Goal: Task Accomplishment & Management: Manage account settings

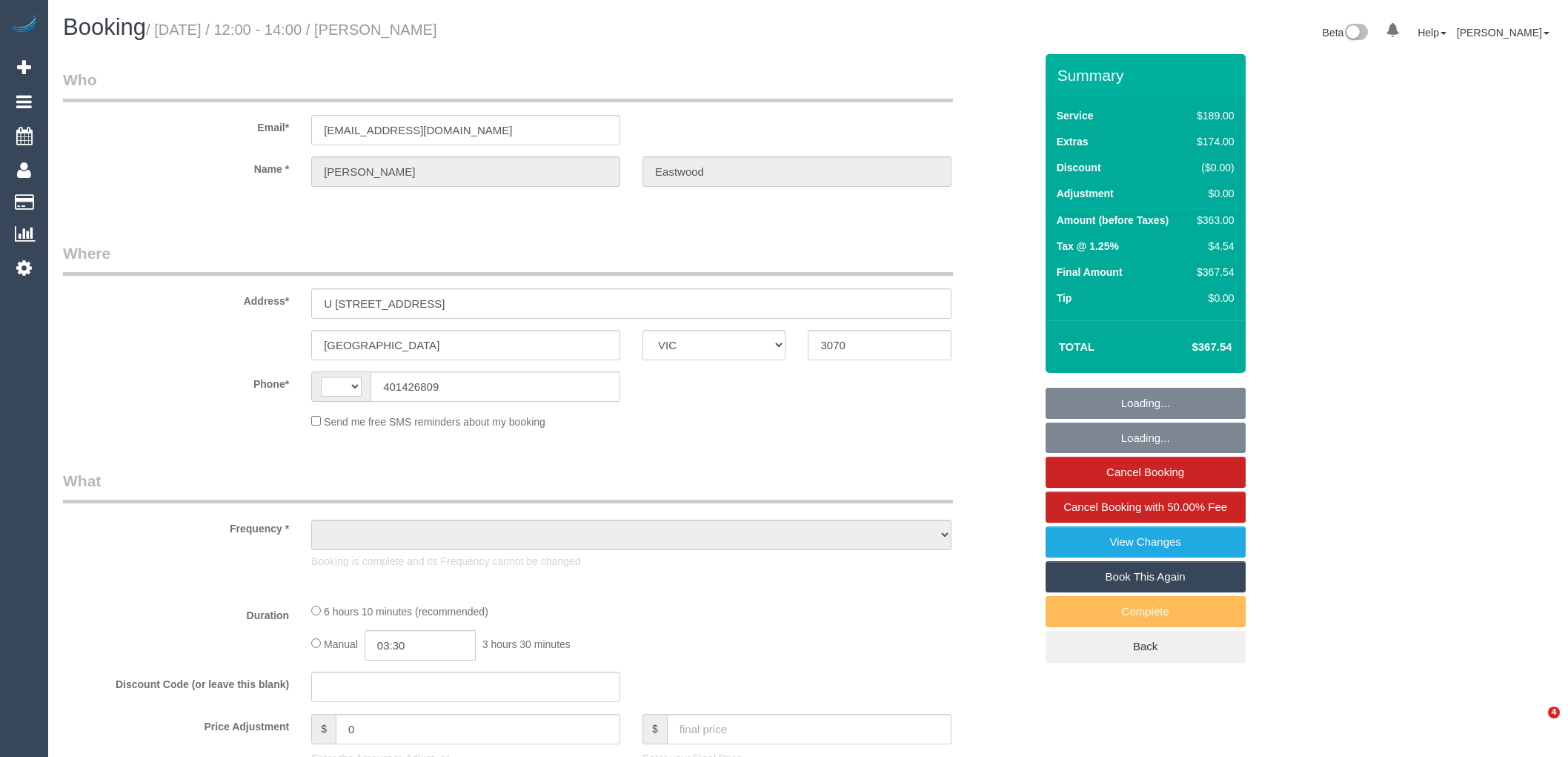
select select "VIC"
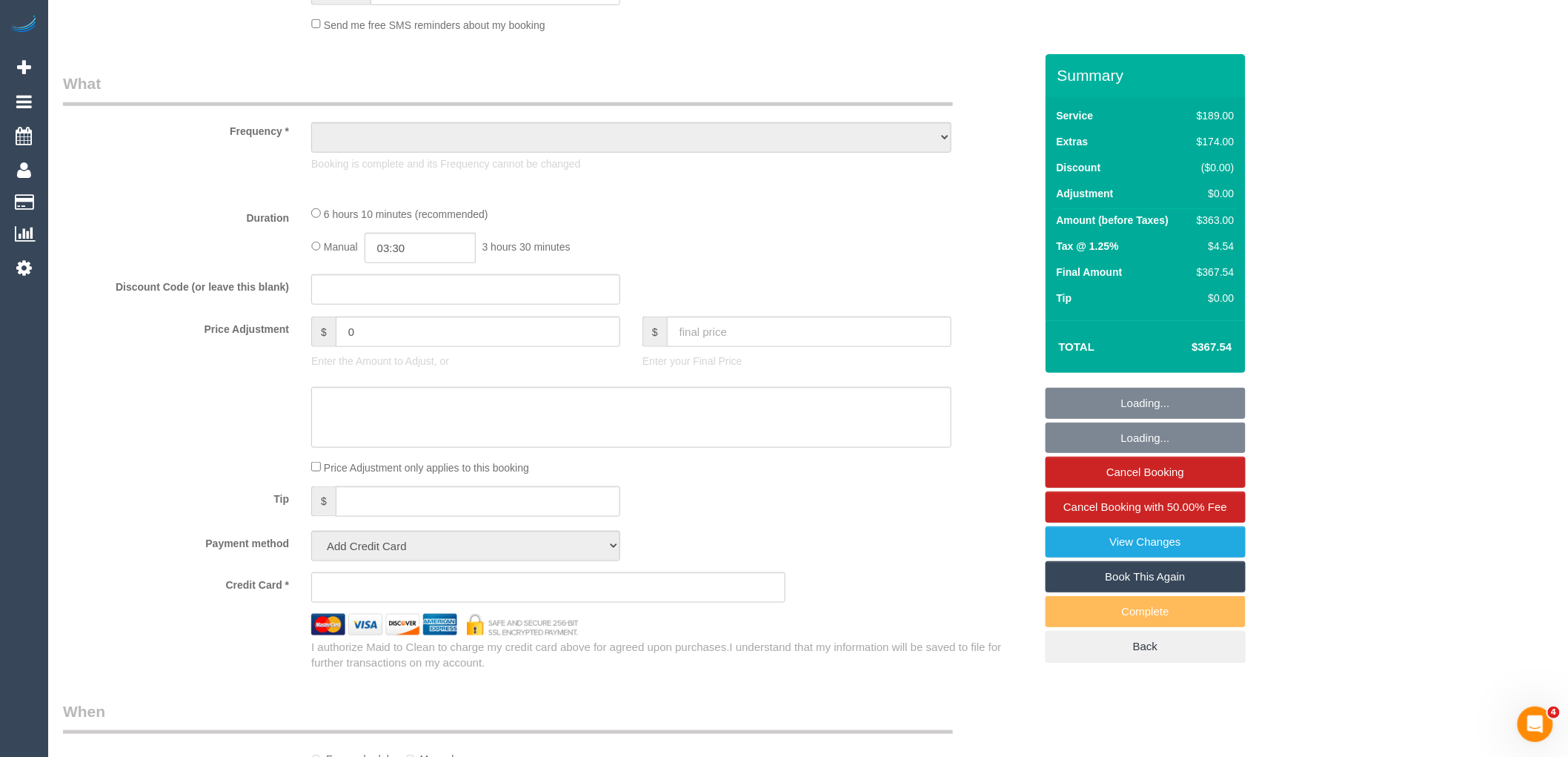
select select "string:AU"
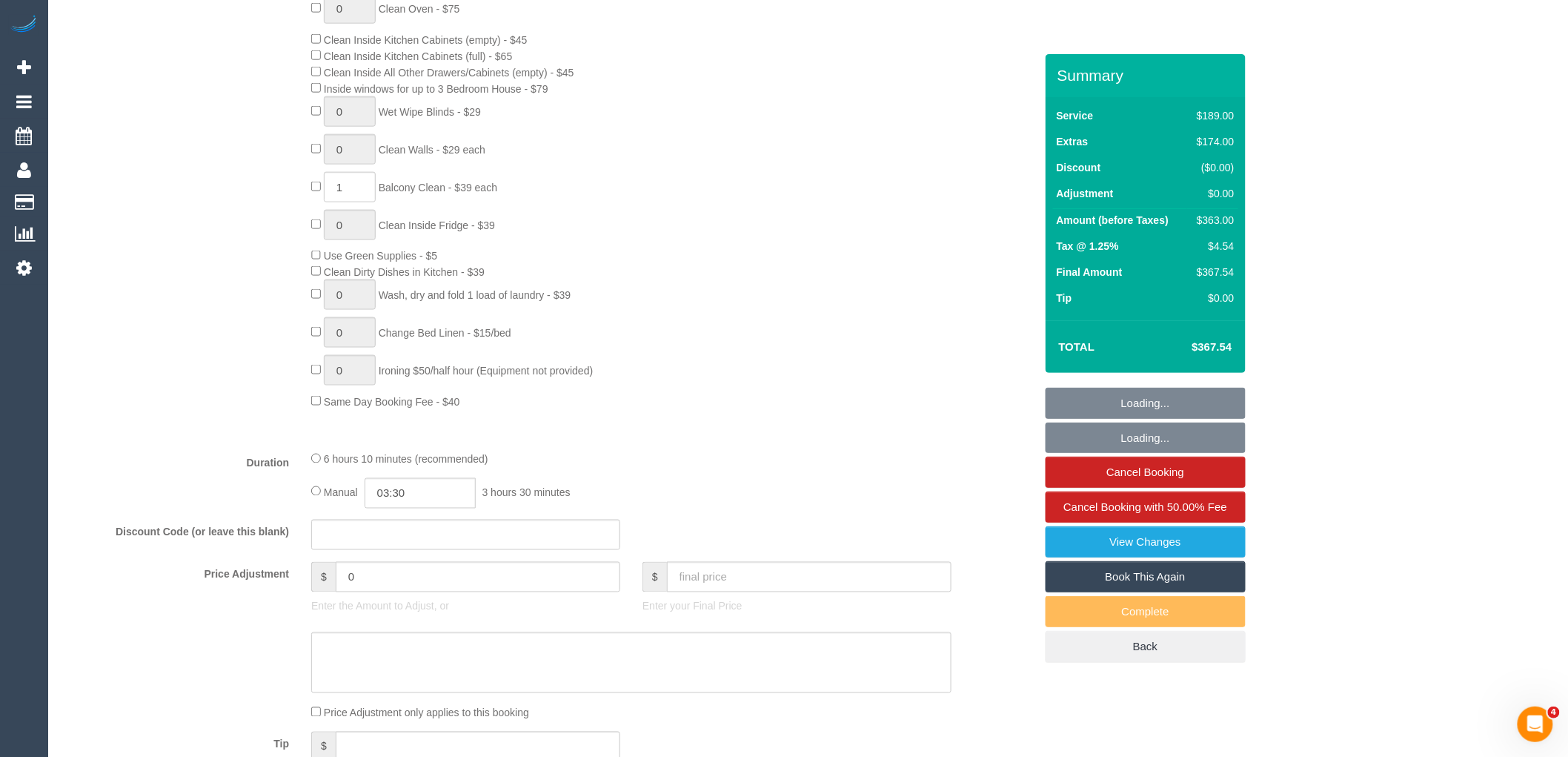
select select "string:stripe-pm_1S2jbO2GScqysDRVqEwhMXDE"
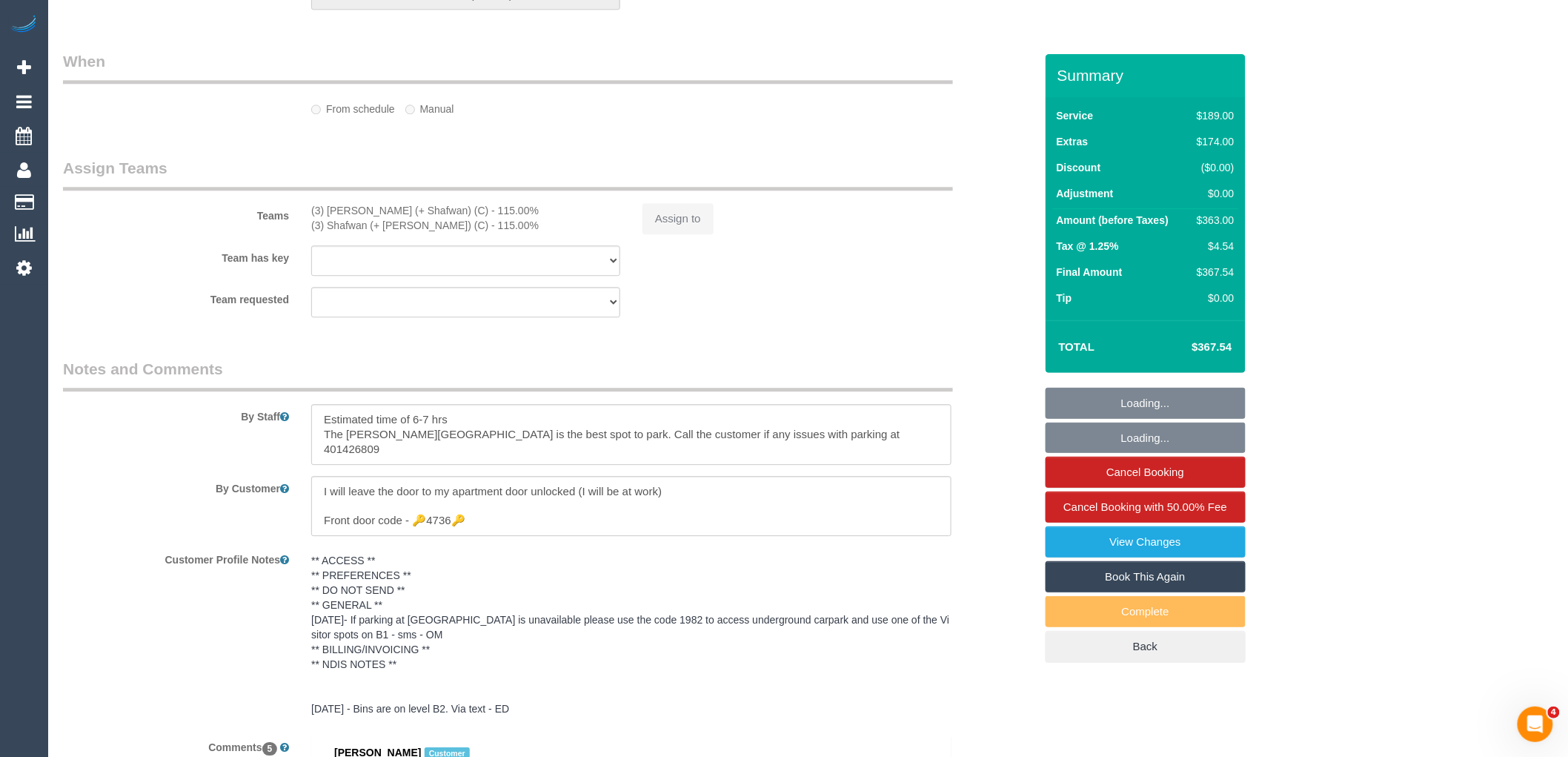
select select "object:891"
select select "number:28"
select select "number:16"
select select "number:19"
select select "number:24"
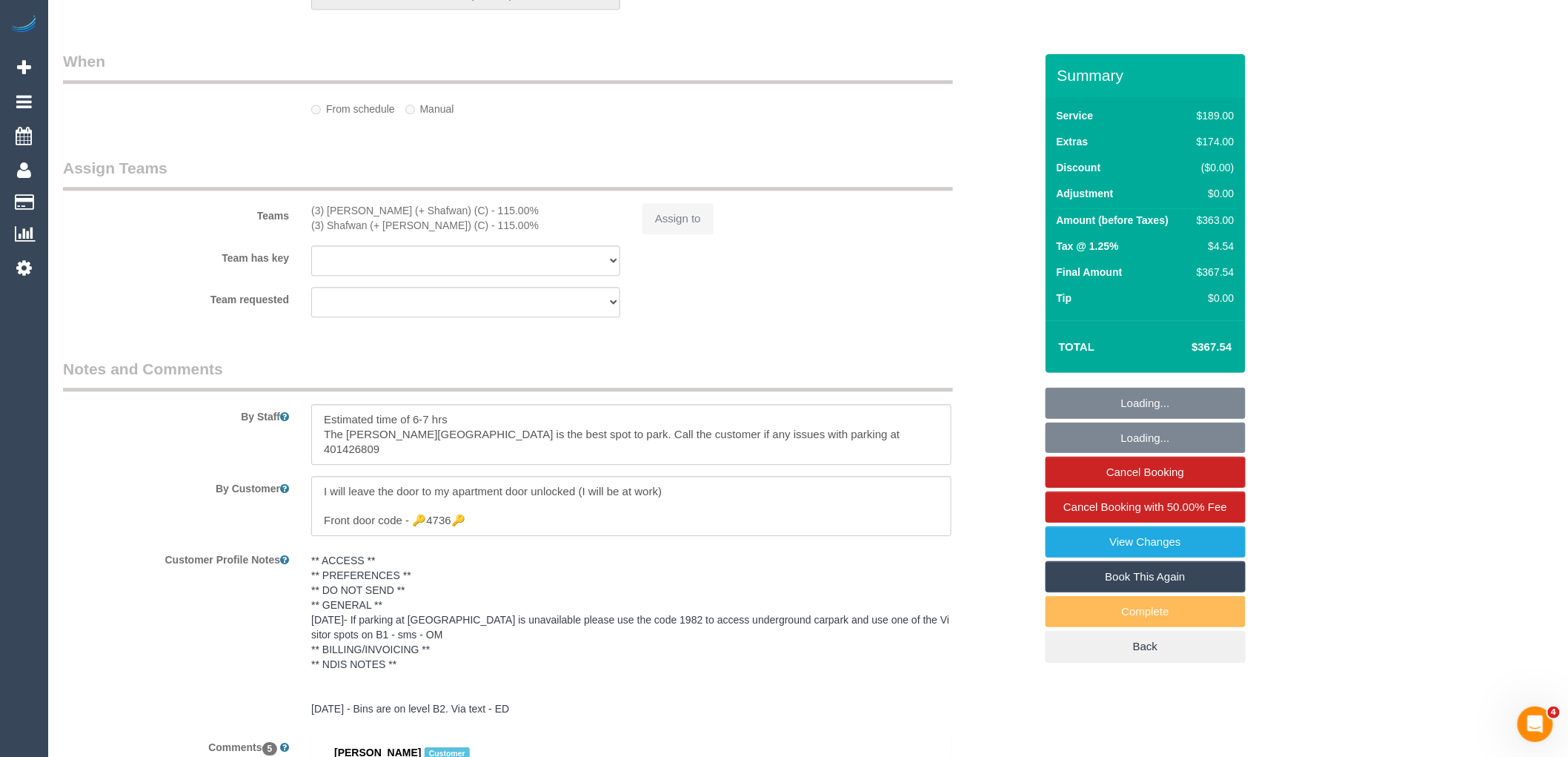
select select "number:13"
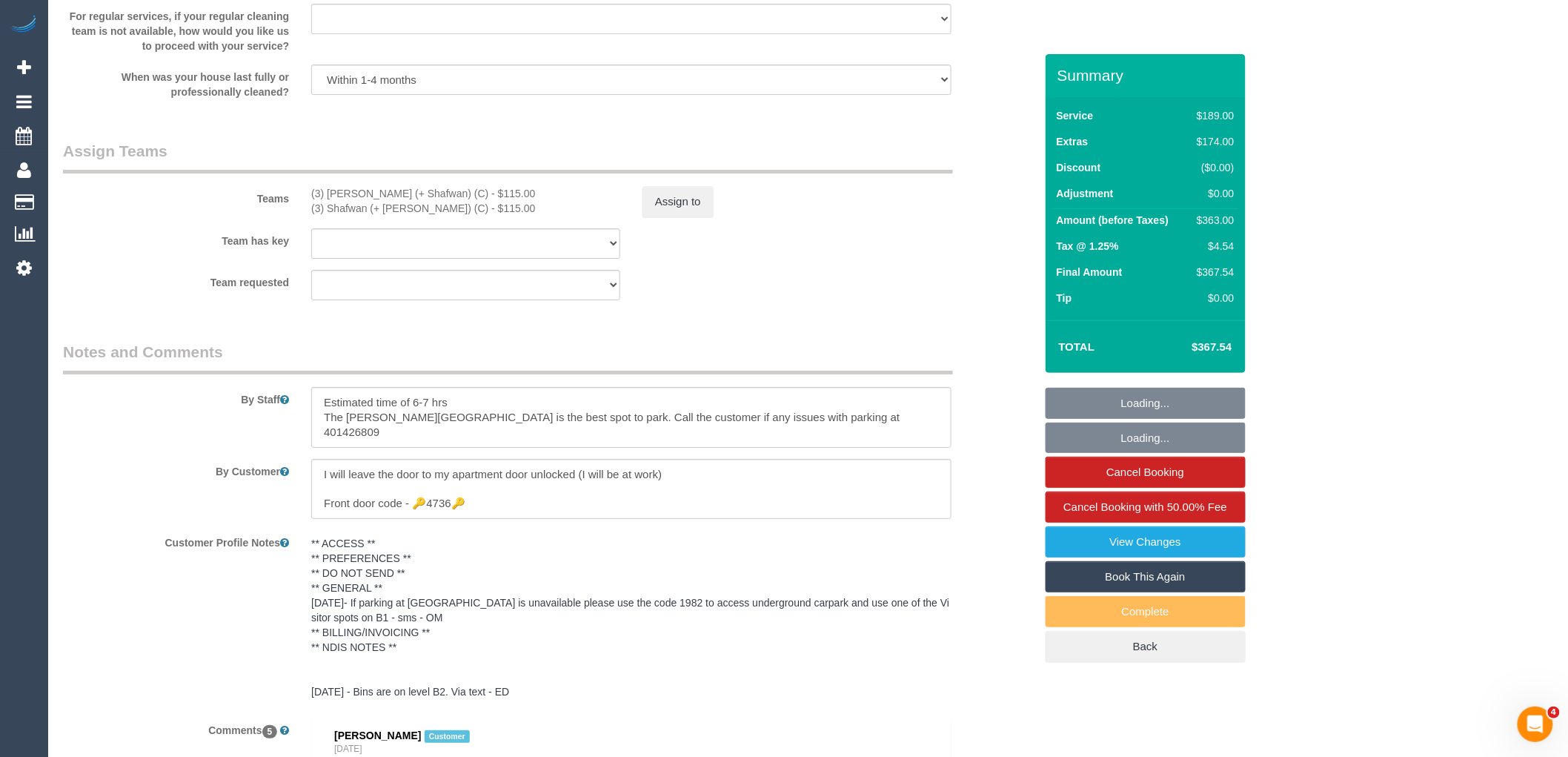
select select "object:1726"
select select "spot1"
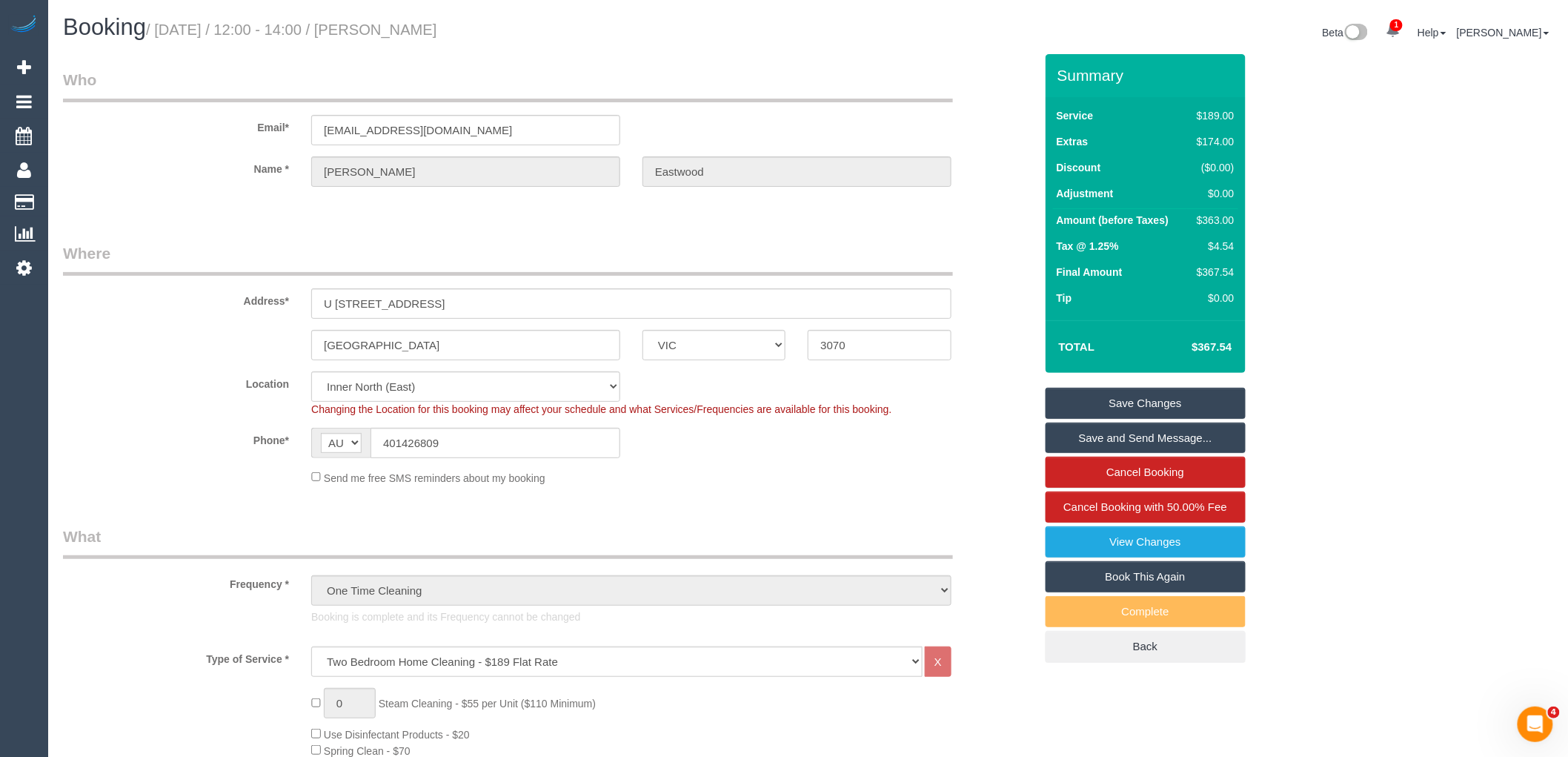
drag, startPoint x: 525, startPoint y: 27, endPoint x: 412, endPoint y: 25, distance: 113.0
click at [412, 25] on h1 "Booking / September 05, 2025 / 12:00 - 14:00 / Milo Eastwood" at bounding box center [430, 27] width 735 height 26
copy small "Milo Eastwood"
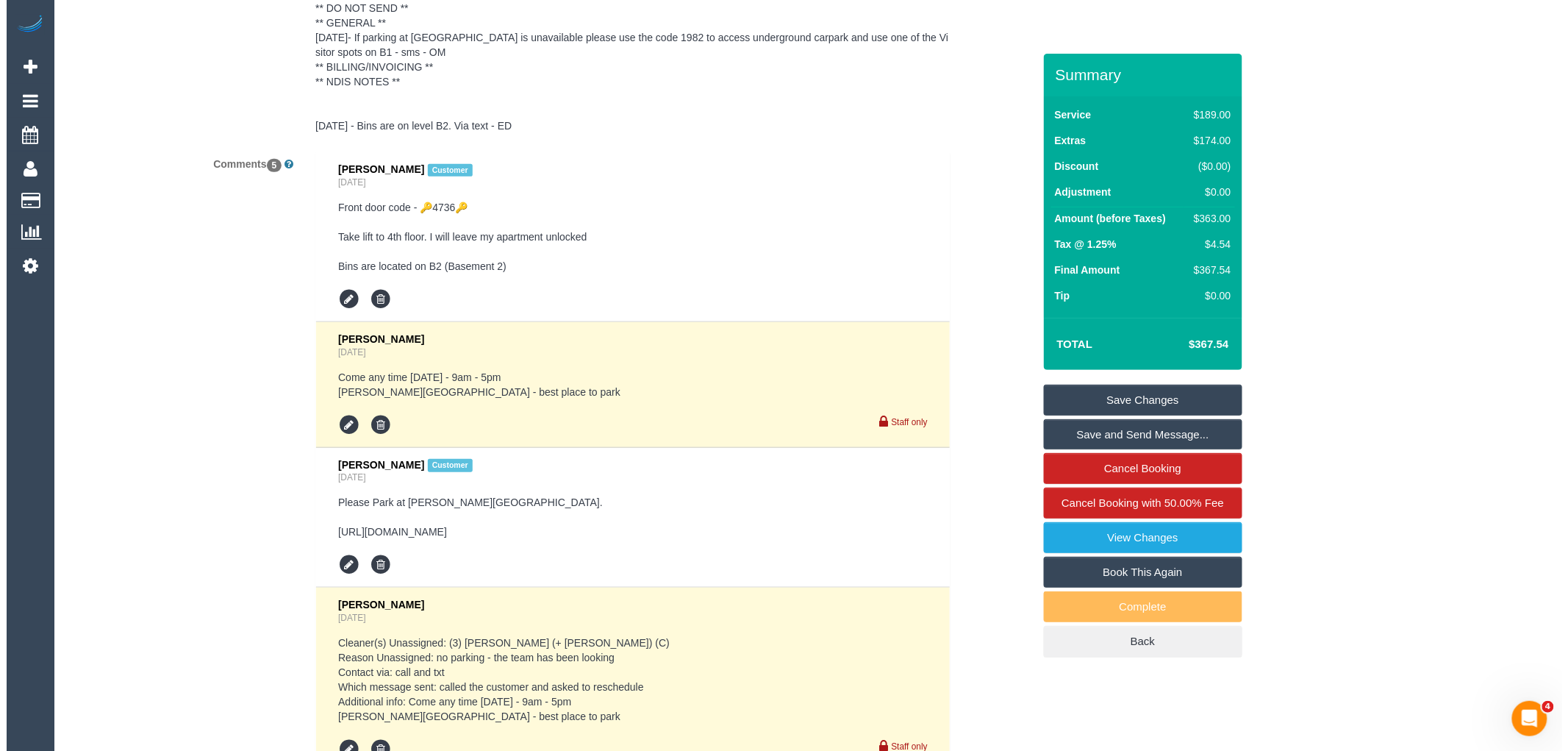
scroll to position [2859, 0]
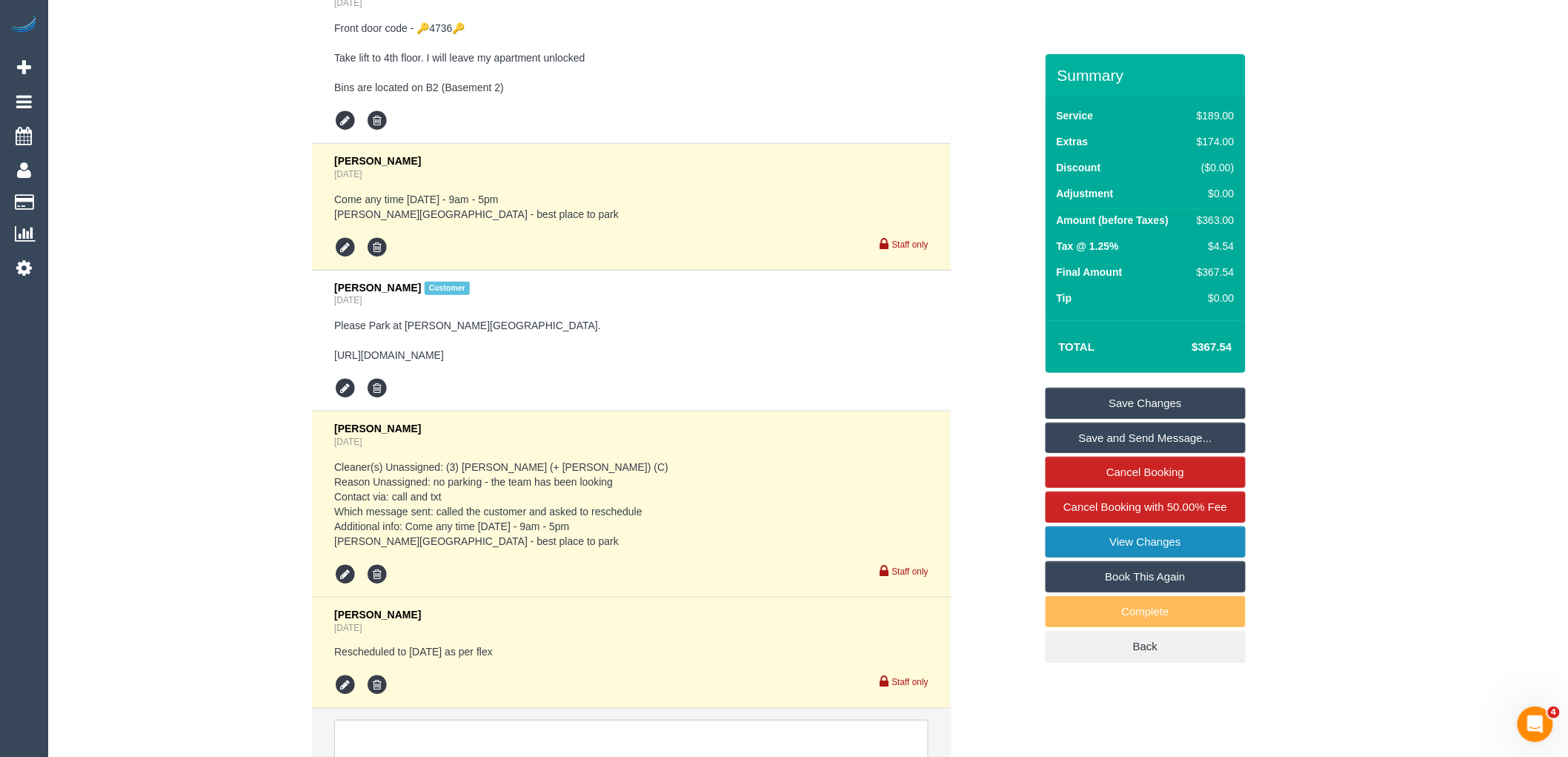
click at [1167, 546] on link "View Changes" at bounding box center [1145, 541] width 200 height 32
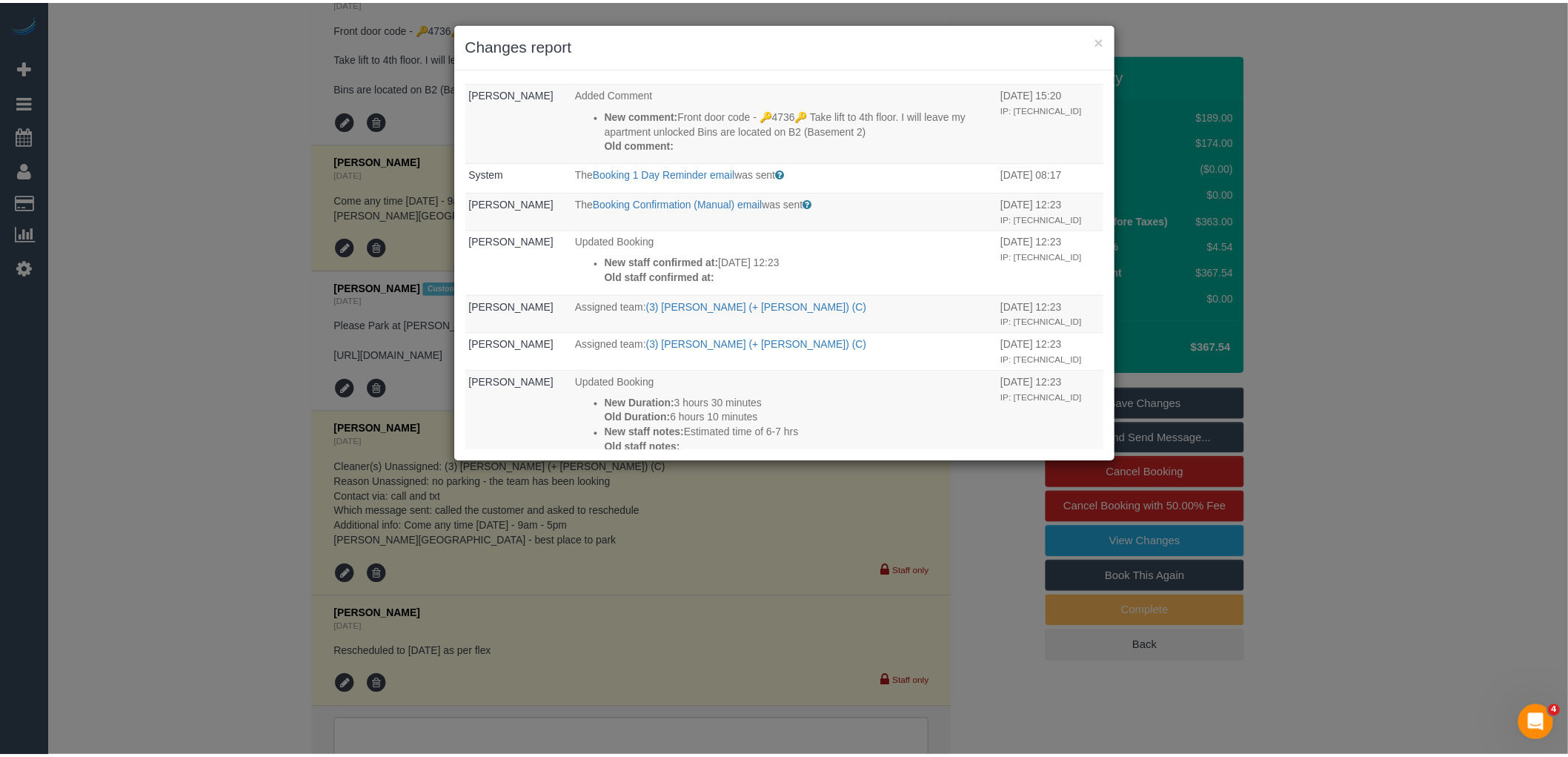
scroll to position [2224, 0]
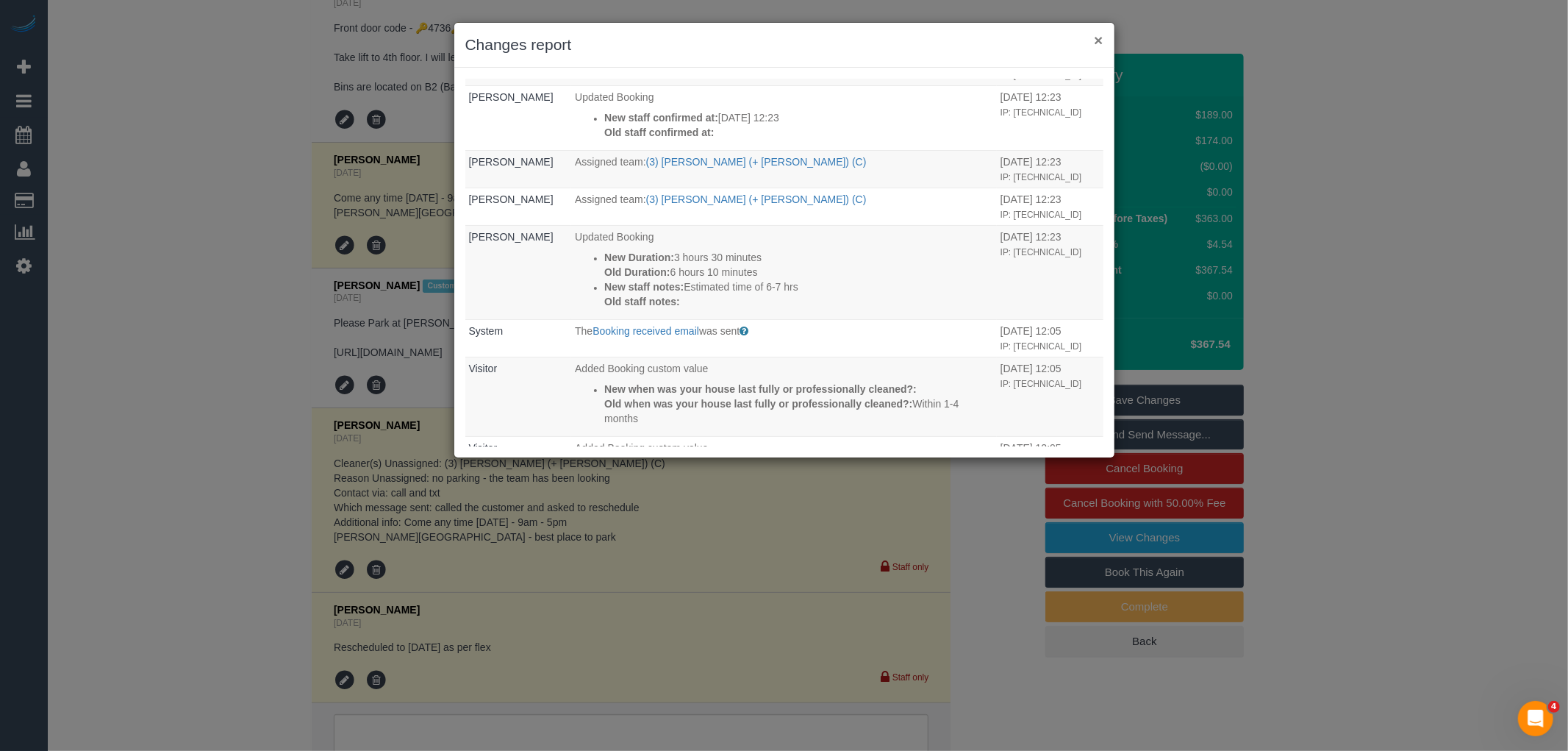
click at [1098, 39] on button "×" at bounding box center [1098, 40] width 8 height 15
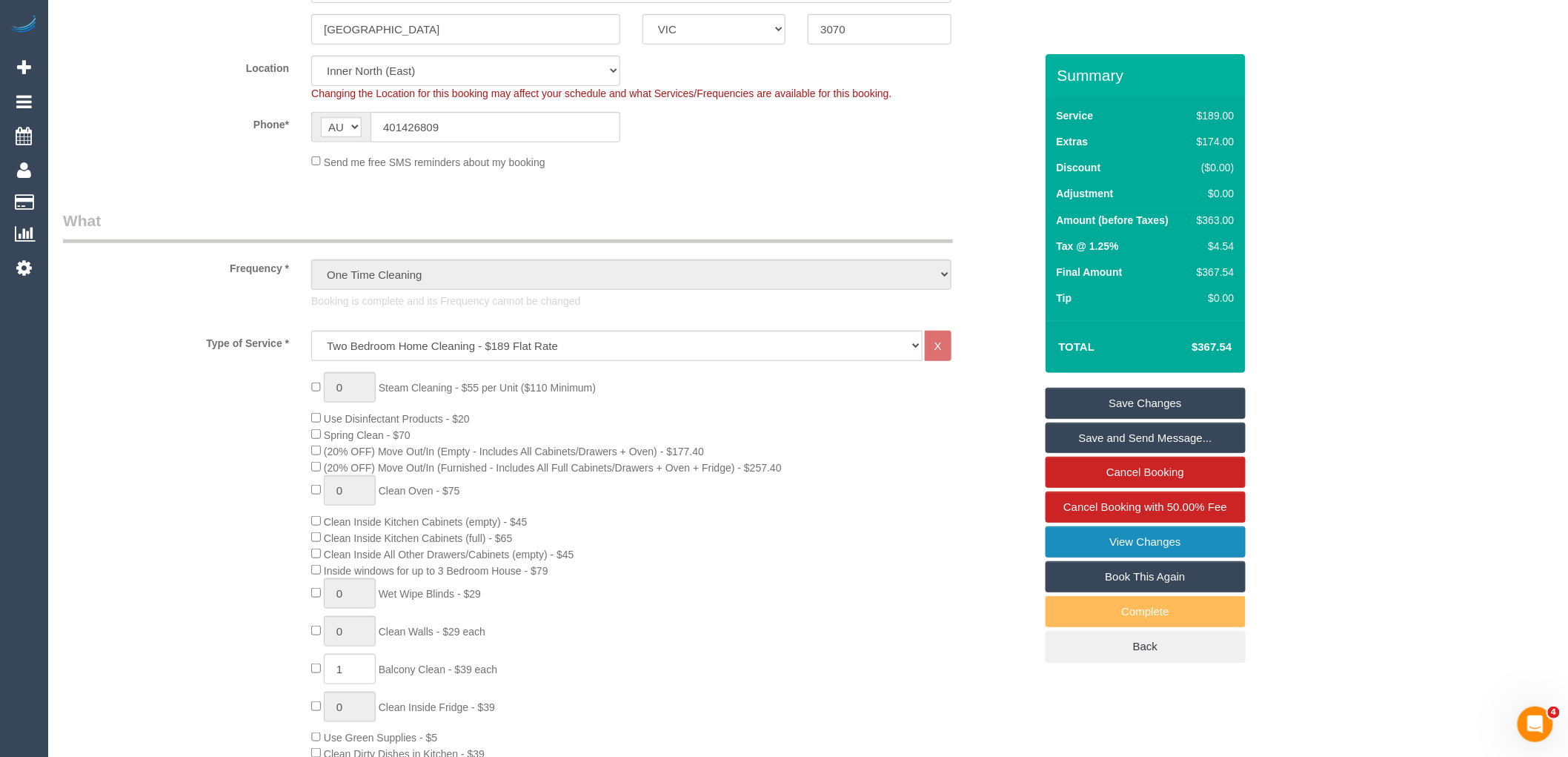
scroll to position [0, 0]
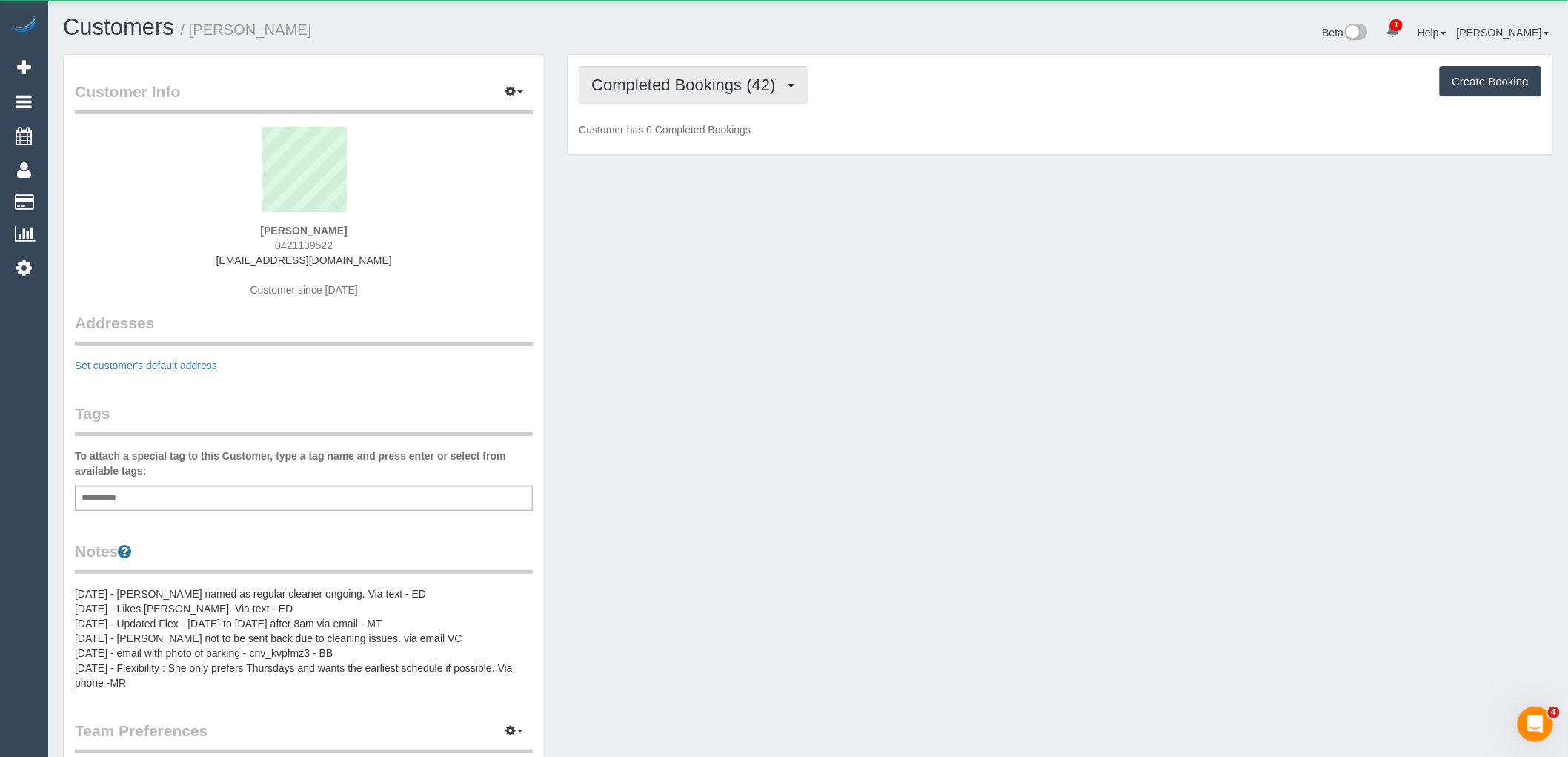
click at [731, 79] on span "Completed Bookings (42)" at bounding box center [687, 85] width 191 height 19
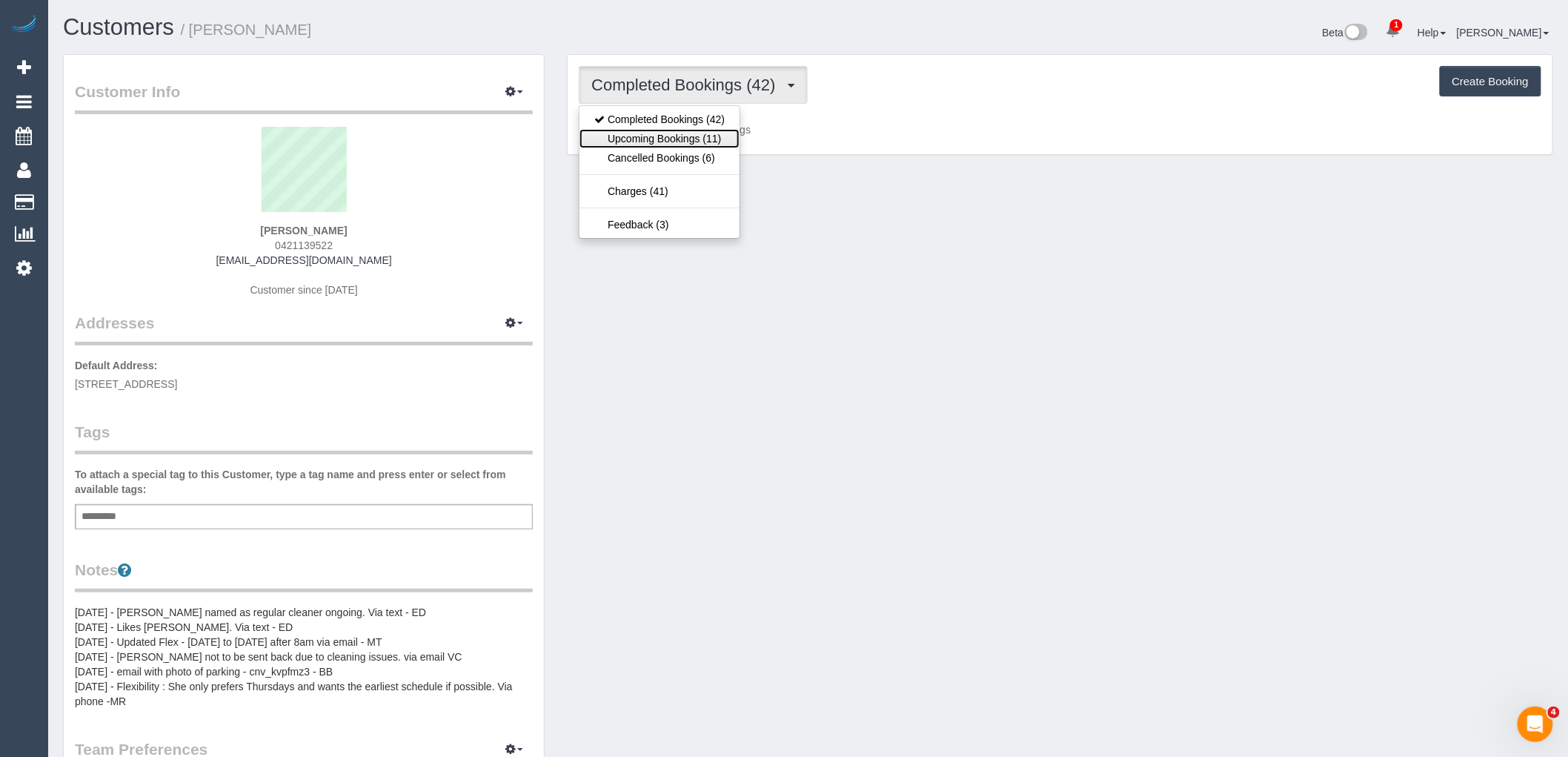
click at [723, 140] on link "Upcoming Bookings (11)" at bounding box center [660, 138] width 160 height 20
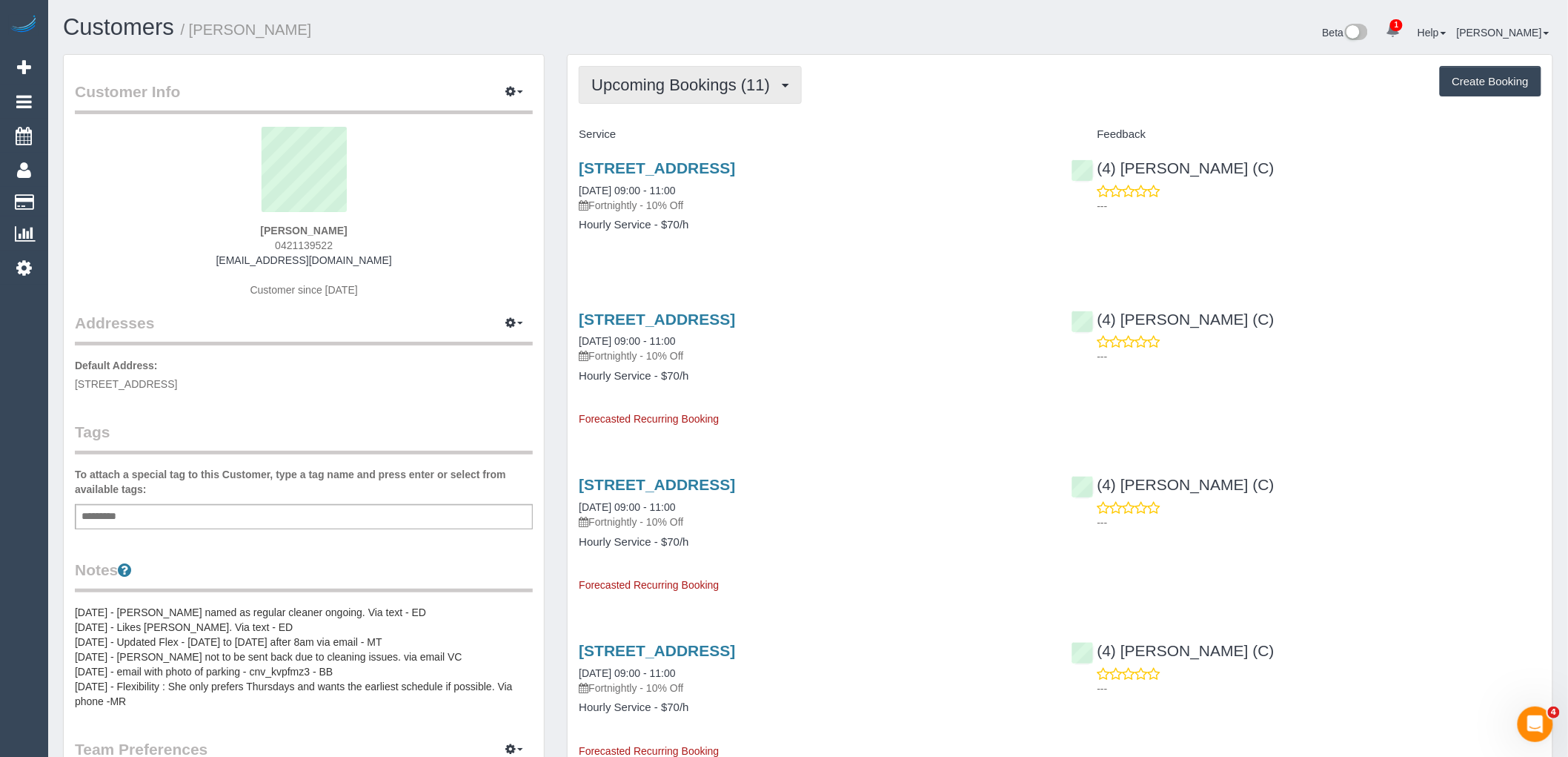
click at [728, 97] on button "Upcoming Bookings (11)" at bounding box center [690, 84] width 223 height 38
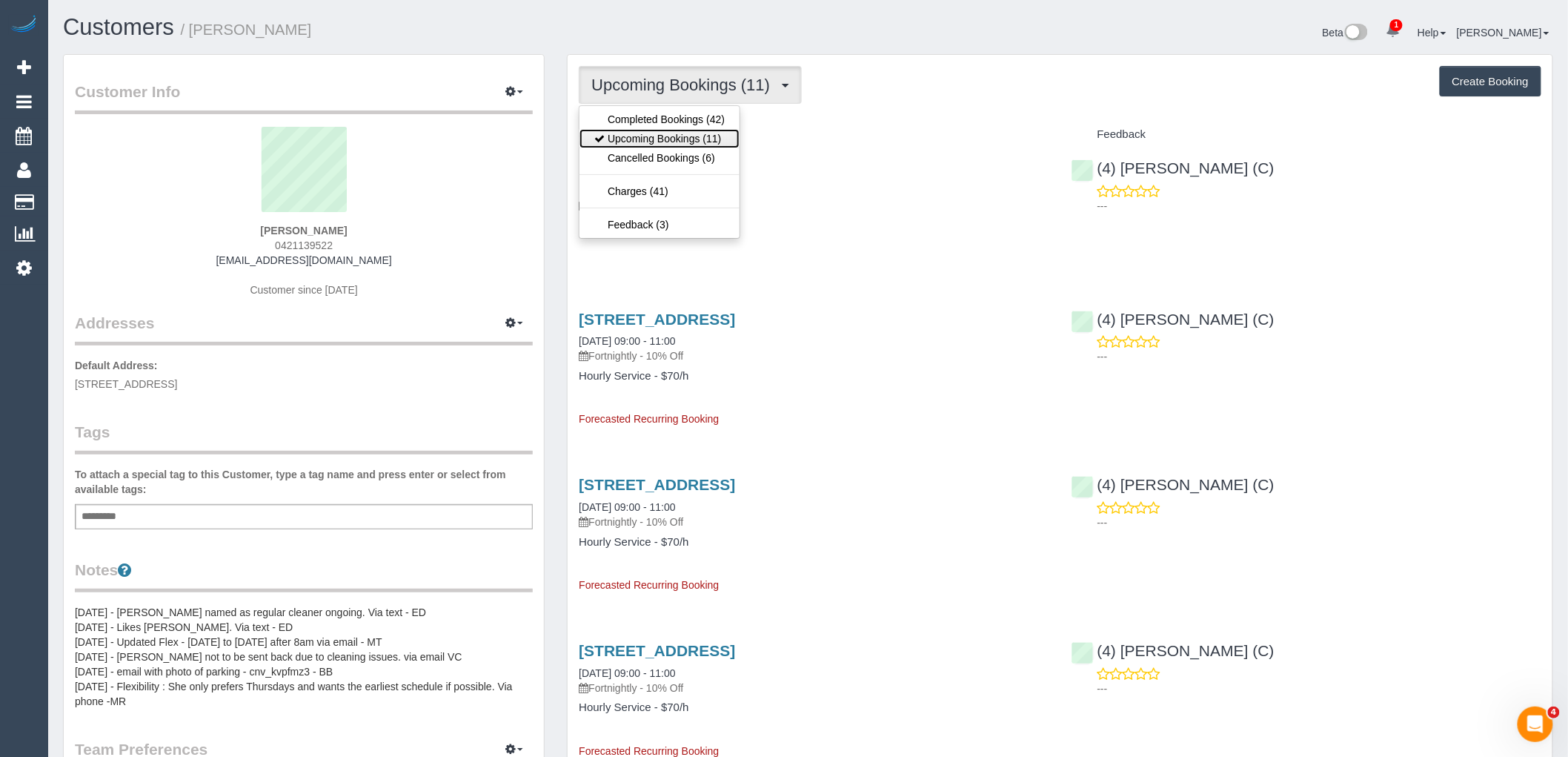
click at [715, 136] on link "Upcoming Bookings (11)" at bounding box center [660, 138] width 160 height 20
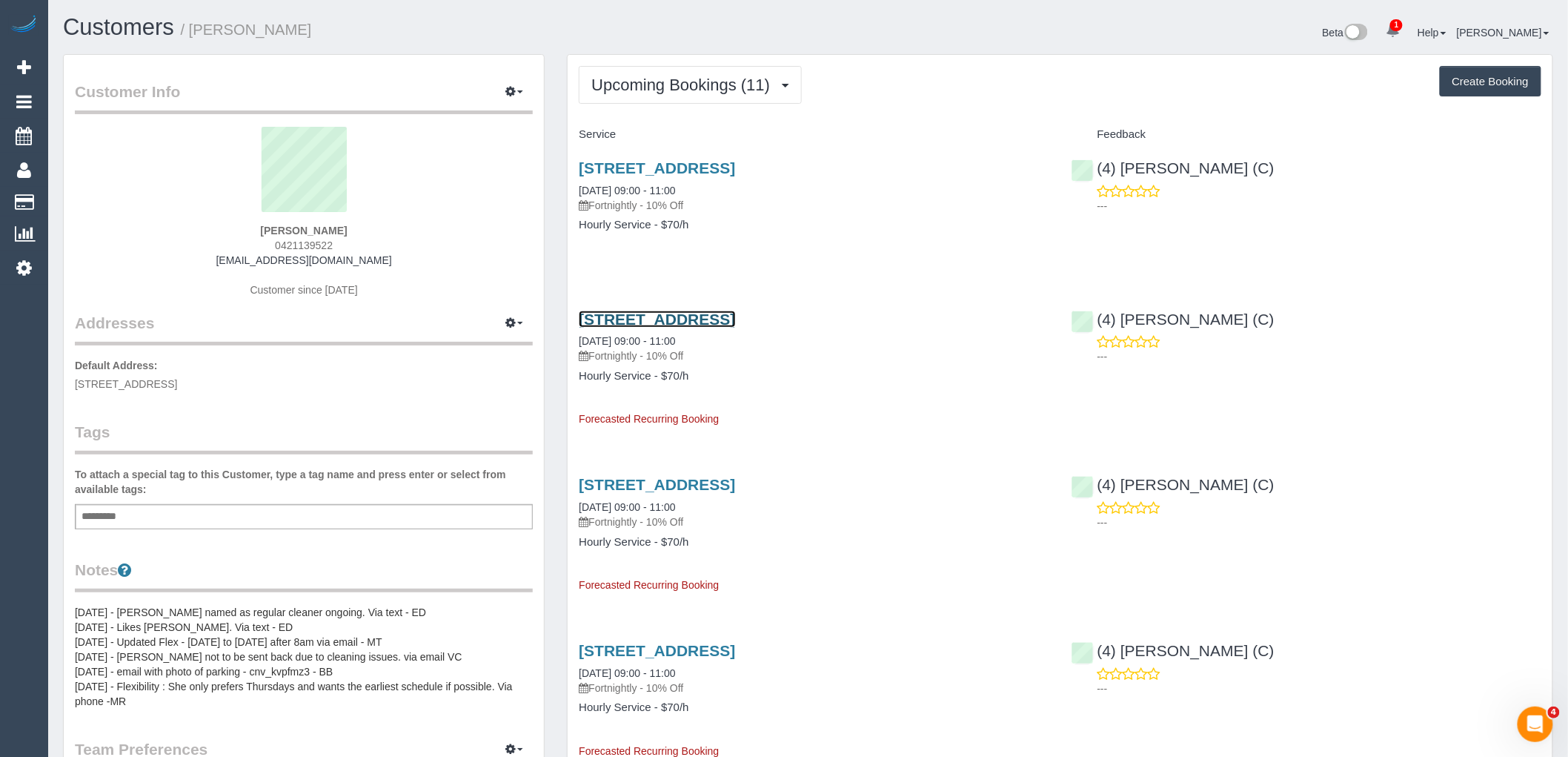
click at [731, 321] on link "1705/25 Coventry Street, 1705, Southbank, VIC 3006" at bounding box center [657, 319] width 157 height 17
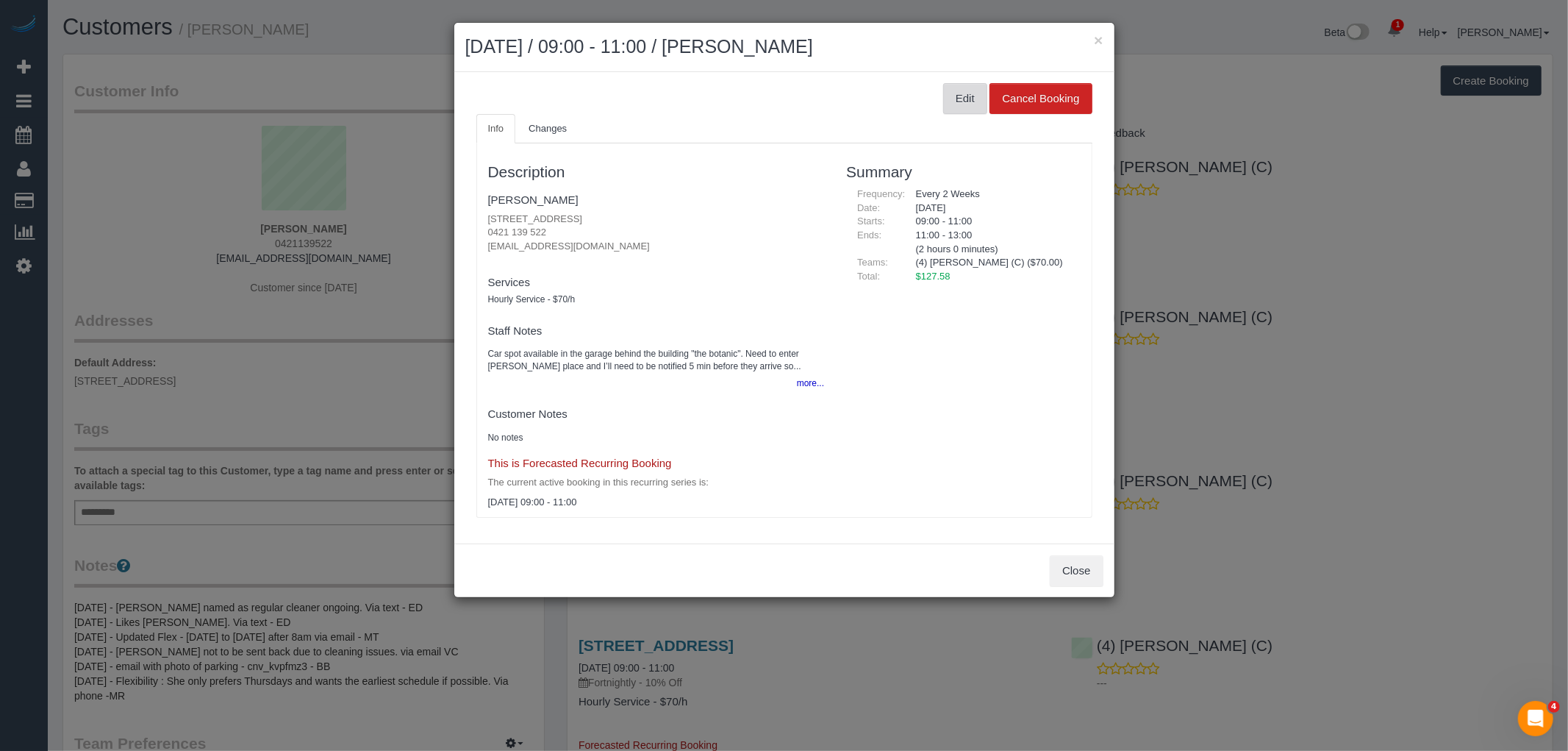
click at [960, 93] on button "Edit" at bounding box center [965, 98] width 44 height 31
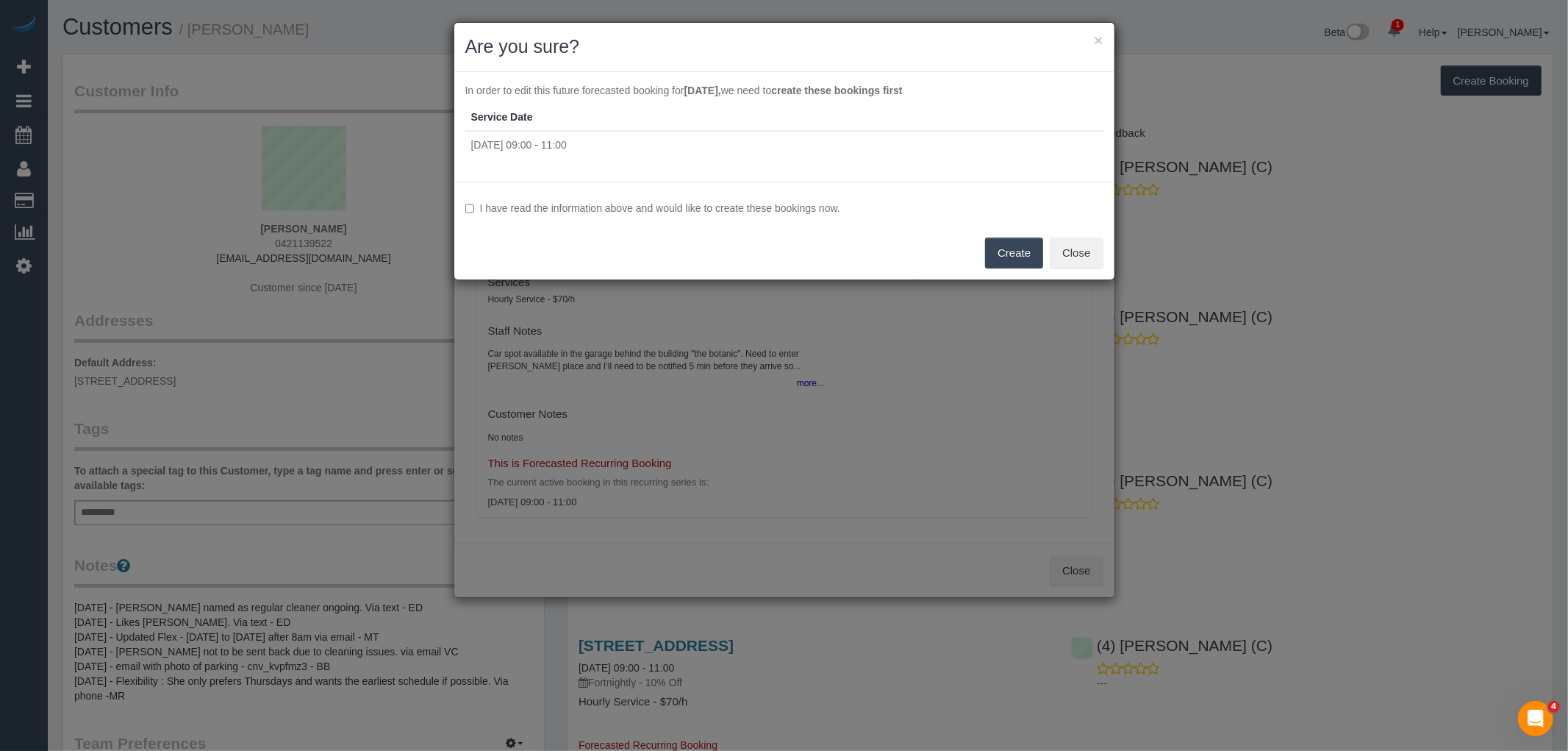
click at [636, 205] on label "I have read the information above and would like to create these bookings now." at bounding box center [784, 207] width 638 height 14
click at [1022, 258] on button "Create" at bounding box center [1013, 253] width 58 height 31
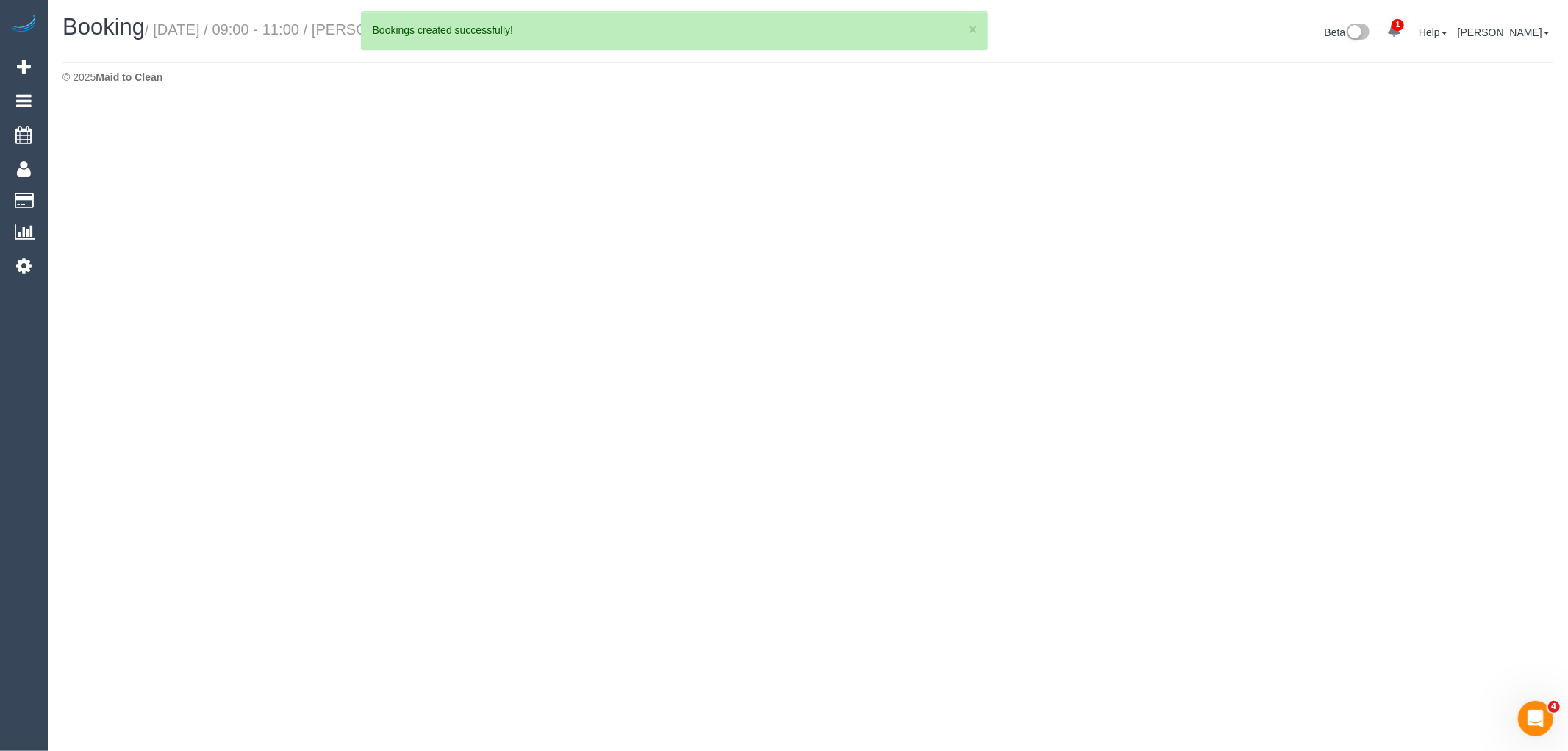
select select "VIC"
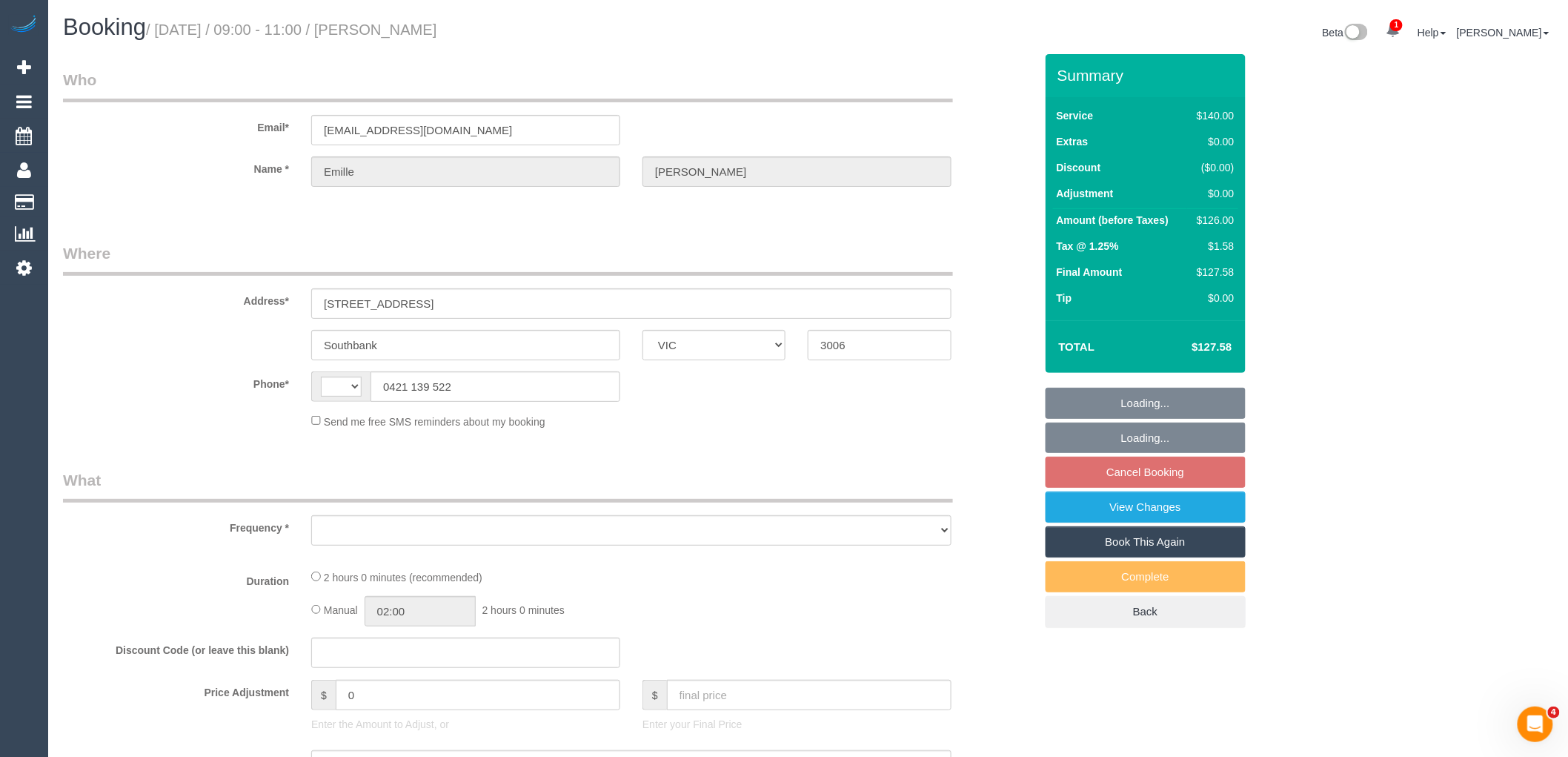
select select "object:2551"
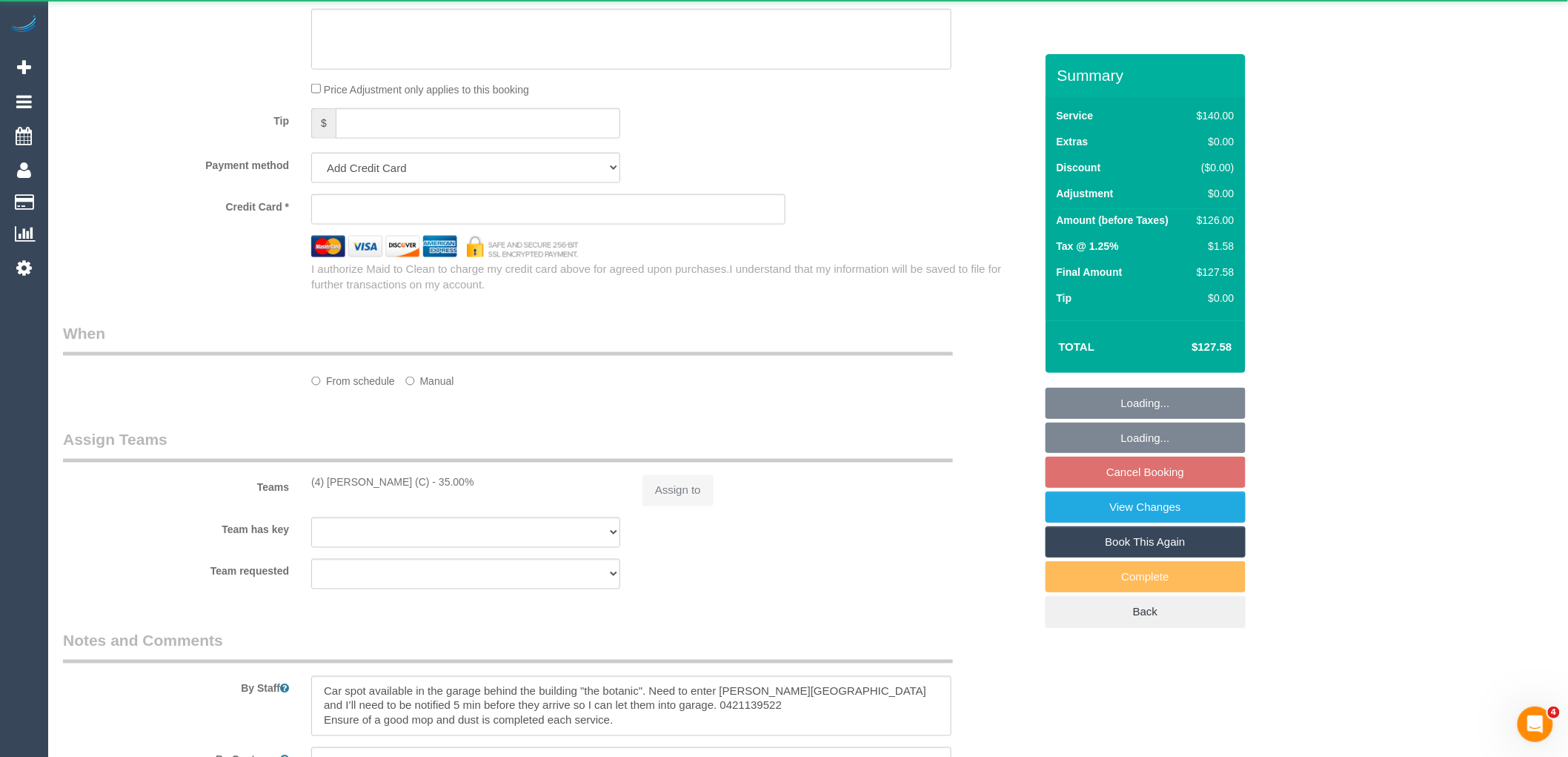
select select "string:AU"
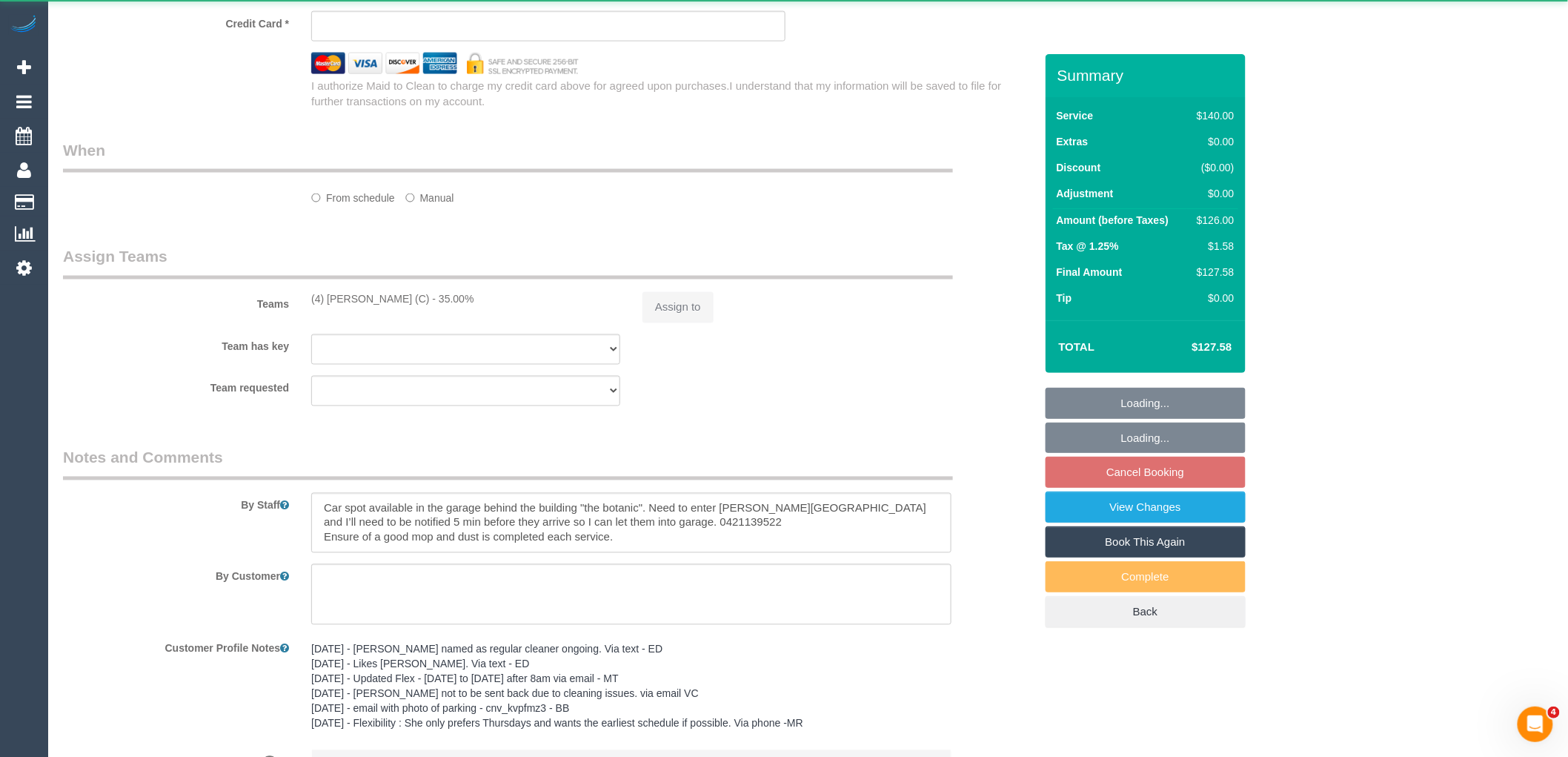
select select "number:28"
select select "number:14"
select select "number:18"
select select "number:36"
select select "number:33"
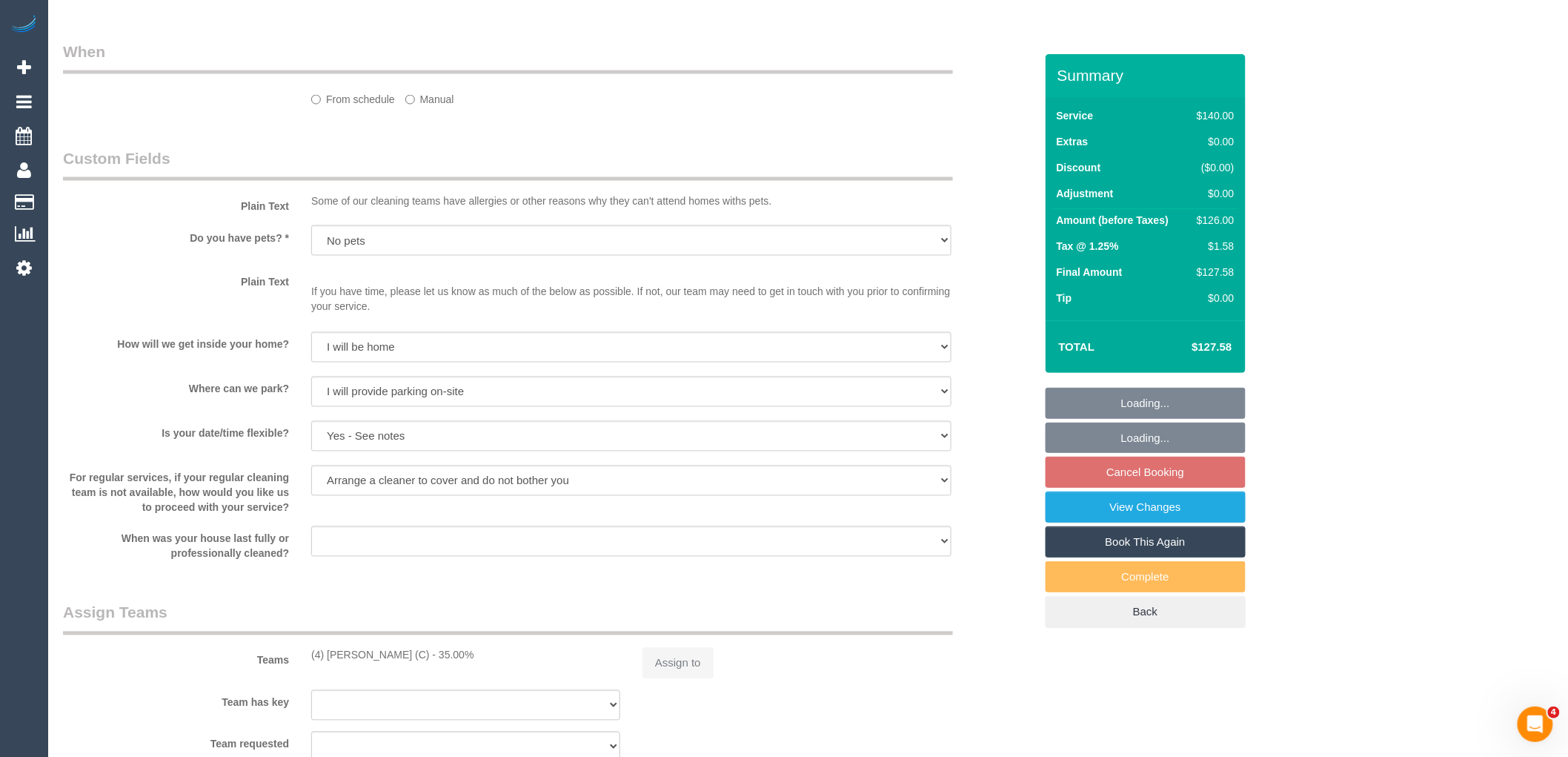
select select "string:stripe-pm_1QmkmF2GScqysDRViGzNvg6r"
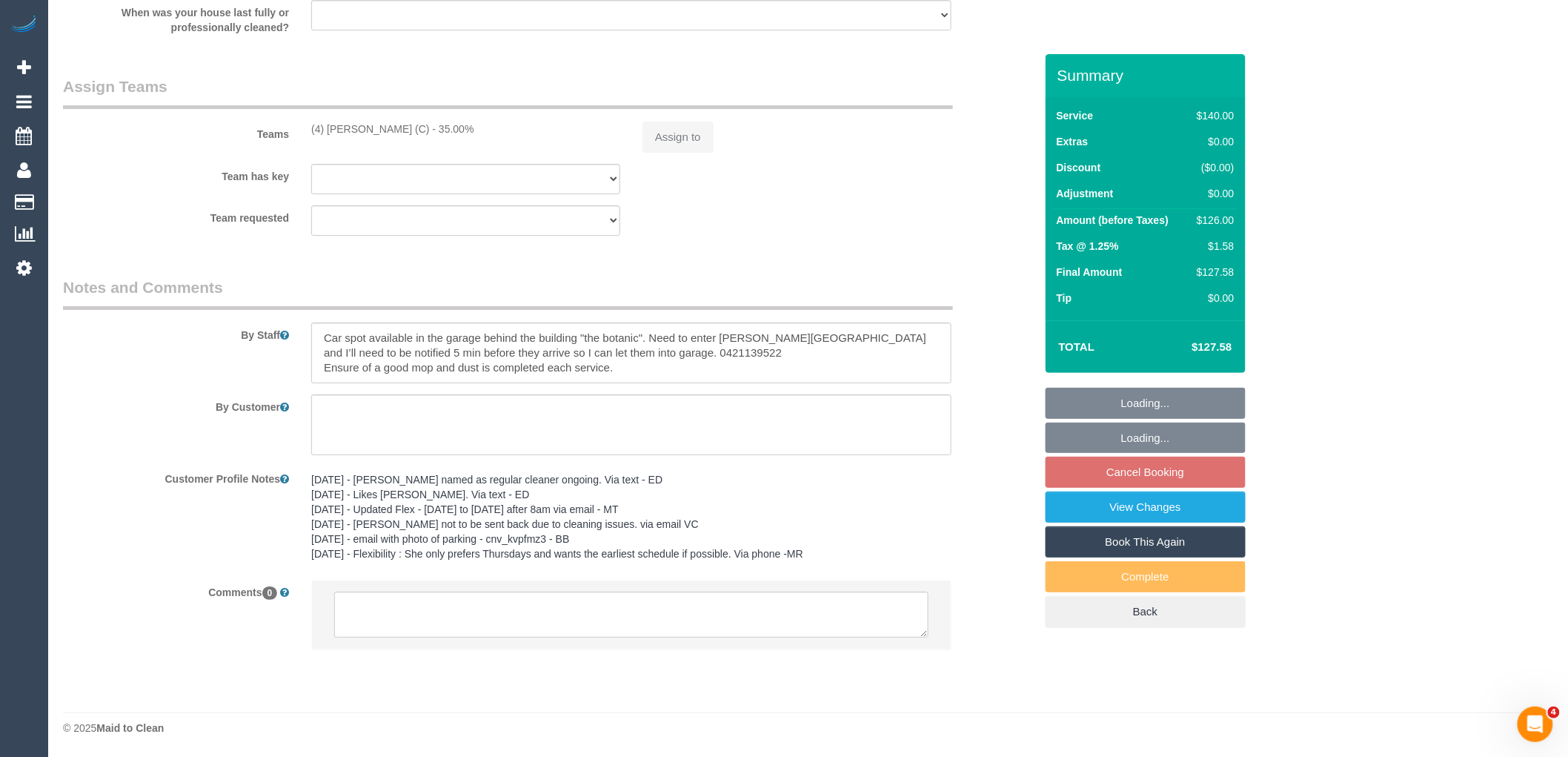
select select "object:3115"
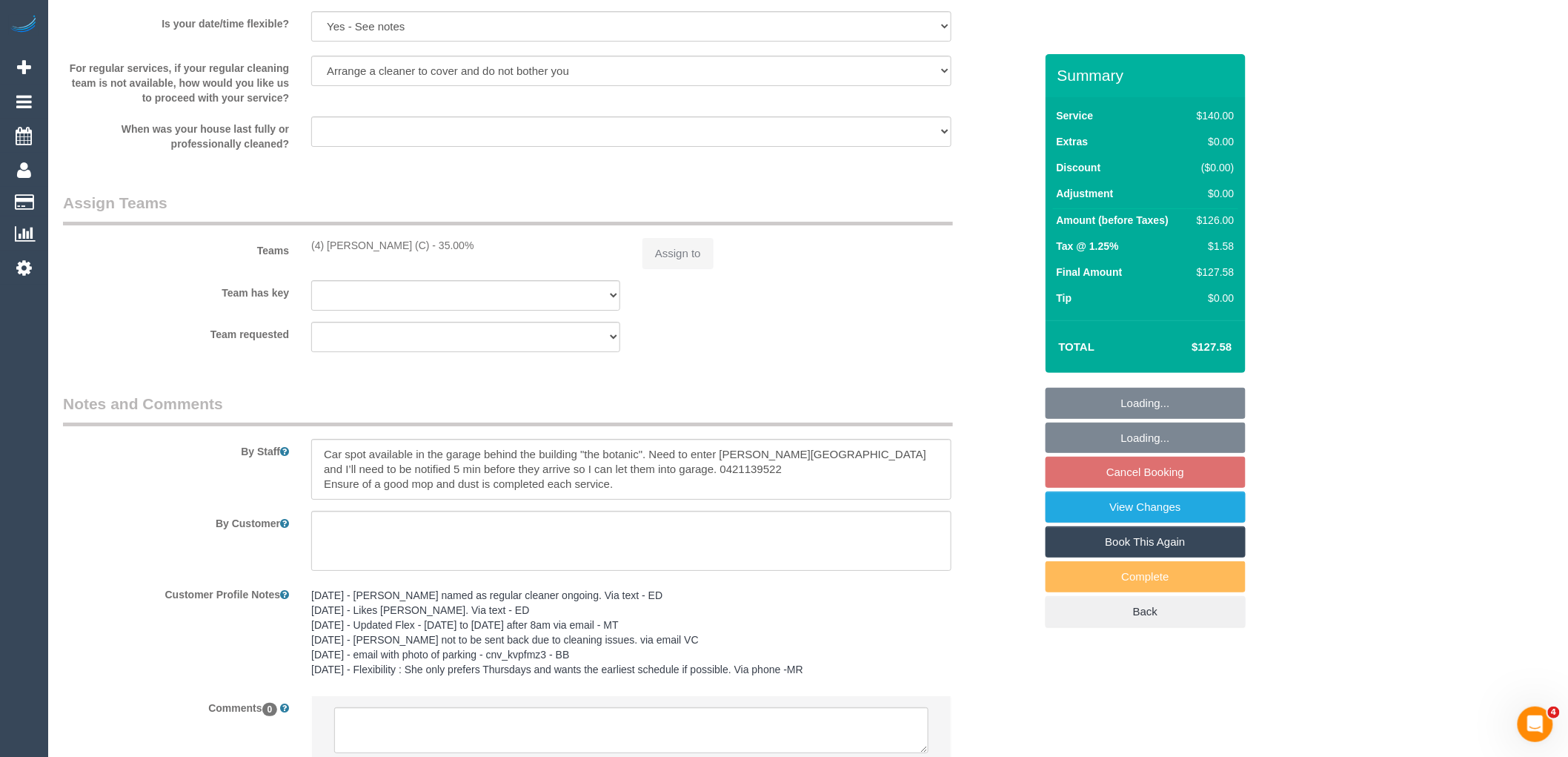
scroll to position [2193, 0]
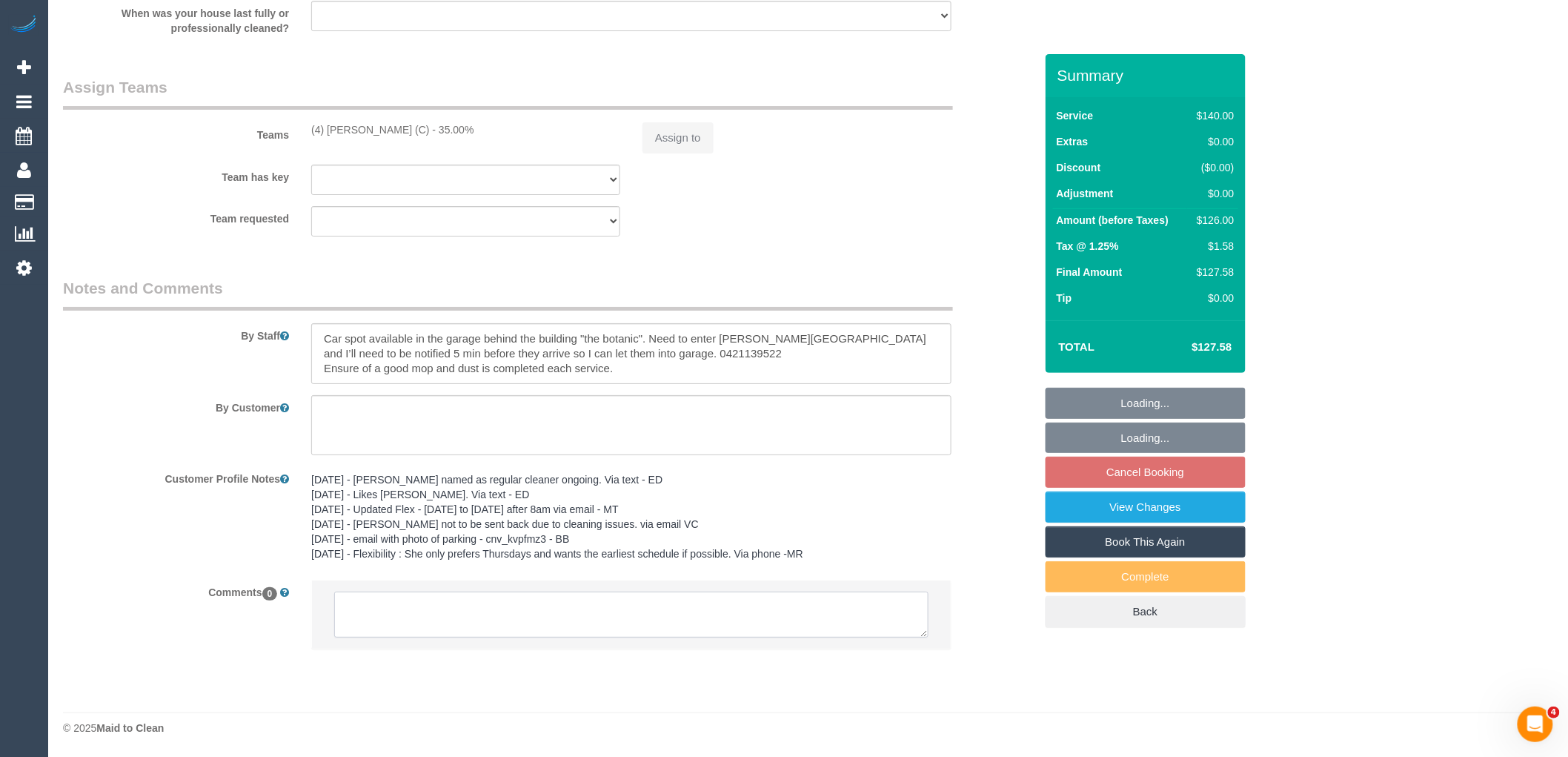
click at [524, 611] on textarea at bounding box center [631, 615] width 595 height 46
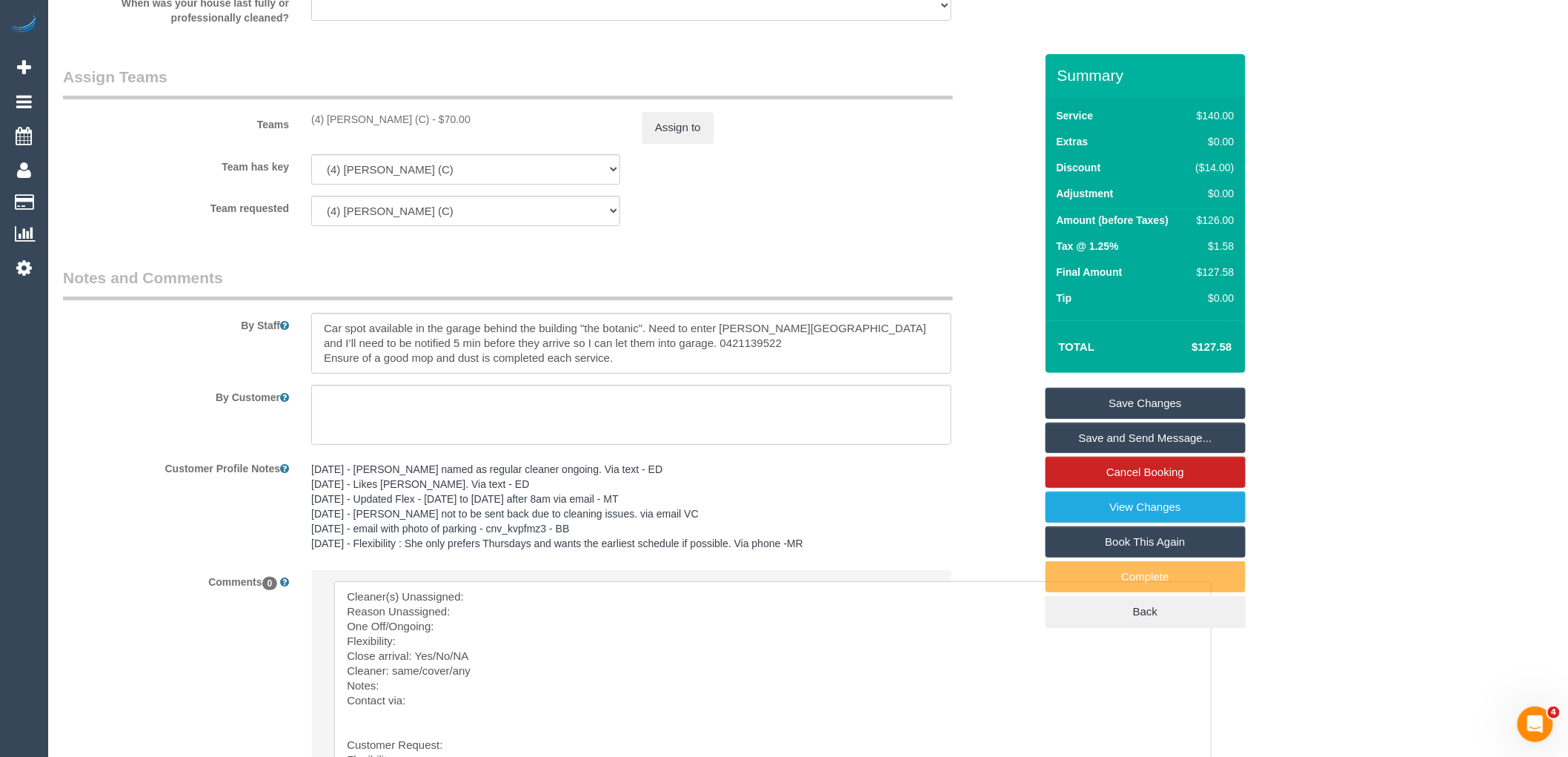
drag, startPoint x: 1203, startPoint y: 789, endPoint x: 1127, endPoint y: 700, distance: 117.0
drag, startPoint x: 405, startPoint y: 124, endPoint x: 374, endPoint y: 159, distance: 46.8
click at [307, 123] on div "(4) Imanuil Afiuo (C) - $70.00" at bounding box center [465, 118] width 331 height 14
copy div "(4) [PERSON_NAME] (C)"
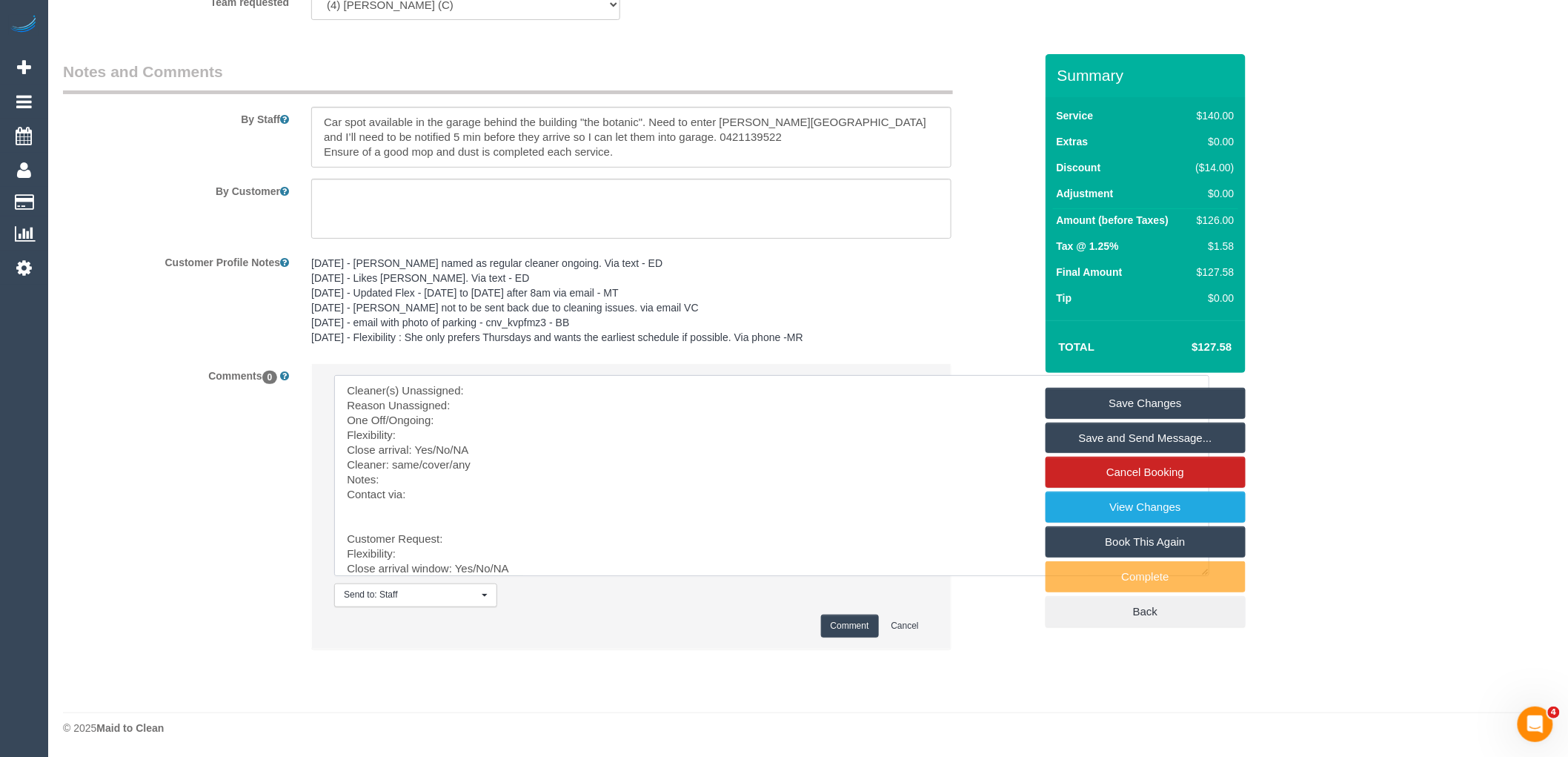
scroll to position [66, 0]
drag, startPoint x: 372, startPoint y: 502, endPoint x: 649, endPoint y: 789, distance: 398.9
click at [515, 388] on textarea at bounding box center [771, 476] width 875 height 201
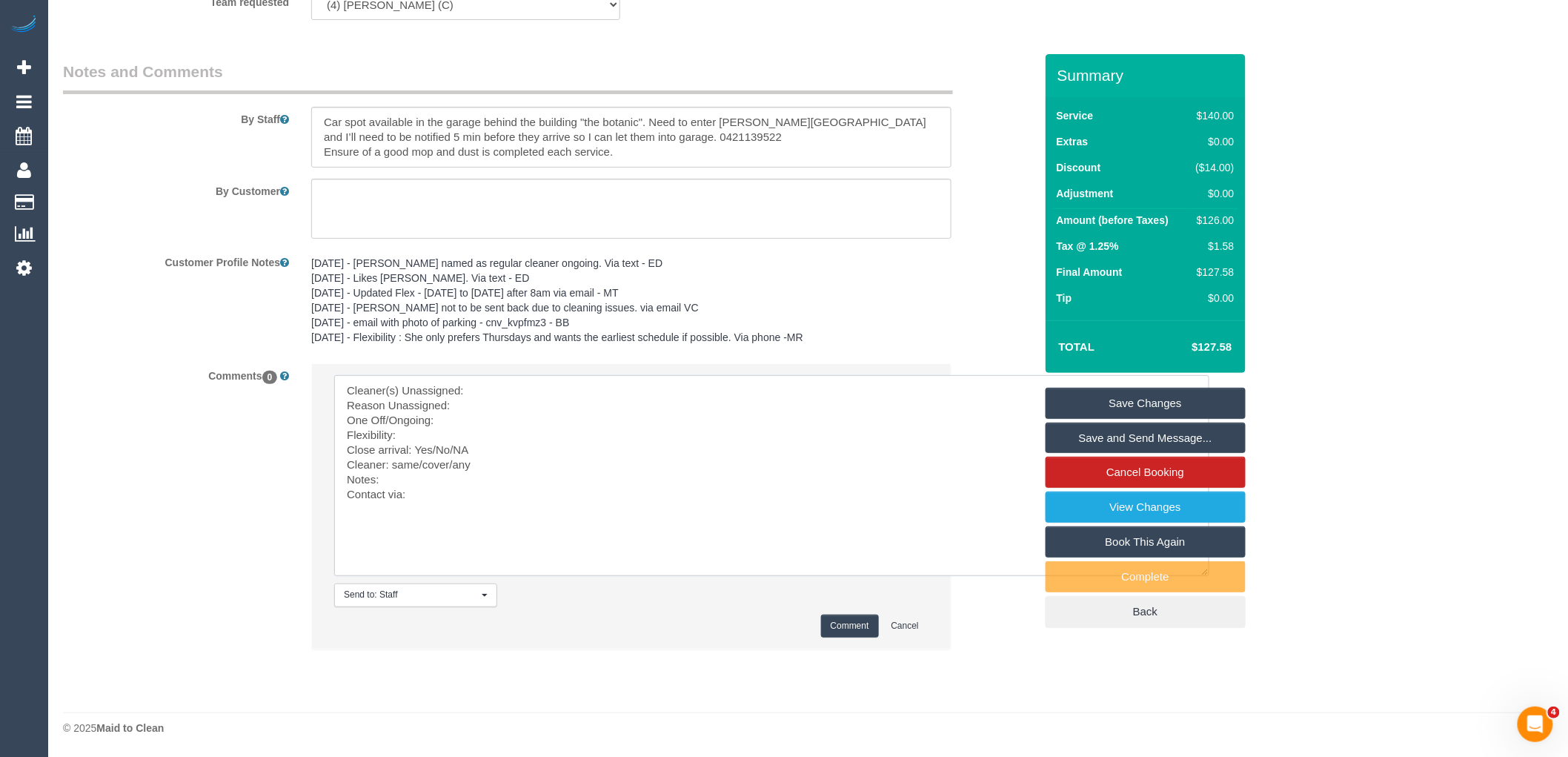
paste textarea "(4) Imanuil Afiuo (C)"
click at [485, 409] on textarea at bounding box center [771, 476] width 875 height 201
click at [462, 423] on textarea at bounding box center [771, 476] width 875 height 201
click at [476, 438] on textarea at bounding box center [771, 476] width 875 height 201
drag, startPoint x: 480, startPoint y: 453, endPoint x: 434, endPoint y: 447, distance: 46.4
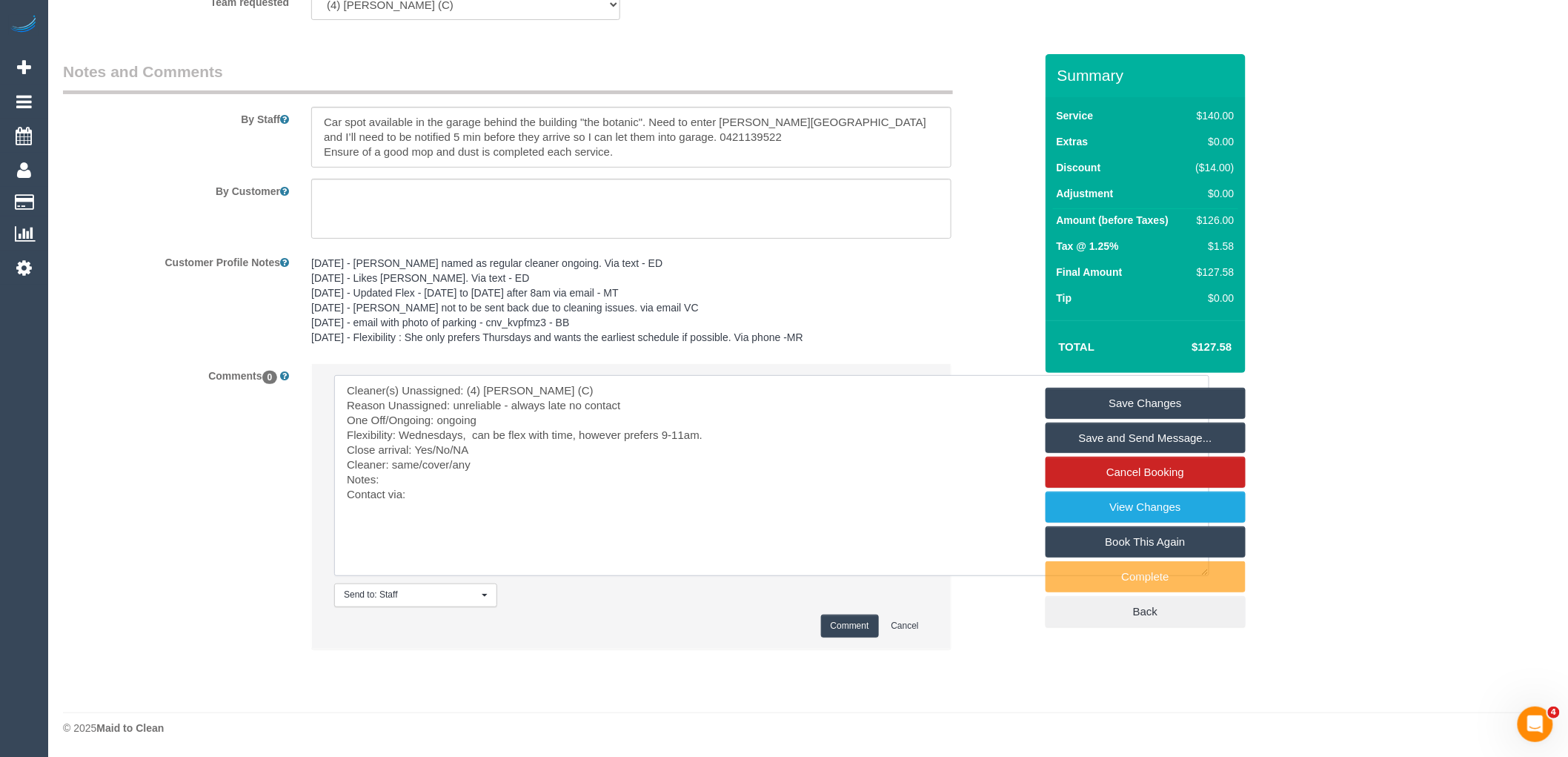
click at [434, 447] on textarea at bounding box center [771, 476] width 875 height 201
drag, startPoint x: 453, startPoint y: 464, endPoint x: 391, endPoint y: 460, distance: 62.1
click at [391, 460] on textarea at bounding box center [771, 476] width 875 height 201
click at [437, 461] on textarea at bounding box center [771, 476] width 875 height 201
click at [446, 479] on textarea at bounding box center [771, 476] width 875 height 201
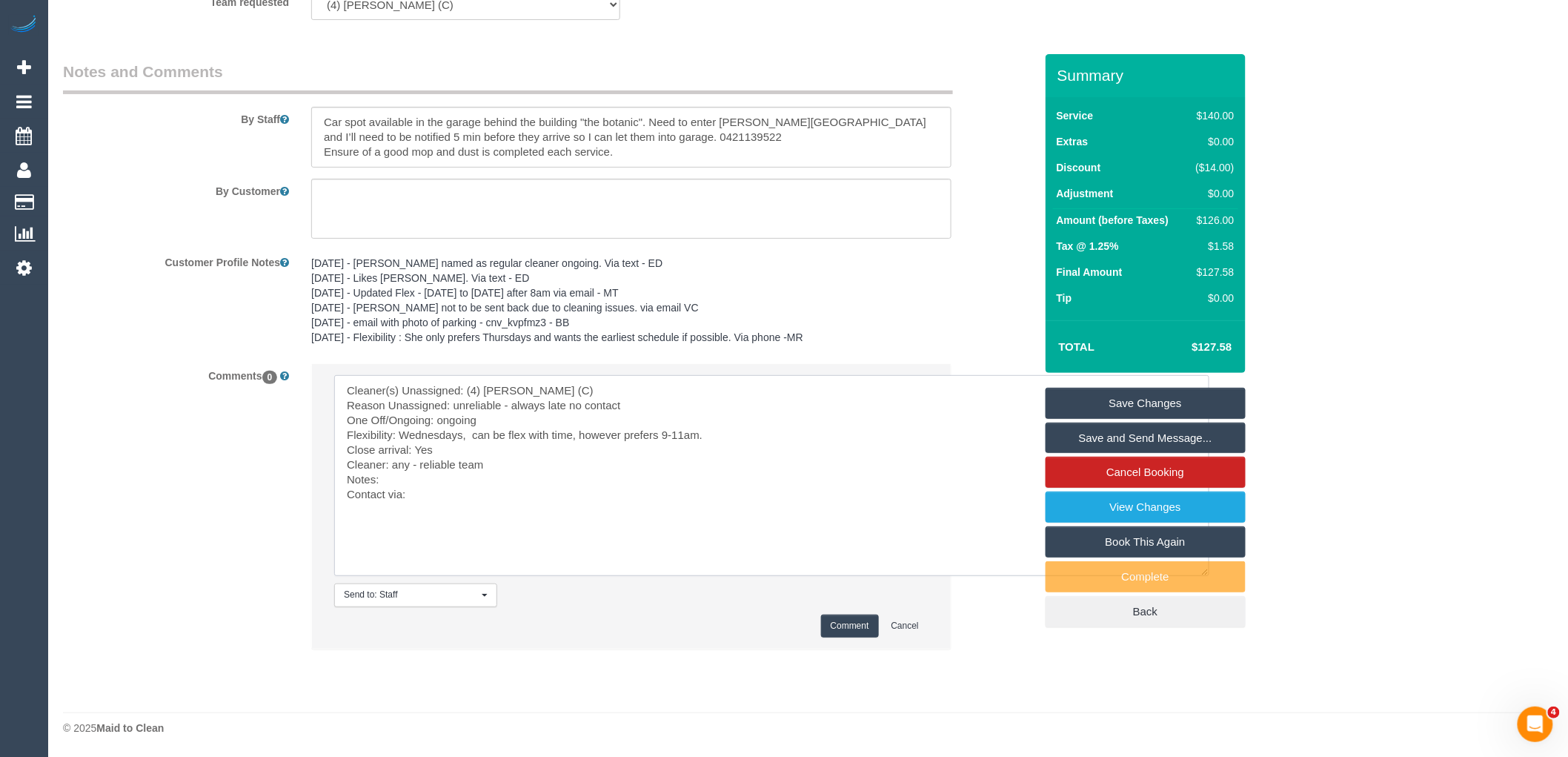
click at [451, 498] on textarea at bounding box center [771, 476] width 875 height 201
type textarea "Cleaner(s) Unassigned: (4) Imanuil Afiuo (C) Reason Unassigned: unreliable - al…"
click at [836, 615] on button "Comment" at bounding box center [850, 626] width 58 height 23
click at [464, 270] on pre "22/5/24 - Felipe named as regular cleaner ongoing. Via text - ED 22/5/24 - Like…" at bounding box center [631, 300] width 640 height 89
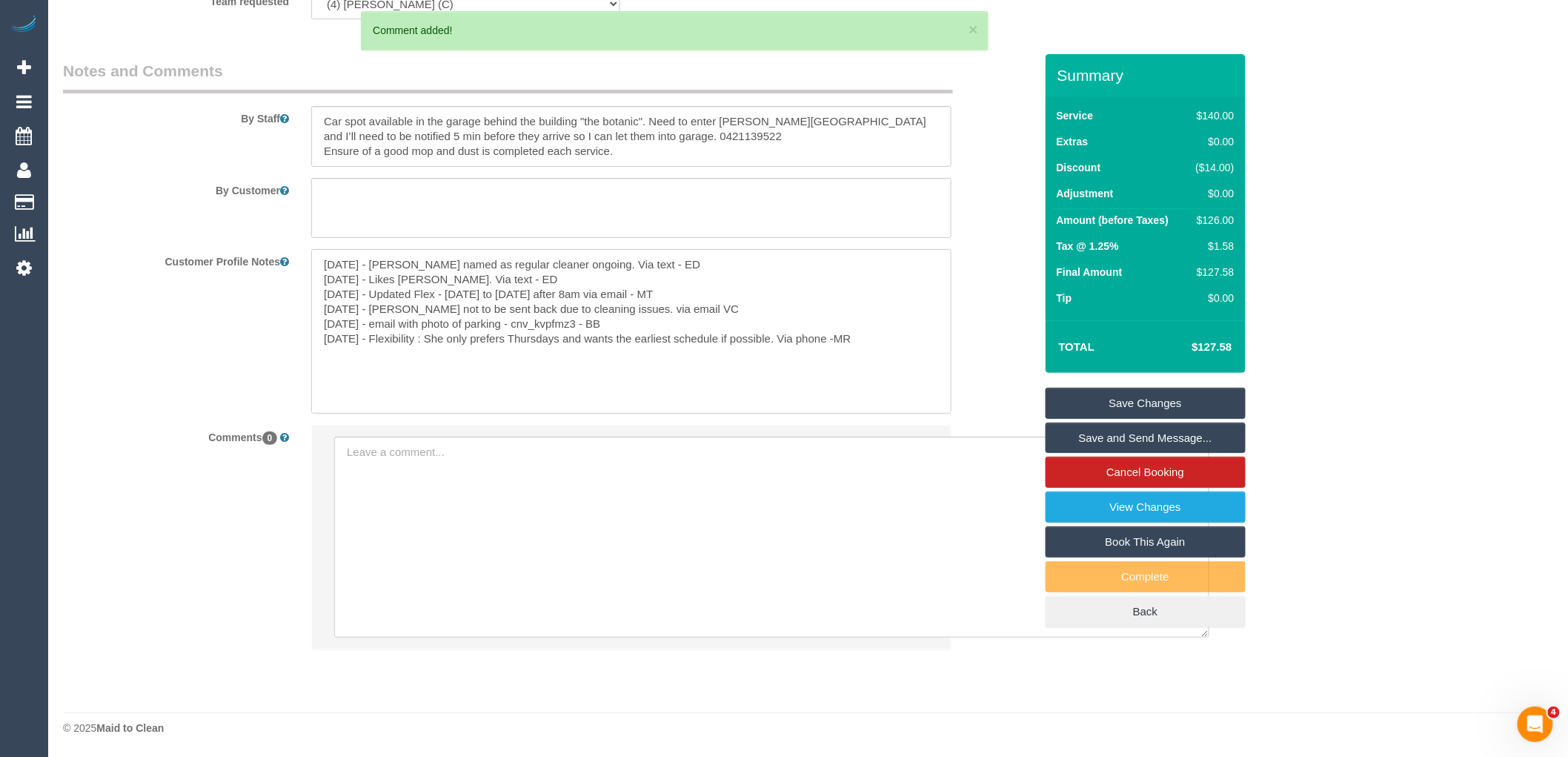
click at [320, 261] on textarea "22/5/24 - Felipe named as regular cleaner ongoing. Via text - ED 22/5/24 - Like…" at bounding box center [631, 331] width 640 height 164
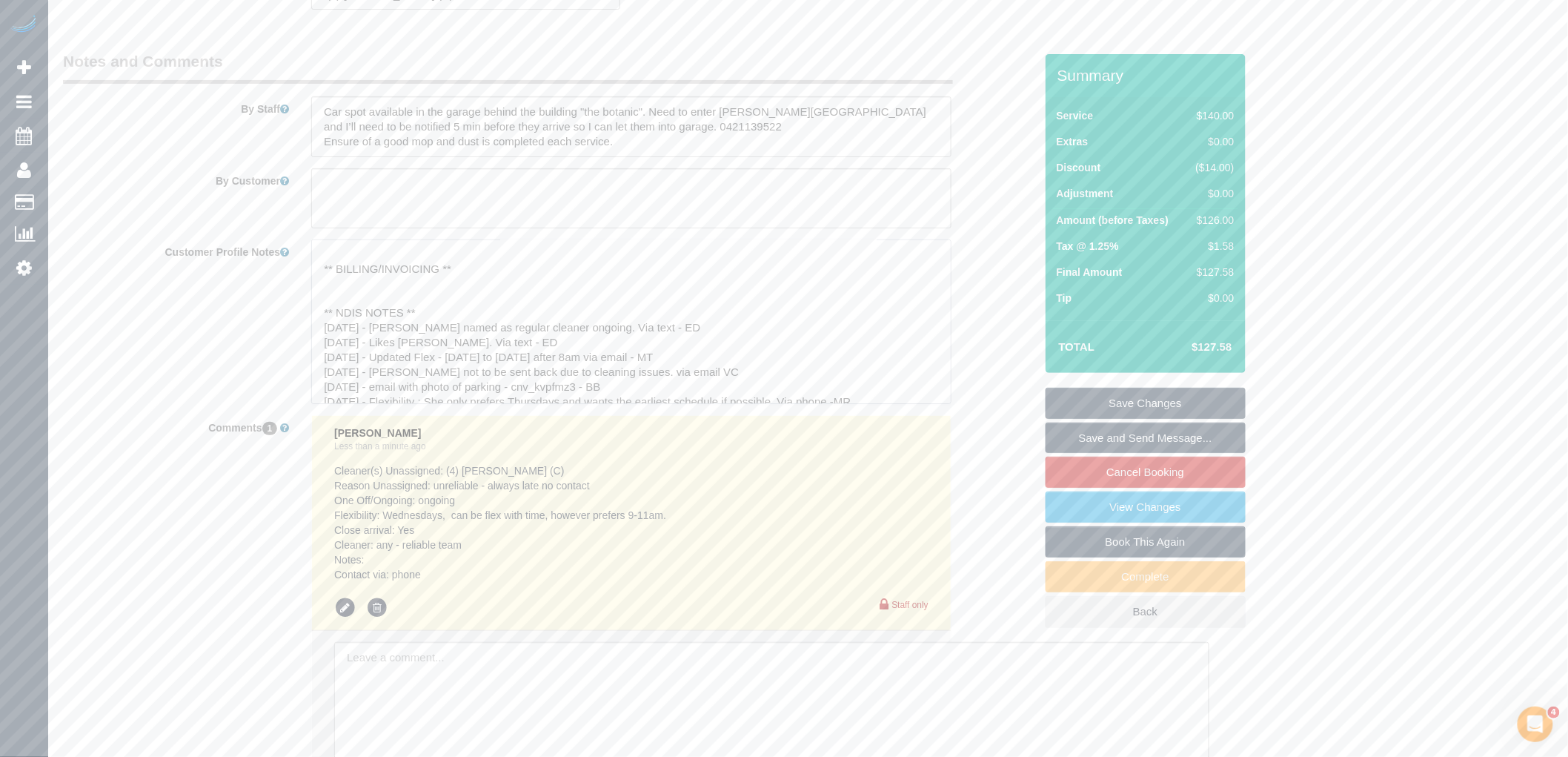
scroll to position [165, 0]
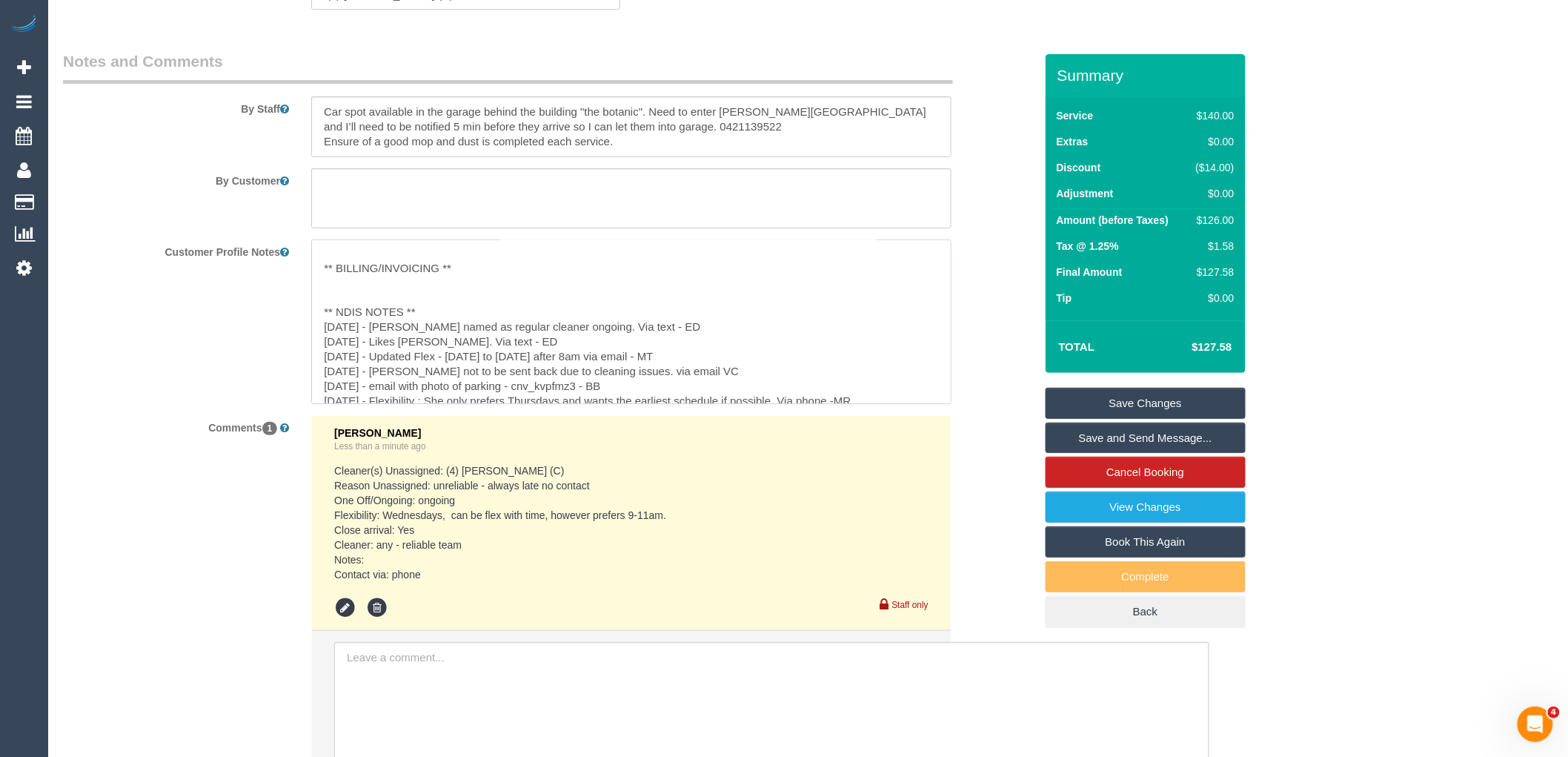
drag, startPoint x: 652, startPoint y: 335, endPoint x: 290, endPoint y: 339, distance: 362.0
click at [290, 339] on div "Customer Profile Notes ** ACCESS ** ** PREFERENCES ** ** DO NOT SEND ** ** GENE…" at bounding box center [549, 321] width 994 height 164
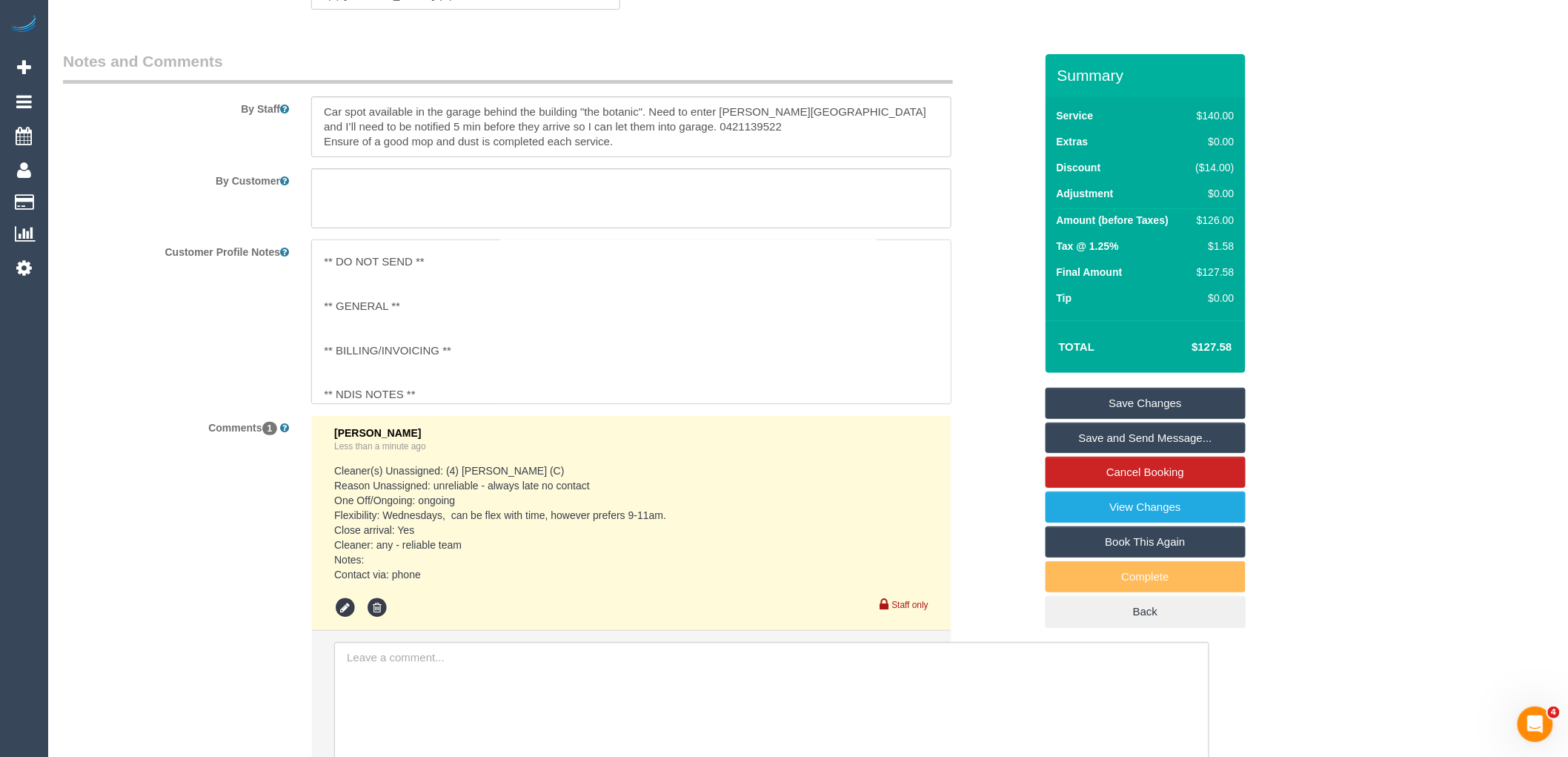
click at [344, 321] on textarea "** ACCESS ** ** PREFERENCES ** ** DO NOT SEND ** ** GENERAL ** ** BILLING/INVOI…" at bounding box center [631, 321] width 640 height 164
click at [356, 327] on textarea "** ACCESS ** ** PREFERENCES ** ** DO NOT SEND ** ** GENERAL ** ** BILLING/INVOI…" at bounding box center [631, 321] width 640 height 164
paste textarea "22/5/24 - Felipe named as regular cleaner ongoing. Via text - ED"
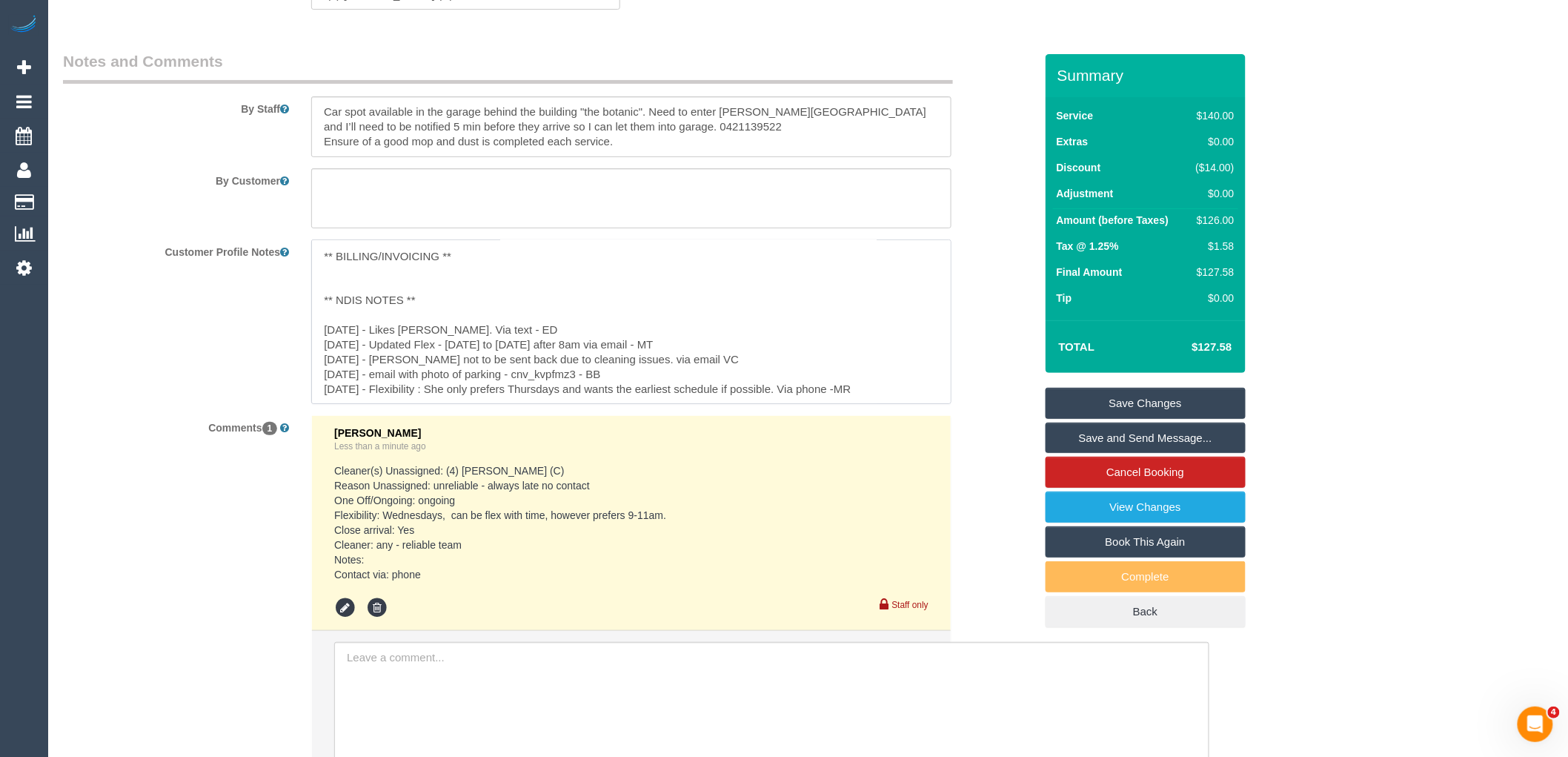
drag, startPoint x: 464, startPoint y: 367, endPoint x: 313, endPoint y: 367, distance: 151.0
click at [313, 367] on textarea "** ACCESS ** ** PREFERENCES ** ** DO NOT SEND ** ** GENERAL ** 22/5/24 - Felipe…" at bounding box center [631, 321] width 640 height 164
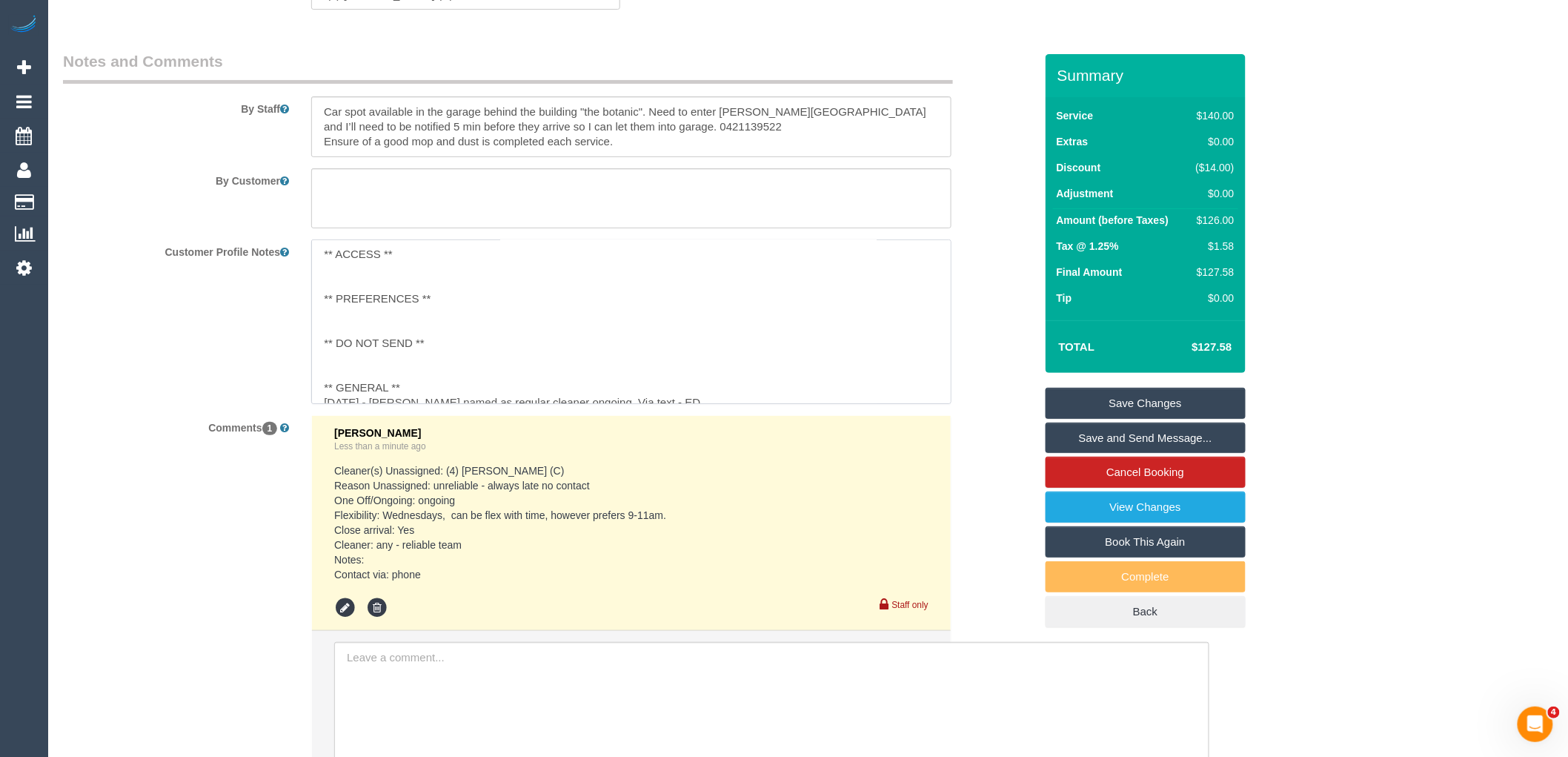
scroll to position [0, 0]
click at [349, 365] on textarea "** ACCESS ** ** PREFERENCES ** ** DO NOT SEND ** ** GENERAL ** 22/5/24 - Felipe…" at bounding box center [631, 321] width 640 height 164
paste textarea "21/12/23 - Juan Sebastian not to be sent back due to cleaning issues. via email…"
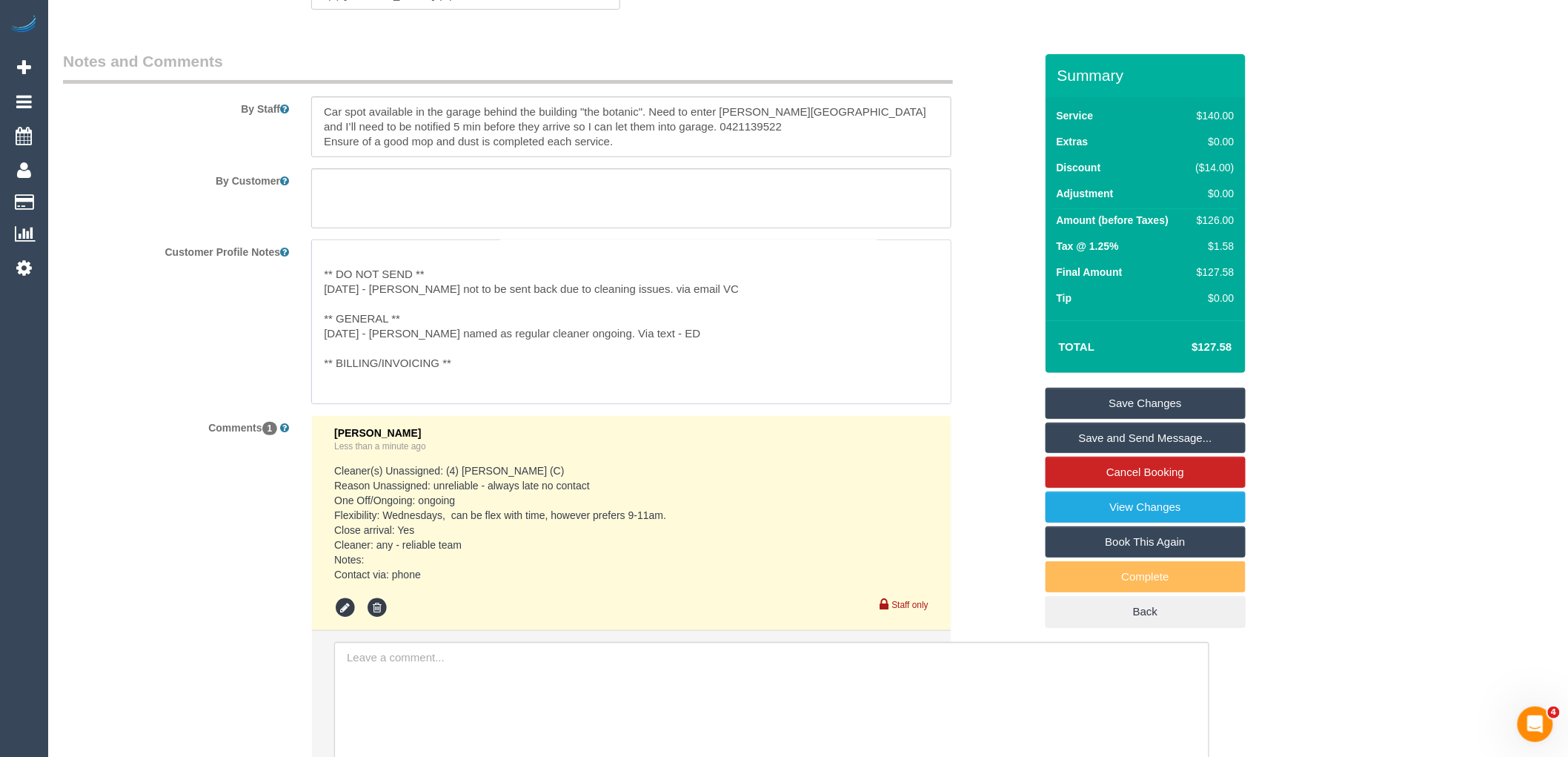
scroll to position [176, 0]
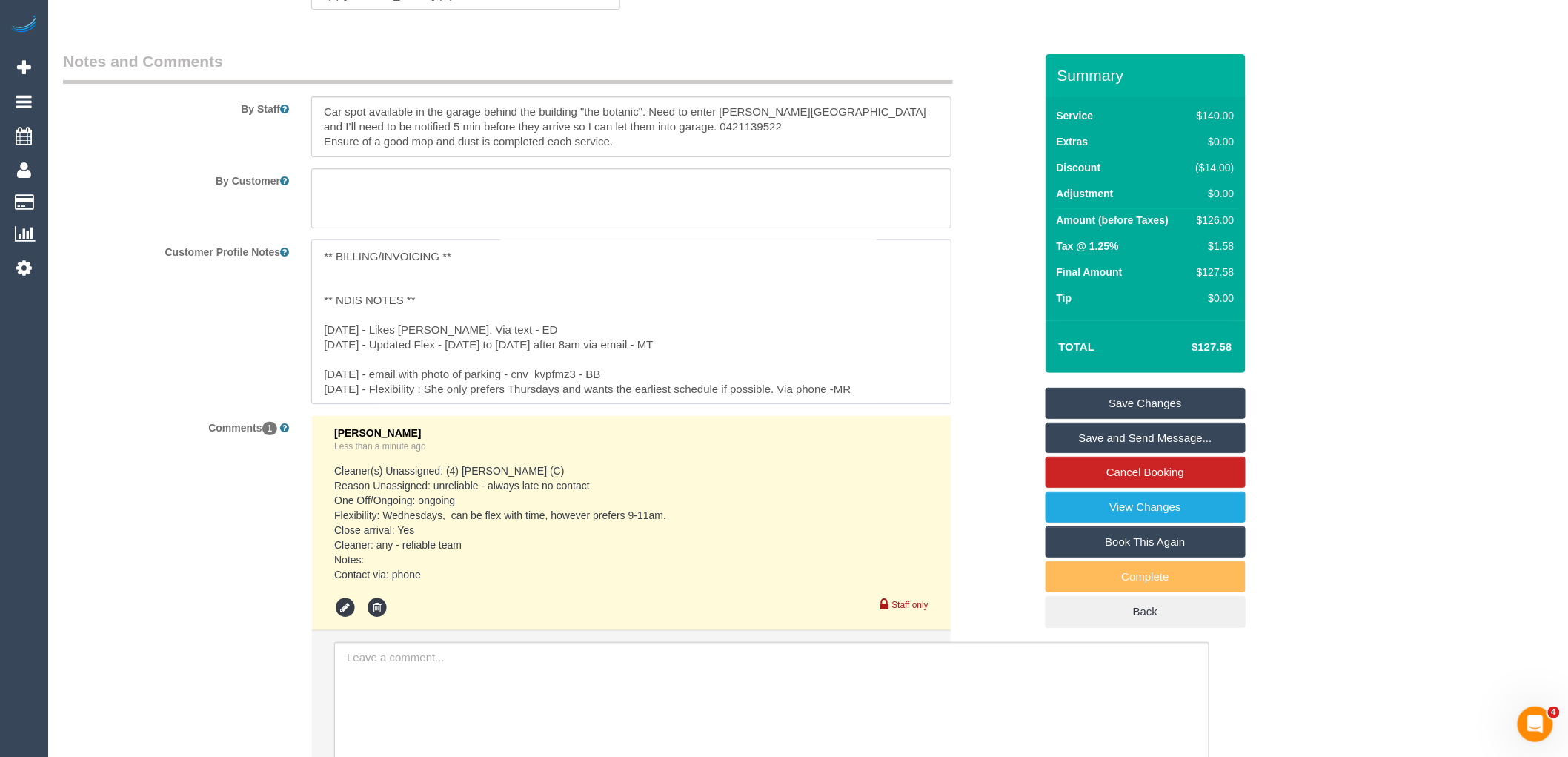
click at [393, 371] on textarea "** ACCESS ** ** PREFERENCES ** ** DO NOT SEND ** 21/12/23 - Juan Sebastian not …" at bounding box center [631, 321] width 640 height 164
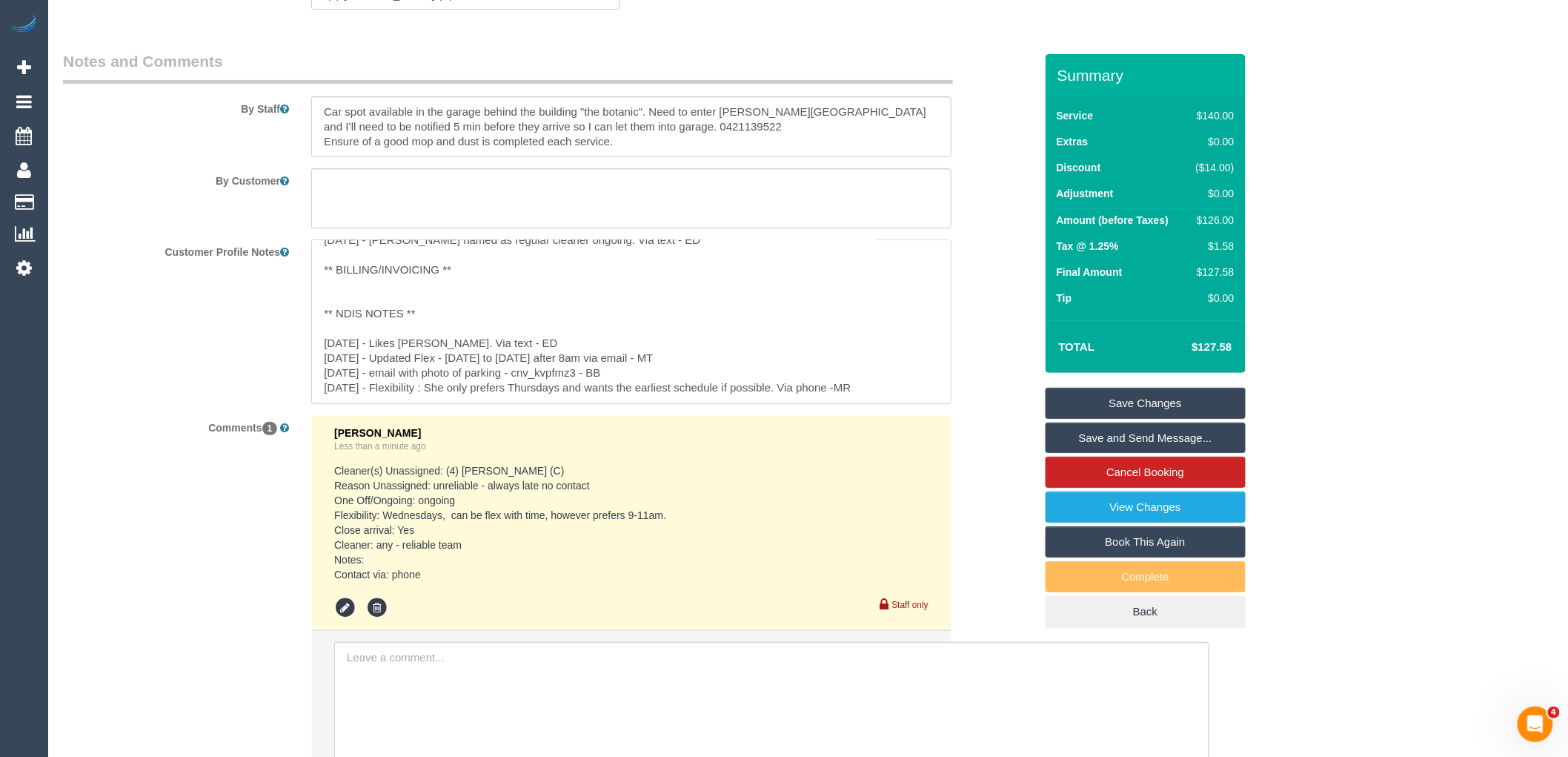
scroll to position [162, 0]
drag, startPoint x: 642, startPoint y: 384, endPoint x: 304, endPoint y: 386, distance: 338.0
click at [304, 386] on div "** ACCESS ** ** PREFERENCES ** ** DO NOT SEND ** 21/12/23 - Juan Sebastian not …" at bounding box center [631, 321] width 663 height 164
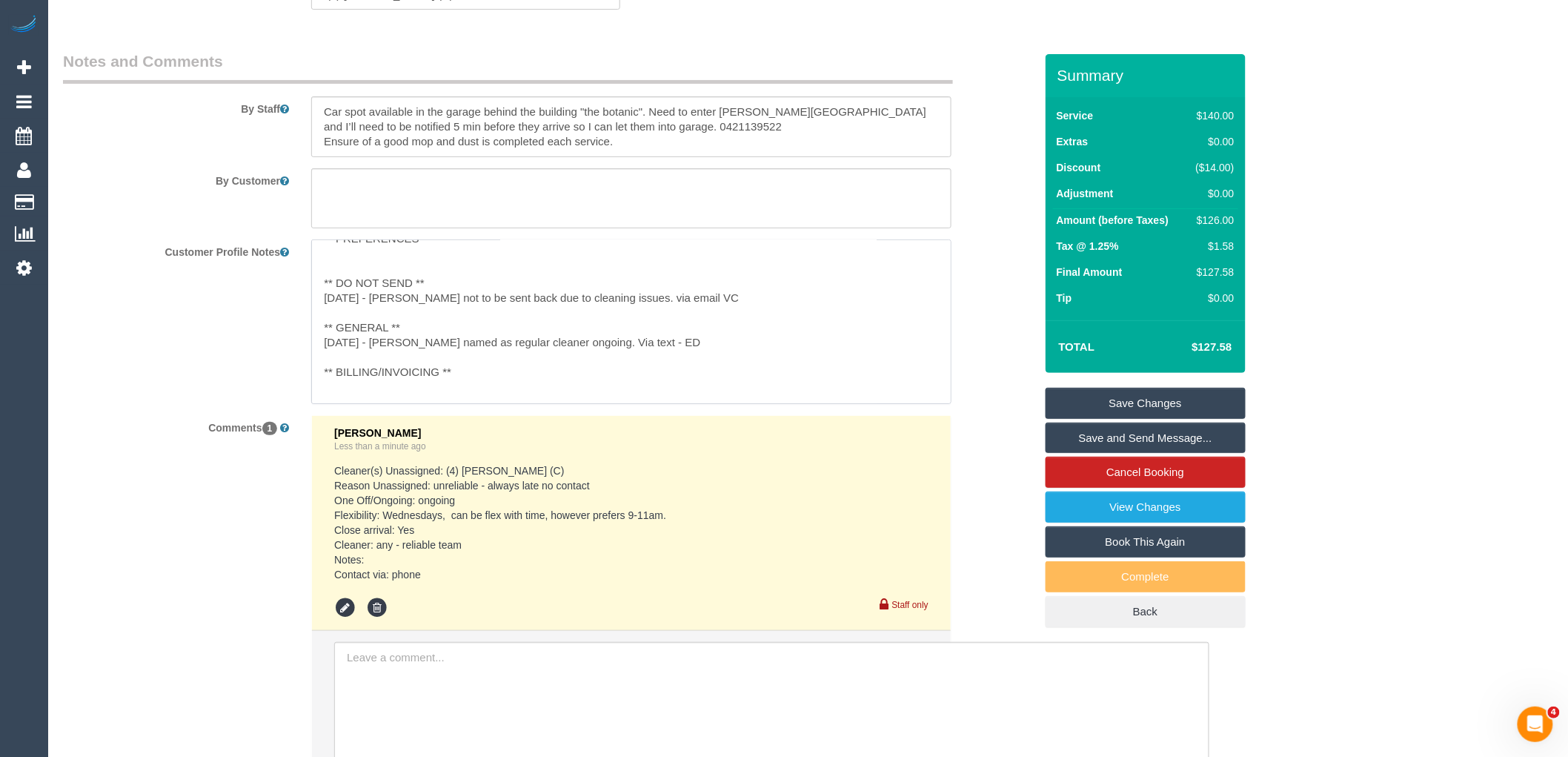
scroll to position [0, 0]
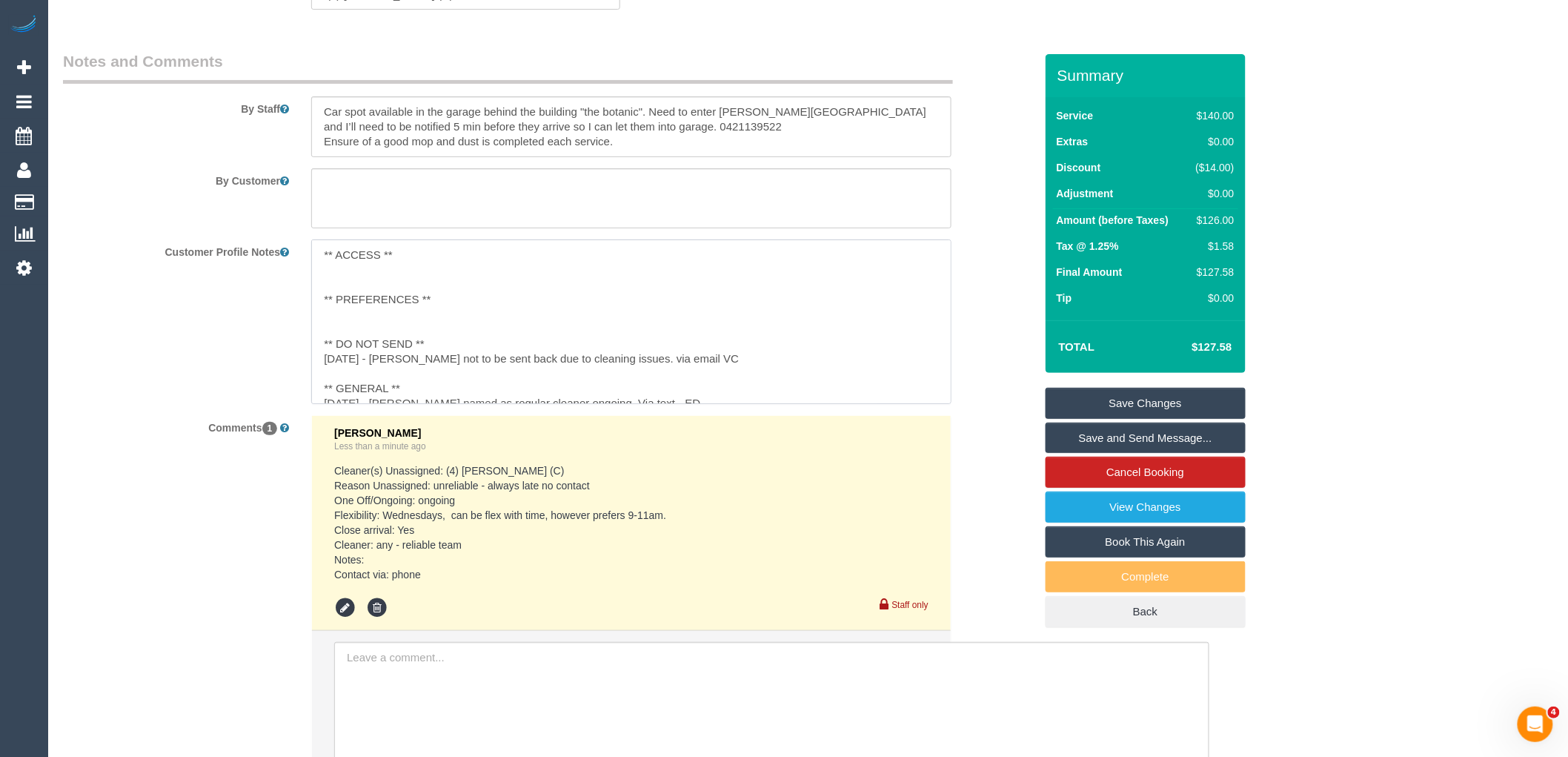
click at [372, 280] on textarea "** ACCESS ** ** PREFERENCES ** ** DO NOT SEND ** 21/12/23 - Juan Sebastian not …" at bounding box center [631, 321] width 640 height 164
paste textarea "6/12/23 - email with photo of parking - cnv_kvpfmz3 - BB"
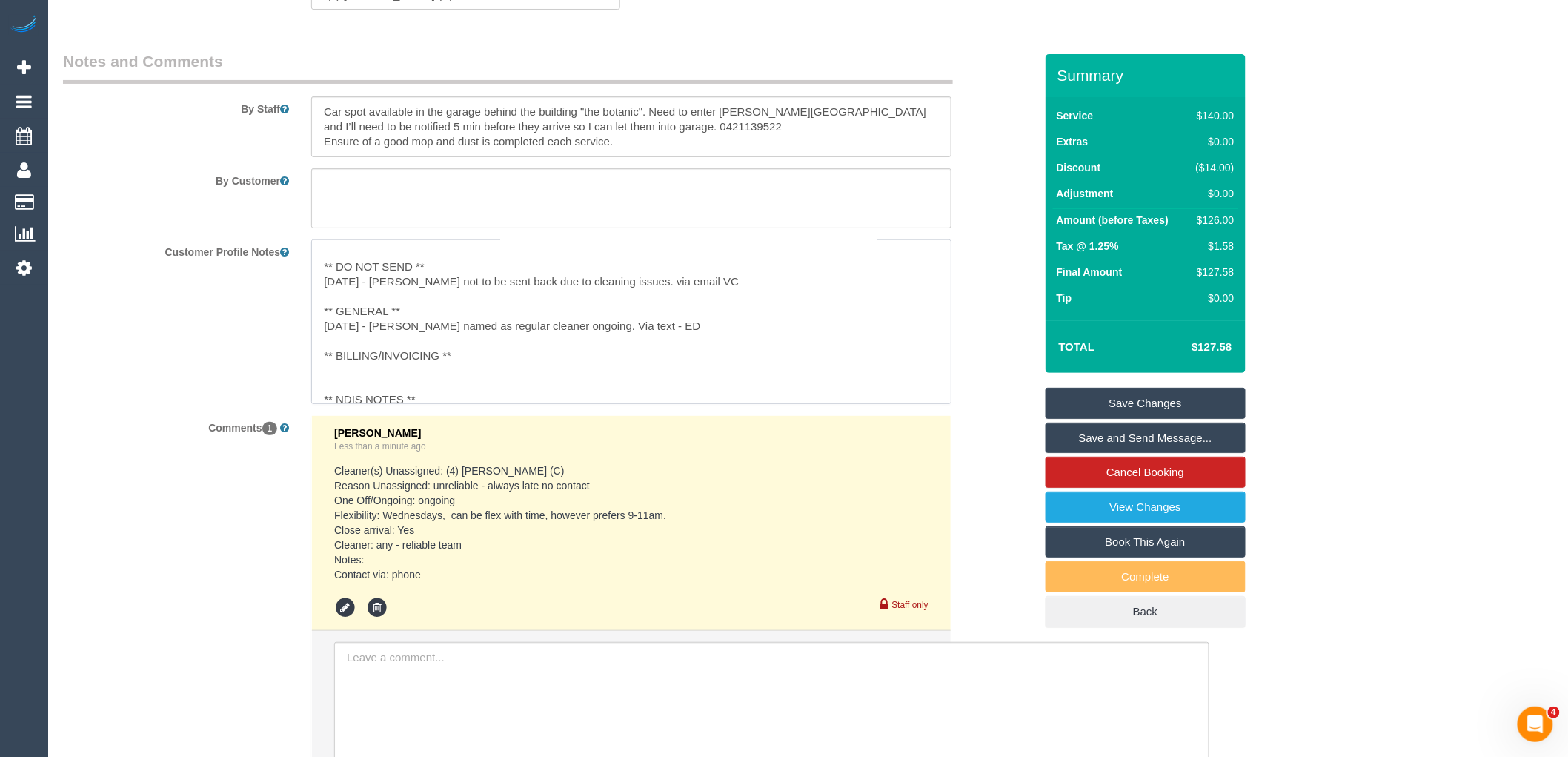
scroll to position [162, 0]
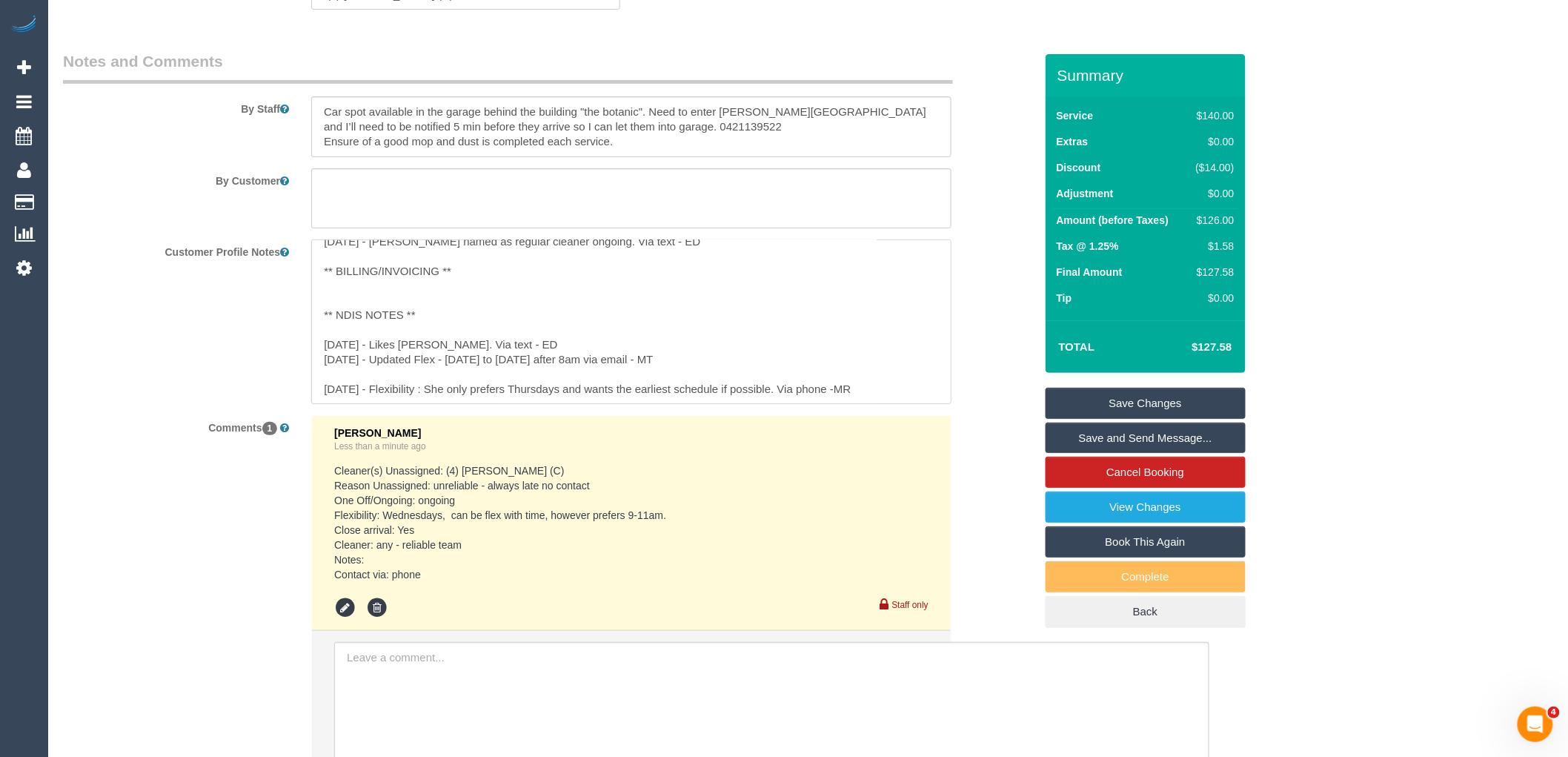
click at [417, 379] on textarea "** ACCESS ** 6/12/23 - email with photo of parking - cnv_kvpfmz3 - BB ** PREFER…" at bounding box center [631, 321] width 640 height 164
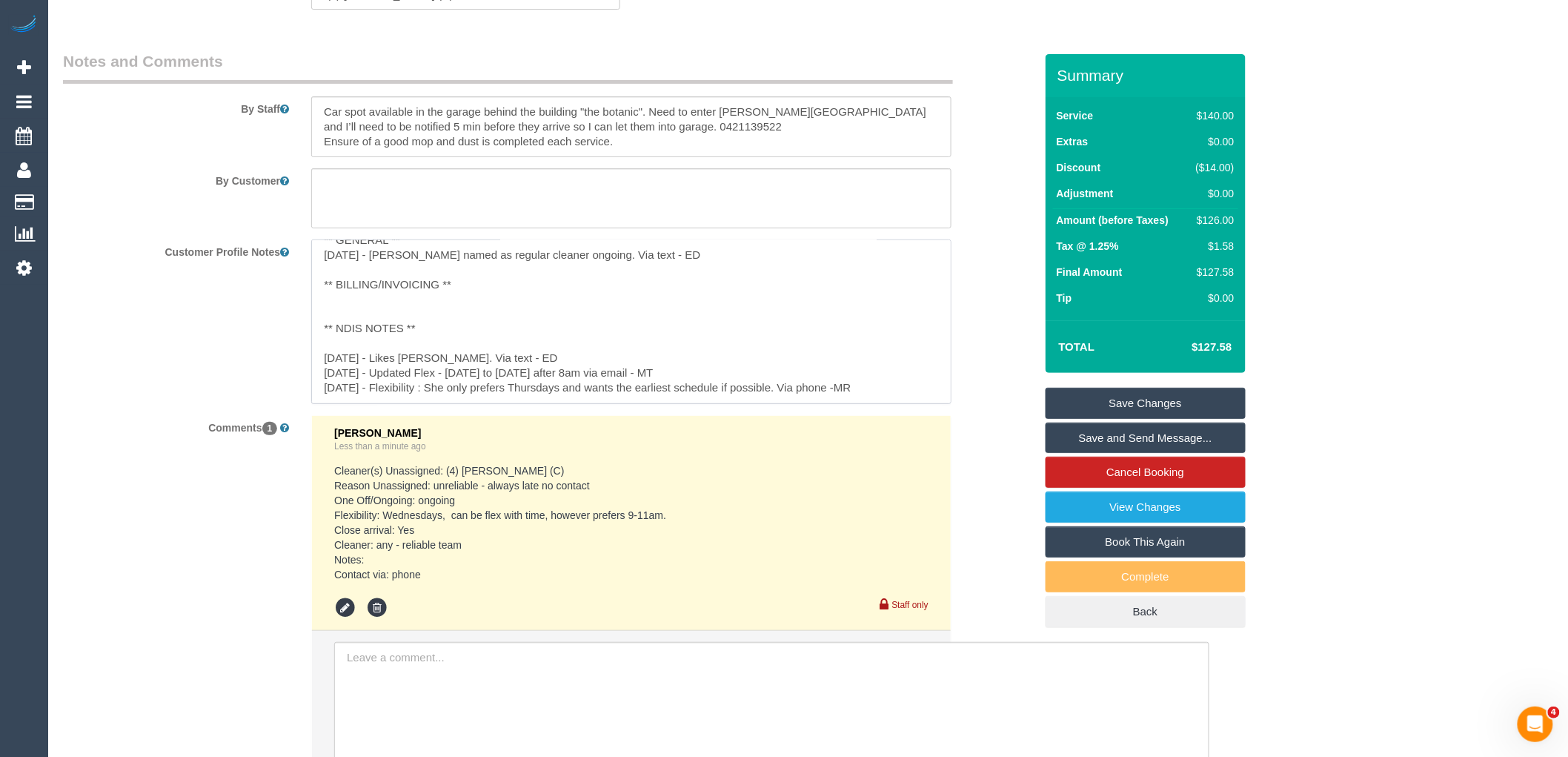
scroll to position [147, 0]
drag, startPoint x: 879, startPoint y: 396, endPoint x: 312, endPoint y: 367, distance: 567.7
click at [312, 367] on textarea "** ACCESS ** 6/12/23 - email with photo of parking - cnv_kvpfmz3 - BB ** PREFER…" at bounding box center [631, 321] width 640 height 164
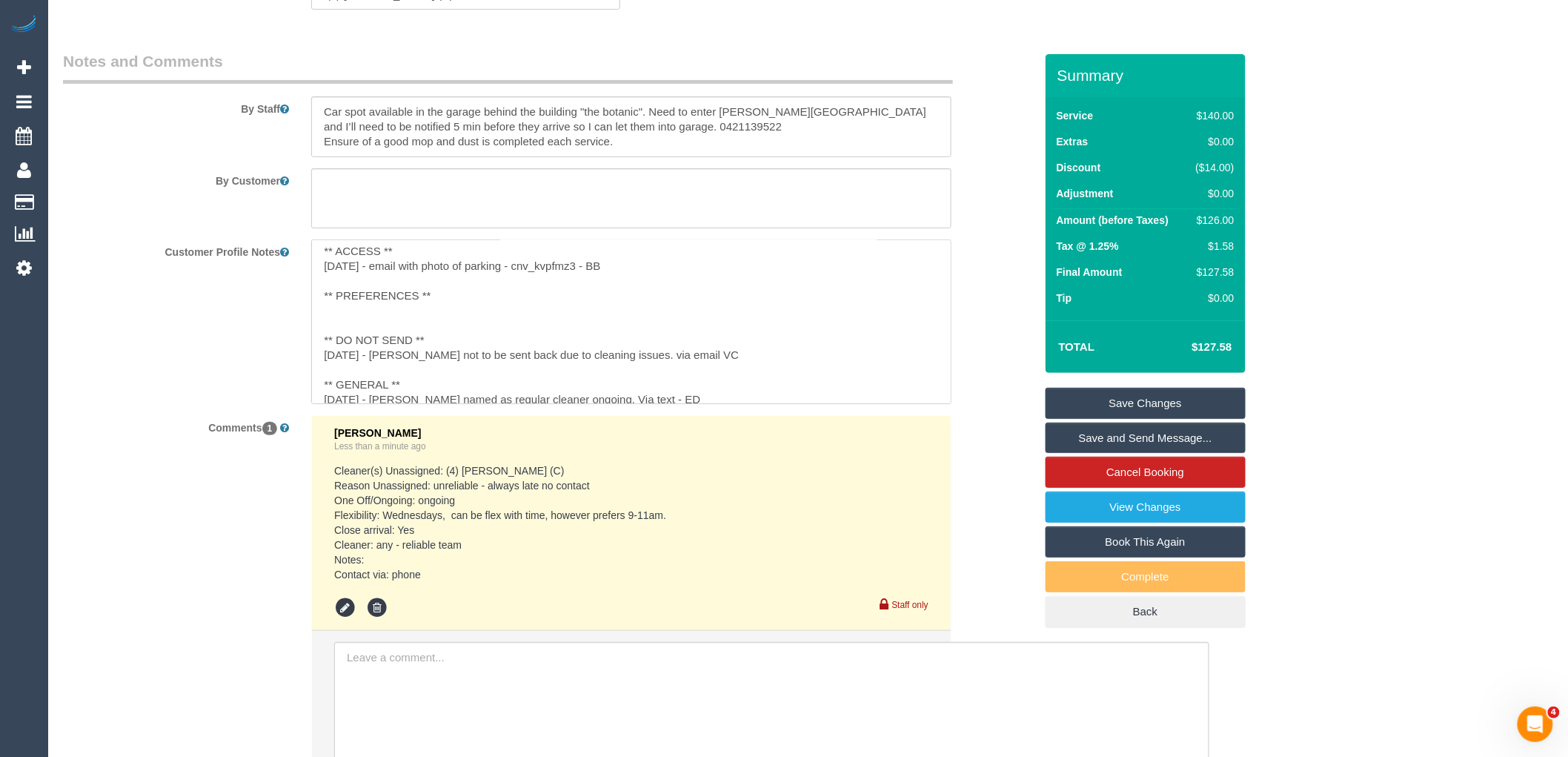
scroll to position [0, 0]
click at [367, 320] on textarea "** ACCESS ** 6/12/23 - email with photo of parking - cnv_kvpfmz3 - BB ** PREFER…" at bounding box center [631, 321] width 640 height 164
paste textarea "22/5/24 - Likes Felipe Rincon. Via text - ED 03/04/24 - Updated Flex - Monday t…"
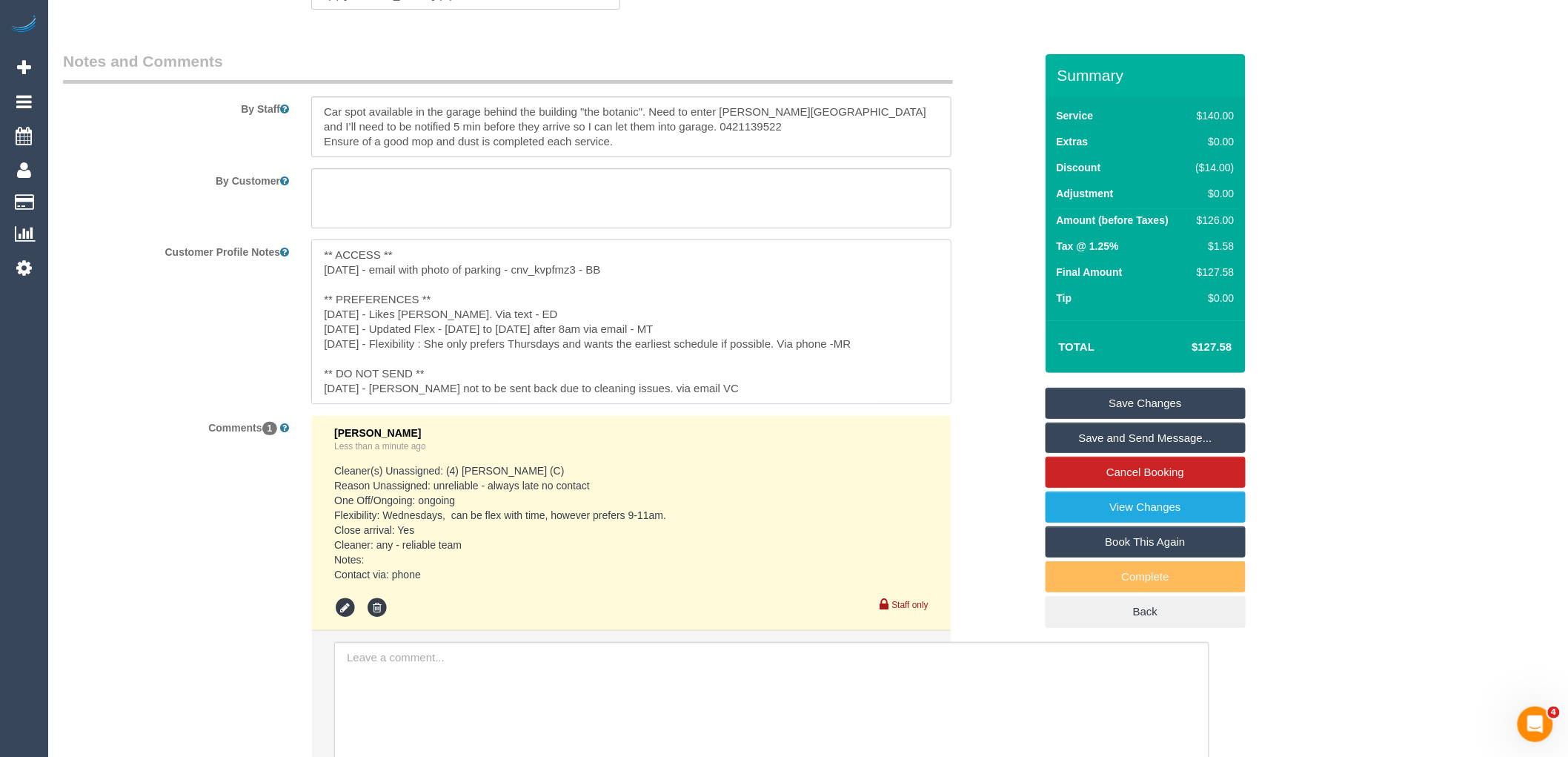
click at [468, 307] on textarea "** ACCESS ** 6/12/23 - email with photo of parking - cnv_kvpfmz3 - BB ** PREFER…" at bounding box center [631, 321] width 640 height 164
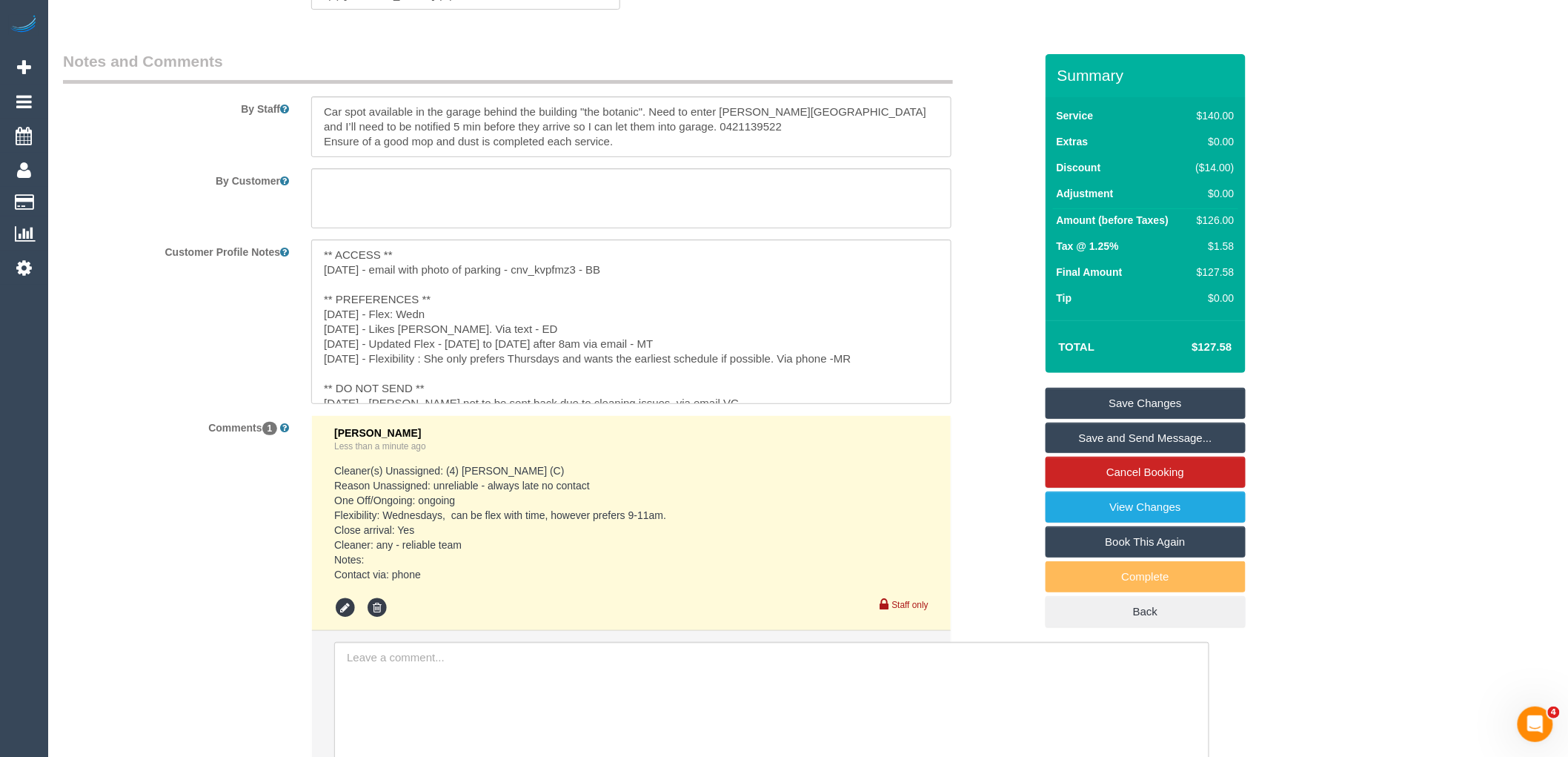
click at [534, 500] on sui-booking-comments "By Staff By Customer Customer Profile Notes ** ACCESS ** 6/12/23 - email with p…" at bounding box center [549, 460] width 971 height 820
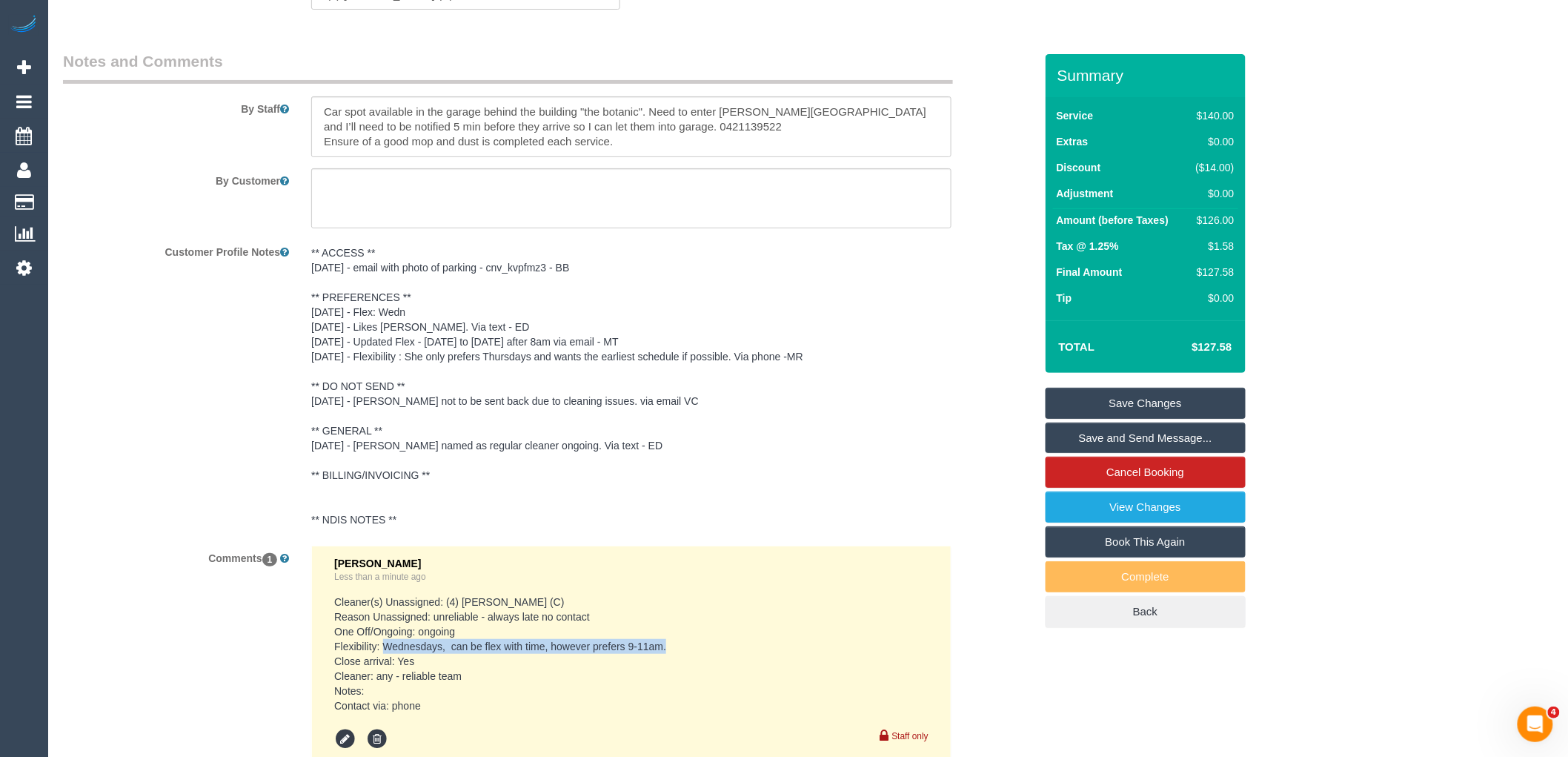
drag, startPoint x: 677, startPoint y: 653, endPoint x: 386, endPoint y: 653, distance: 291.0
click at [386, 653] on pre "Cleaner(s) Unassigned: (4) Imanuil Afiuo (C) Reason Unassigned: unreliable - al…" at bounding box center [631, 654] width 595 height 118
copy pre "Wednesdays, can be flex with time, however prefers 9-11am."
click at [391, 321] on pre "** ACCESS ** 6/12/23 - email with photo of parking - cnv_kvpfmz3 - BB ** PREFER…" at bounding box center [631, 386] width 640 height 281
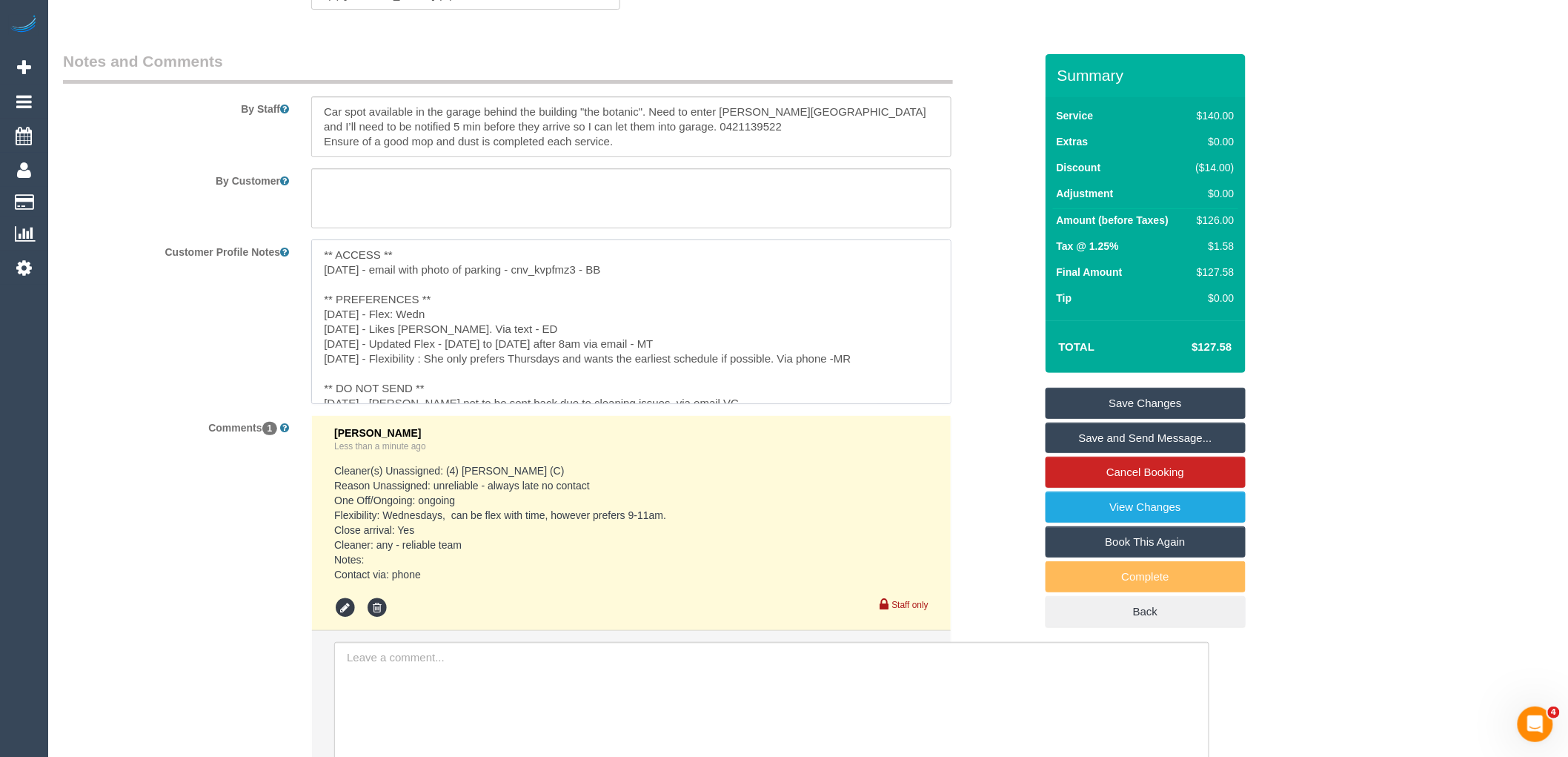
drag, startPoint x: 470, startPoint y: 323, endPoint x: 406, endPoint y: 320, distance: 64.1
click at [406, 320] on textarea "** ACCESS ** 6/12/23 - email with photo of parking - cnv_kvpfmz3 - BB ** PREFER…" at bounding box center [631, 321] width 640 height 164
paste textarea "esdays, can be flex with time, however prefers 9-11am."
click at [1005, 396] on div "Customer Profile Notes ** ACCESS ** 6/12/23 - email with photo of parking - cnv…" at bounding box center [549, 321] width 994 height 164
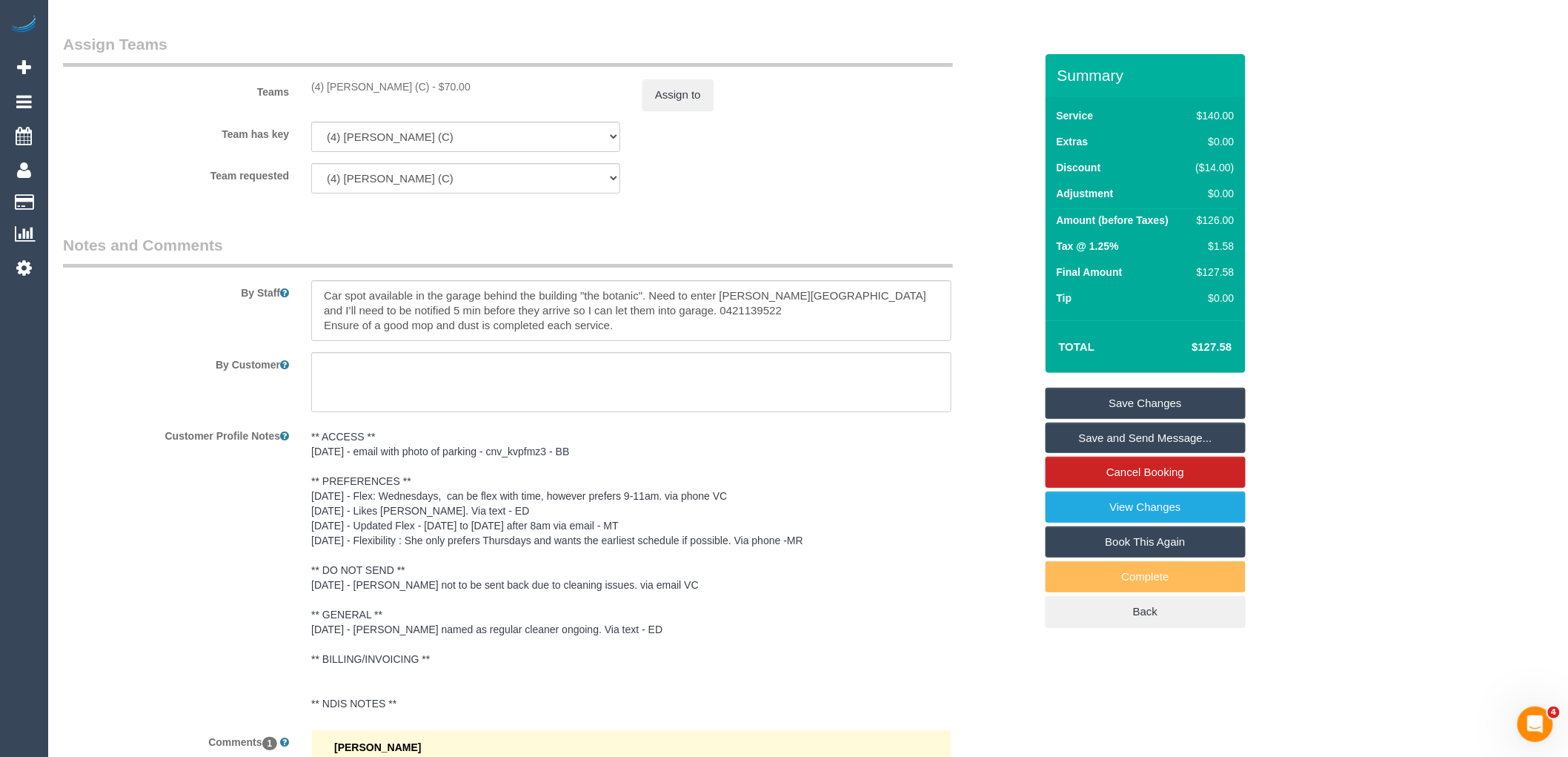
scroll to position [2080, 0]
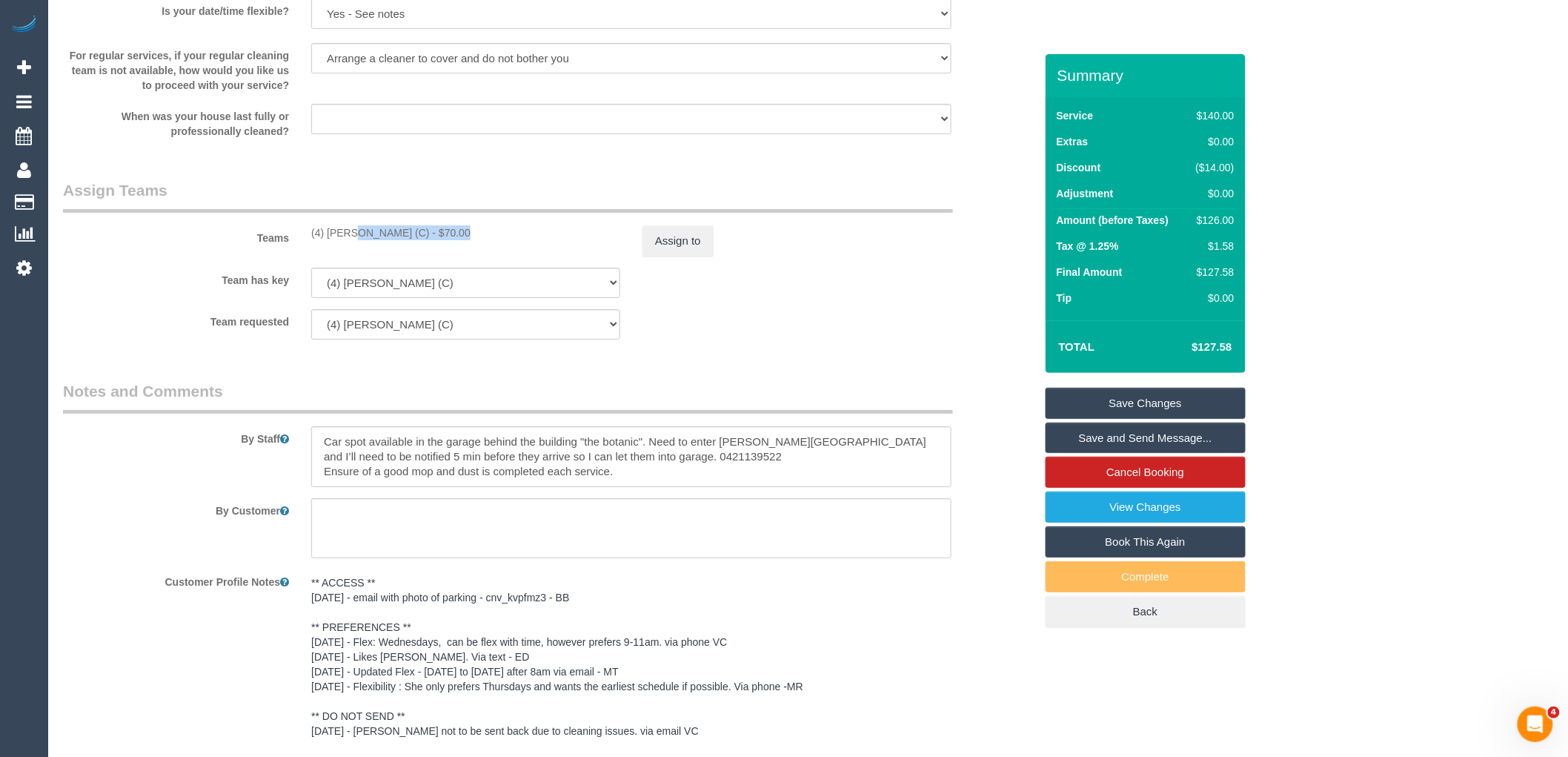
drag, startPoint x: 327, startPoint y: 238, endPoint x: 310, endPoint y: 238, distance: 17.0
click at [310, 238] on div "(4) Imanuil Afiuo (C) - $70.00" at bounding box center [465, 232] width 331 height 14
copy div "(4) Imanuil Afiuo (C)"
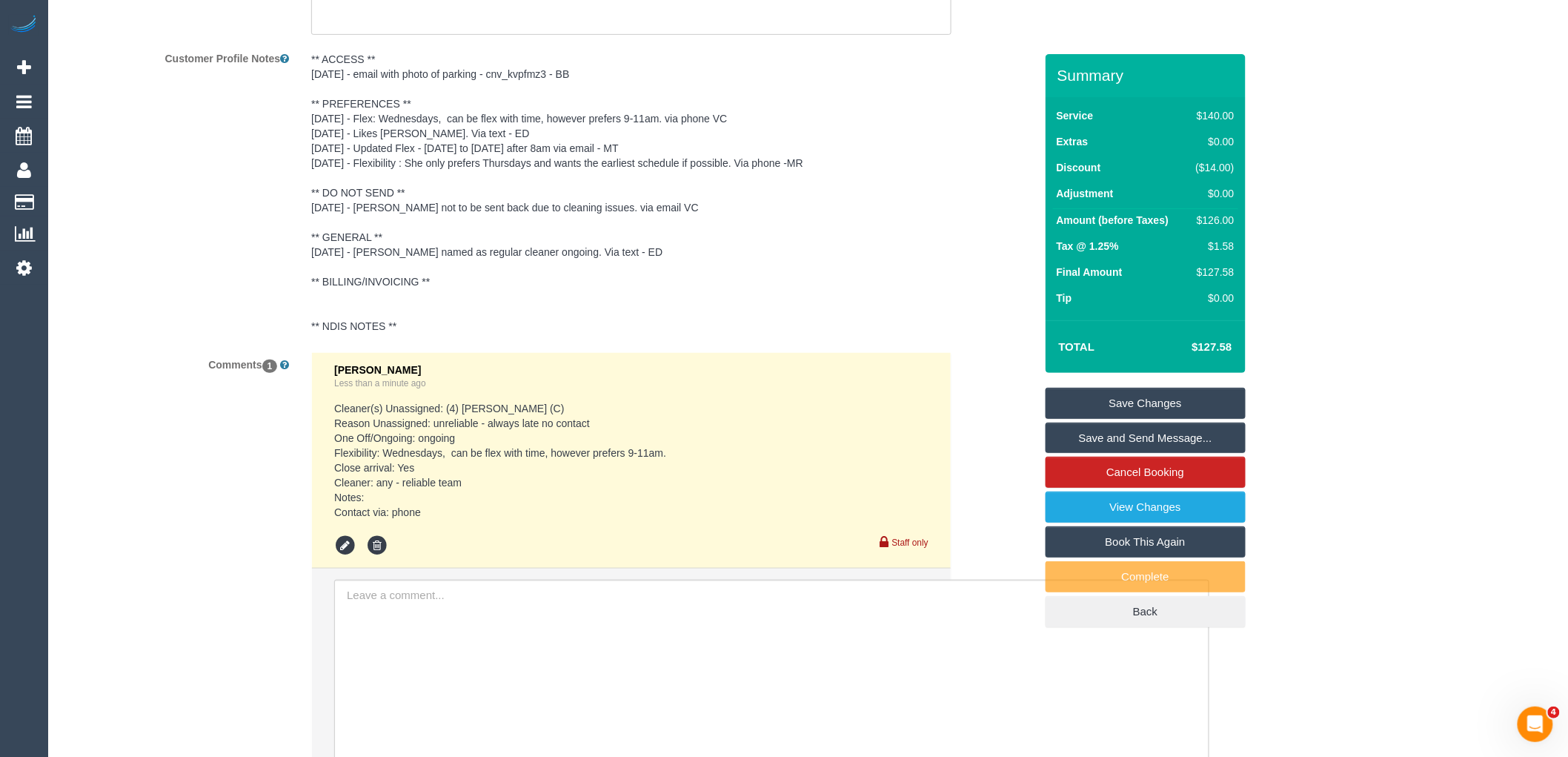
scroll to position [2574, 0]
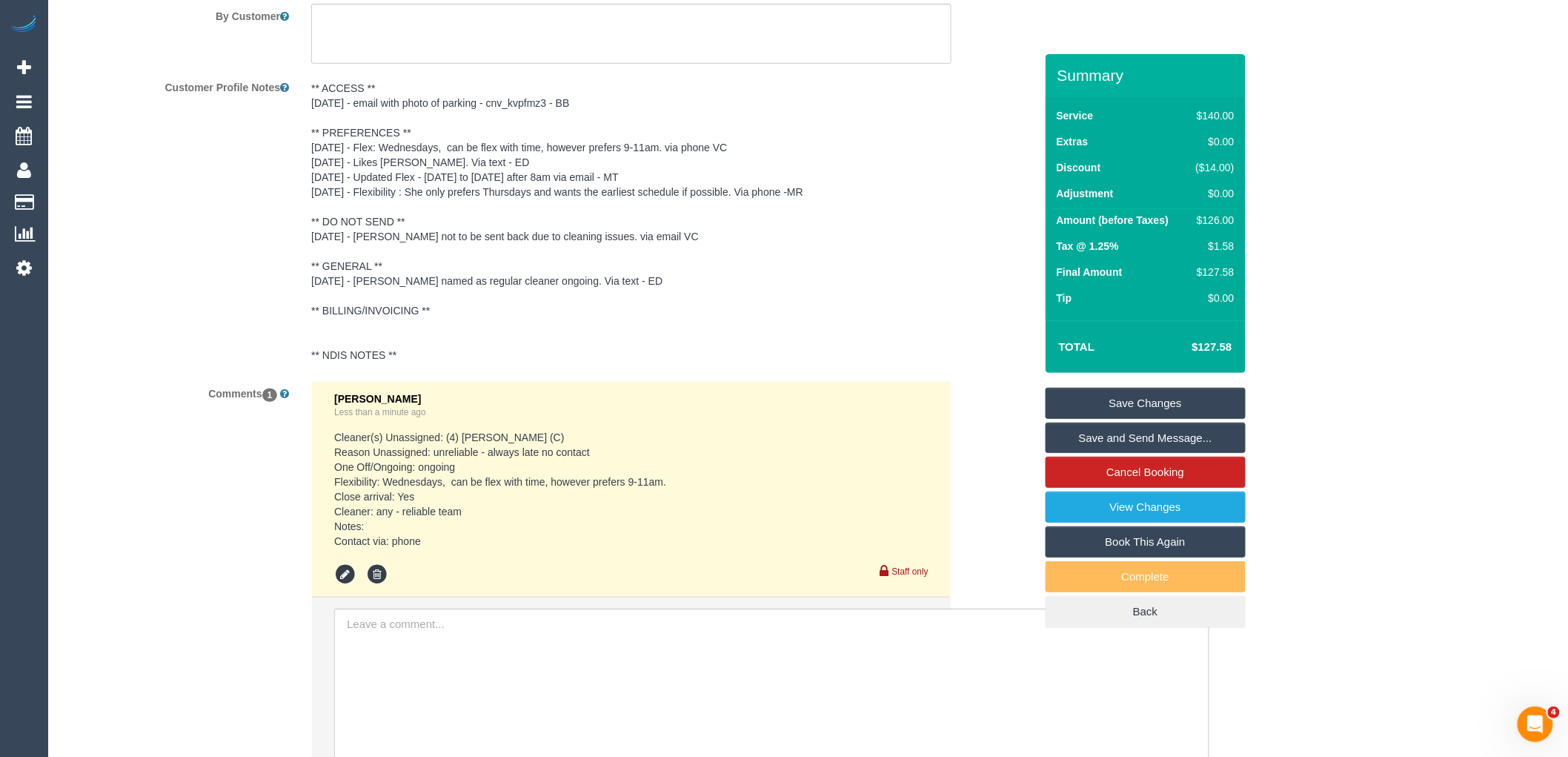
click at [417, 247] on pre "** ACCESS ** 6/12/23 - email with photo of parking - cnv_kvpfmz3 - BB ** PREFER…" at bounding box center [631, 222] width 640 height 281
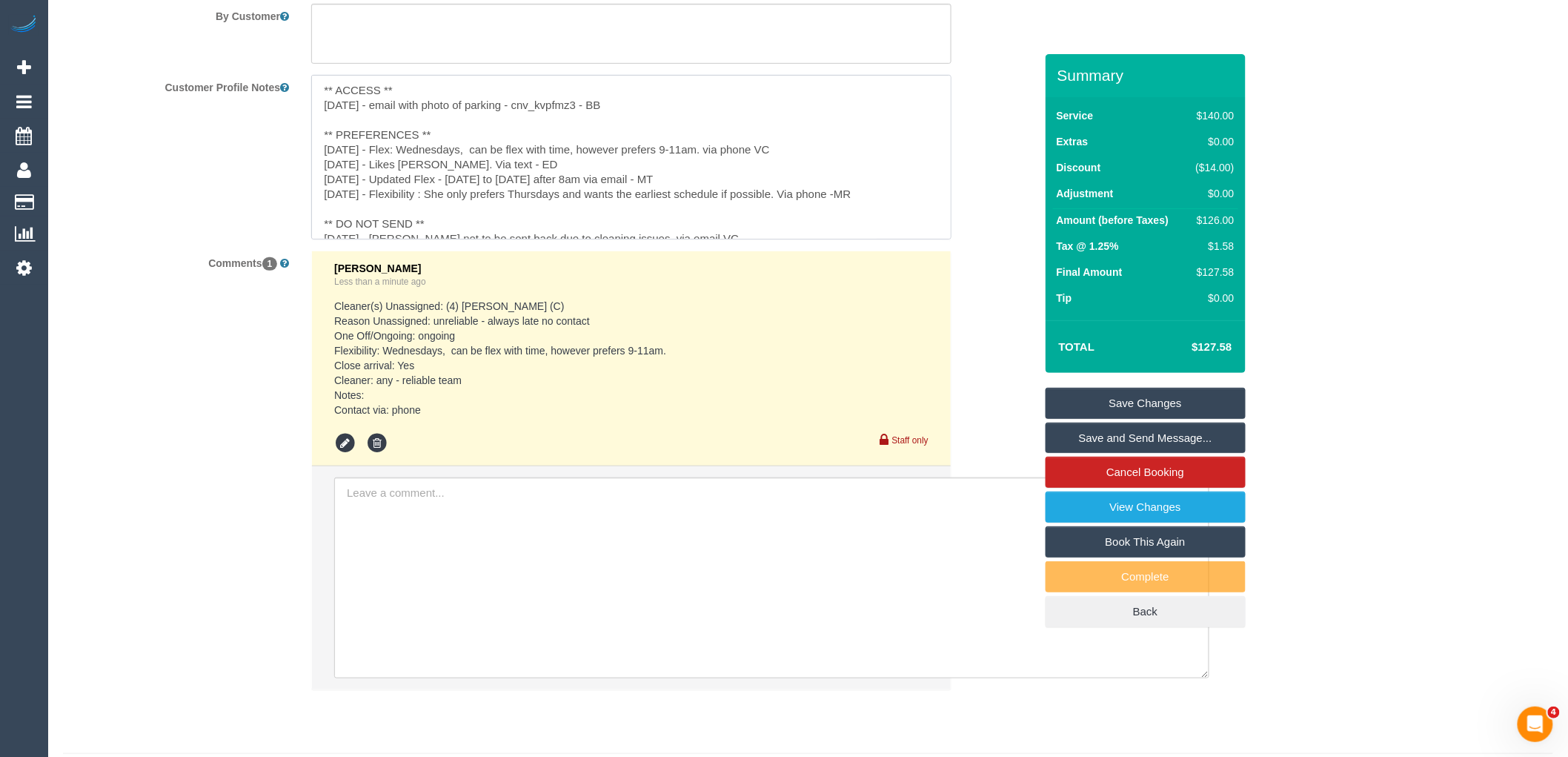
click at [470, 230] on textarea "** ACCESS ** 6/12/23 - email with photo of parking - cnv_kvpfmz3 - BB ** PREFER…" at bounding box center [631, 157] width 640 height 164
paste textarea "(4) [PERSON_NAME] (C)"
type textarea "** ACCESS ** 6/12/23 - email with photo of parking - cnv_kvpfmz3 - BB ** PREFER…"
click at [976, 292] on sui-booking-comments "By Staff By Customer Customer Profile Notes ** ACCESS ** 6/12/23 - email with p…" at bounding box center [549, 296] width 971 height 820
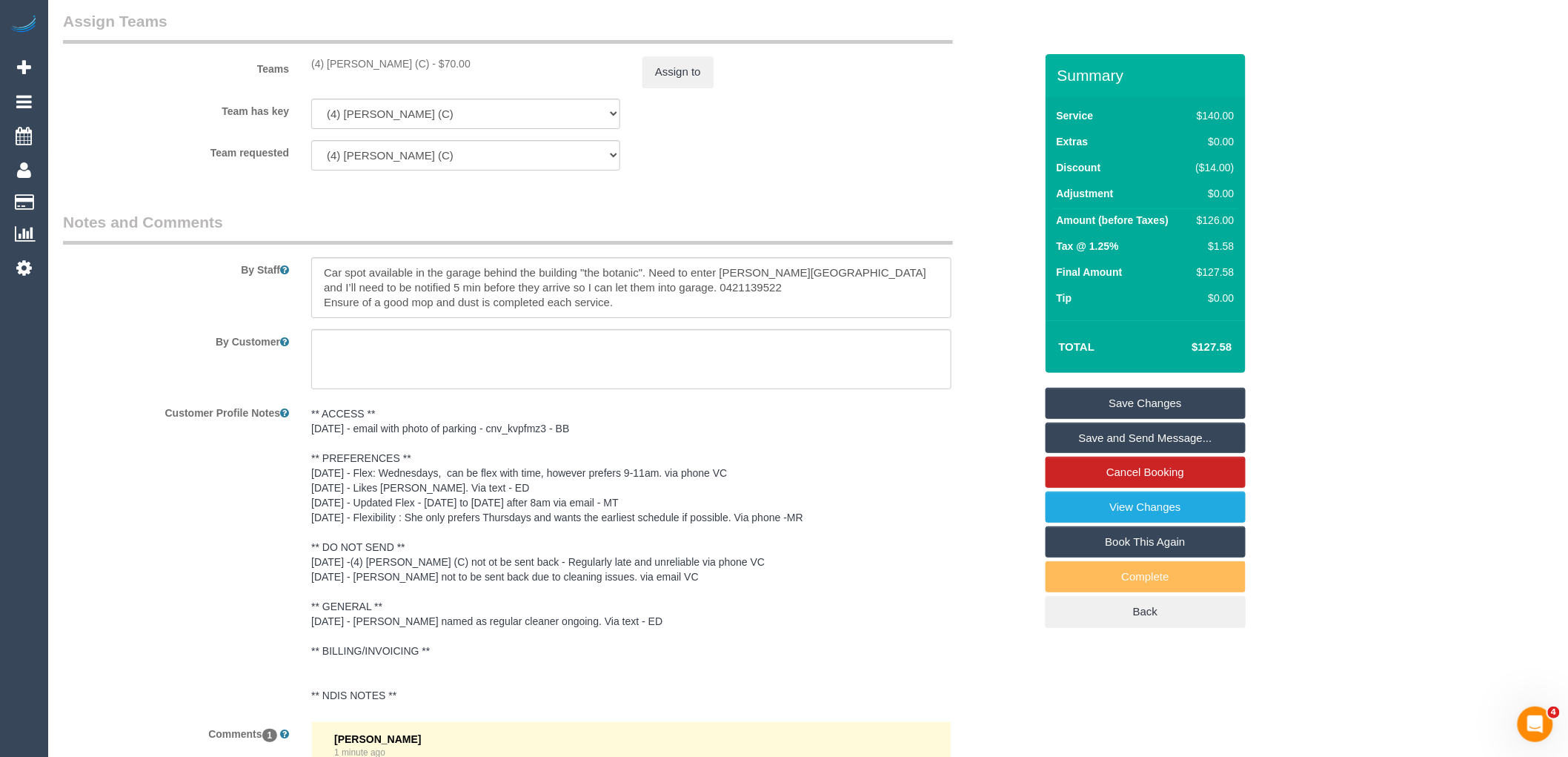
scroll to position [1997, 0]
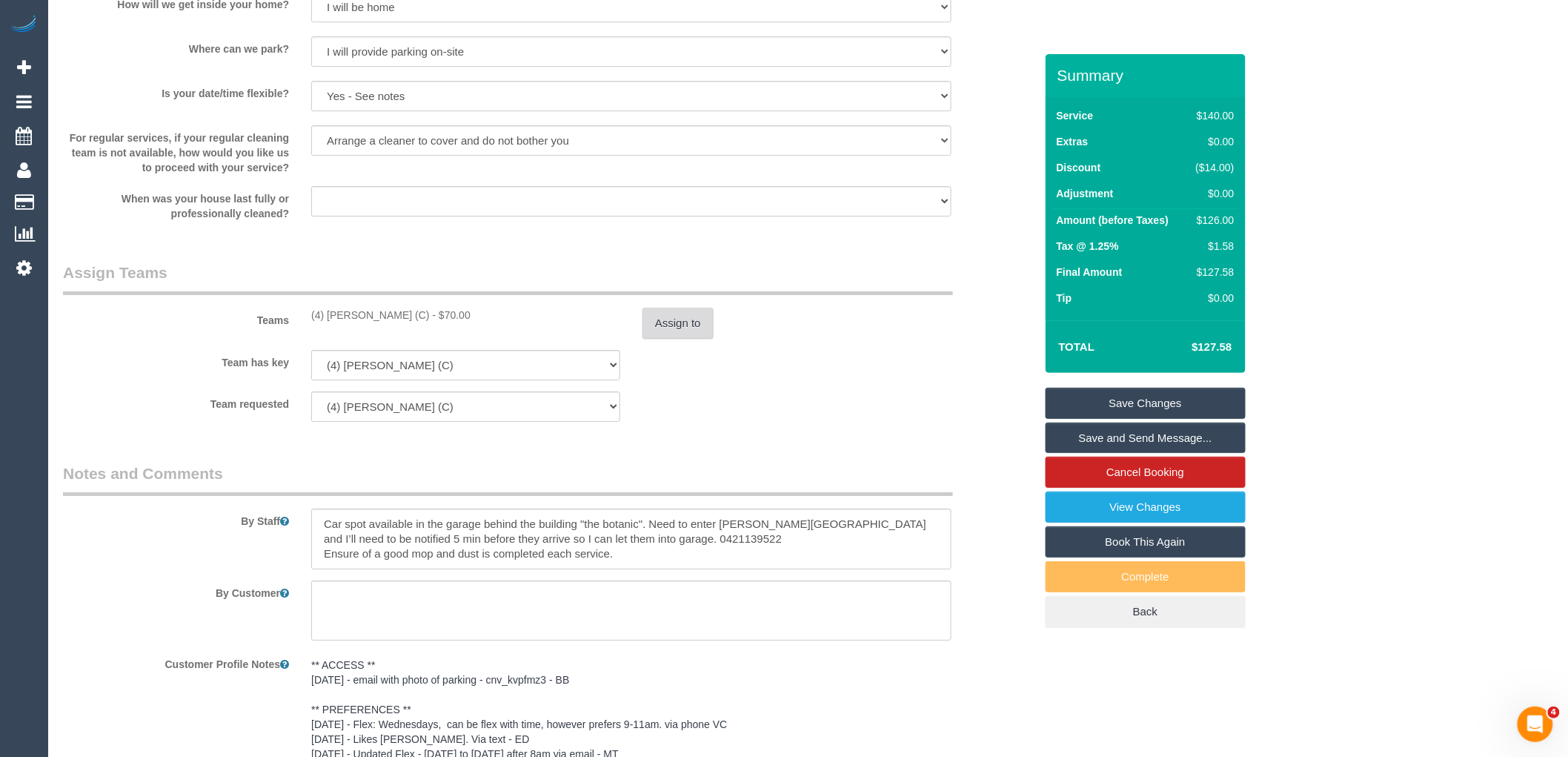
click at [708, 338] on button "Assign to" at bounding box center [677, 323] width 71 height 32
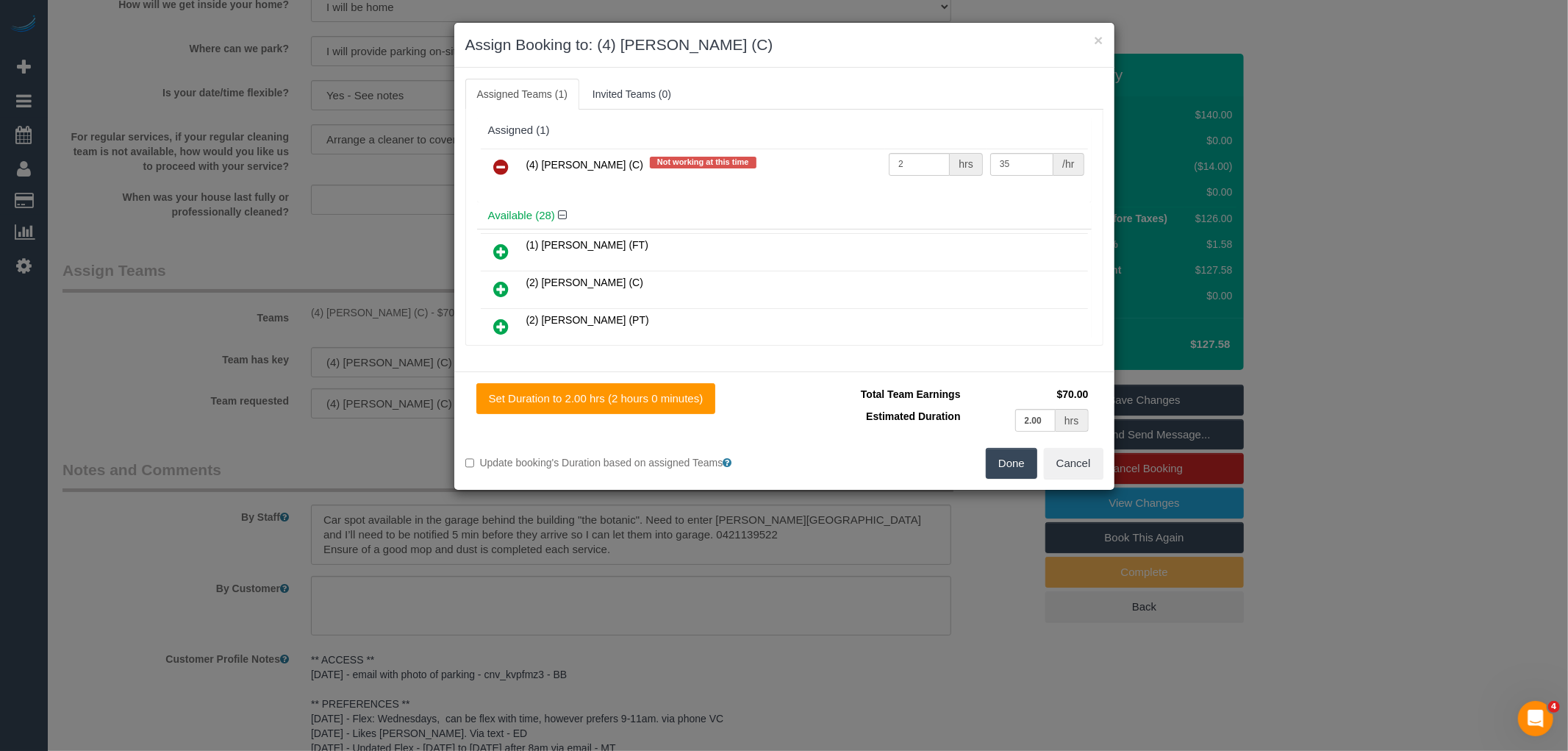
click at [512, 167] on link at bounding box center [501, 167] width 35 height 30
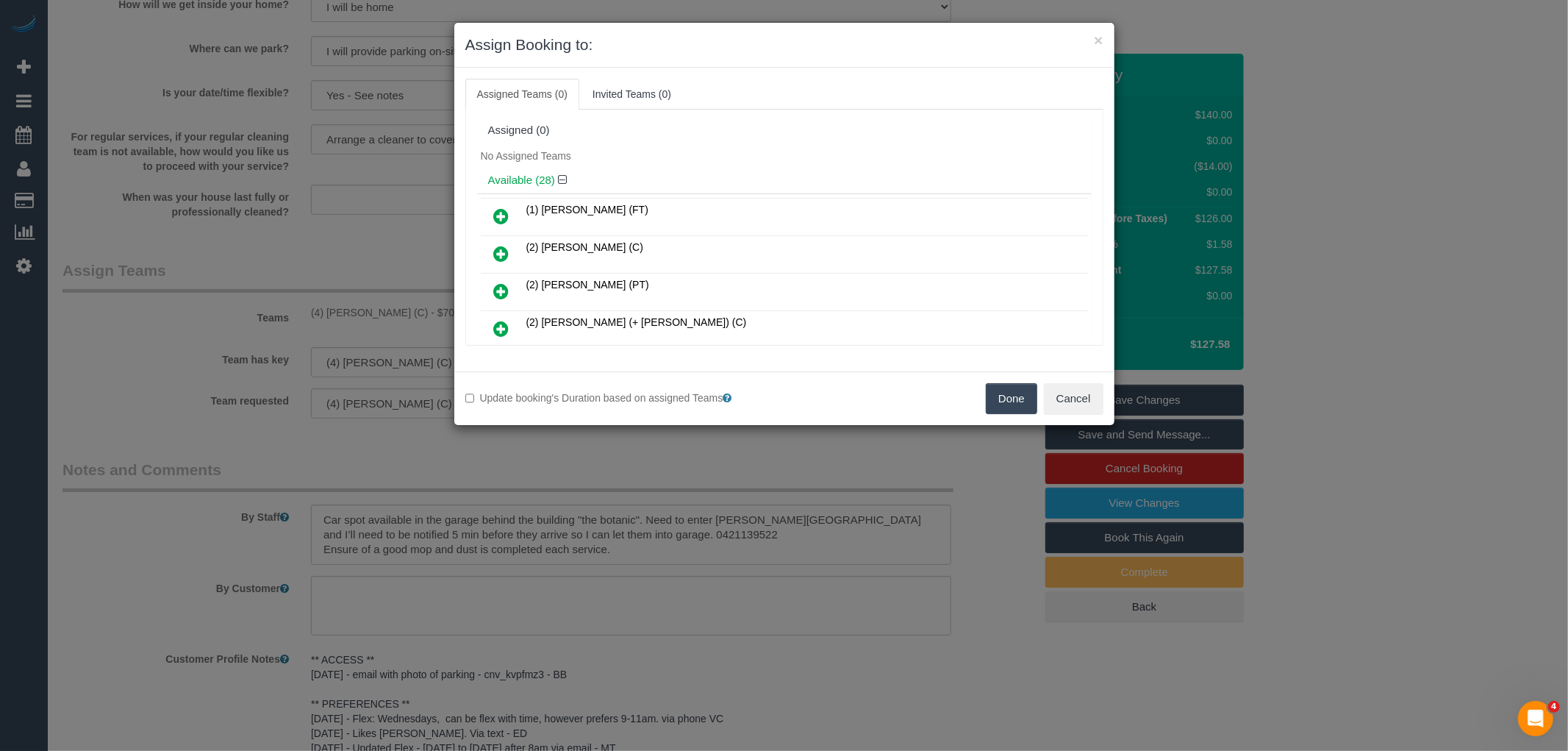
click at [1024, 399] on button "Done" at bounding box center [1011, 398] width 52 height 31
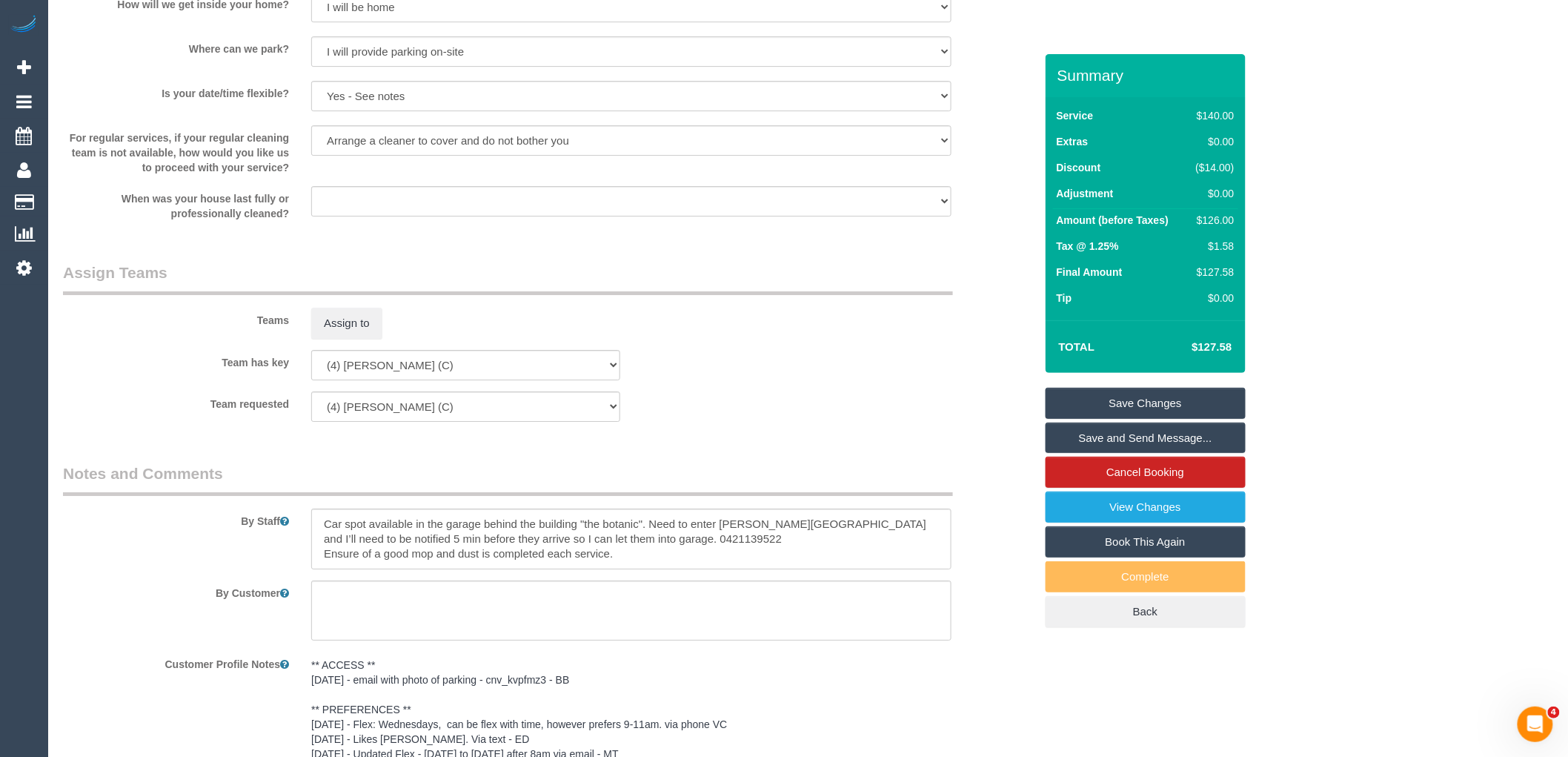
click at [1124, 405] on link "Save Changes" at bounding box center [1145, 403] width 200 height 32
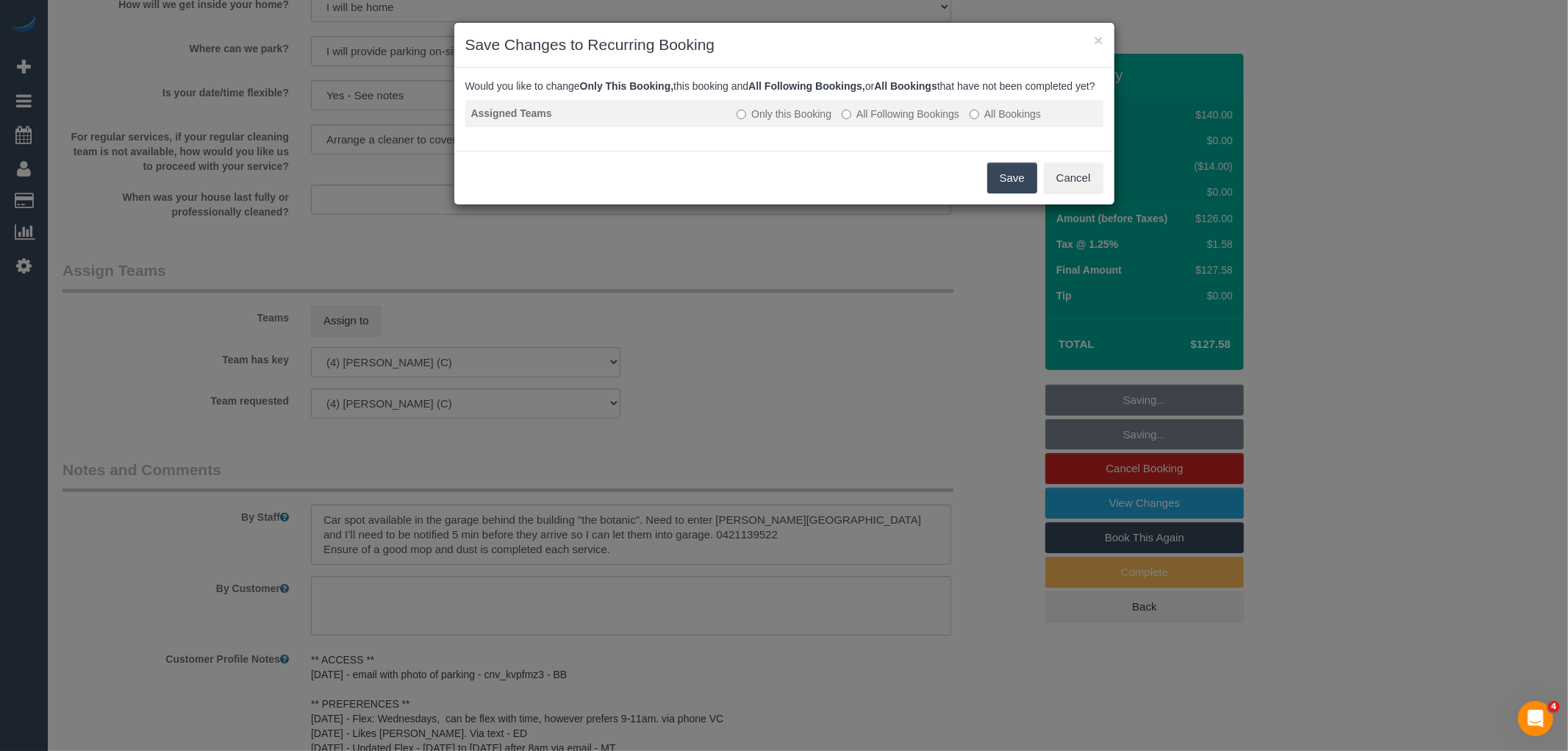
click at [919, 122] on label "All Following Bookings" at bounding box center [900, 113] width 117 height 14
click at [1013, 194] on button "Save" at bounding box center [1012, 178] width 50 height 31
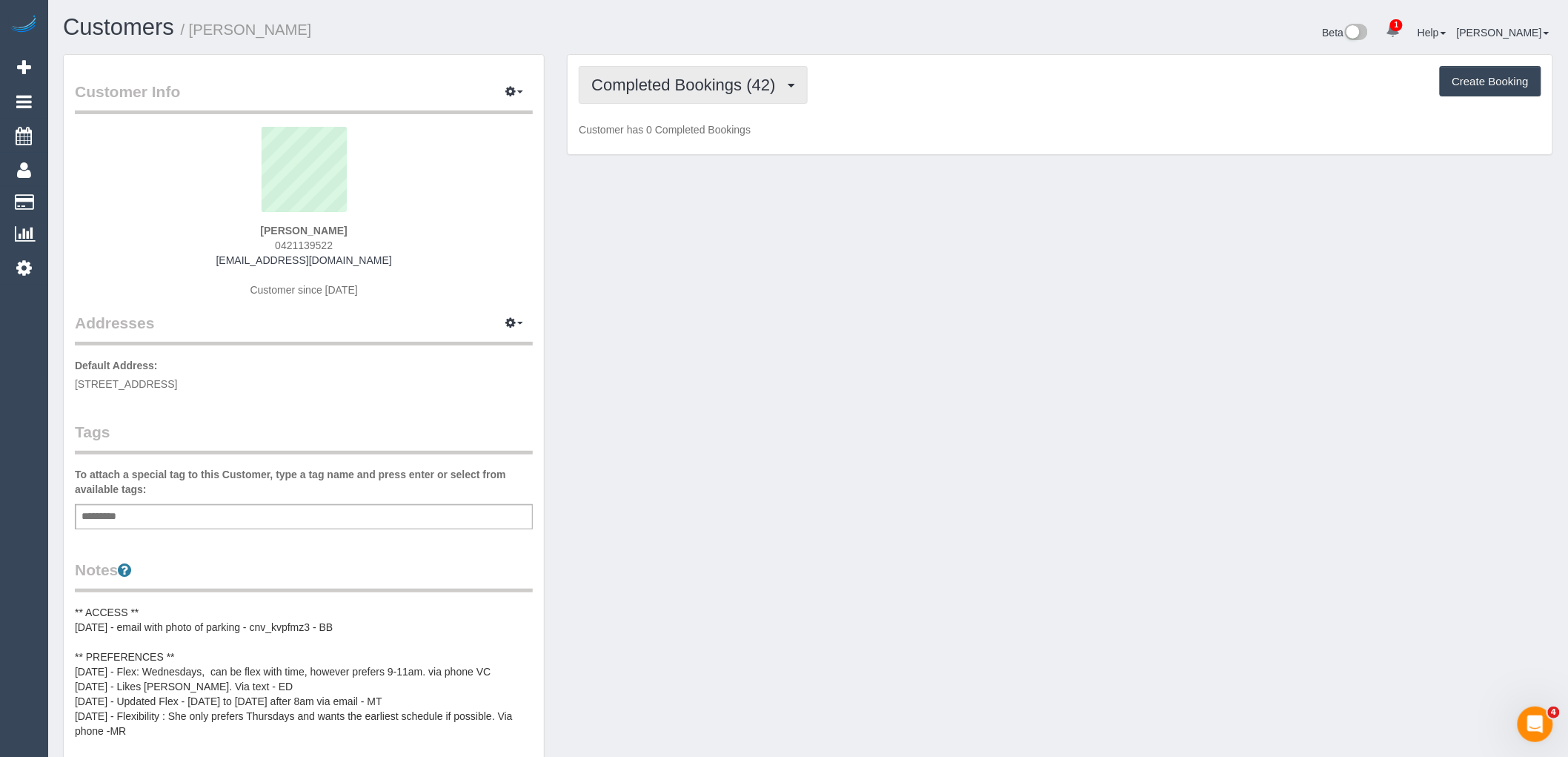
scroll to position [1402, 1568]
click at [667, 89] on span "Completed Bookings (42)" at bounding box center [687, 85] width 191 height 19
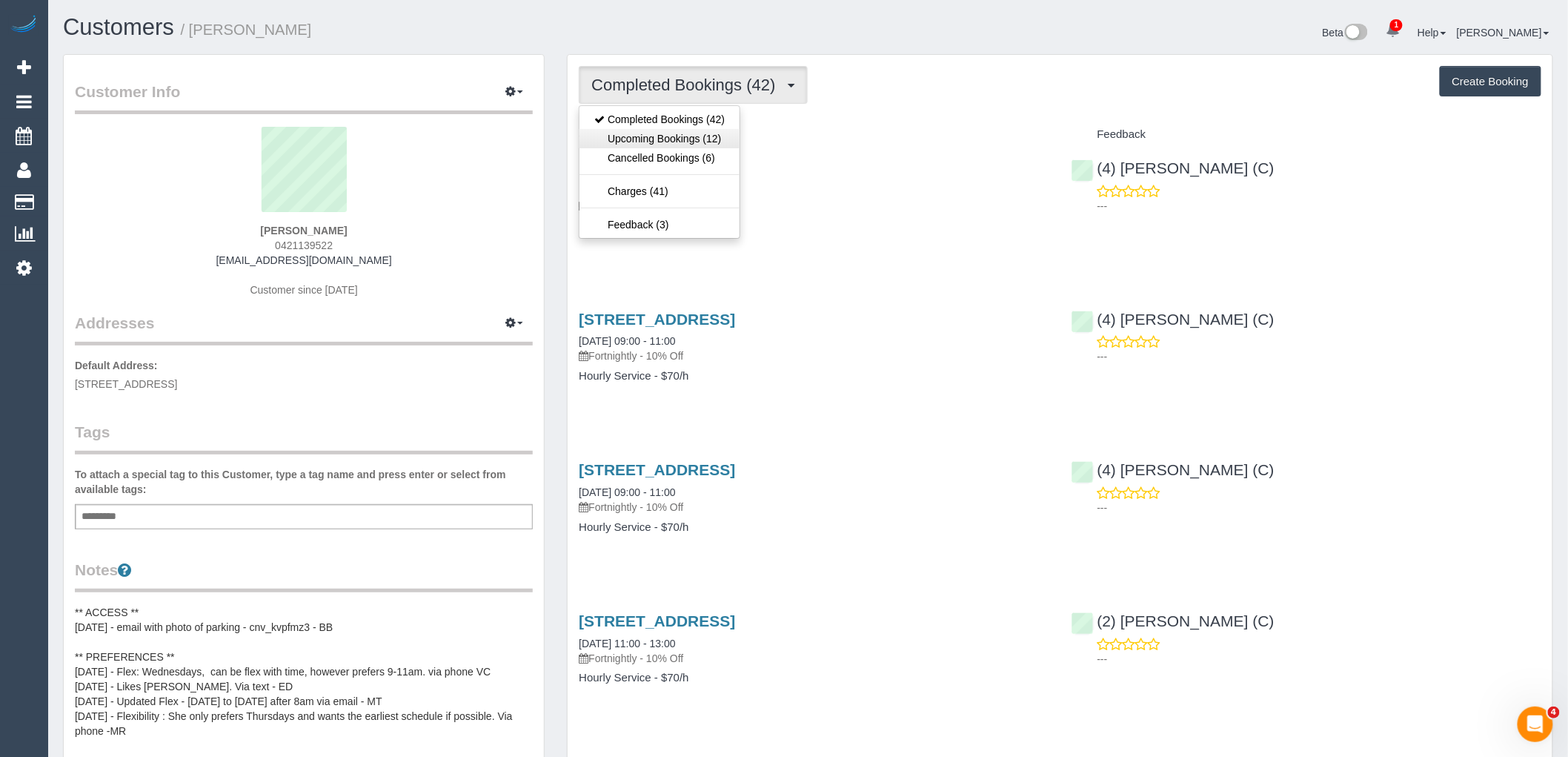
scroll to position [70141, 72546]
click at [689, 145] on link "Upcoming Bookings (12)" at bounding box center [660, 138] width 160 height 20
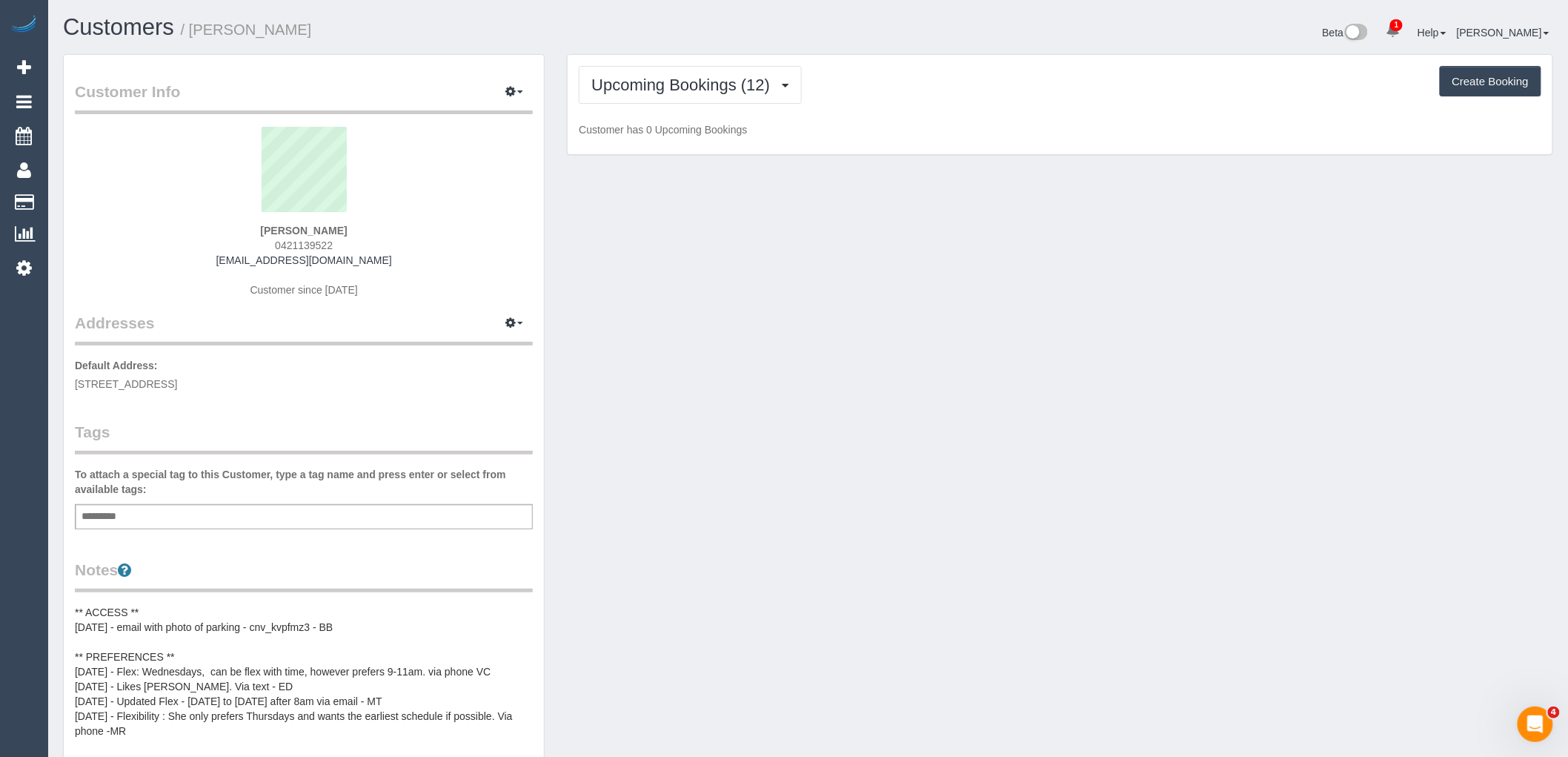
scroll to position [2185, 1568]
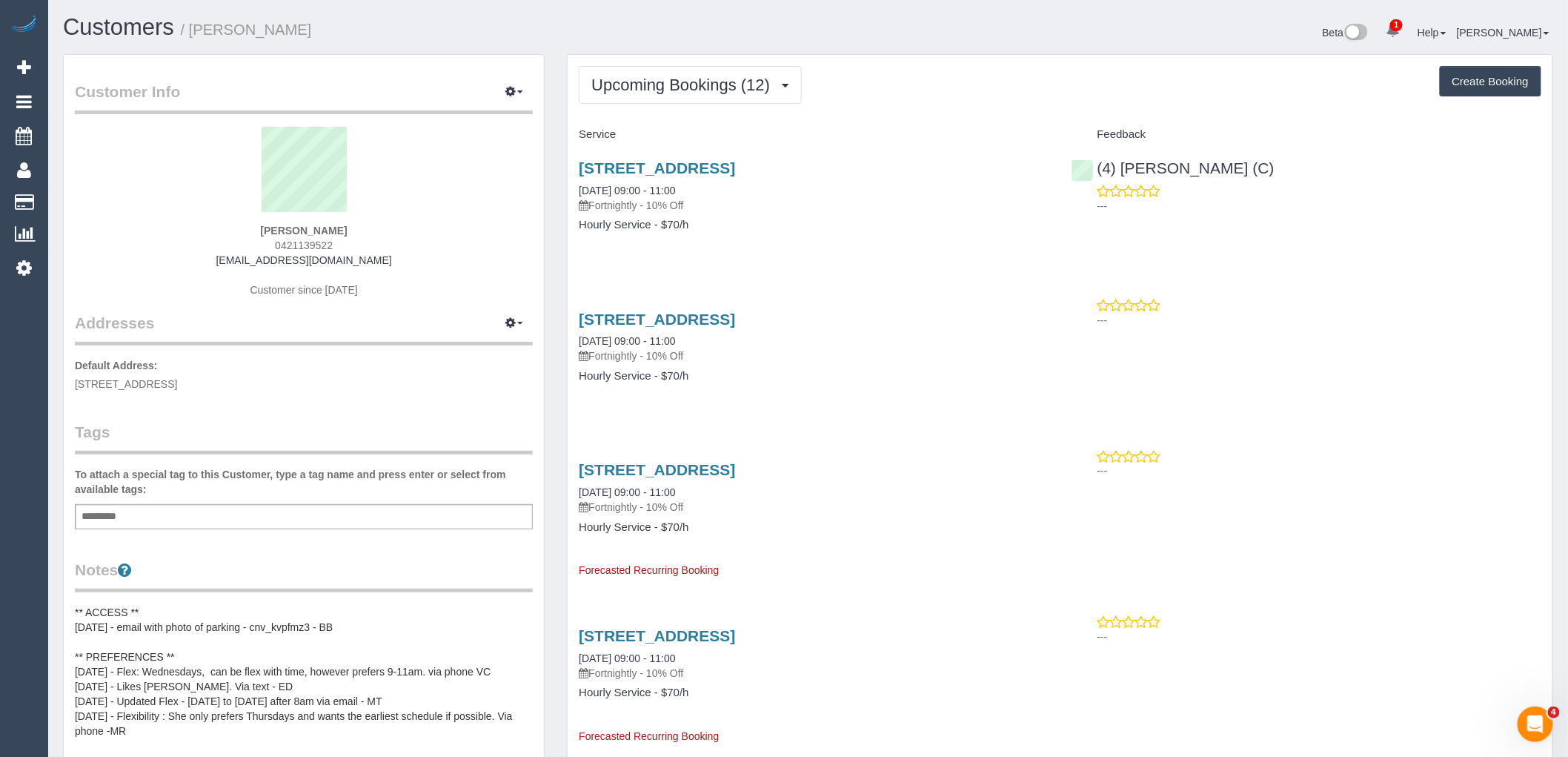
drag, startPoint x: 249, startPoint y: 240, endPoint x: 178, endPoint y: 243, distance: 71.1
click at [178, 243] on div "Emille Mendoza 0421139522 emille_8@hotmail.com Customer since 2023" at bounding box center [303, 219] width 458 height 185
copy span "0421139522"
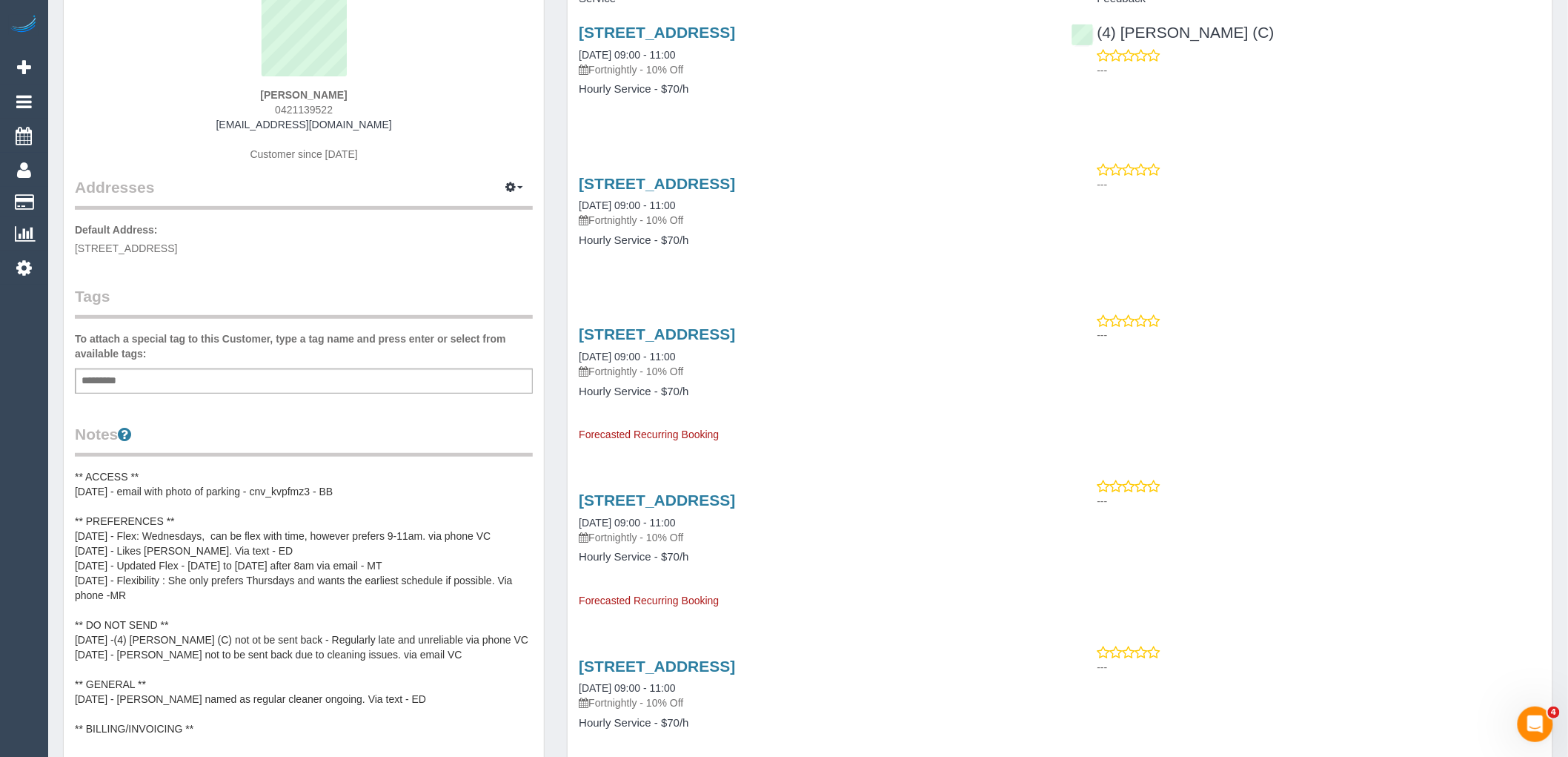
scroll to position [412, 0]
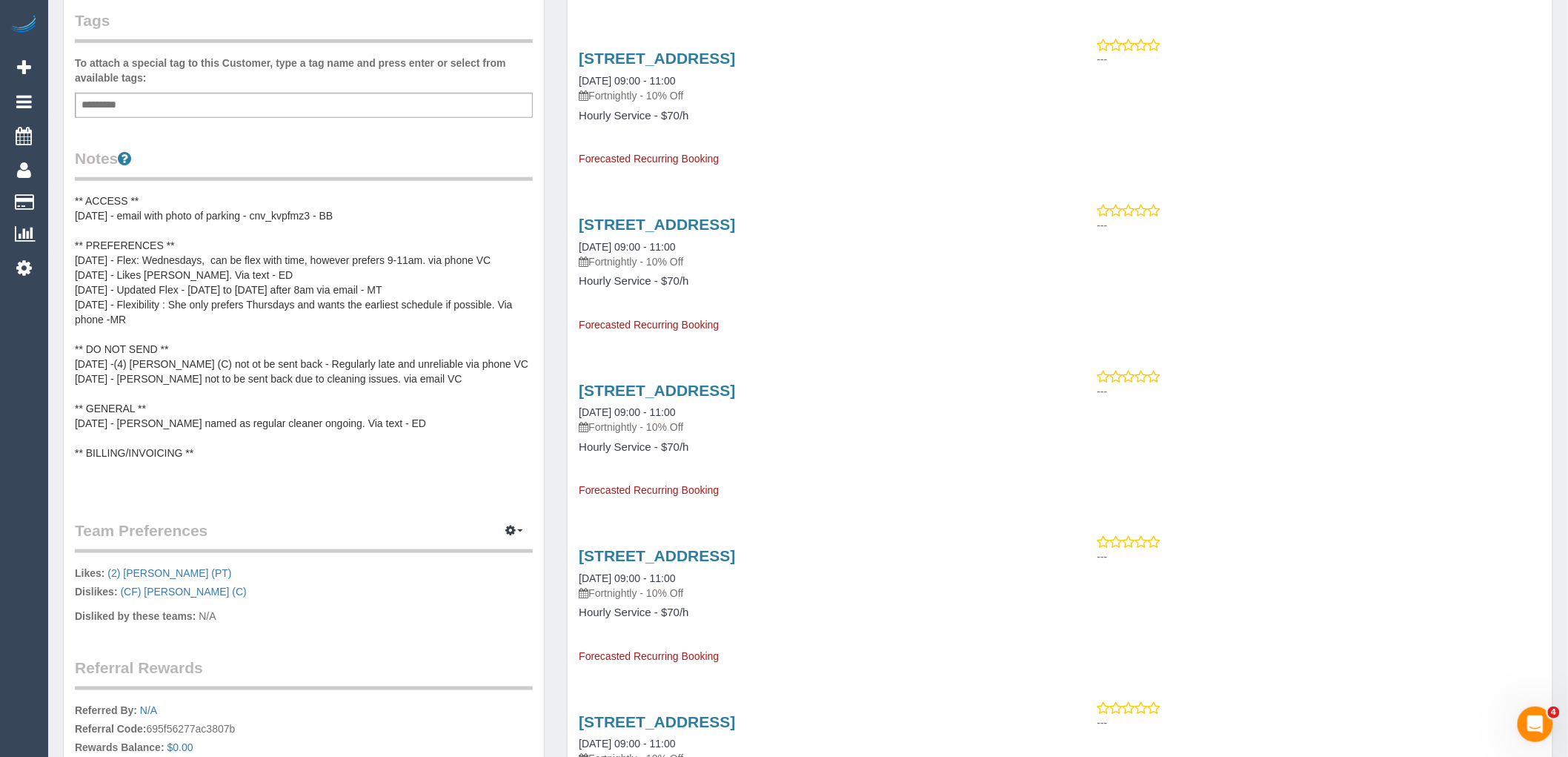
click at [383, 378] on pre "** ACCESS ** 6/12/23 - email with photo of parking - cnv_kvpfmz3 - BB ** PREFER…" at bounding box center [303, 342] width 458 height 297
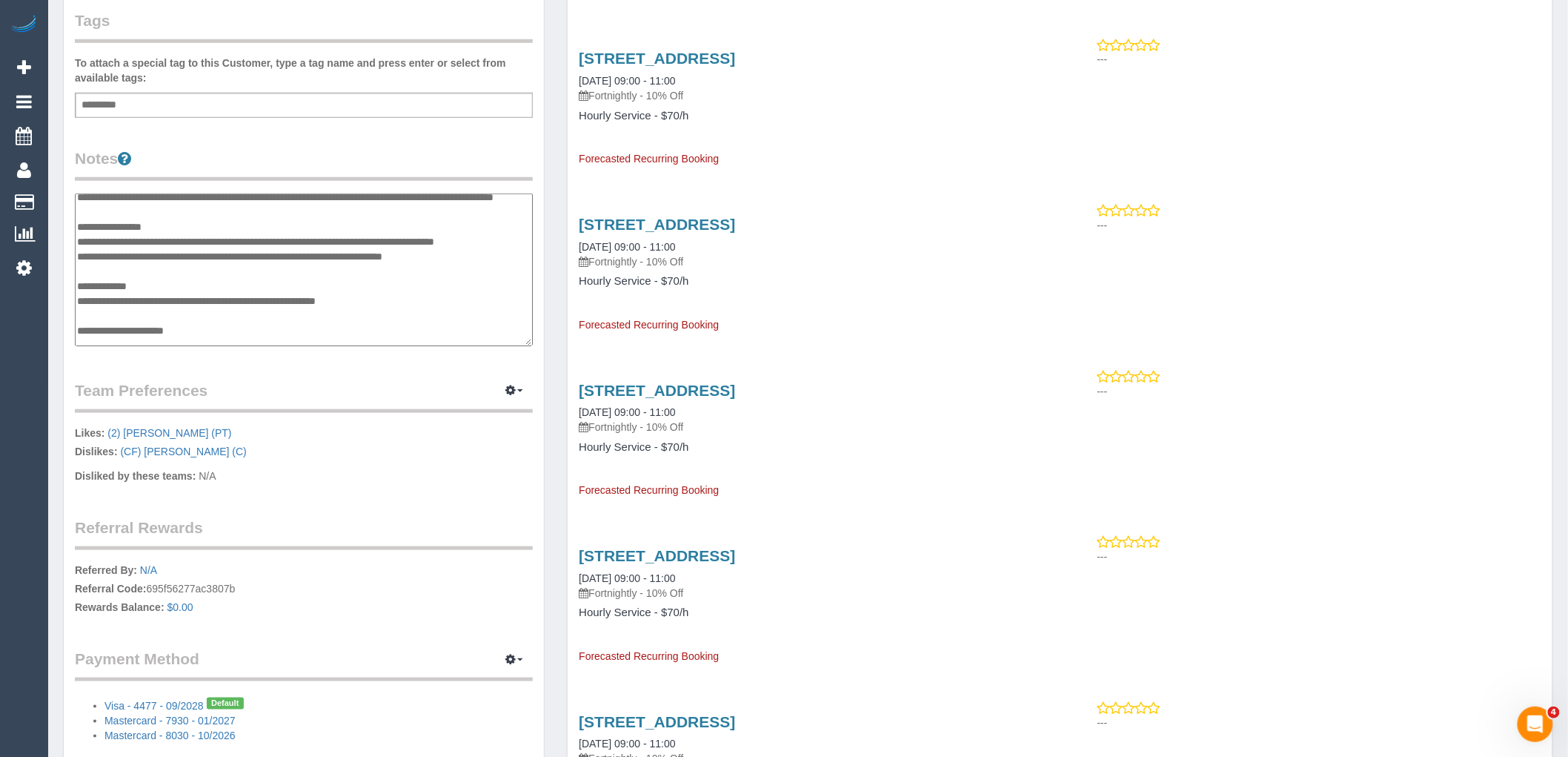
scroll to position [80, 0]
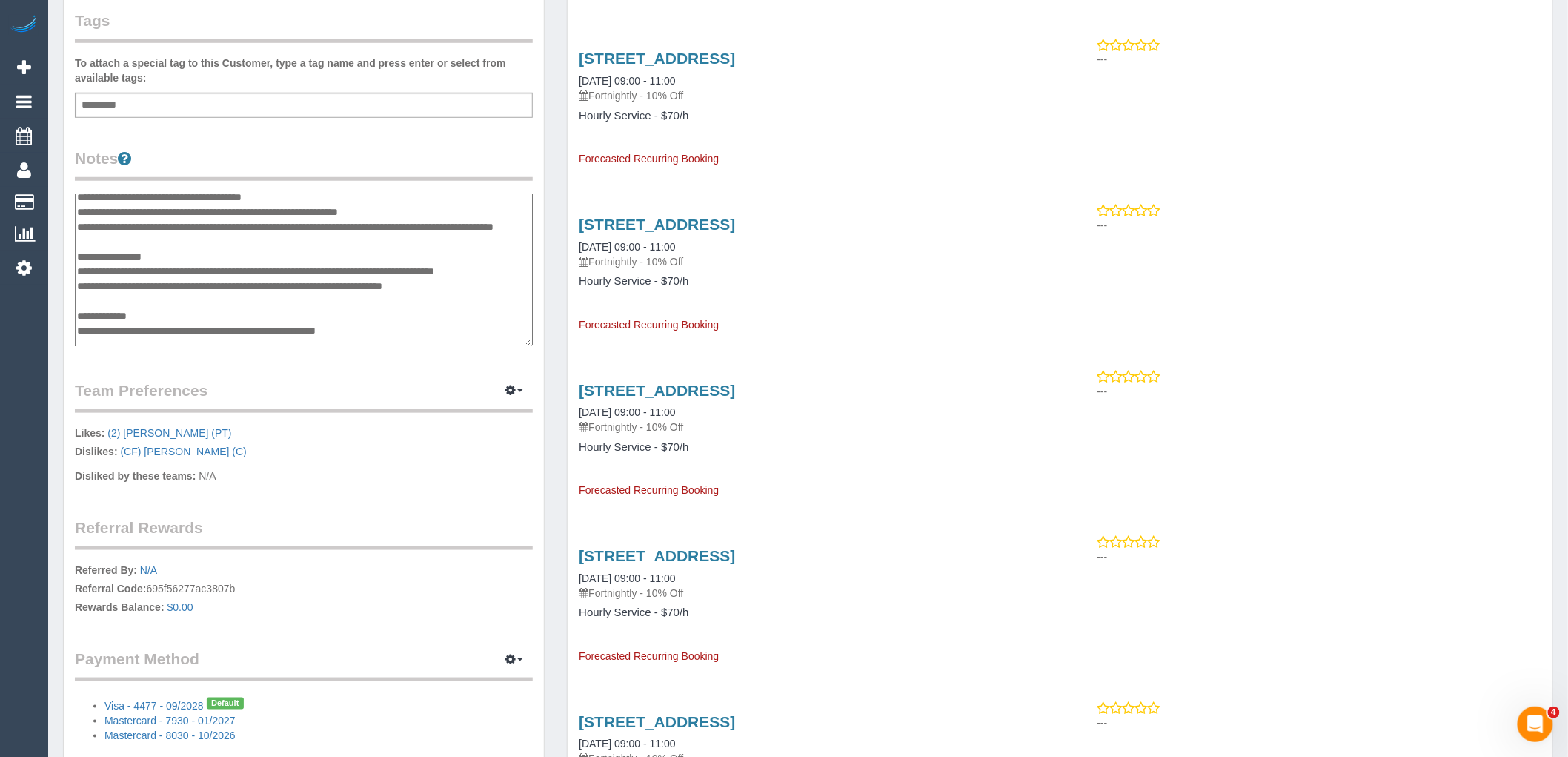
click at [246, 281] on textarea "**********" at bounding box center [303, 269] width 458 height 153
type textarea "**********"
click at [782, 309] on div "1705/25 Coventry Street, 1705, Southbank, VIC 3006 22/10/2025 09:00 - 11:00 For…" at bounding box center [813, 267] width 492 height 129
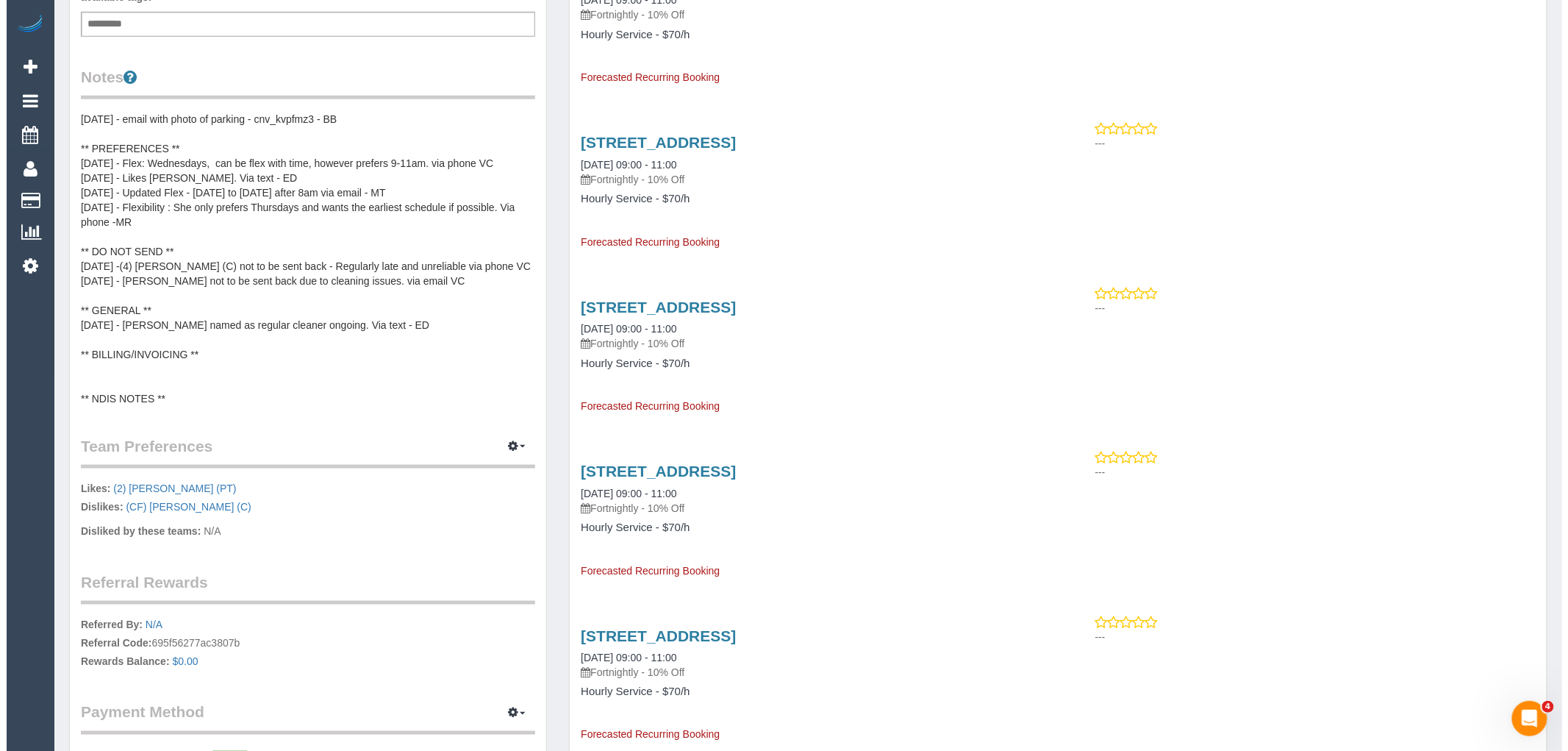
scroll to position [490, 0]
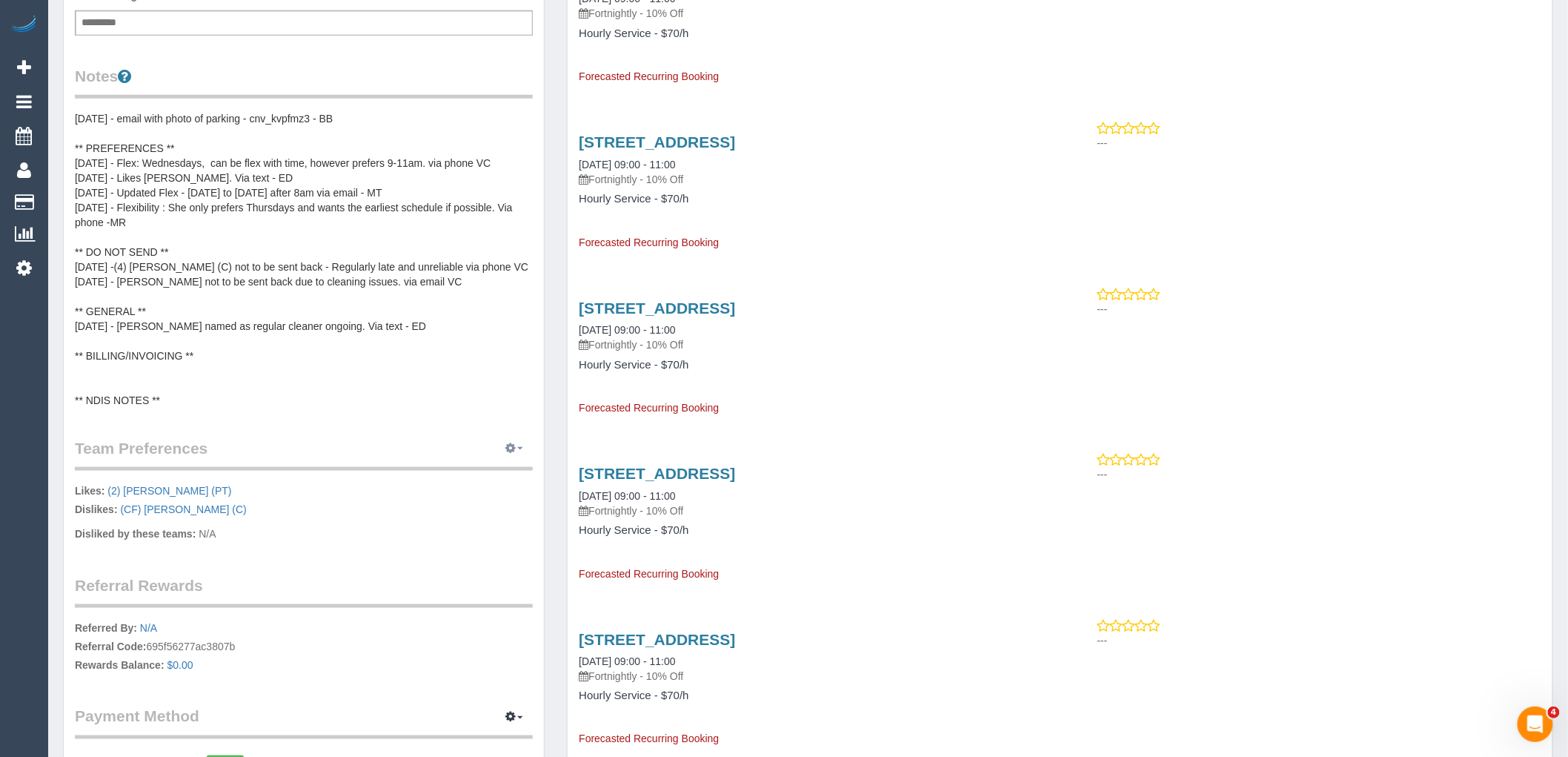
click at [513, 447] on icon "button" at bounding box center [510, 448] width 10 height 9
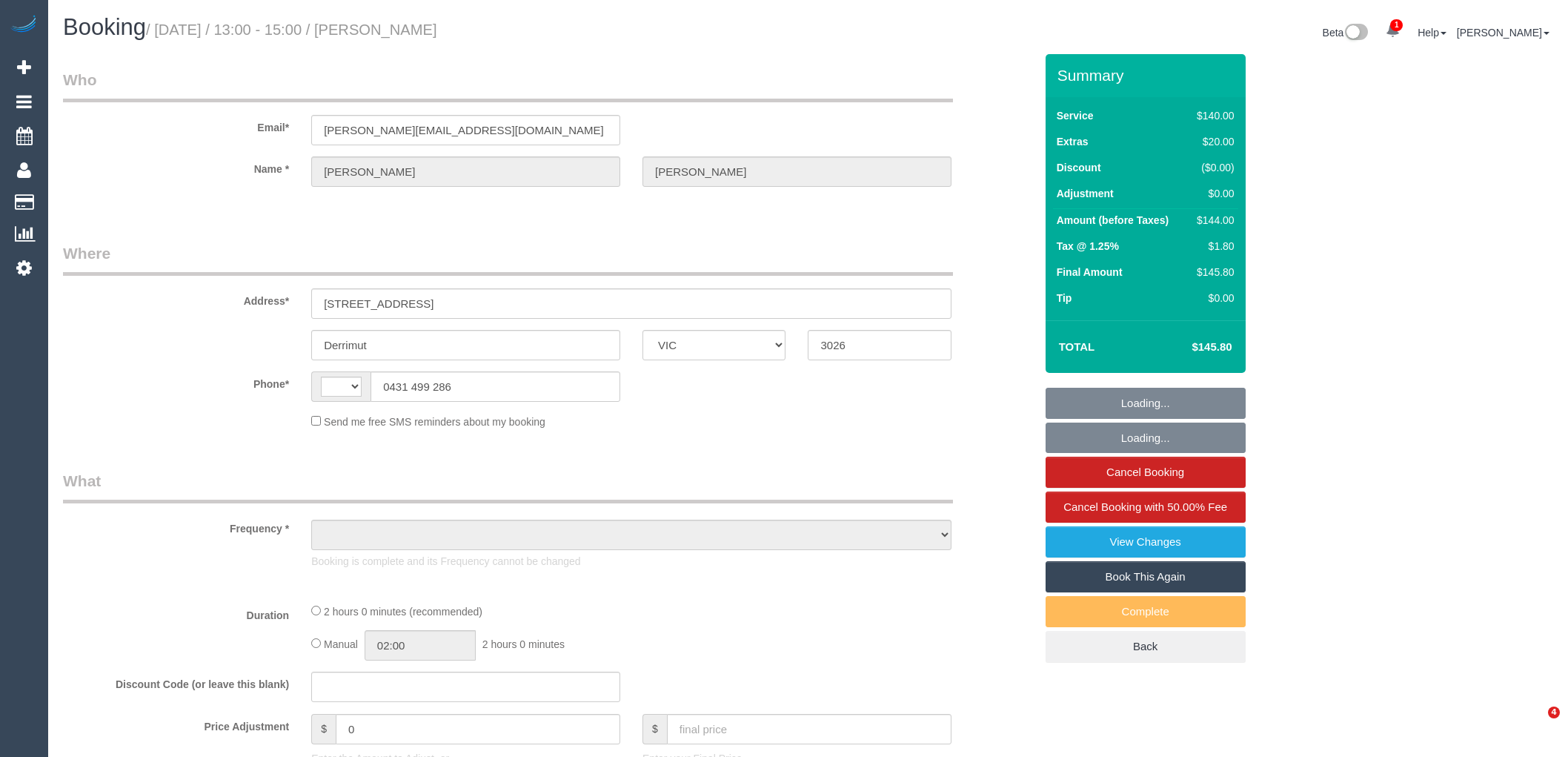
select select "VIC"
select select "string:stripe-pm_1OKVq52GScqysDRV3GVpBaqZ"
select select "string:AU"
select select "object:657"
select select "number:28"
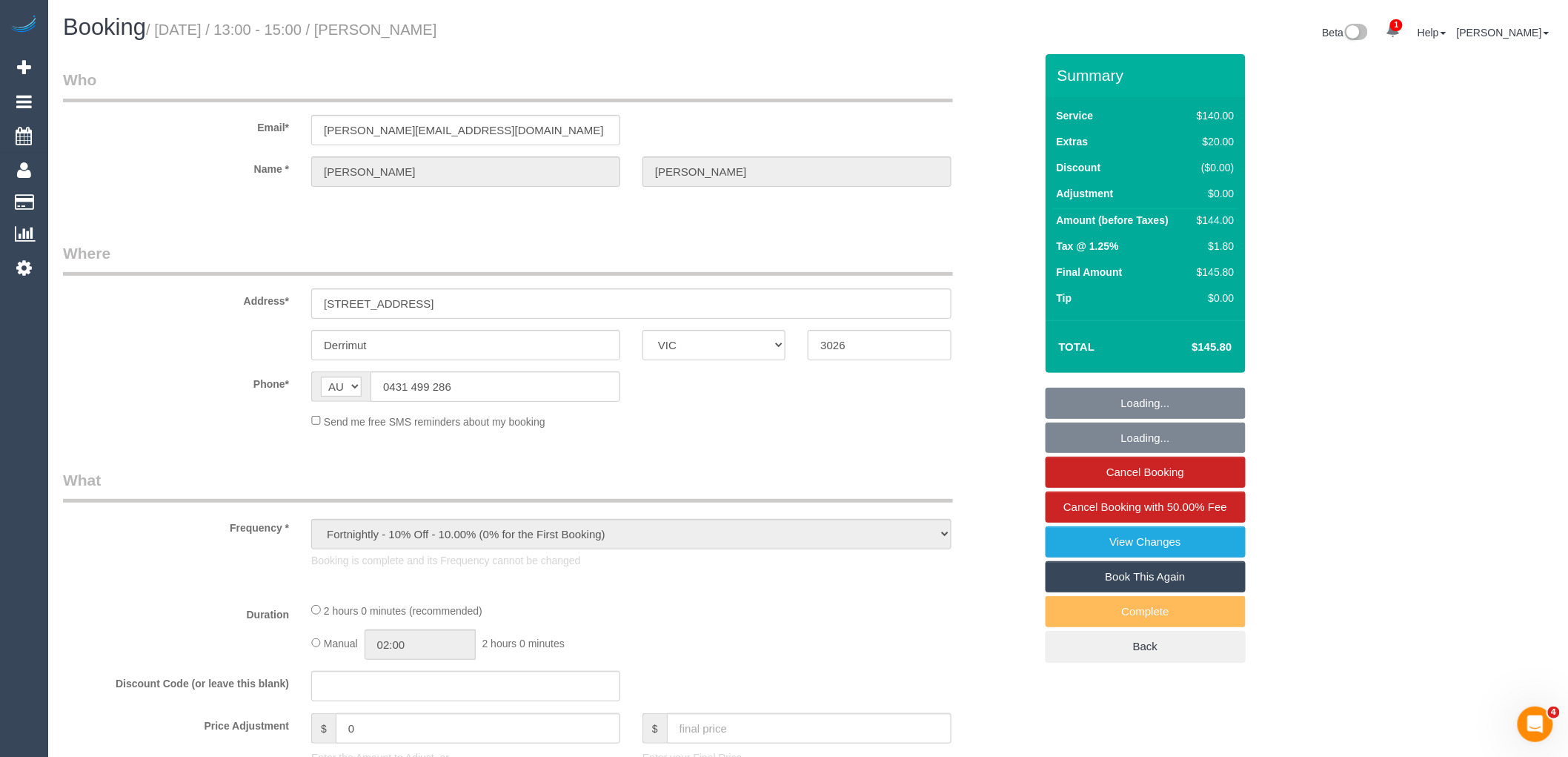
select select "number:14"
select select "number:18"
select select "number:36"
select select "number:34"
select select "number:12"
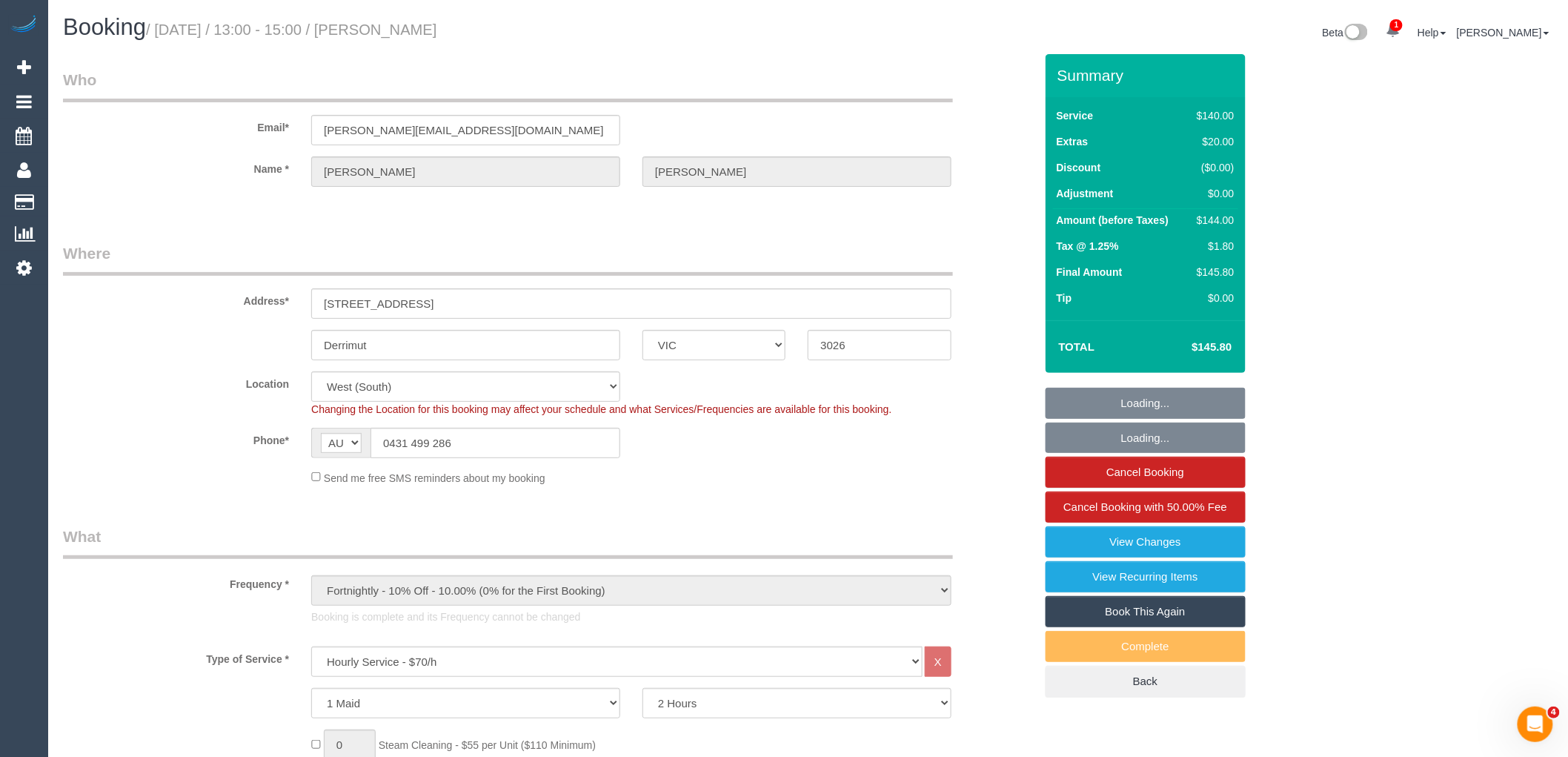
select select "object:1458"
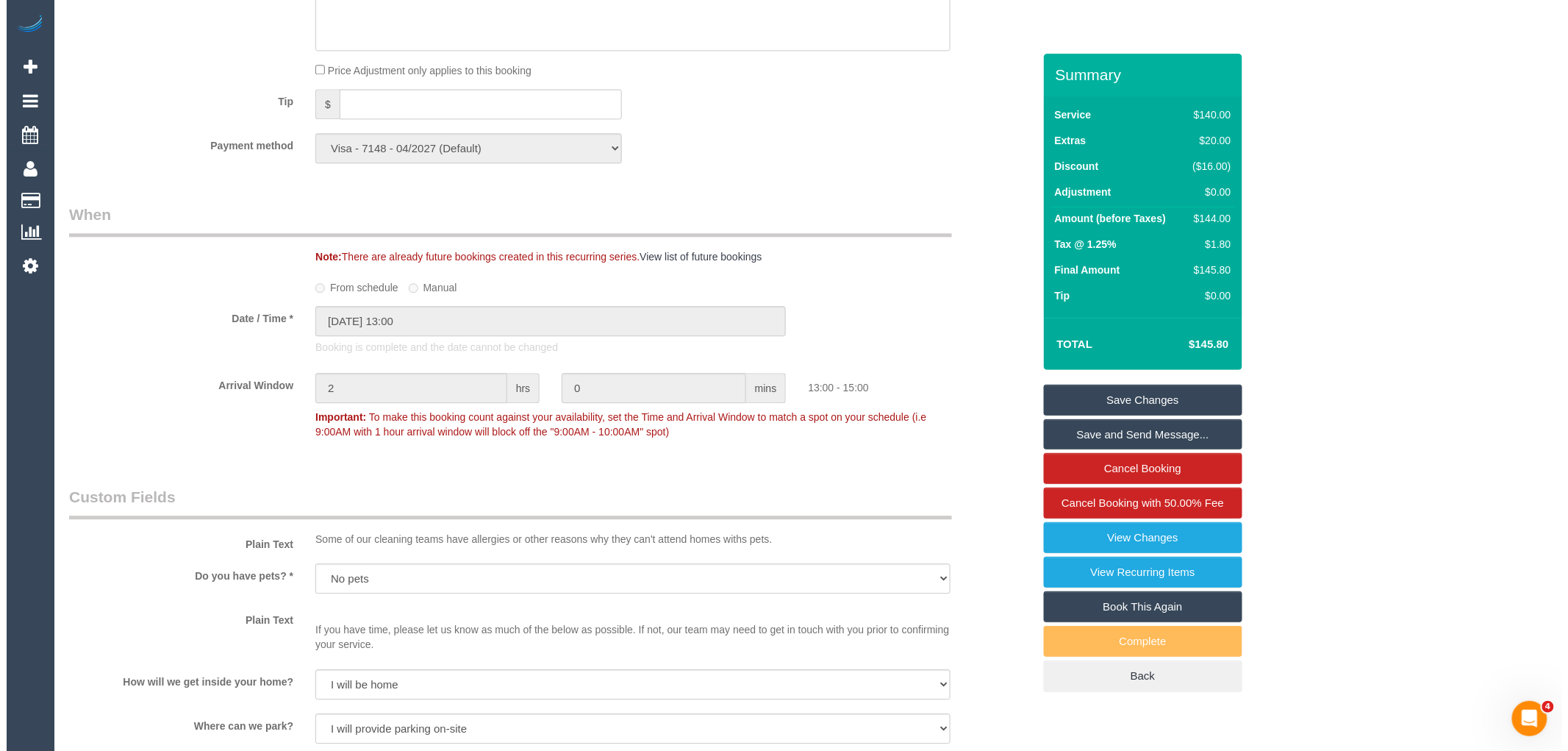
scroll to position [1879, 0]
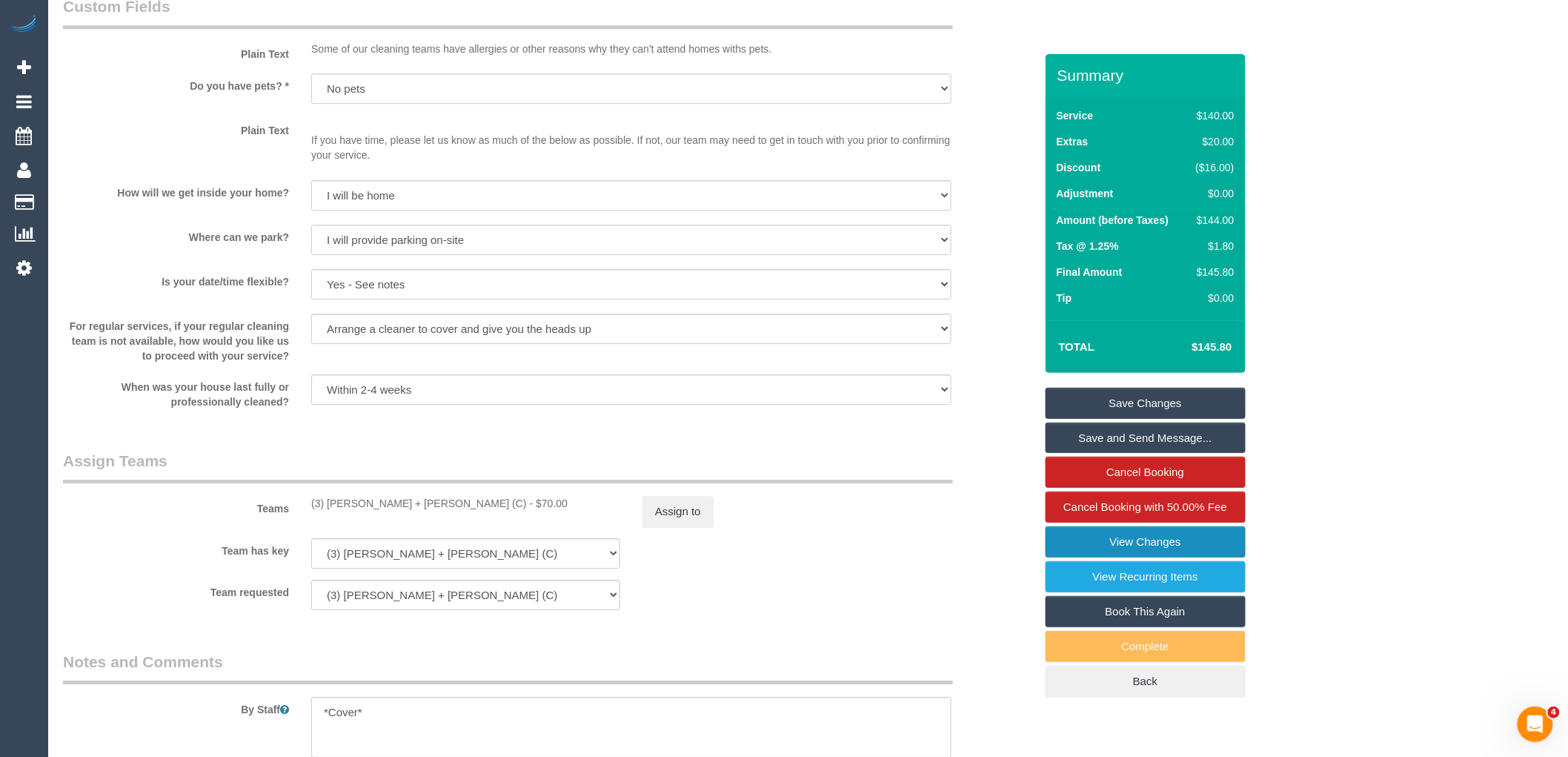
click at [1149, 545] on link "View Changes" at bounding box center [1145, 541] width 200 height 32
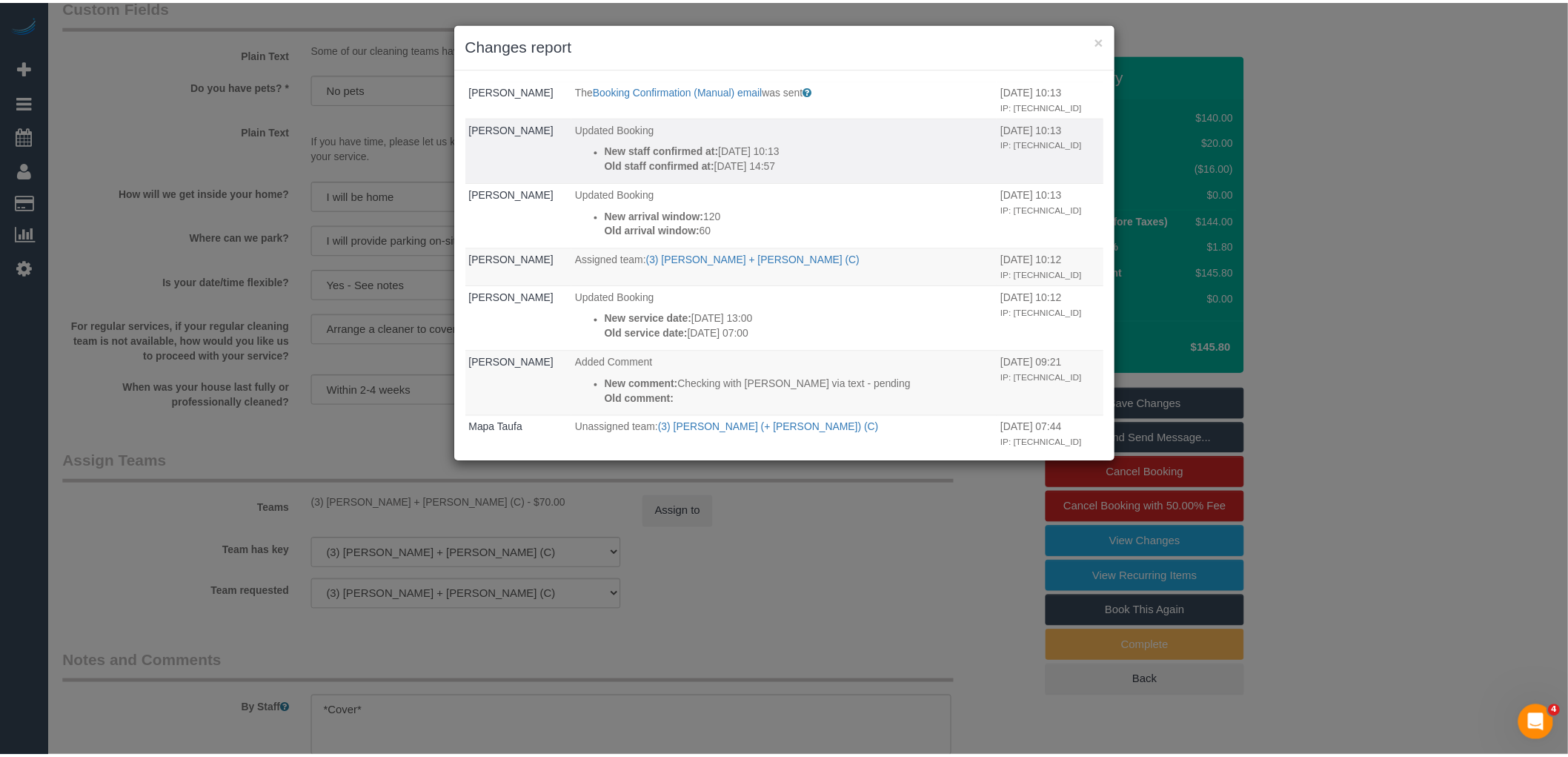
scroll to position [247, 0]
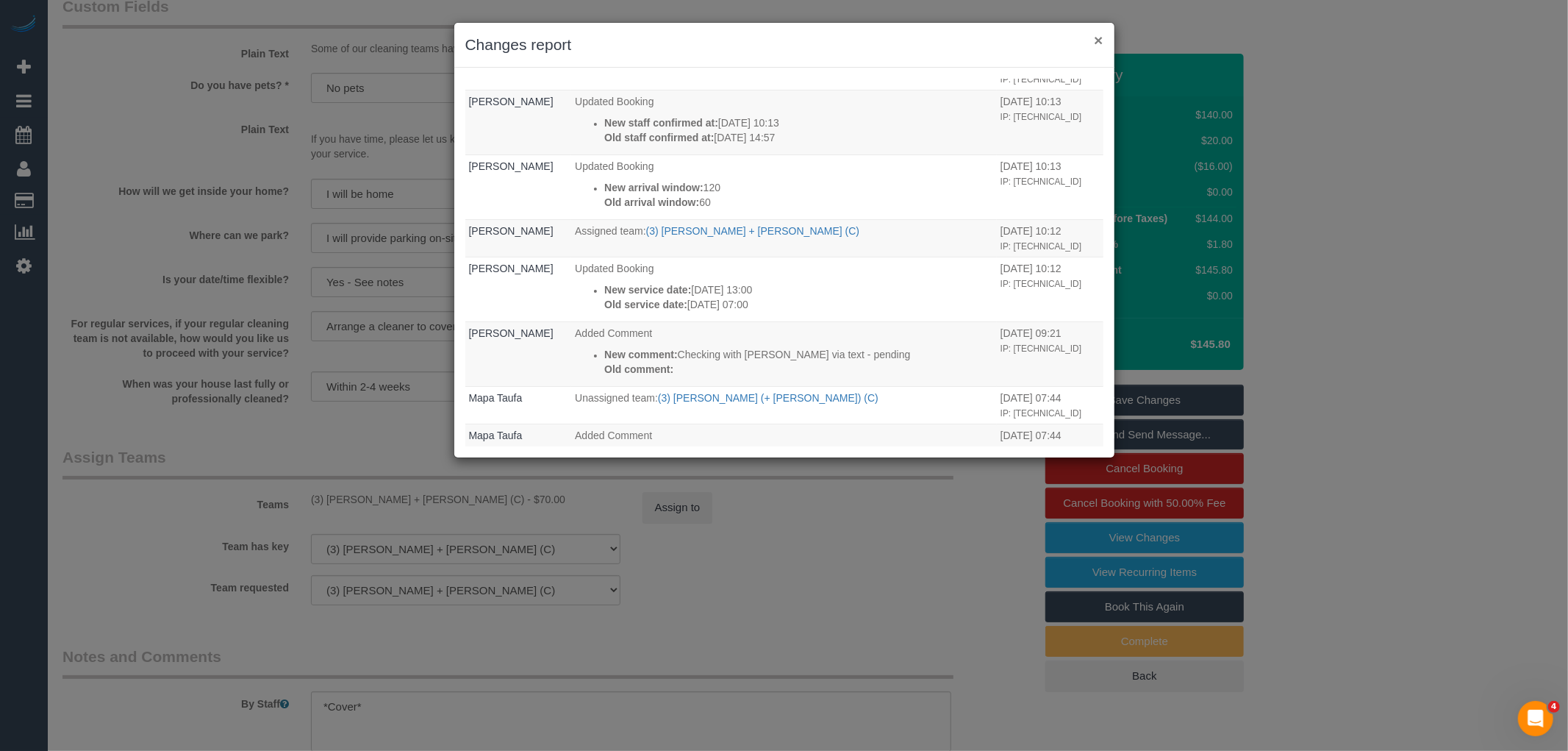
click at [1099, 41] on button "×" at bounding box center [1098, 40] width 8 height 15
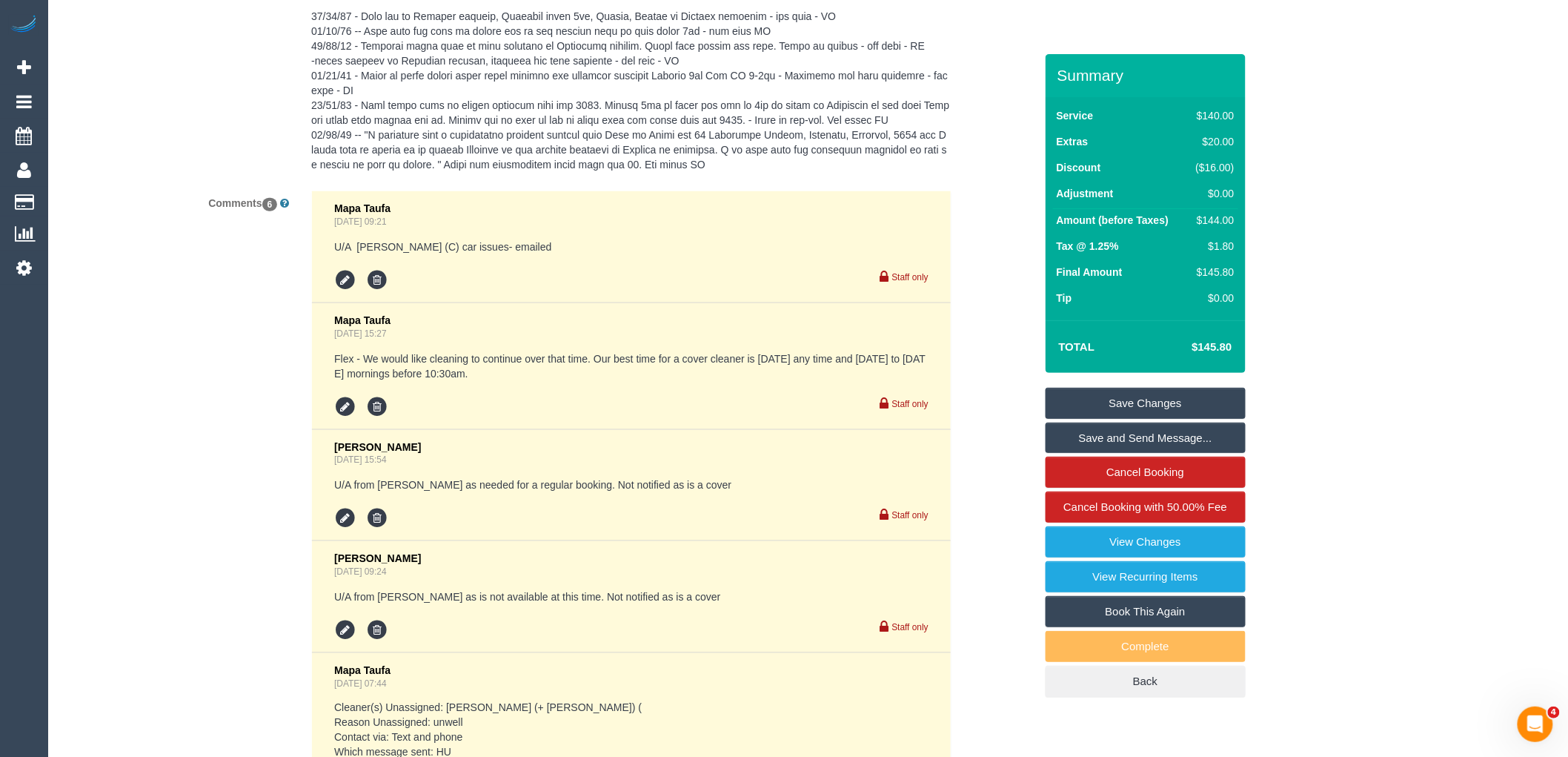
scroll to position [3130, 0]
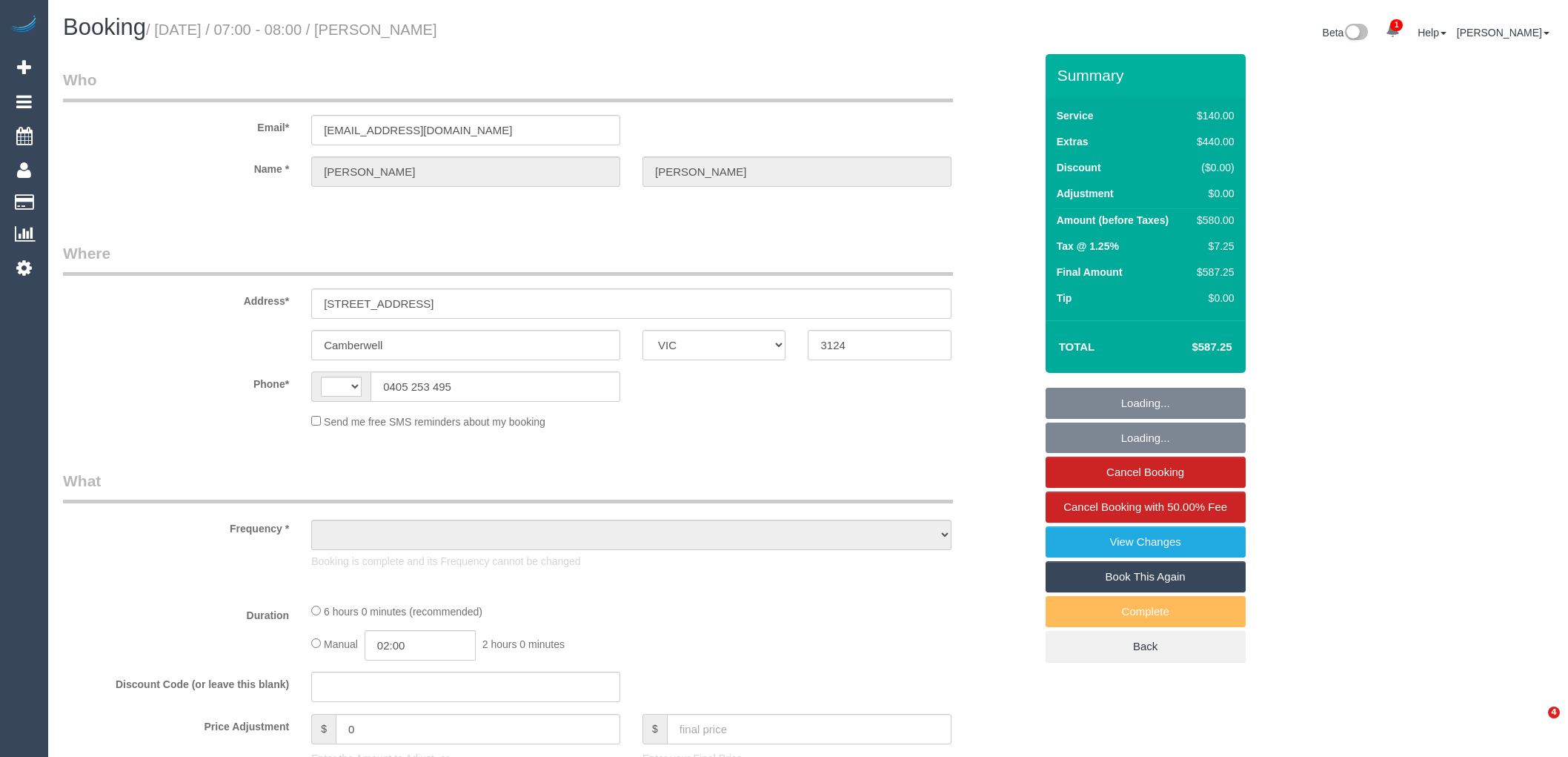
select select "VIC"
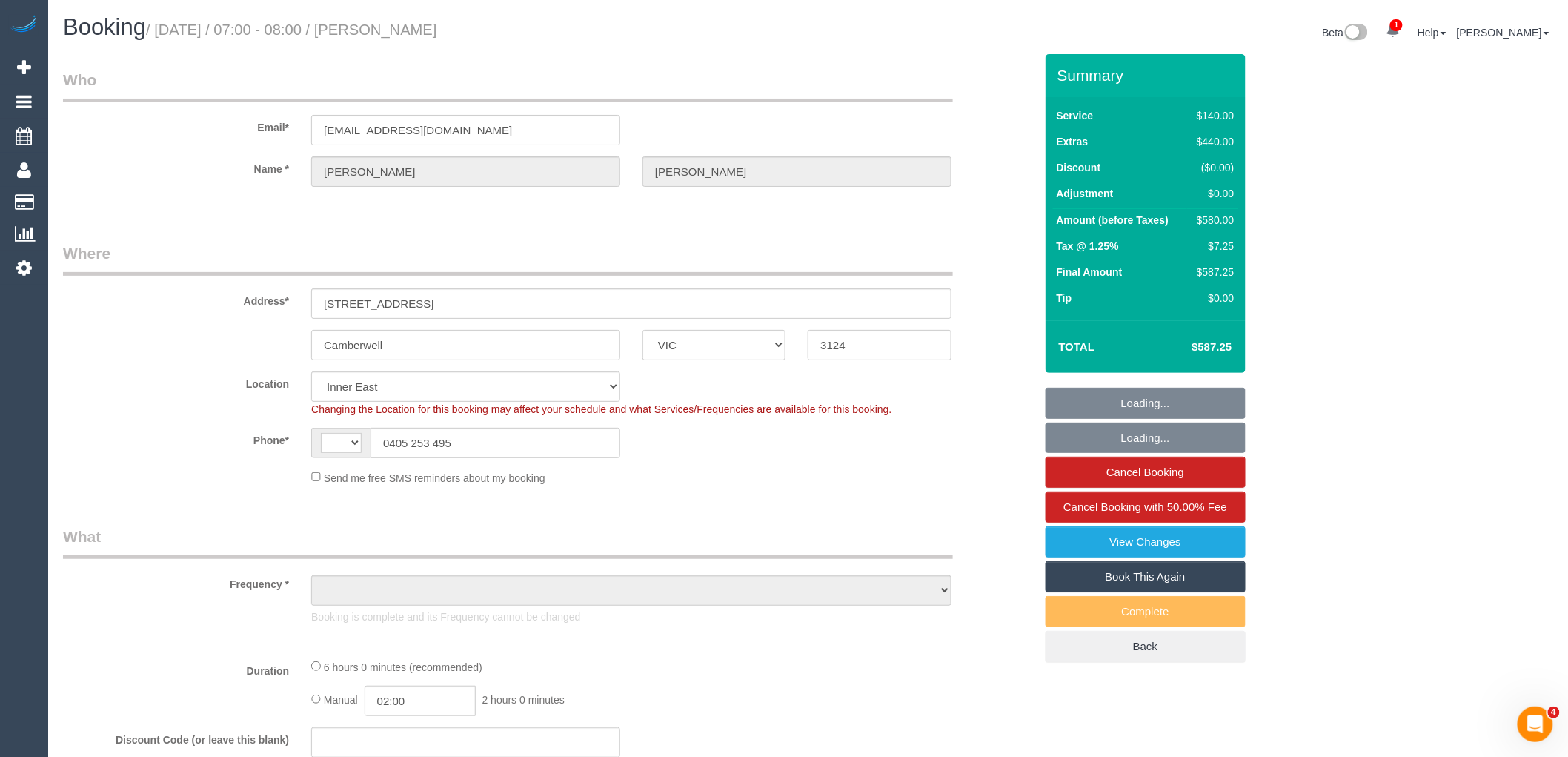
select select "string:AU"
select select "string:stripe-pm_1S3qJP2GScqysDRVLOWGPqYg"
select select "spot1"
select select "number:28"
select select "number:14"
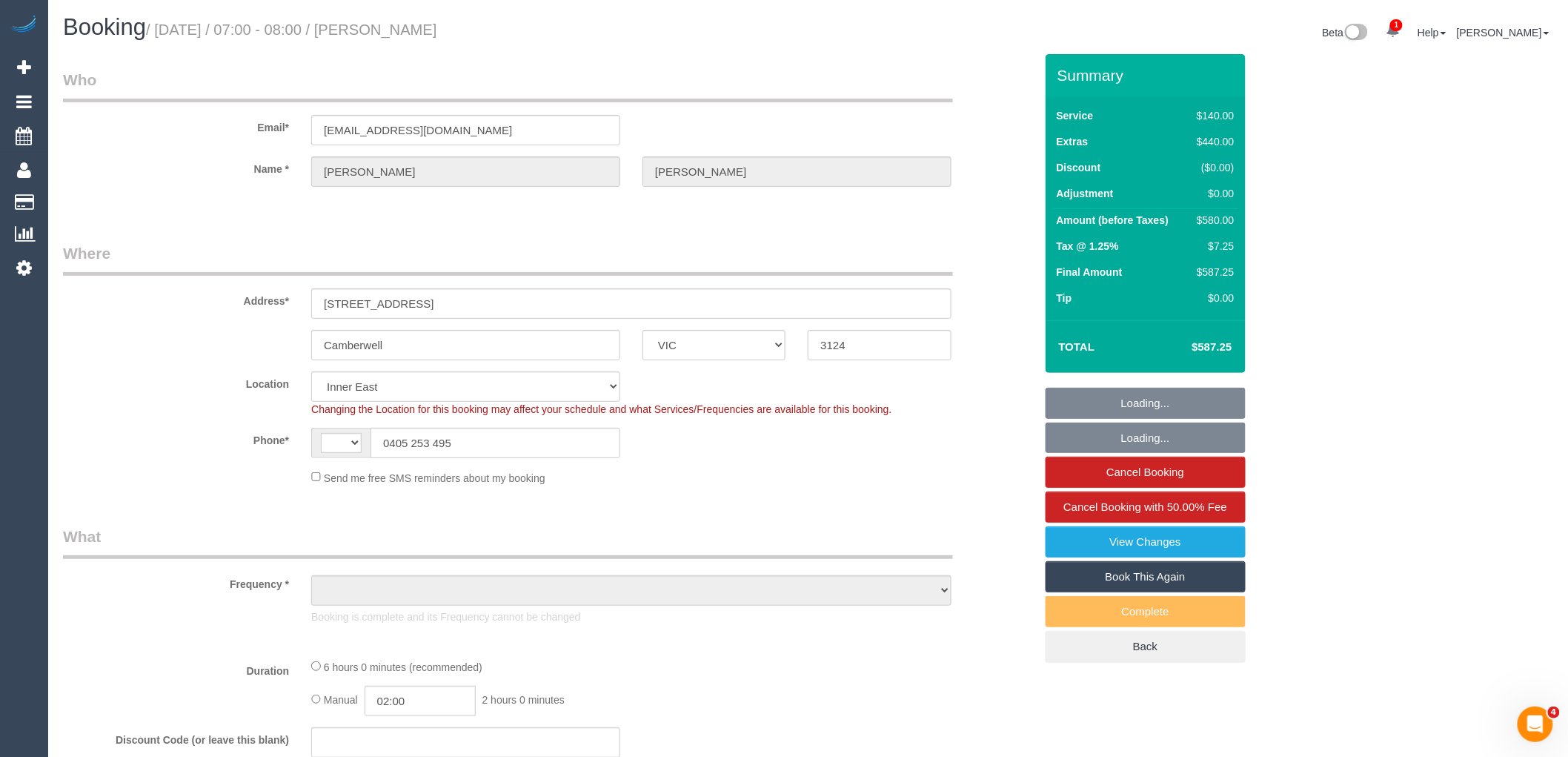
select select "number:18"
select select "number:25"
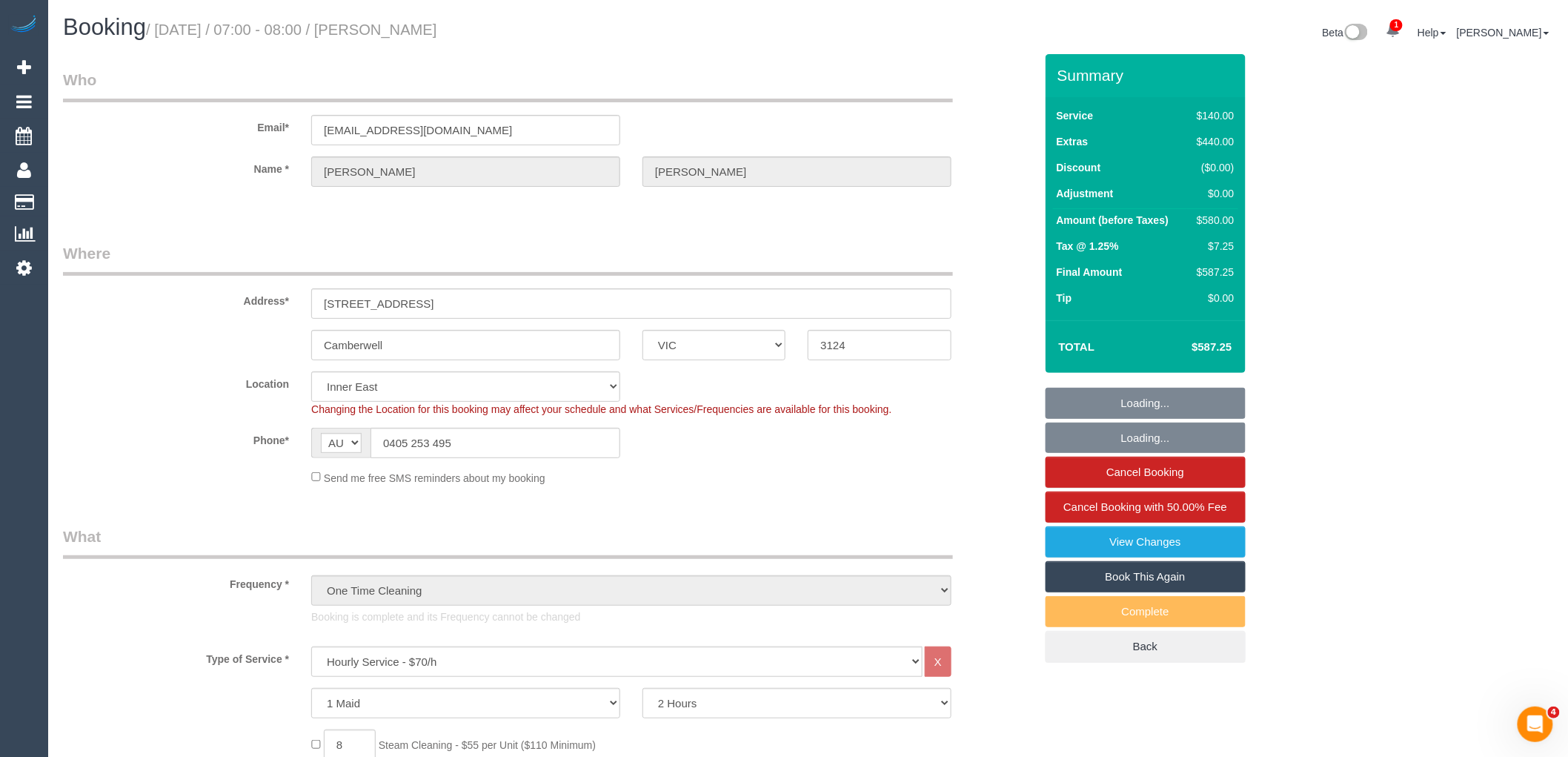
select select "object:1538"
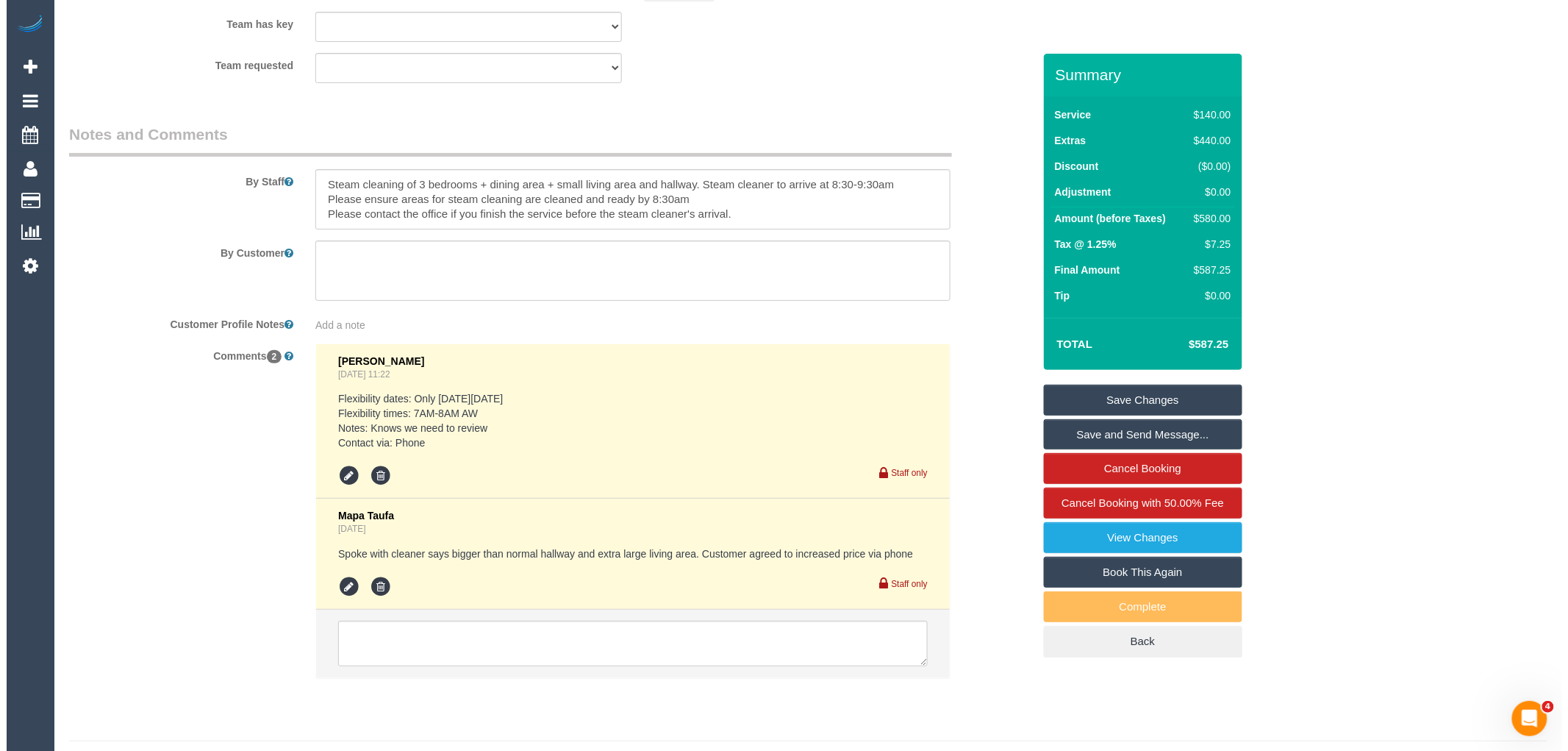
scroll to position [2256, 0]
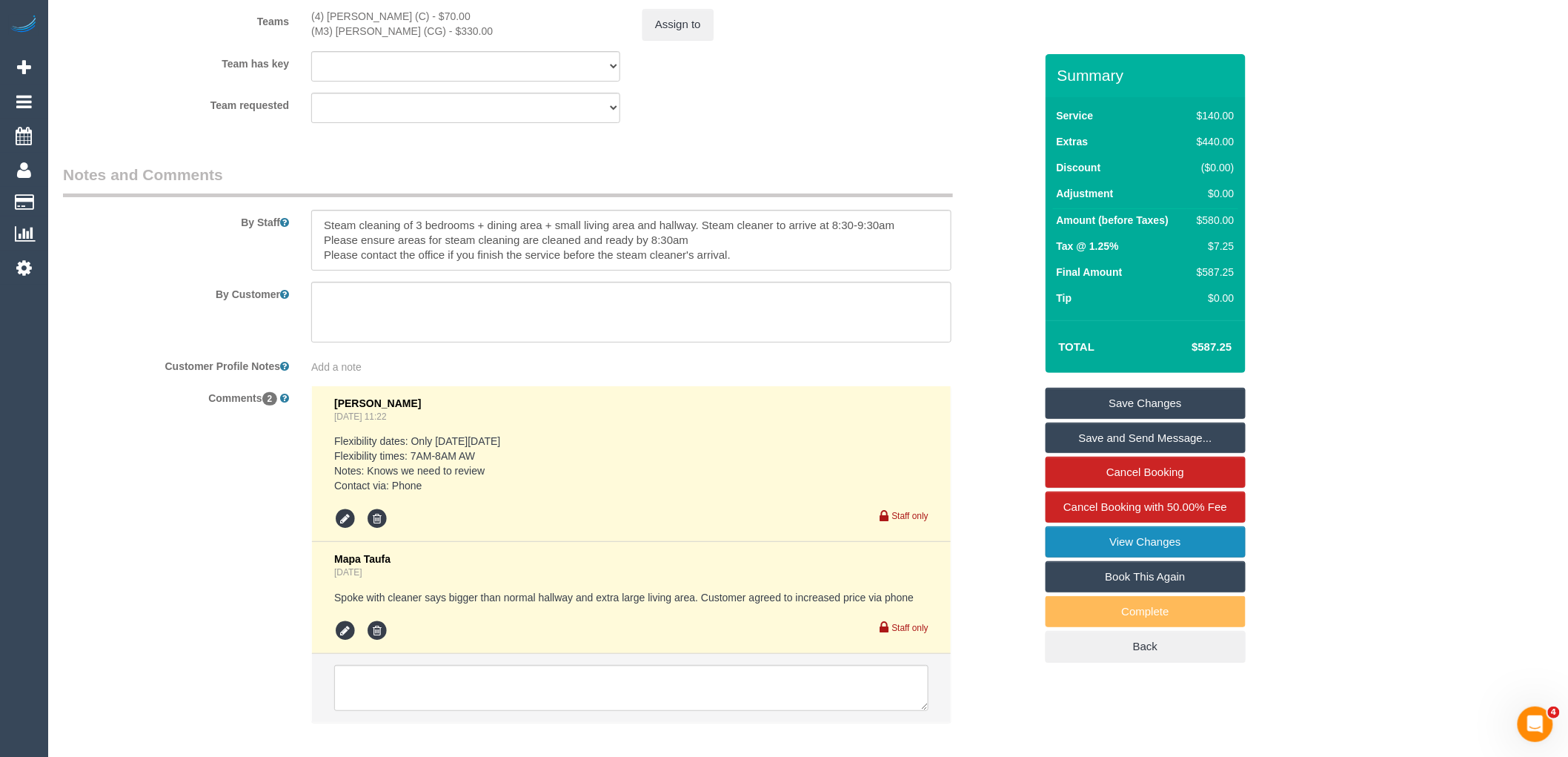
click at [1186, 536] on link "View Changes" at bounding box center [1145, 541] width 200 height 32
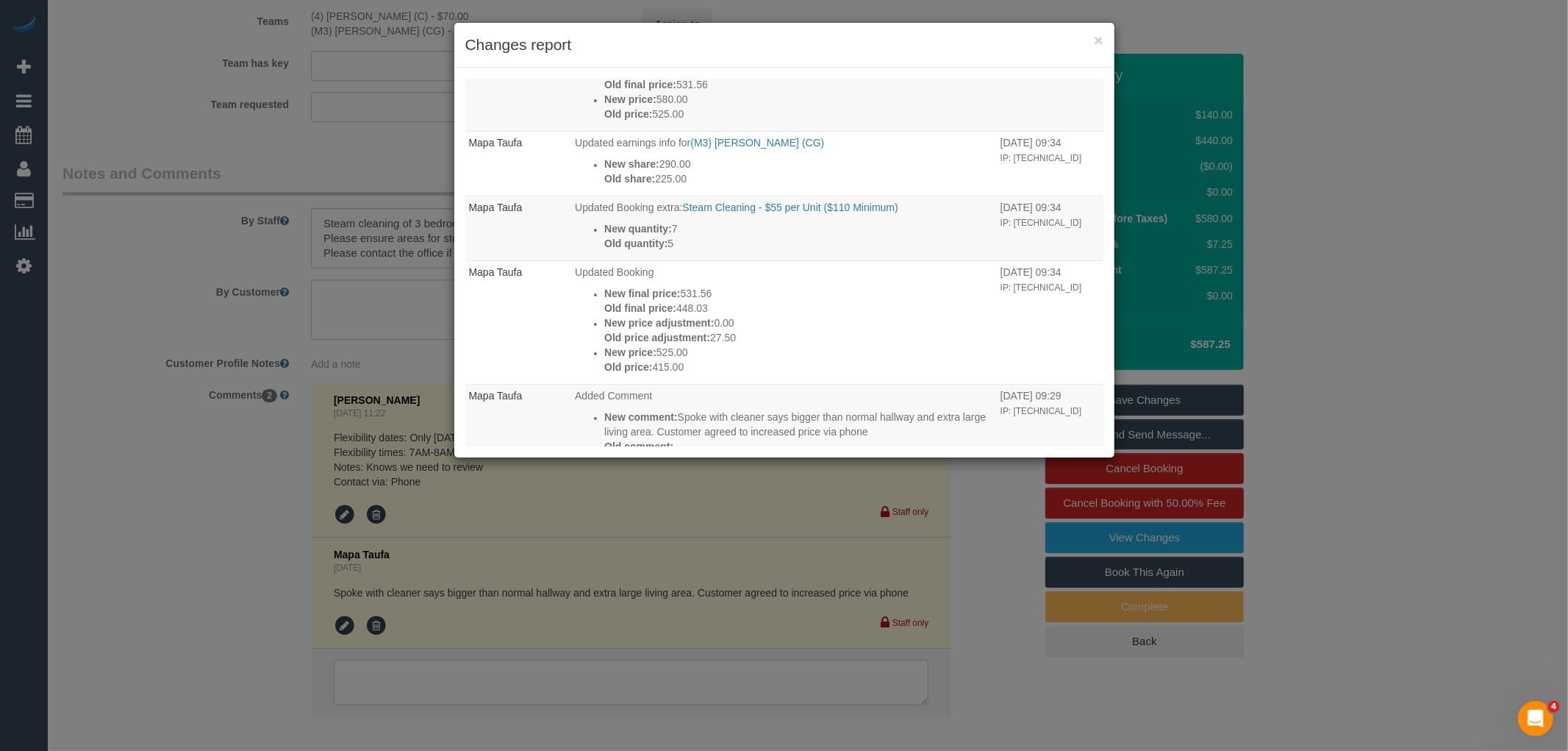
scroll to position [490, 0]
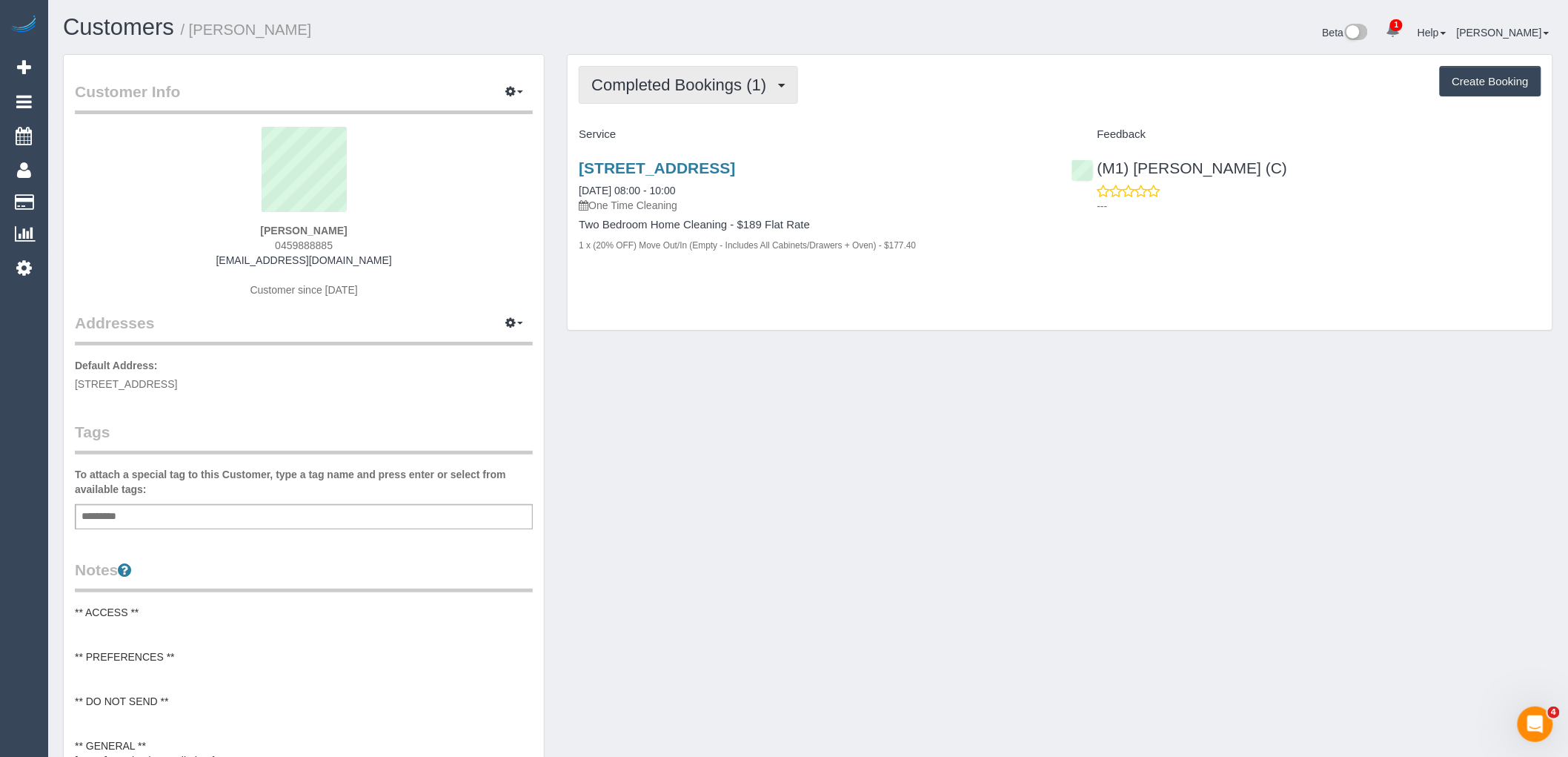
click at [661, 79] on span "Completed Bookings (1)" at bounding box center [683, 85] width 182 height 19
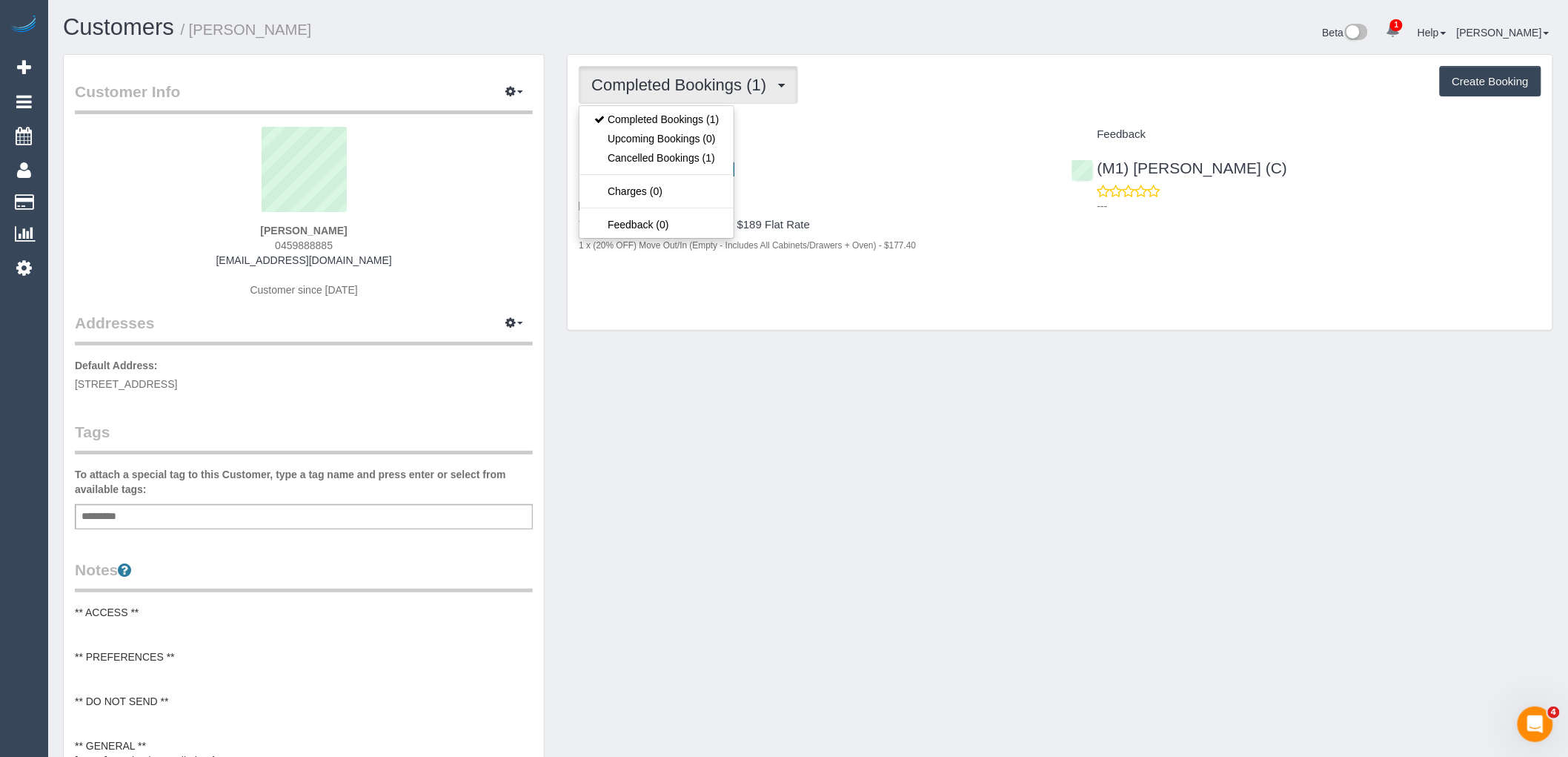
click at [902, 90] on div "Completed Bookings (1) Completed Bookings (1) Upcoming Bookings (0) Cancelled B…" at bounding box center [1060, 84] width 963 height 38
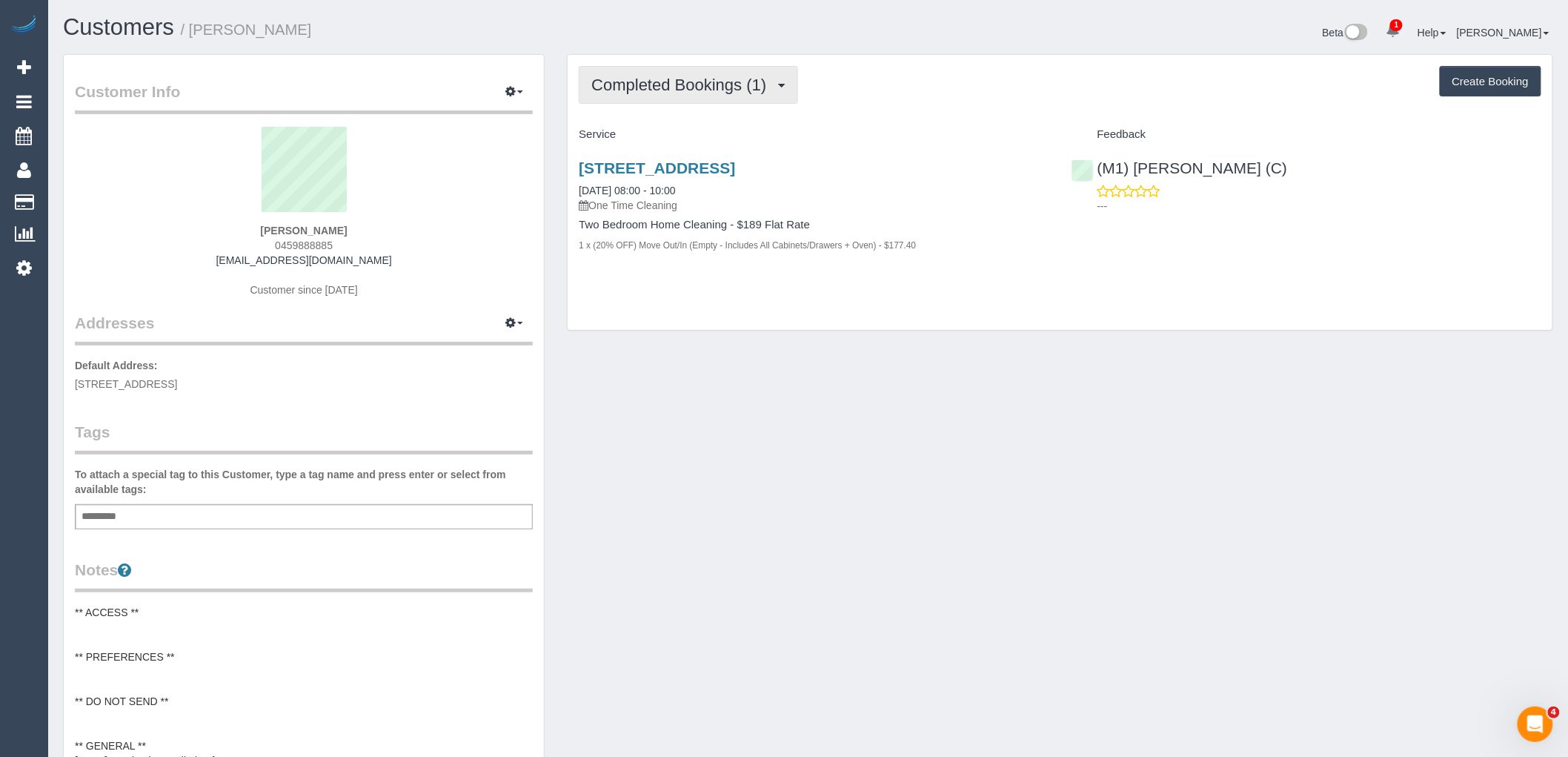
click at [727, 72] on button "Completed Bookings (1)" at bounding box center [688, 84] width 219 height 38
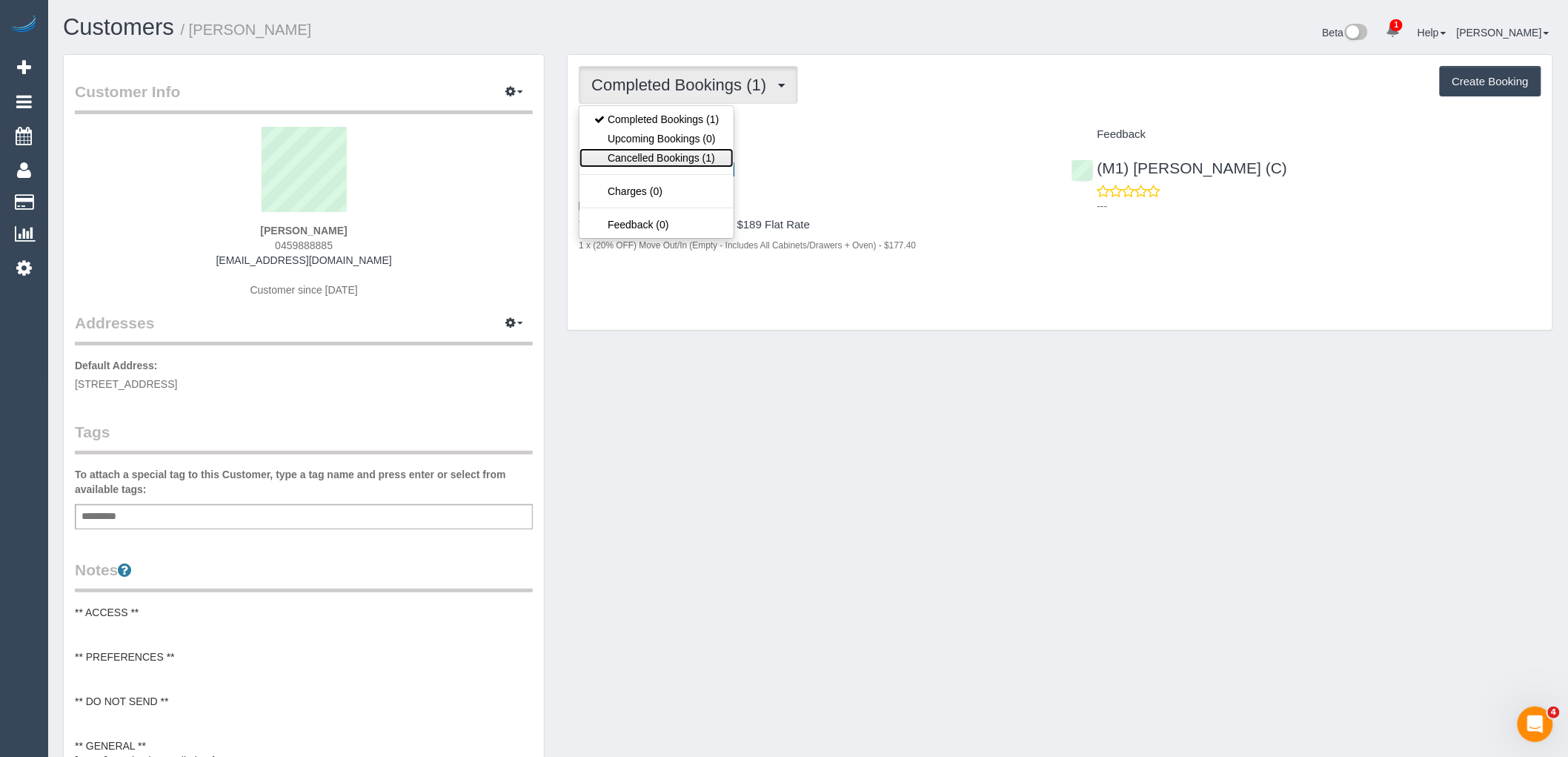
click at [713, 159] on link "Cancelled Bookings (1)" at bounding box center [656, 158] width 154 height 20
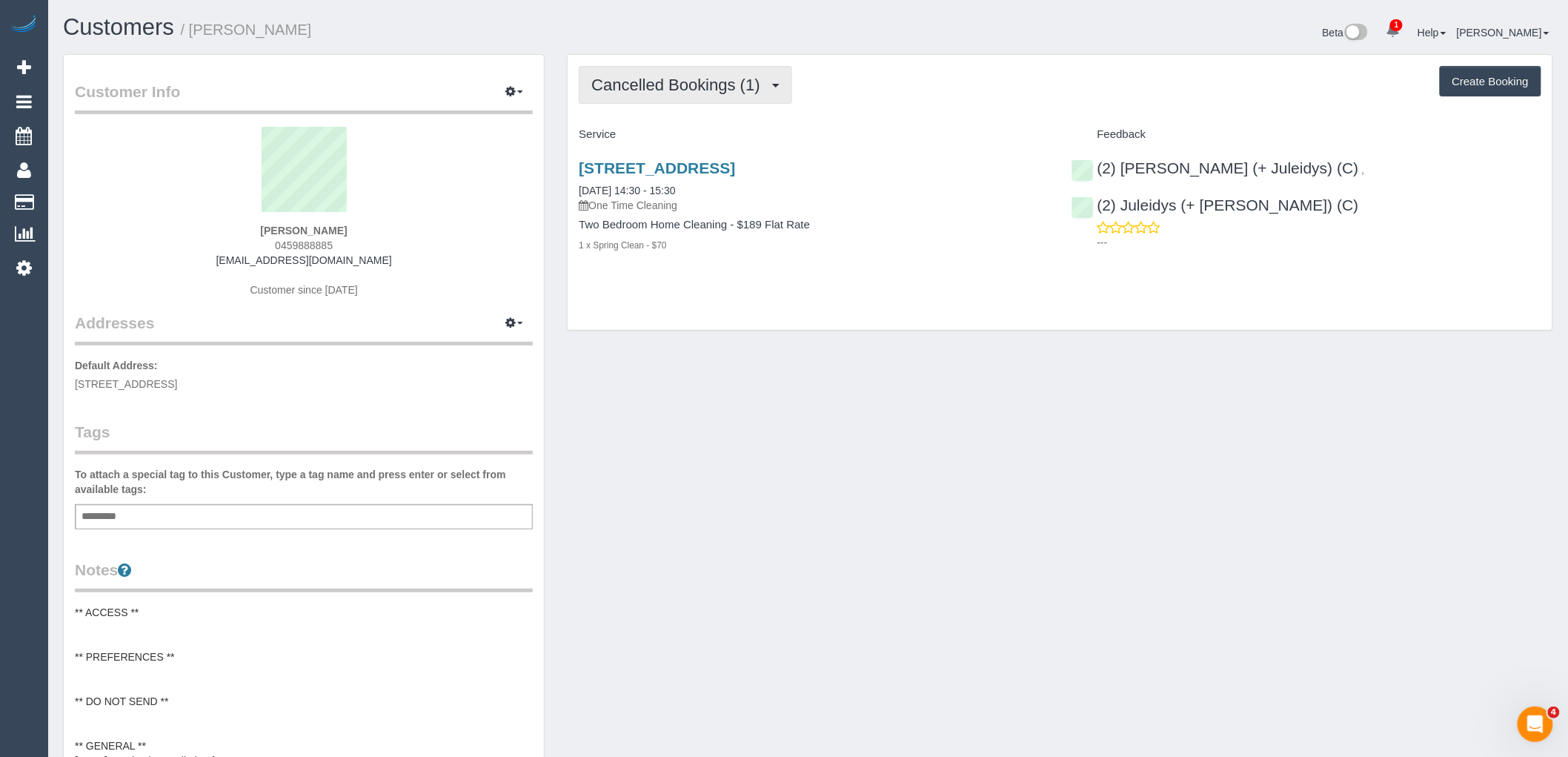
click at [692, 79] on span "Cancelled Bookings (1)" at bounding box center [679, 85] width 176 height 19
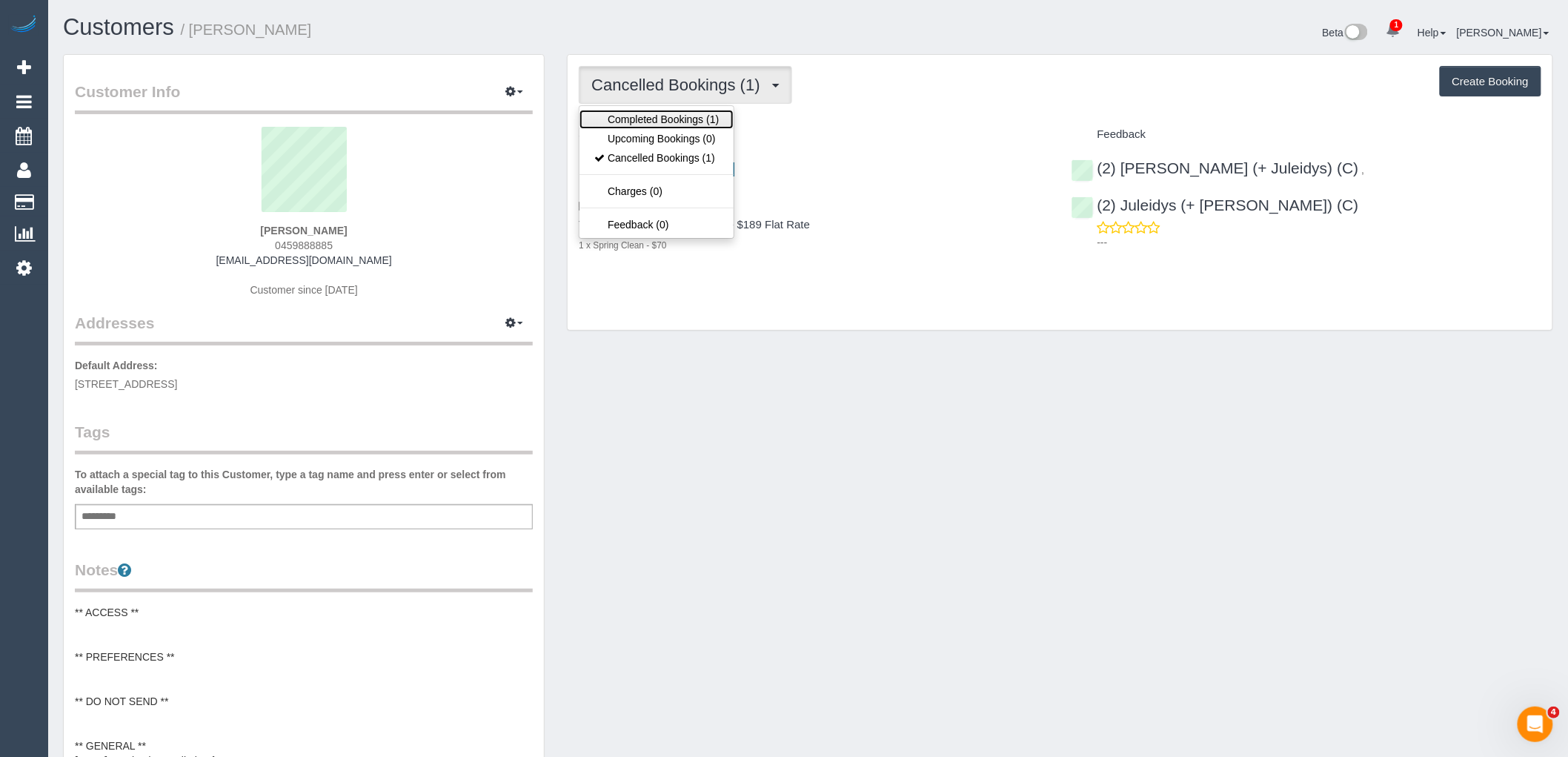
click at [691, 117] on link "Completed Bookings (1)" at bounding box center [656, 119] width 154 height 20
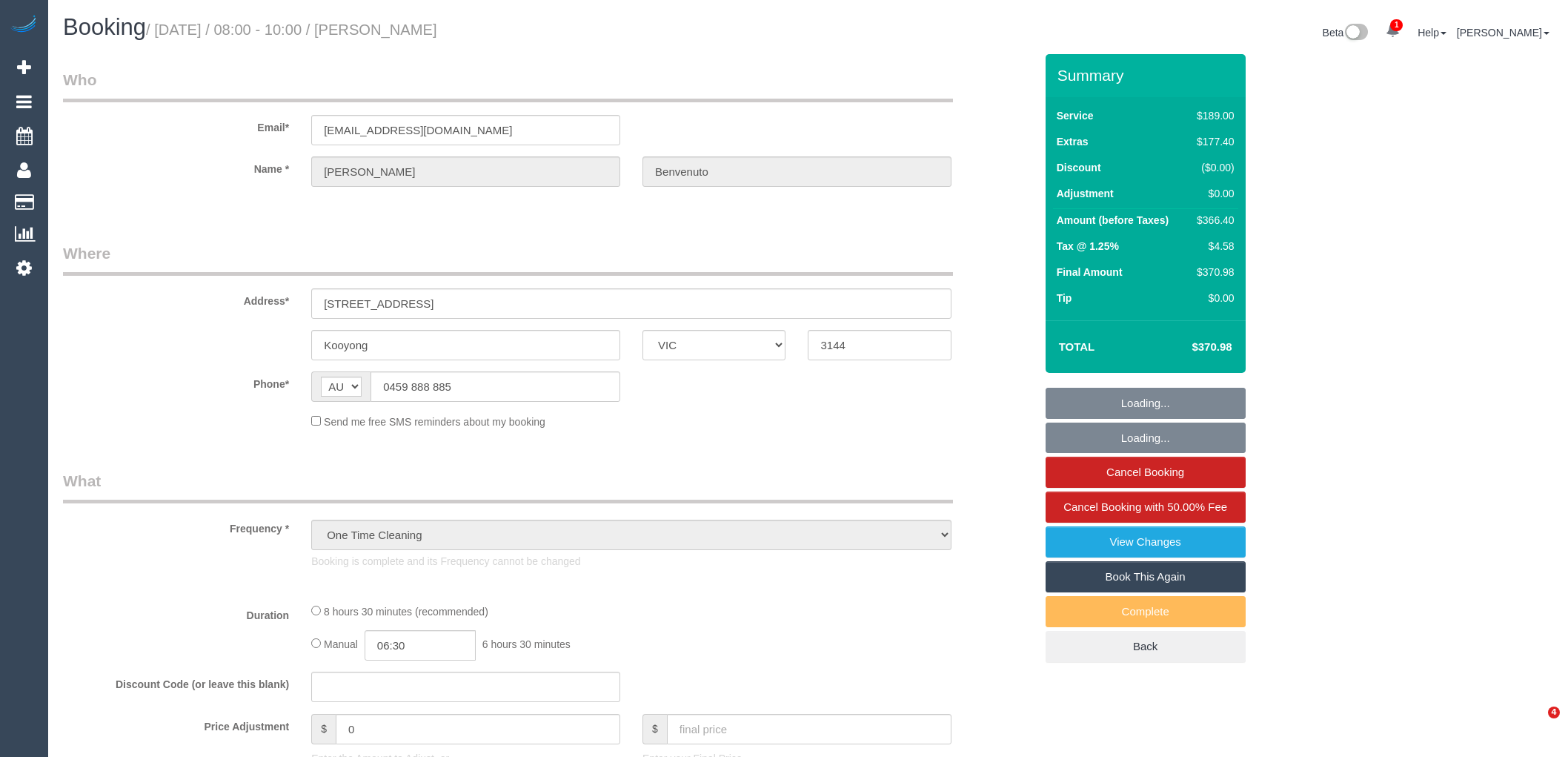
select select "VIC"
select select "number:28"
select select "number:15"
select select "number:19"
select select "number:36"
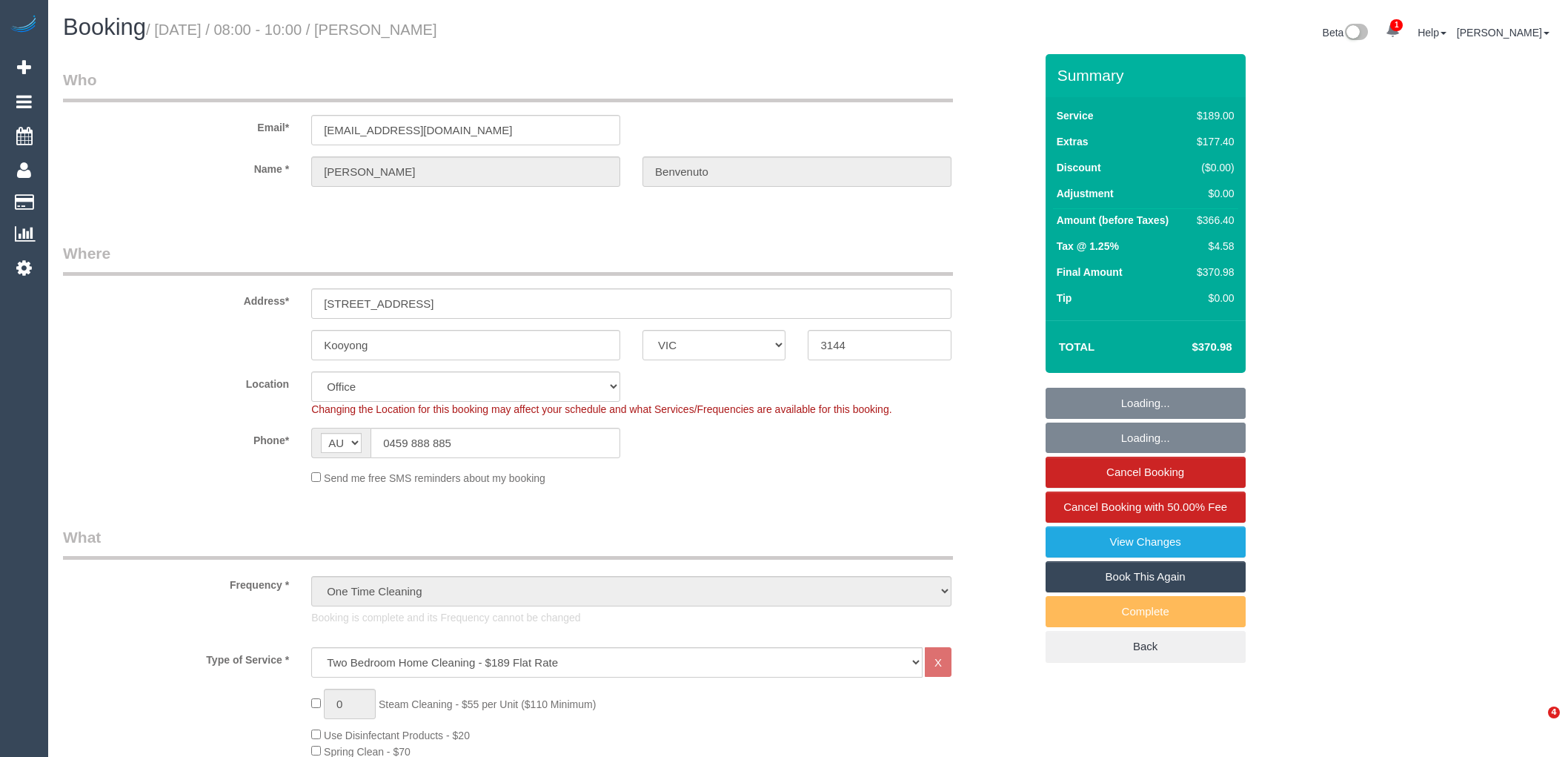
select select "object:2236"
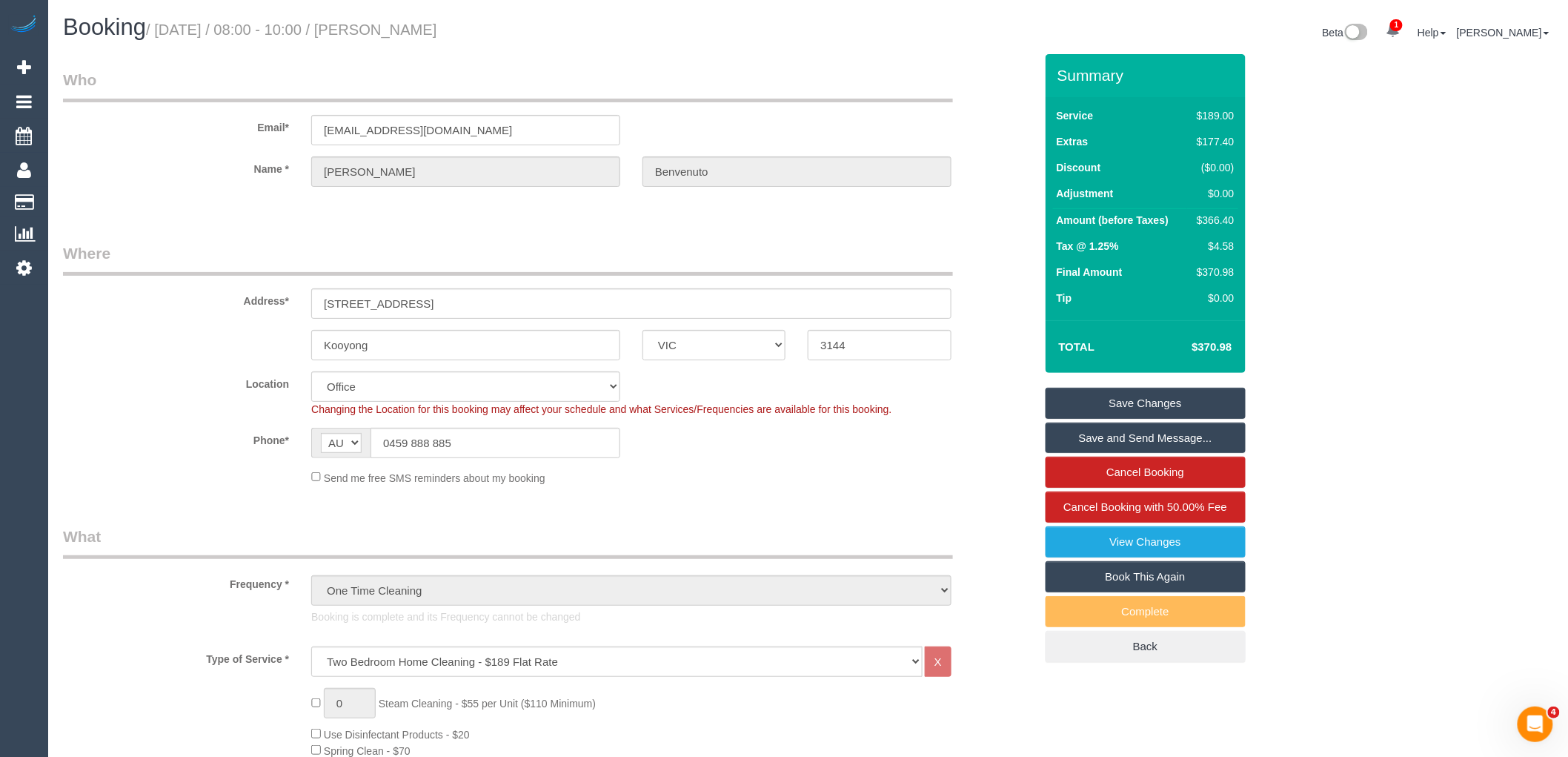
drag, startPoint x: 549, startPoint y: 32, endPoint x: 407, endPoint y: 26, distance: 142.1
click at [407, 26] on h1 "Booking / [DATE] / 08:00 - 10:00 / [PERSON_NAME]" at bounding box center [430, 27] width 735 height 26
copy small "[PERSON_NAME]"
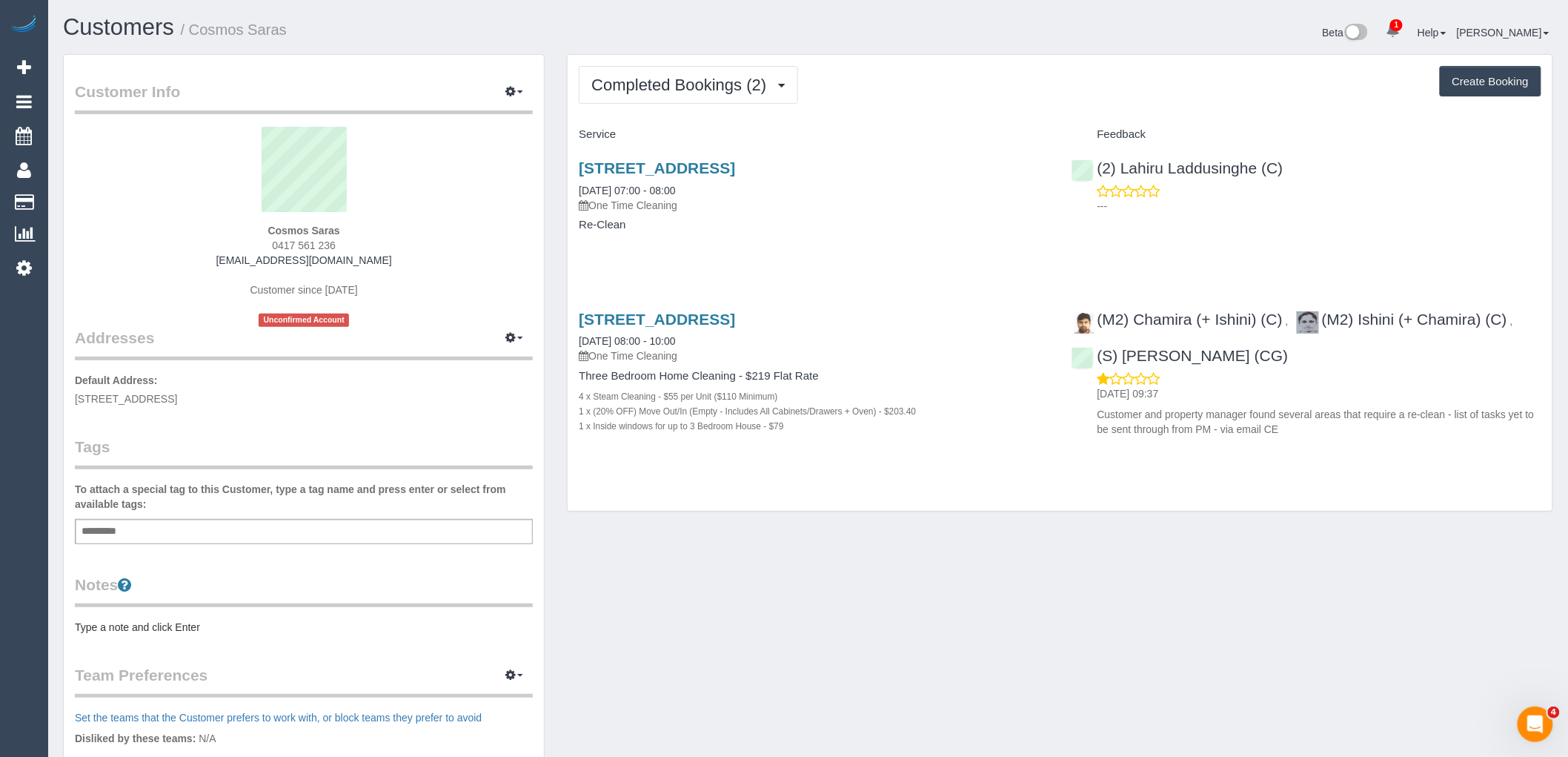
drag, startPoint x: 365, startPoint y: 230, endPoint x: 239, endPoint y: 238, distance: 126.3
click at [239, 238] on div "Cosmos Saras 0417 561 236 cosmossaras@bigpond.com Customer since 2025 Unconfirm…" at bounding box center [303, 227] width 458 height 200
copy strong "Cosmos Saras"
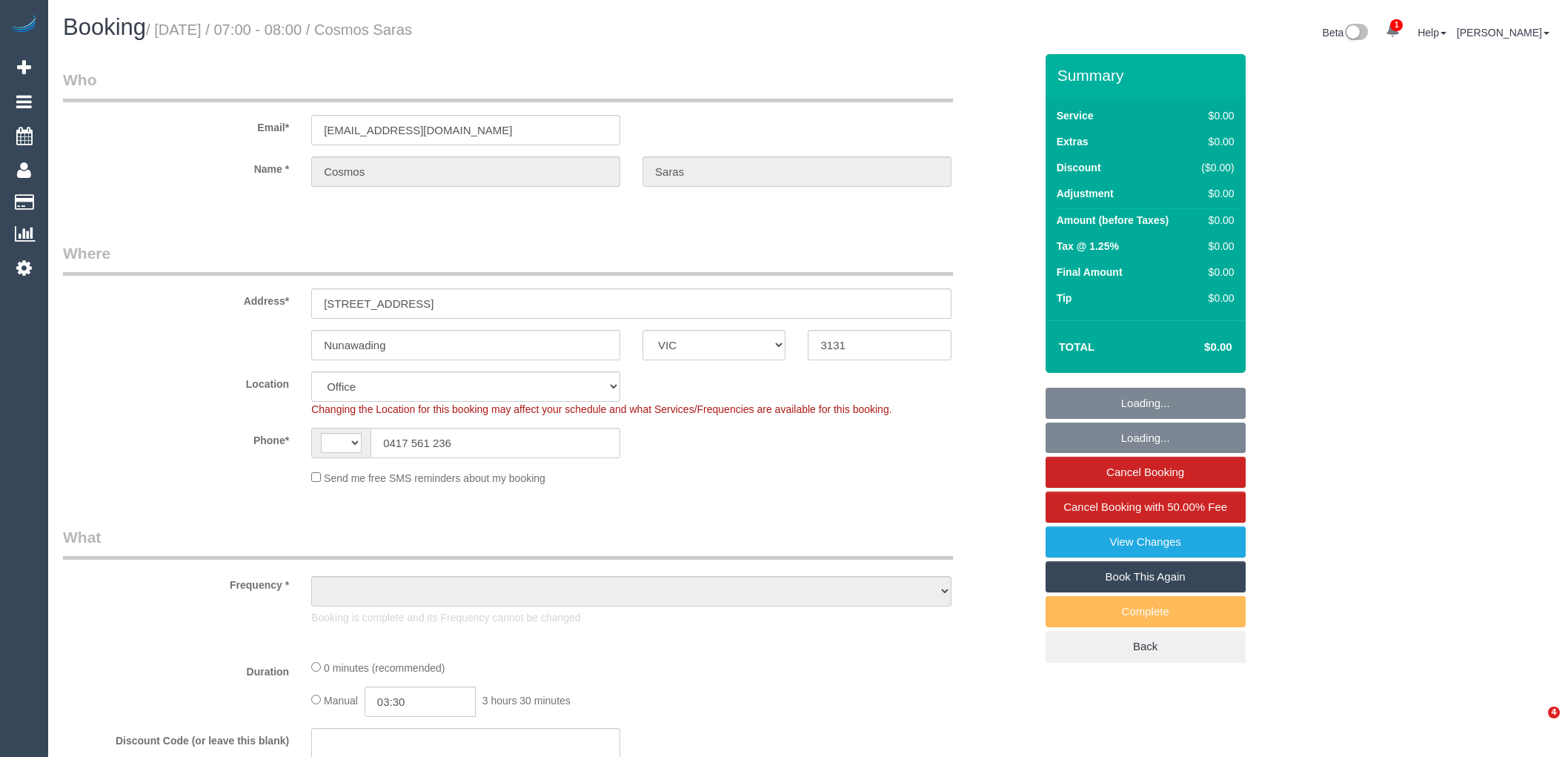
select select "VIC"
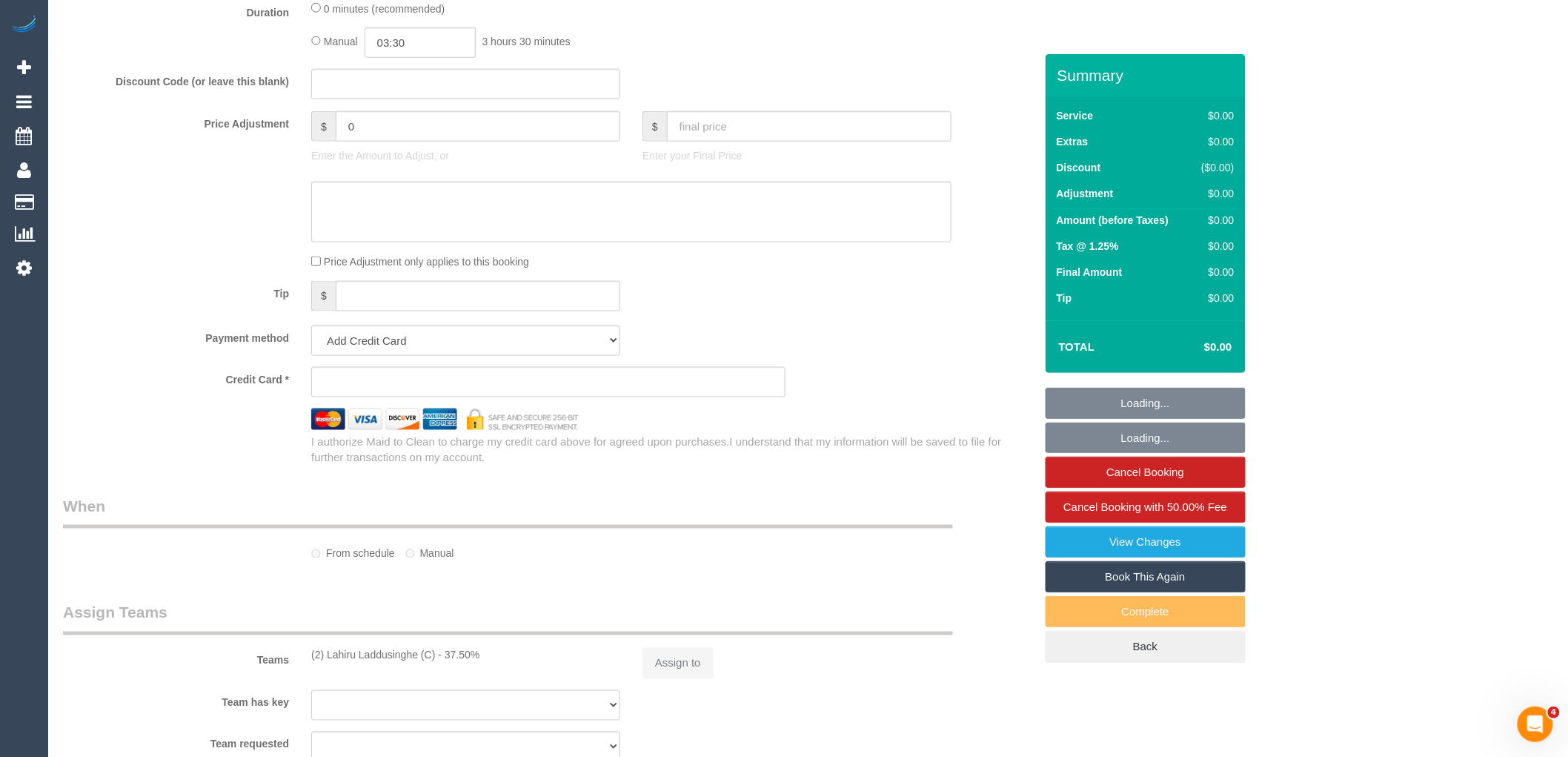
select select "object:328"
select select "string:stripe-pm_1RnpUy2GScqysDRVbO3HoWBB"
select select "number:28"
select select "number:14"
select select "number:18"
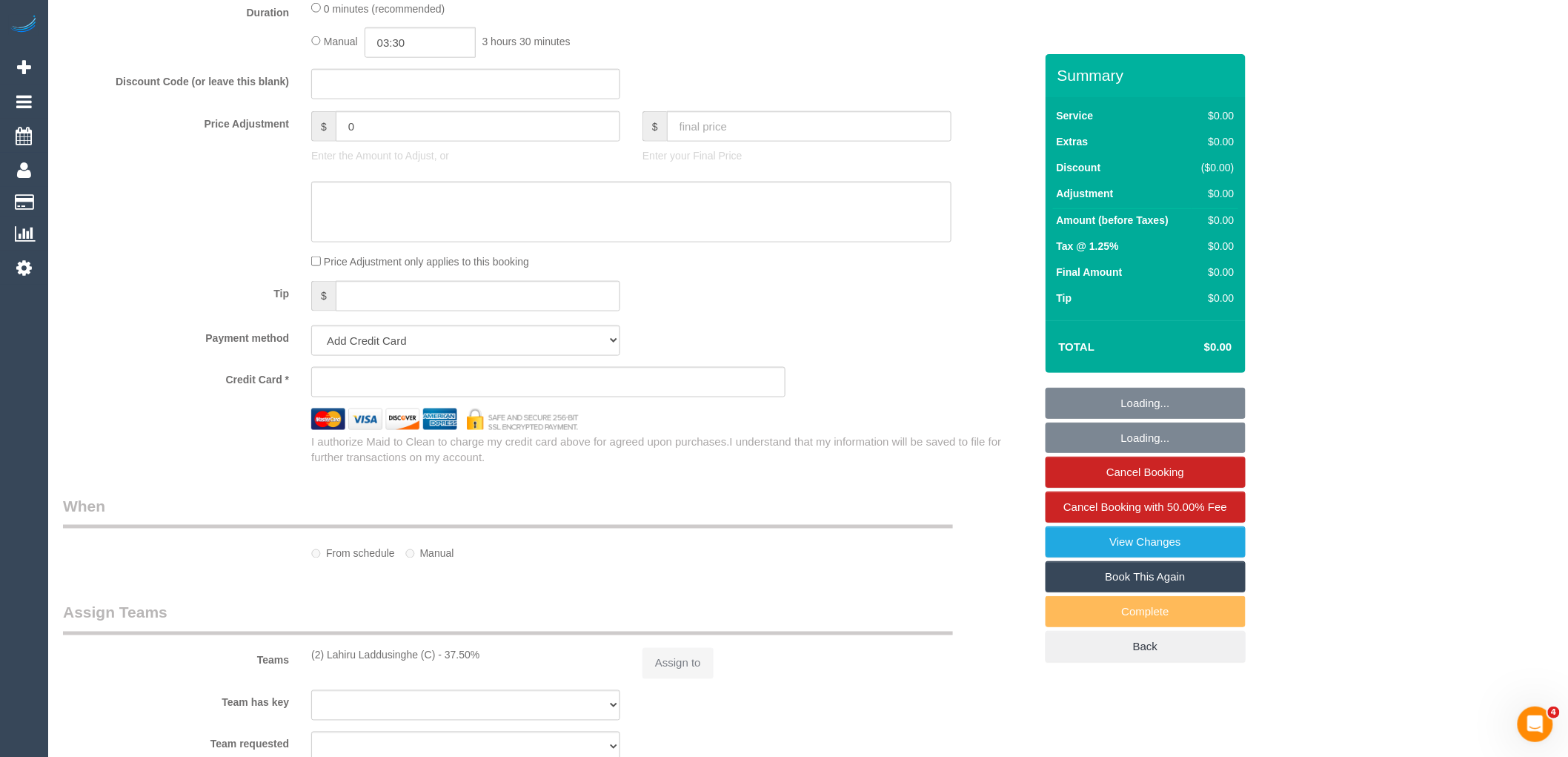
select select "number:24"
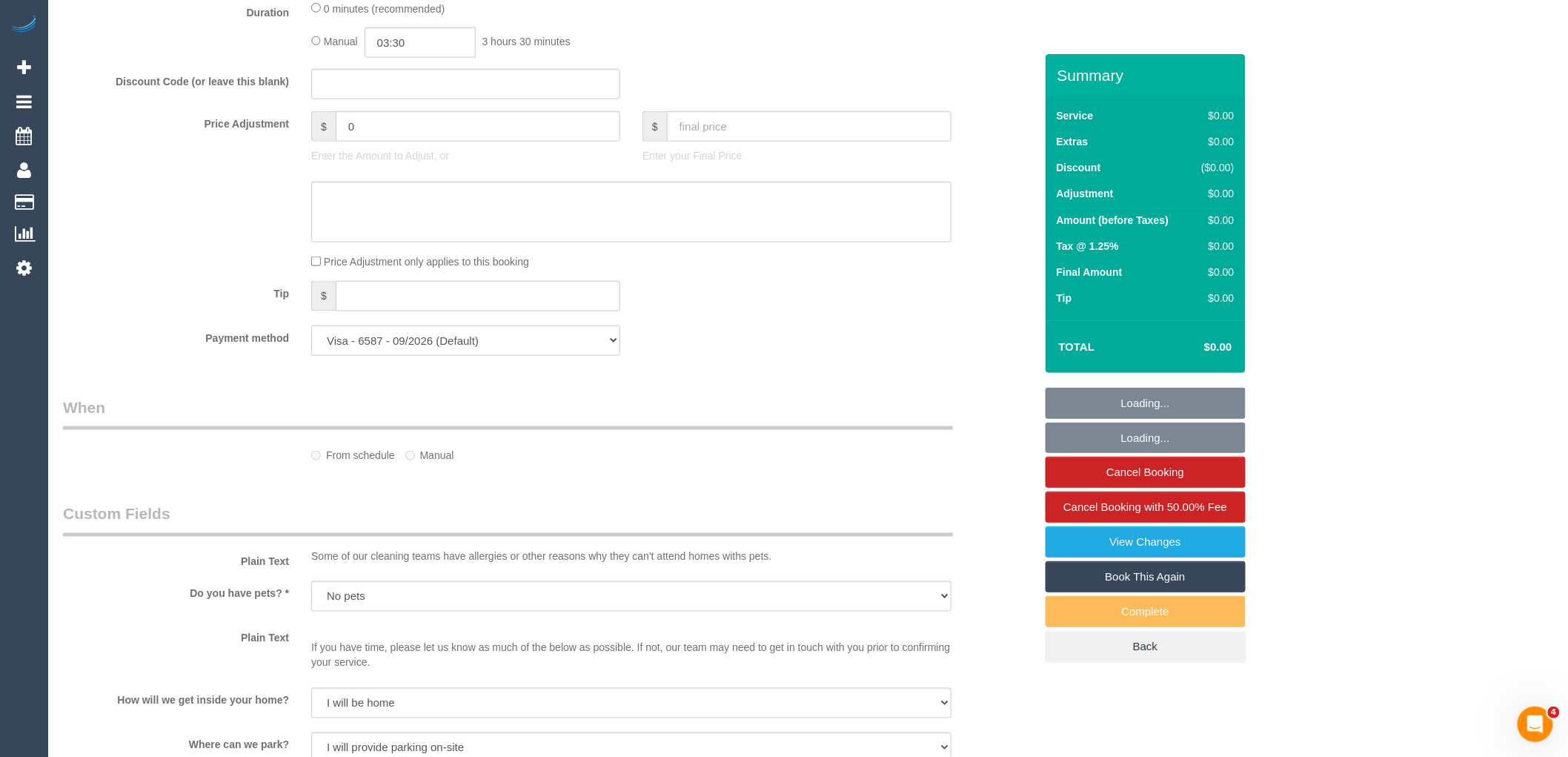
select select "object:726"
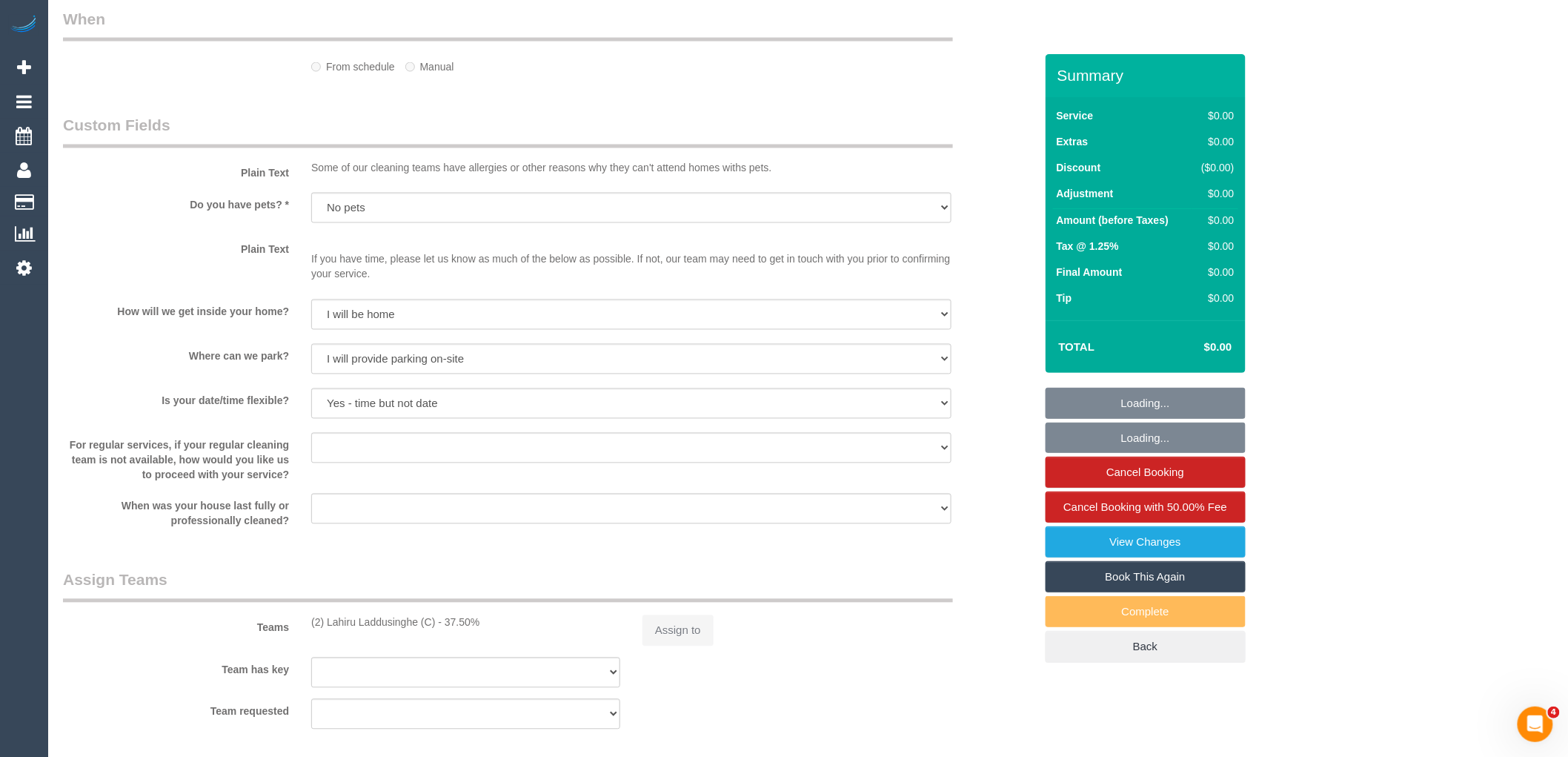
select select "string:AU"
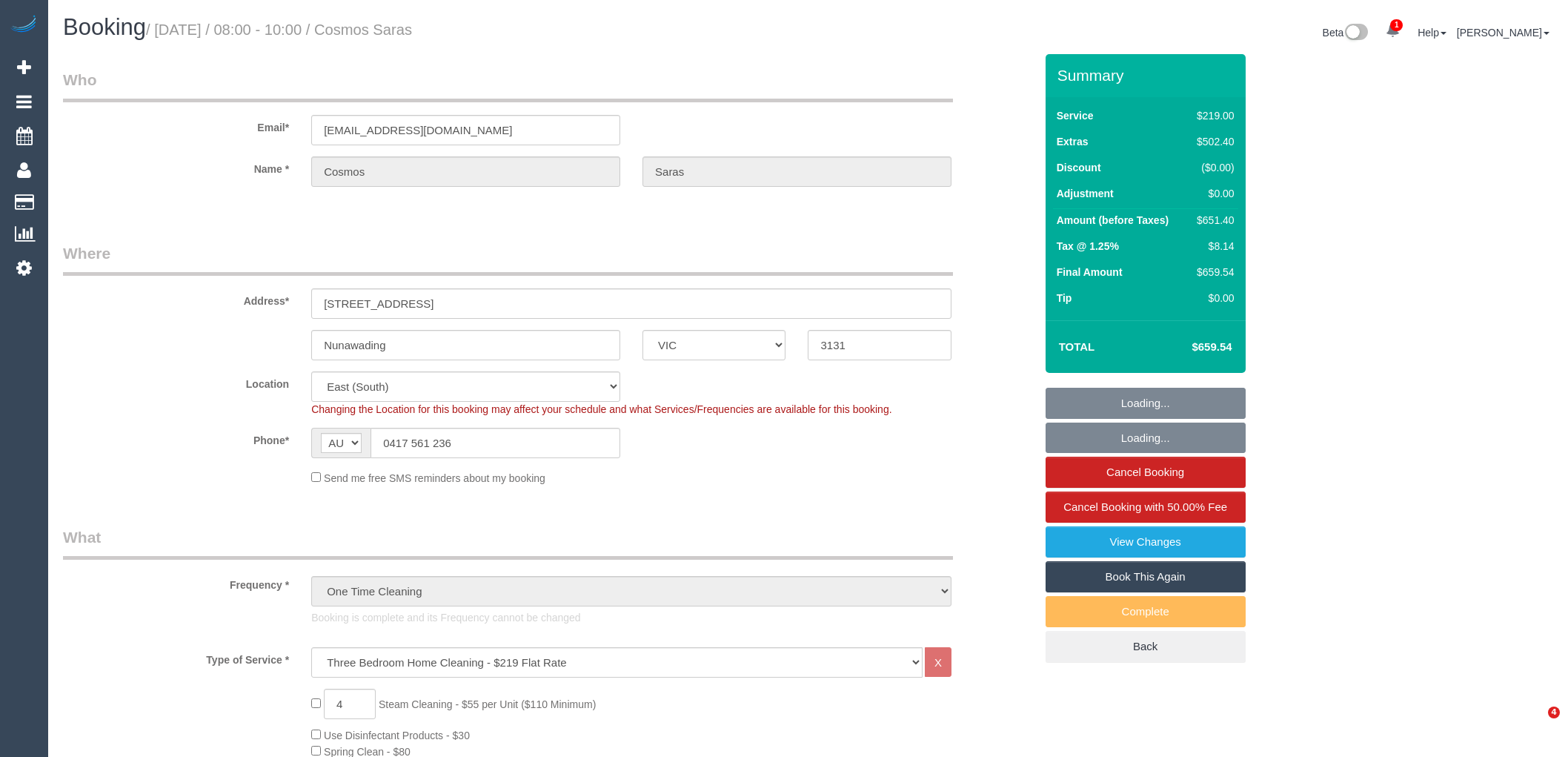
select select "VIC"
select select "string:stripe-pm_1RnpUy2GScqysDRVbO3HoWBB"
select select "number:28"
select select "number:14"
select select "number:18"
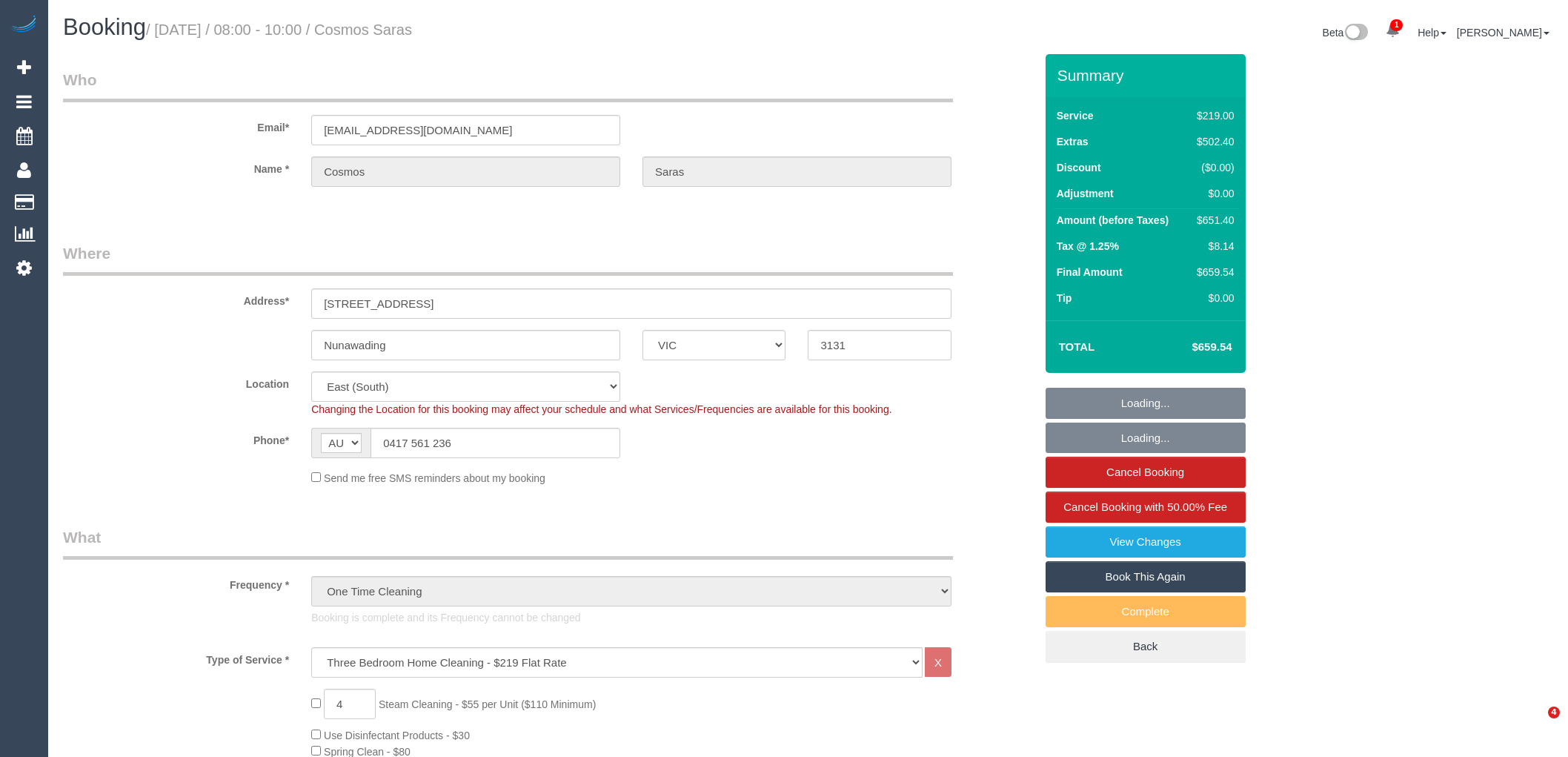
select select "number:24"
select select "spot1"
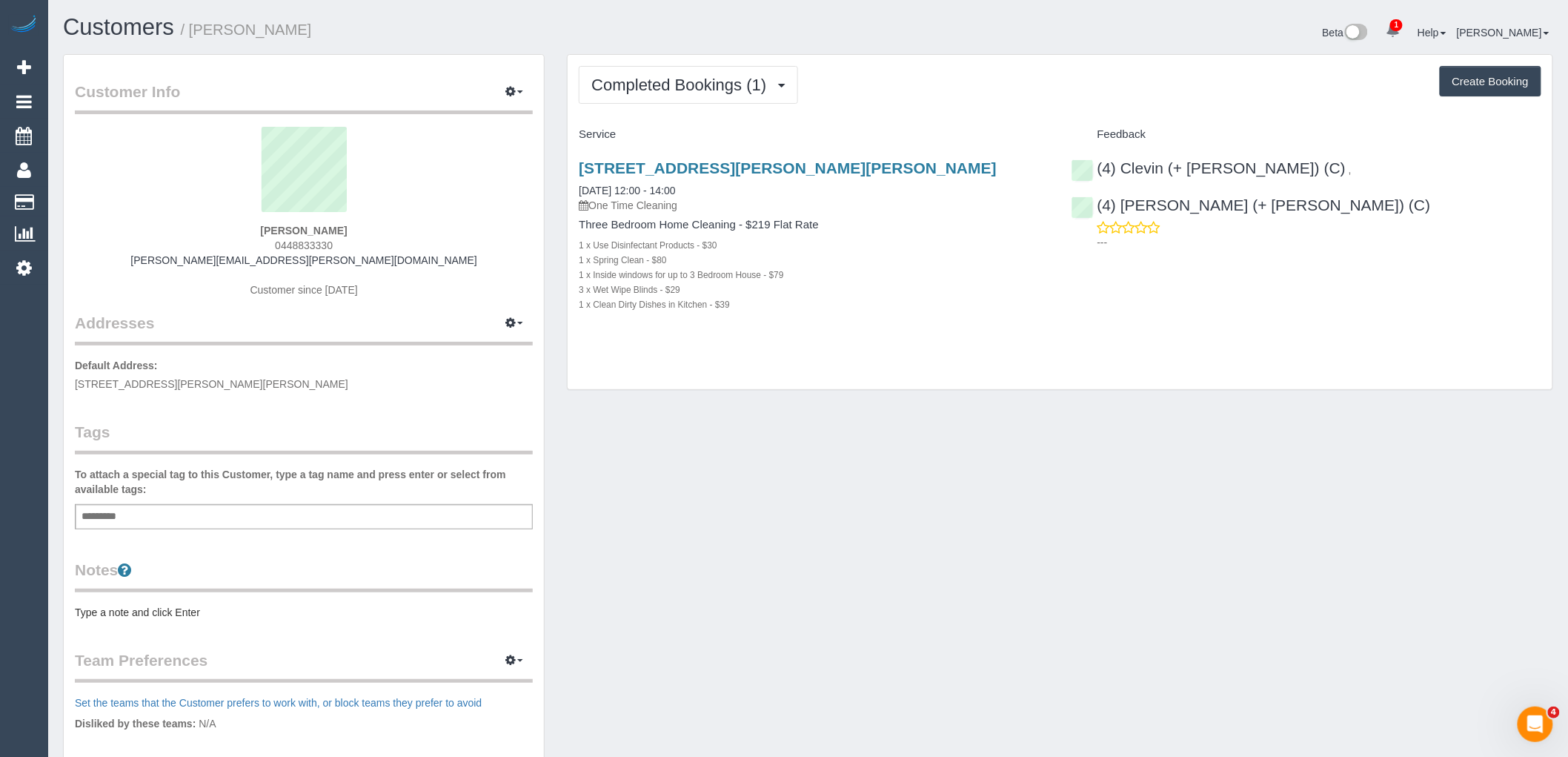
drag, startPoint x: 383, startPoint y: 220, endPoint x: 380, endPoint y: 233, distance: 13.3
click at [380, 233] on div "[PERSON_NAME] 0448833330 [PERSON_NAME][EMAIL_ADDRESS][PERSON_NAME][DOMAIN_NAME]…" at bounding box center [303, 219] width 458 height 185
copy div "[PERSON_NAME]"
drag, startPoint x: 942, startPoint y: 161, endPoint x: 568, endPoint y: 176, distance: 374.3
click at [568, 176] on div "[STREET_ADDRESS][PERSON_NAME][PERSON_NAME] [DATE] 12:00 - 14:00 One Time Cleani…" at bounding box center [813, 244] width 492 height 194
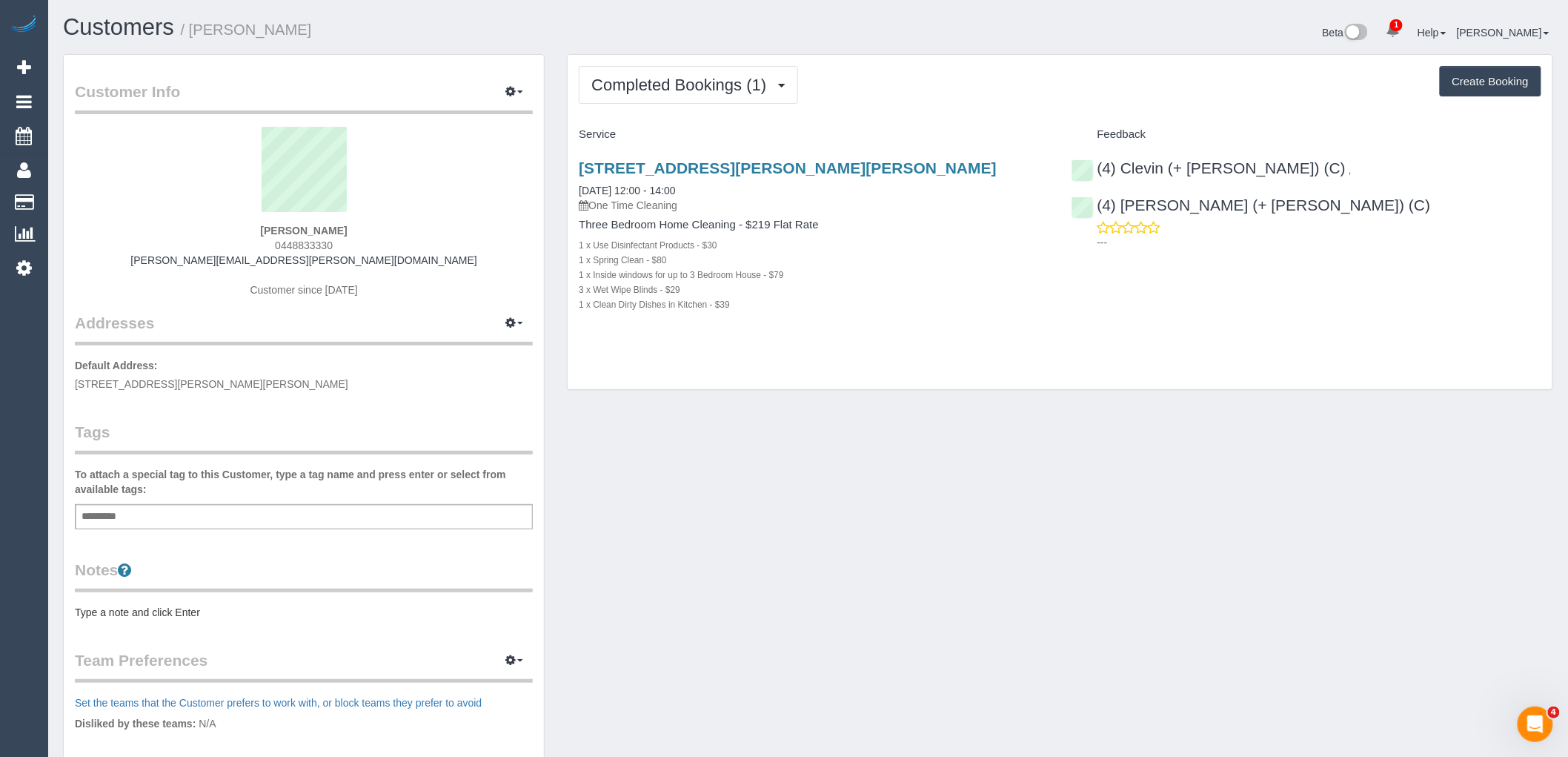
copy link "[STREET_ADDRESS][PERSON_NAME][PERSON_NAME]"
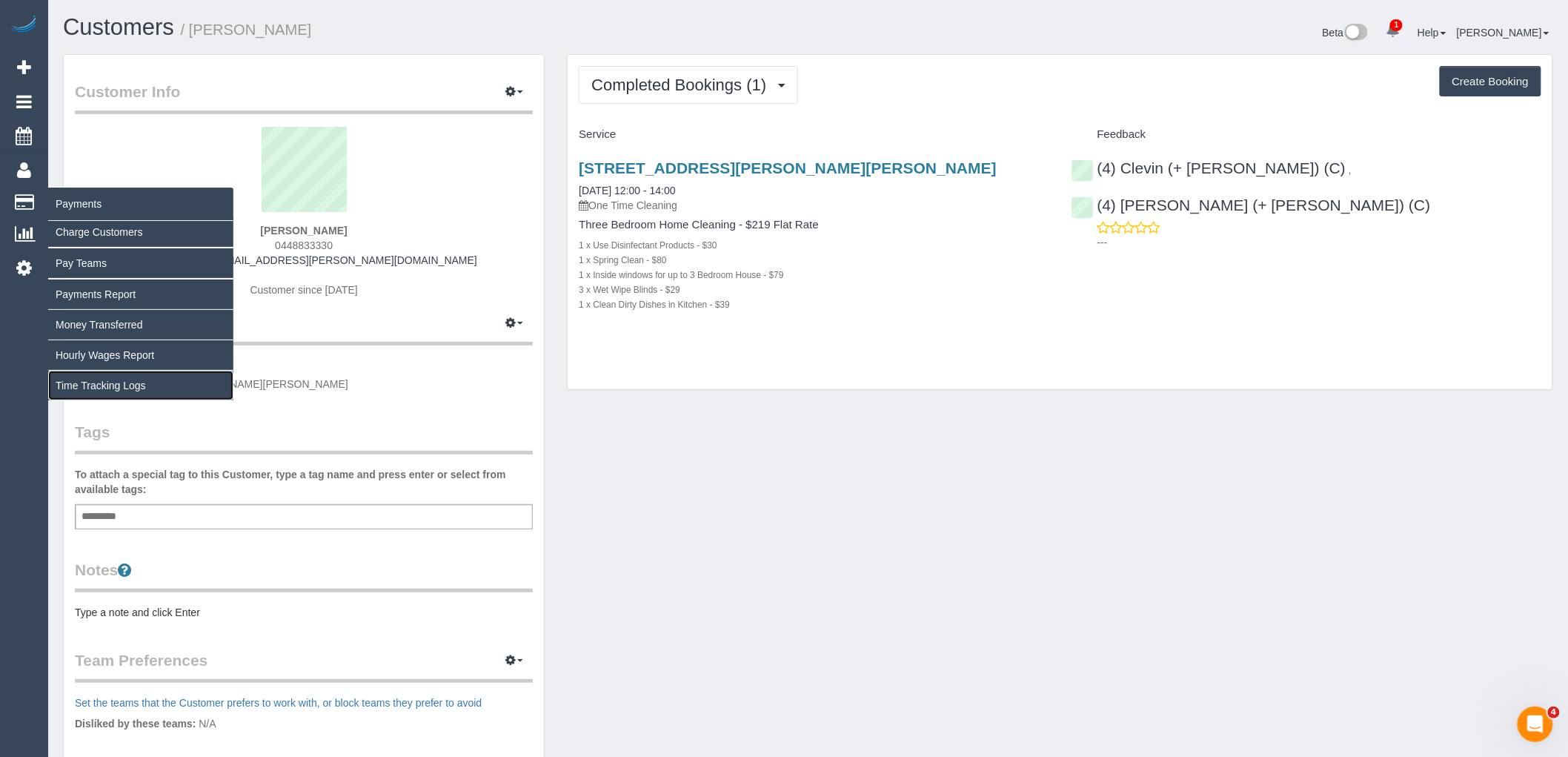
click at [105, 394] on link "Time Tracking Logs" at bounding box center [141, 385] width 185 height 30
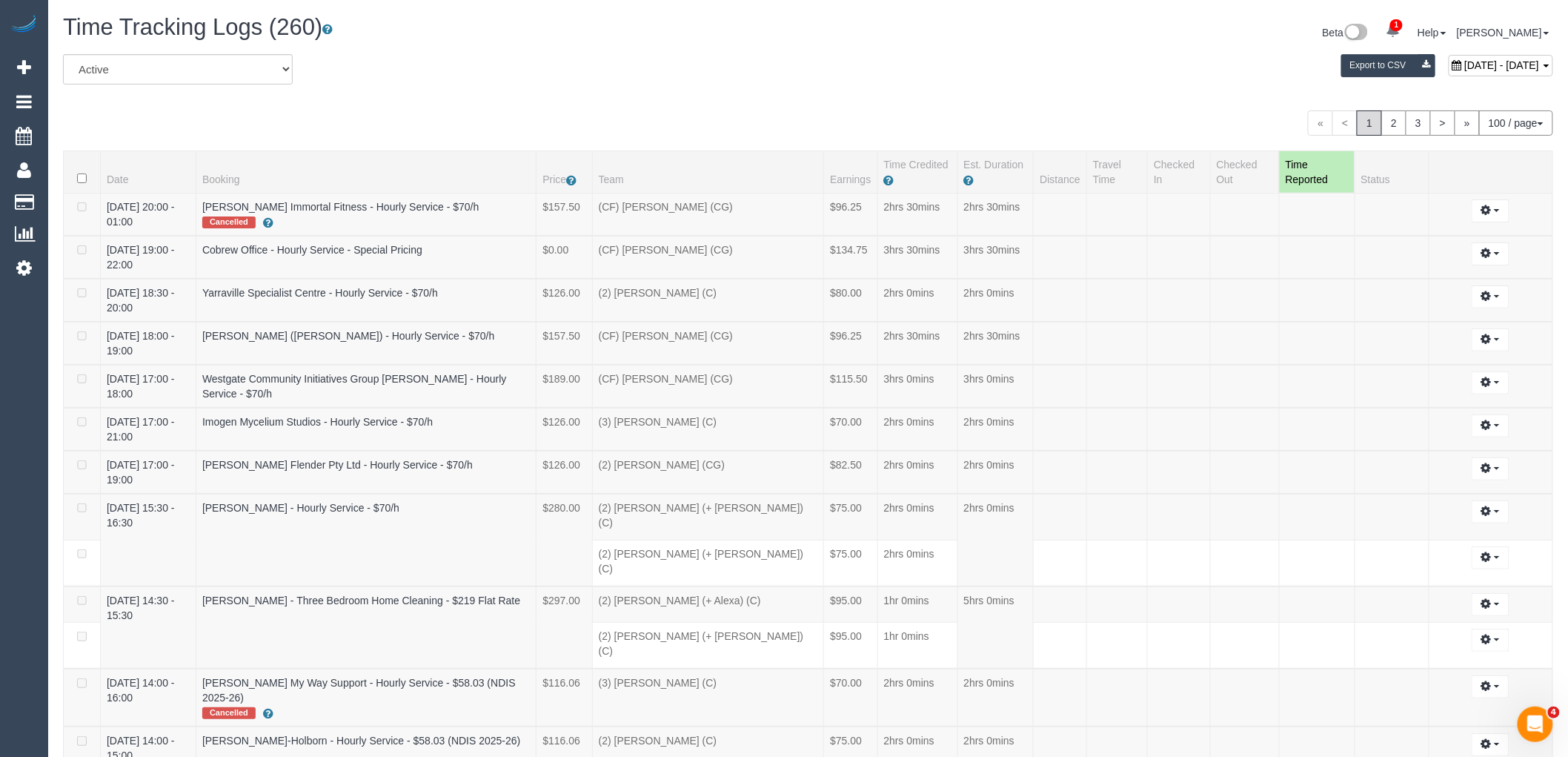
click at [1465, 66] on span "[DATE] - [DATE]" at bounding box center [1502, 66] width 75 height 12
type input "**********"
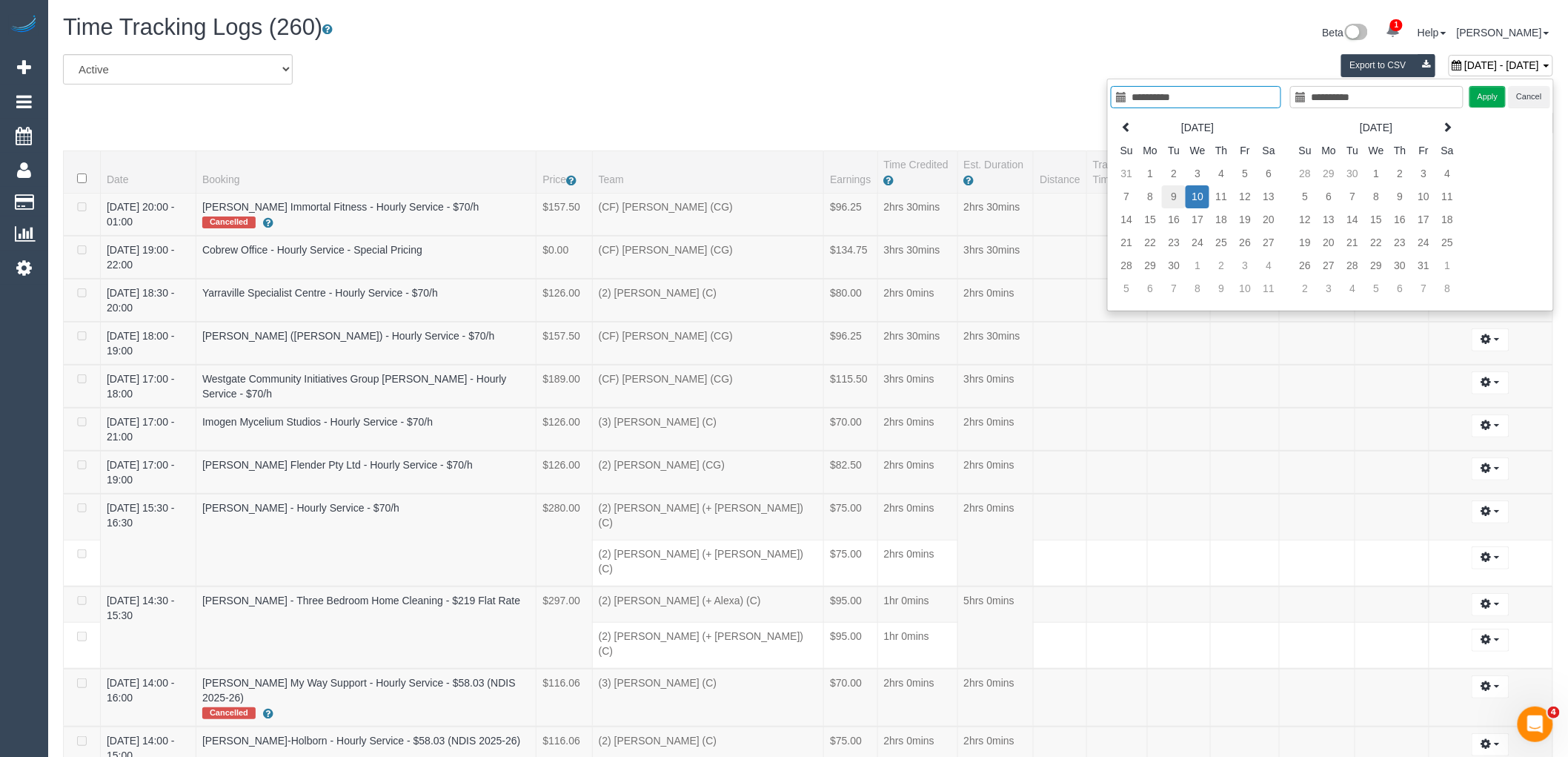
type input "**********"
click at [1171, 203] on td "9" at bounding box center [1174, 196] width 24 height 23
type input "**********"
click at [1171, 203] on td "9" at bounding box center [1174, 196] width 24 height 23
type input "**********"
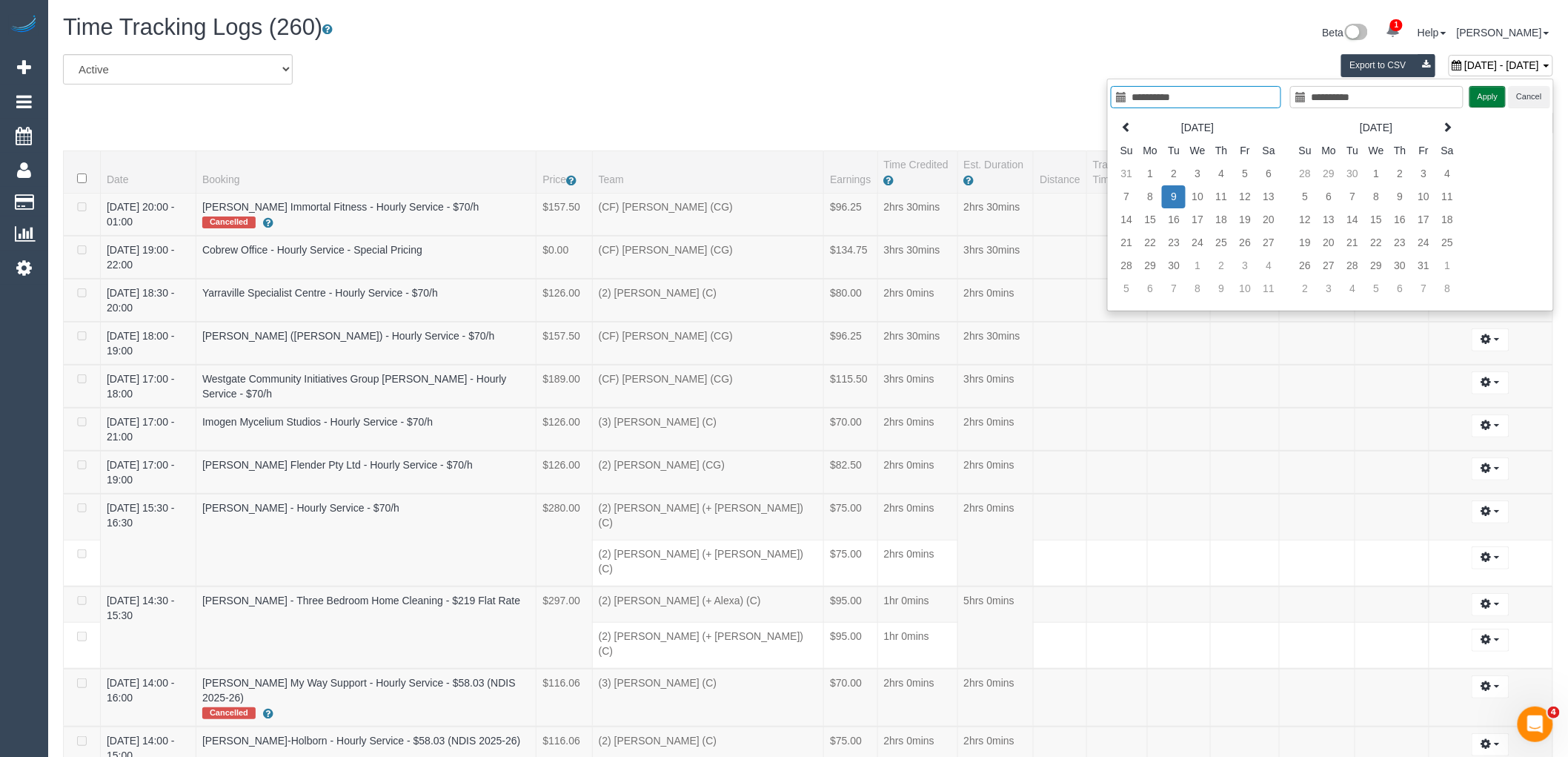
click at [1488, 101] on button "Apply" at bounding box center [1488, 96] width 37 height 21
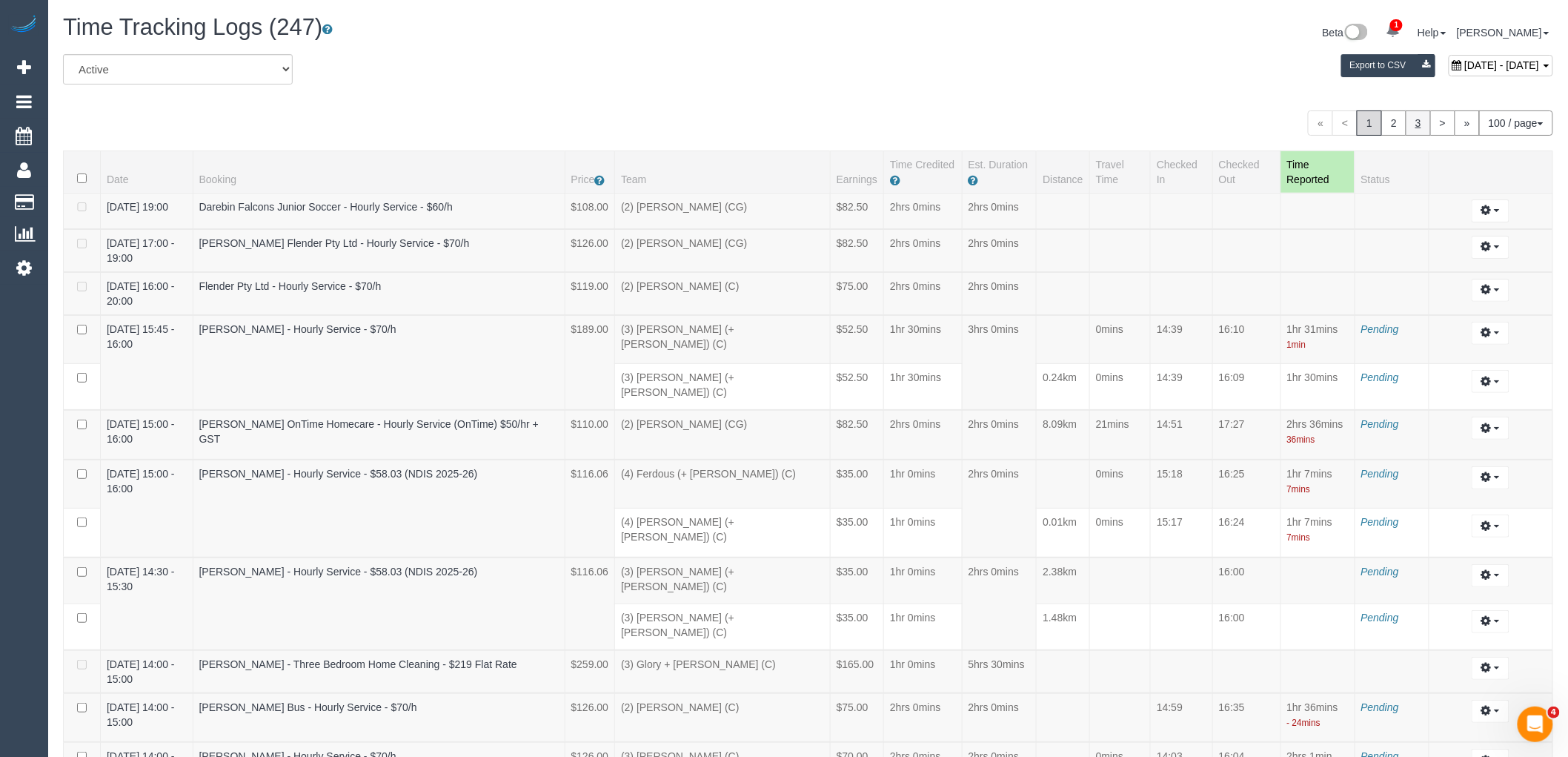
click at [1414, 118] on link "3" at bounding box center [1419, 124] width 26 height 26
click at [959, 92] on div "All Active Archived September 09, 2025 - September 09, 2025 Export to CSV" at bounding box center [808, 74] width 1513 height 42
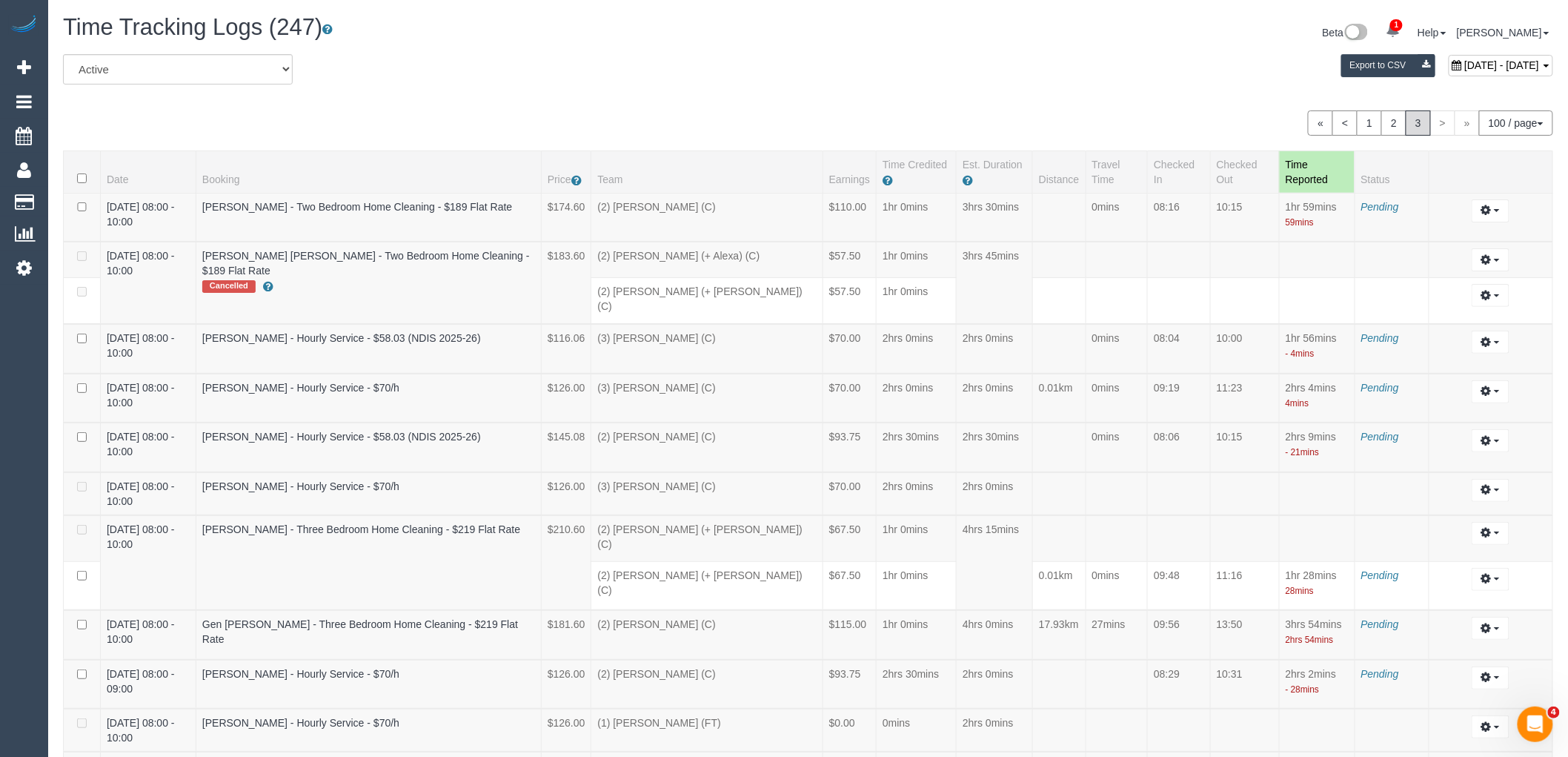
click at [1075, 83] on div "September 09, 2025 - September 09, 2025 Export to CSV" at bounding box center [1060, 68] width 1009 height 30
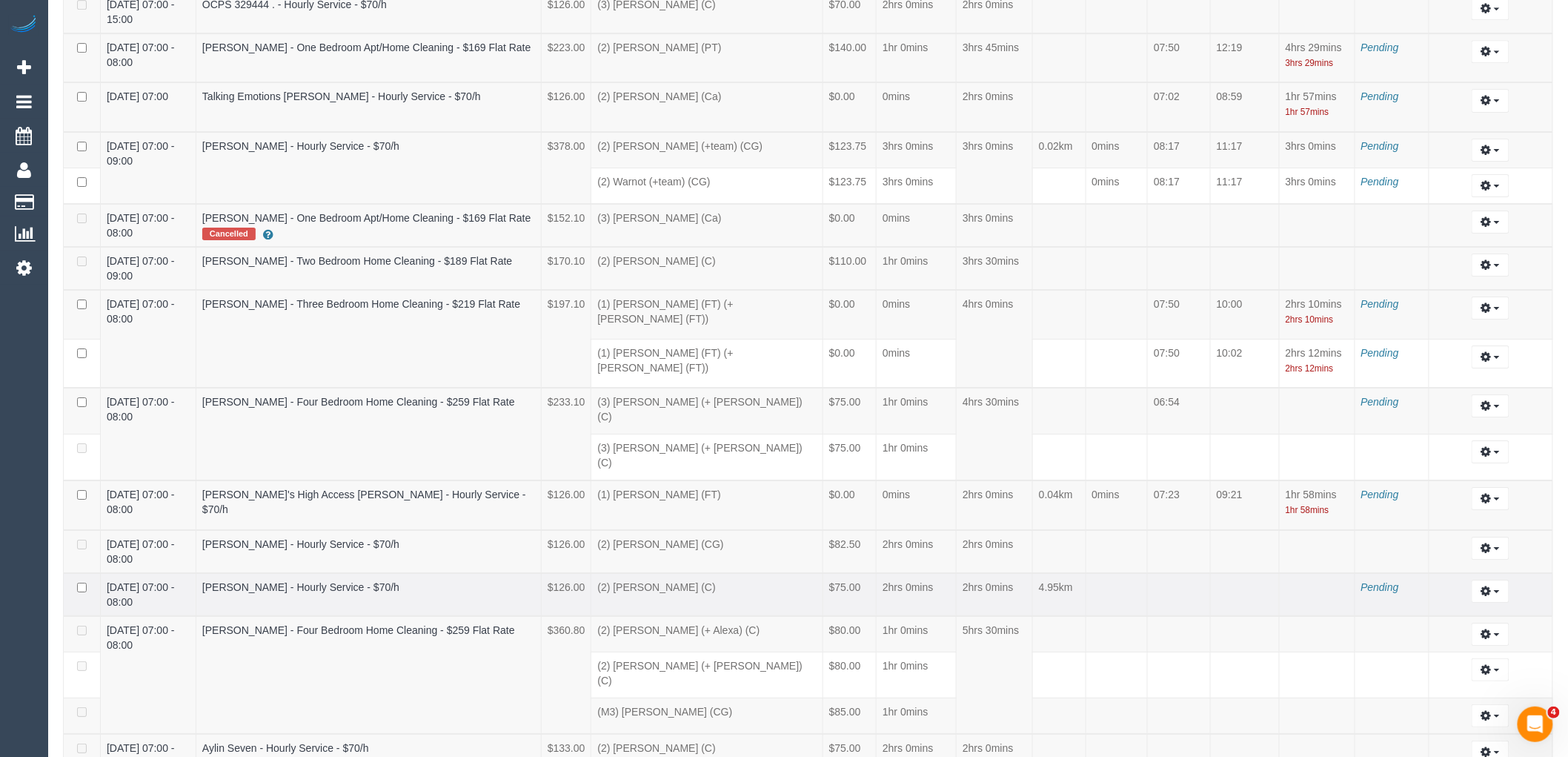
click at [449, 573] on td "christie davis - Hourly Service - $70/h" at bounding box center [368, 594] width 345 height 43
click at [1496, 580] on button "button" at bounding box center [1490, 591] width 37 height 23
click at [1471, 609] on link "Edit" at bounding box center [1450, 618] width 117 height 20
select select "draft"
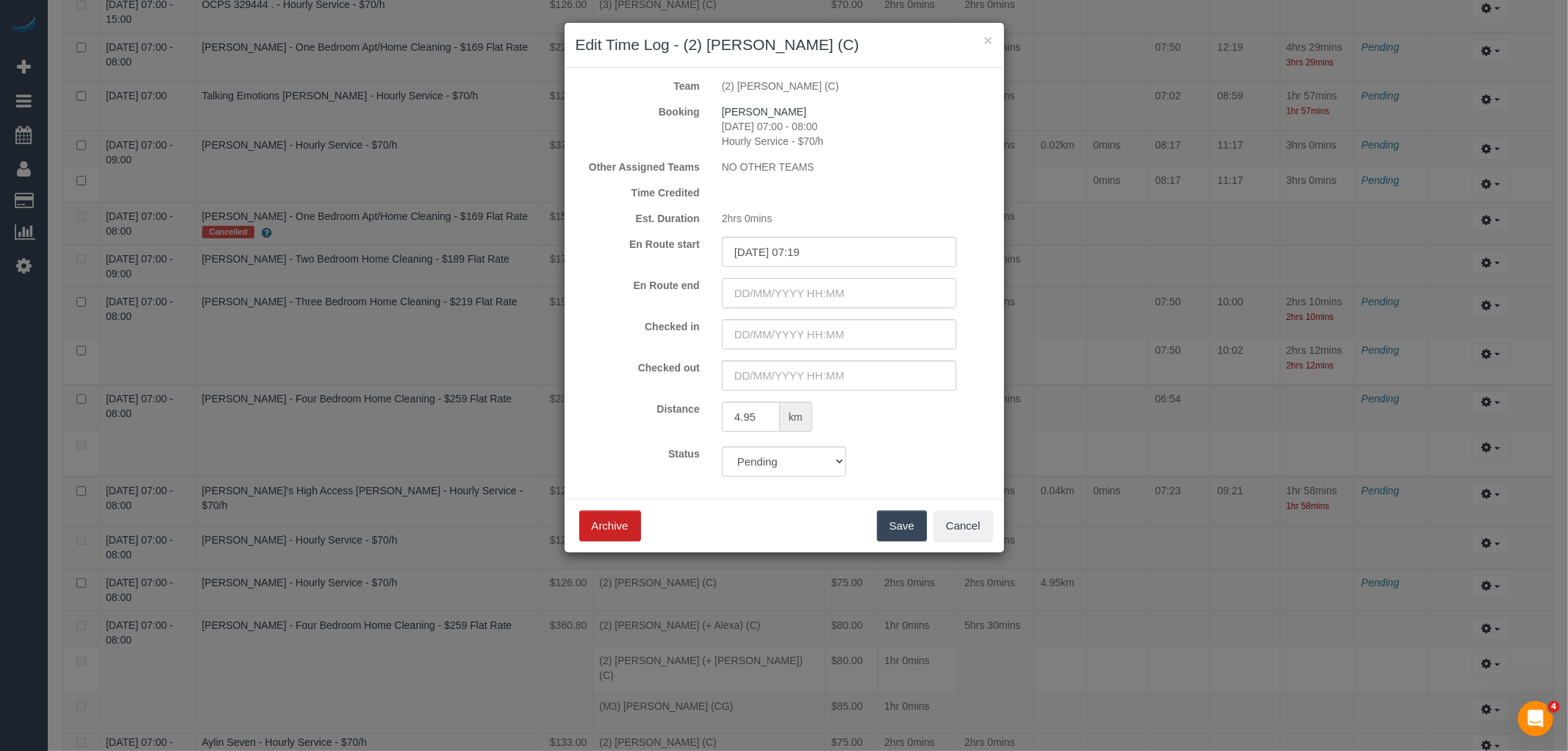
click at [787, 278] on input "text" at bounding box center [839, 293] width 234 height 30
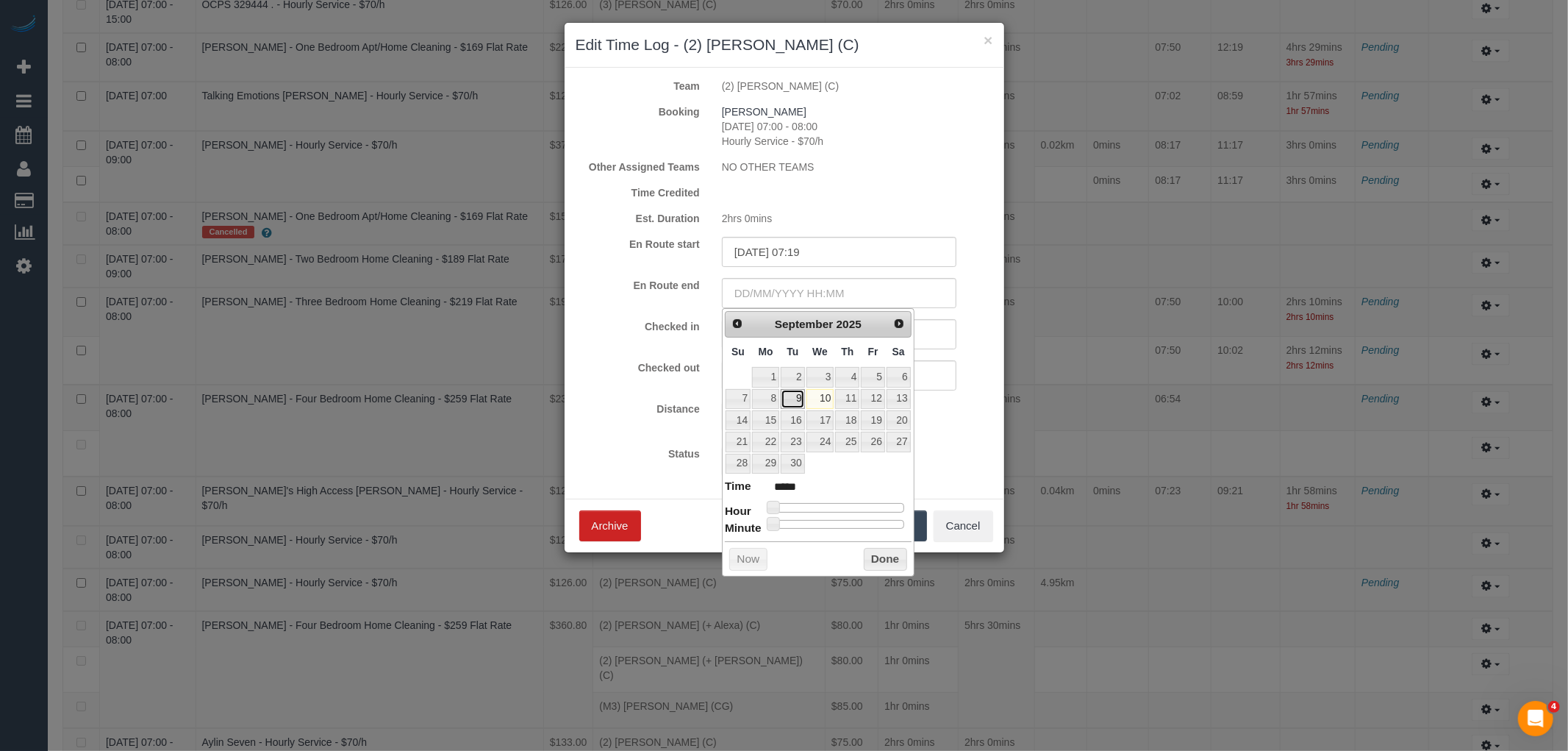
click at [797, 397] on link "9" at bounding box center [793, 398] width 24 height 19
type input "09/09/2025 07:00"
type input "*****"
click at [814, 504] on div at bounding box center [839, 507] width 132 height 8
type input "09/09/2025 07:31"
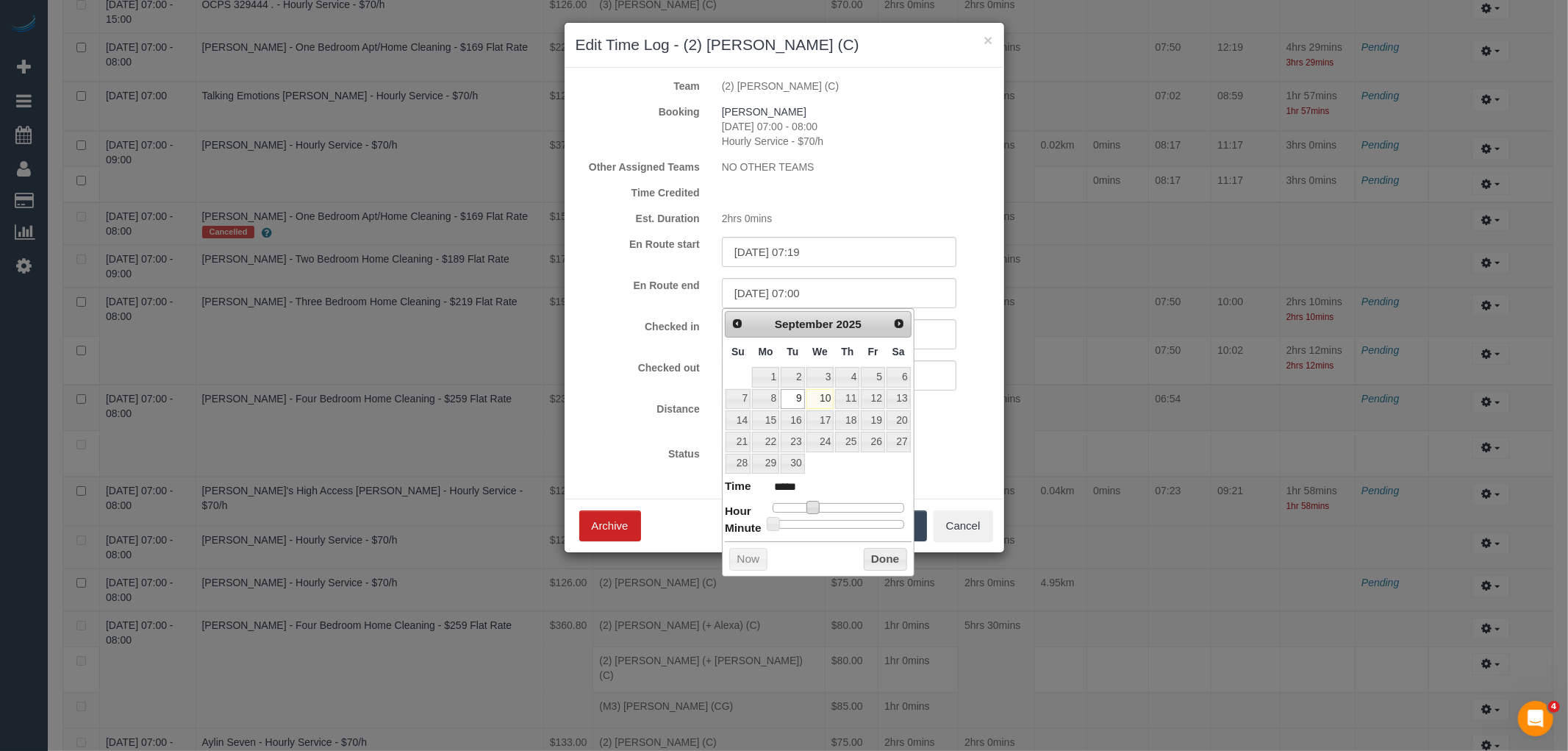
type input "*****"
click at [843, 526] on div at bounding box center [839, 524] width 132 height 8
click at [883, 561] on button "Done" at bounding box center [885, 560] width 43 height 24
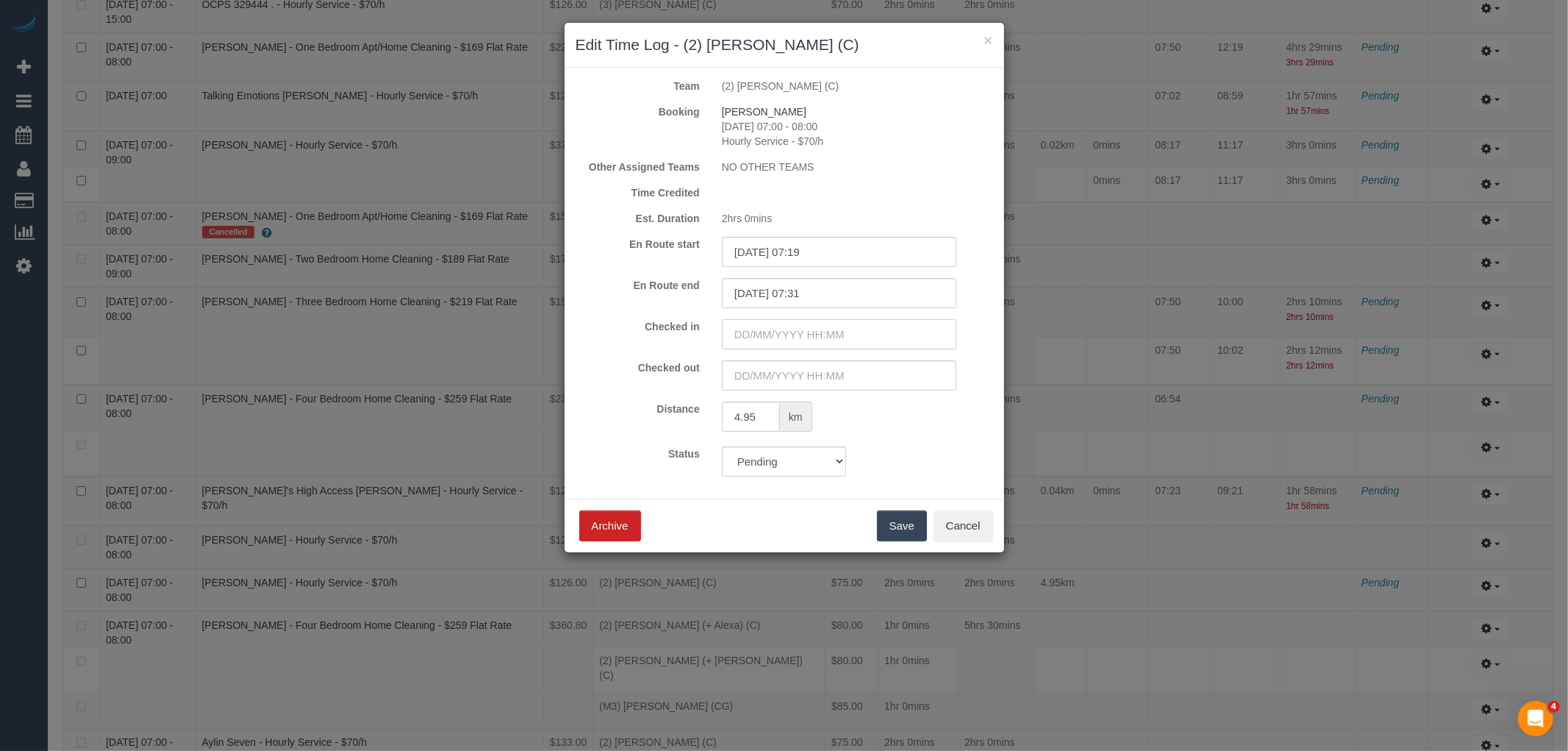
click at [825, 321] on input "text" at bounding box center [839, 334] width 234 height 30
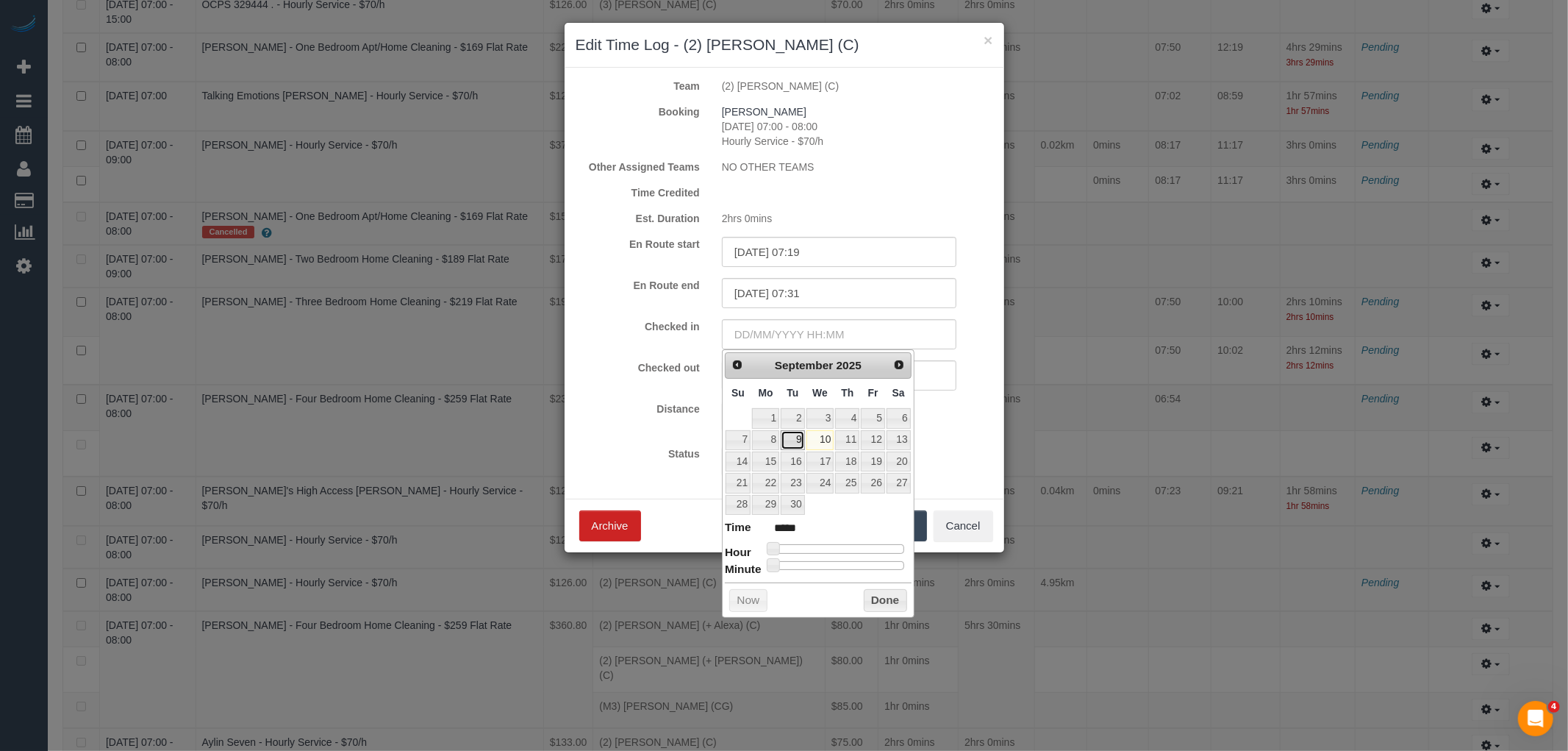
click at [789, 440] on link "9" at bounding box center [793, 440] width 24 height 19
type input "09/09/2025 07:00"
type input "*****"
click at [815, 548] on div at bounding box center [839, 549] width 132 height 8
type input "09/09/2025 07:30"
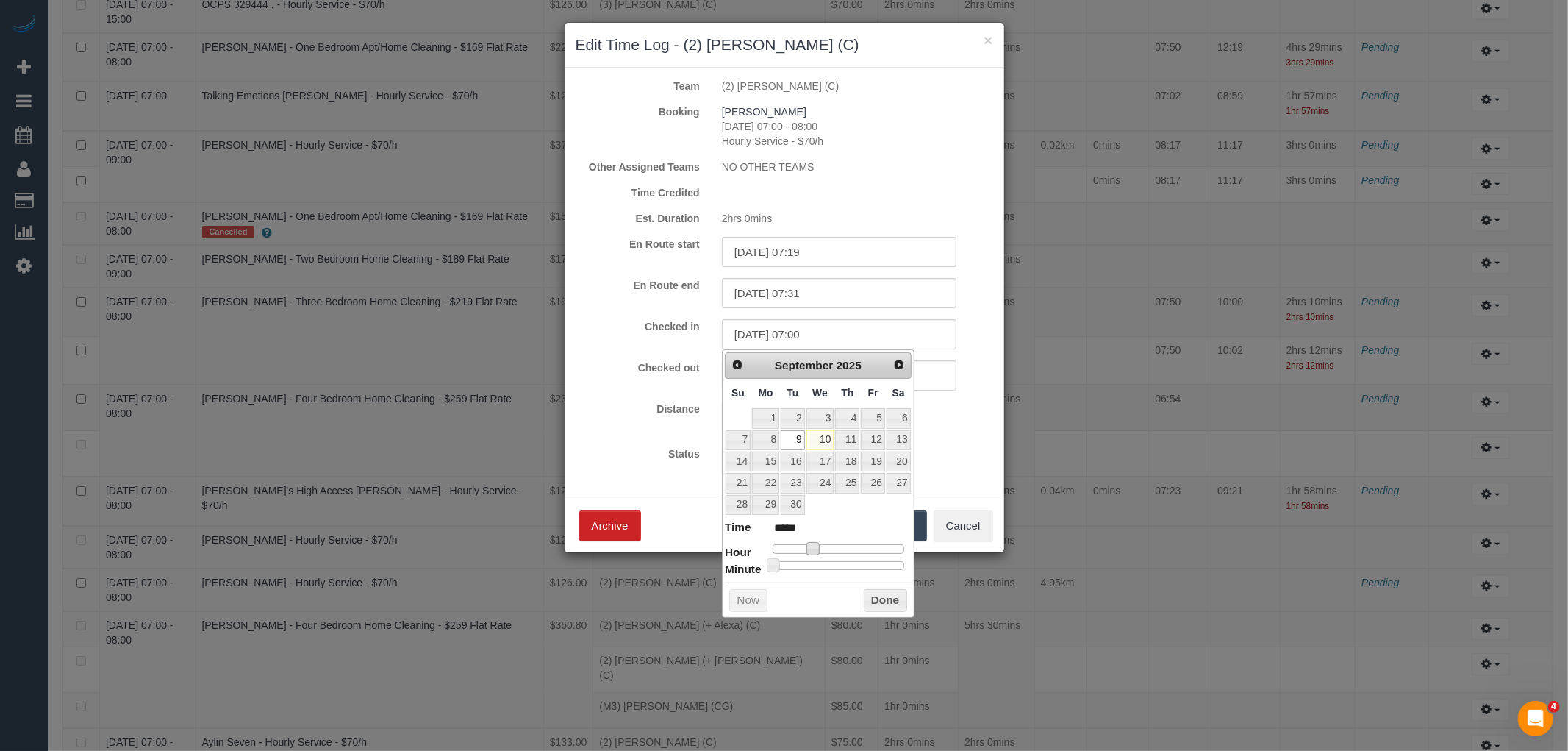
type input "*****"
click at [839, 564] on div at bounding box center [839, 566] width 132 height 8
type input "09/09/2025 07:33"
type input "*****"
click at [847, 565] on div at bounding box center [839, 566] width 132 height 8
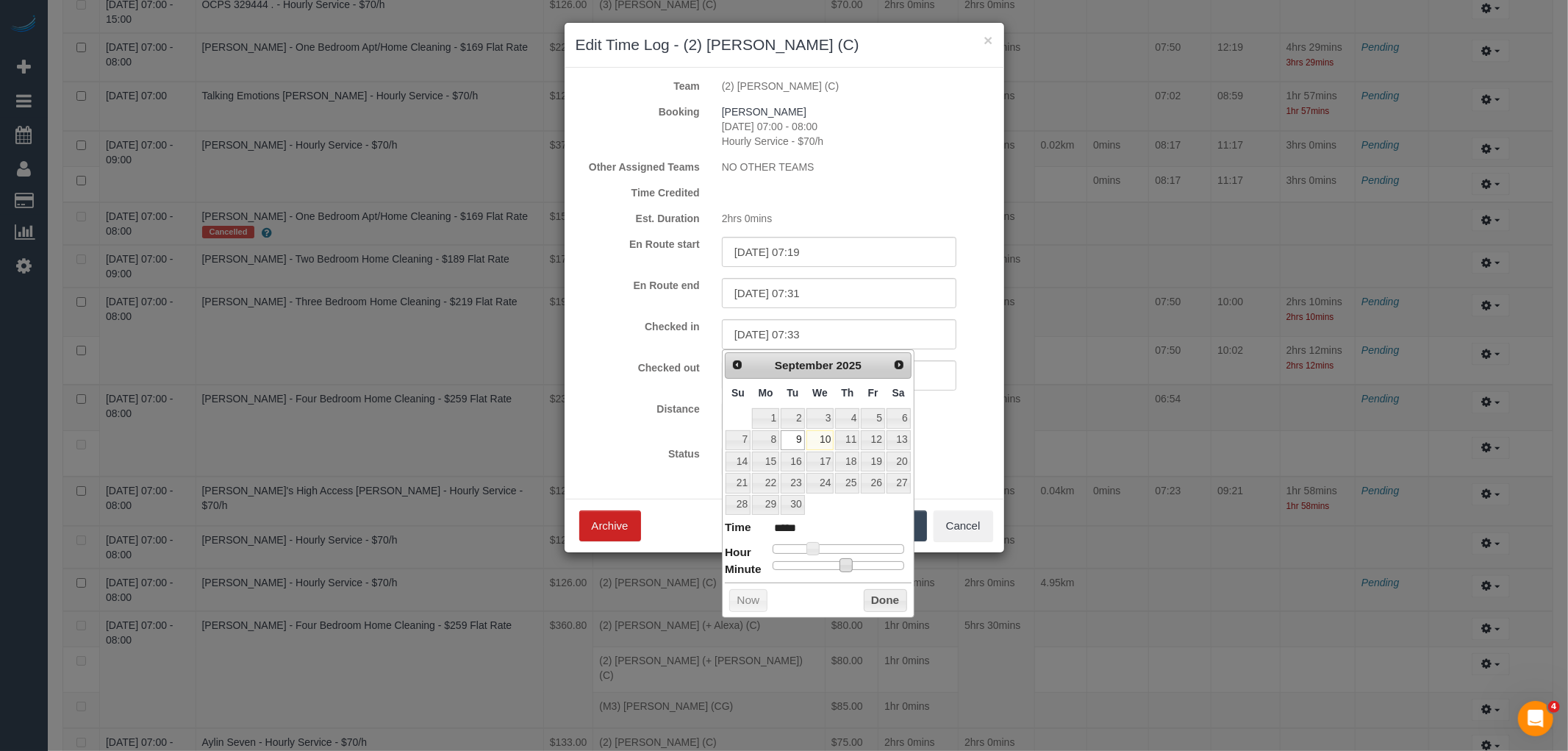
click at [877, 600] on button "Done" at bounding box center [885, 601] width 43 height 24
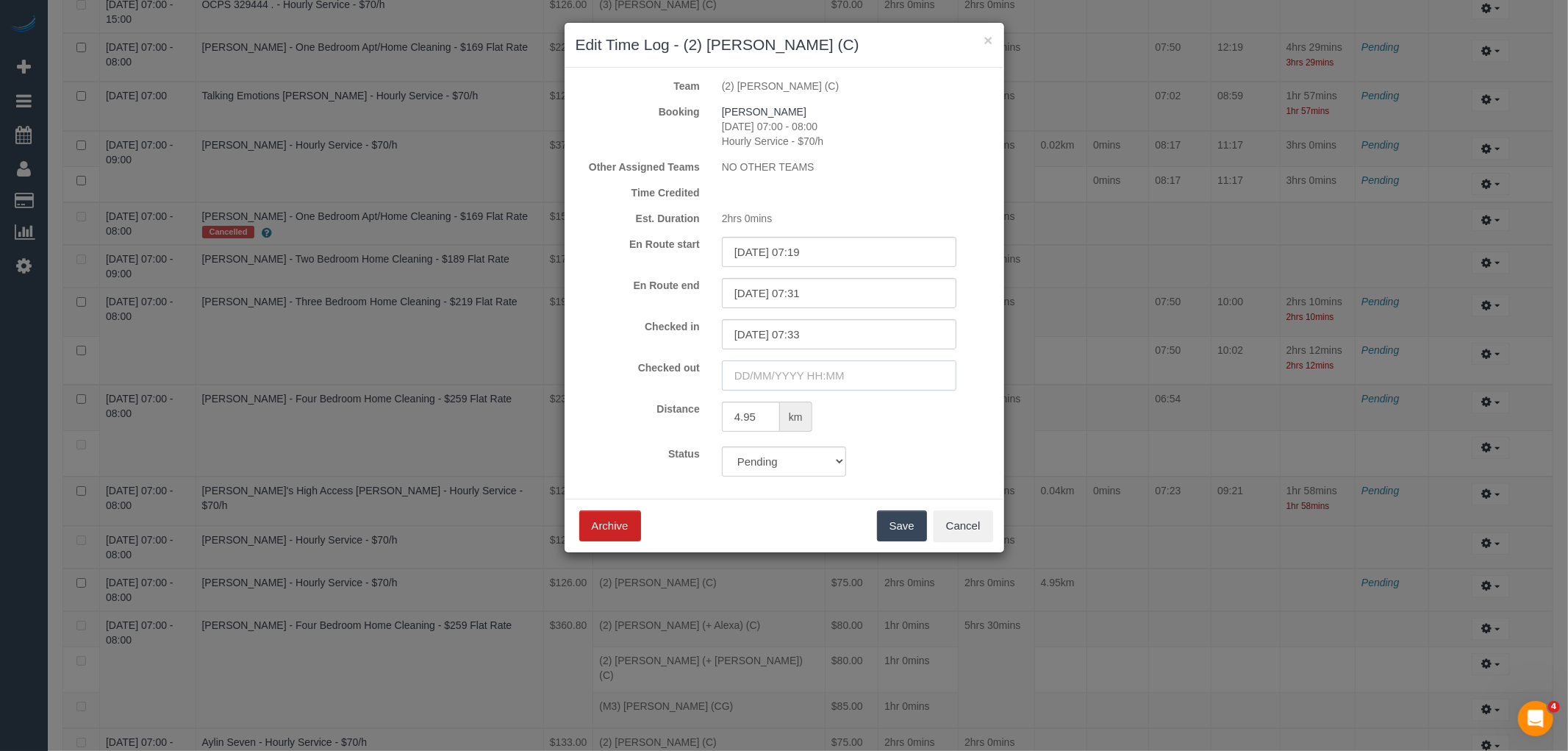
click at [773, 386] on input "text" at bounding box center [839, 376] width 234 height 30
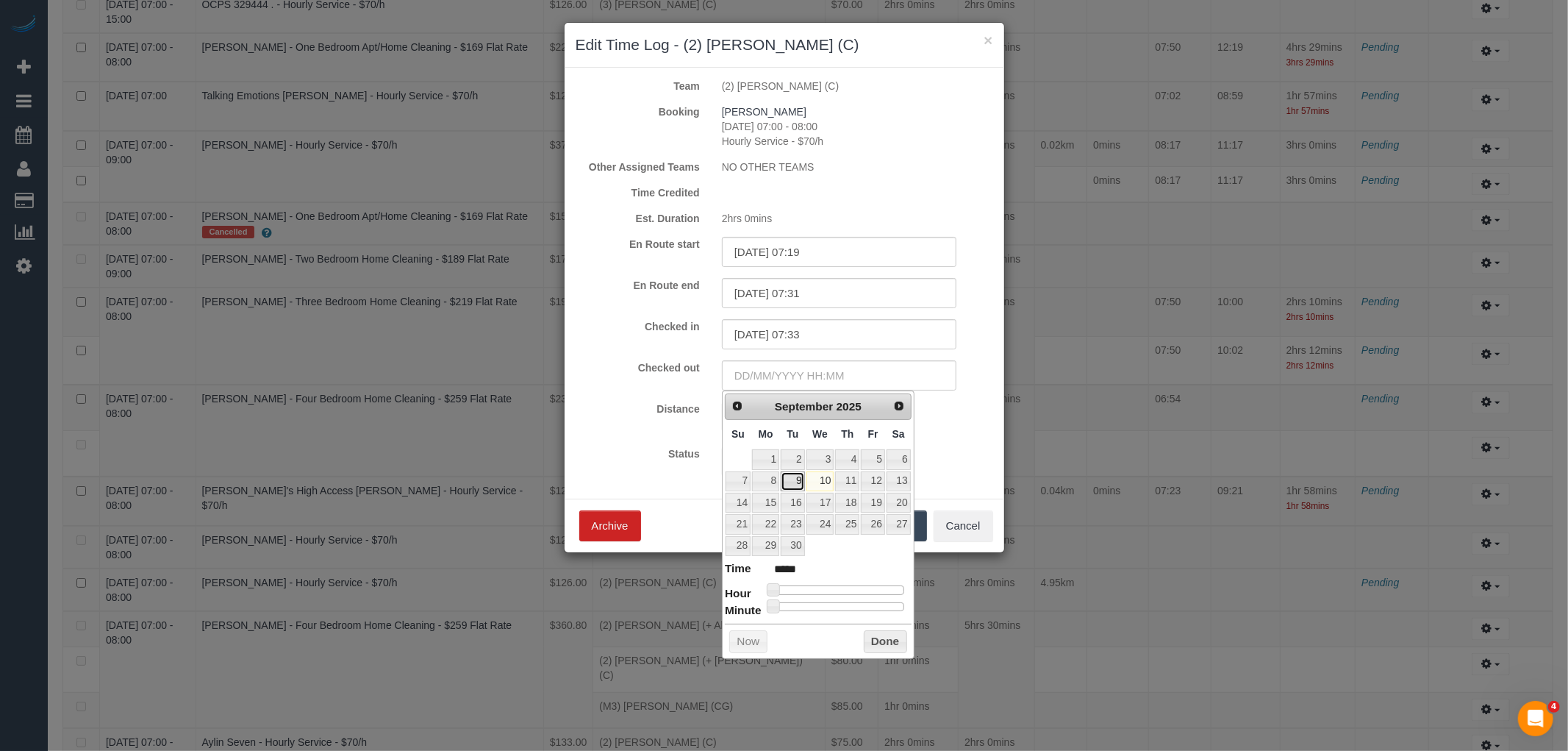
click at [784, 477] on link "9" at bounding box center [793, 480] width 24 height 19
type input "09/09/2025 09:00"
type input "*****"
click at [826, 590] on div at bounding box center [839, 589] width 132 height 8
type input "09/09/2025 09:34"
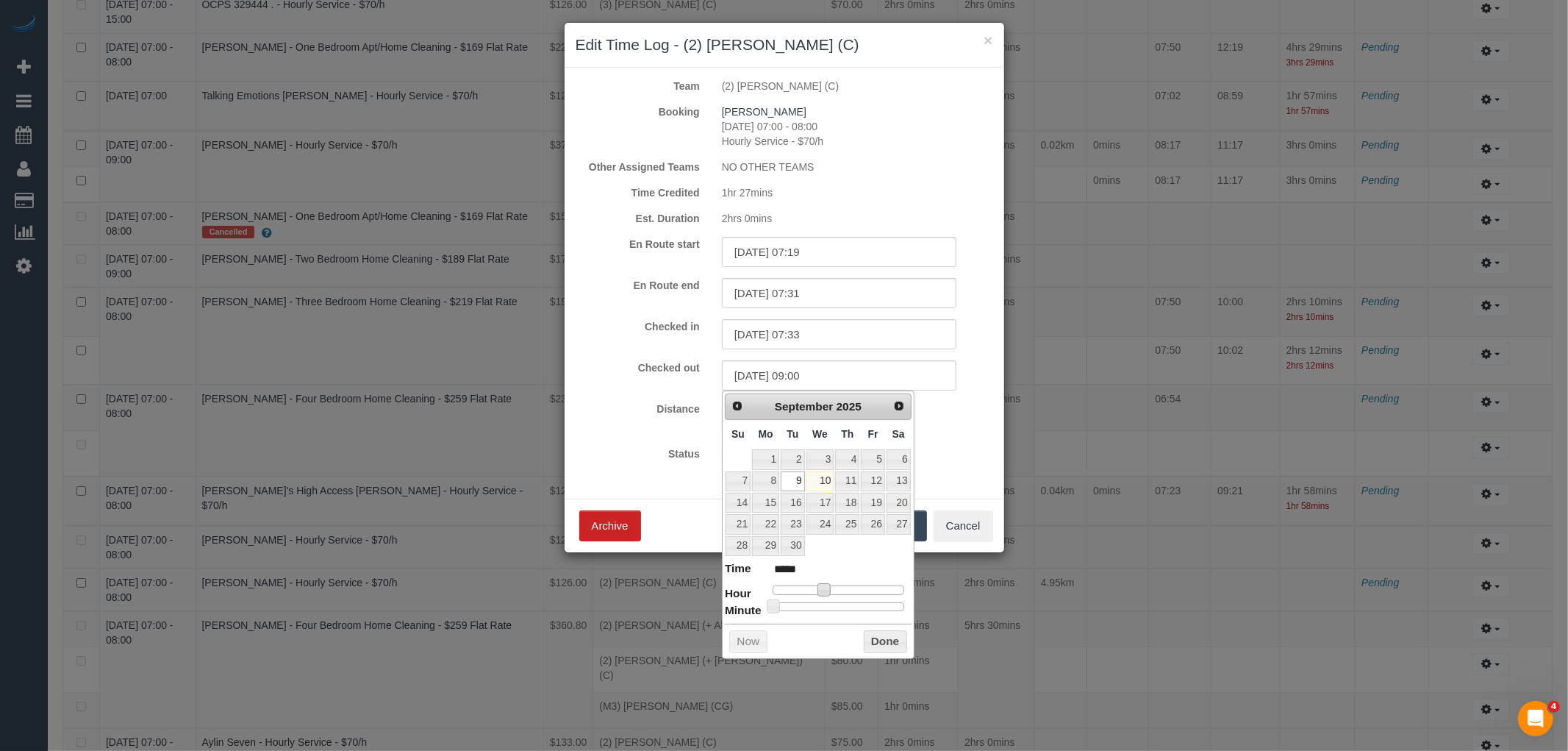
type input "*****"
click at [849, 607] on div at bounding box center [839, 606] width 132 height 8
click at [878, 640] on button "Done" at bounding box center [885, 642] width 43 height 24
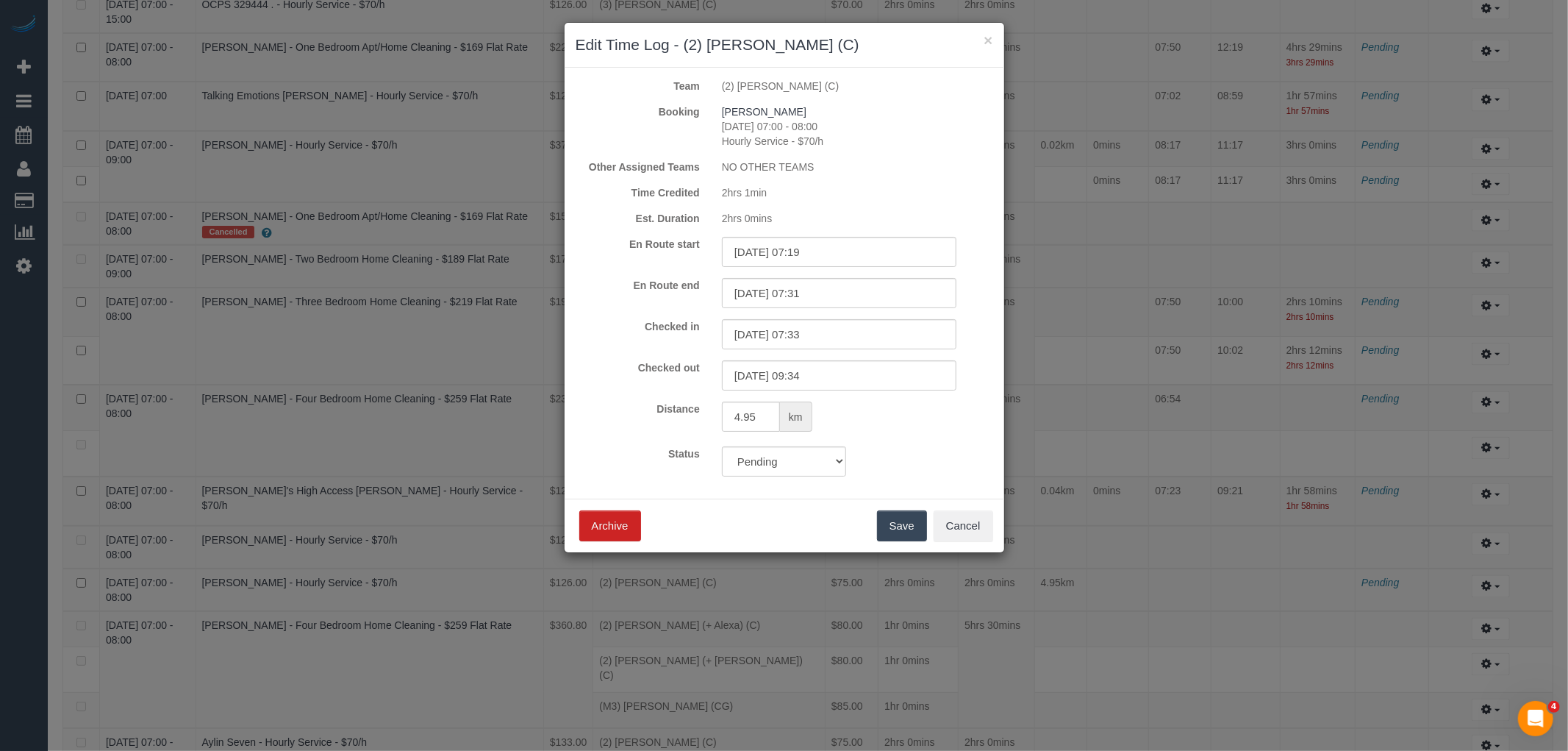
click at [906, 527] on button "Save" at bounding box center [902, 526] width 50 height 31
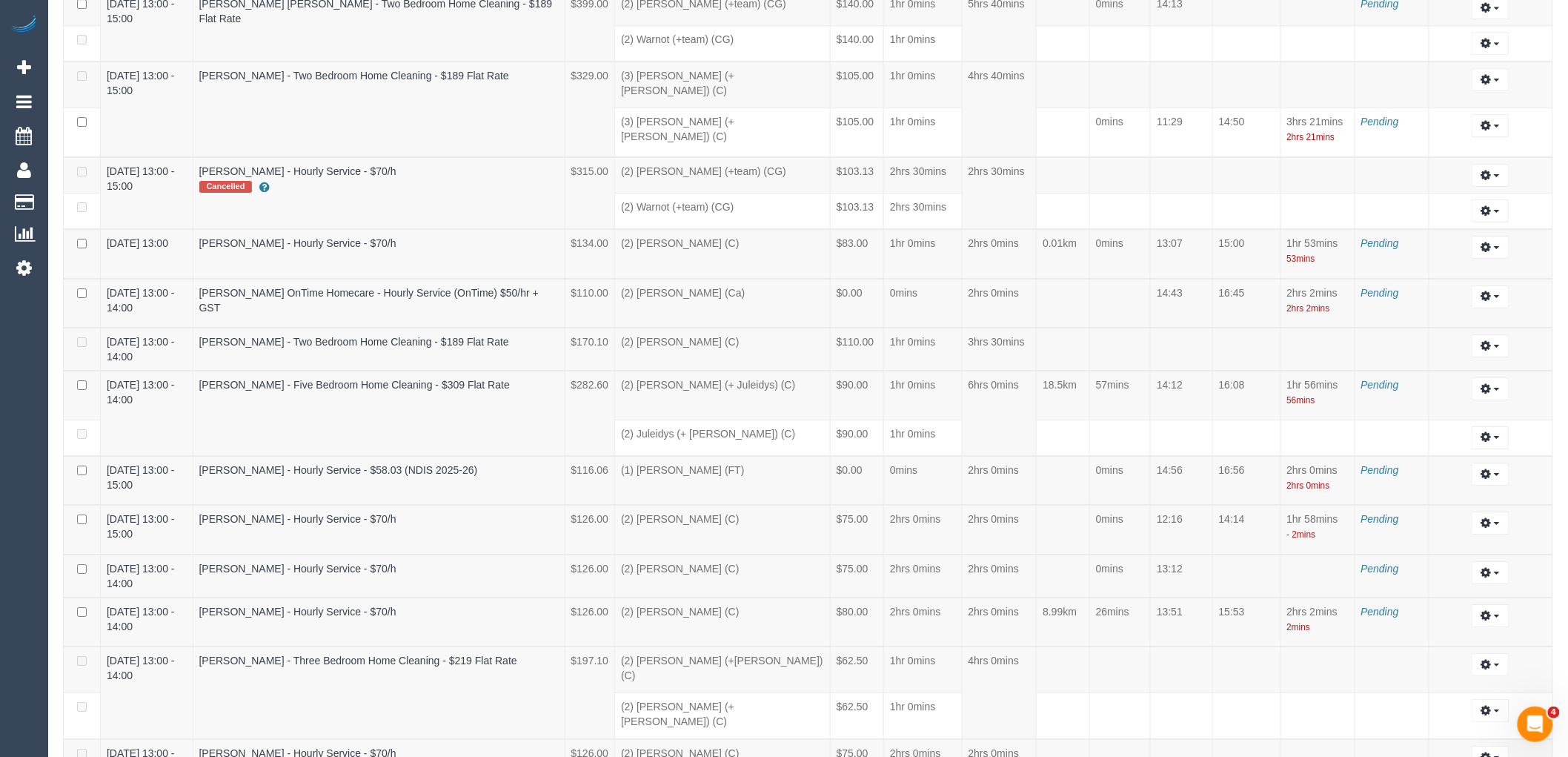
scroll to position [0, 0]
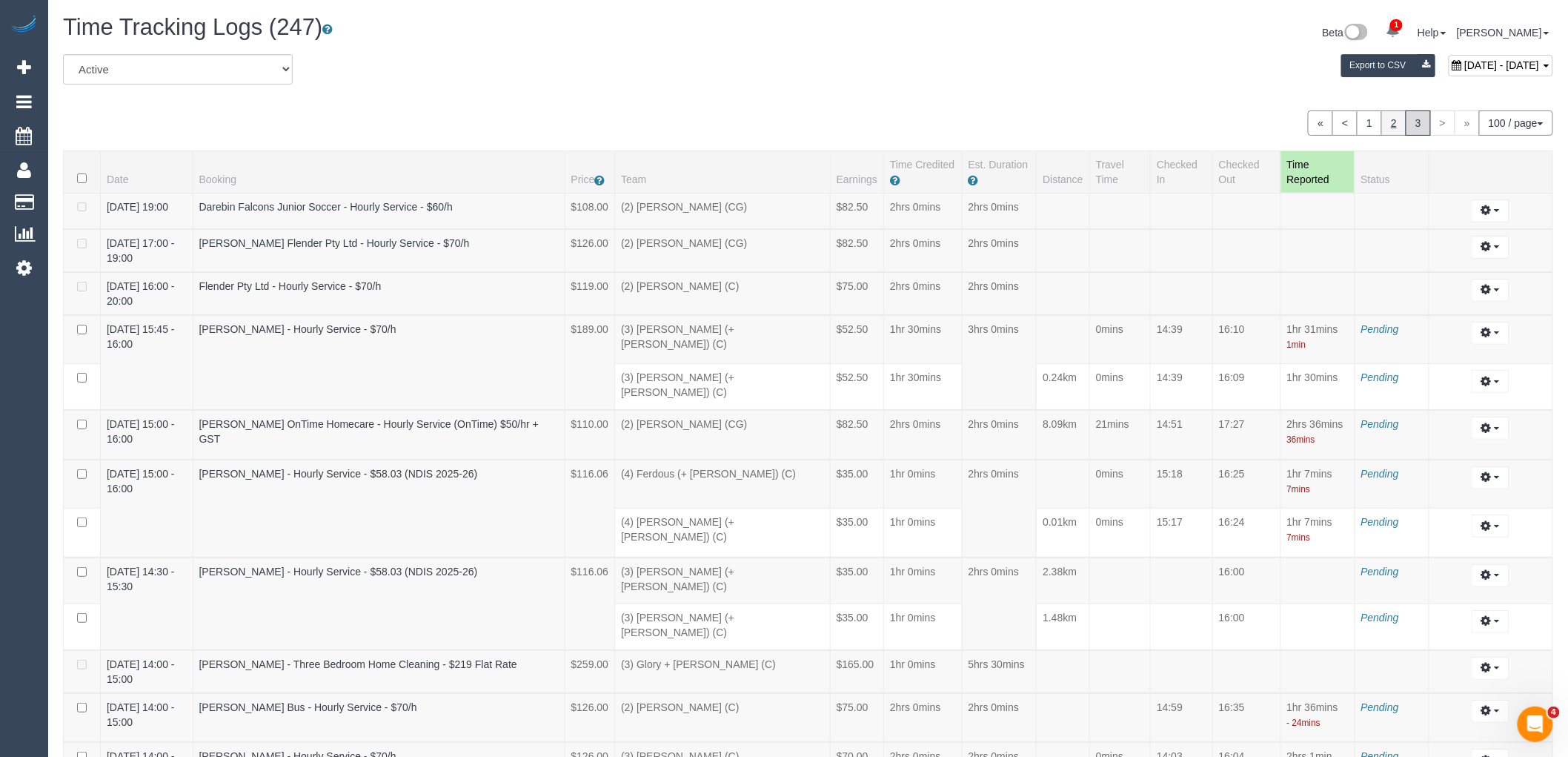
click at [1398, 129] on link "2" at bounding box center [1394, 124] width 26 height 26
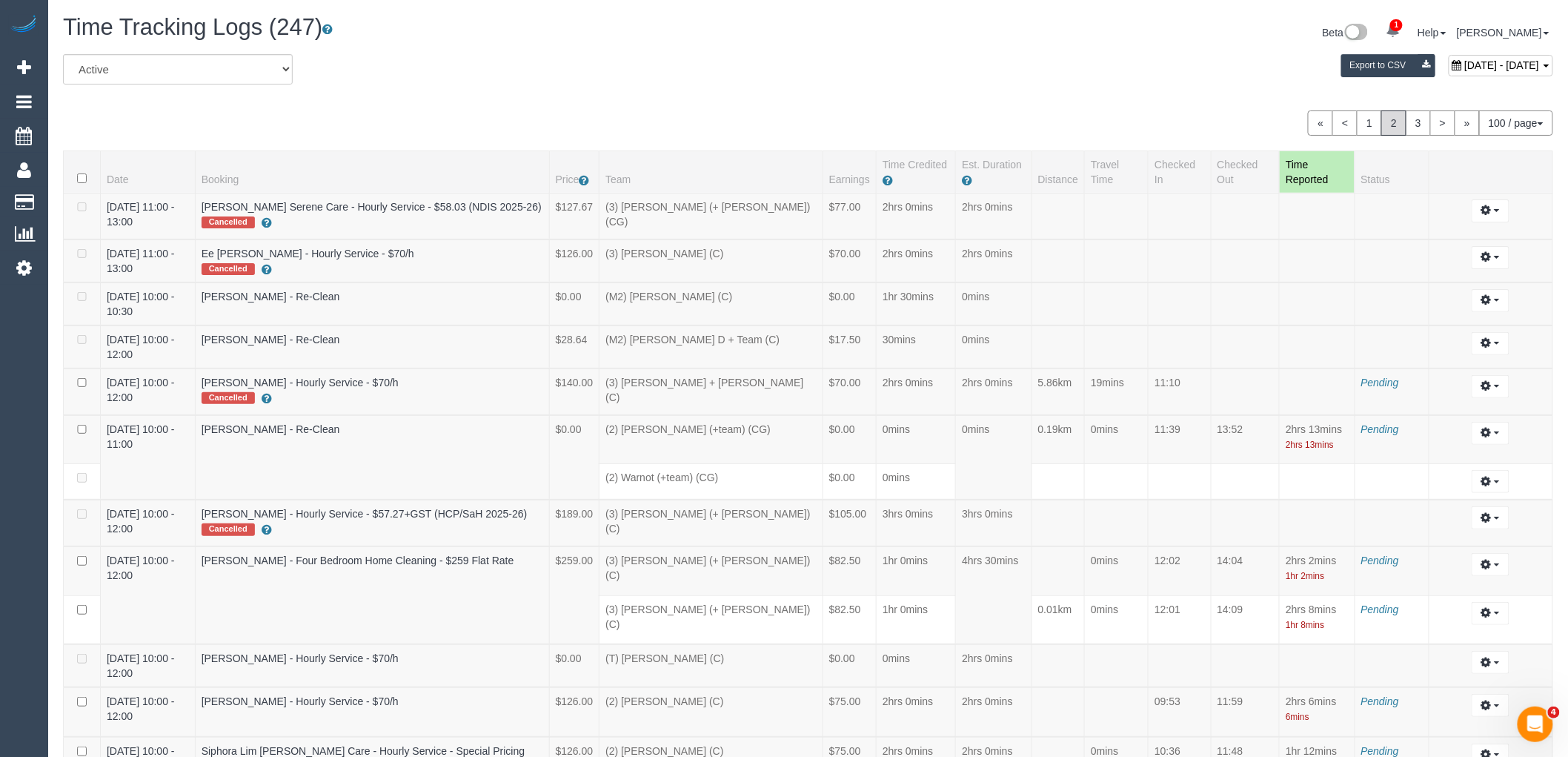
scroll to position [1975, 0]
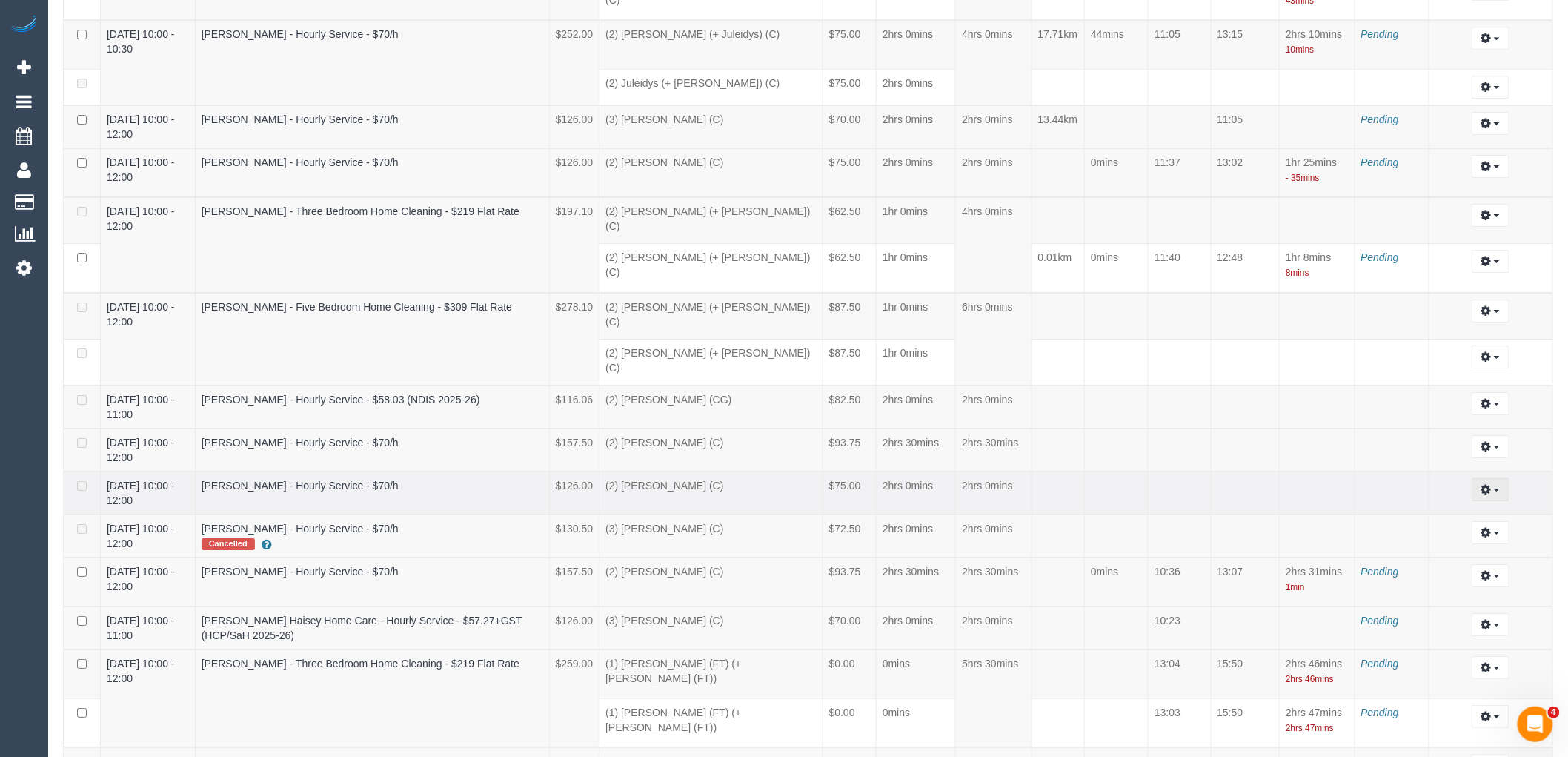
drag, startPoint x: 1485, startPoint y: 389, endPoint x: 1471, endPoint y: 390, distance: 14.0
click at [1485, 485] on icon "button" at bounding box center [1487, 489] width 10 height 9
click at [1433, 507] on link "Edit" at bounding box center [1450, 517] width 117 height 20
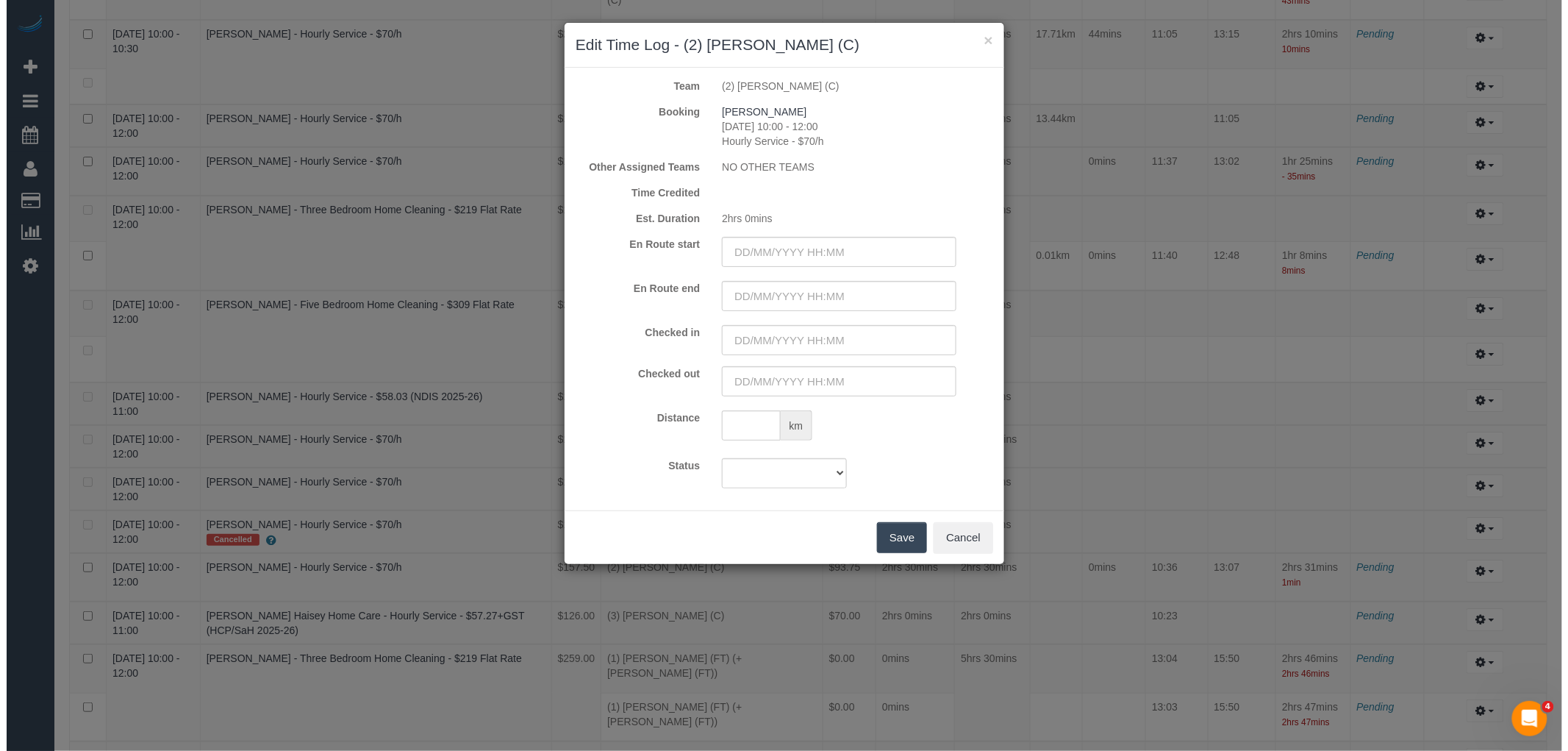
scroll to position [1945, 0]
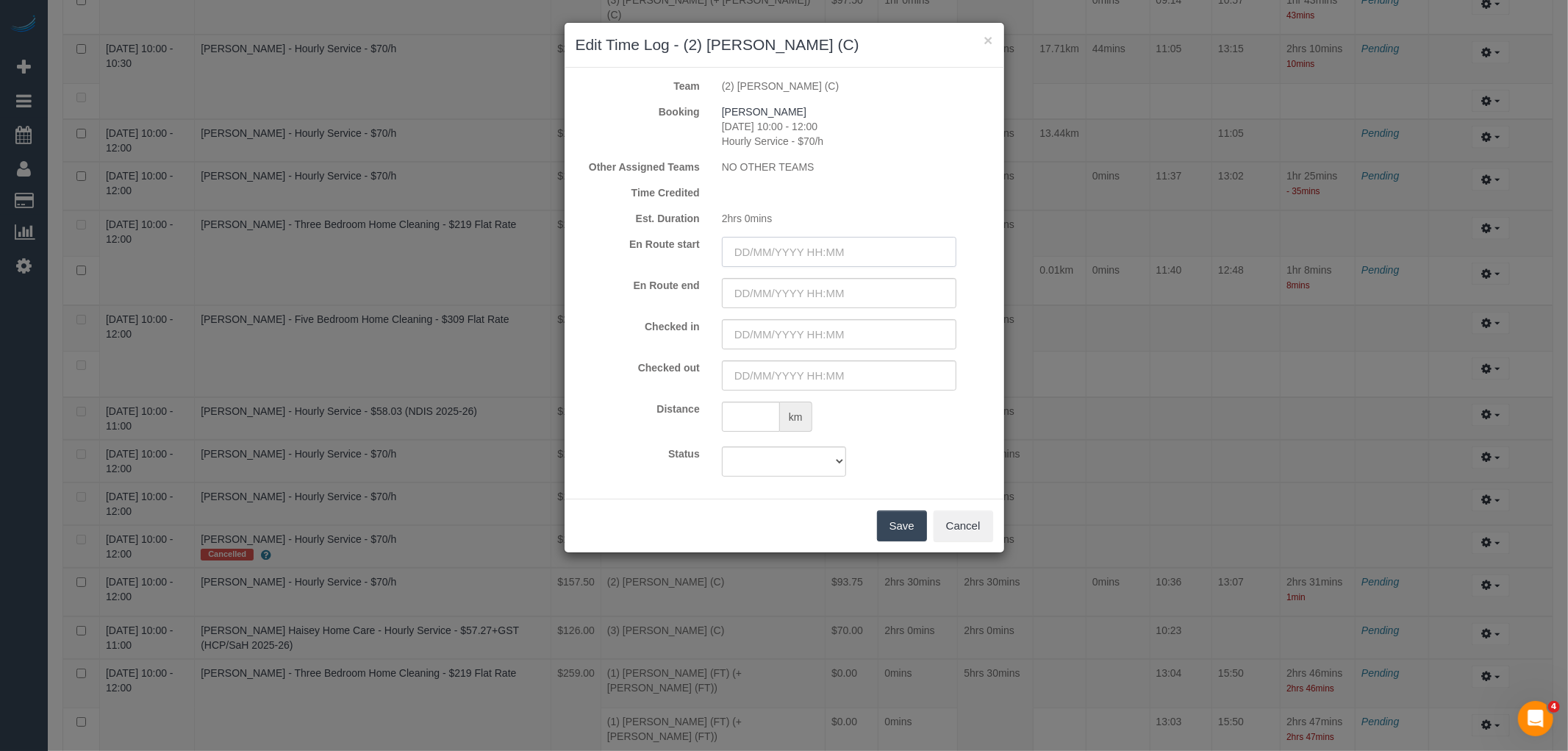
click at [765, 251] on input "text" at bounding box center [839, 252] width 234 height 30
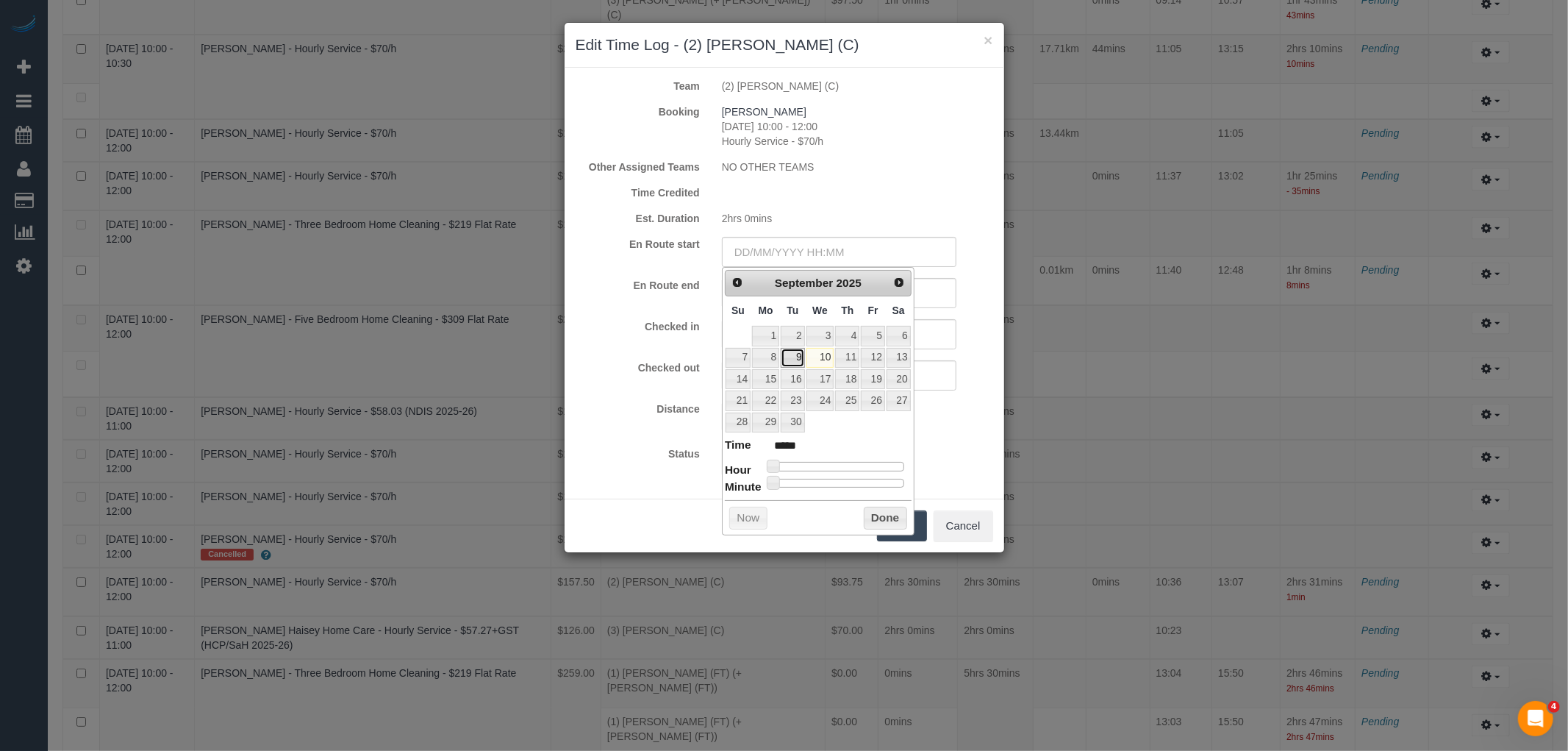
click at [792, 357] on link "9" at bounding box center [793, 357] width 24 height 19
type input "09/09/2025 00:00"
click at [942, 298] on input "text" at bounding box center [839, 293] width 234 height 30
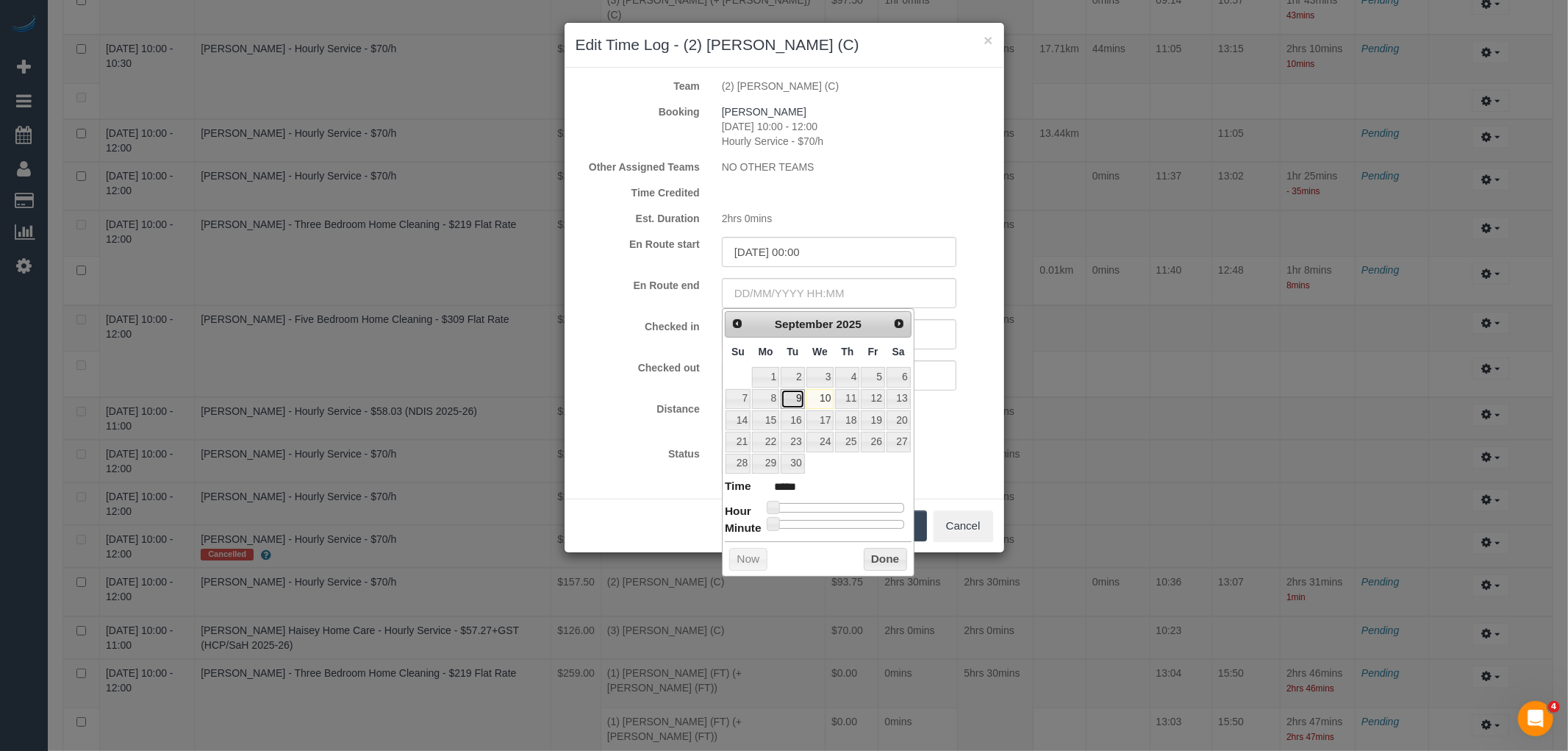
click at [791, 397] on link "9" at bounding box center [793, 398] width 24 height 19
type input "09/09/2025 00:00"
click at [937, 333] on input "text" at bounding box center [839, 334] width 234 height 30
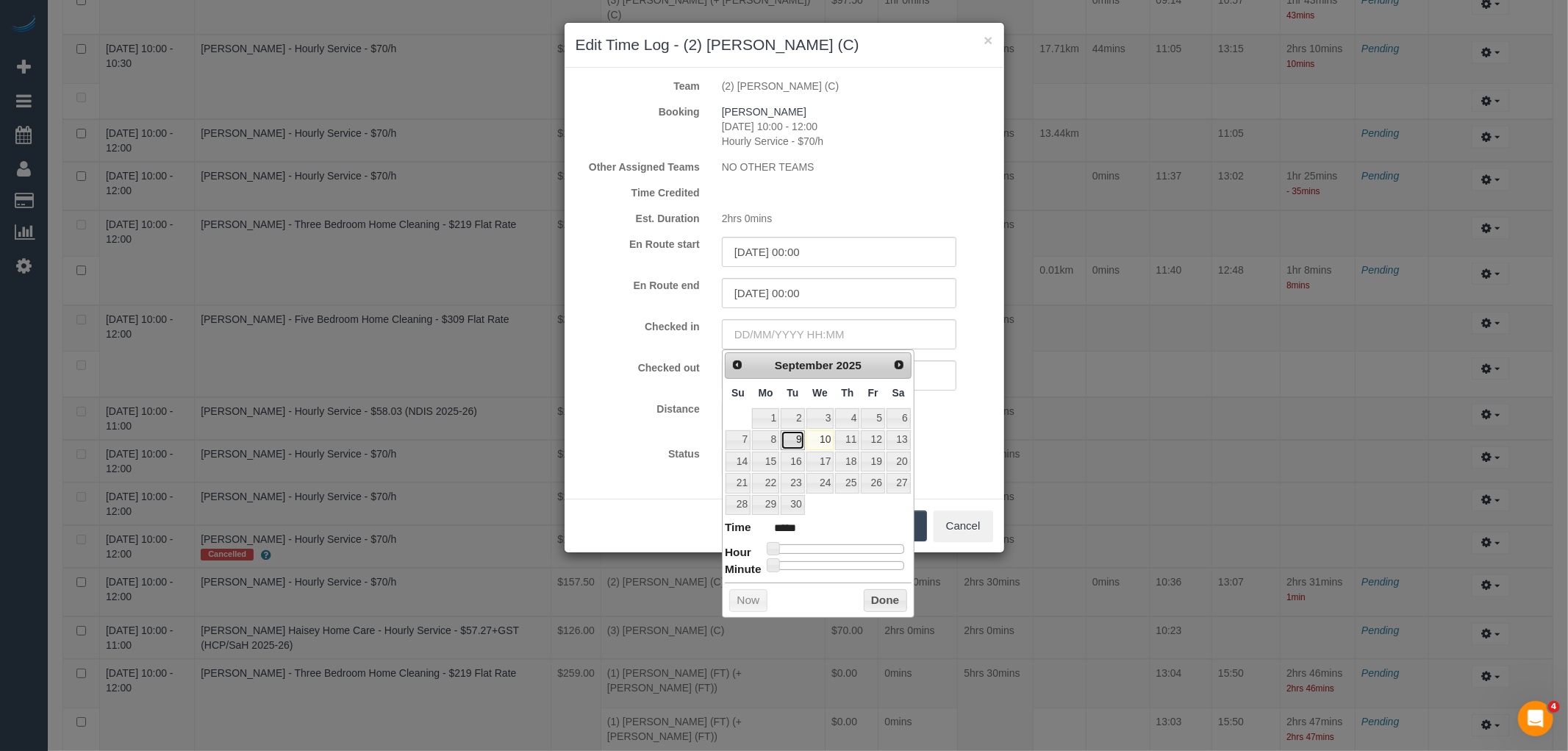
click at [795, 438] on link "9" at bounding box center [793, 440] width 24 height 19
click at [838, 548] on div at bounding box center [839, 549] width 132 height 8
type input "09/09/2025 11:00"
type input "*****"
type input "09/09/2025 10:00"
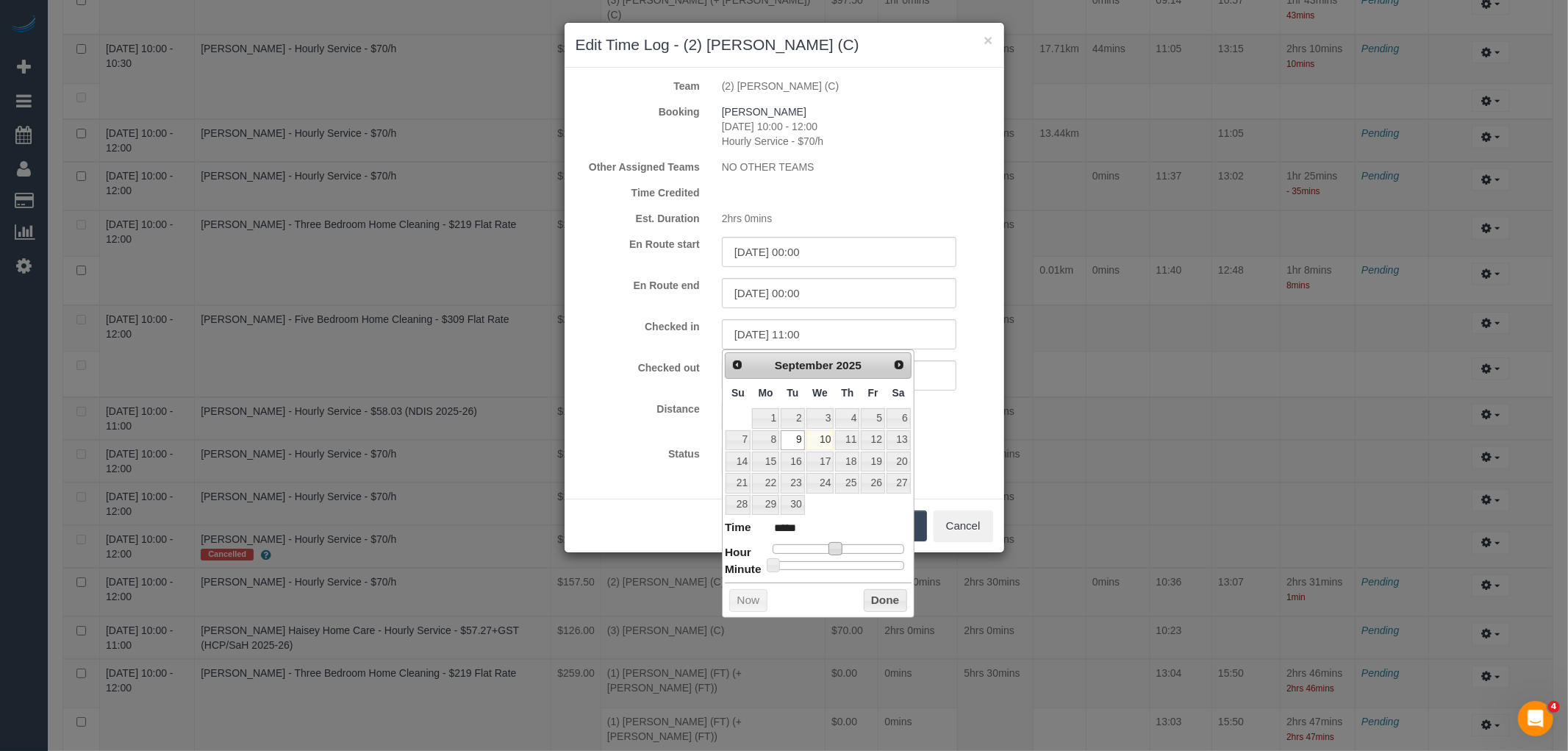
type input "*****"
drag, startPoint x: 838, startPoint y: 548, endPoint x: 831, endPoint y: 550, distance: 7.3
click at [831, 550] on span at bounding box center [830, 549] width 14 height 14
click at [877, 601] on button "Done" at bounding box center [885, 601] width 43 height 24
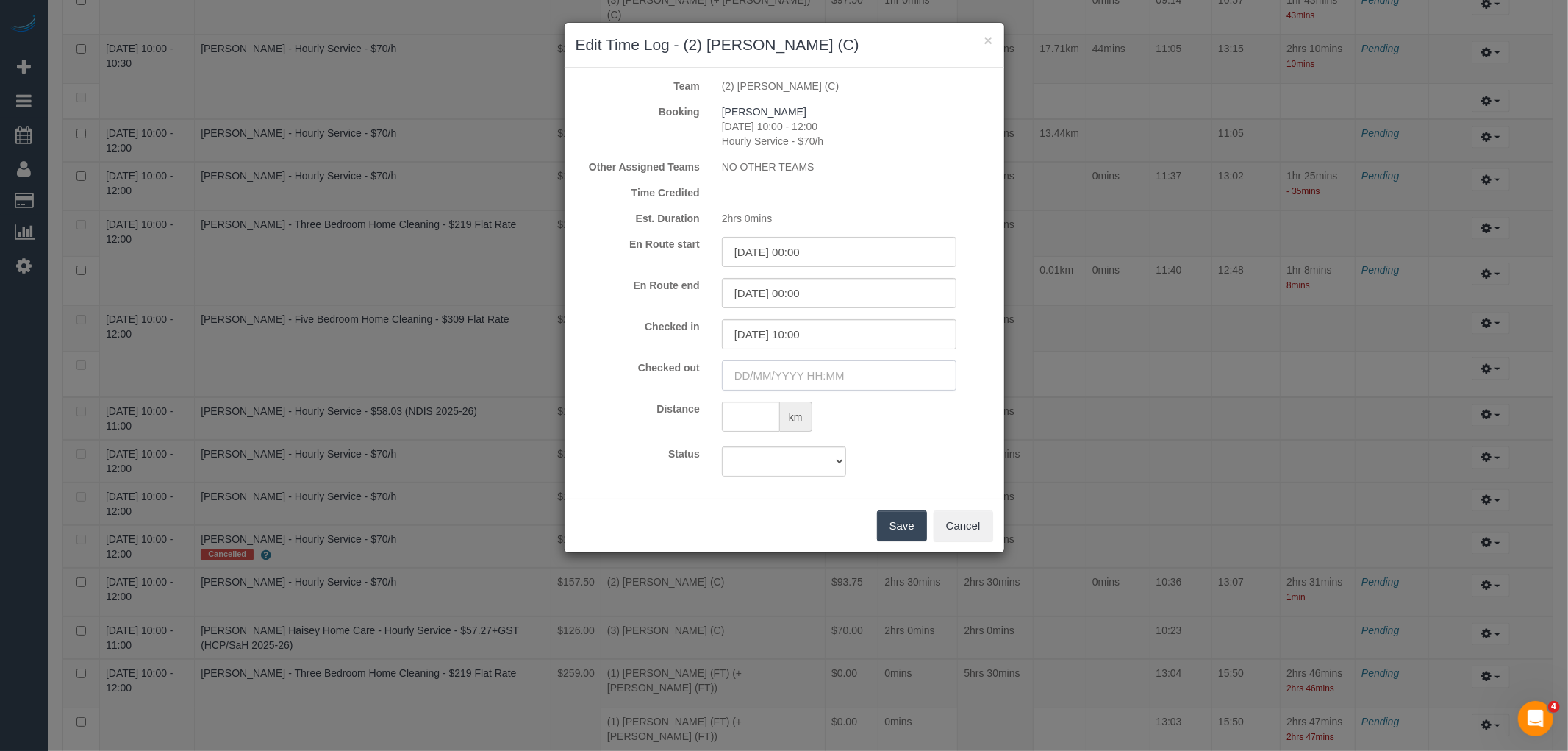
click at [937, 374] on input "text" at bounding box center [839, 376] width 234 height 30
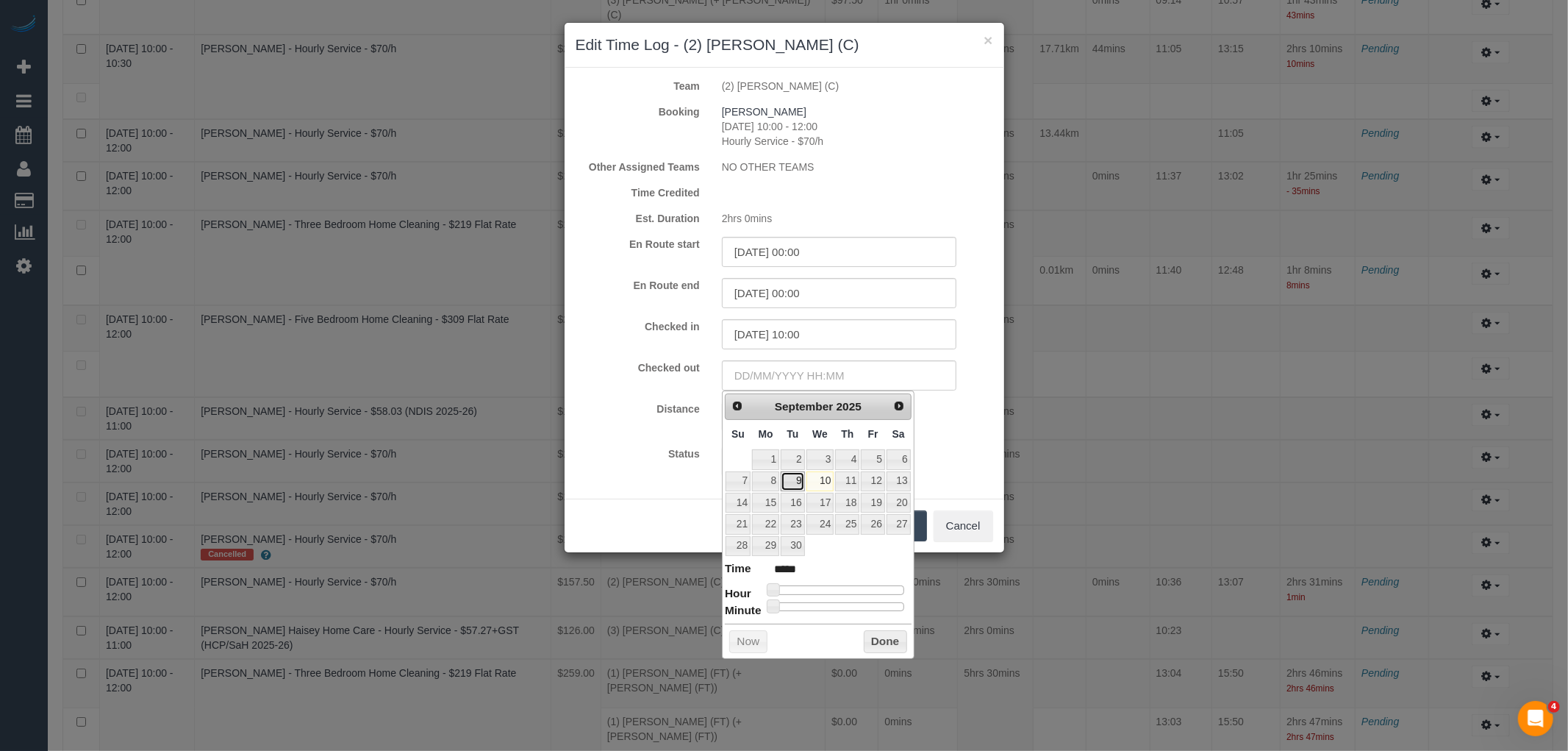
click at [796, 481] on link "9" at bounding box center [793, 480] width 24 height 19
type input "09/09/2025 14:00"
type input "*****"
click at [851, 590] on div at bounding box center [839, 589] width 132 height 8
type input "09/09/2025 13:00"
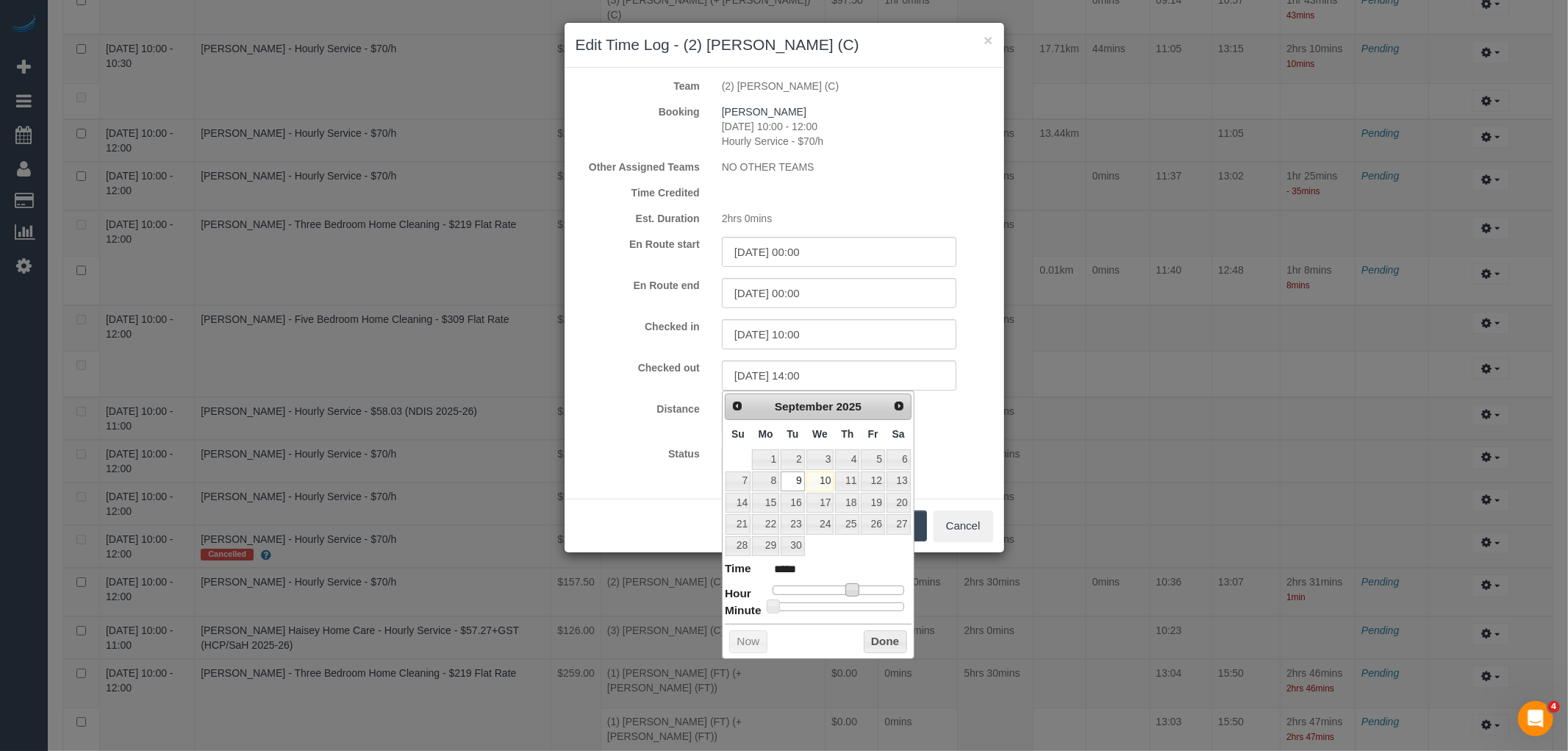
type input "*****"
type input "09/09/2025 12:00"
type input "*****"
drag, startPoint x: 851, startPoint y: 590, endPoint x: 838, endPoint y: 590, distance: 13.0
click at [838, 590] on span at bounding box center [841, 590] width 14 height 14
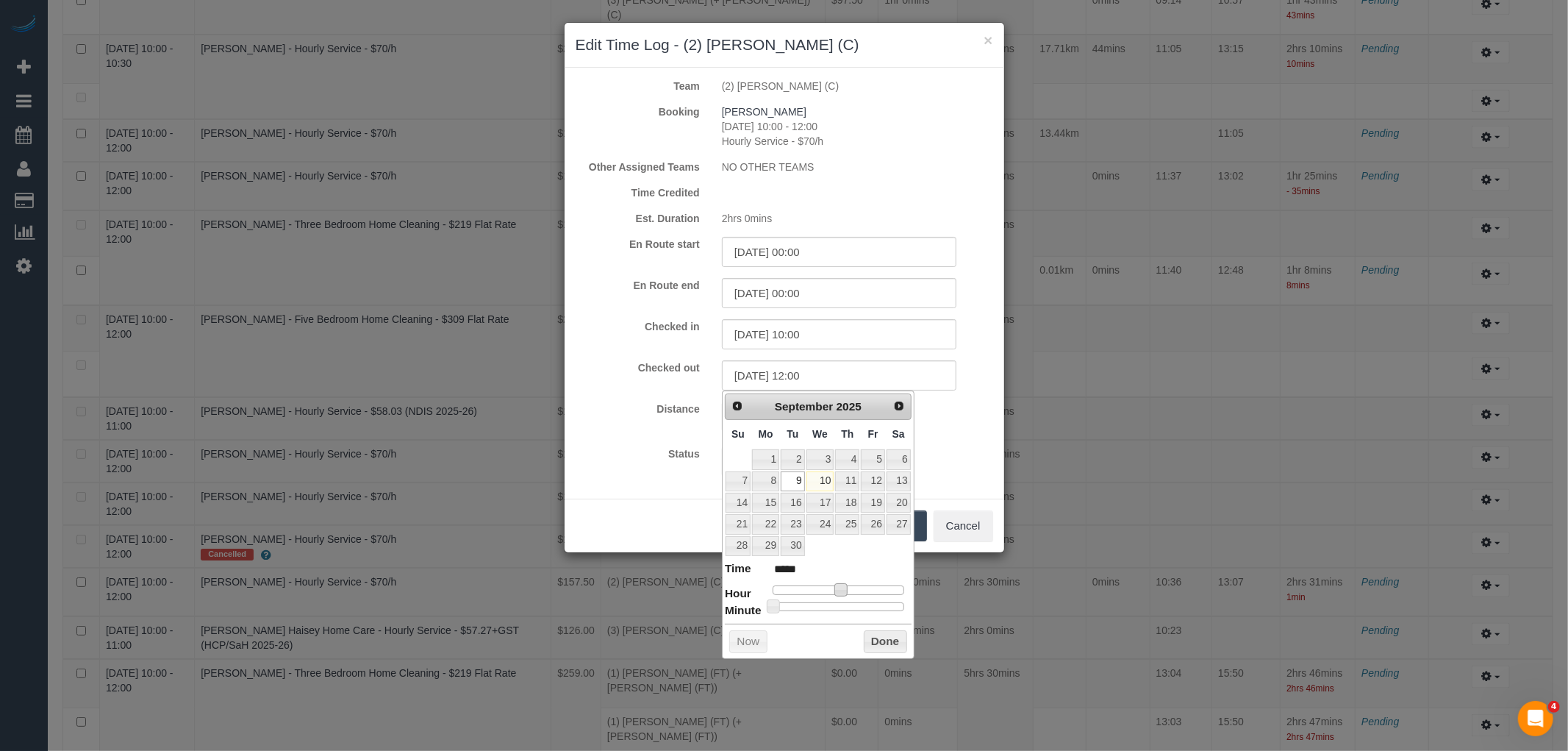
click at [784, 606] on div at bounding box center [839, 606] width 132 height 8
type input "09/09/2025 12:05"
type input "*****"
click at [888, 630] on button "Done" at bounding box center [885, 642] width 43 height 24
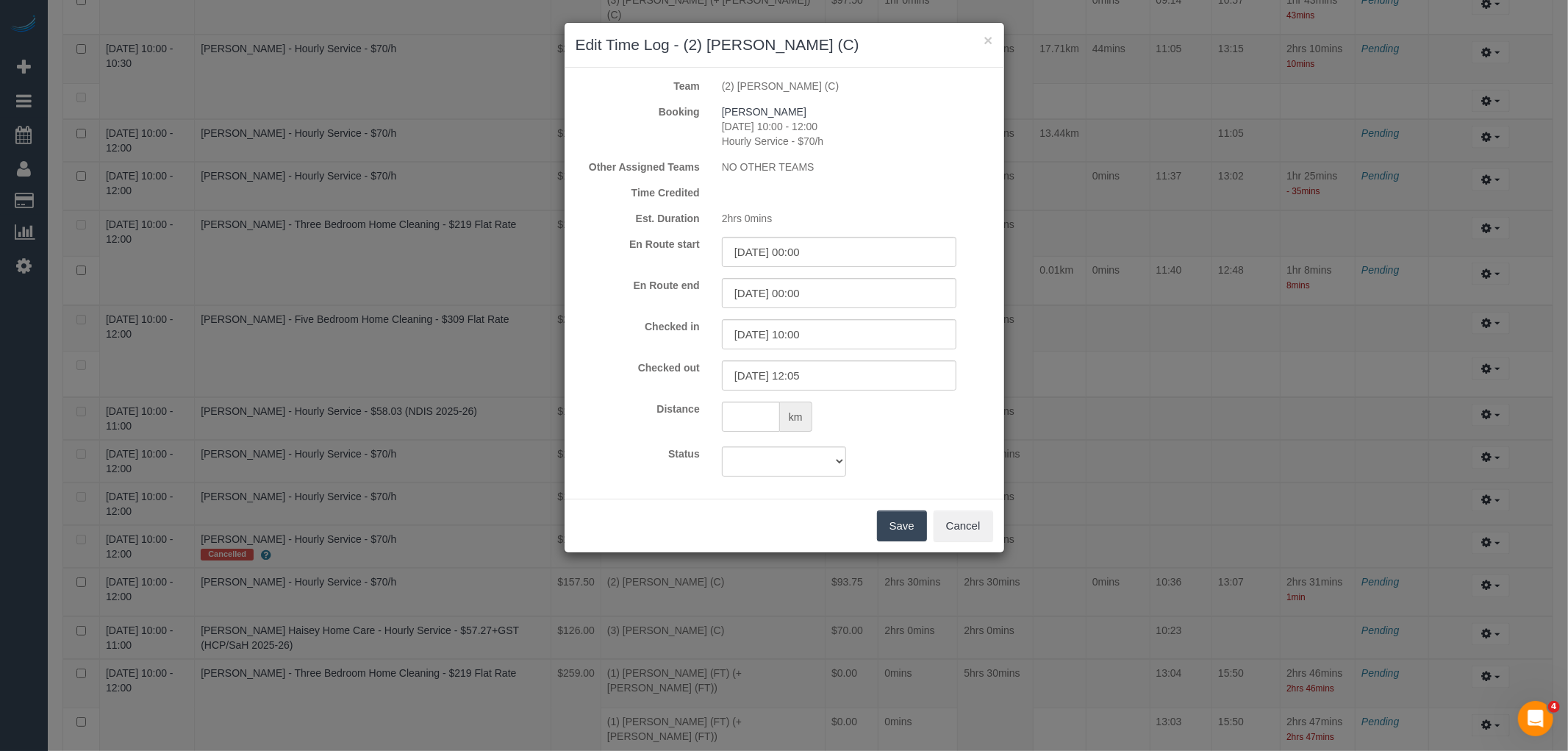
click at [894, 527] on button "Save" at bounding box center [902, 526] width 50 height 31
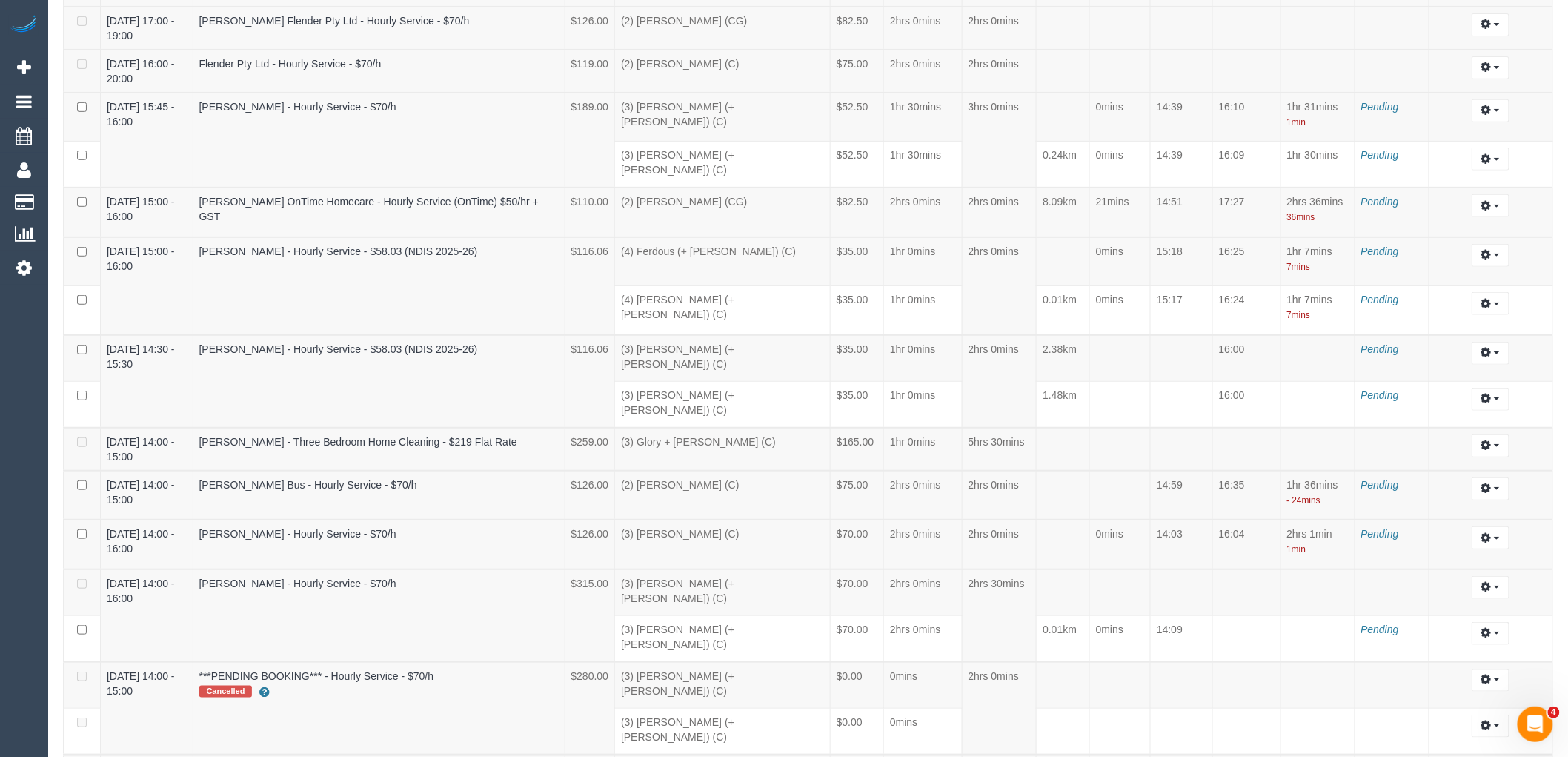
scroll to position [0, 0]
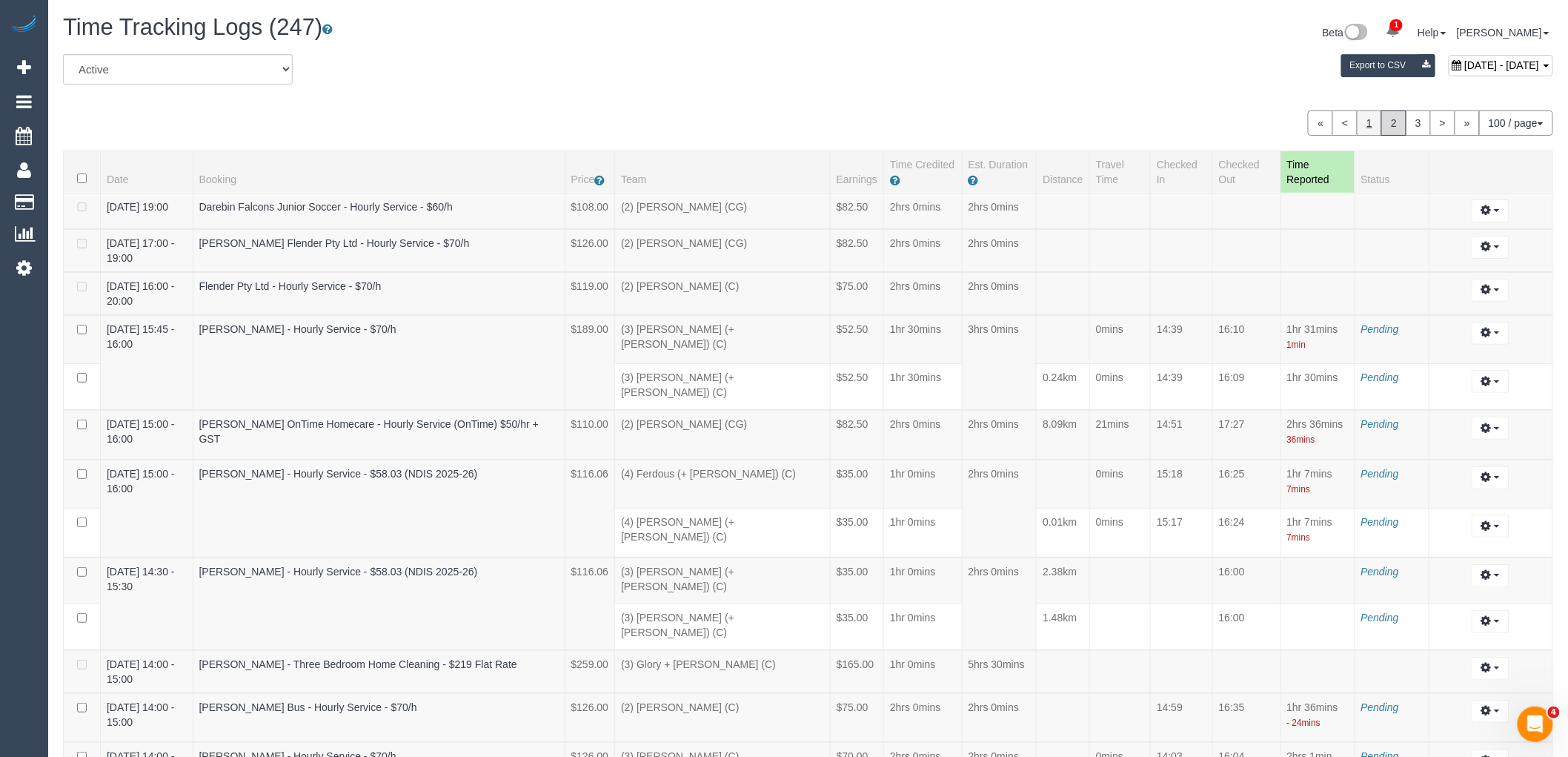
click at [1369, 128] on link "1" at bounding box center [1369, 124] width 26 height 26
click at [1417, 119] on link "3" at bounding box center [1419, 124] width 26 height 26
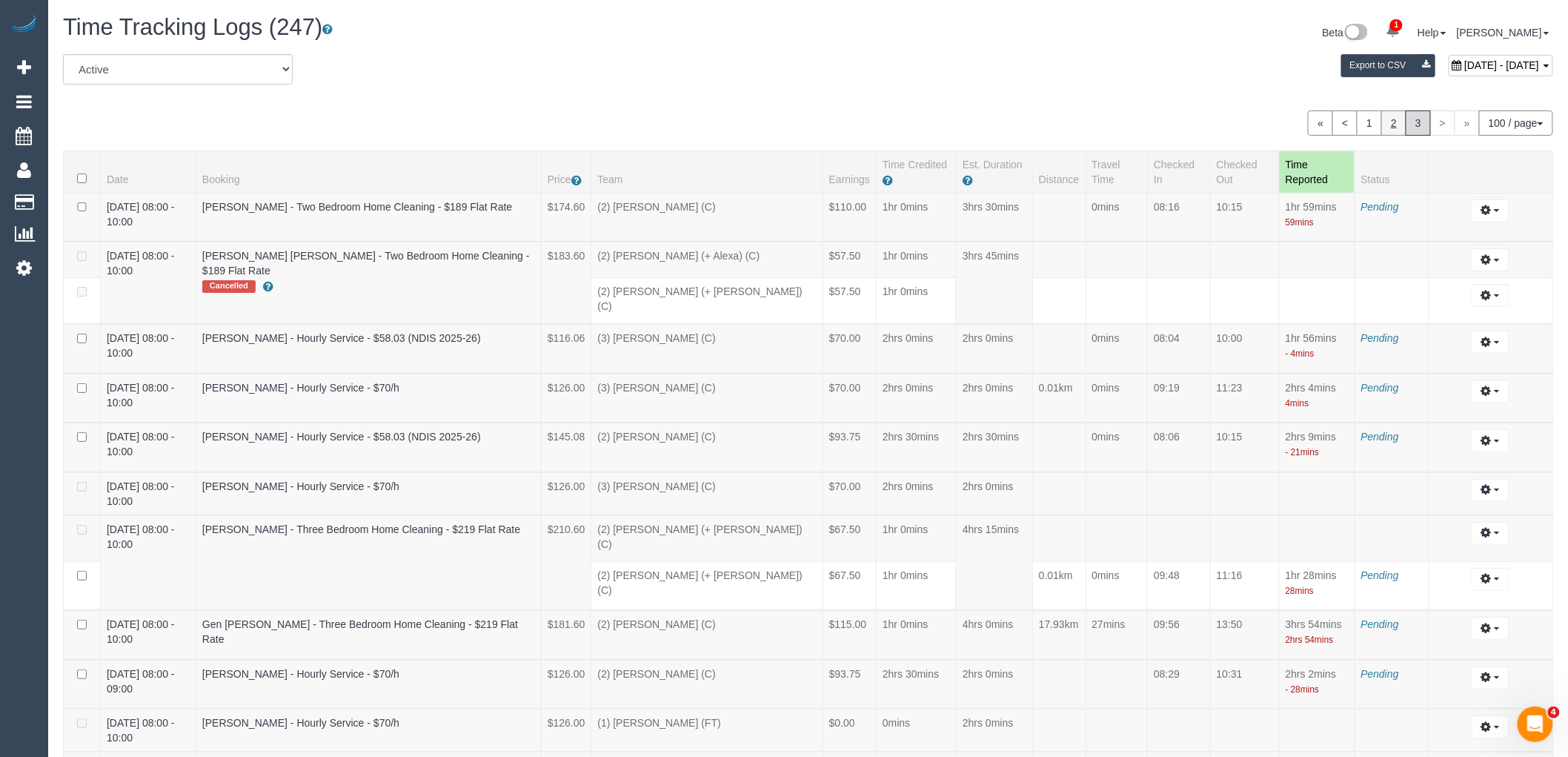
click at [1384, 128] on link "2" at bounding box center [1394, 124] width 26 height 26
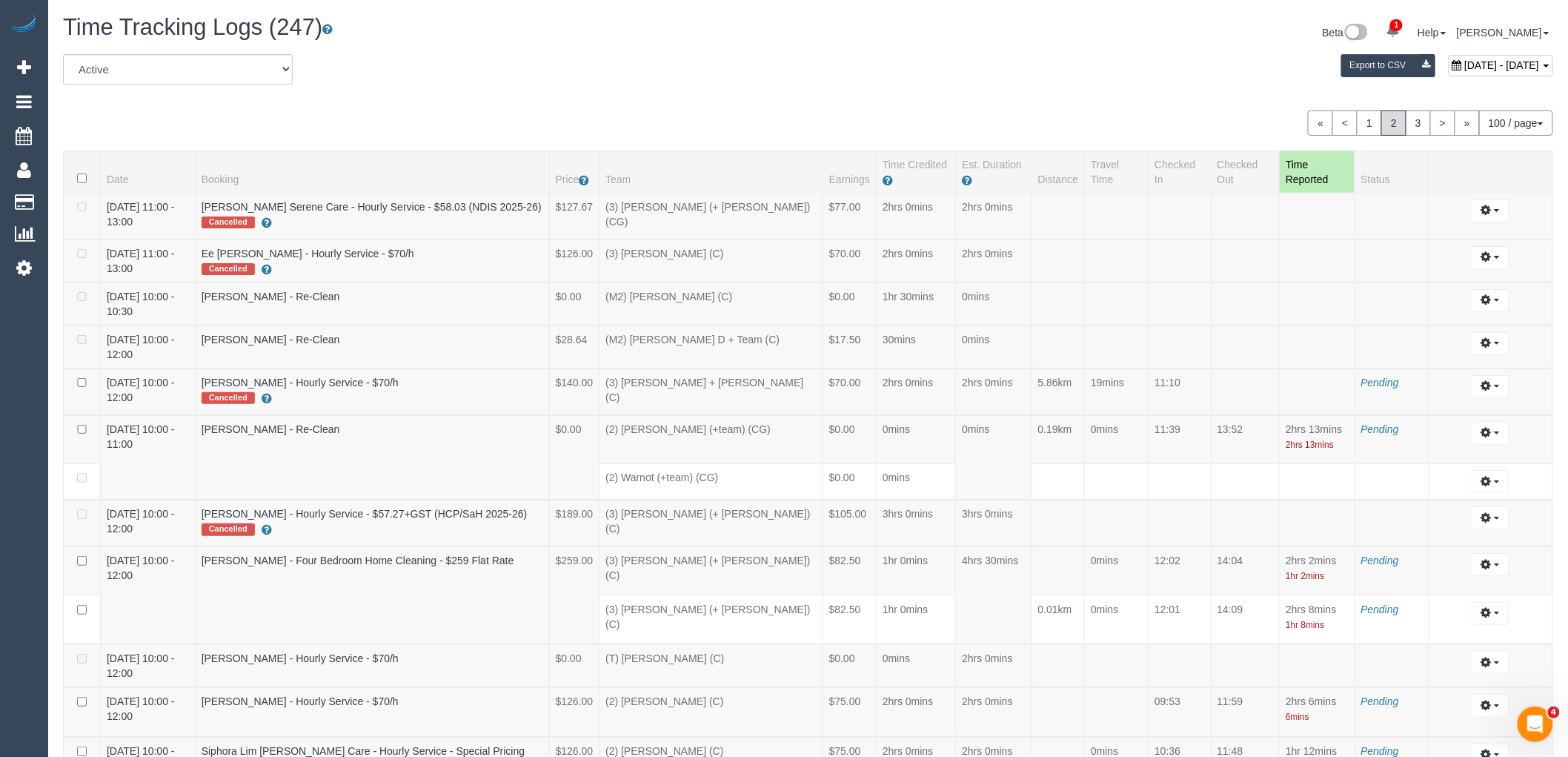
scroll to position [2488, 0]
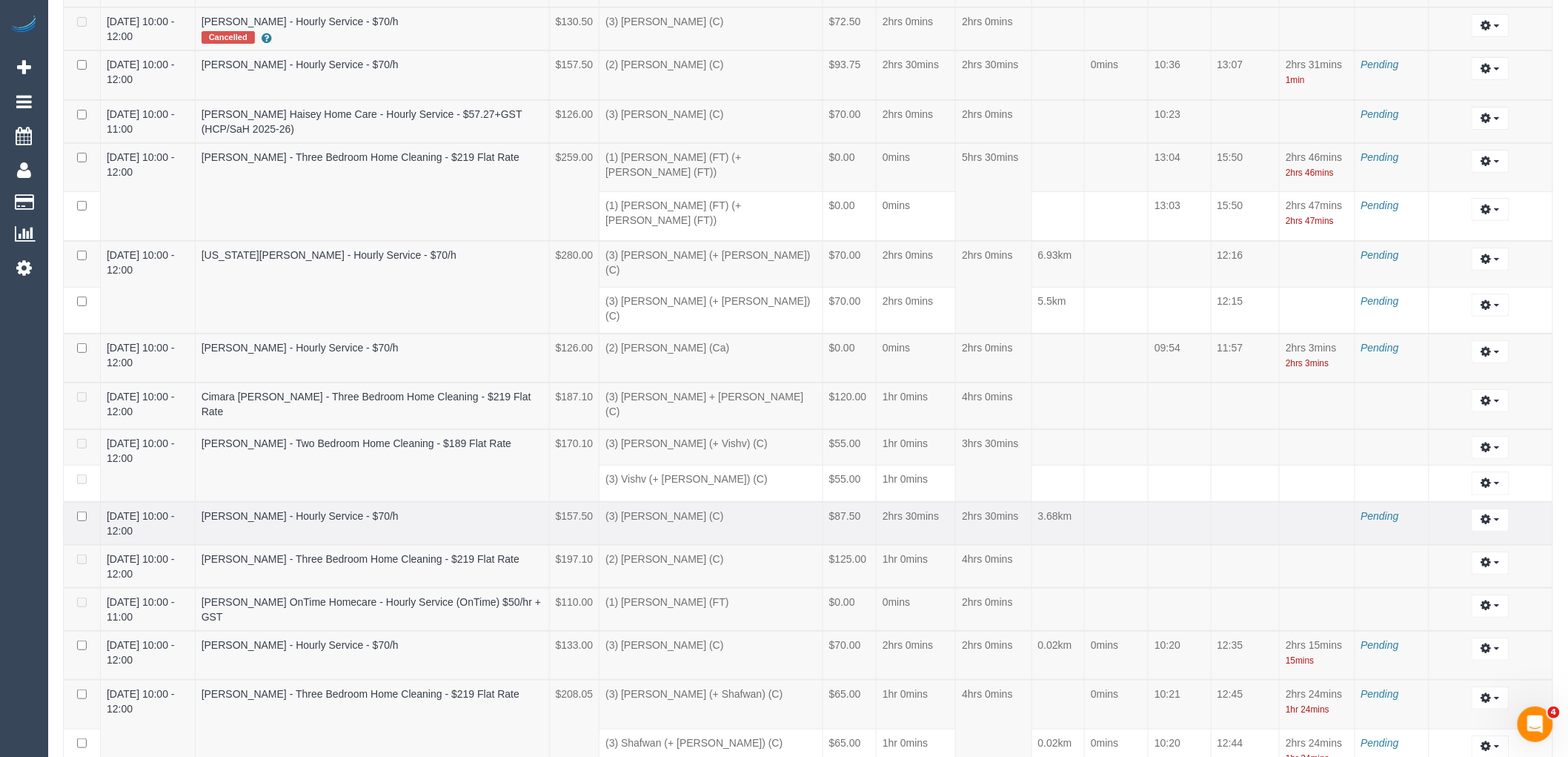
click at [1510, 502] on td "Edit Archive ..." at bounding box center [1491, 523] width 124 height 43
click at [1476, 509] on button "button" at bounding box center [1490, 520] width 37 height 23
click at [1432, 538] on link "Edit" at bounding box center [1450, 547] width 117 height 20
select select "draft"
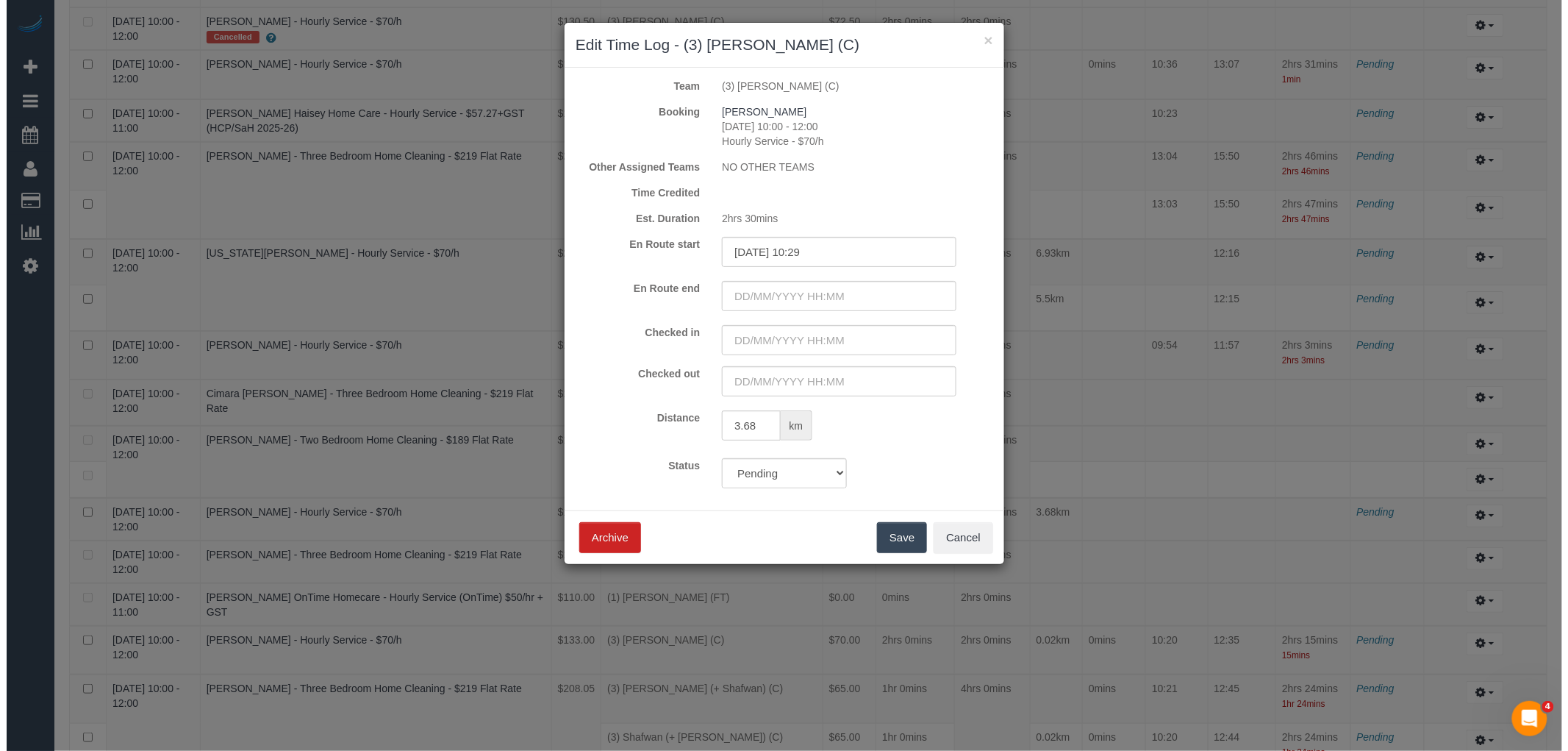
scroll to position [2453, 0]
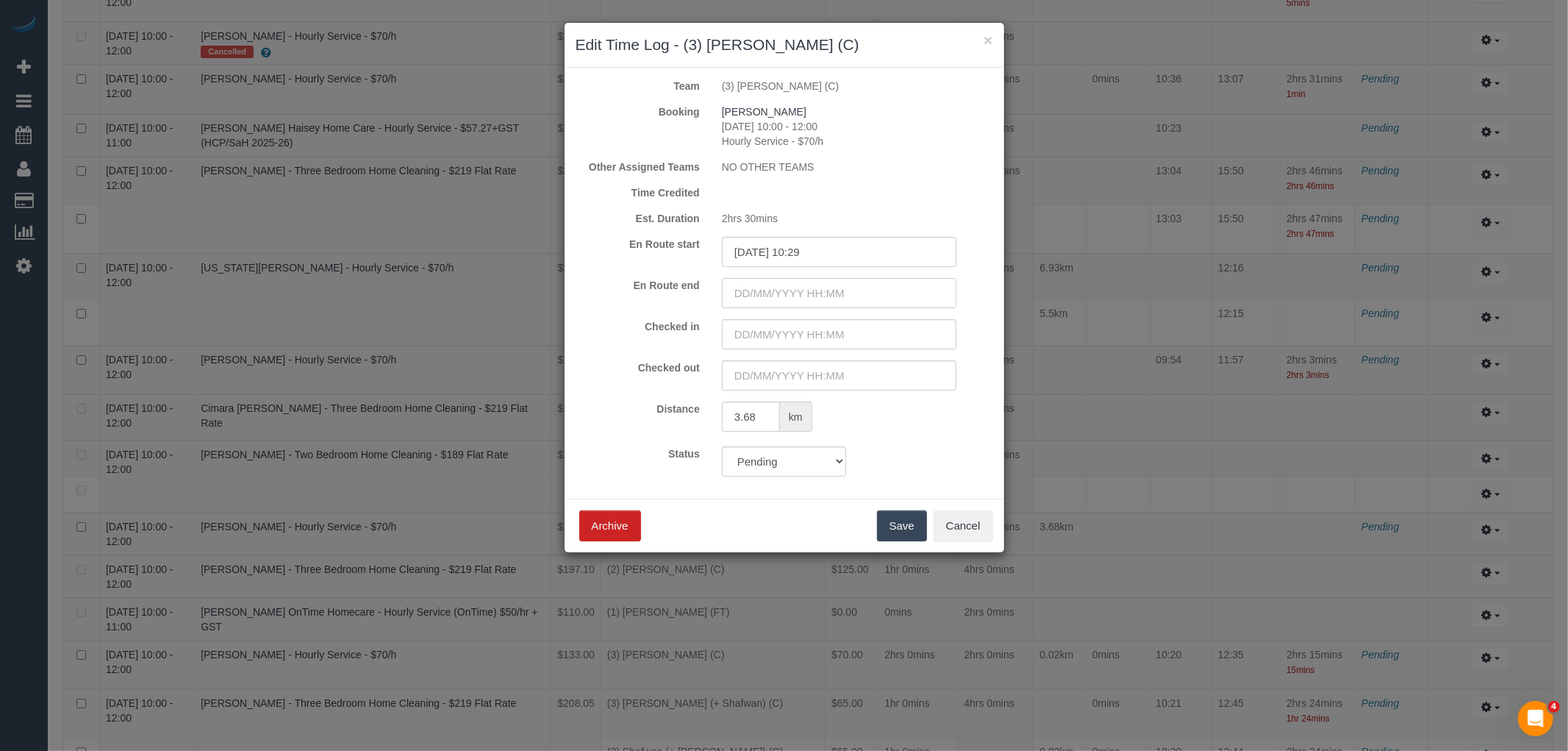
click at [767, 290] on input "text" at bounding box center [839, 293] width 234 height 30
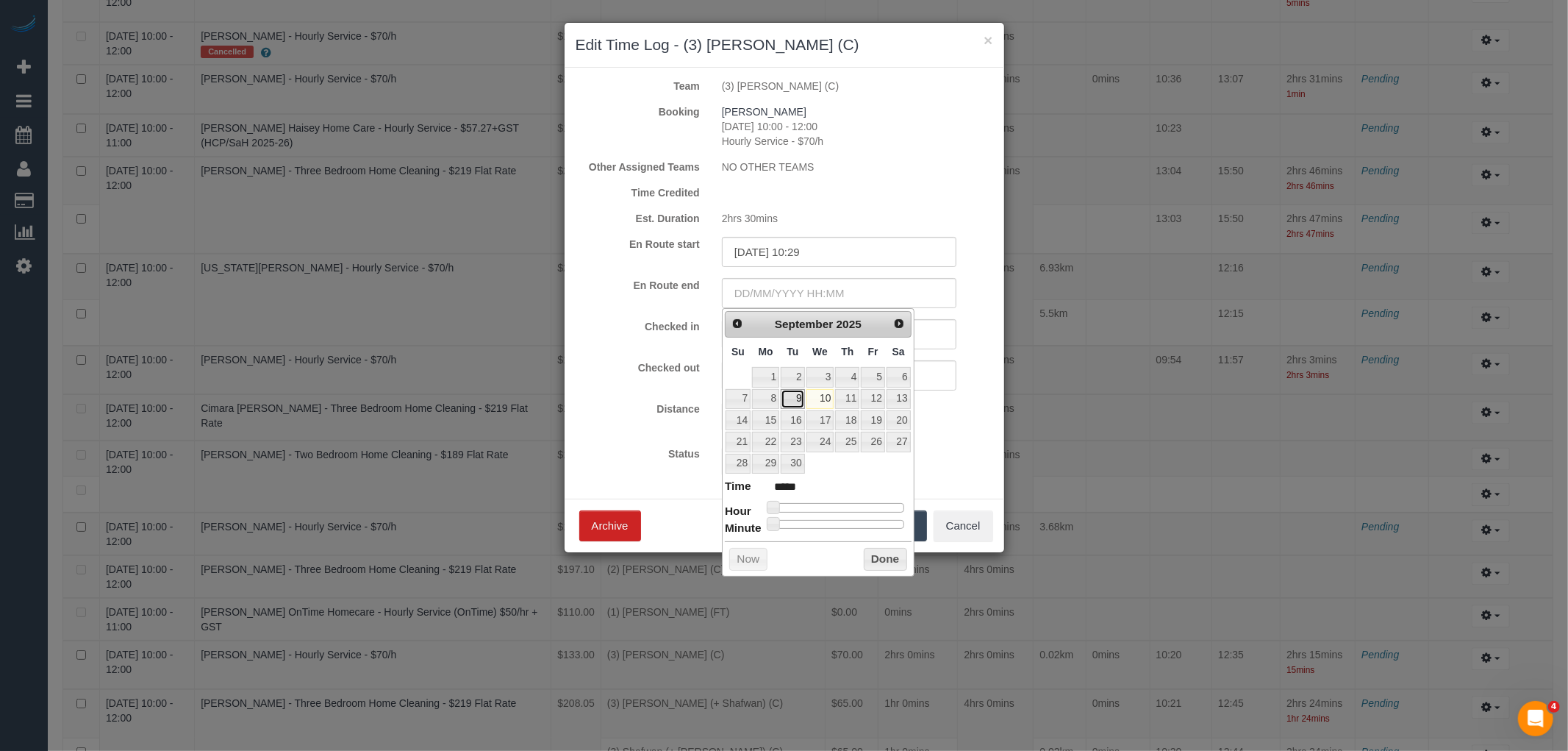
click at [796, 398] on link "9" at bounding box center [793, 398] width 24 height 19
click at [839, 509] on div at bounding box center [839, 507] width 132 height 8
type input "09/09/2025 12:00"
type input "*****"
type input "09/09/2025 11:00"
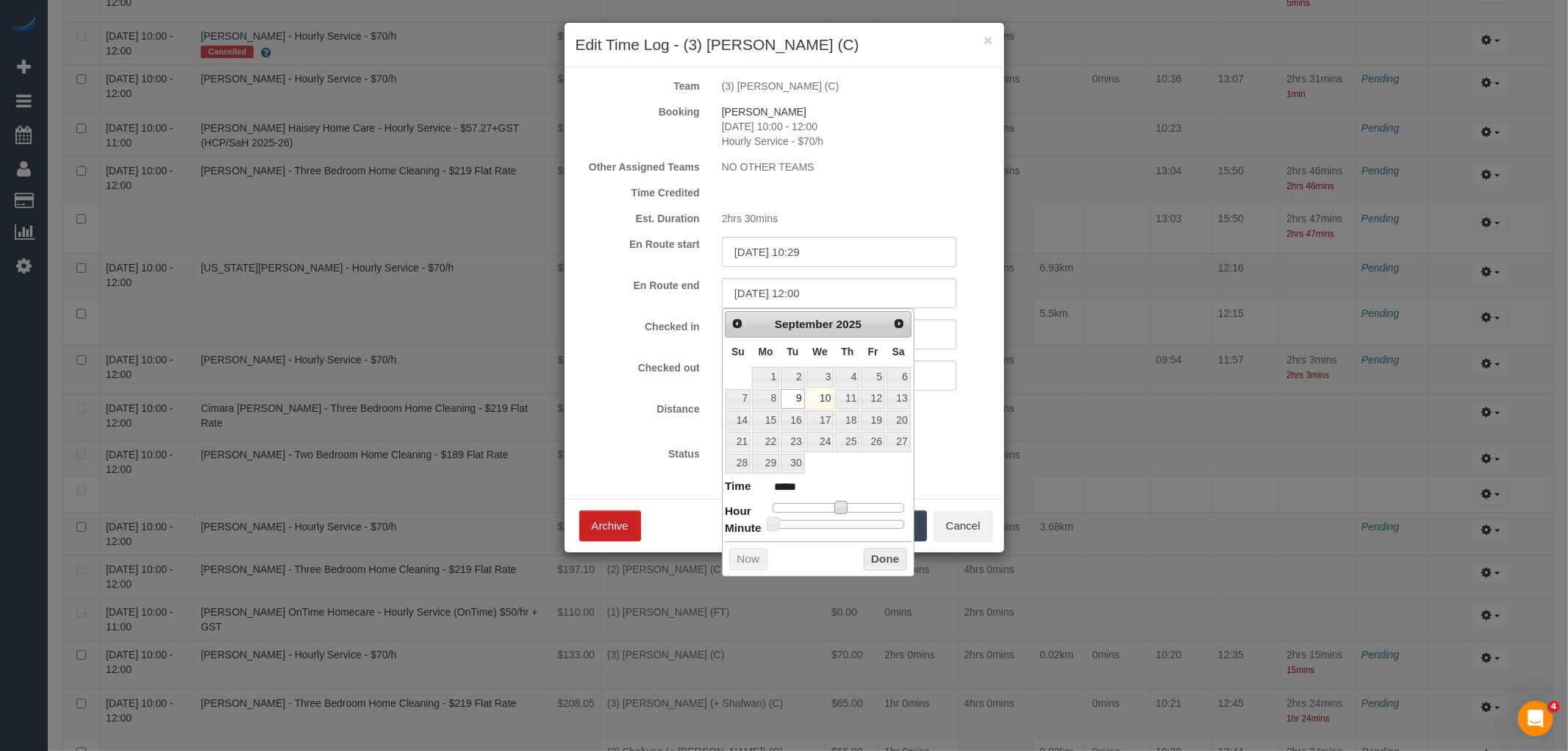
type input "*****"
type input "09/09/2025 10:00"
type input "*****"
type input "09/09/2025 09:00"
type input "*****"
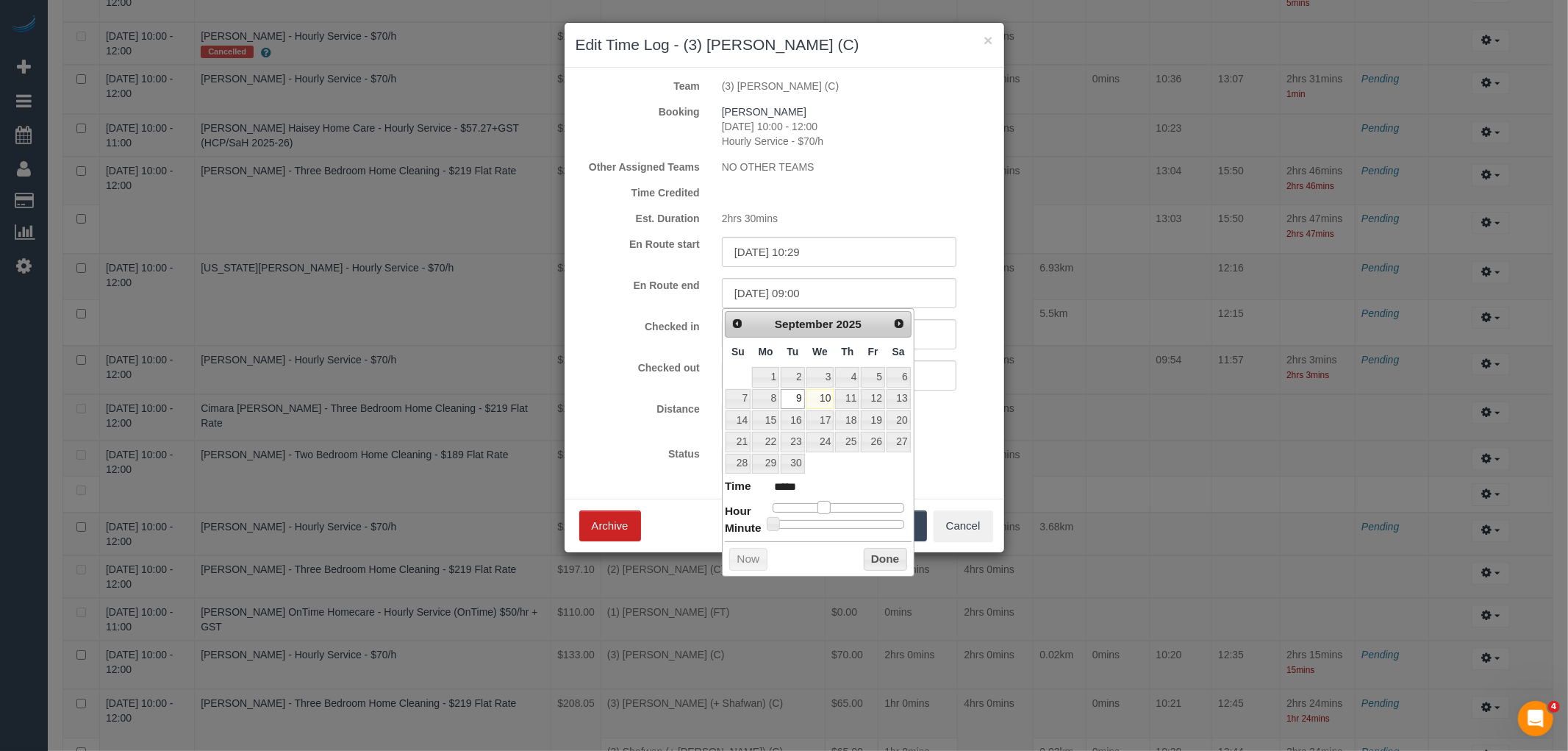
type input "09/09/2025 10:00"
type input "*****"
drag, startPoint x: 839, startPoint y: 507, endPoint x: 828, endPoint y: 511, distance: 11.7
click at [828, 511] on span at bounding box center [830, 507] width 14 height 14
click at [847, 524] on div at bounding box center [839, 524] width 132 height 8
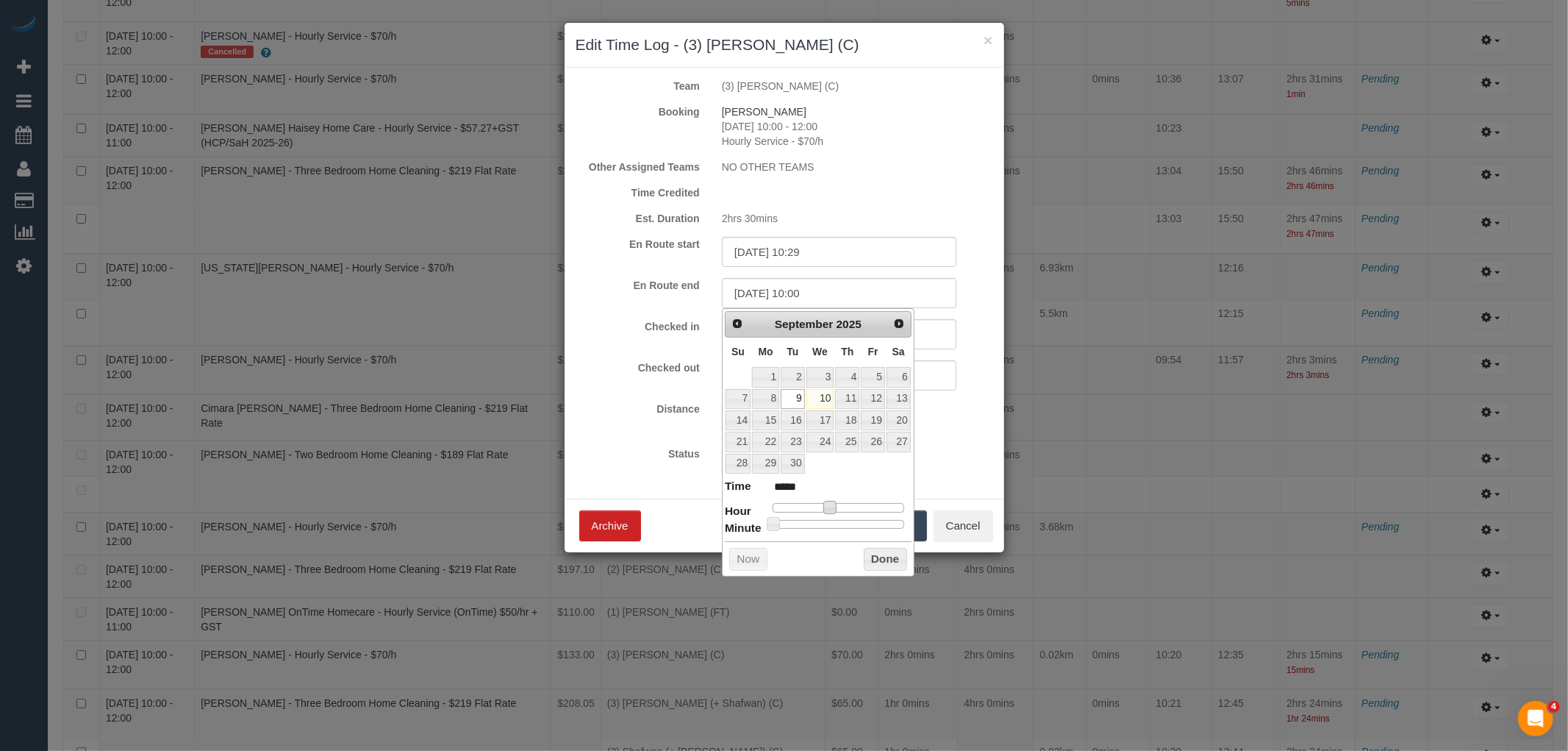
type input "09/09/2025 10:33"
type input "*****"
click at [885, 557] on button "Done" at bounding box center [885, 560] width 43 height 24
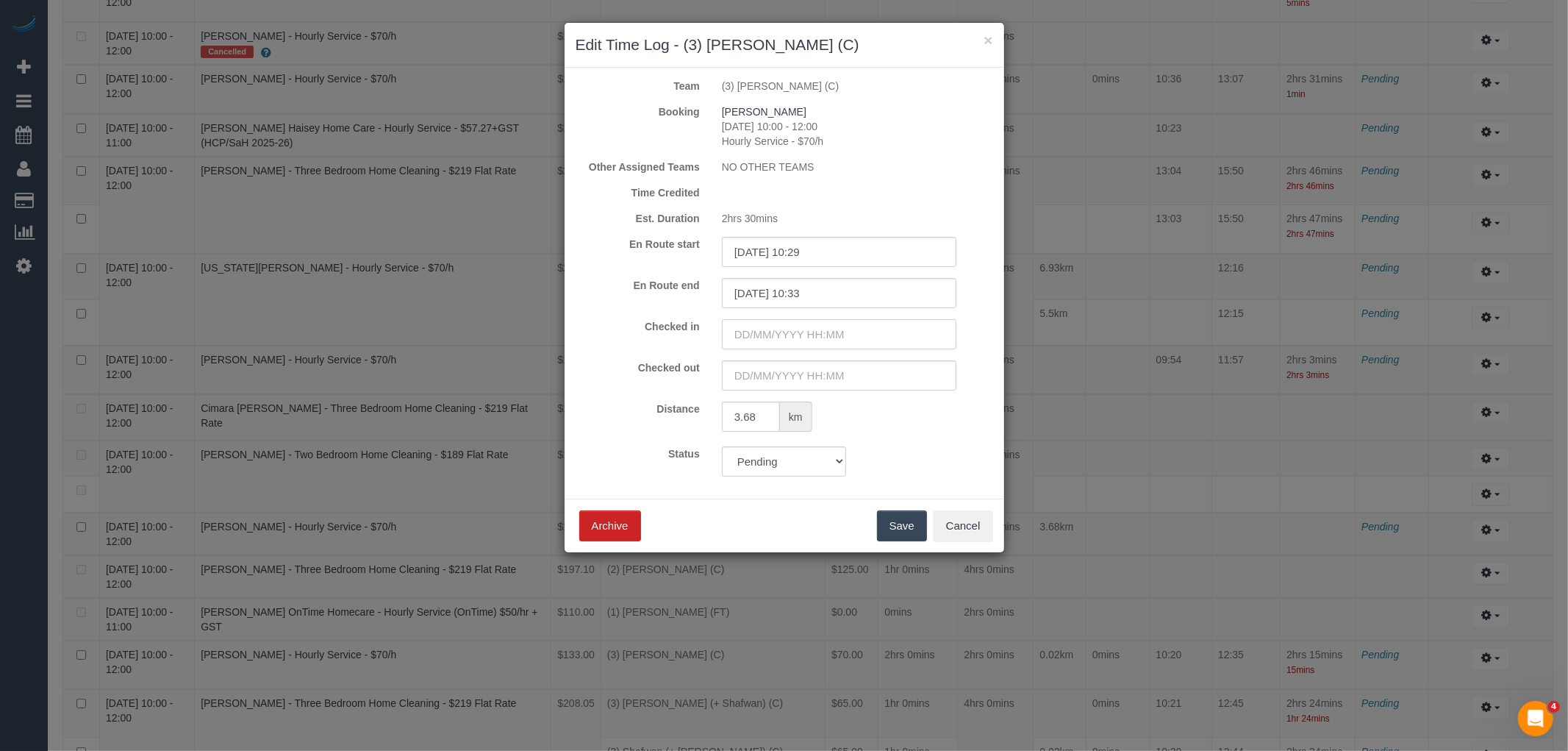
click at [810, 332] on input "text" at bounding box center [839, 334] width 234 height 30
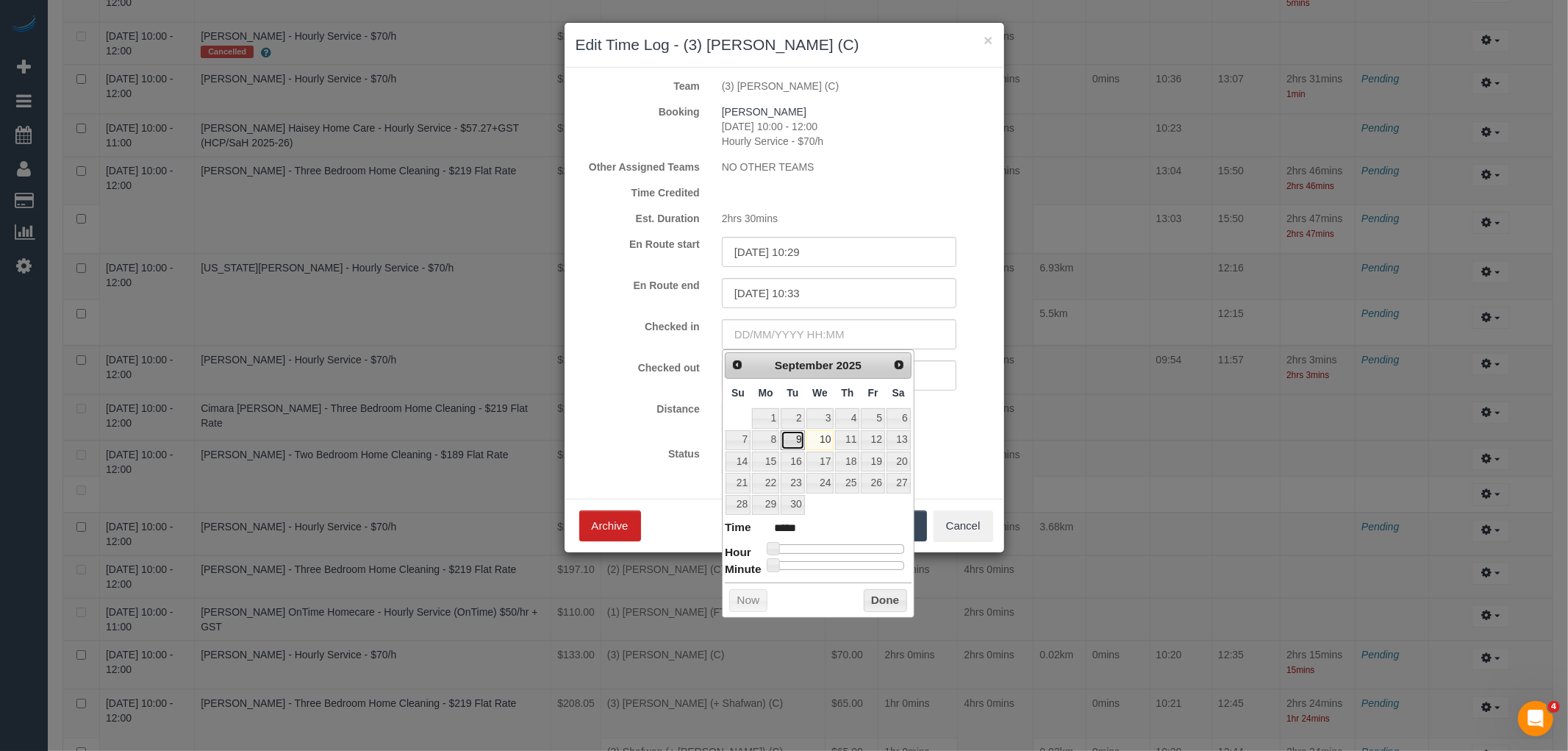
click at [799, 440] on link "9" at bounding box center [793, 440] width 24 height 19
click at [834, 540] on dl "Time ***** Hour Minute Second Millisecond Microsecond Time Zone ***** ***** ***…" at bounding box center [818, 545] width 187 height 51
type input "09/09/2025 09:00"
type input "*****"
click at [823, 545] on div at bounding box center [839, 549] width 132 height 8
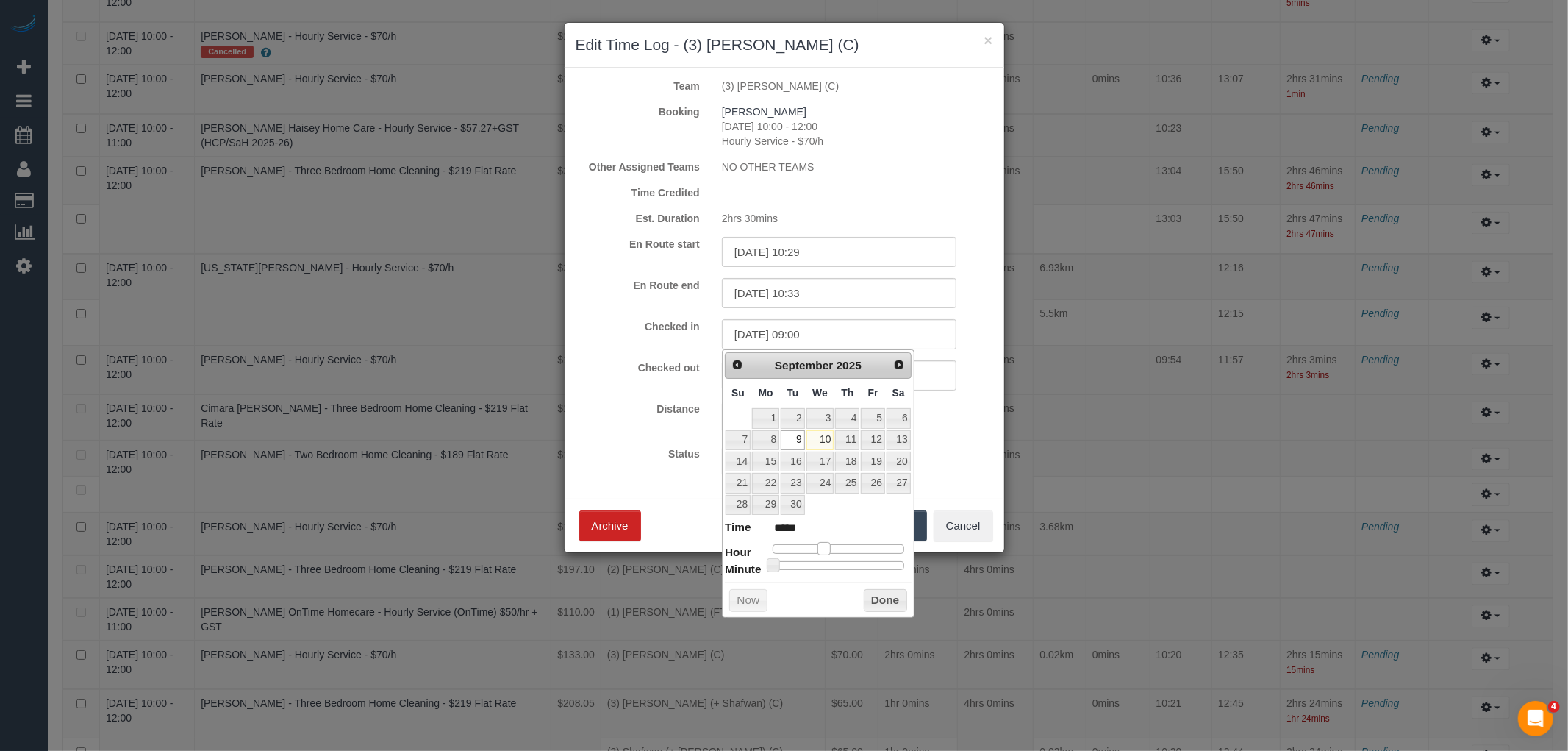
type input "09/09/2025 10:00"
type input "*****"
click at [832, 545] on span at bounding box center [830, 549] width 14 height 14
click at [855, 565] on div at bounding box center [839, 566] width 132 height 8
type input "09/09/2025 10:37"
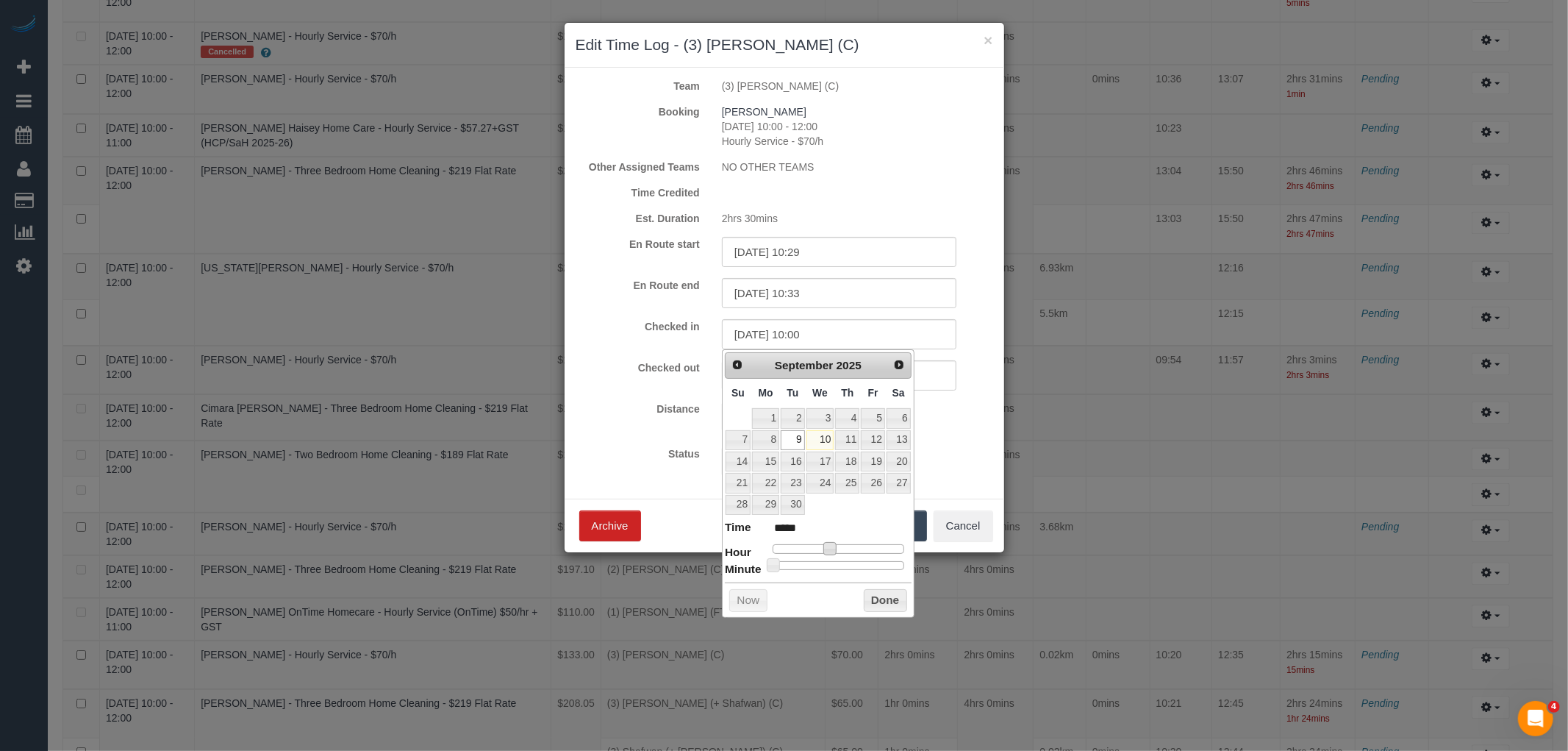
type input "*****"
type input "09/09/2025 10:43"
type input "*****"
click at [868, 565] on div at bounding box center [839, 566] width 132 height 8
click at [877, 597] on button "Done" at bounding box center [885, 601] width 43 height 24
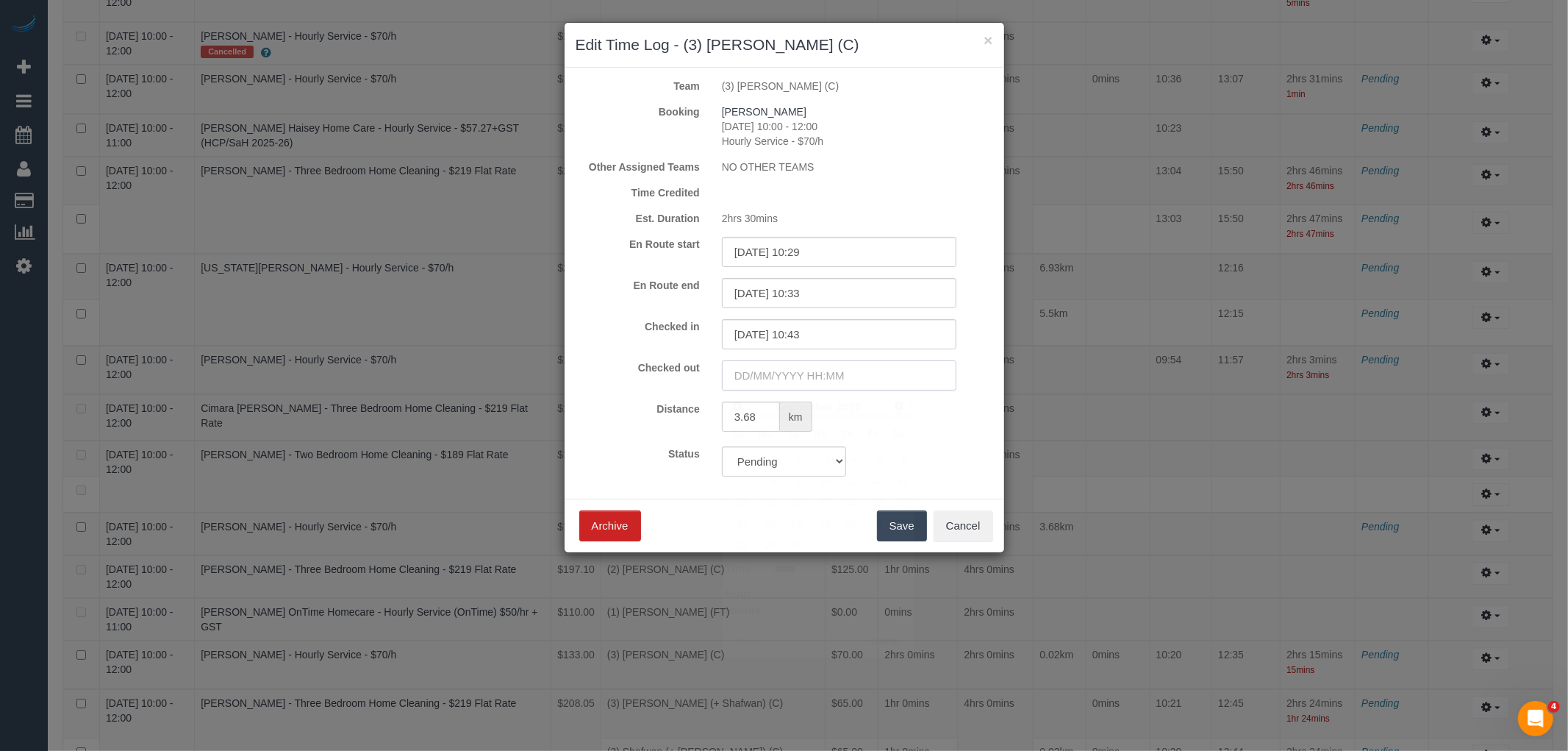
click at [826, 370] on input "text" at bounding box center [839, 376] width 234 height 30
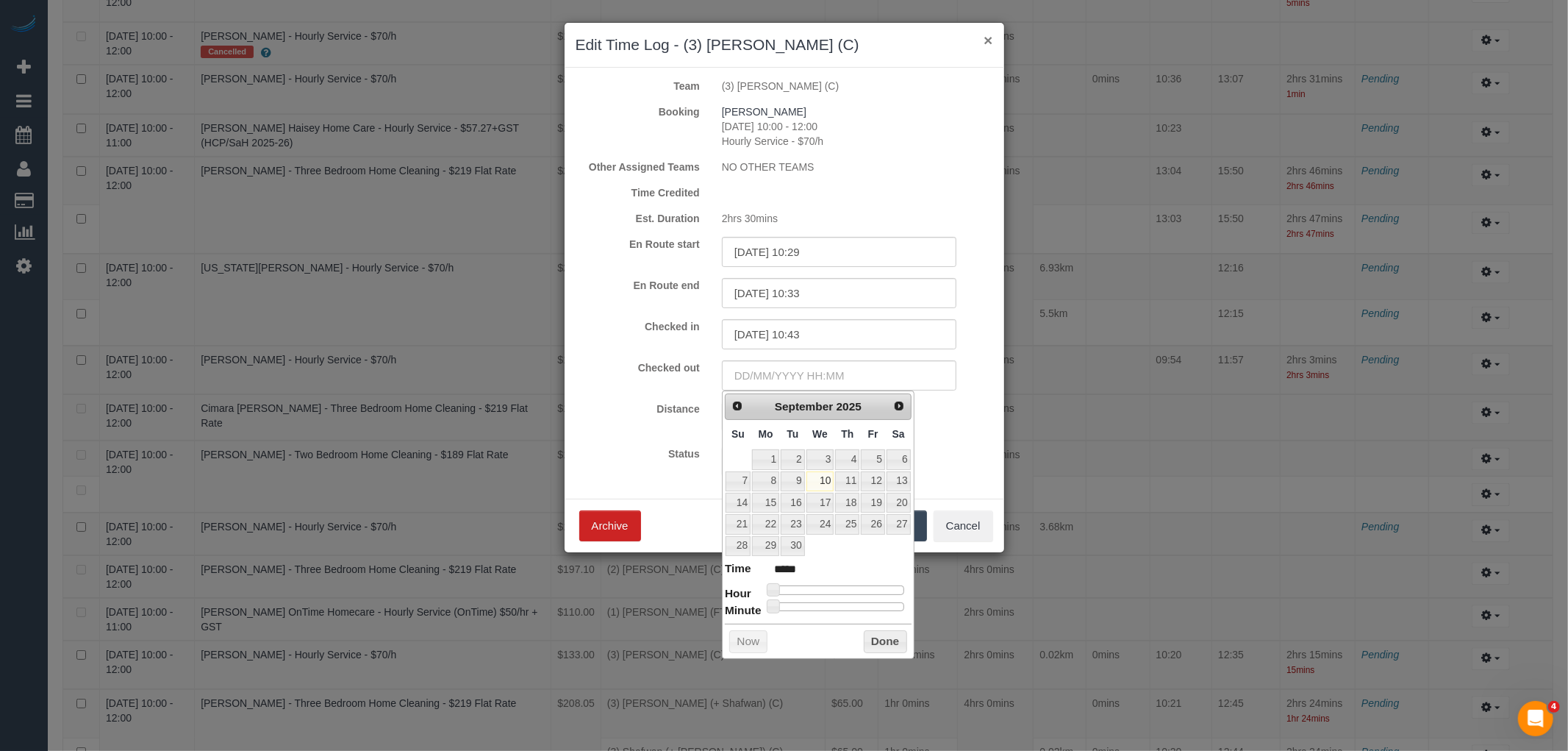
click at [988, 42] on button "×" at bounding box center [988, 40] width 8 height 15
type input "10/09/2025 11:42"
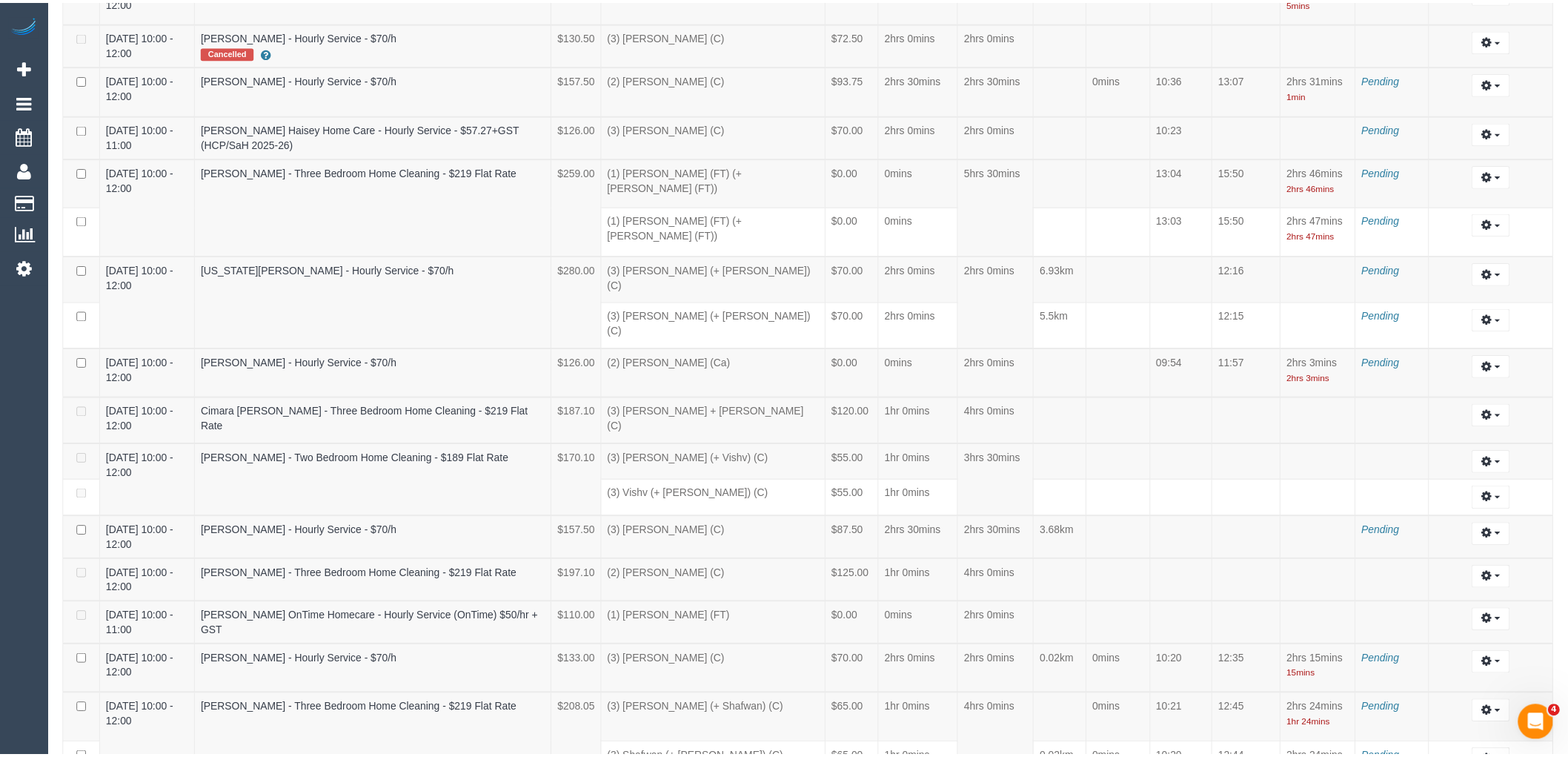
scroll to position [2488, 0]
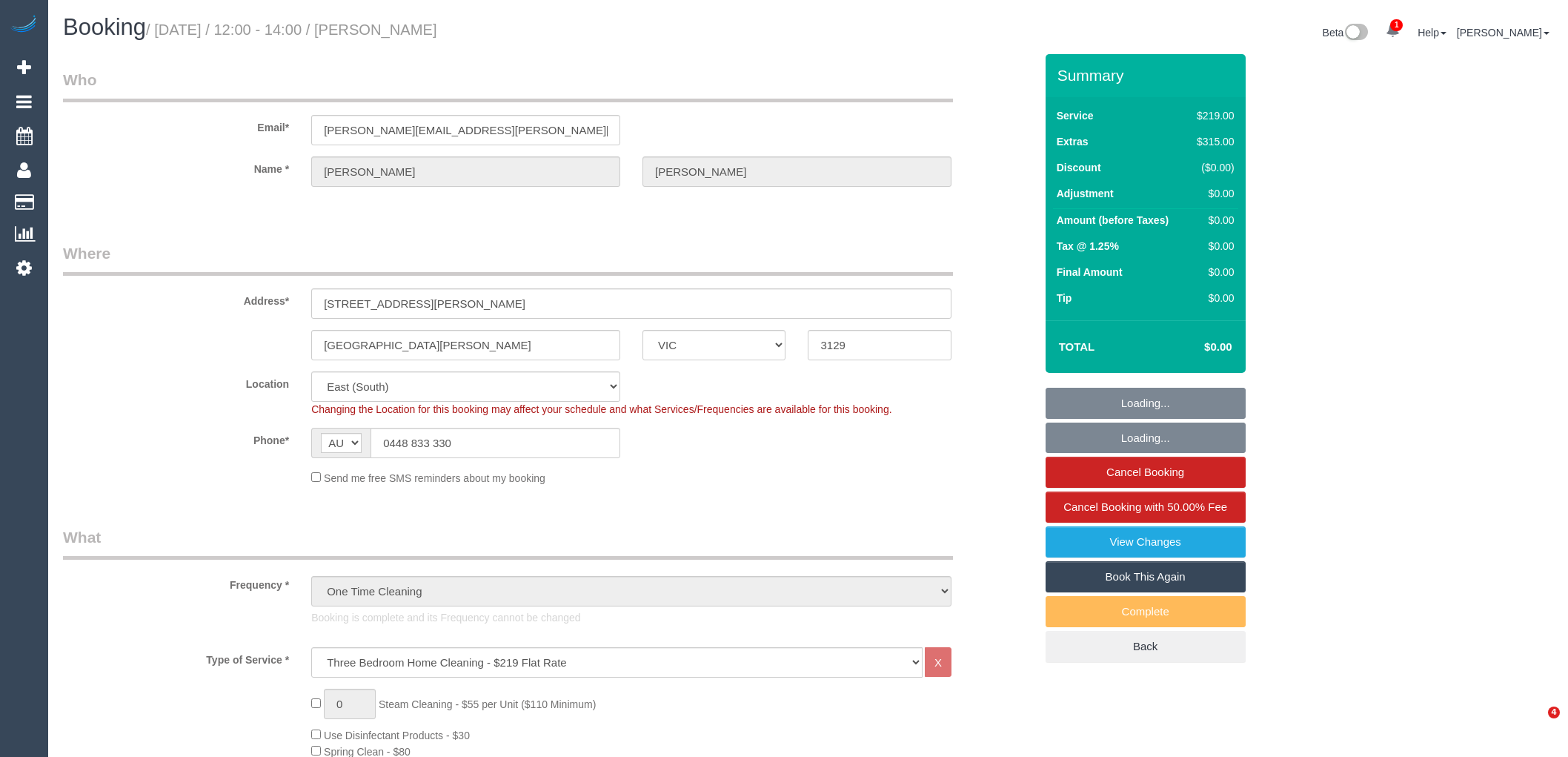
select select "VIC"
select select "number:30"
select select "number:14"
select select "number:19"
select select "number:24"
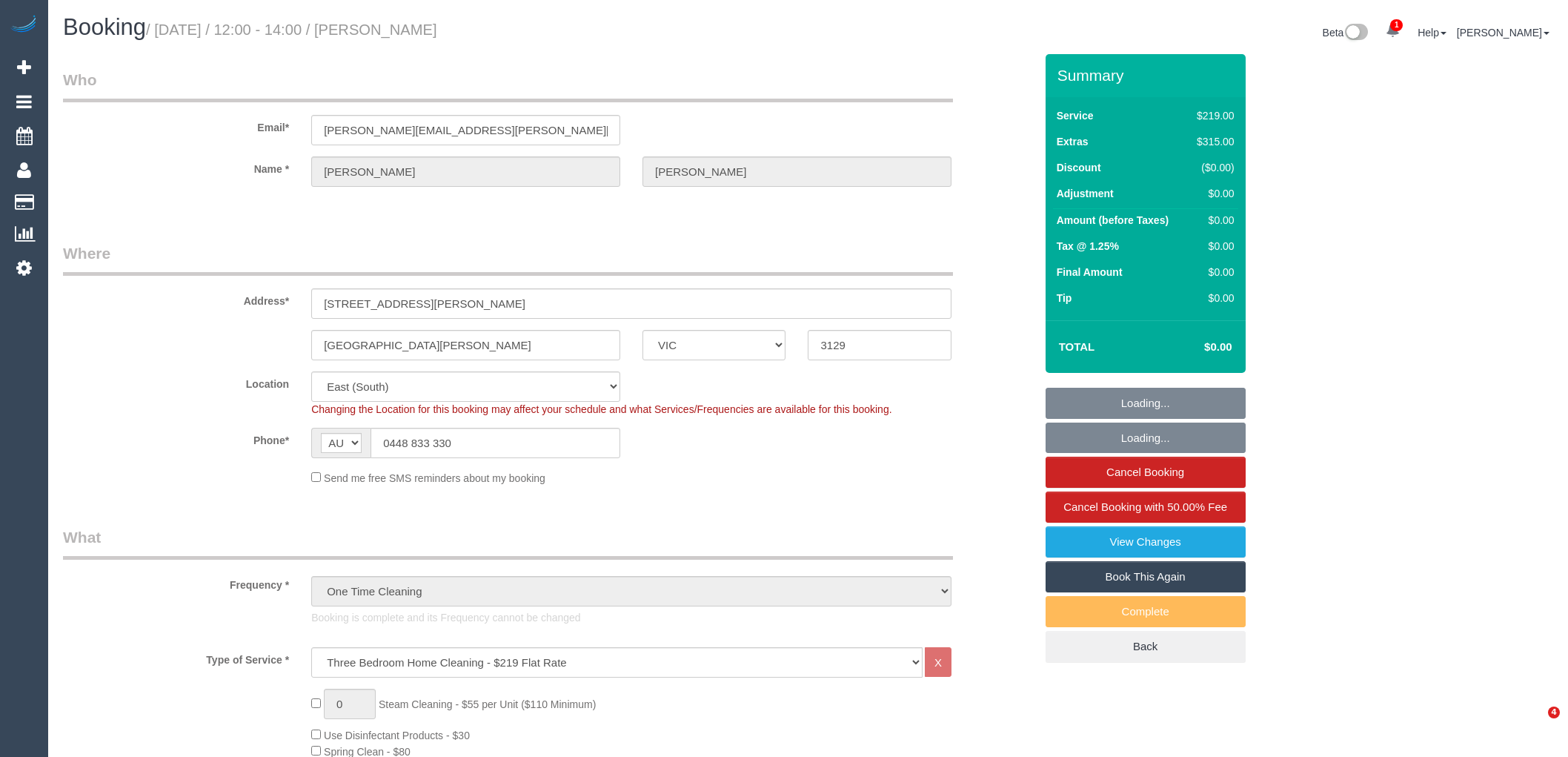
select select "number:33"
select select "number:13"
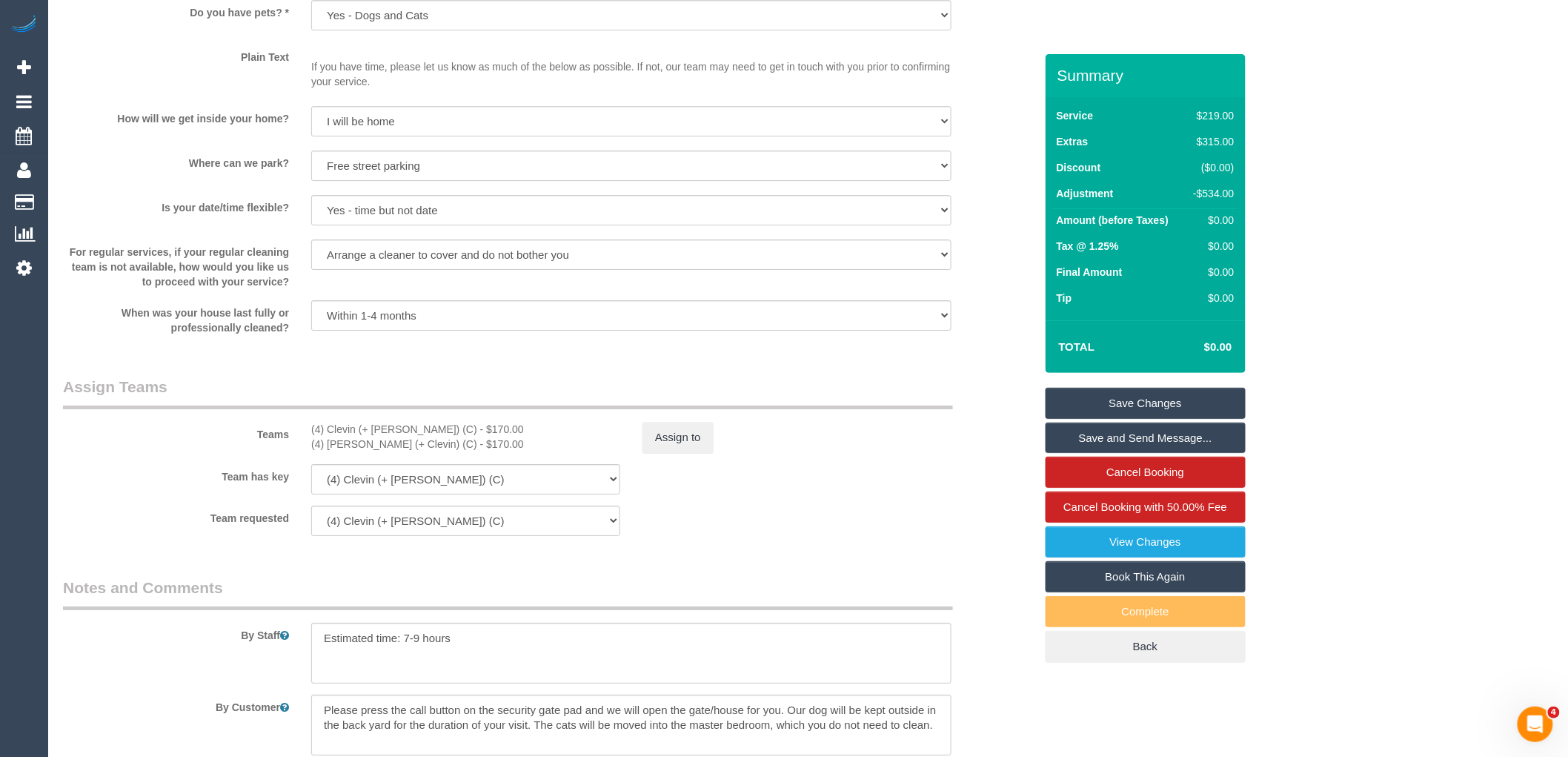
scroll to position [2059, 0]
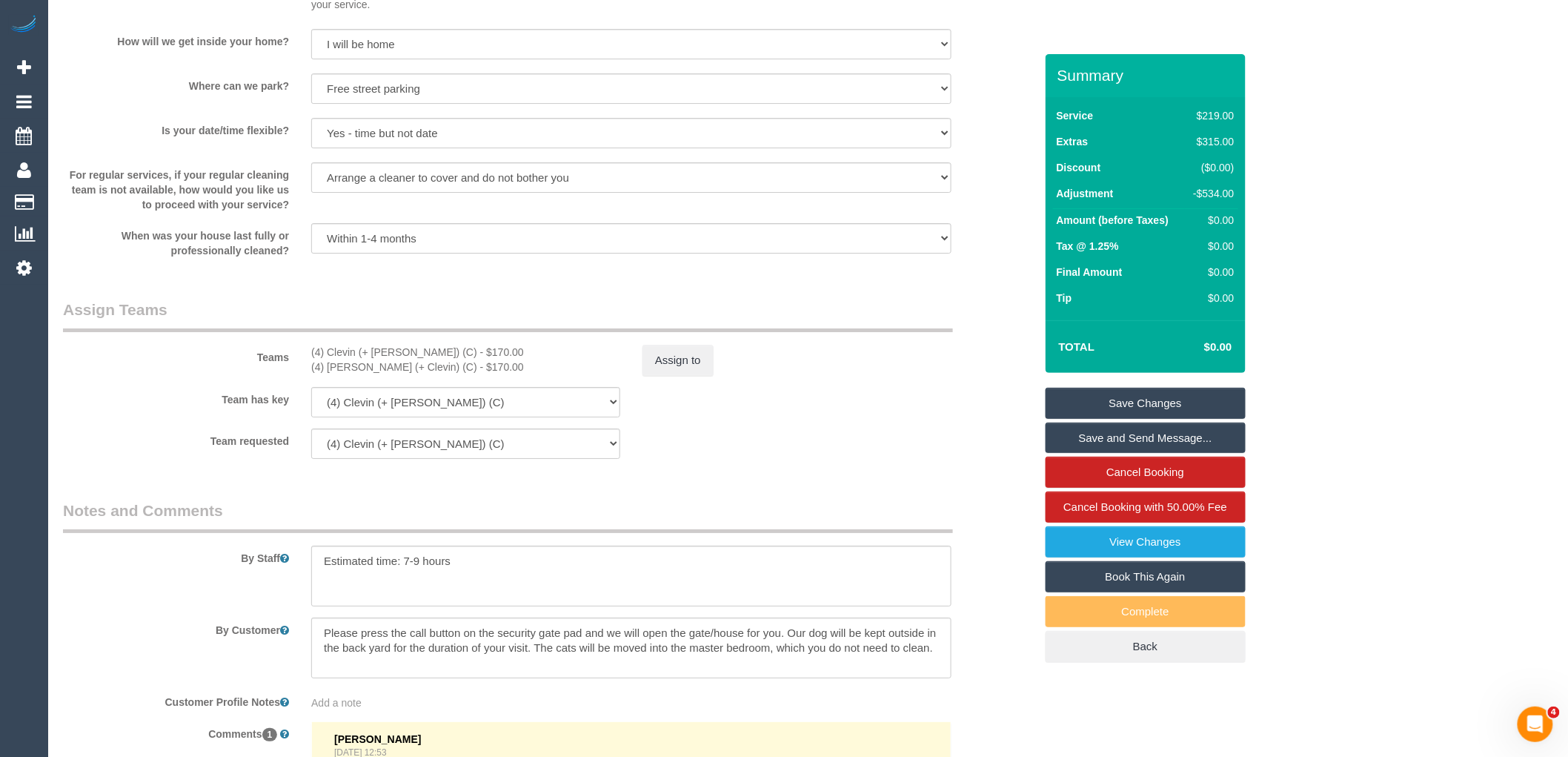
click at [150, 418] on div "Team has key (4) Clevin (+ [PERSON_NAME]) (C) (4) [PERSON_NAME] (+ [PERSON_NAME…" at bounding box center [549, 402] width 994 height 31
drag, startPoint x: 397, startPoint y: 361, endPoint x: 313, endPoint y: 366, distance: 84.1
click at [313, 360] on div "(4) Clevin (+ [PERSON_NAME]) (C) - $170.00" at bounding box center [465, 351] width 309 height 14
copy div "(4) Clevin (+ [PERSON_NAME])"
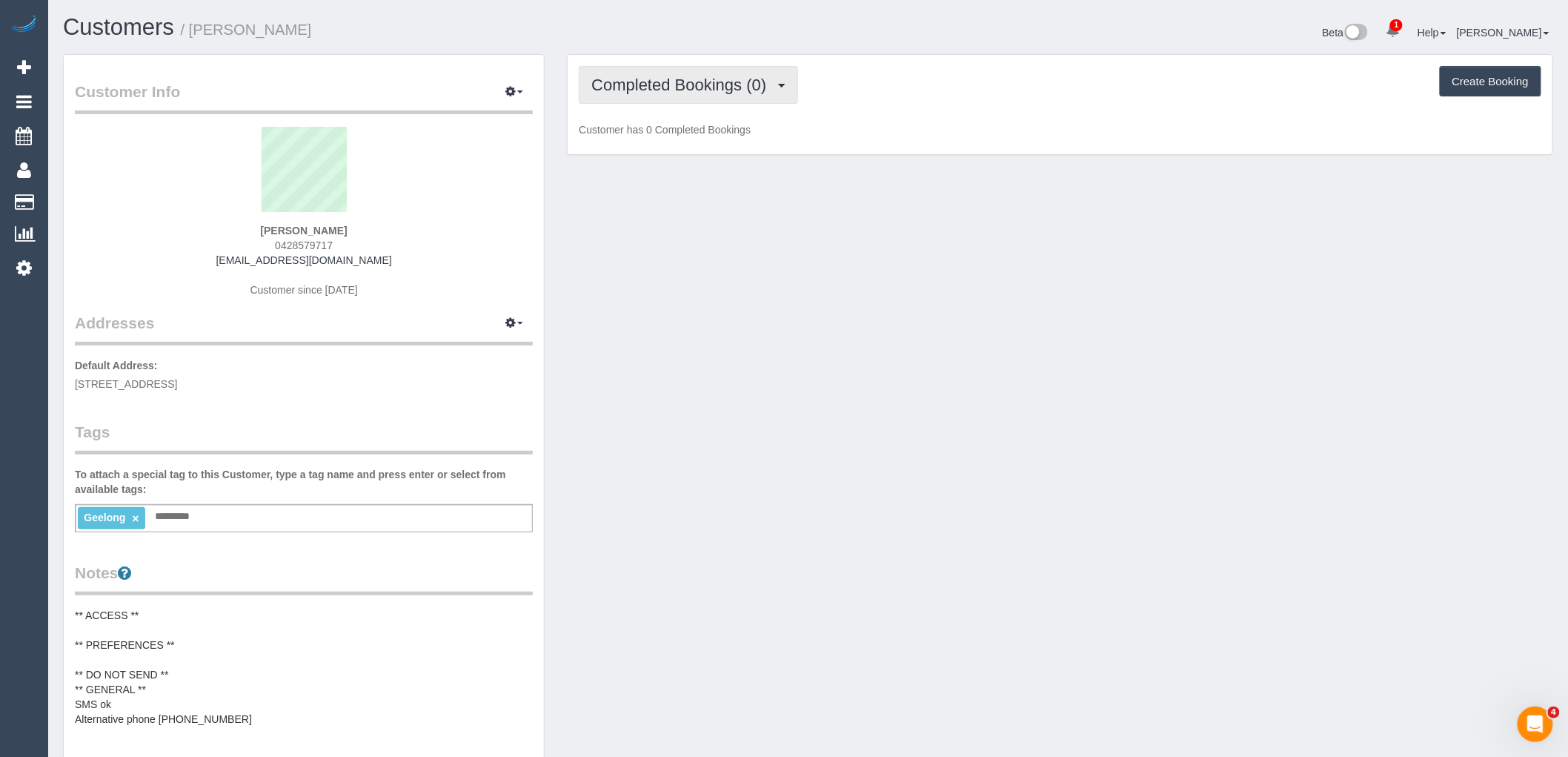
click at [736, 71] on button "Completed Bookings (0)" at bounding box center [688, 84] width 219 height 38
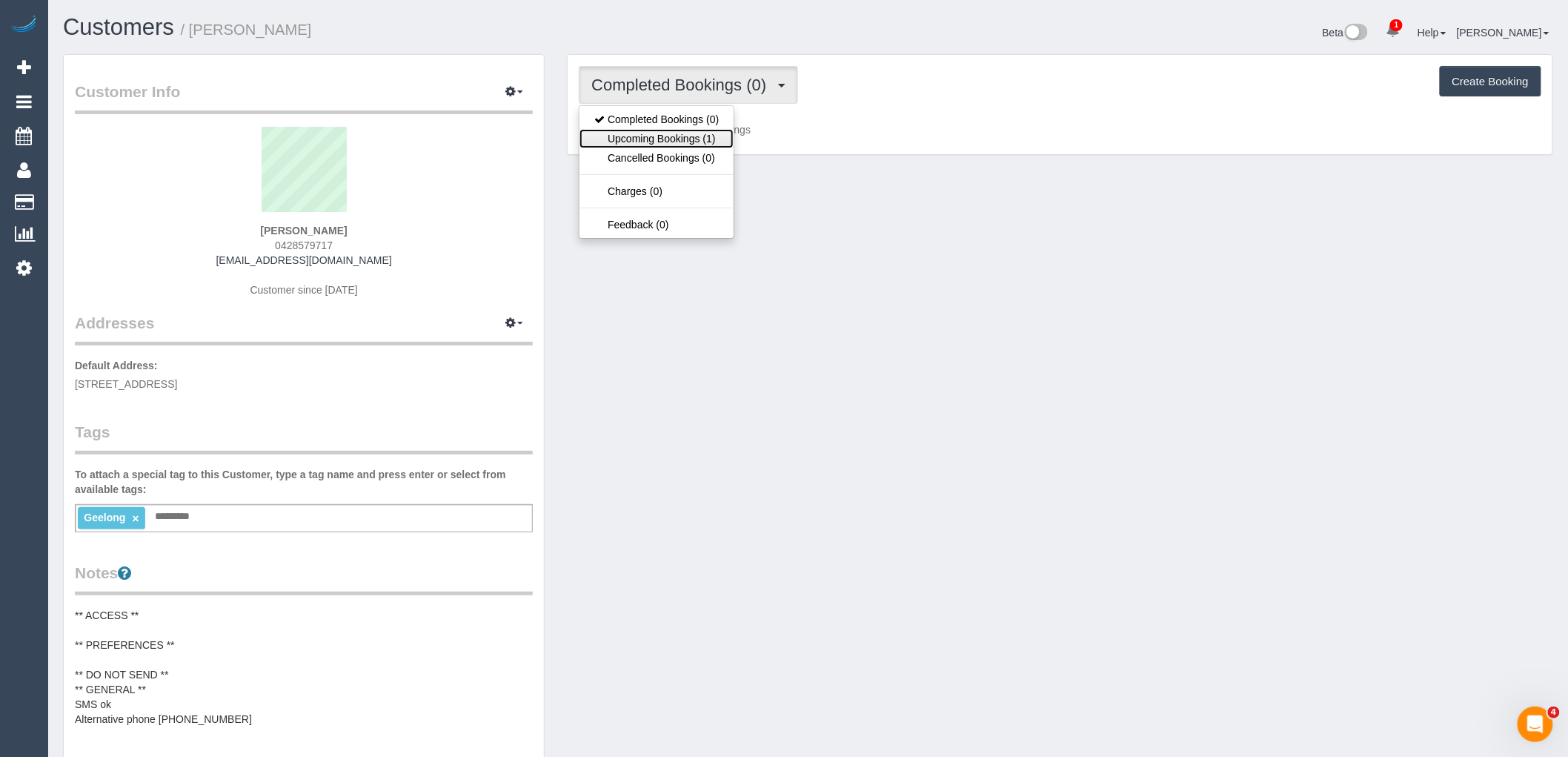
click at [712, 136] on link "Upcoming Bookings (1)" at bounding box center [656, 138] width 154 height 20
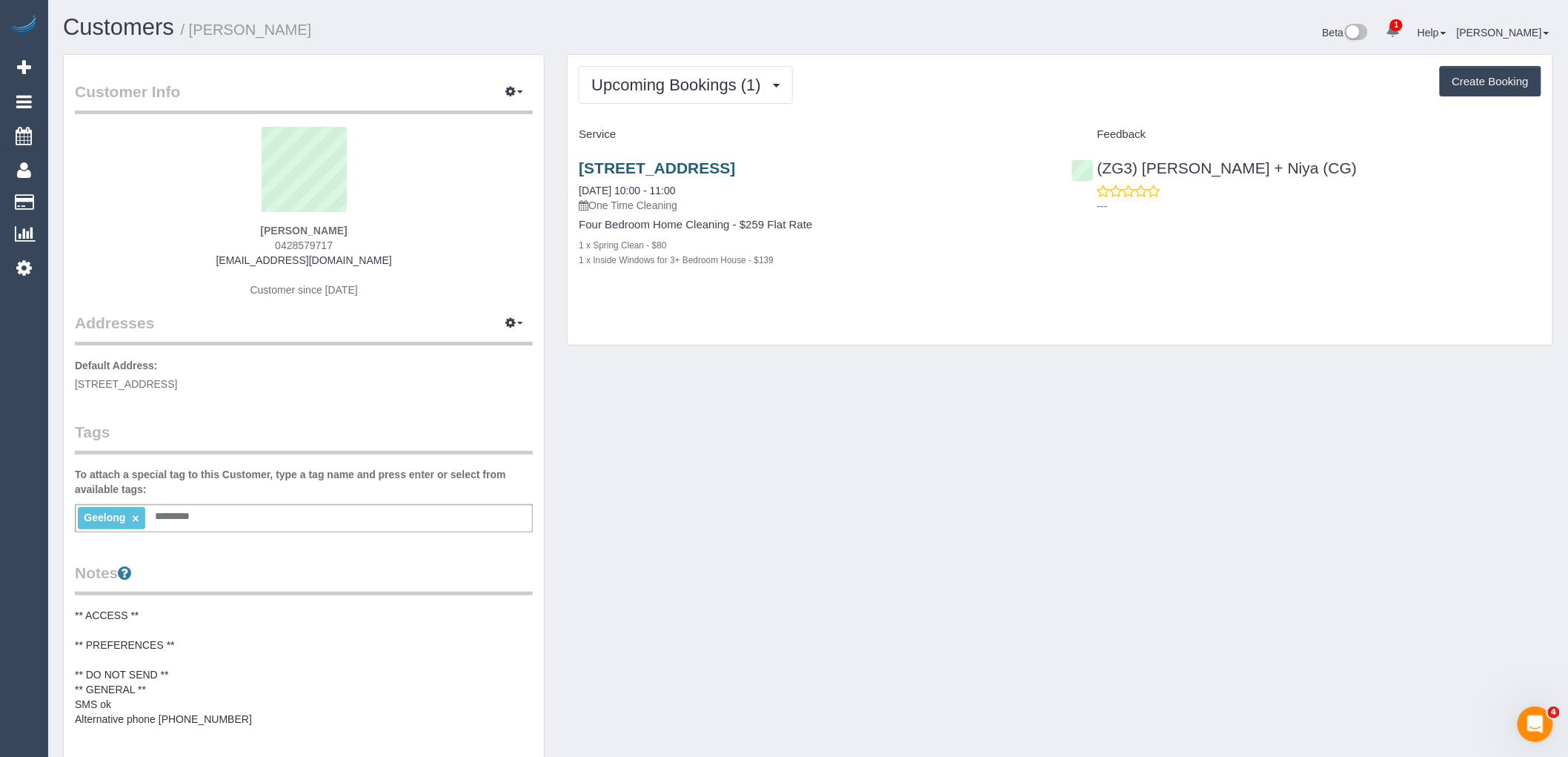
drag, startPoint x: 928, startPoint y: 165, endPoint x: 579, endPoint y: 165, distance: 349.0
click at [579, 165] on h3 "[STREET_ADDRESS]" at bounding box center [813, 168] width 470 height 17
copy link "[STREET_ADDRESS]"
click at [790, 327] on div "Upcoming Bookings (1) Completed Bookings (0) Upcoming Bookings (1) Cancelled Bo…" at bounding box center [1060, 199] width 985 height 291
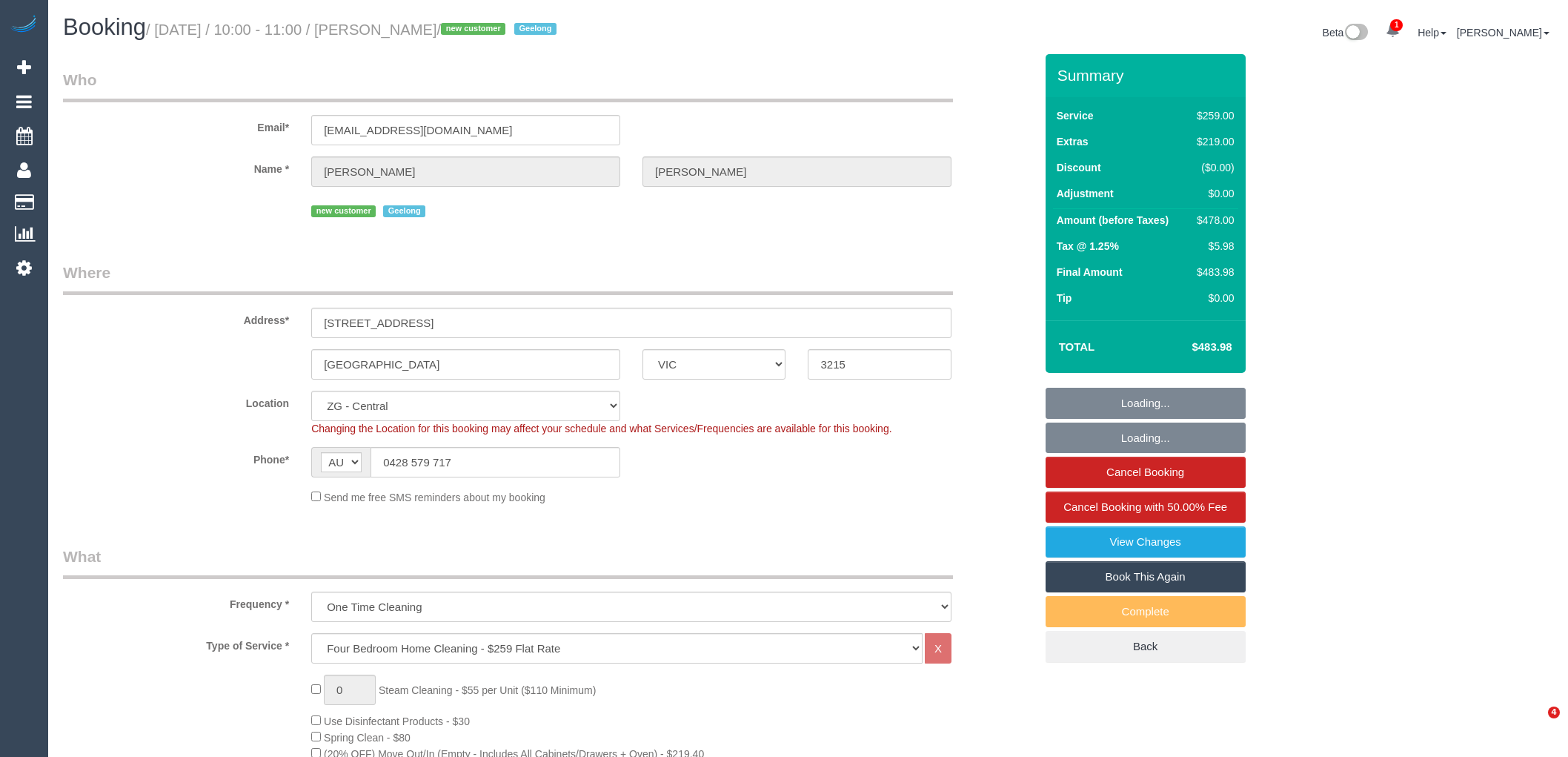
select select "VIC"
select select "number:27"
select select "number:14"
select select "number:19"
select select "number:22"
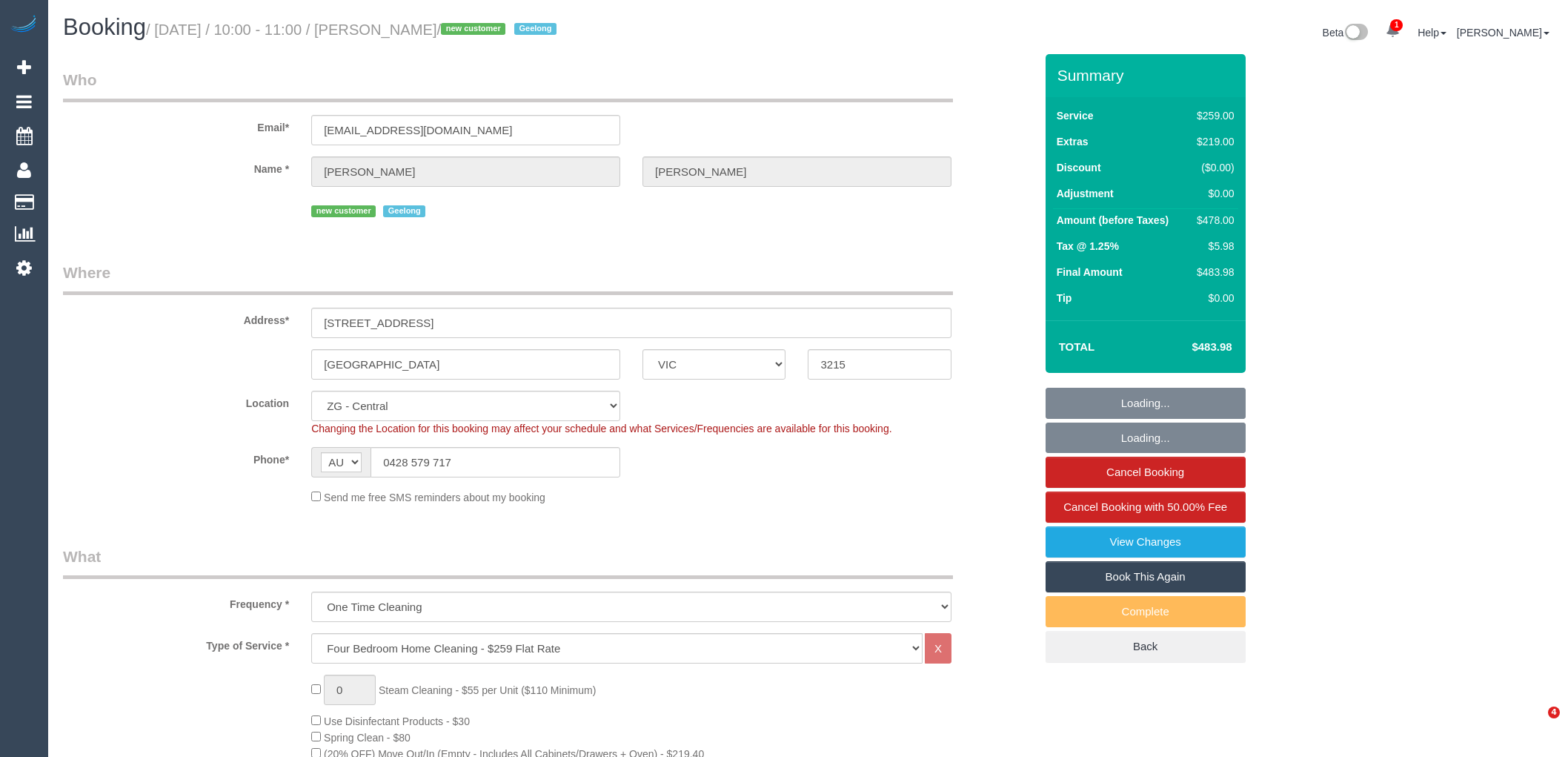
select select "number:26"
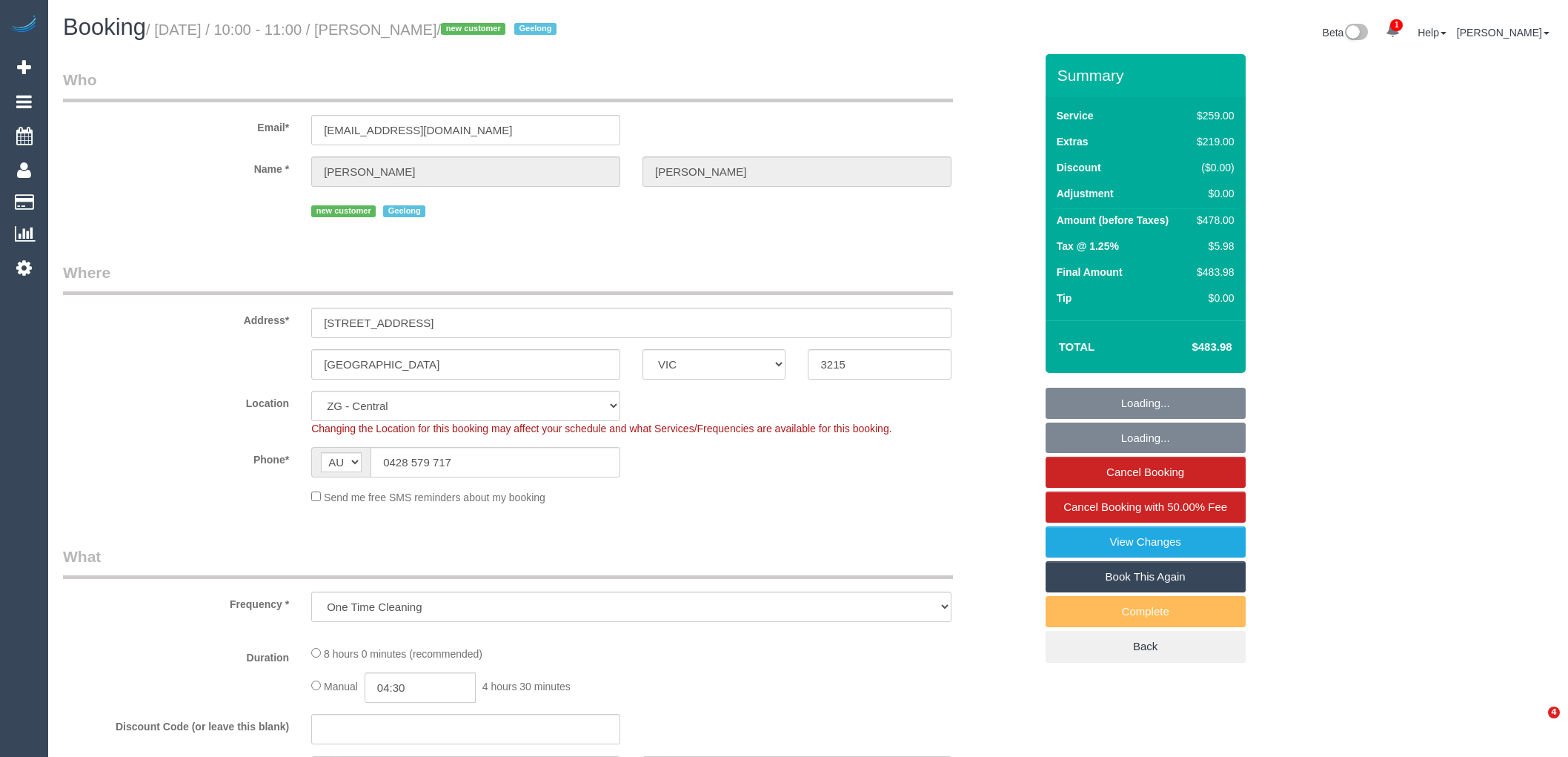
select select "VIC"
select select "object:766"
select select "string:stripe-pm_1S4u5F2GScqysDRVbCHwj5aI"
select select "number:27"
select select "number:14"
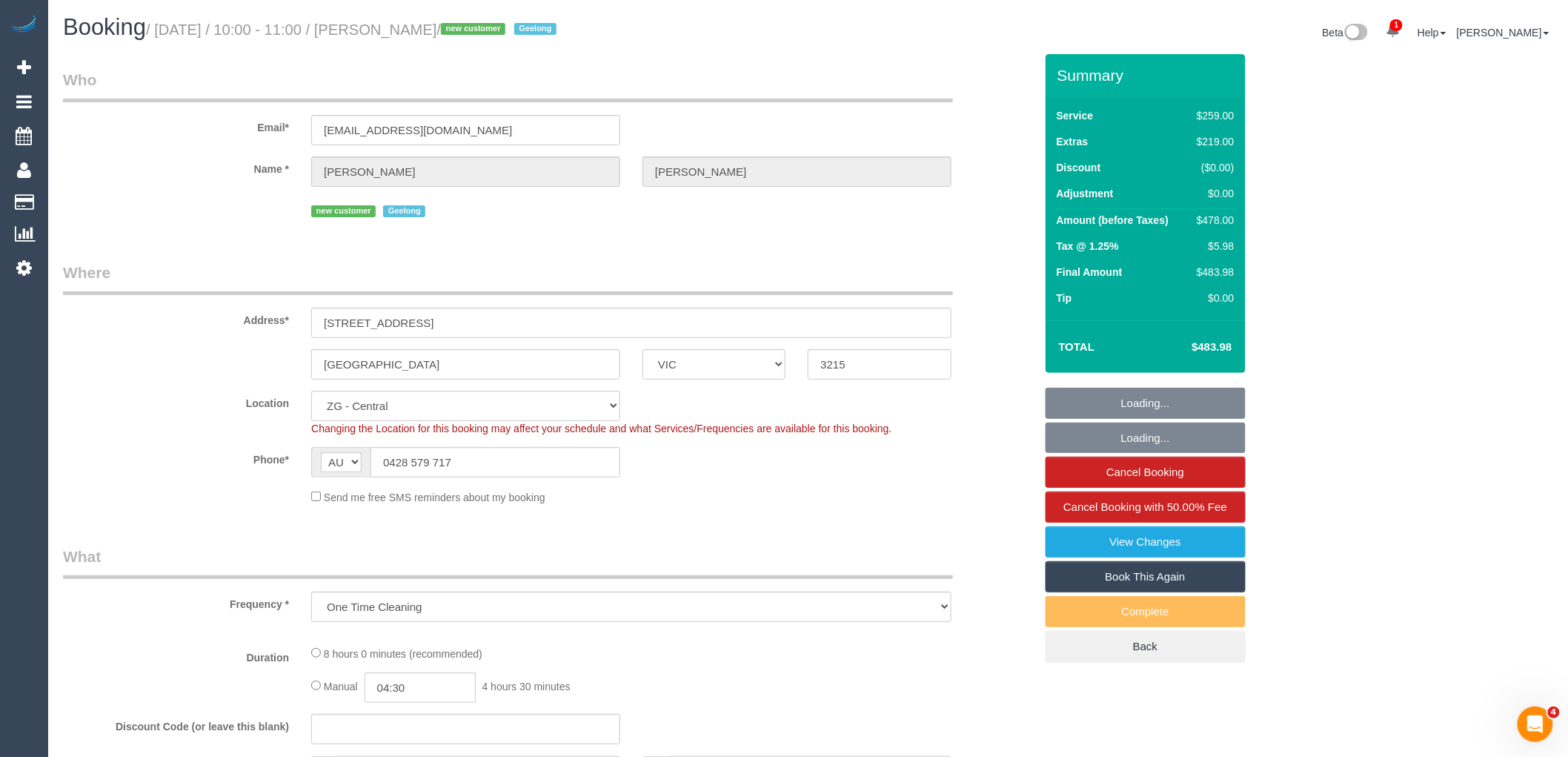
select select "number:19"
select select "number:22"
select select "number:26"
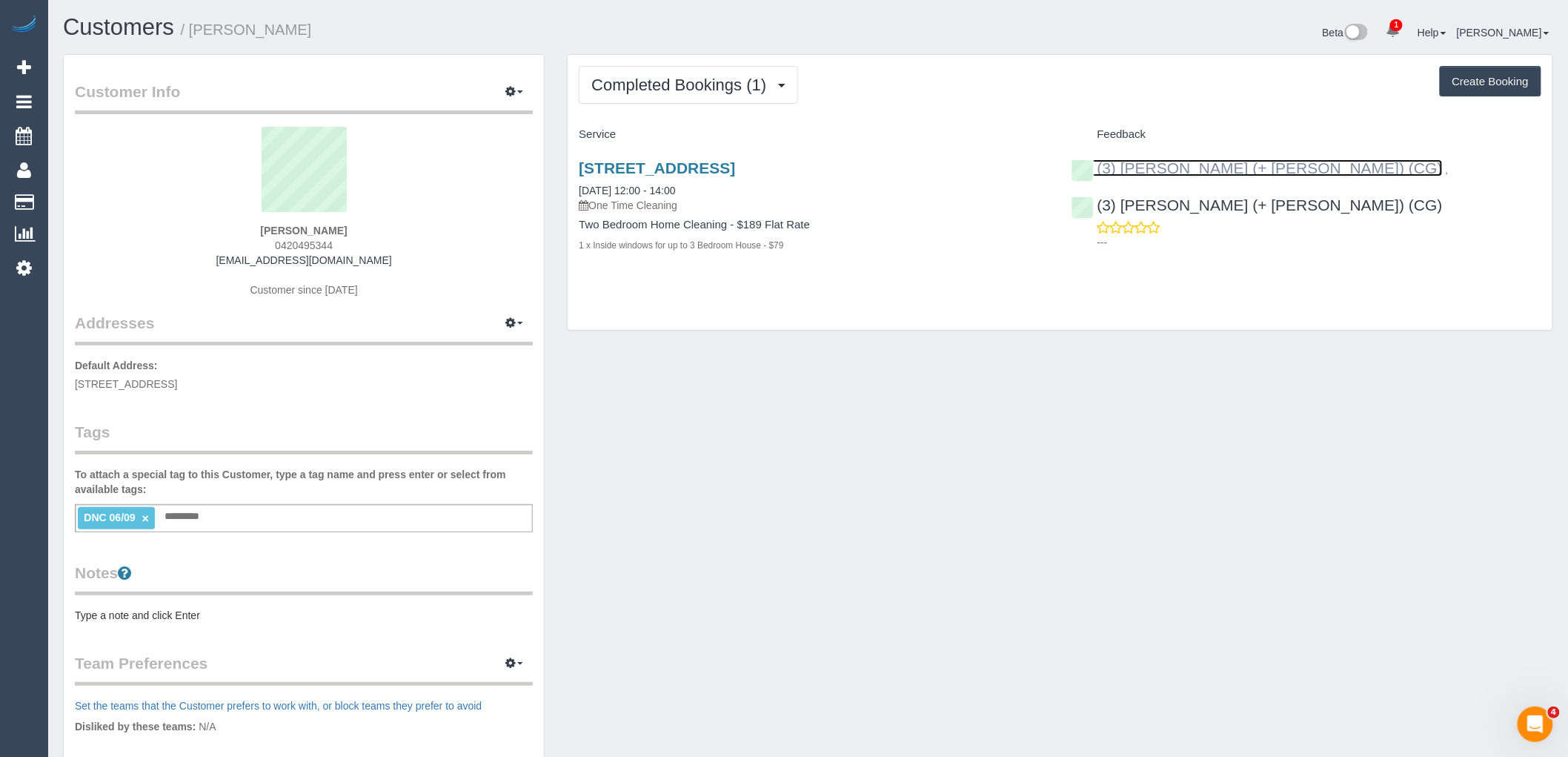
drag, startPoint x: 1226, startPoint y: 165, endPoint x: 1235, endPoint y: 191, distance: 27.5
drag, startPoint x: 279, startPoint y: 228, endPoint x: 247, endPoint y: 228, distance: 32.0
click at [253, 228] on div "Will MacFarlane 0420495344 willmacf@gmail.com Customer since 2025" at bounding box center [303, 219] width 458 height 185
copy strong "[PERSON_NAME]"
click at [399, 212] on sui-profile-pic at bounding box center [303, 175] width 435 height 96
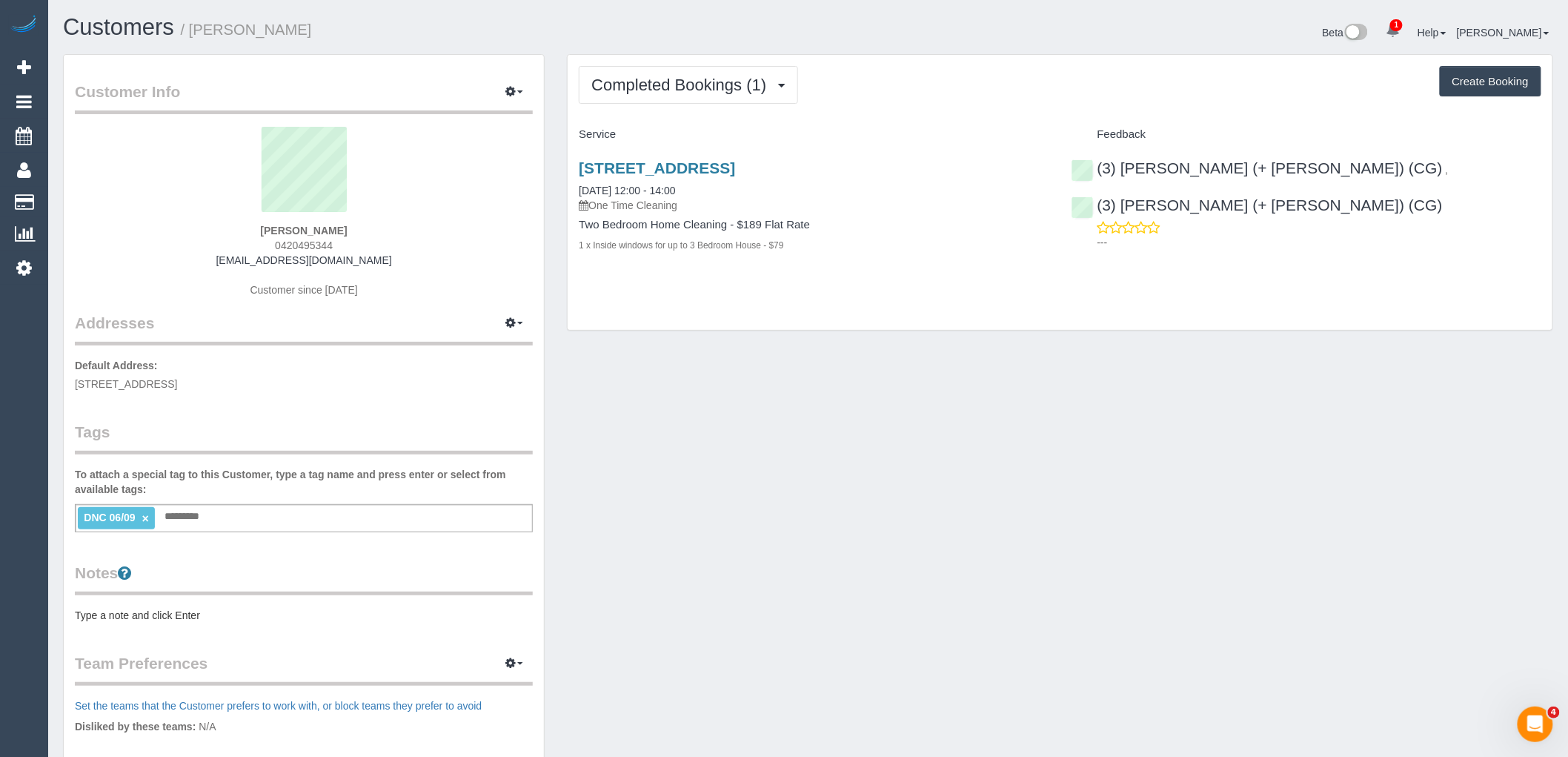
drag, startPoint x: 304, startPoint y: 233, endPoint x: 287, endPoint y: 227, distance: 18.0
click at [287, 227] on div "Will MacFarlane 0420495344 willmacf@gmail.com Customer since 2025" at bounding box center [303, 219] width 458 height 185
copy strong "MacFarlane"
click at [1155, 201] on link "(3) [PERSON_NAME] (+ [PERSON_NAME]) (CG)" at bounding box center [1258, 205] width 372 height 17
click at [823, 218] on div "121 Rosslyn Street, 515, West Melbourne, VIC 3003 06/09/2025 12:00 - 14:00 One …" at bounding box center [813, 214] width 492 height 135
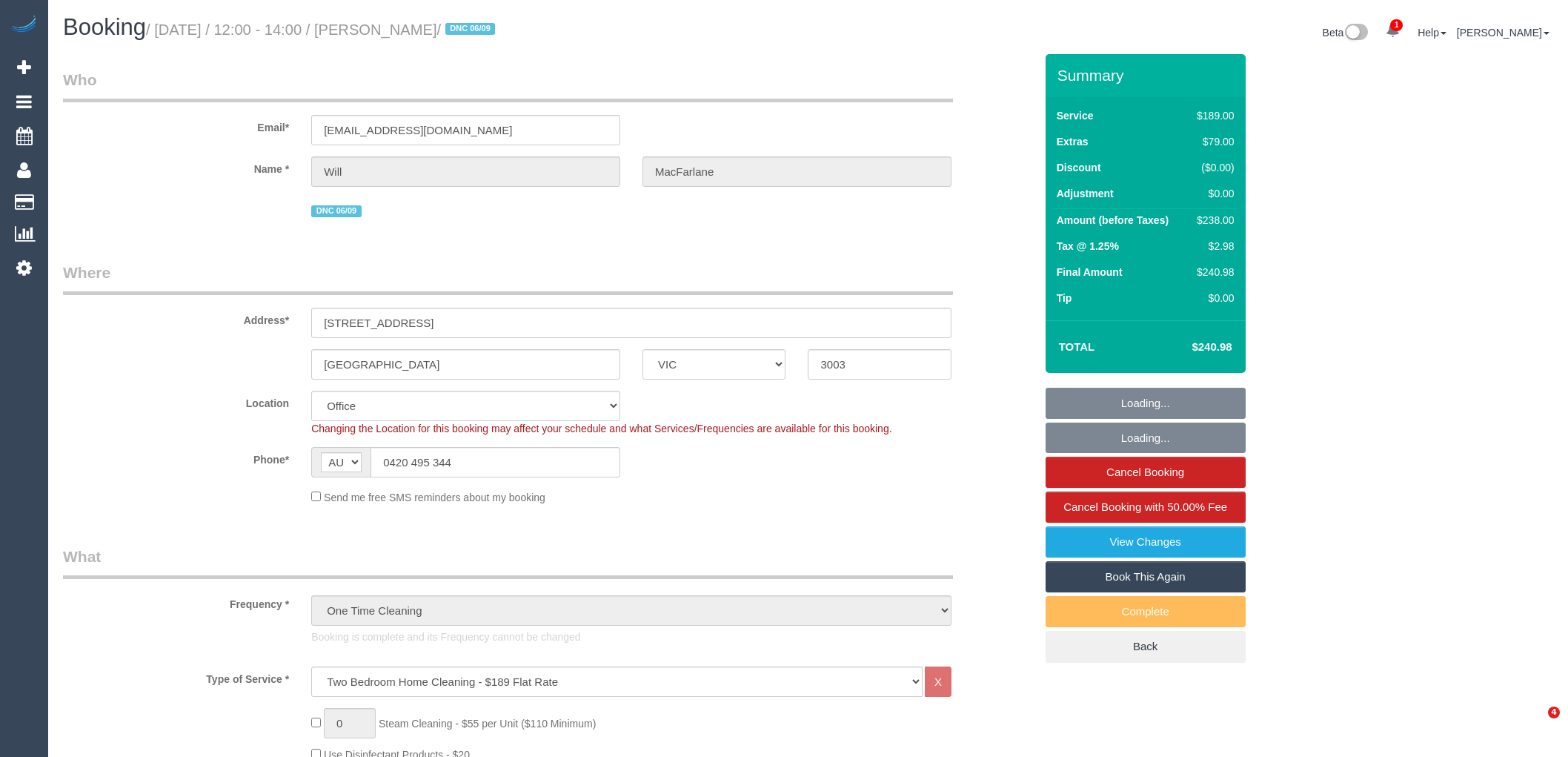
select select "VIC"
select select "number:28"
select select "number:14"
select select "number:20"
select select "number:24"
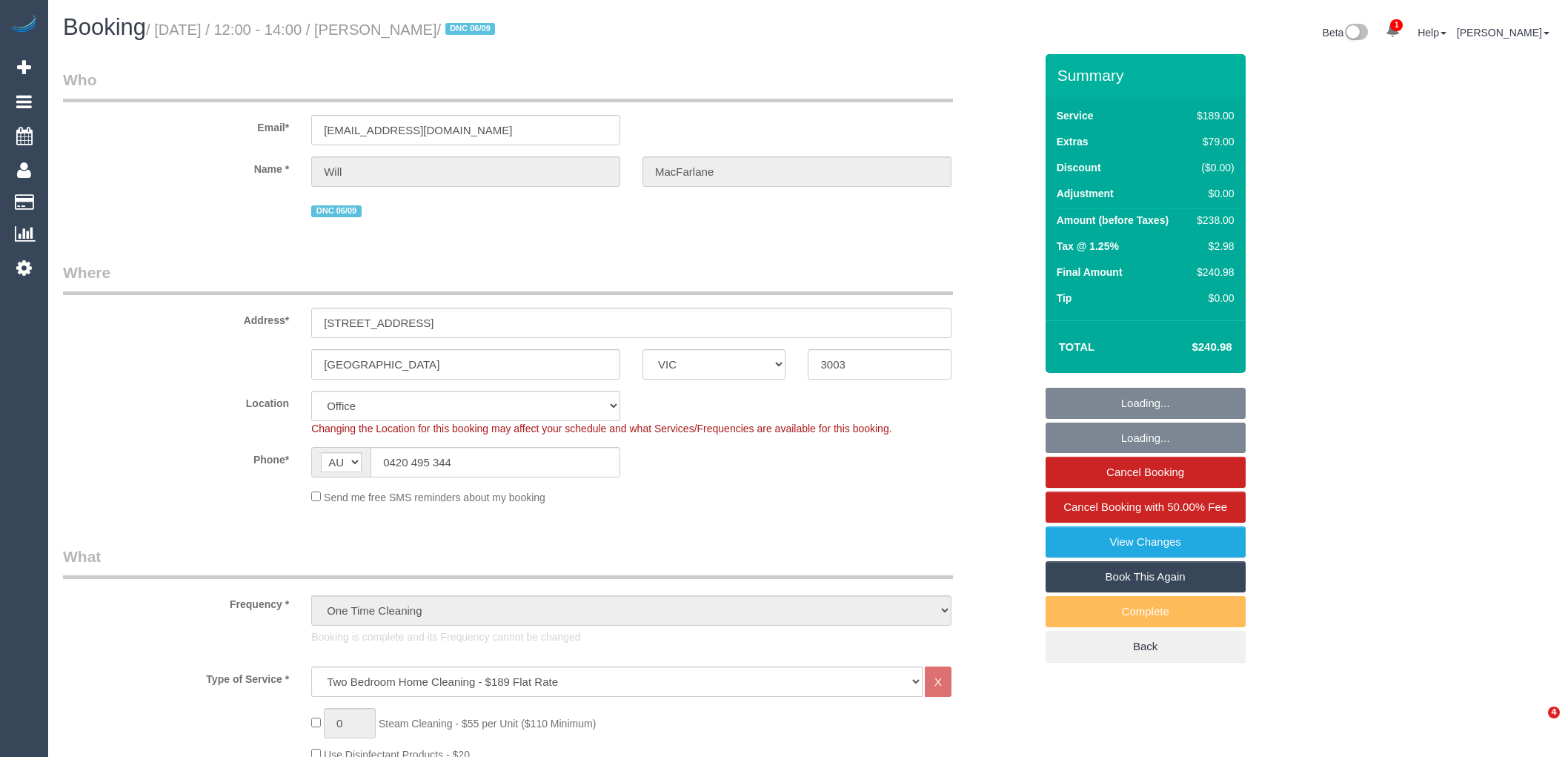
select select "number:13"
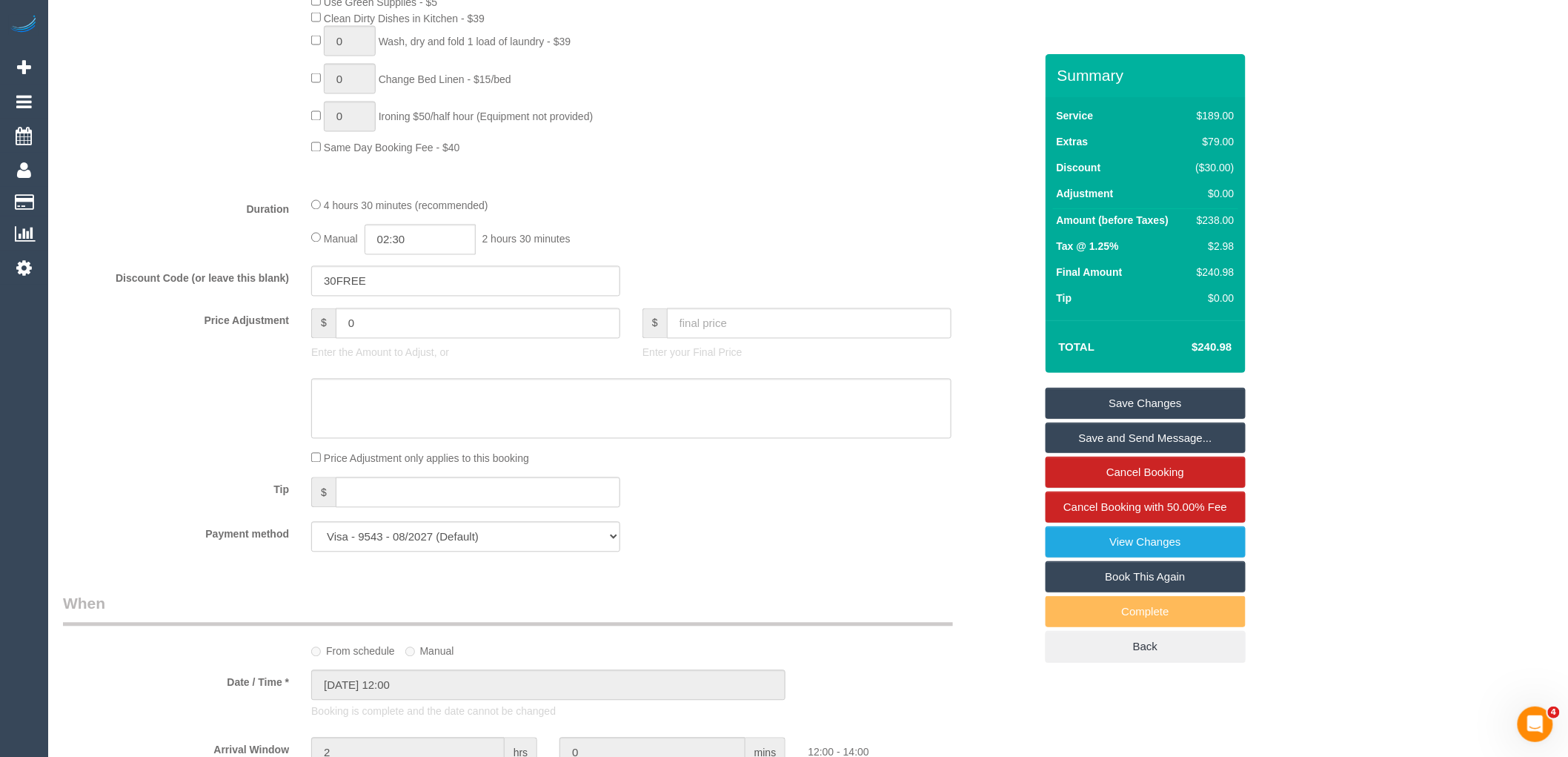
scroll to position [1071, 0]
click at [450, 553] on select "Visa - 9543 - 08/2027 (Default) Add Credit Card ─────────────── Cash Check Payp…" at bounding box center [465, 538] width 309 height 31
select select "string:cash"
click at [311, 541] on select "Visa - 9543 - 08/2027 (Default) Add Credit Card ─────────────── Cash Check Payp…" at bounding box center [465, 538] width 309 height 31
click at [497, 594] on div "Who Email* [EMAIL_ADDRESS][DOMAIN_NAME] Name * Will MacFarlane DNC 06/09 Where …" at bounding box center [549, 557] width 994 height 3146
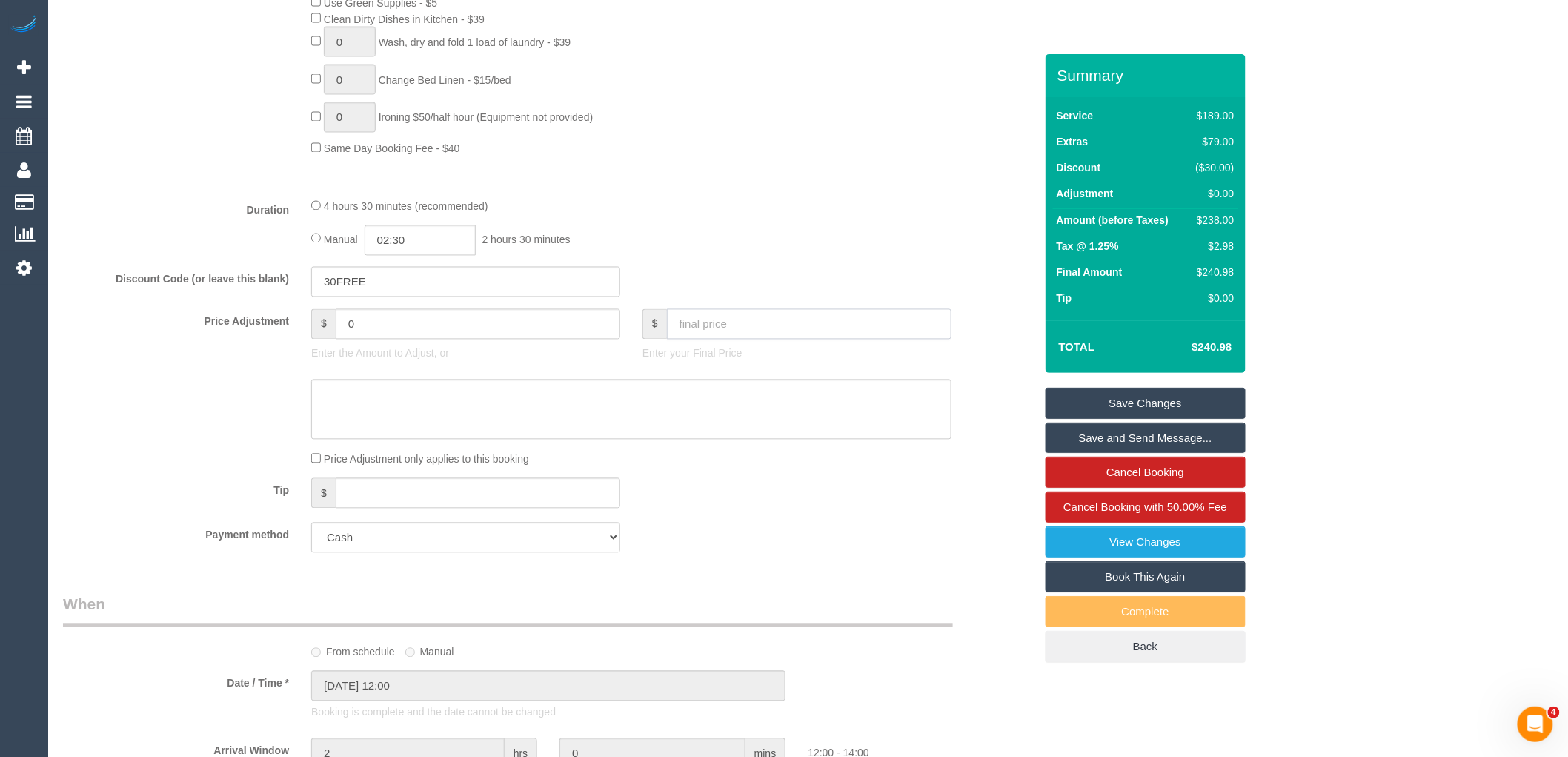
click at [758, 339] on input "text" at bounding box center [810, 325] width 285 height 31
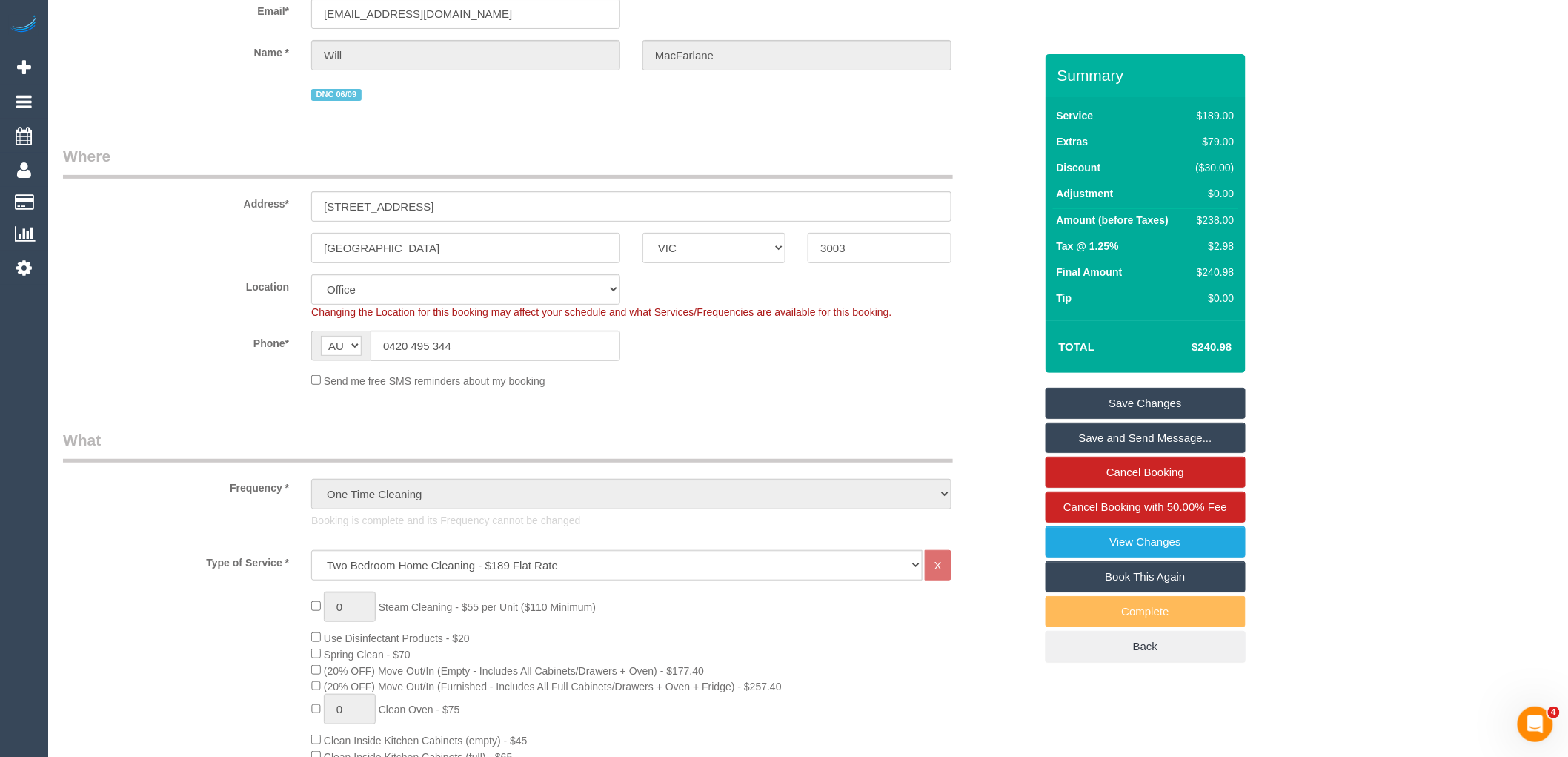
scroll to position [0, 0]
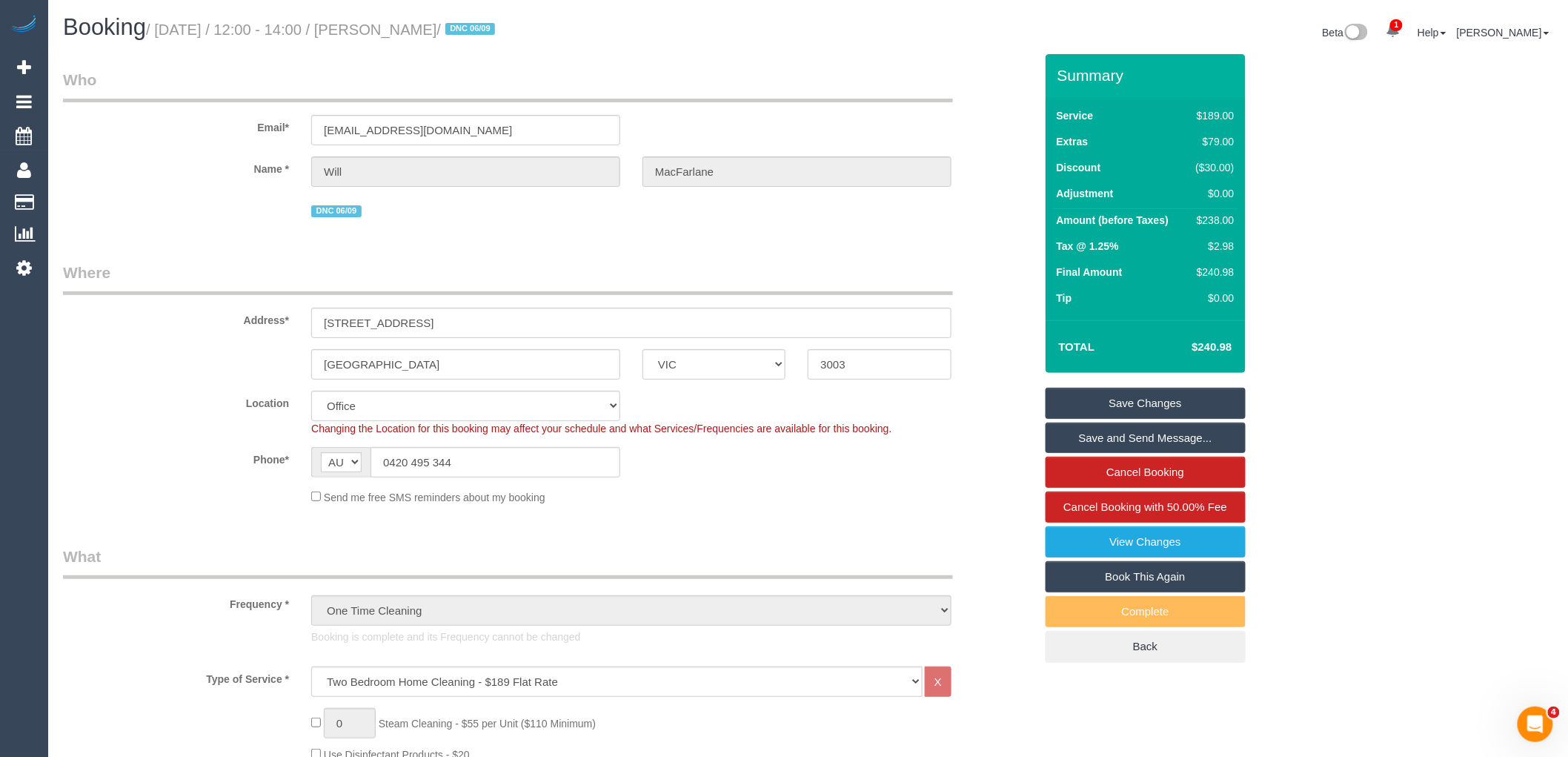
drag, startPoint x: 515, startPoint y: 30, endPoint x: 412, endPoint y: 32, distance: 103.0
click at [412, 32] on small "/ [DATE] / 12:00 - 14:00 / [PERSON_NAME] / DNC 06/09" at bounding box center [322, 29] width 354 height 16
copy small "[PERSON_NAME]"
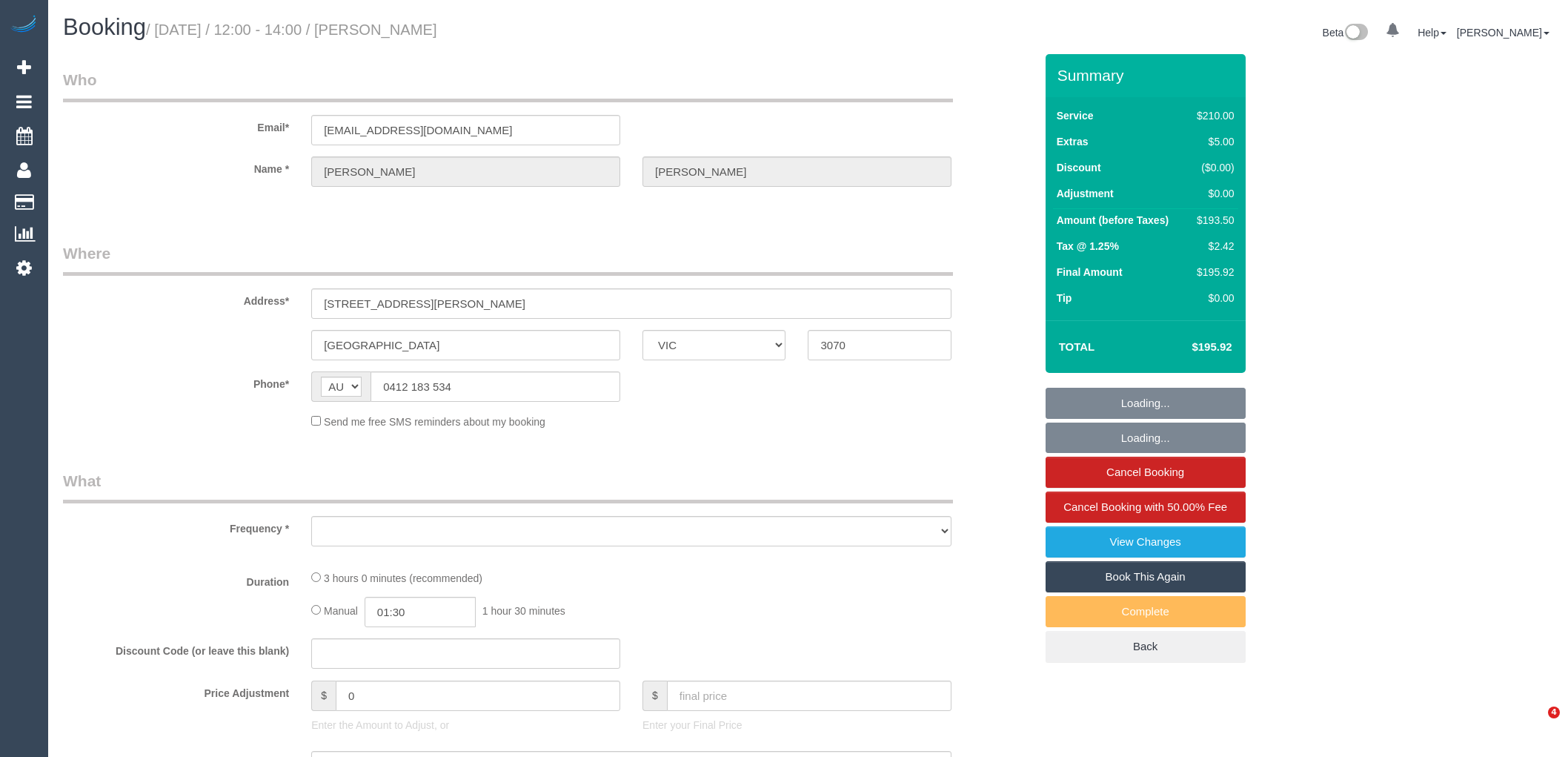
select select "VIC"
select select "string:stripe-pm_1RnqSQ2GScqysDRVh71T4XX8"
select select "number:27"
select select "number:14"
select select "number:19"
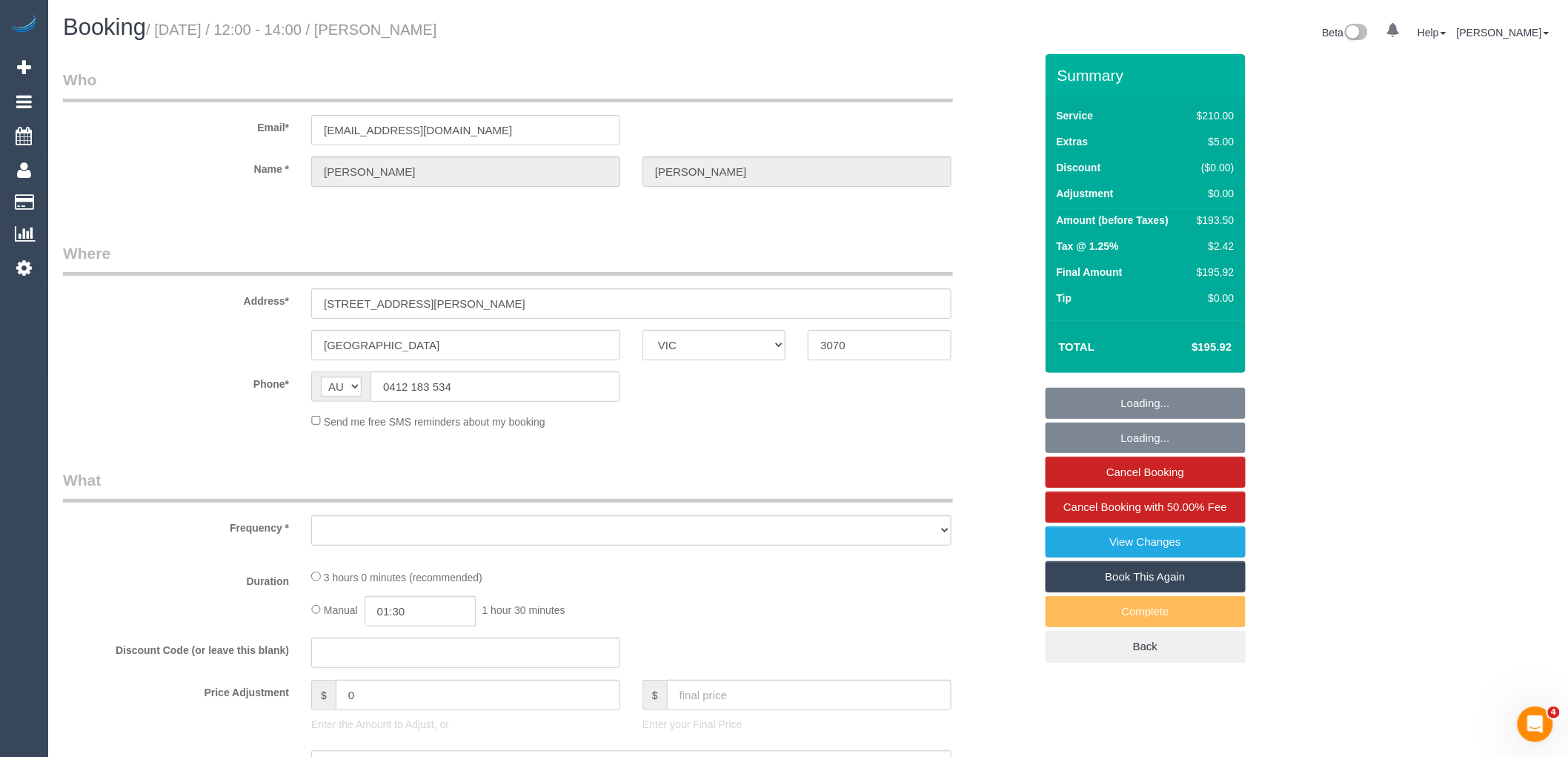
select select "number:36"
select select "number:34"
select select "number:11"
select select "object:691"
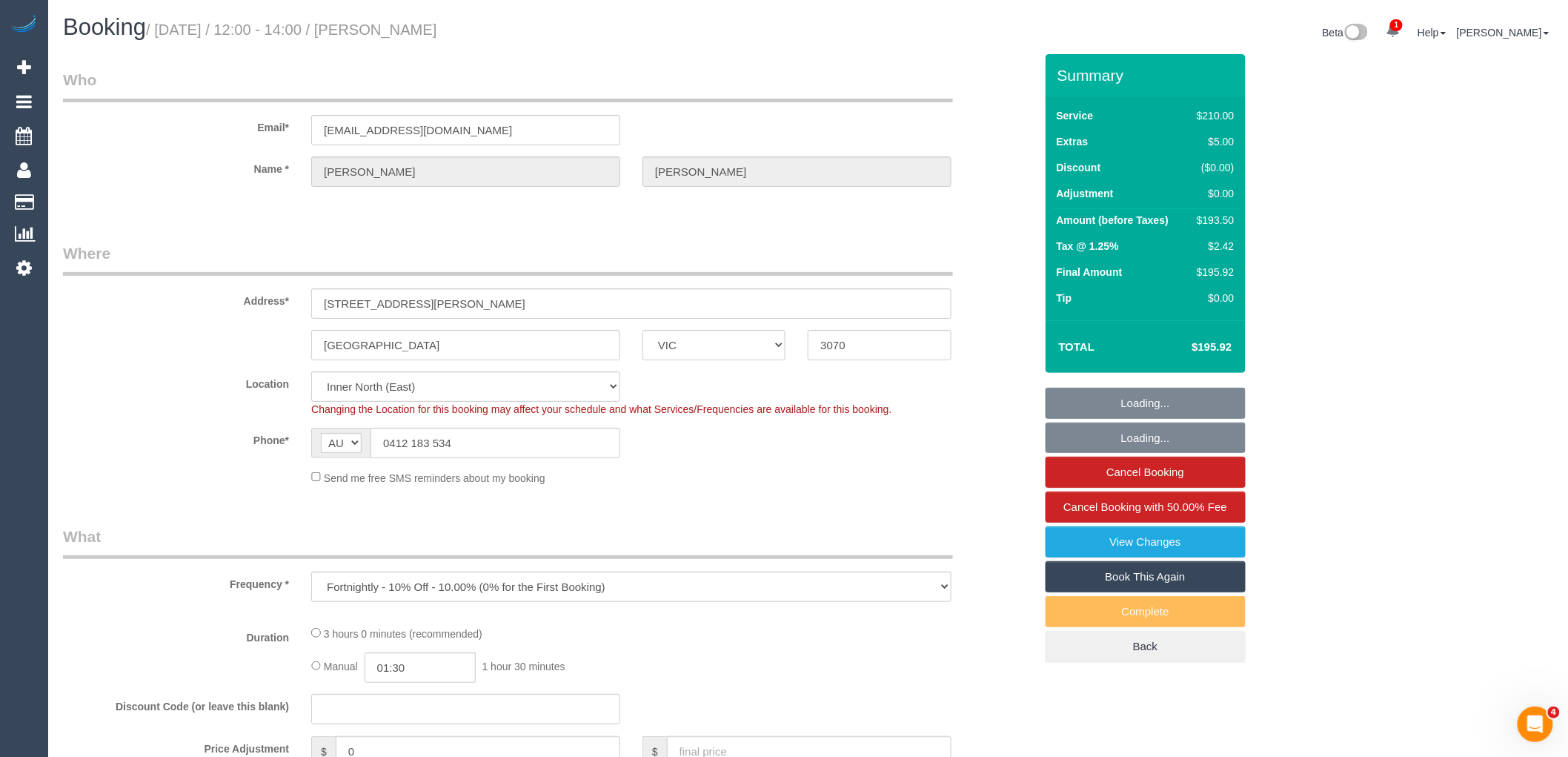
select select "180"
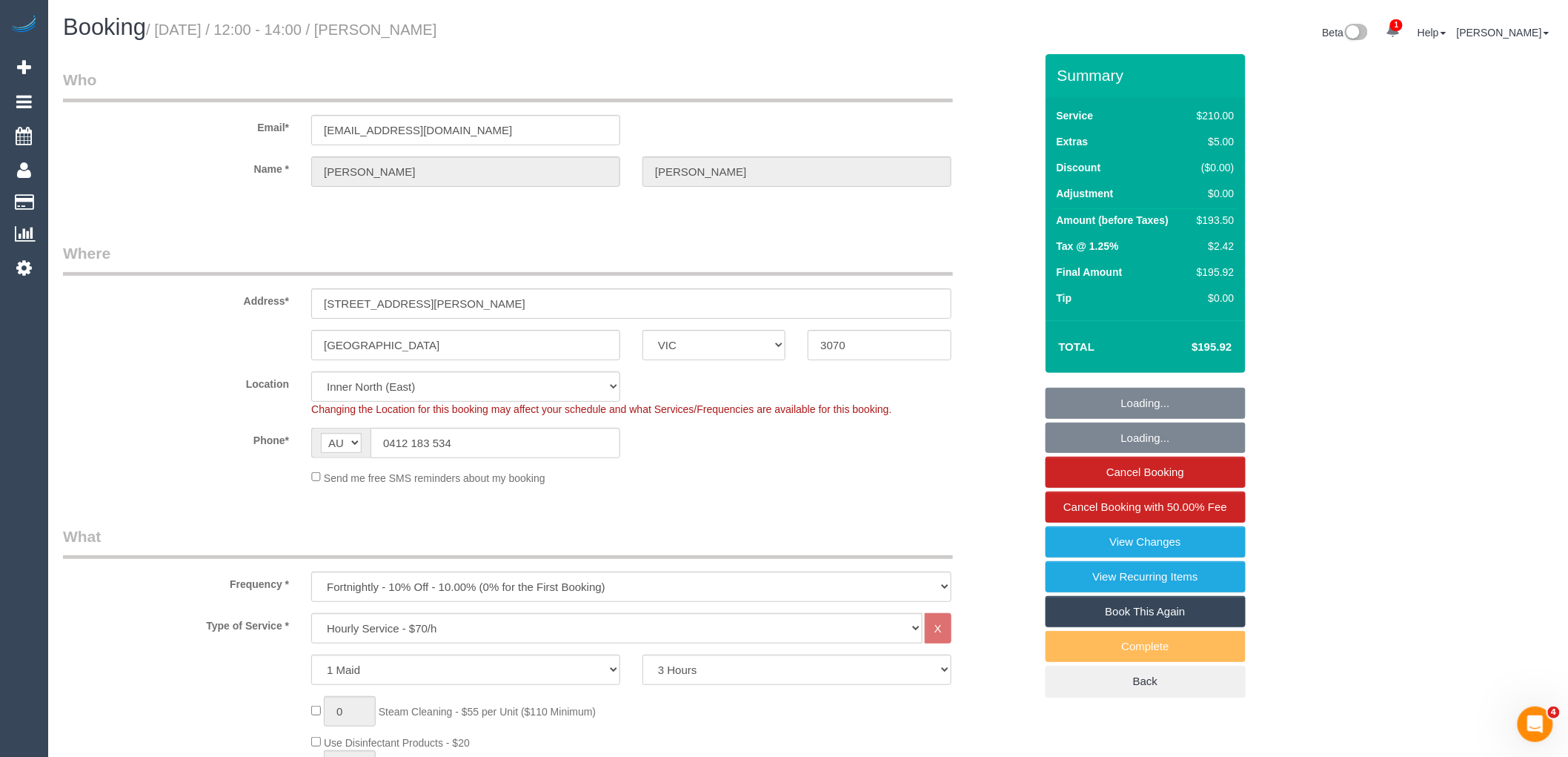
select select "object:1708"
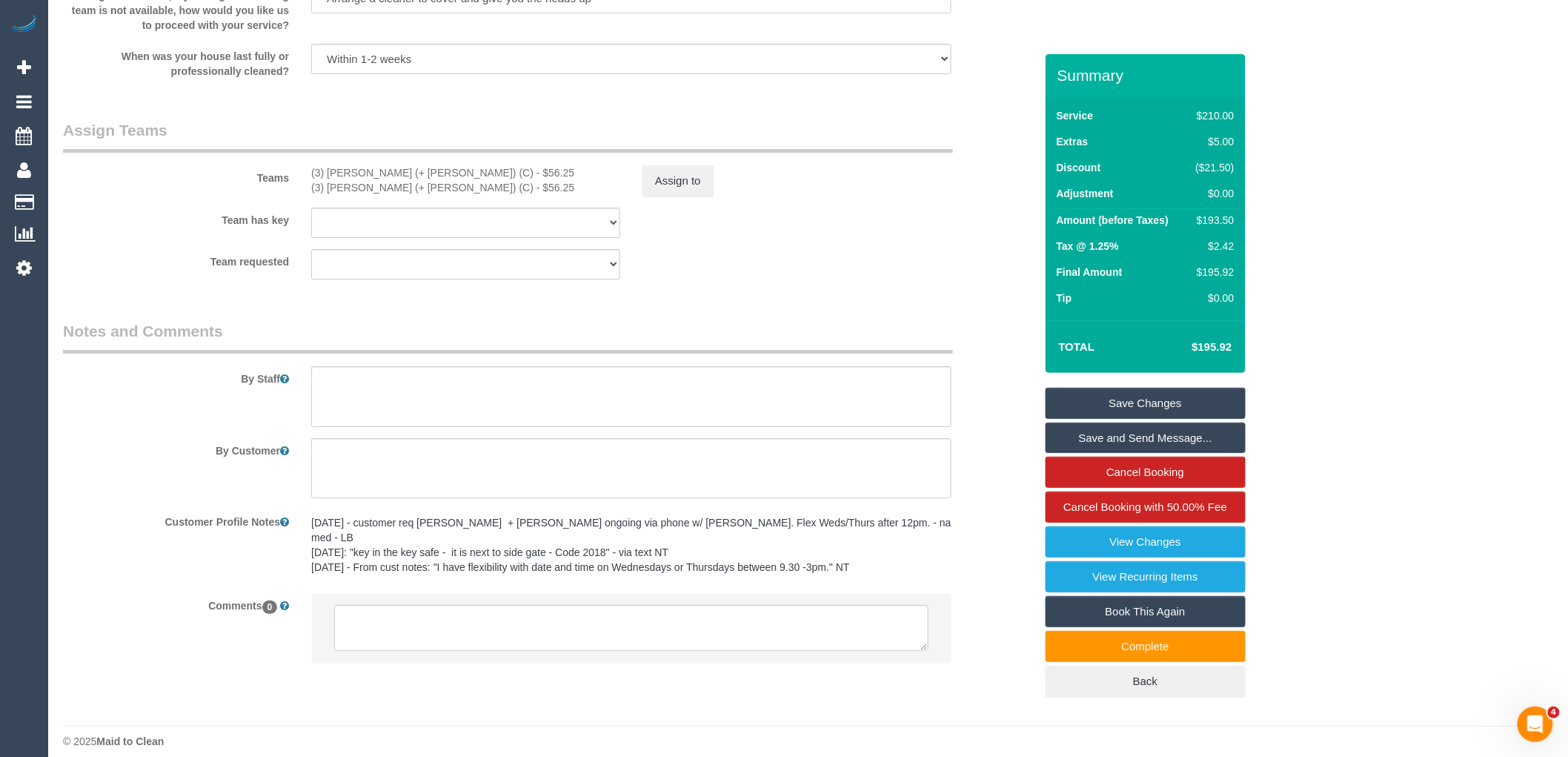
scroll to position [2148, 0]
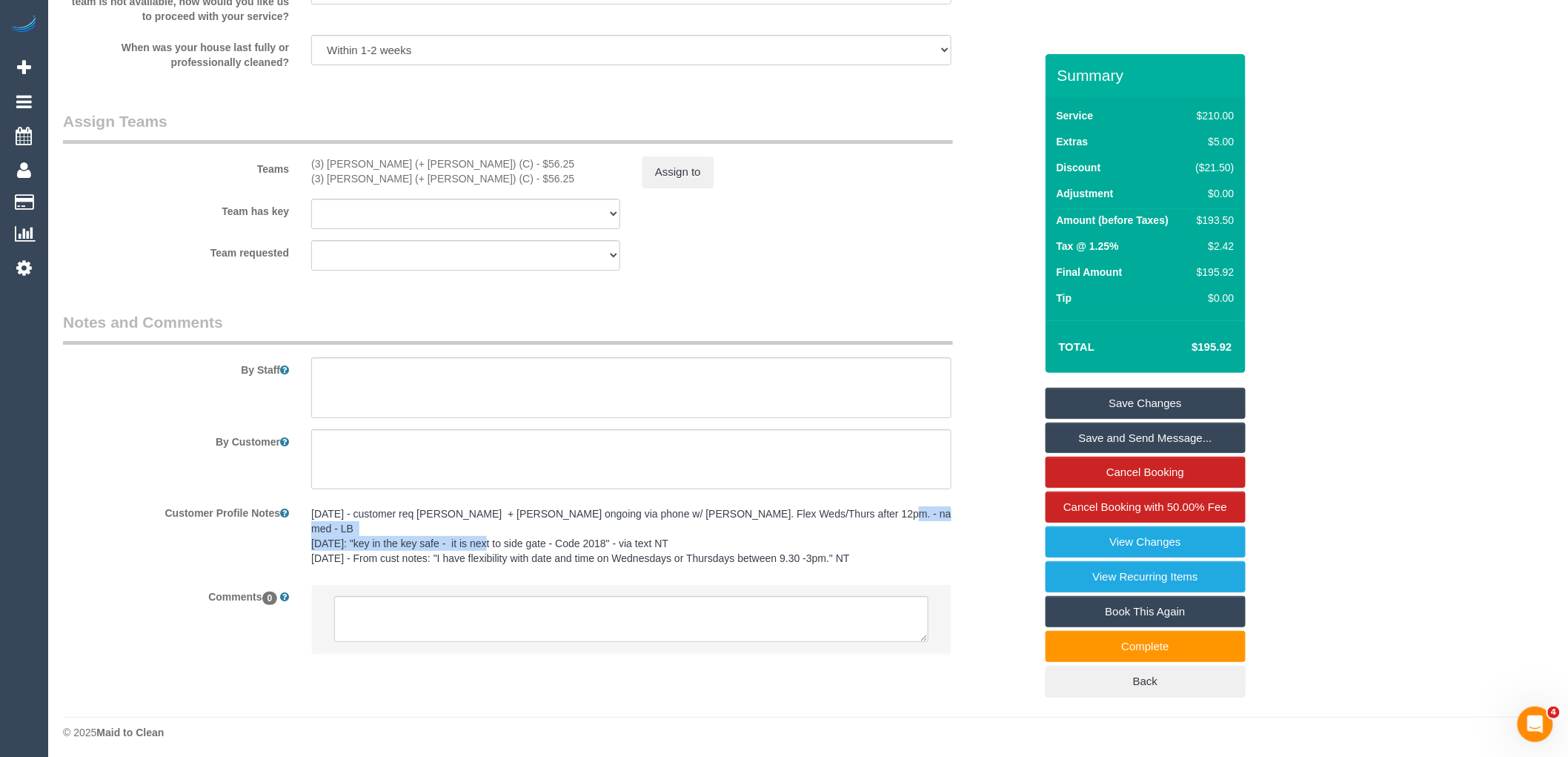
drag, startPoint x: 608, startPoint y: 536, endPoint x: 356, endPoint y: 537, distance: 252.0
click at [356, 537] on pre "[DATE] - customer req [PERSON_NAME] + [PERSON_NAME] ongoing via phone w/ [PERSO…" at bounding box center [631, 536] width 640 height 60
click at [1003, 517] on div "Customer Profile Notes 26/08/25 - customer req Liz + Tony ongoing via phone w/ …" at bounding box center [549, 582] width 994 height 164
drag, startPoint x: 629, startPoint y: 538, endPoint x: 372, endPoint y: 542, distance: 257.0
click at [372, 542] on textarea "[DATE] - customer req [PERSON_NAME] + [PERSON_NAME] ongoing via phone w/ [PERSO…" at bounding box center [631, 582] width 640 height 164
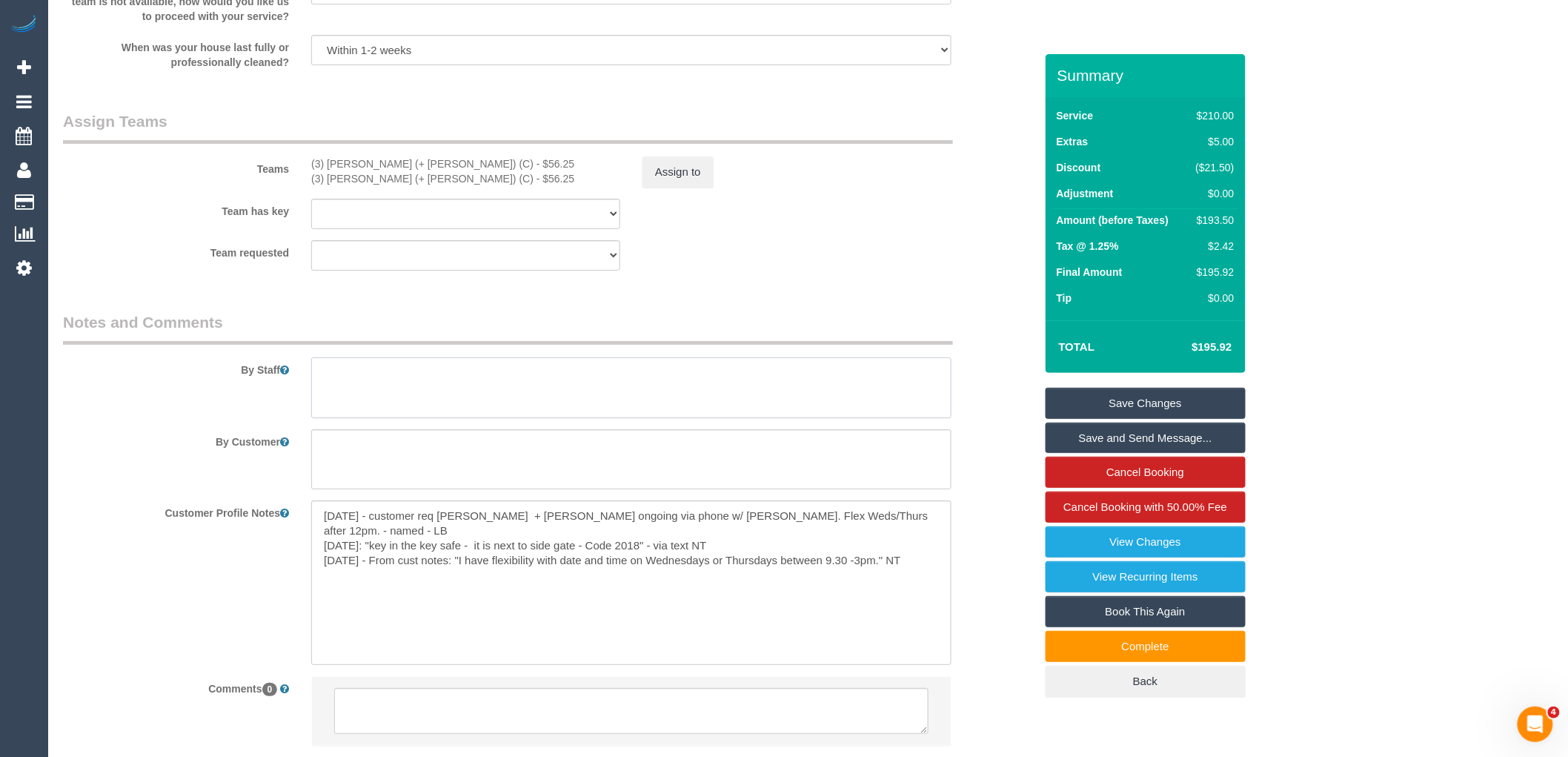
click at [514, 374] on textarea at bounding box center [631, 387] width 640 height 61
paste textarea "key in the key safe - it is next to side gate - Code 2018"
type textarea "key in the key safe - it is next to side gate - Code 2018"
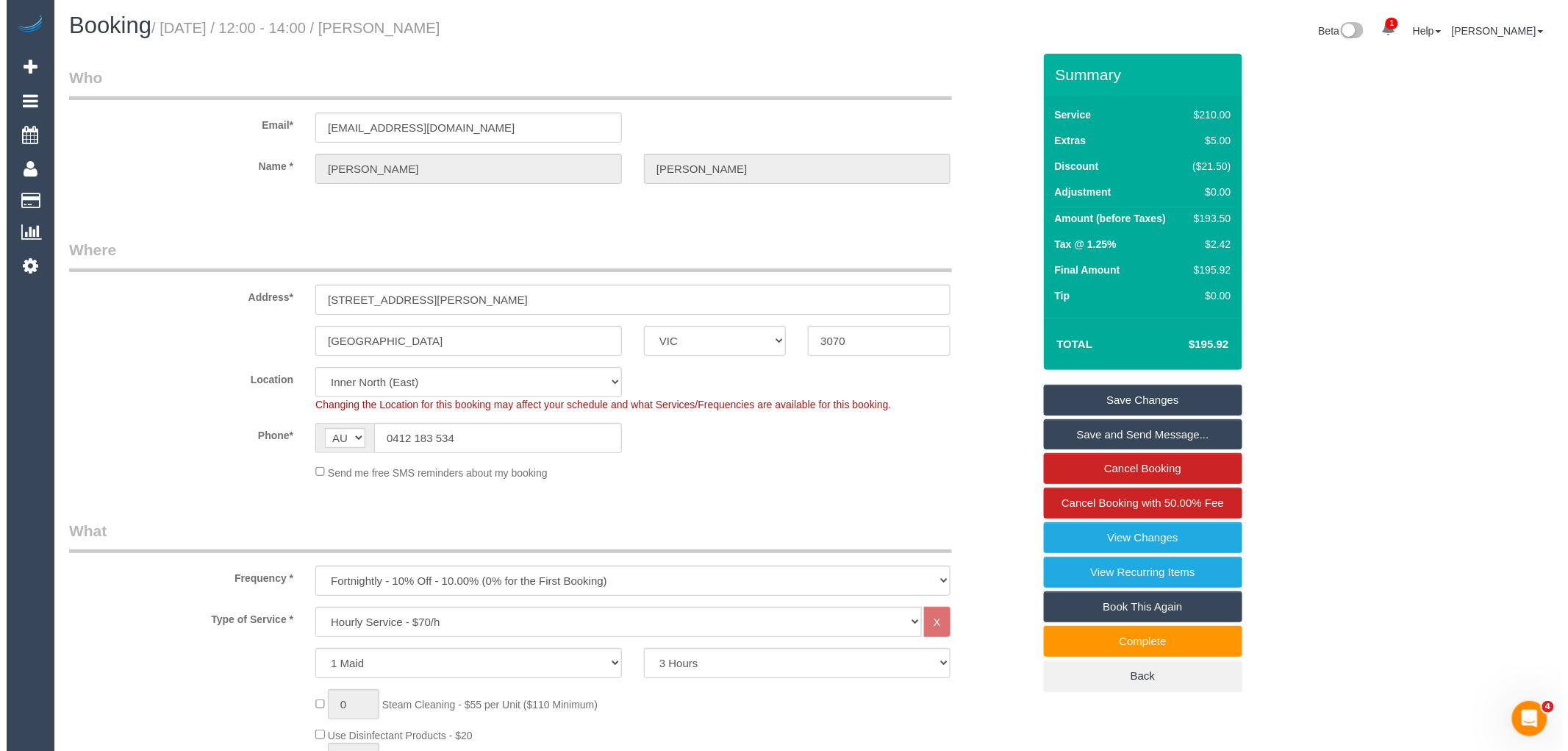
scroll to position [0, 0]
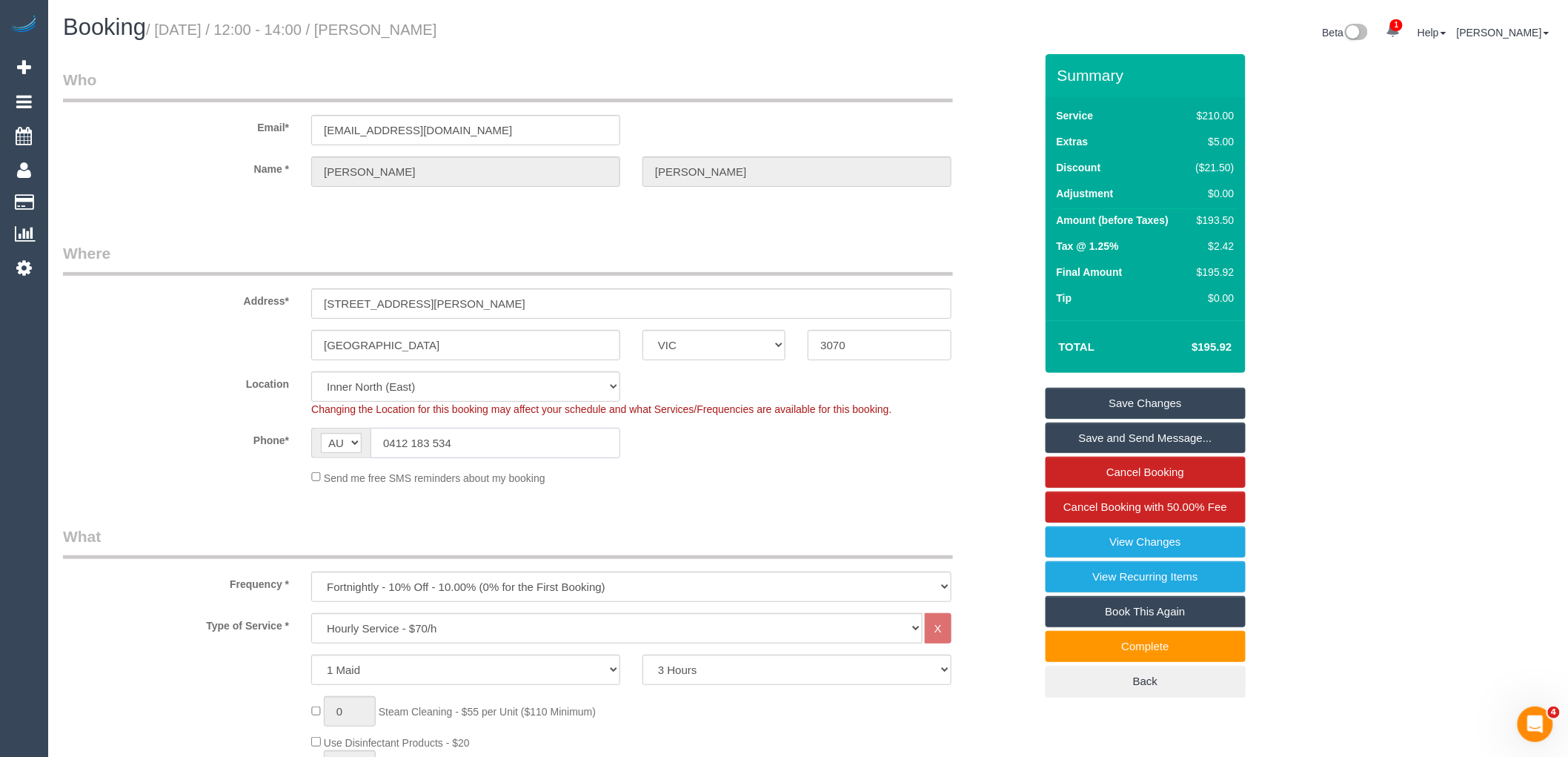
click at [264, 443] on div "Phone* AF AL DZ AD AO AI AQ AG AR AM AW AU AT AZ BS BH BD BB BY BE BZ BJ BM BT …" at bounding box center [549, 443] width 994 height 31
drag, startPoint x: 529, startPoint y: 35, endPoint x: 406, endPoint y: 30, distance: 123.1
click at [406, 30] on h1 "Booking / September 10, 2025 / 12:00 - 14:00 / Juliette Halliday" at bounding box center [430, 27] width 735 height 26
drag, startPoint x: 438, startPoint y: 440, endPoint x: 193, endPoint y: 438, distance: 245.0
click at [236, 440] on div "Phone* AF AL DZ AD AO AI AQ AG AR AM AW AU AT AZ BS BH BD BB BY BE BZ BJ BM BT …" at bounding box center [549, 443] width 994 height 31
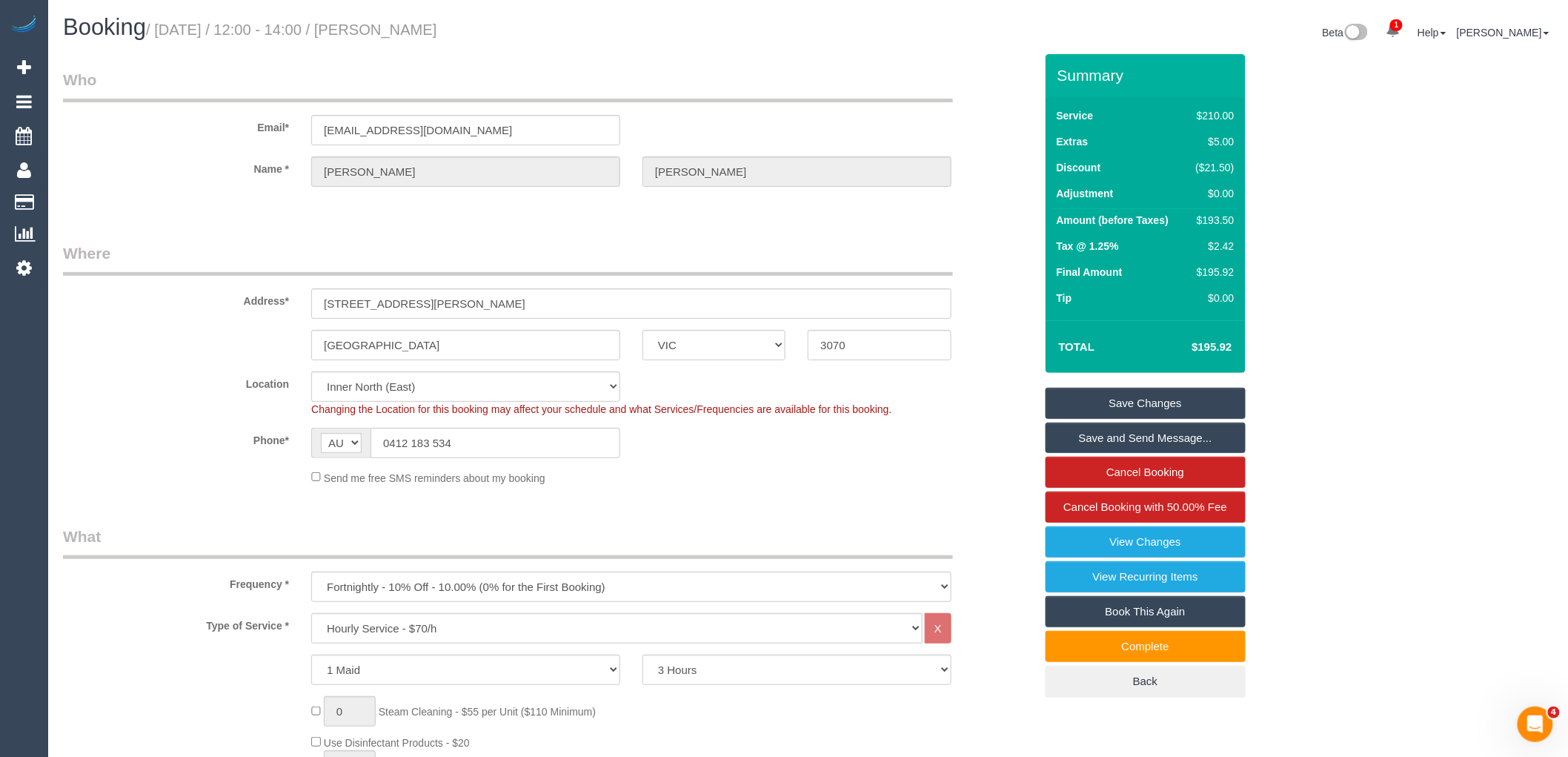
drag, startPoint x: 547, startPoint y: 26, endPoint x: 411, endPoint y: 32, distance: 136.1
click at [411, 32] on h1 "Booking / September 10, 2025 / 12:00 - 14:00 / Juliette Halliday" at bounding box center [430, 27] width 735 height 26
copy small "[PERSON_NAME]"
click at [1146, 402] on link "Save Changes" at bounding box center [1145, 403] width 200 height 32
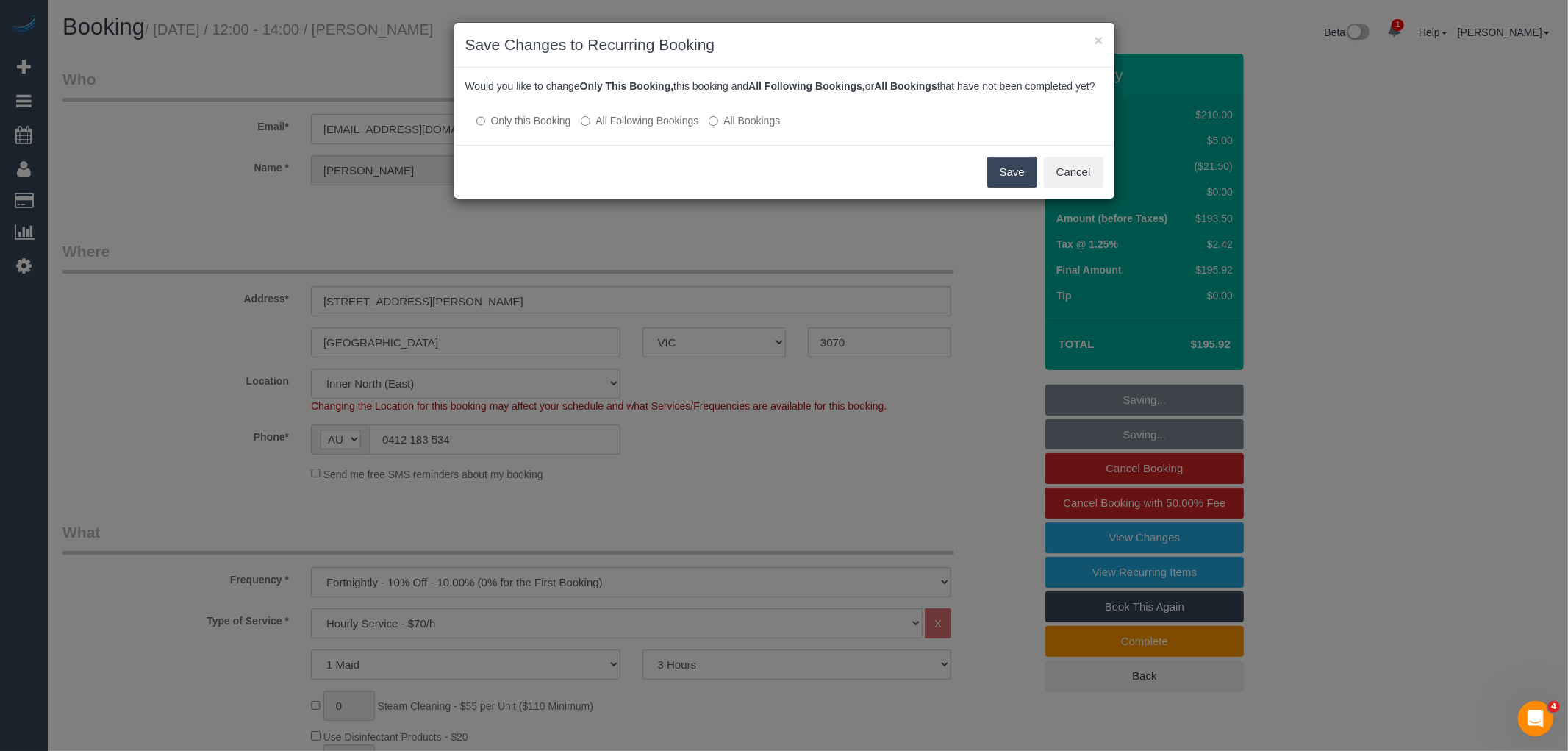
click at [650, 128] on label "All Following Bookings" at bounding box center [639, 120] width 117 height 14
click at [1008, 186] on button "Save" at bounding box center [1012, 172] width 50 height 31
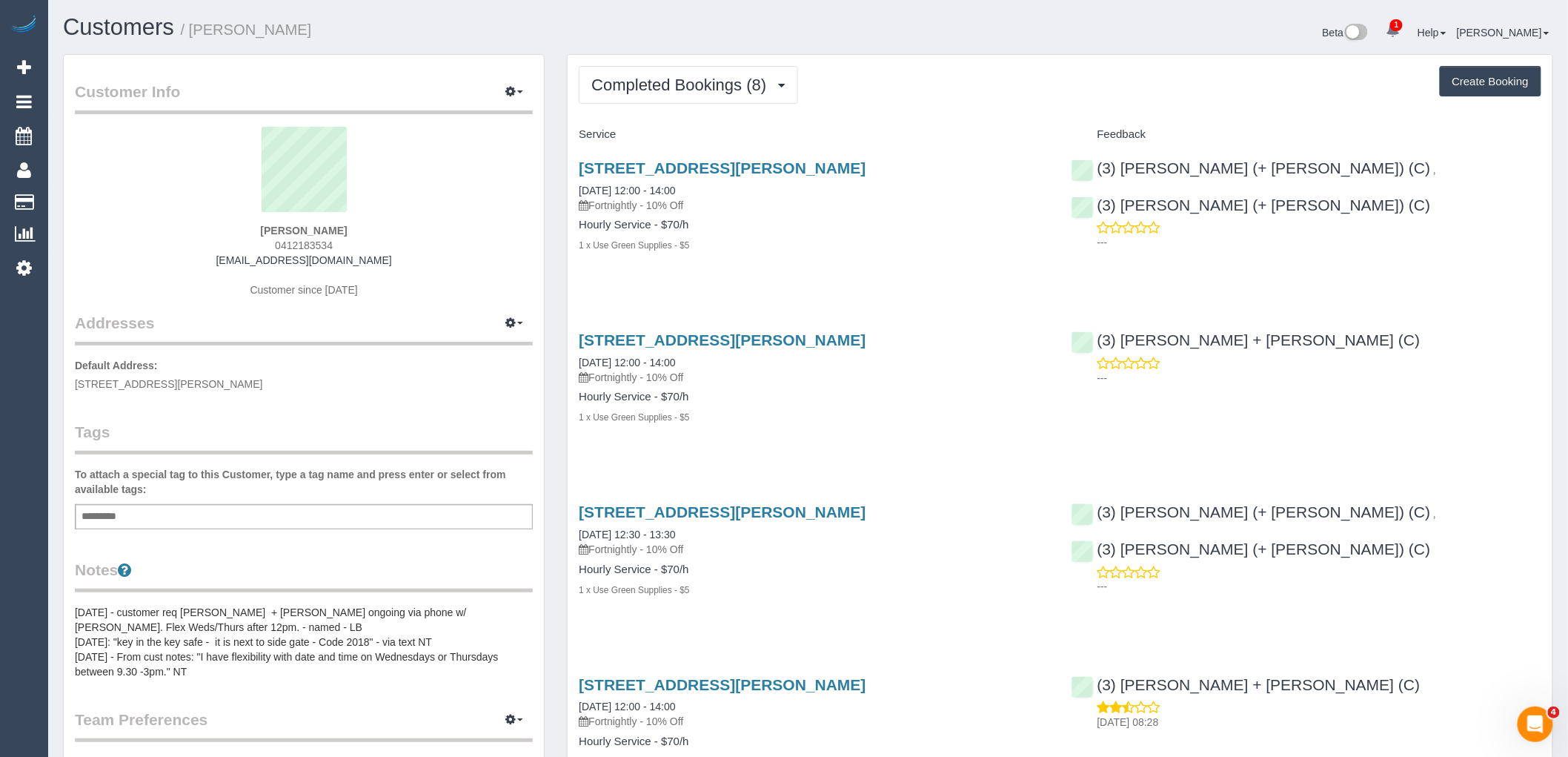
drag, startPoint x: 388, startPoint y: 253, endPoint x: 169, endPoint y: 256, distance: 219.0
click at [169, 256] on div "Juliette Halliday 0412183534 juliette.halliday1@gmail.com Customer since 2025" at bounding box center [303, 219] width 458 height 185
copy link "juliette.halliday1@gmail.com"
click at [395, 233] on div "Juliette Halliday 0412183534 juliette.halliday1@gmail.com Customer since 2025" at bounding box center [303, 219] width 458 height 185
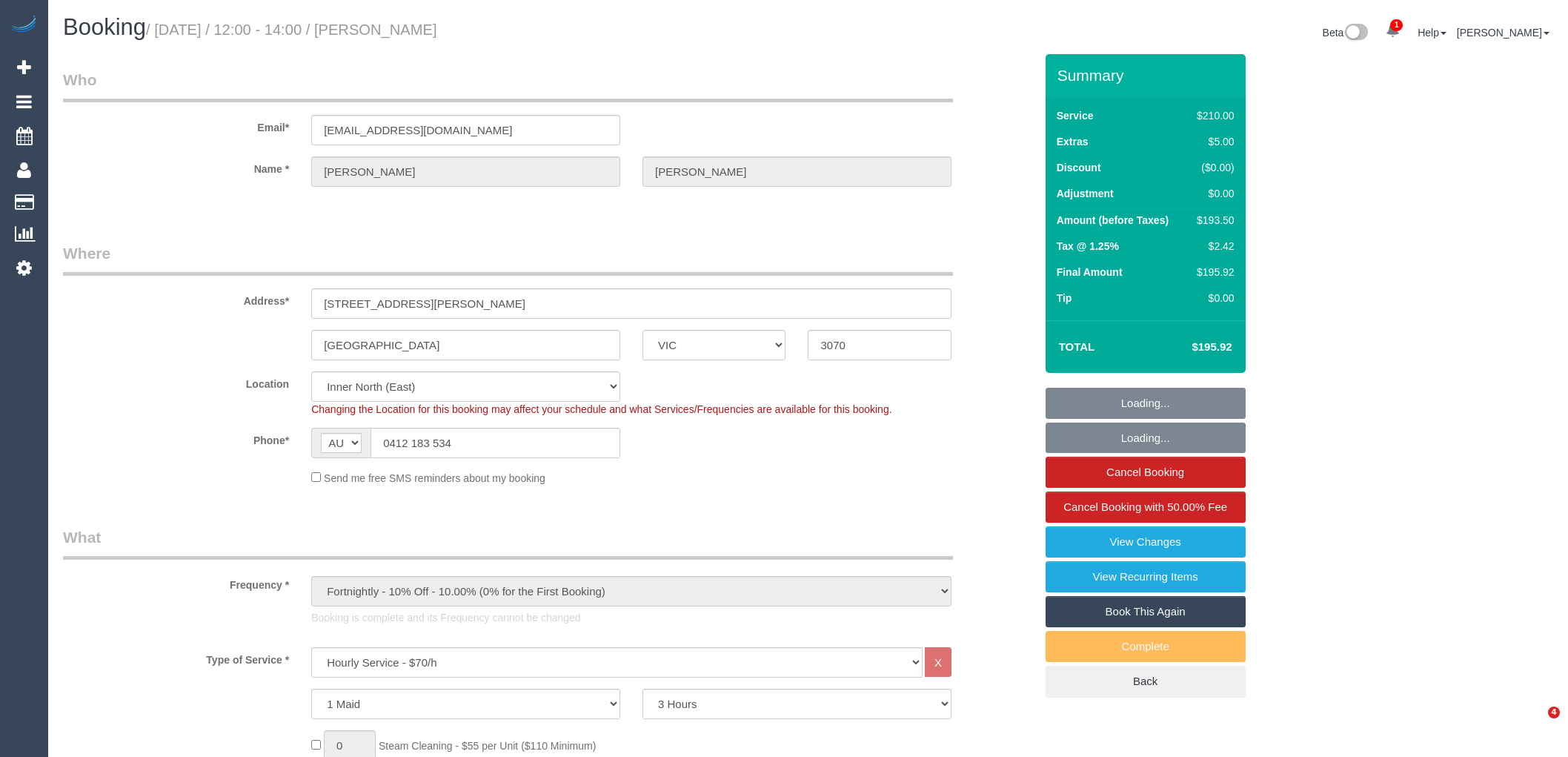
select select "VIC"
select select "180"
select select "spot6"
select select "number:27"
select select "number:14"
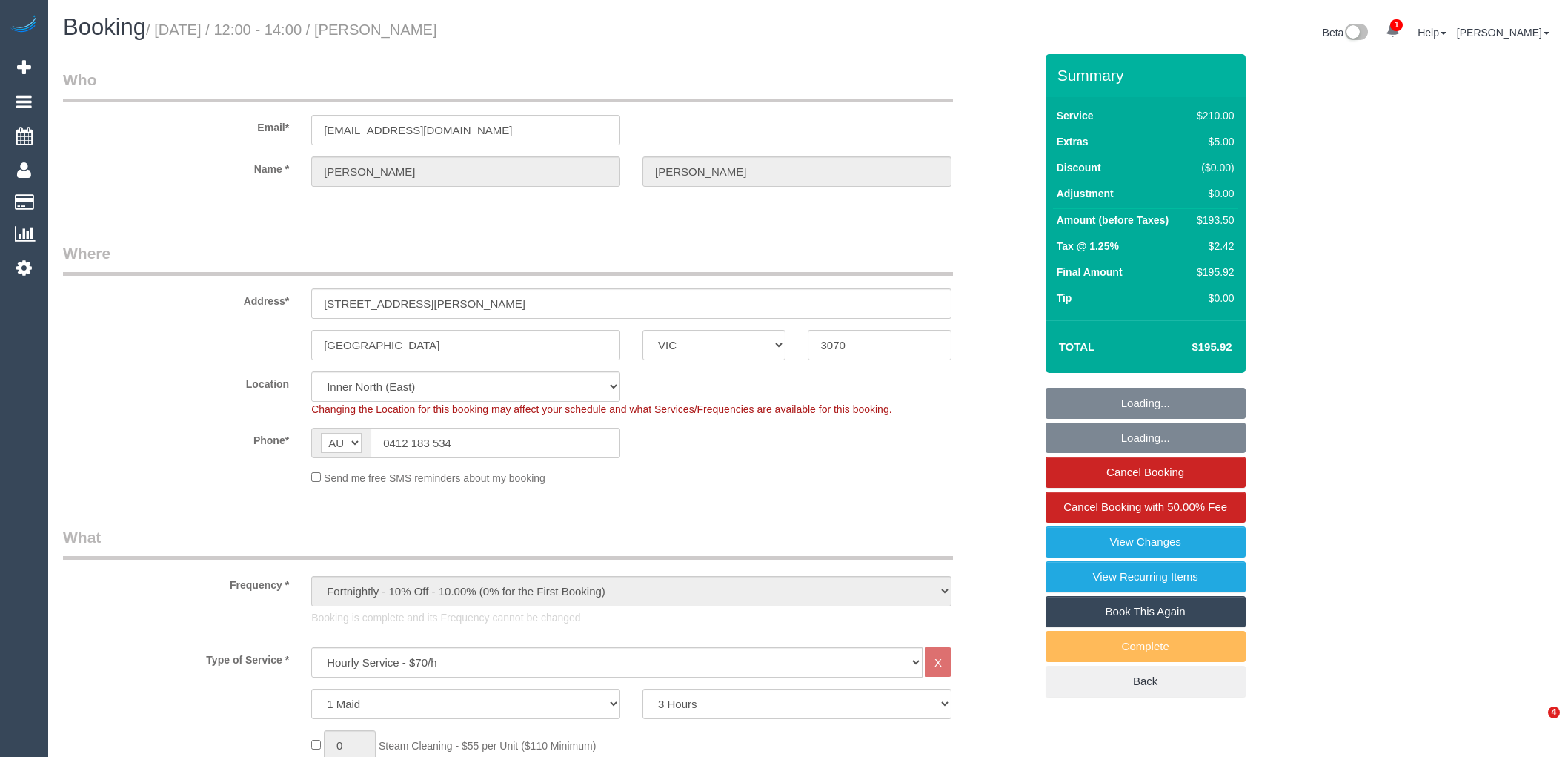
select select "number:19"
select select "number:36"
select select "number:34"
select select "number:11"
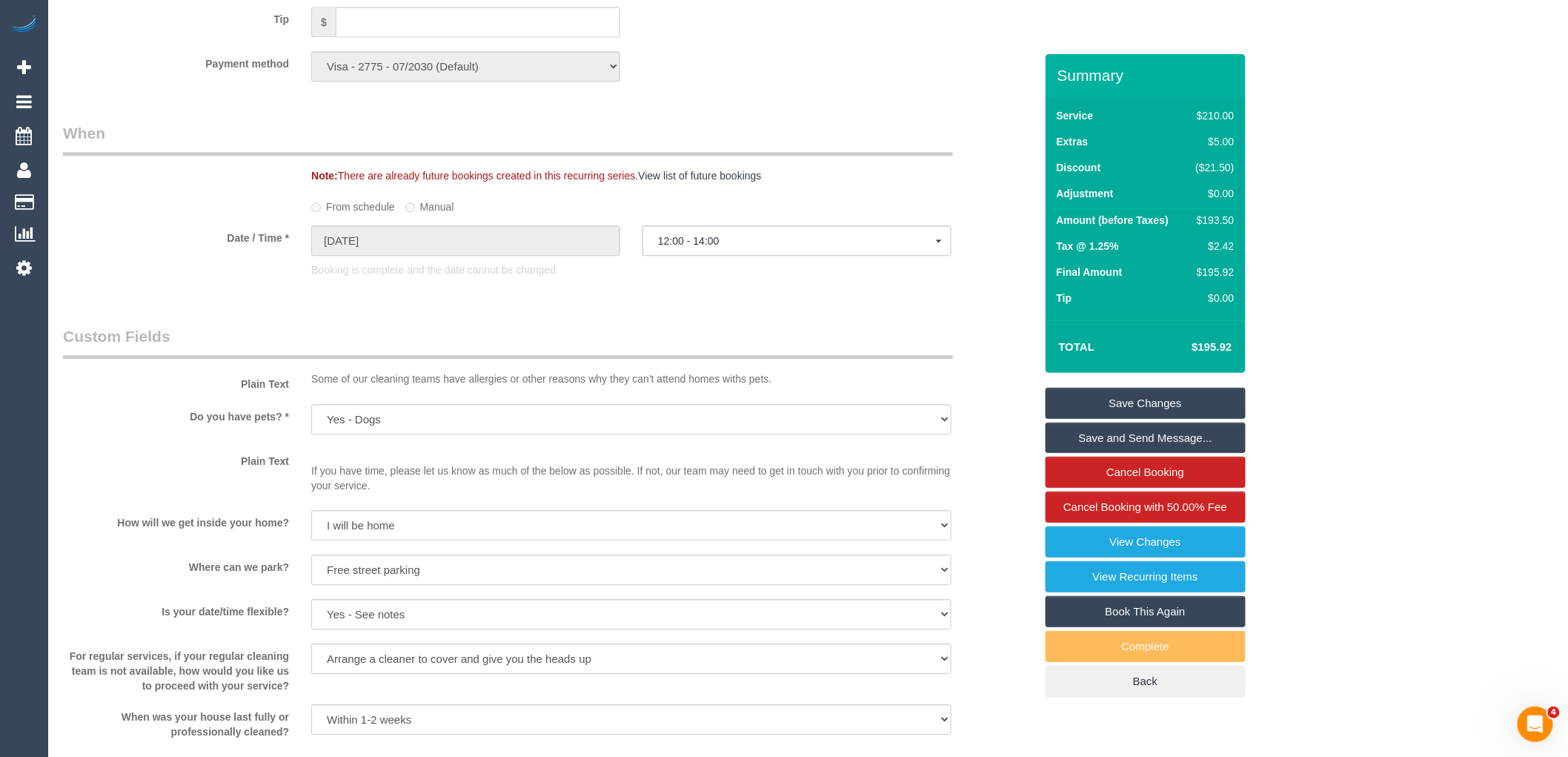
scroll to position [2153, 0]
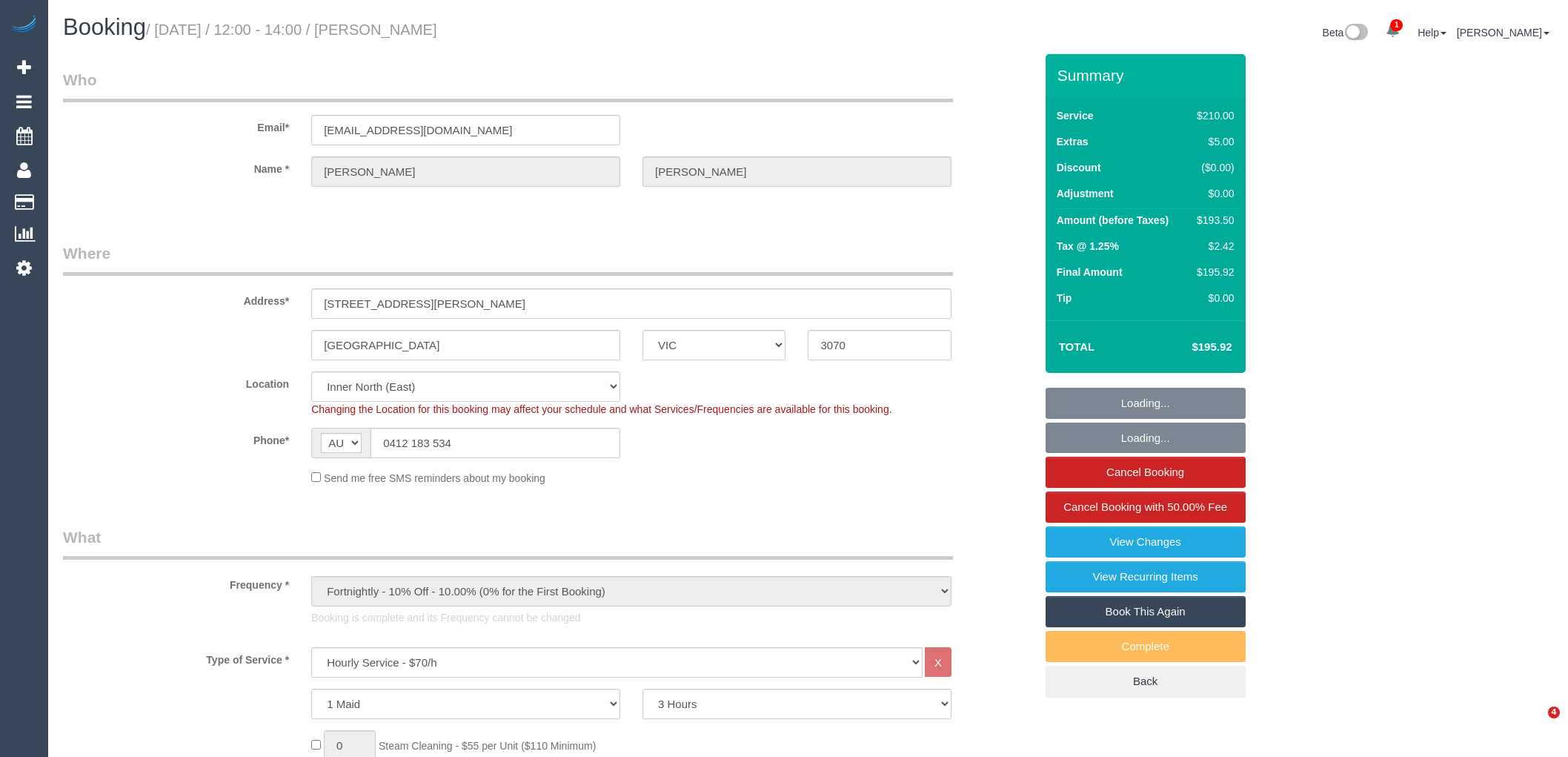
select select "VIC"
select select "180"
select select "spot1"
select select "number:27"
select select "number:14"
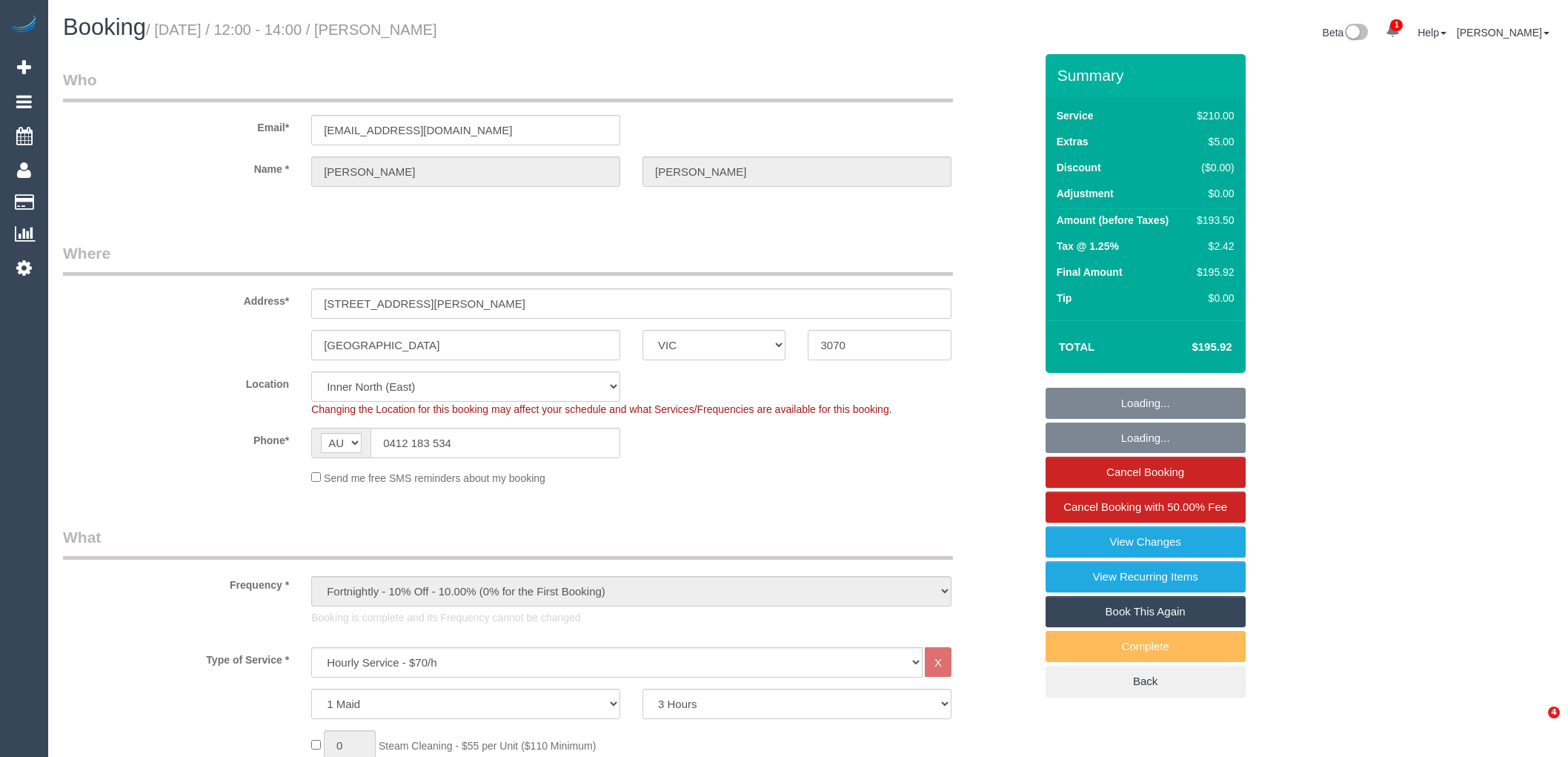
select select "number:19"
select select "number:36"
select select "number:34"
select select "number:11"
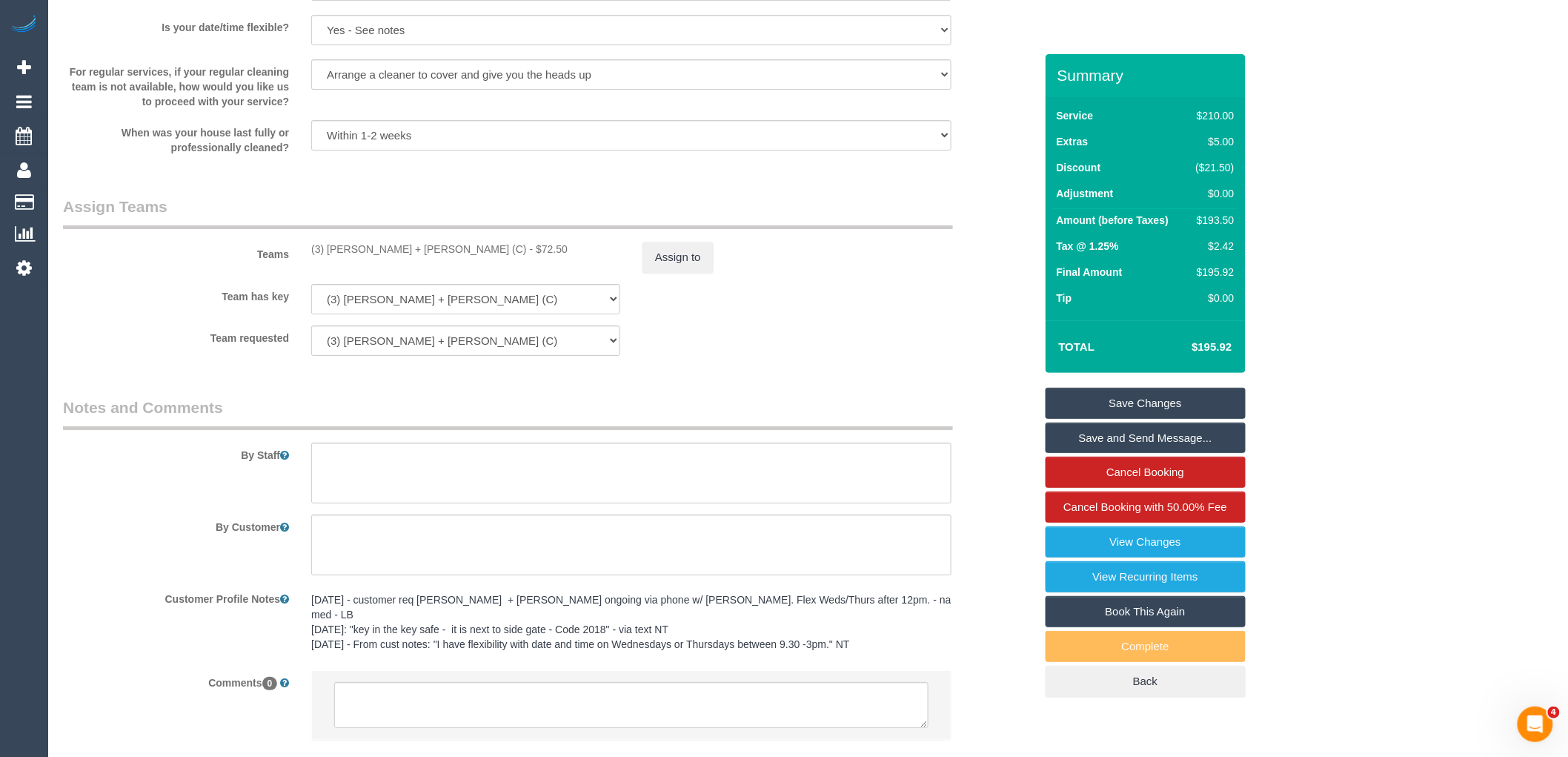
scroll to position [2153, 0]
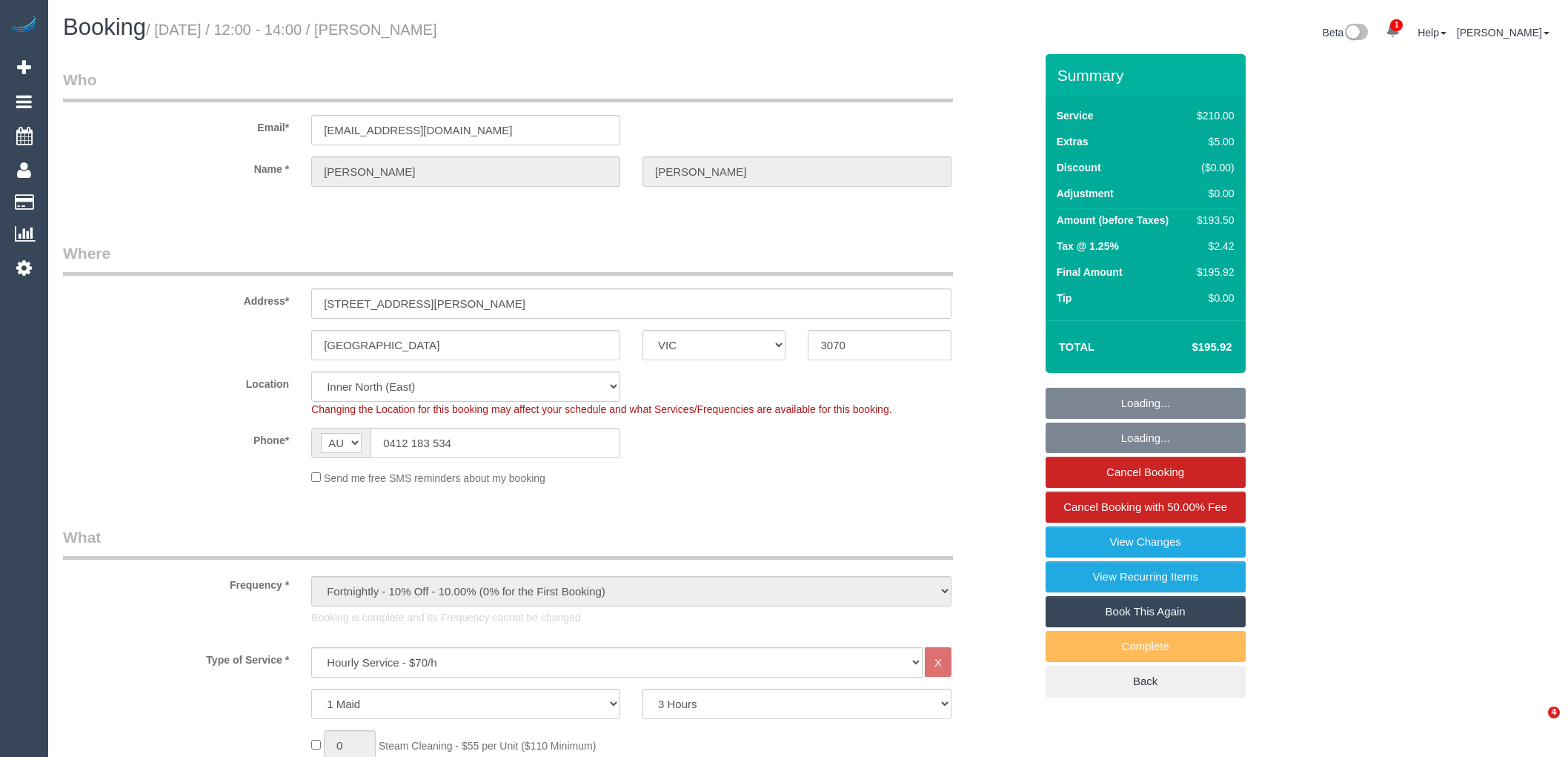
select select "VIC"
select select "180"
select select "number:27"
select select "number:14"
select select "number:19"
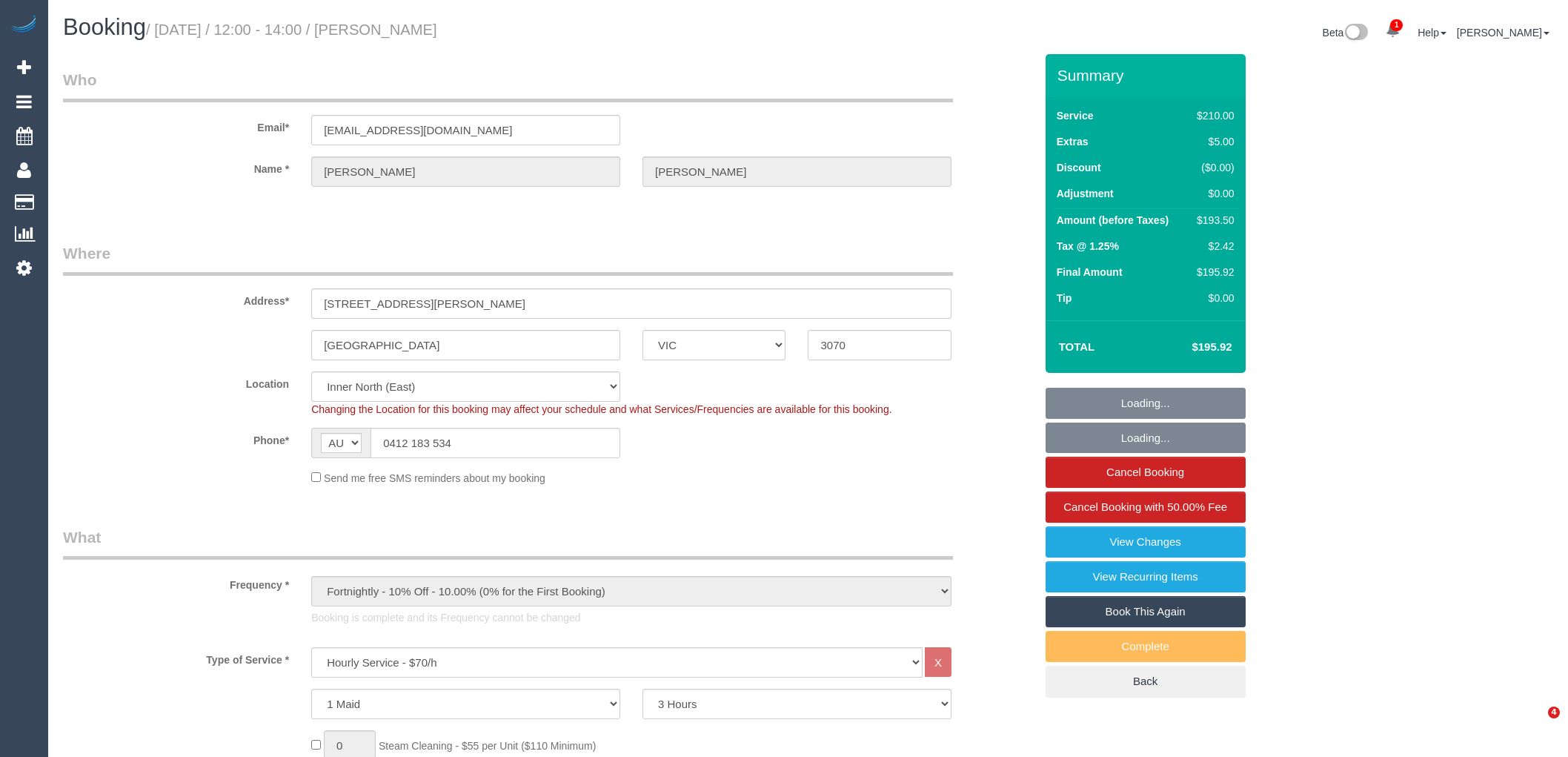
select select "number:36"
select select "number:34"
select select "number:11"
select select "spot1"
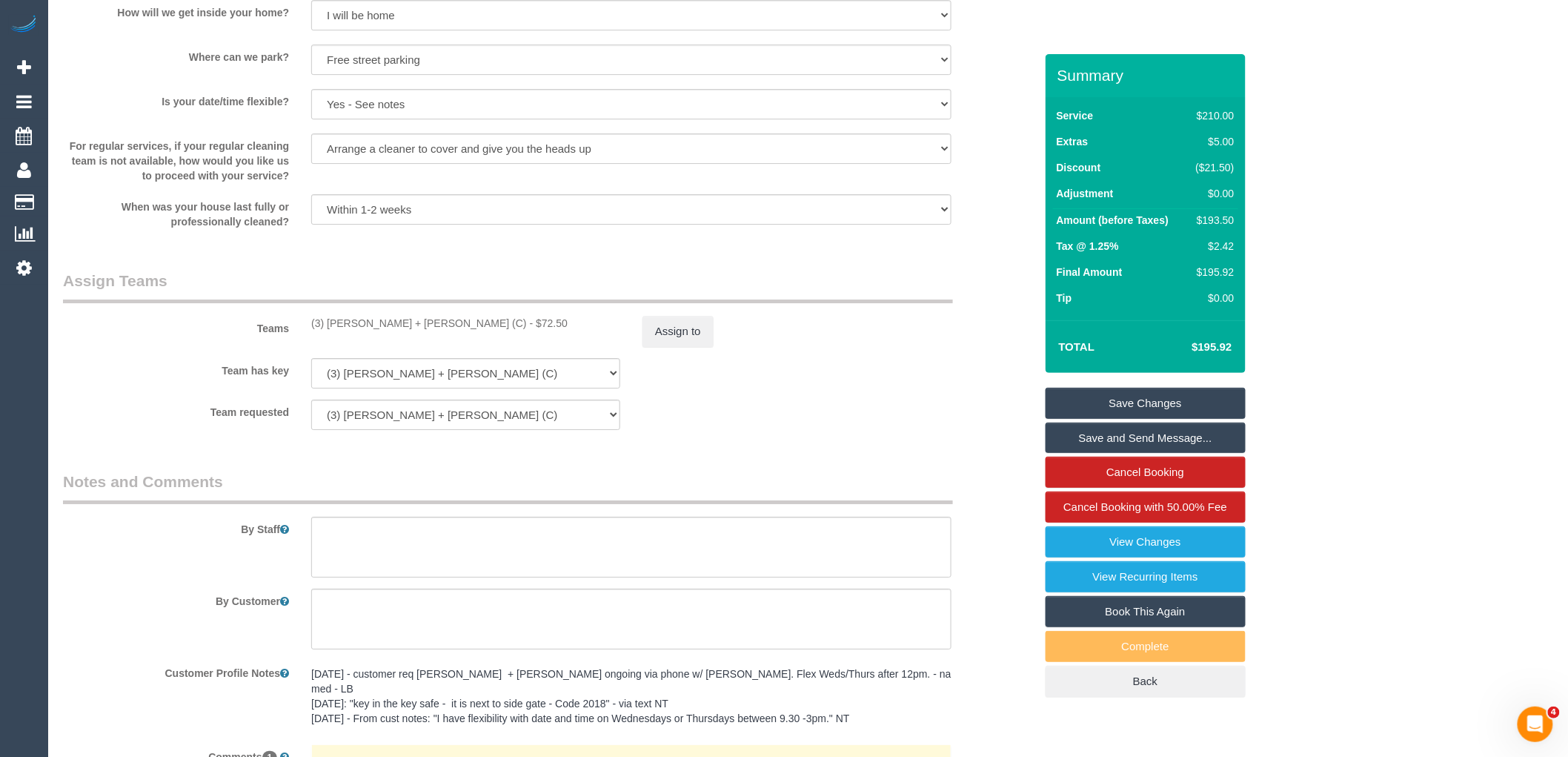
scroll to position [2279, 0]
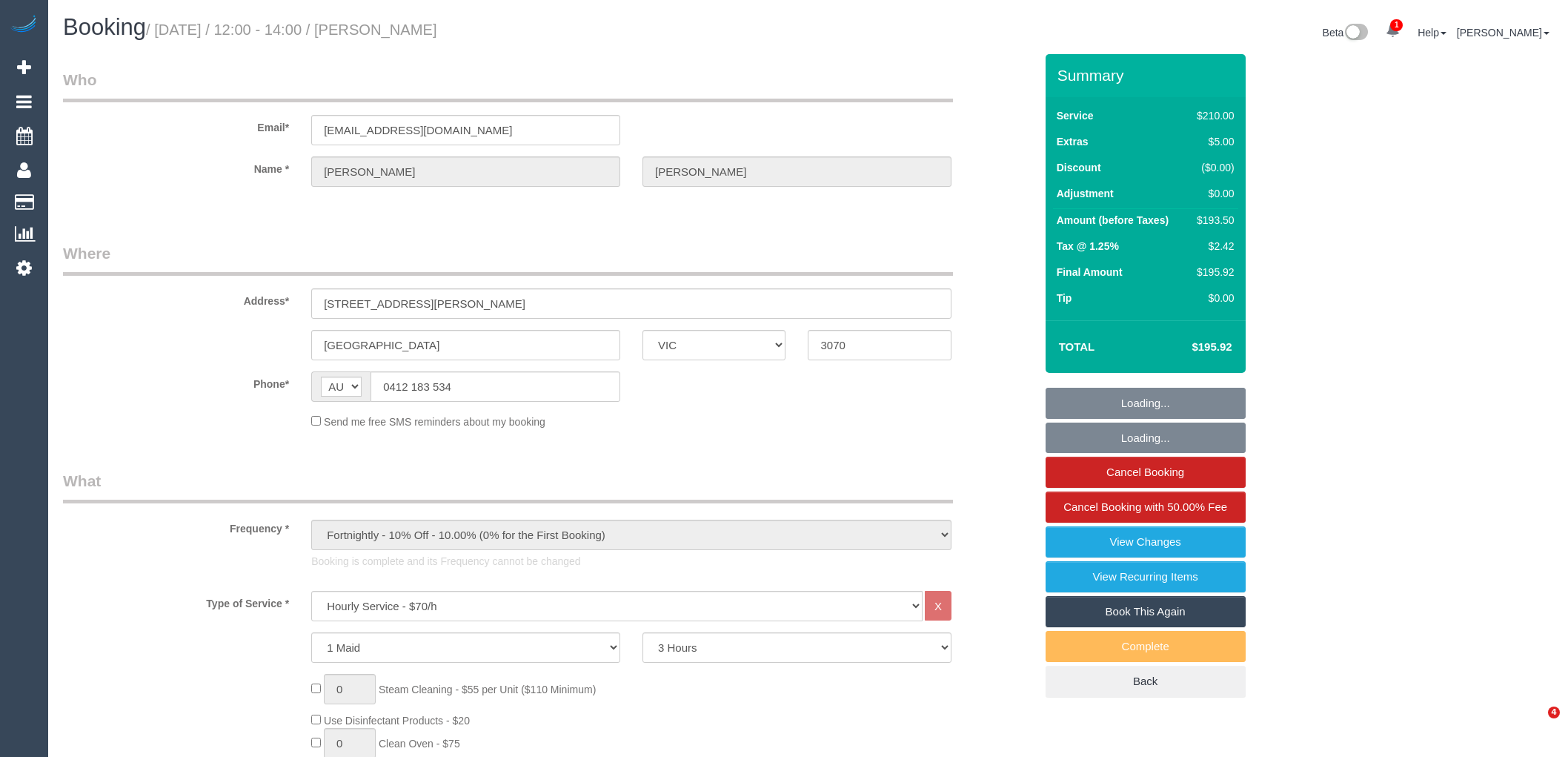
select select "VIC"
select select "180"
select select "number:27"
select select "number:14"
select select "number:19"
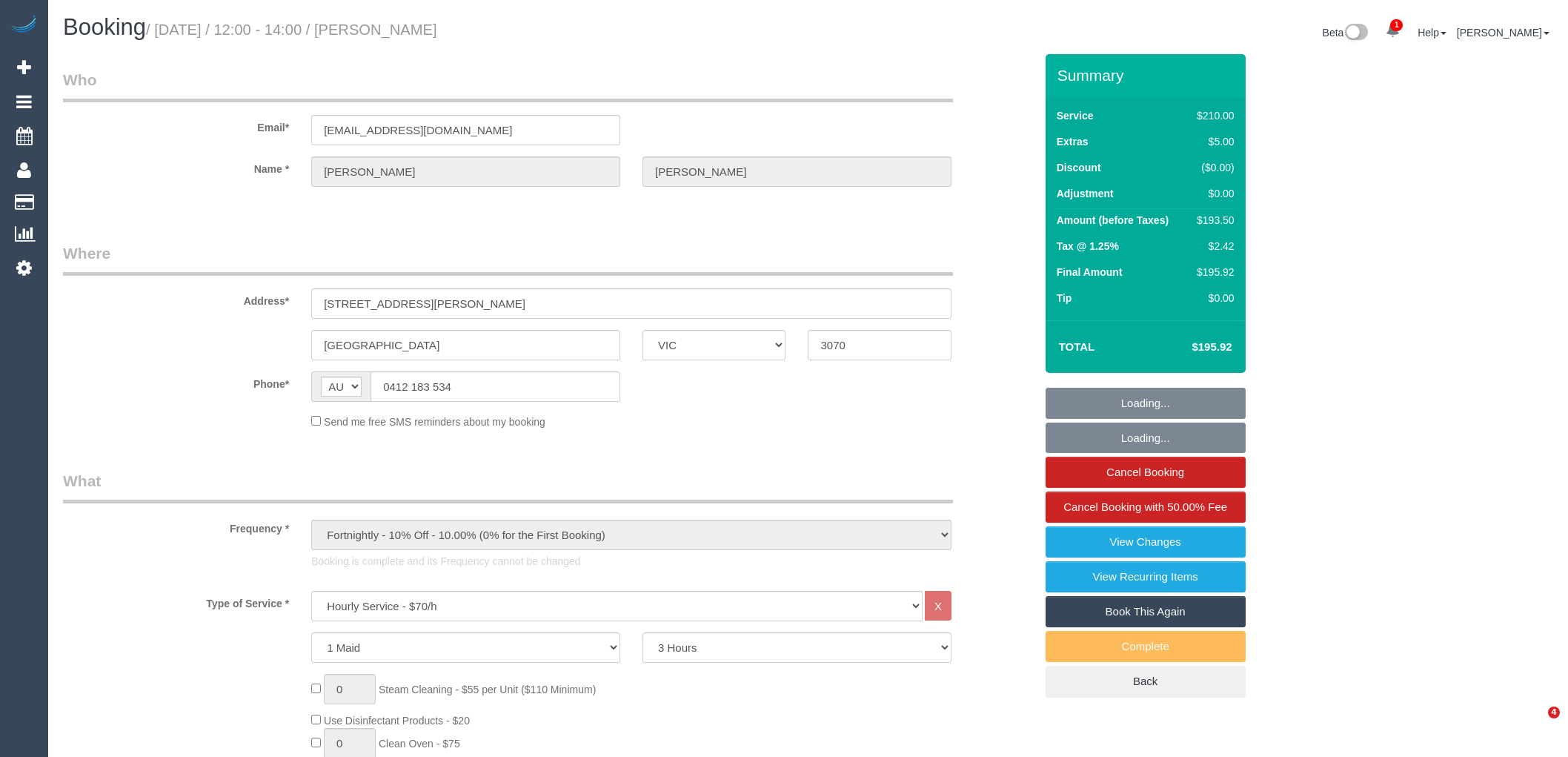
select select "number:36"
select select "number:34"
select select "number:11"
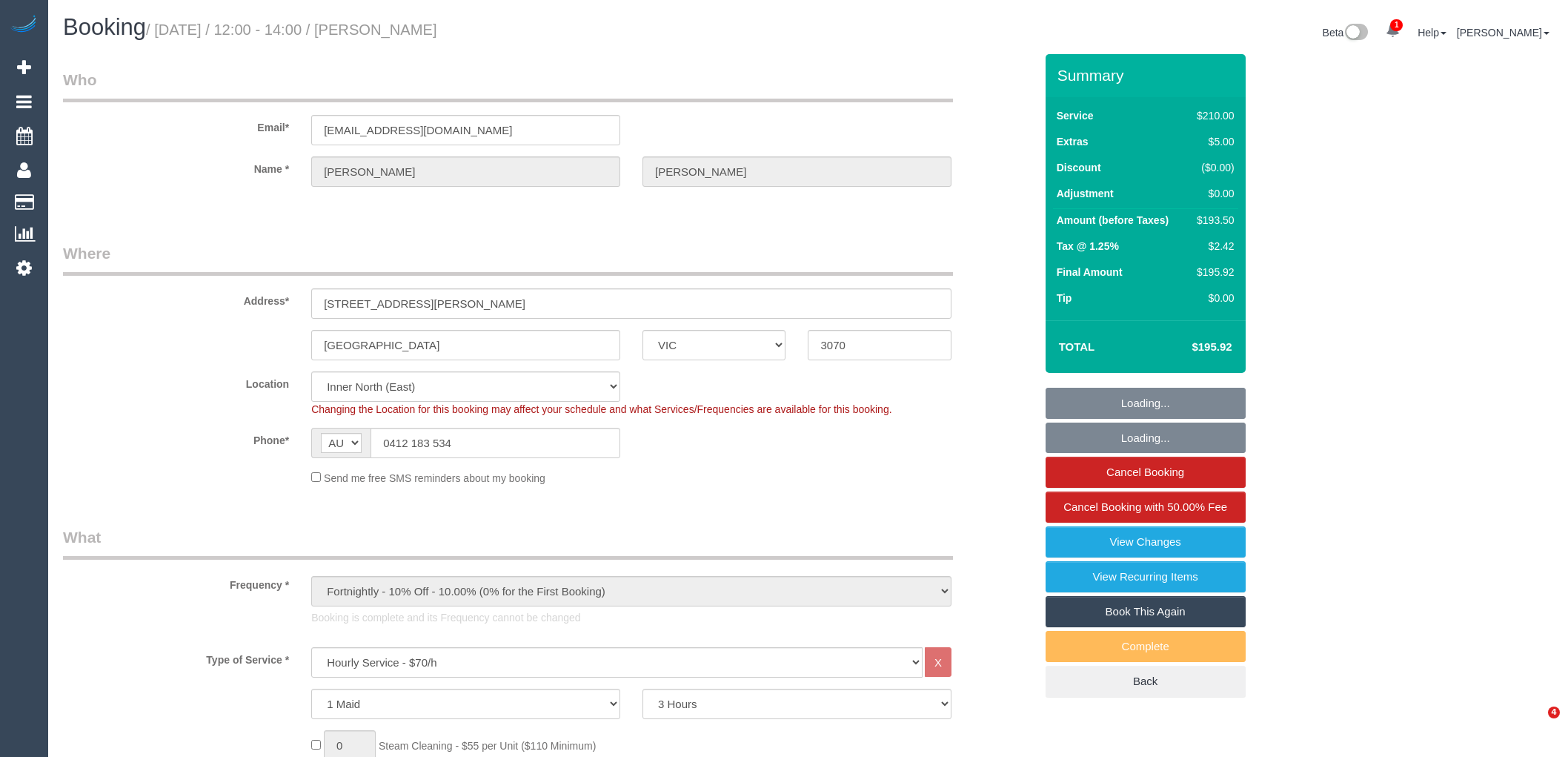
select select "object:1693"
select select "spot1"
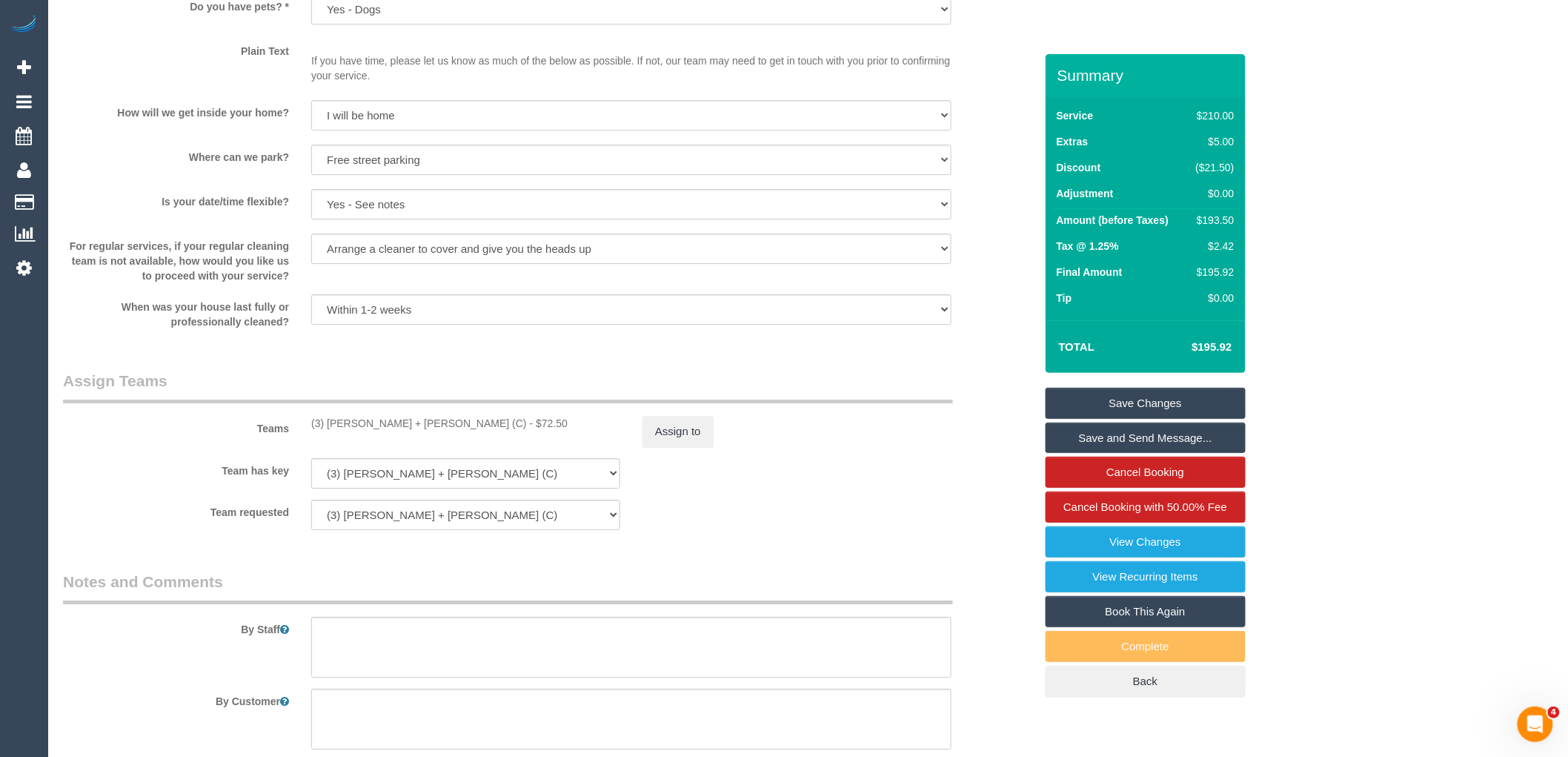
scroll to position [2153, 0]
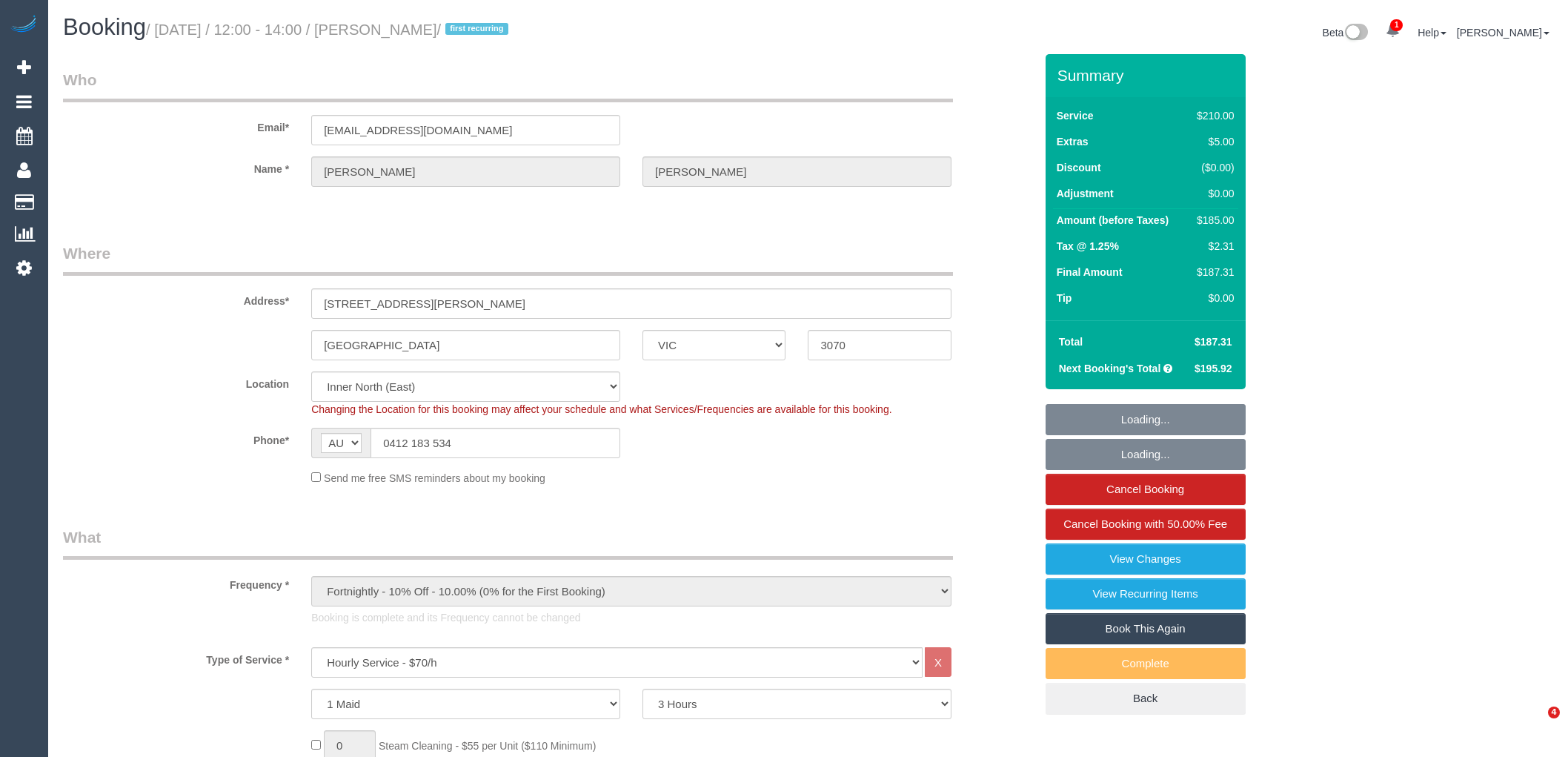
select select "VIC"
select select "180"
select select "number:27"
select select "number:14"
select select "number:19"
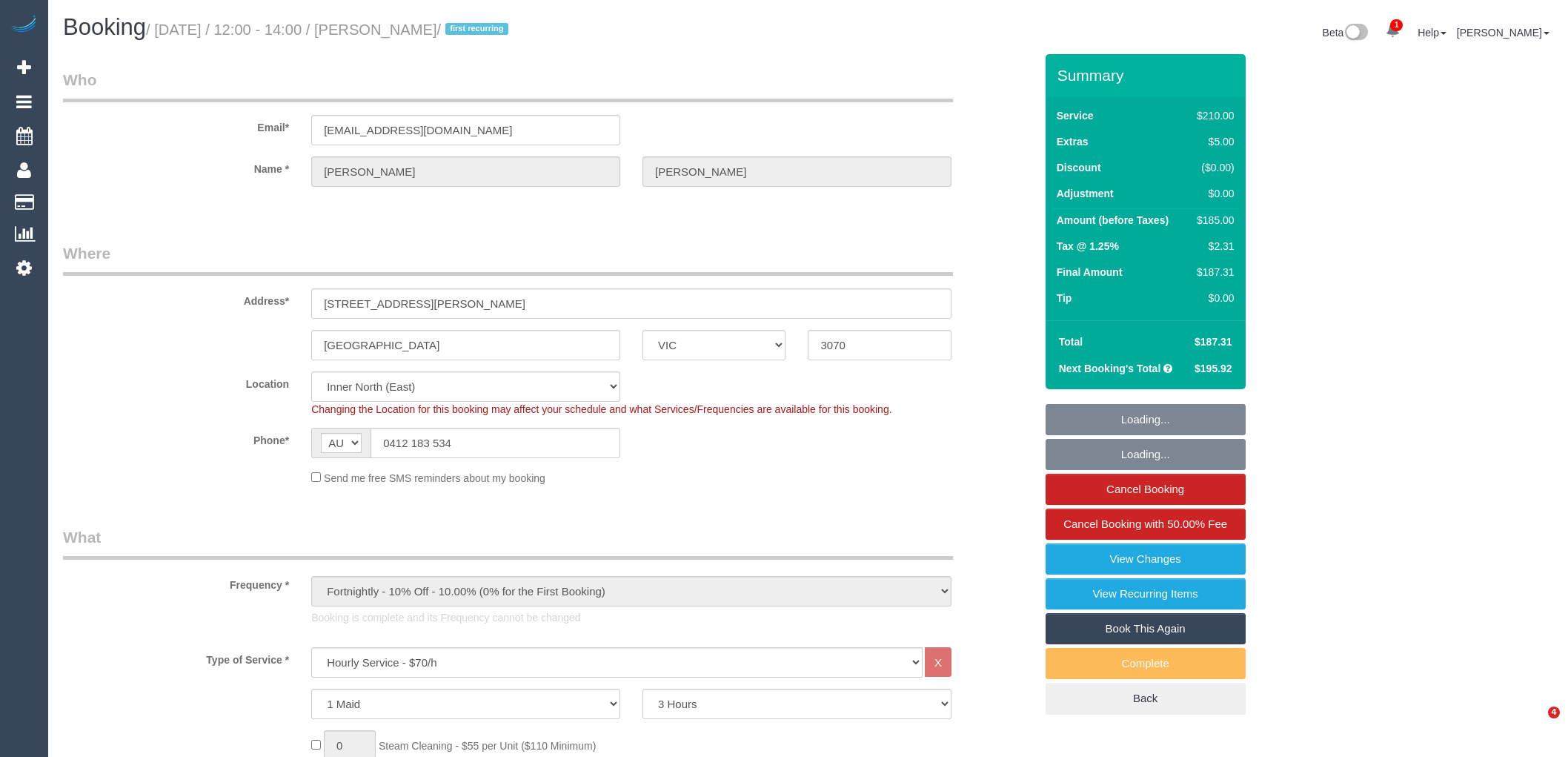
select select "number:36"
select select "number:34"
select select "number:11"
select select "spot1"
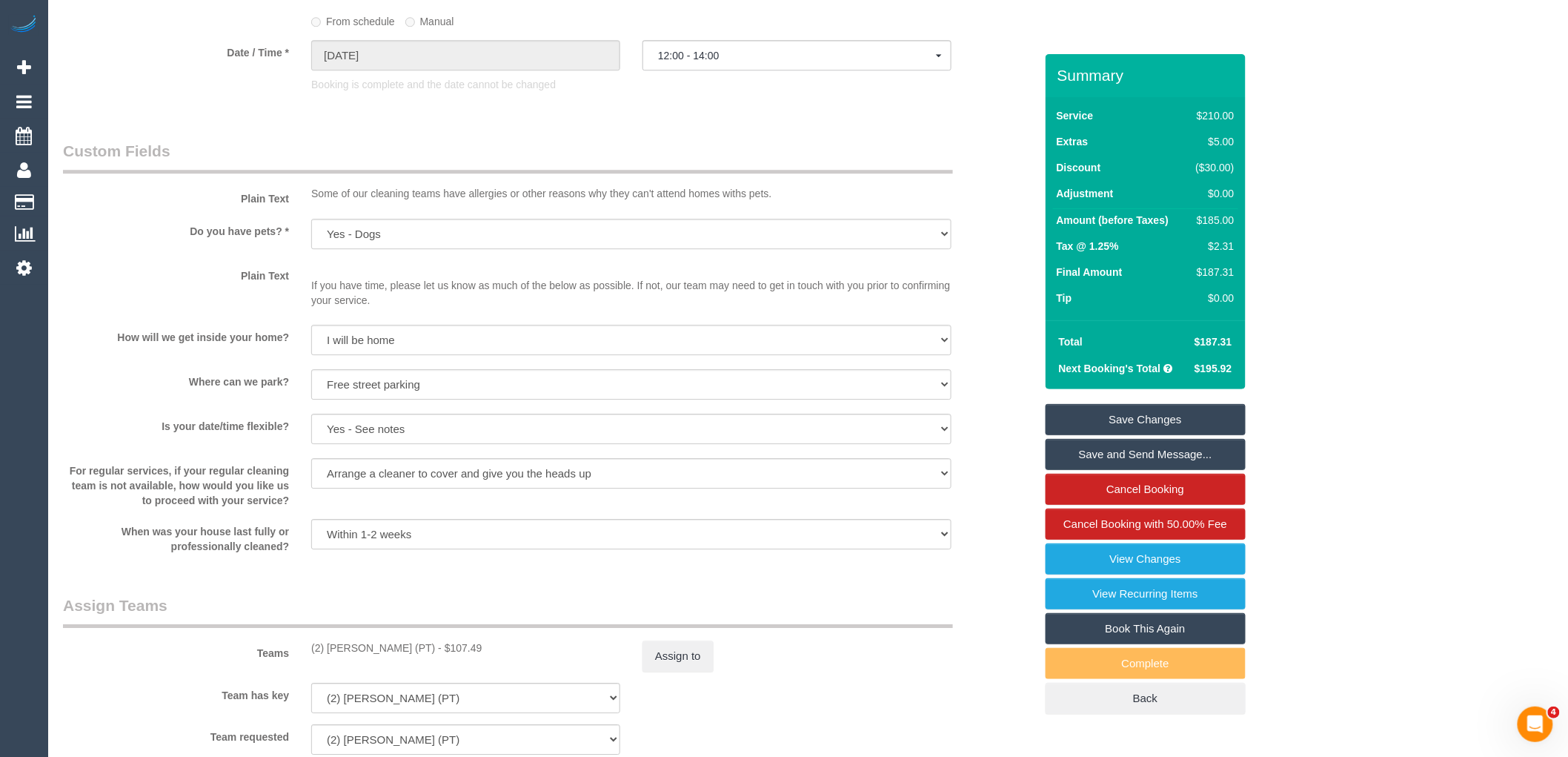
scroll to position [2059, 0]
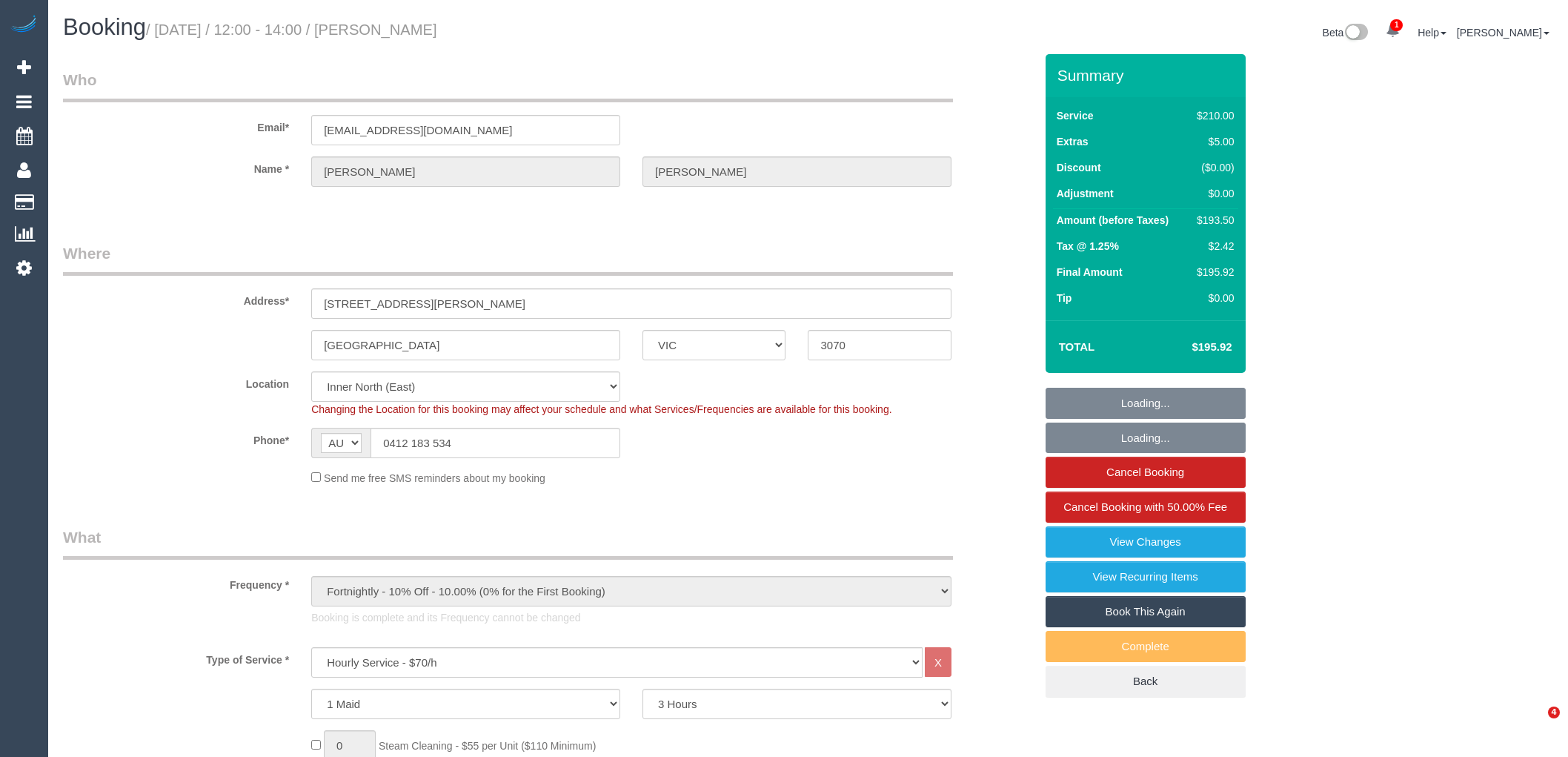
select select "VIC"
select select "180"
select select "spot1"
select select "number:27"
select select "number:14"
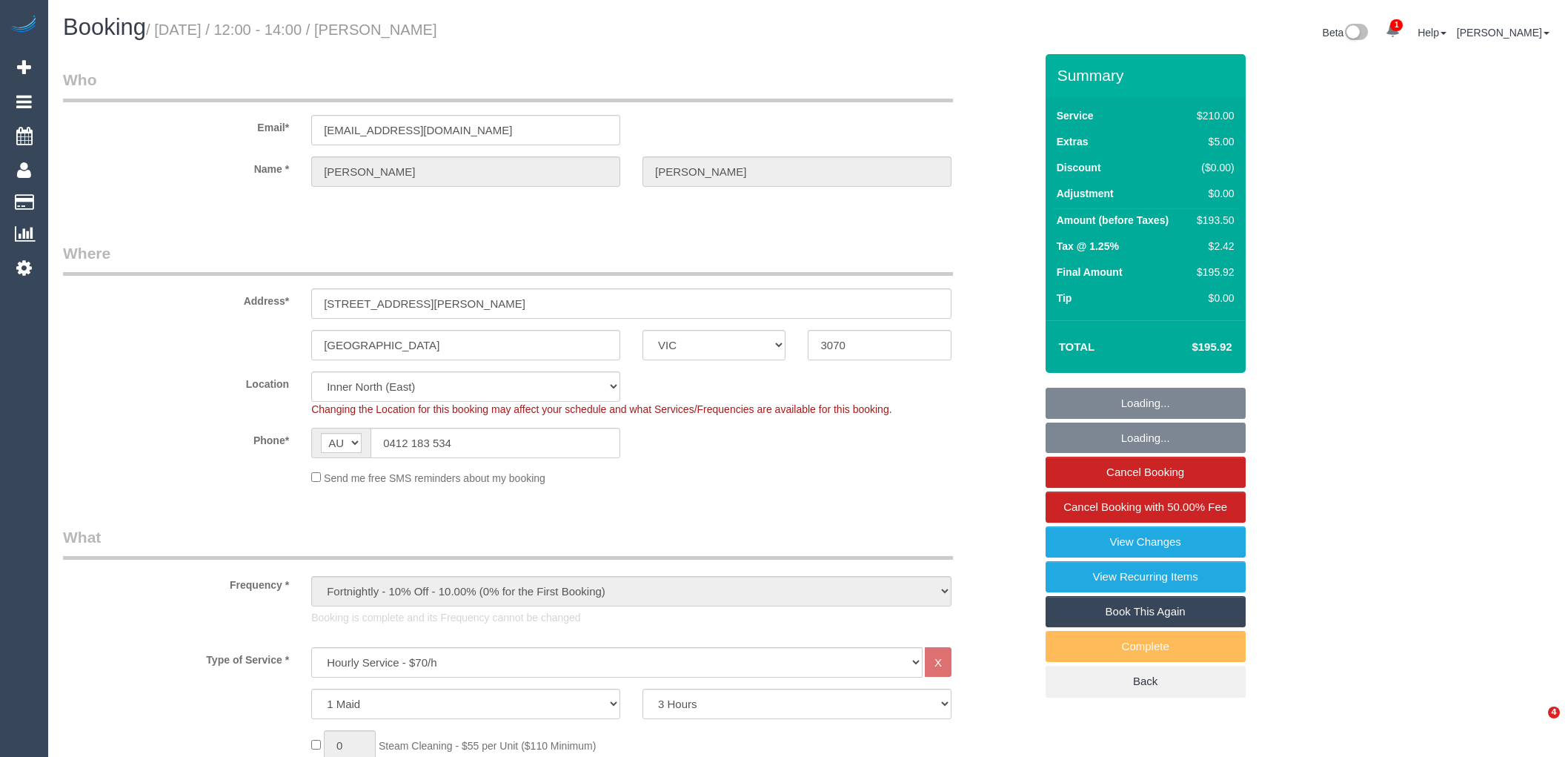
select select "number:19"
select select "number:36"
select select "number:34"
select select "number:11"
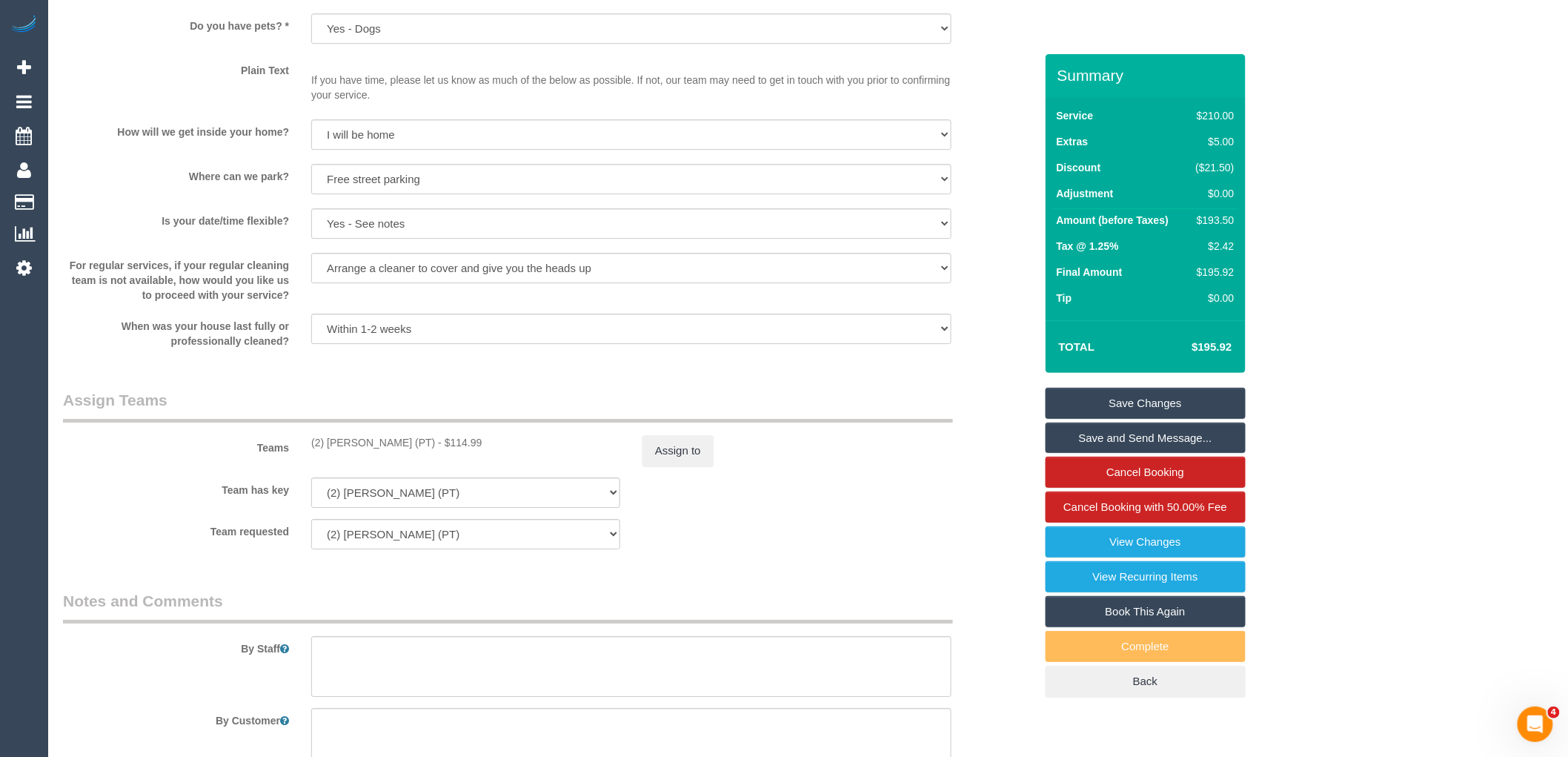
scroll to position [2059, 0]
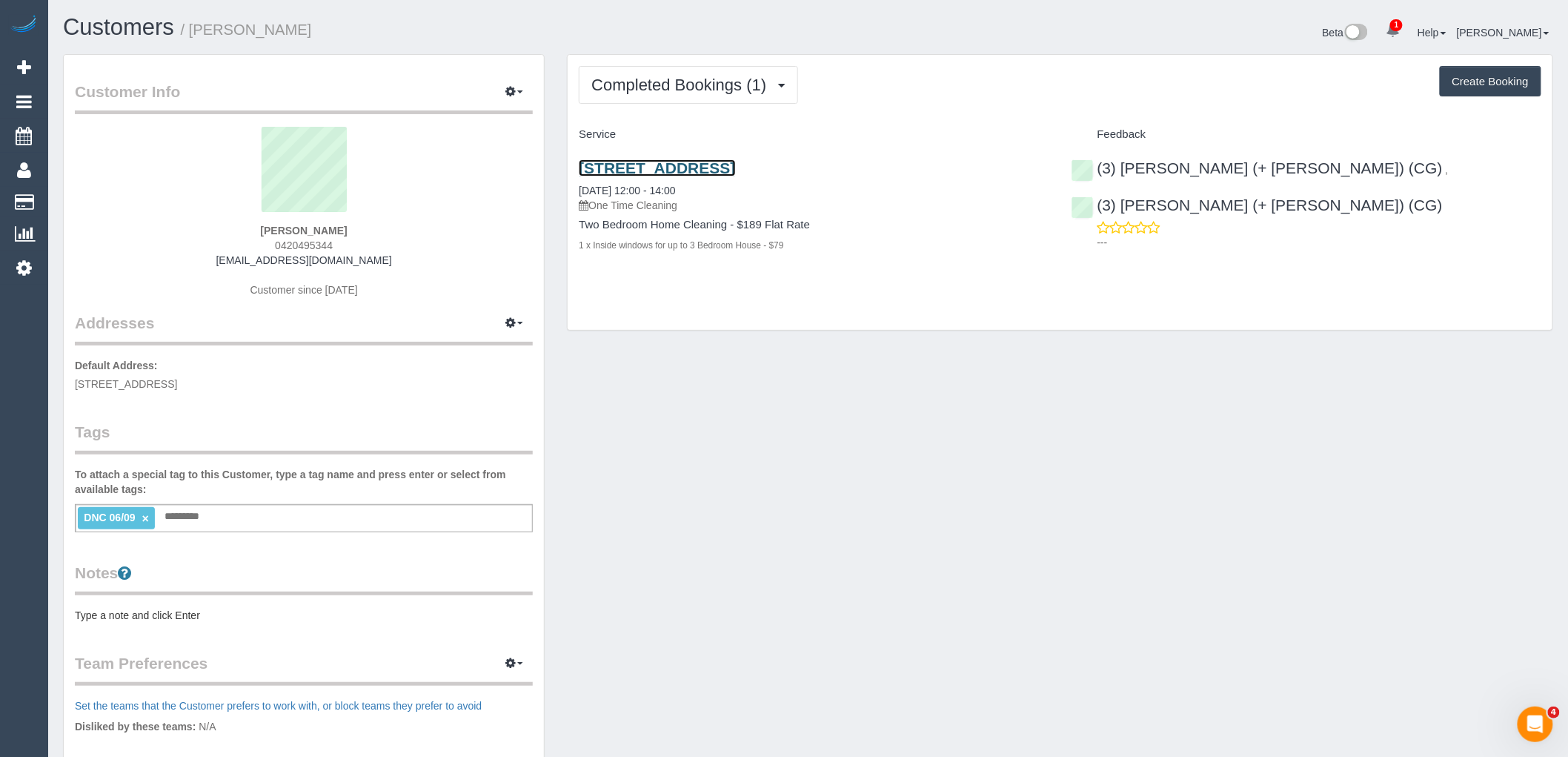
click at [735, 174] on link "[STREET_ADDRESS]" at bounding box center [657, 168] width 157 height 17
drag, startPoint x: 357, startPoint y: 230, endPoint x: 209, endPoint y: 221, distance: 148.3
click at [209, 221] on div "[PERSON_NAME] 0420495344 [EMAIL_ADDRESS][DOMAIN_NAME] Customer since [DATE]" at bounding box center [303, 219] width 458 height 185
copy div "[PERSON_NAME]"
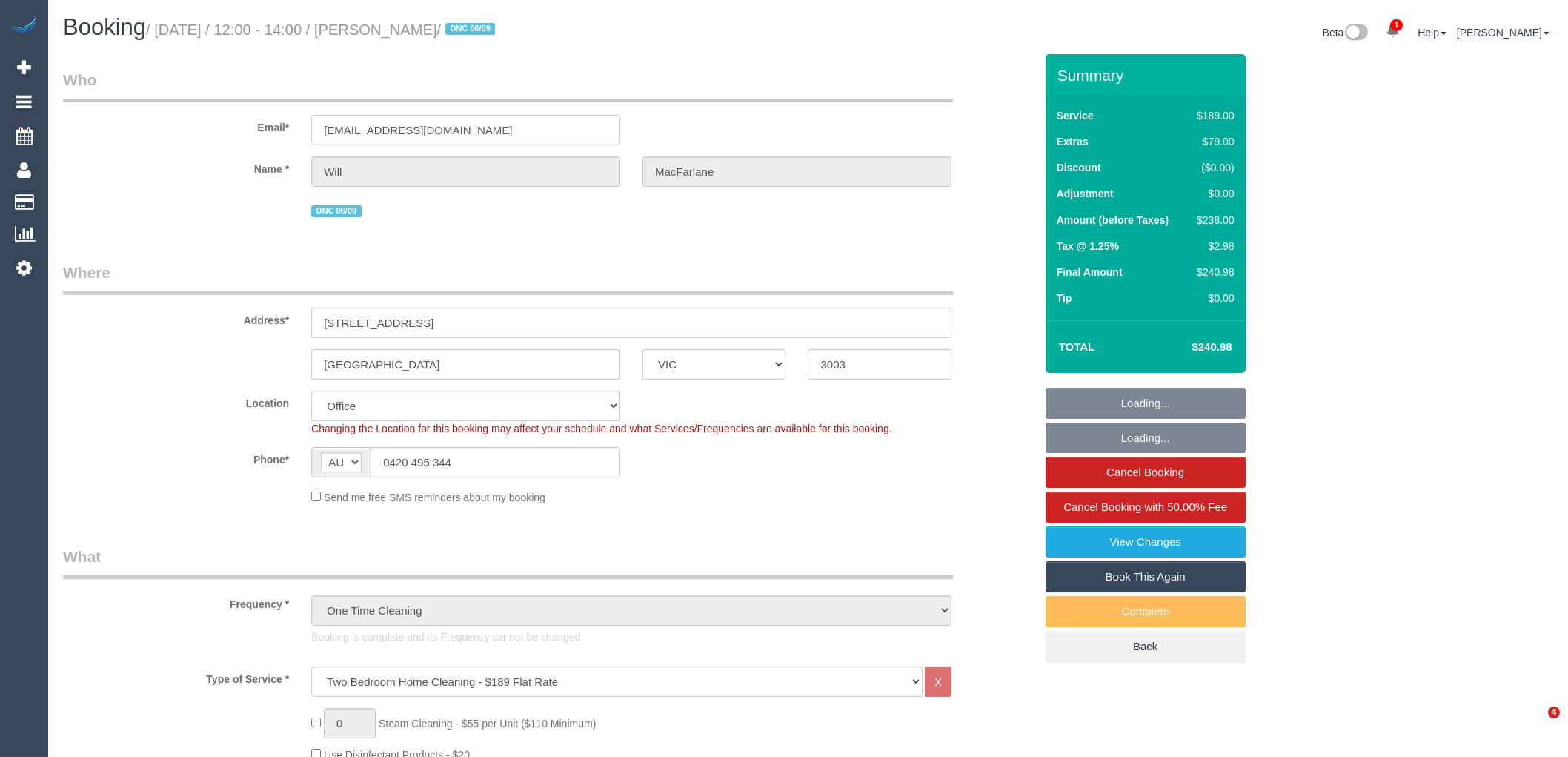
select select "VIC"
select select "number:28"
select select "number:14"
select select "number:20"
select select "number:24"
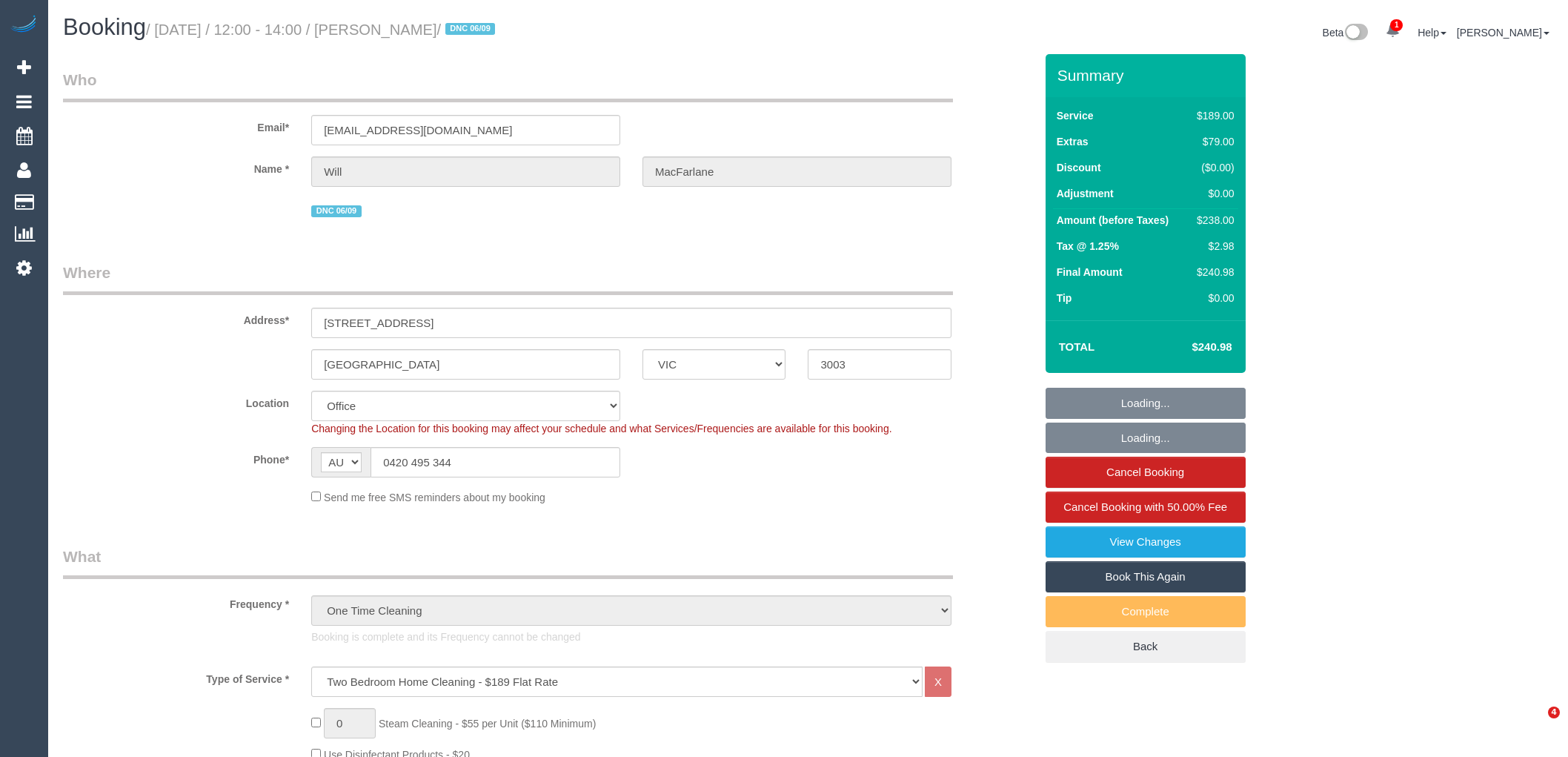
select select "number:13"
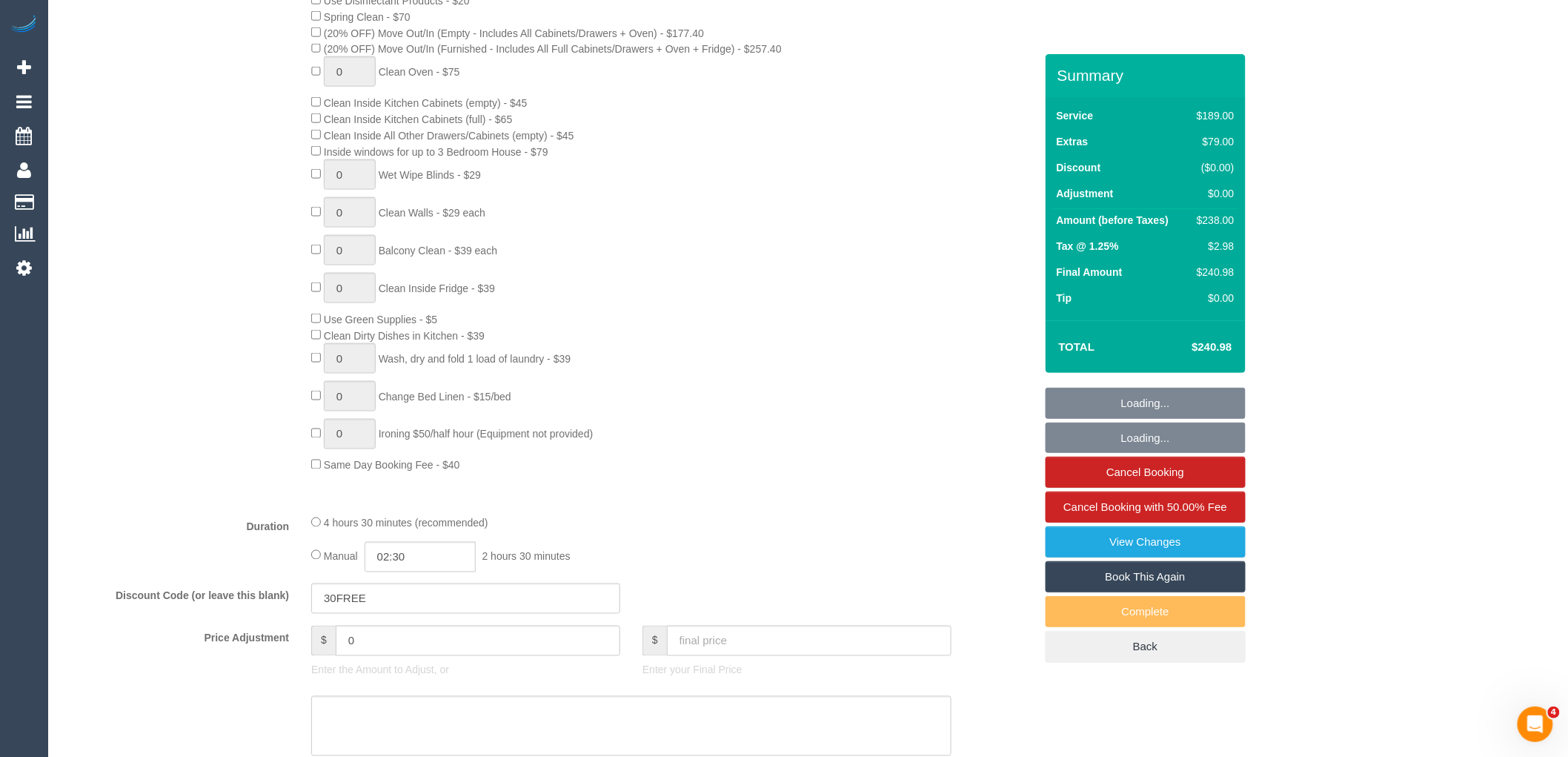
scroll to position [1235, 0]
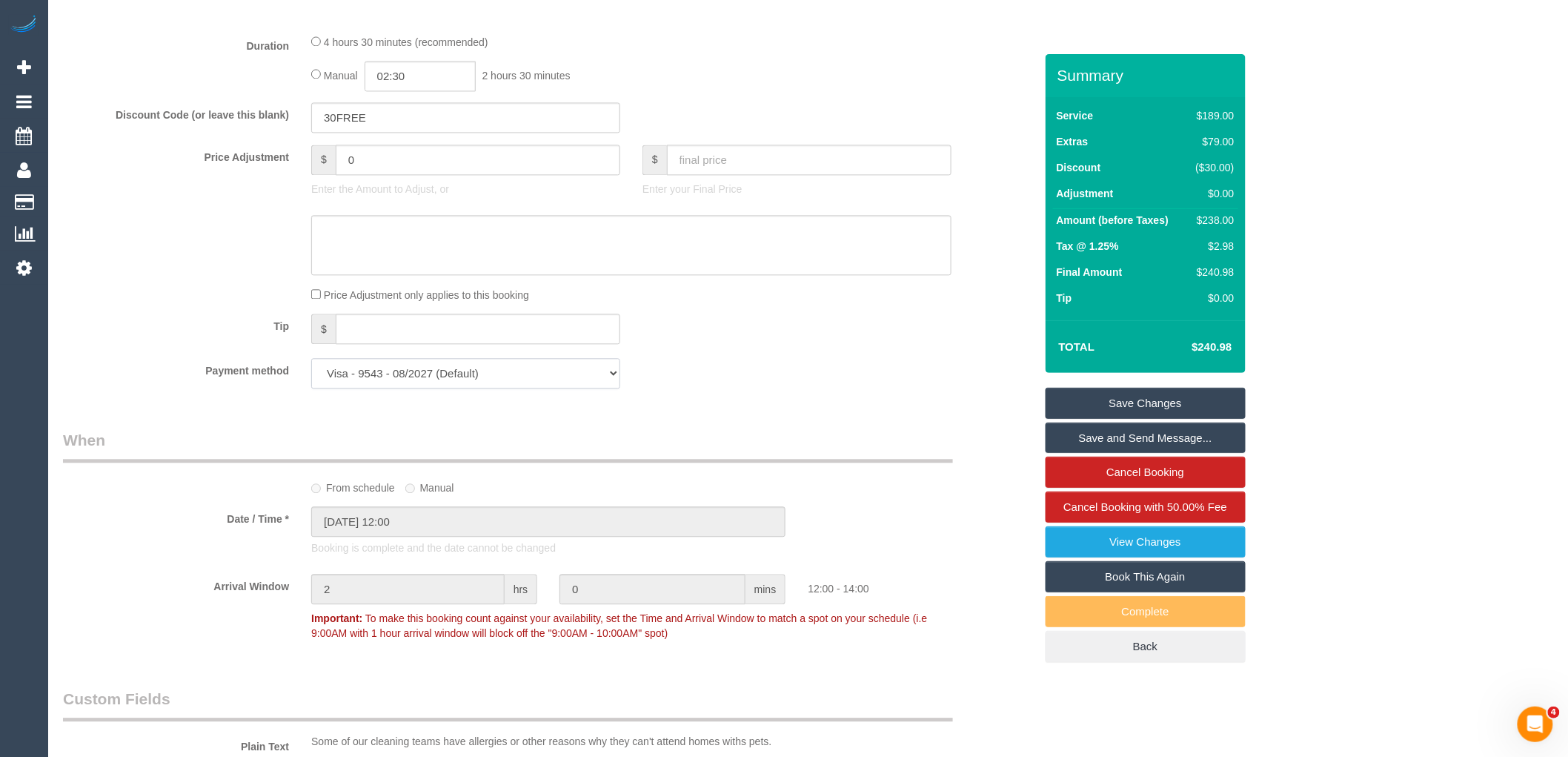
click at [476, 389] on select "Visa - 9543 - 08/2027 (Default) Add Credit Card ─────────────── Cash Check Payp…" at bounding box center [465, 373] width 309 height 31
select select "string:check"
click at [311, 377] on select "Visa - 9543 - 08/2027 (Default) Add Credit Card ─────────────── Cash Check Payp…" at bounding box center [465, 373] width 309 height 31
click at [654, 389] on div "Payment method Visa - 9543 - 08/2027 (Default) Add Credit Card ─────────────── …" at bounding box center [549, 373] width 994 height 31
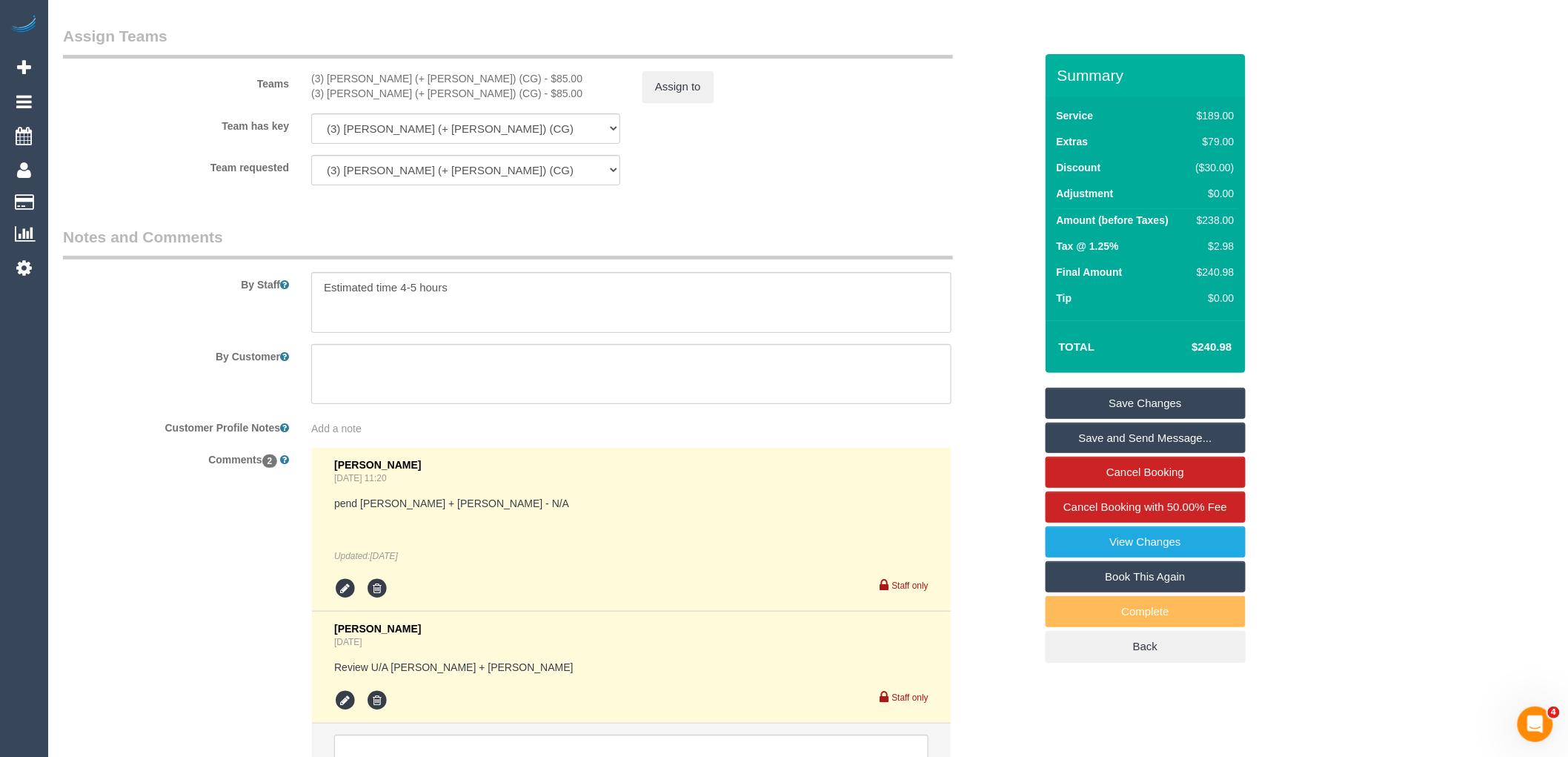
scroll to position [2511, 0]
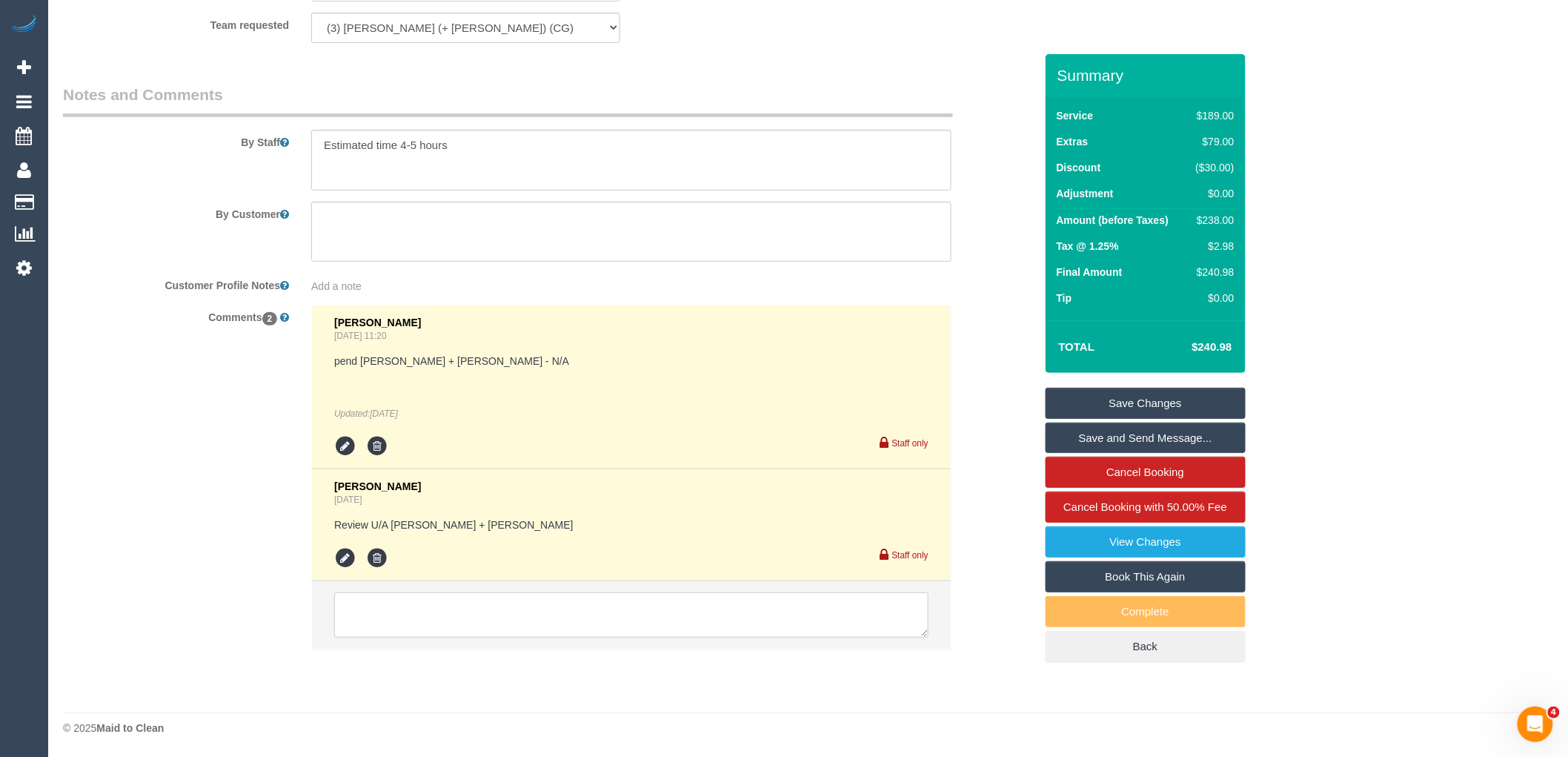
click at [420, 615] on textarea at bounding box center [631, 615] width 595 height 46
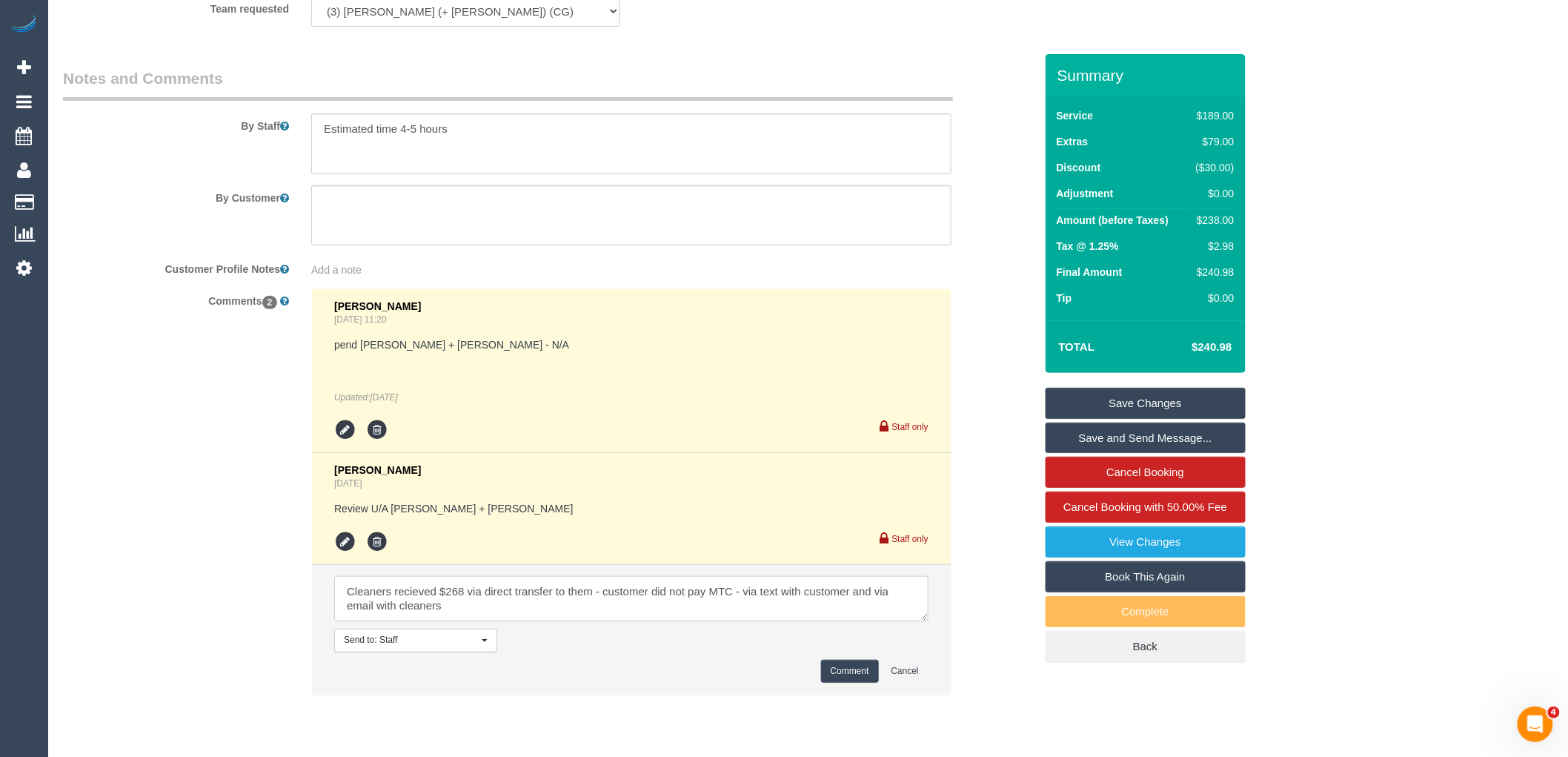
type textarea "Cleaners recieved $268 via direct transfer to them - customer did not pay MTC -…"
click at [857, 675] on button "Comment" at bounding box center [850, 671] width 58 height 23
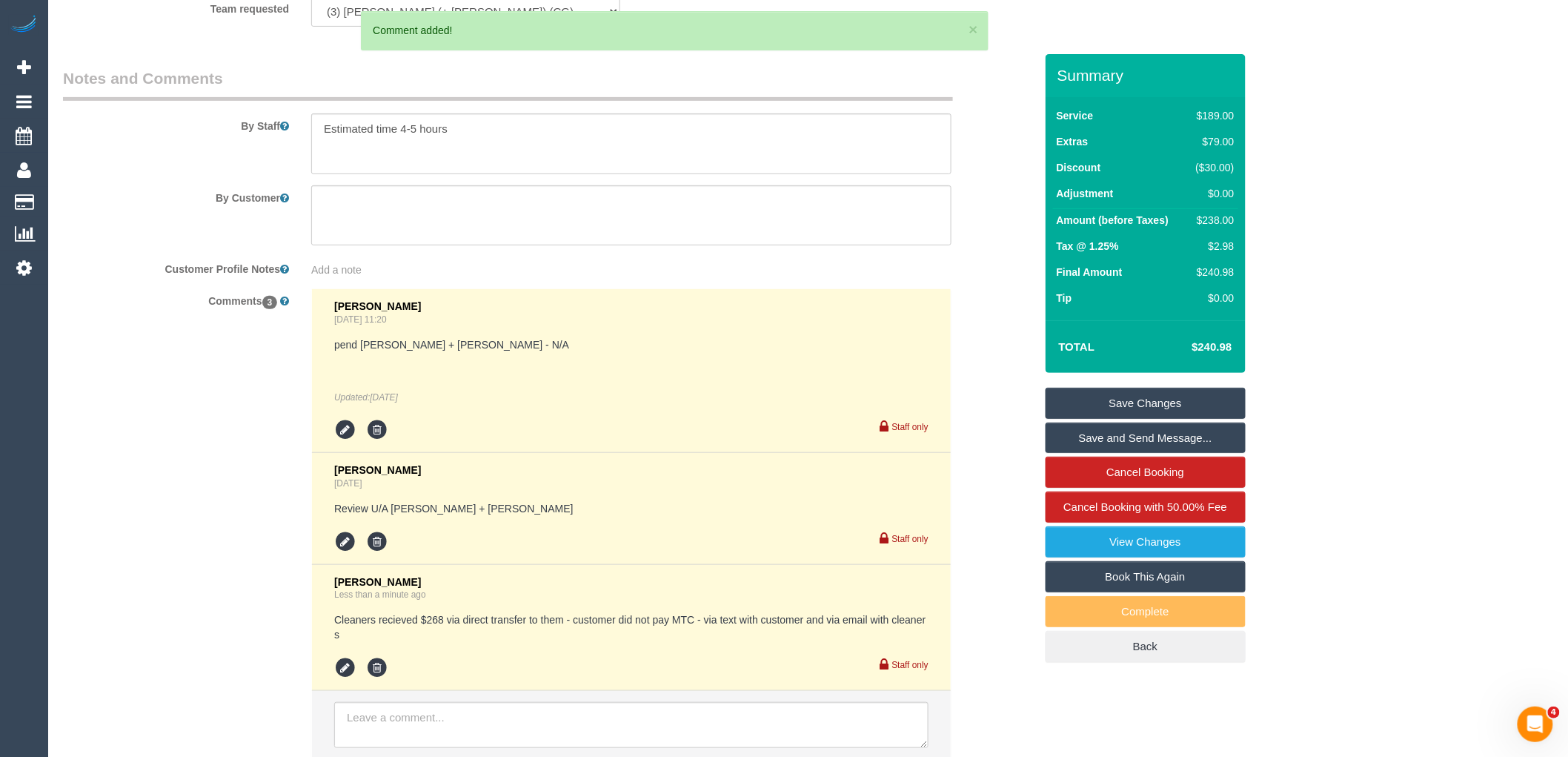
click at [1171, 390] on link "Save Changes" at bounding box center [1145, 403] width 200 height 32
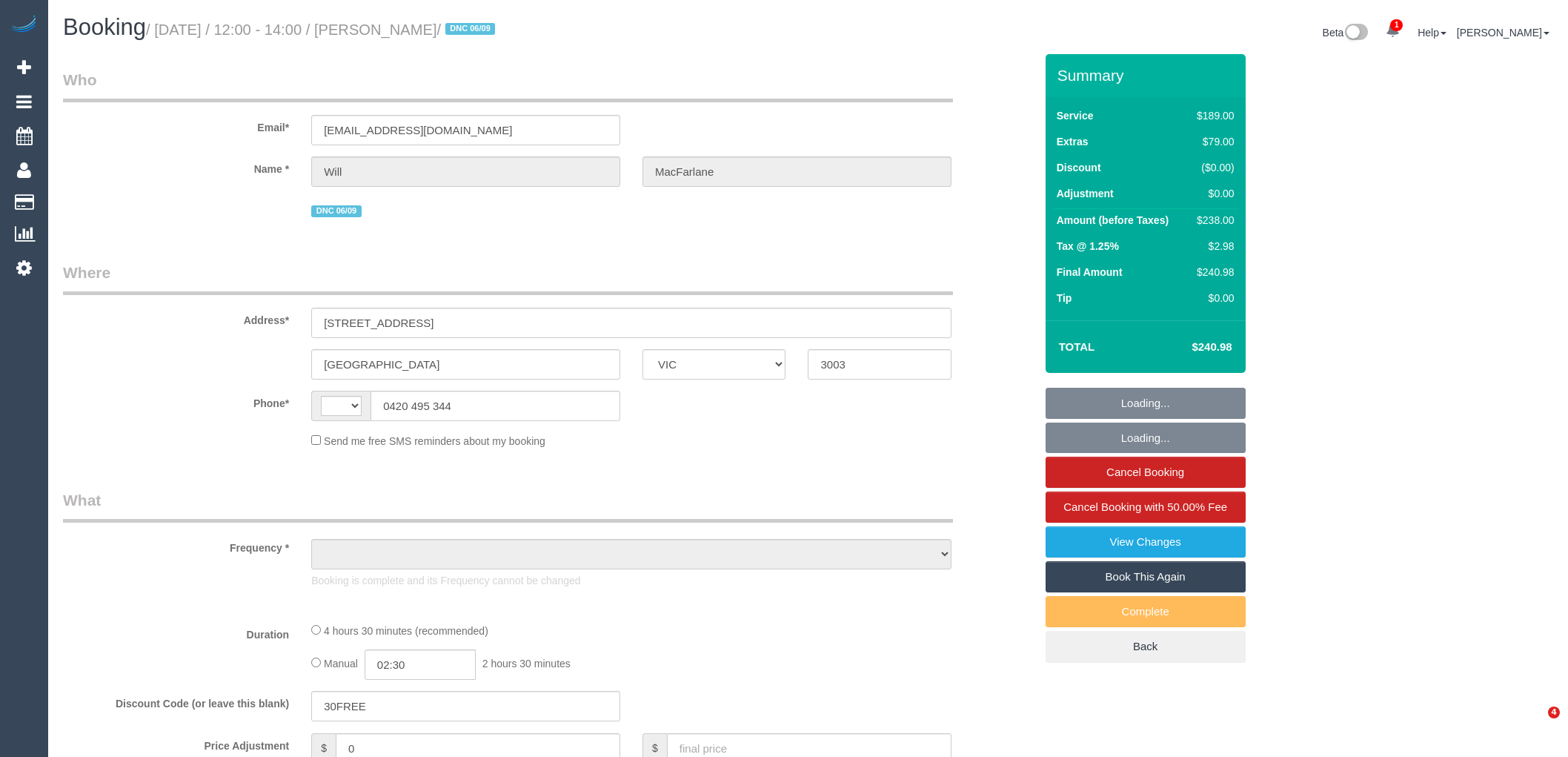
select select "VIC"
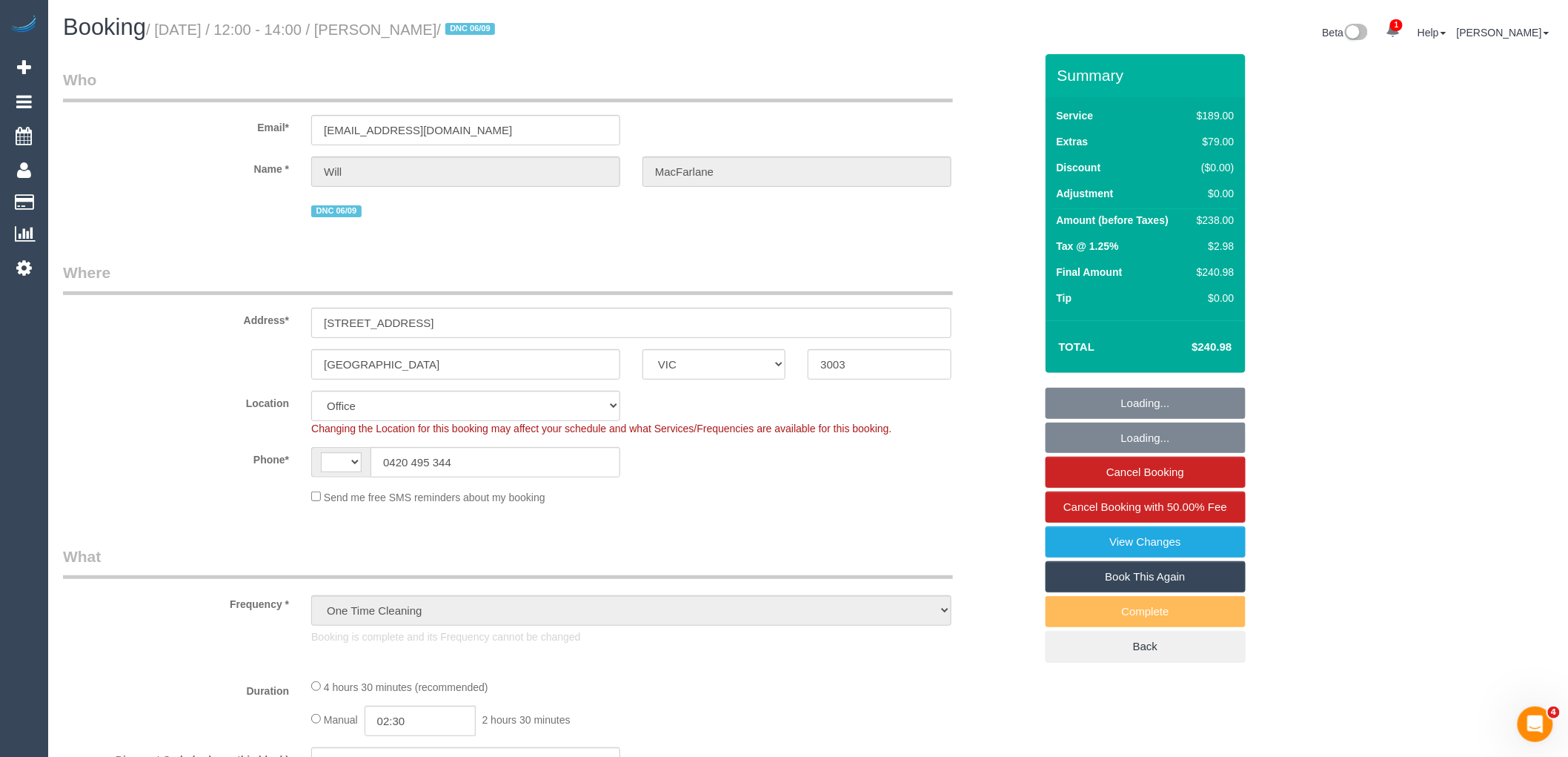
select select "object:610"
select select "string:AU"
select select "number:28"
select select "number:14"
select select "number:20"
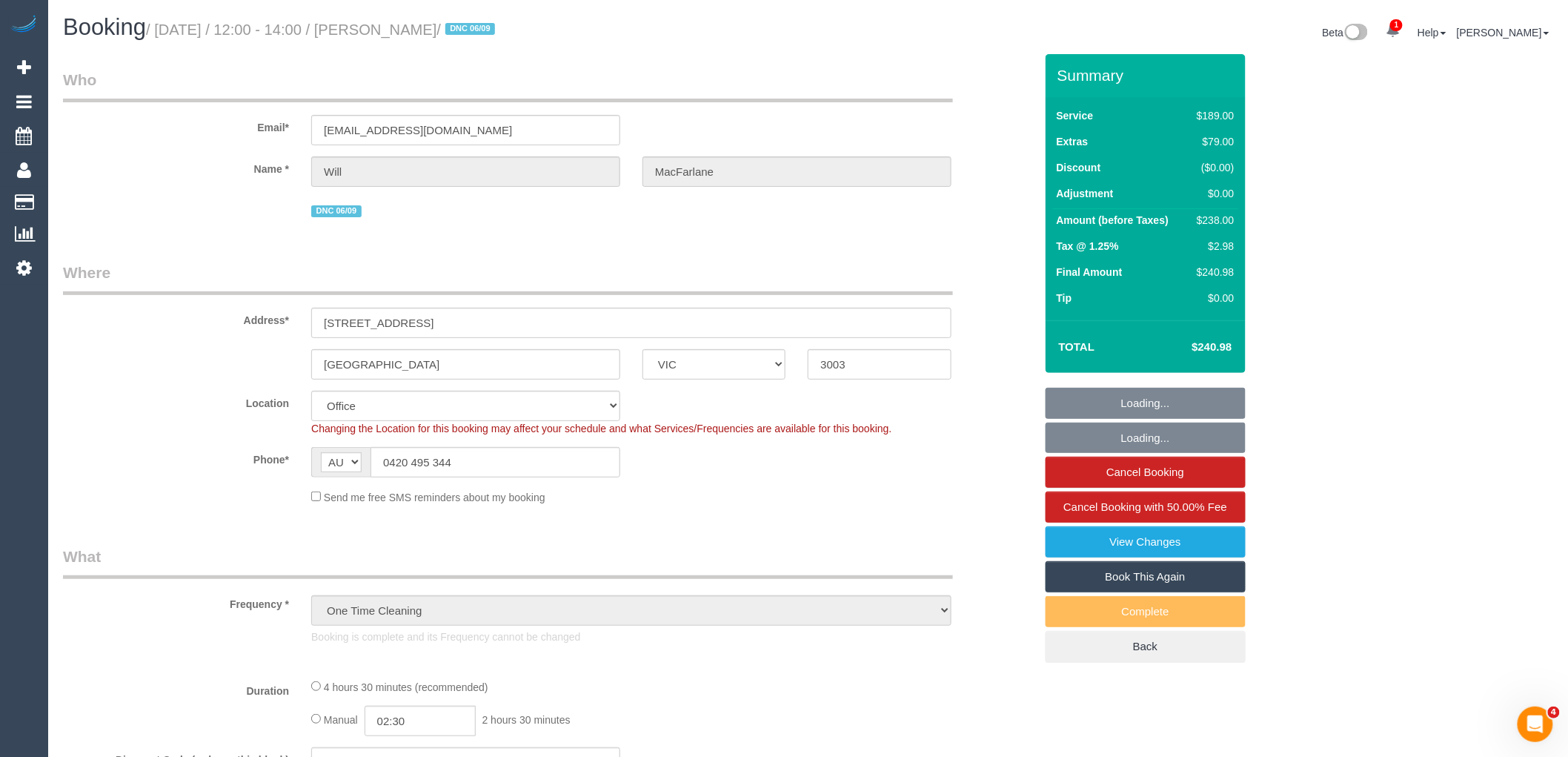
select select "number:24"
select select "number:13"
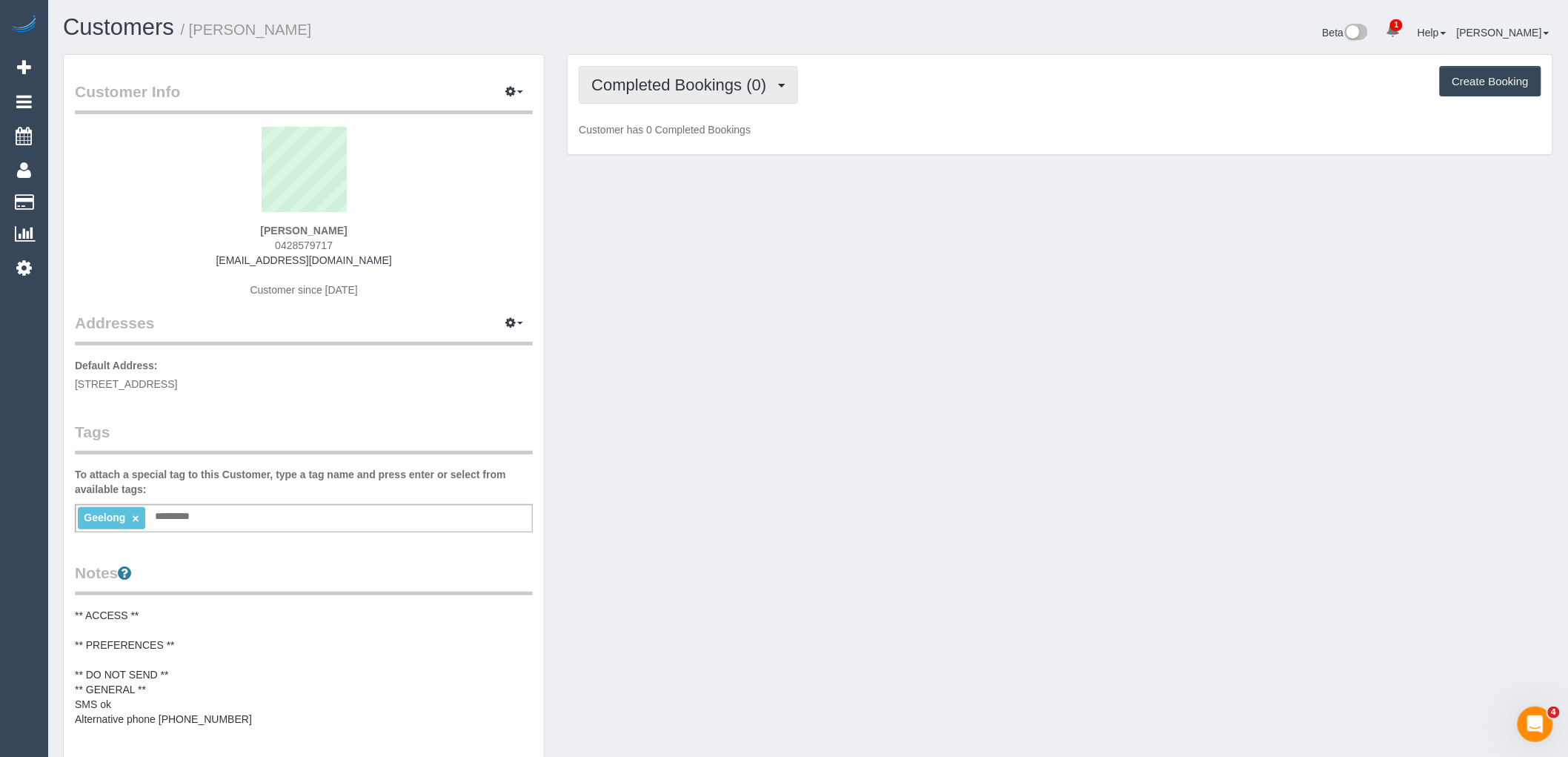
drag, startPoint x: 677, startPoint y: 78, endPoint x: 680, endPoint y: 87, distance: 9.5
click at [678, 78] on span "Completed Bookings (0)" at bounding box center [683, 85] width 182 height 19
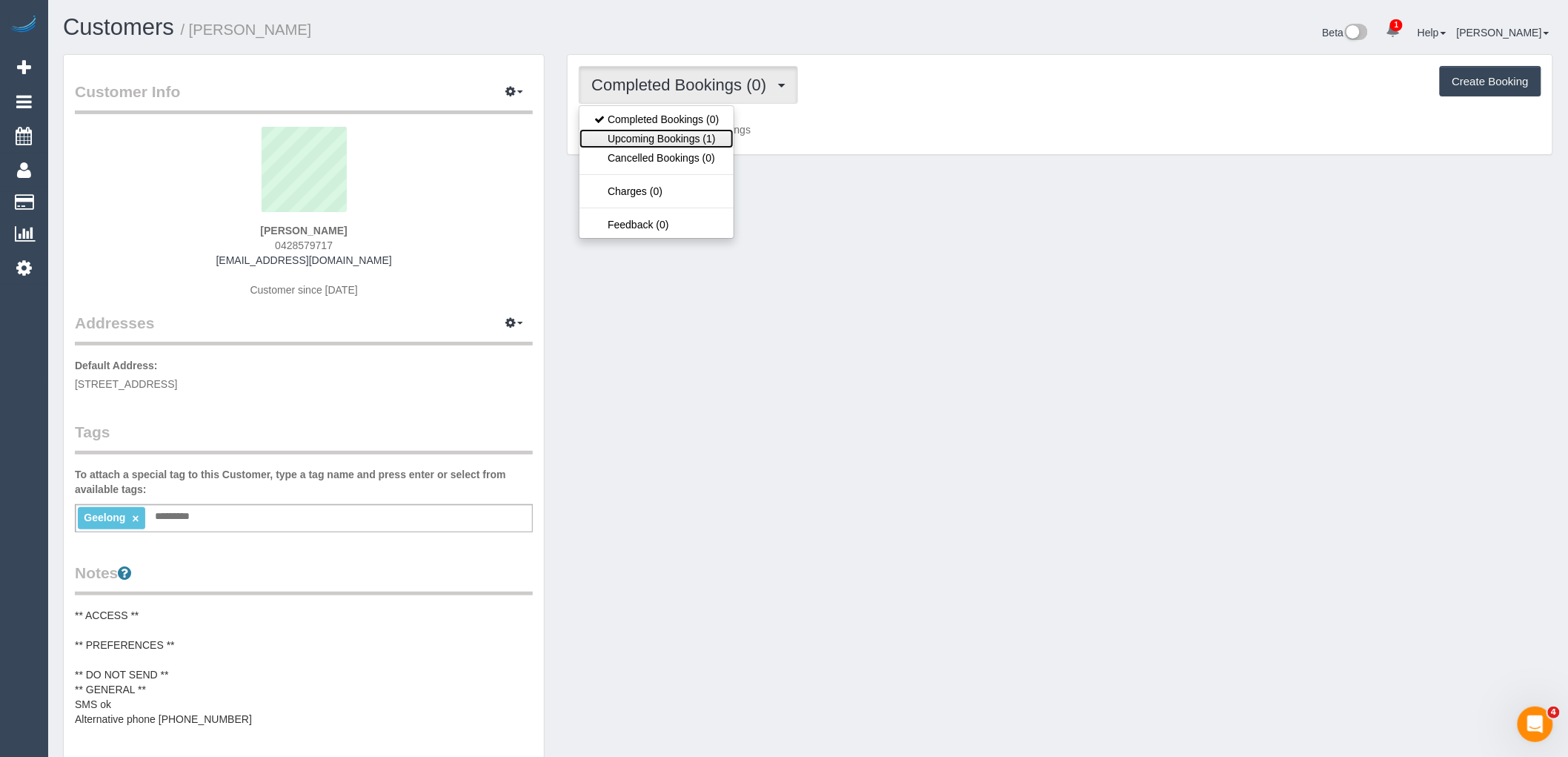
click at [677, 143] on link "Upcoming Bookings (1)" at bounding box center [656, 138] width 154 height 20
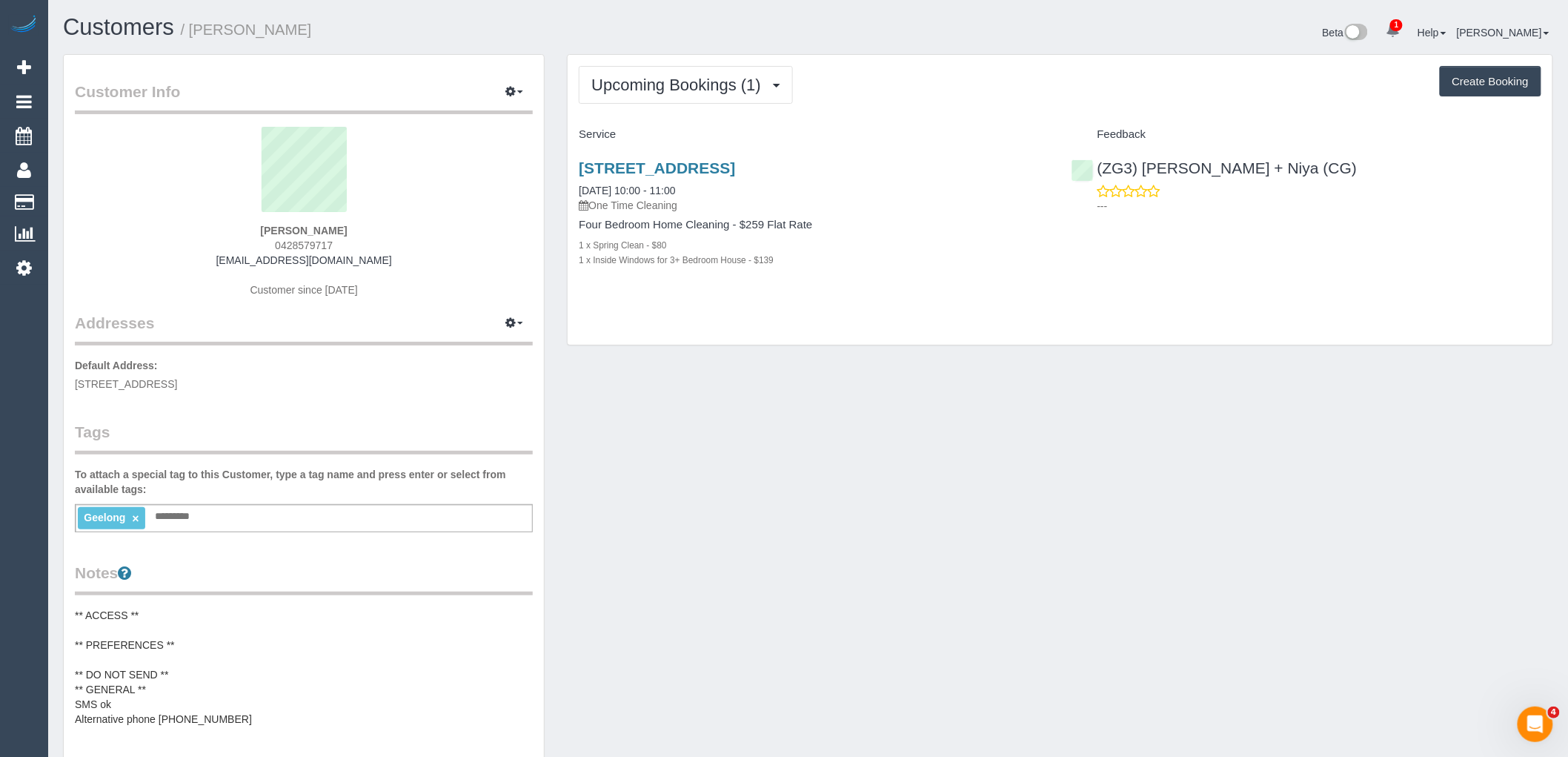
click at [654, 472] on div "Customer Info Edit Contact Info Send Message Email Preferences Special Sales Ta…" at bounding box center [808, 589] width 1513 height 1071
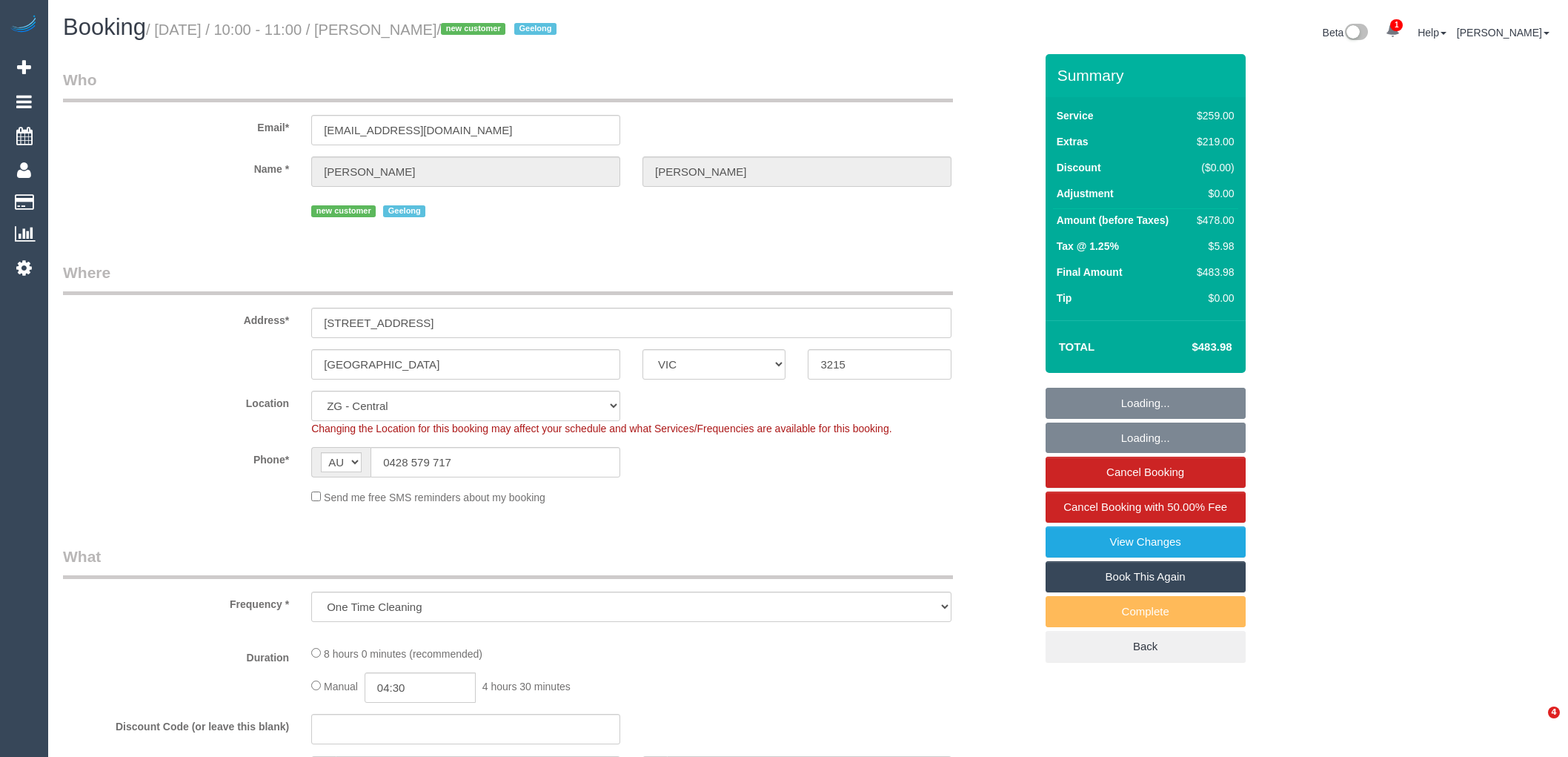
select select "VIC"
select select "number:27"
select select "number:14"
select select "number:19"
select select "number:22"
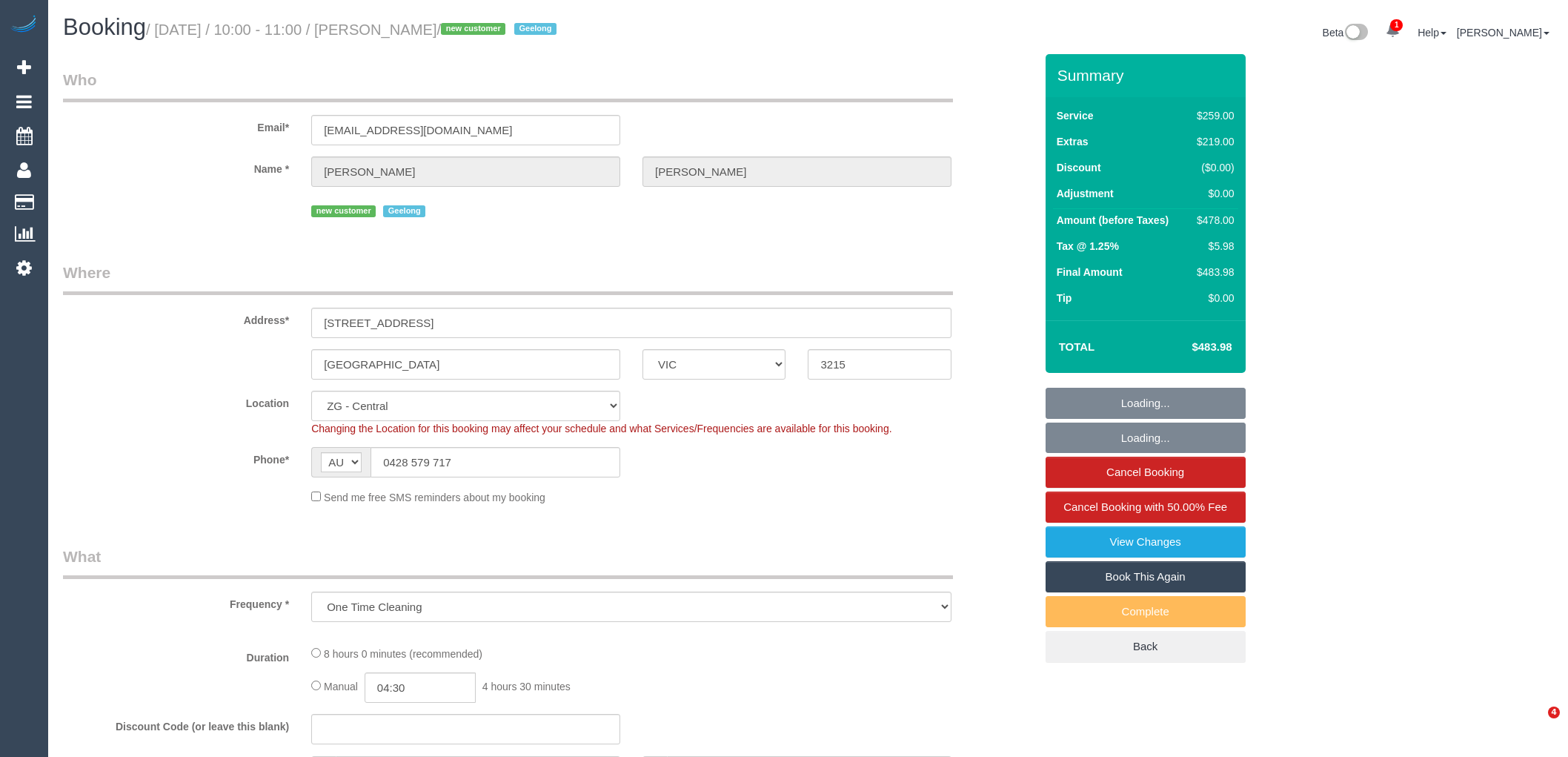
select select "number:26"
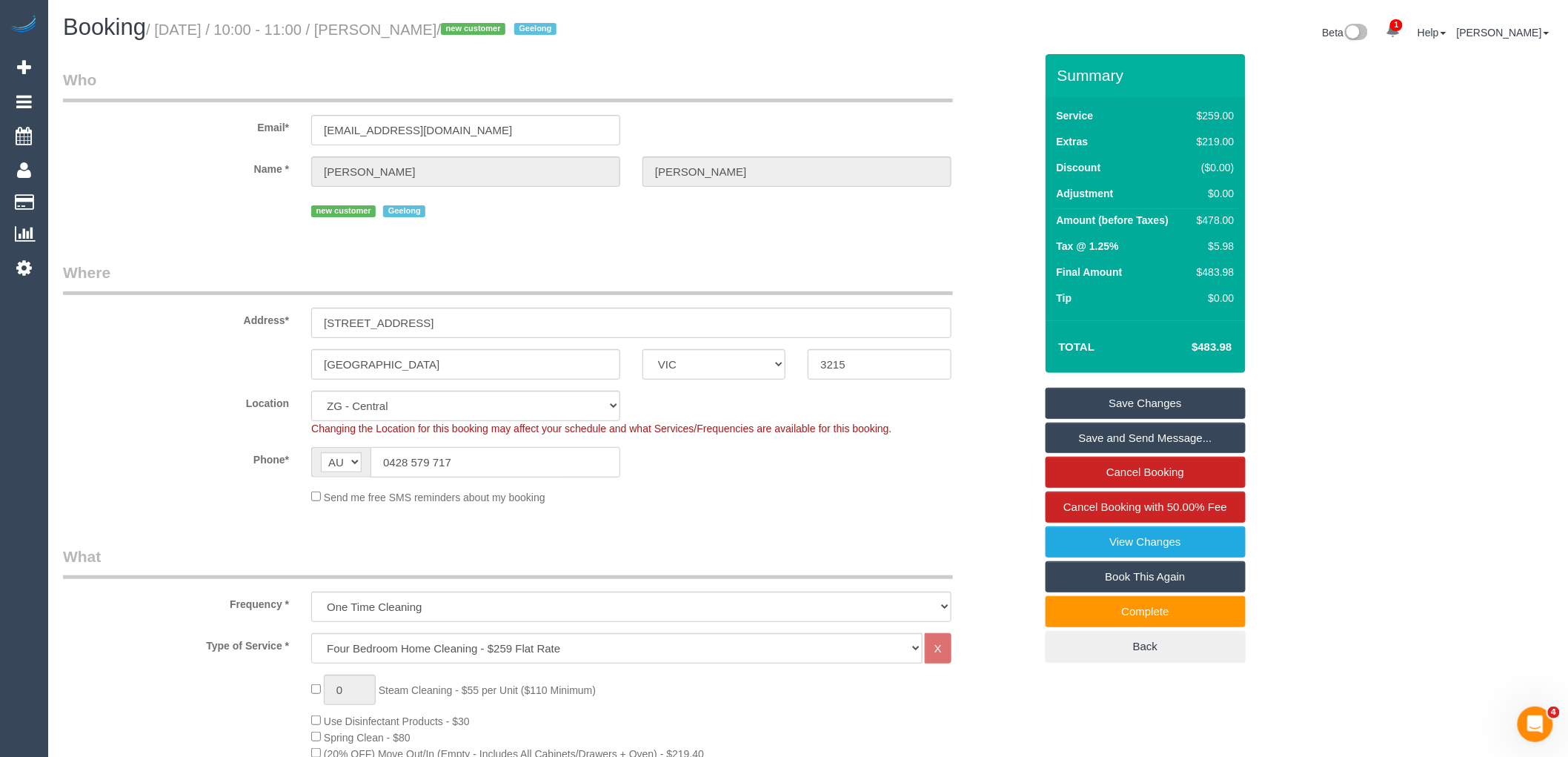
drag, startPoint x: 476, startPoint y: 457, endPoint x: 333, endPoint y: 463, distance: 143.1
click at [333, 463] on div "AF AL DZ AD AO AI AQ AG AR AM AW AU AT AZ BS BH BD BB BY BE BZ BJ BM BT BO BA B…" at bounding box center [465, 462] width 309 height 31
click at [515, 559] on legend "What" at bounding box center [508, 562] width 891 height 33
drag, startPoint x: 485, startPoint y: 468, endPoint x: 372, endPoint y: 464, distance: 113.1
click at [372, 464] on input "0428 579 717" at bounding box center [495, 462] width 250 height 31
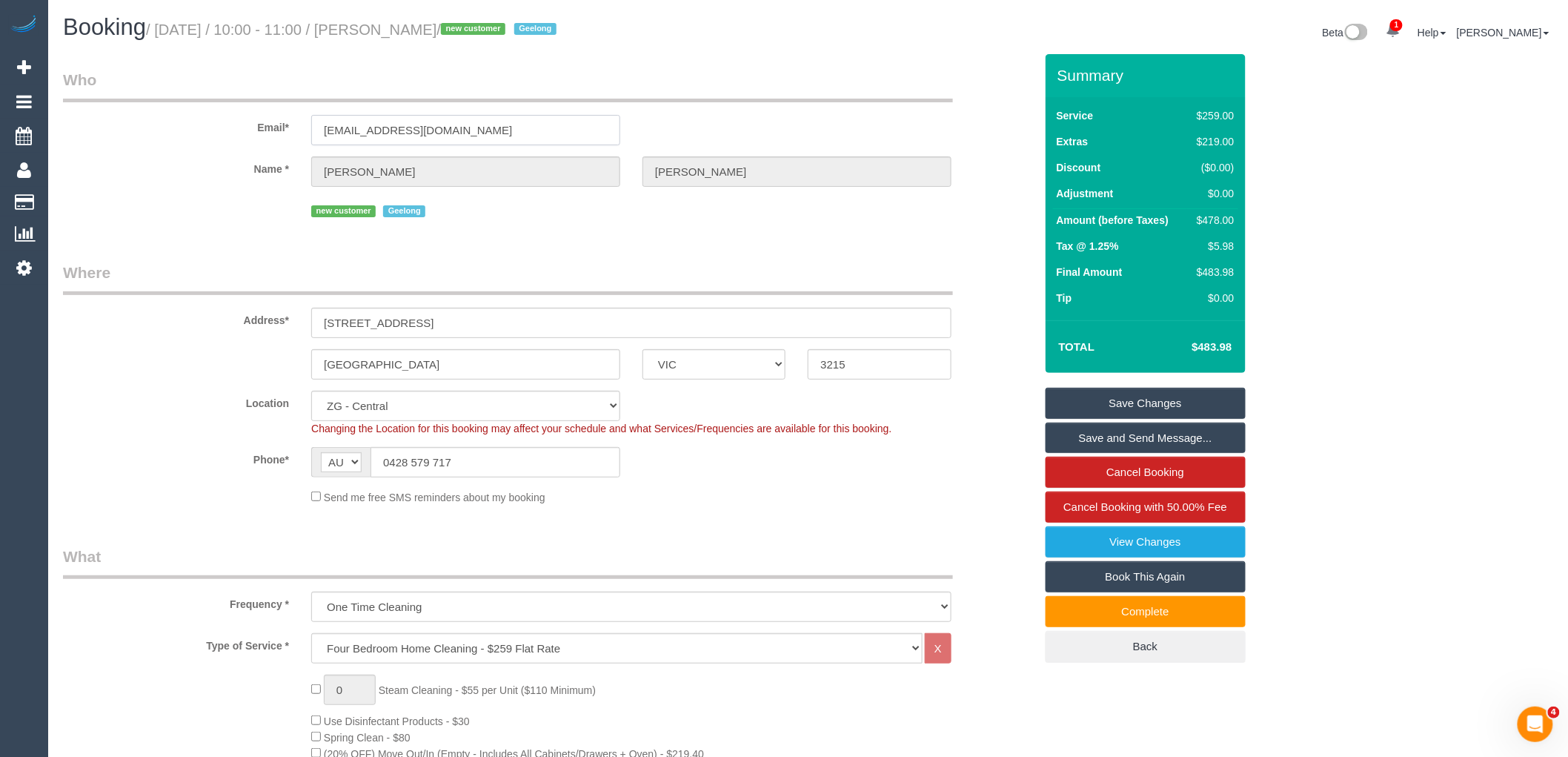
drag, startPoint x: 487, startPoint y: 128, endPoint x: 289, endPoint y: 131, distance: 198.0
click at [290, 131] on div "Email* kristinedawn@gmail.com" at bounding box center [549, 107] width 994 height 77
drag, startPoint x: 484, startPoint y: 458, endPoint x: 327, endPoint y: 458, distance: 157.0
click at [327, 458] on div "AF AL DZ AD AO AI AQ AG AR AM AW AU AT AZ BS BH BD BB BY BE BZ BJ BM BT BO BA B…" at bounding box center [465, 462] width 309 height 31
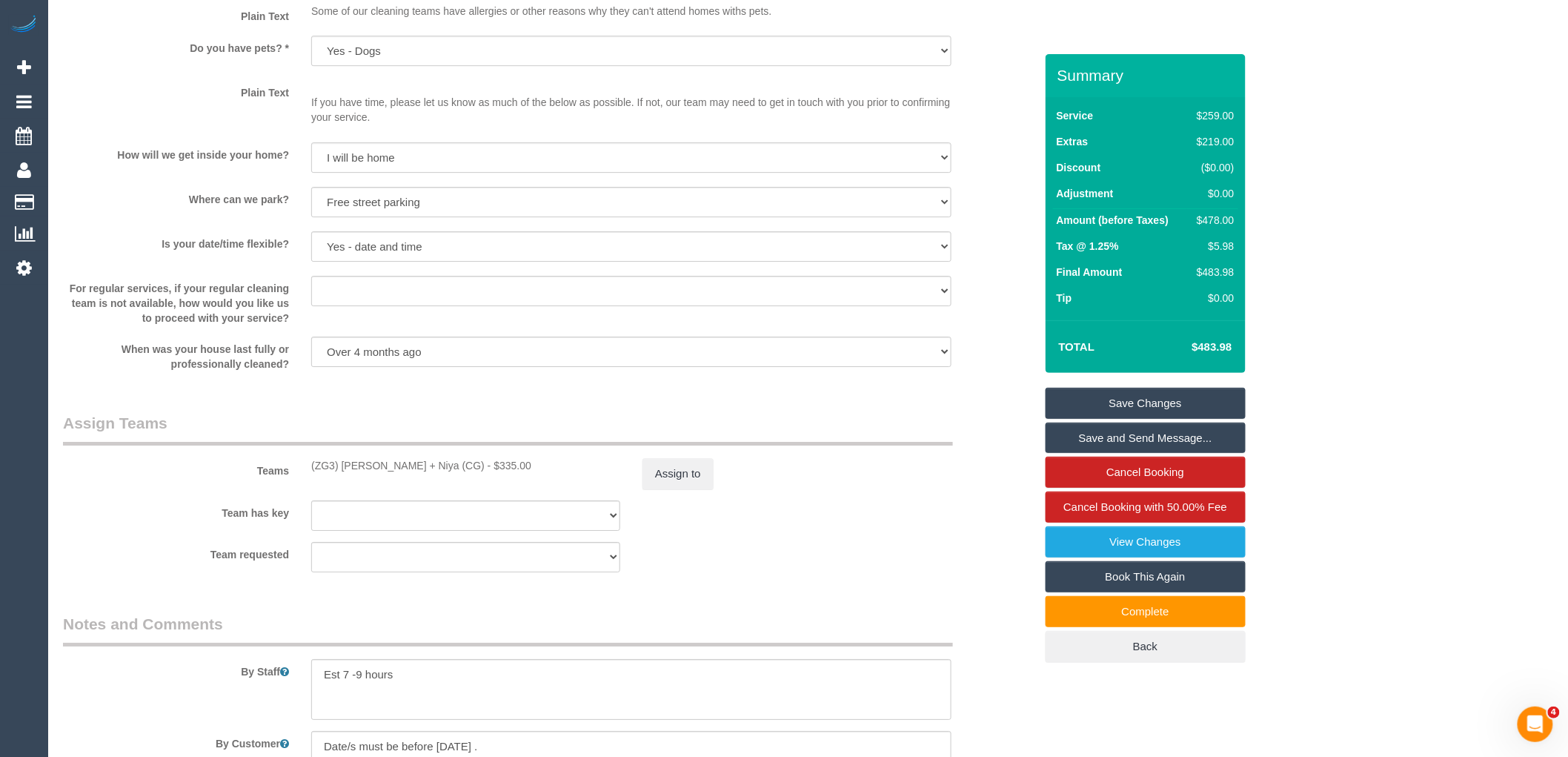
scroll to position [2141, 0]
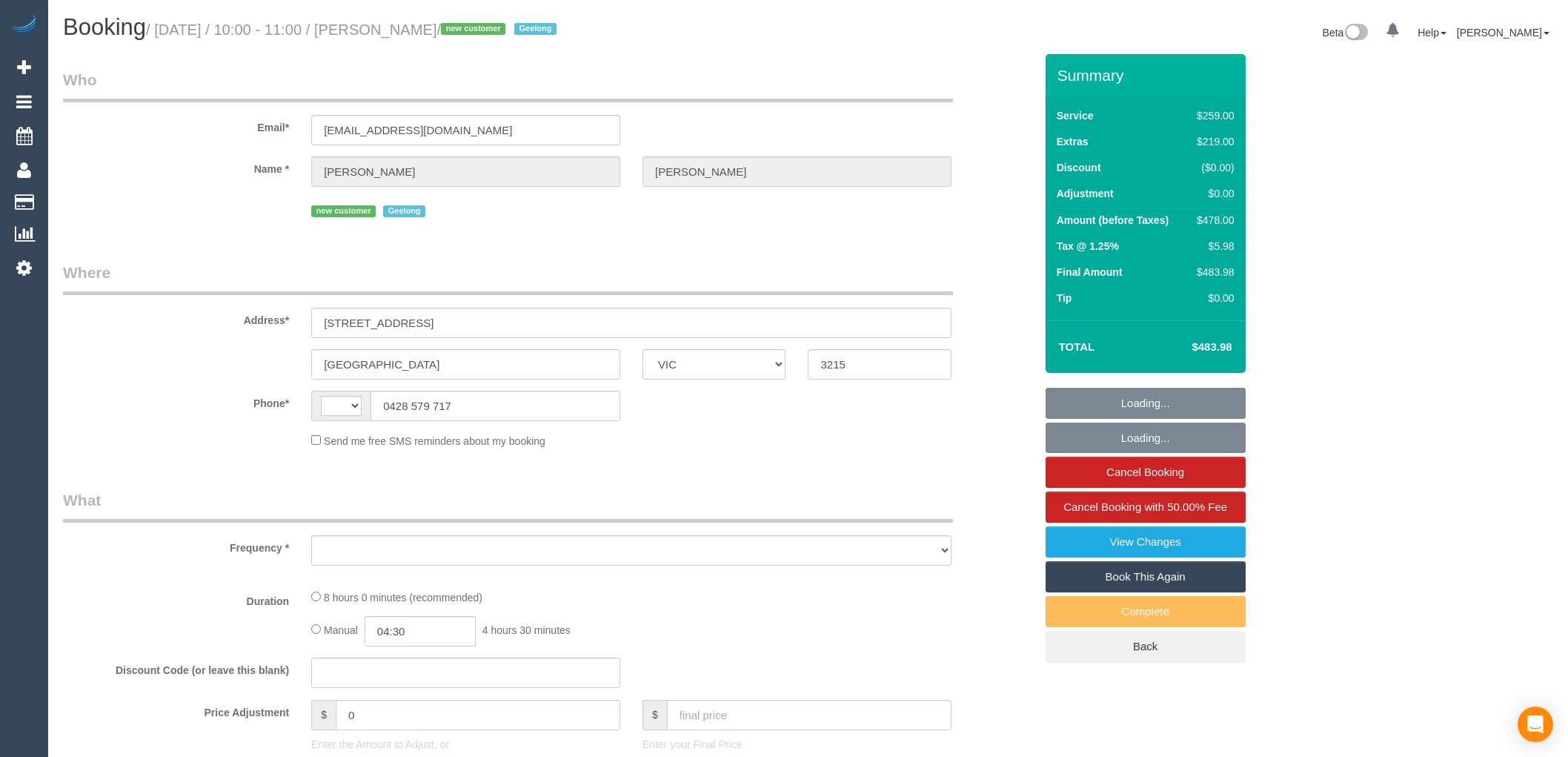
select select "VIC"
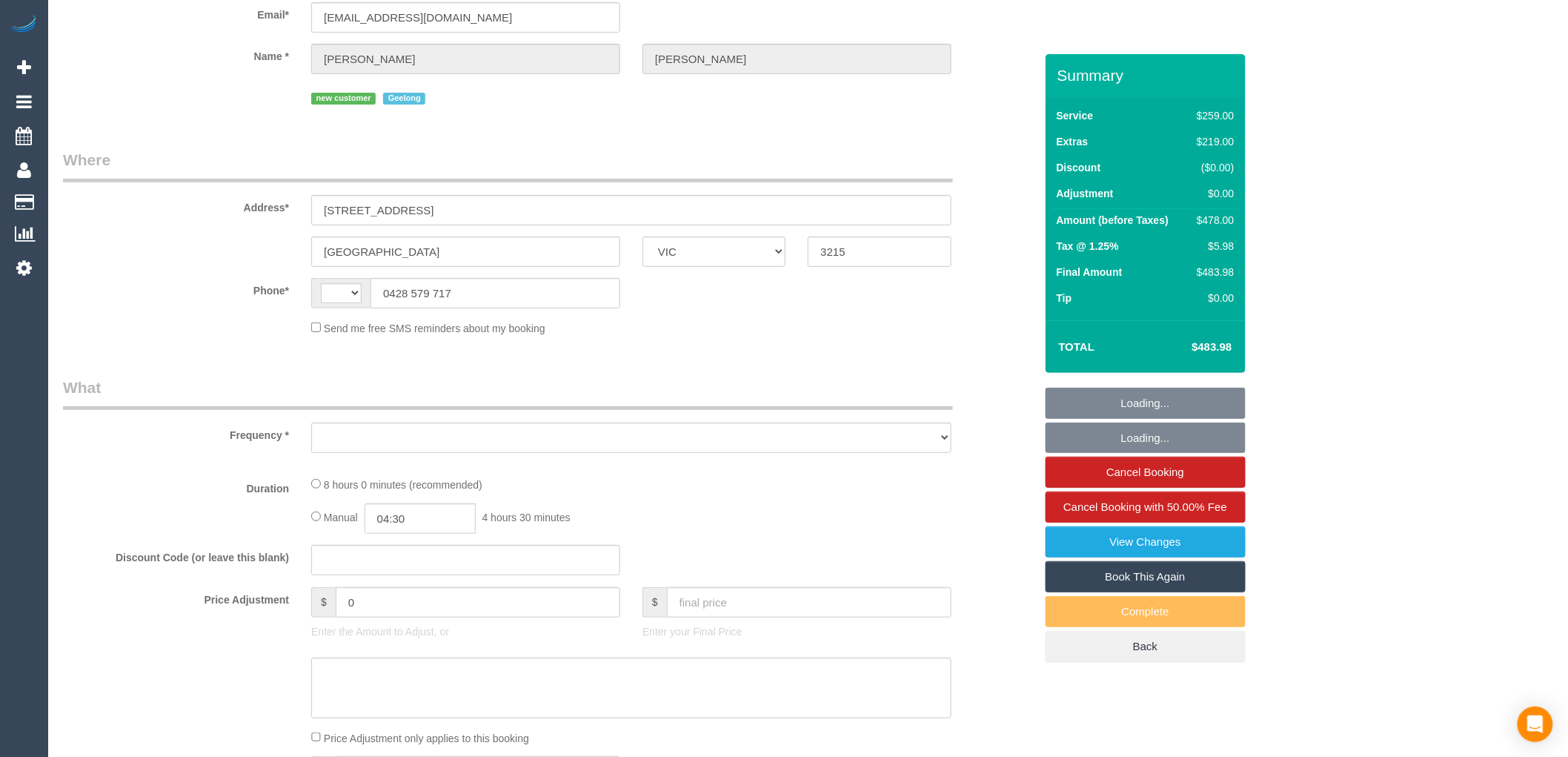
select select "string:AU"
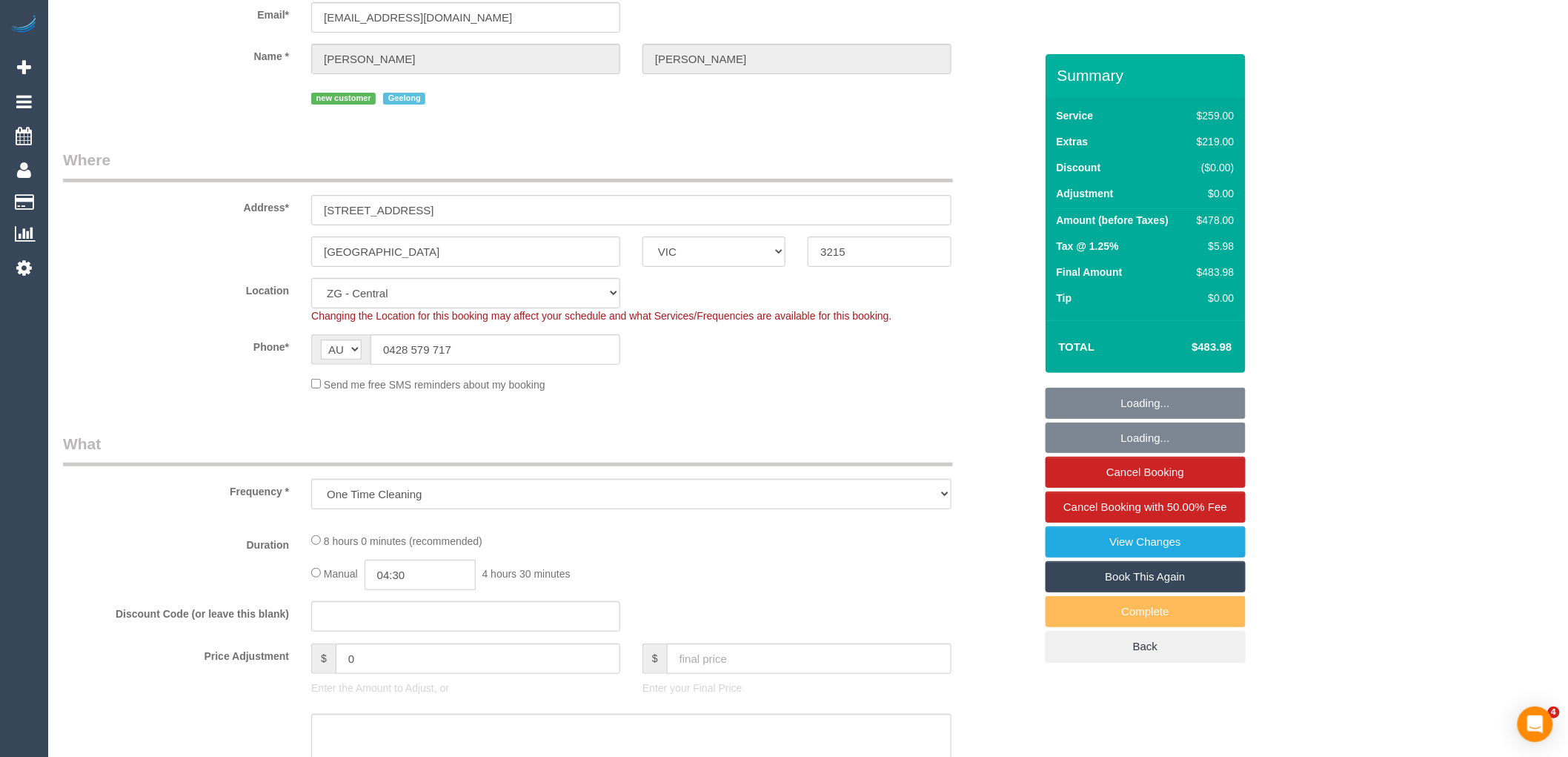
select select "object:613"
select select "string:stripe-pm_1S4u5F2GScqysDRVbCHwj5aI"
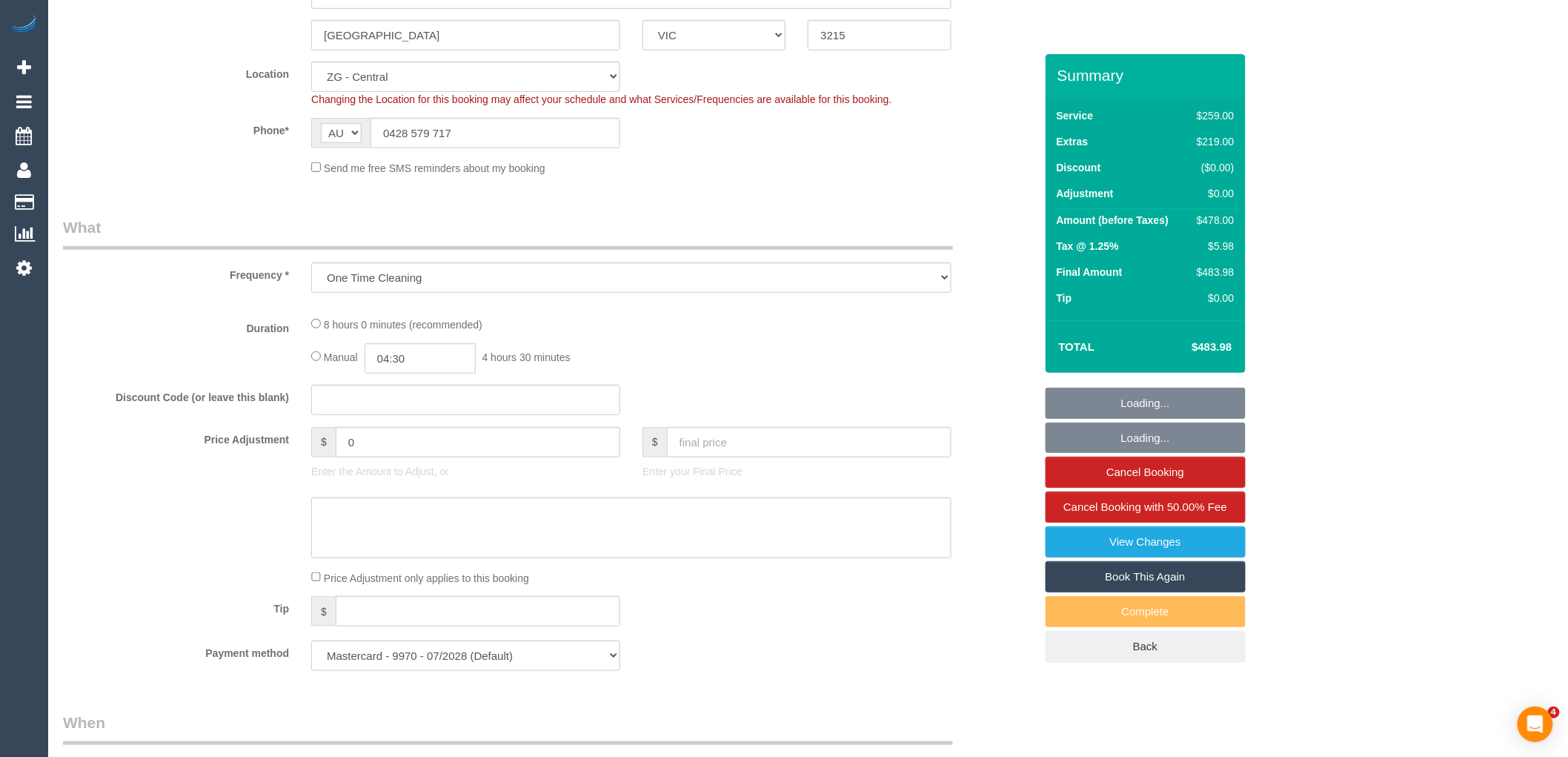
select select "number:27"
select select "number:14"
select select "number:19"
select select "number:22"
select select "number:26"
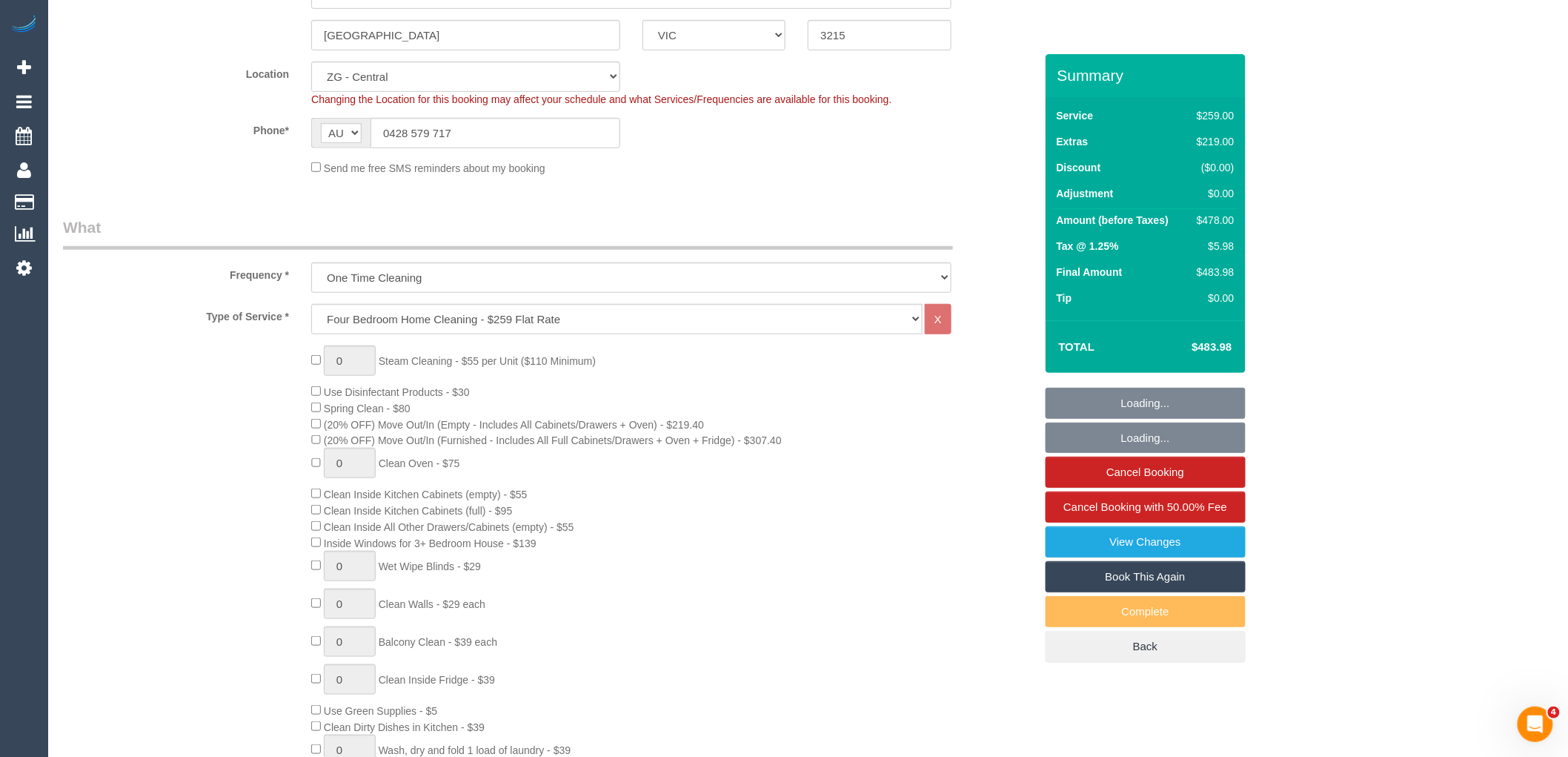
scroll to position [0, 0]
select select "object:934"
click at [492, 325] on select "Hourly Service - $70/h Hourly Service - $65/h Hourly Service - $60/h Hourly Ser…" at bounding box center [617, 320] width 612 height 31
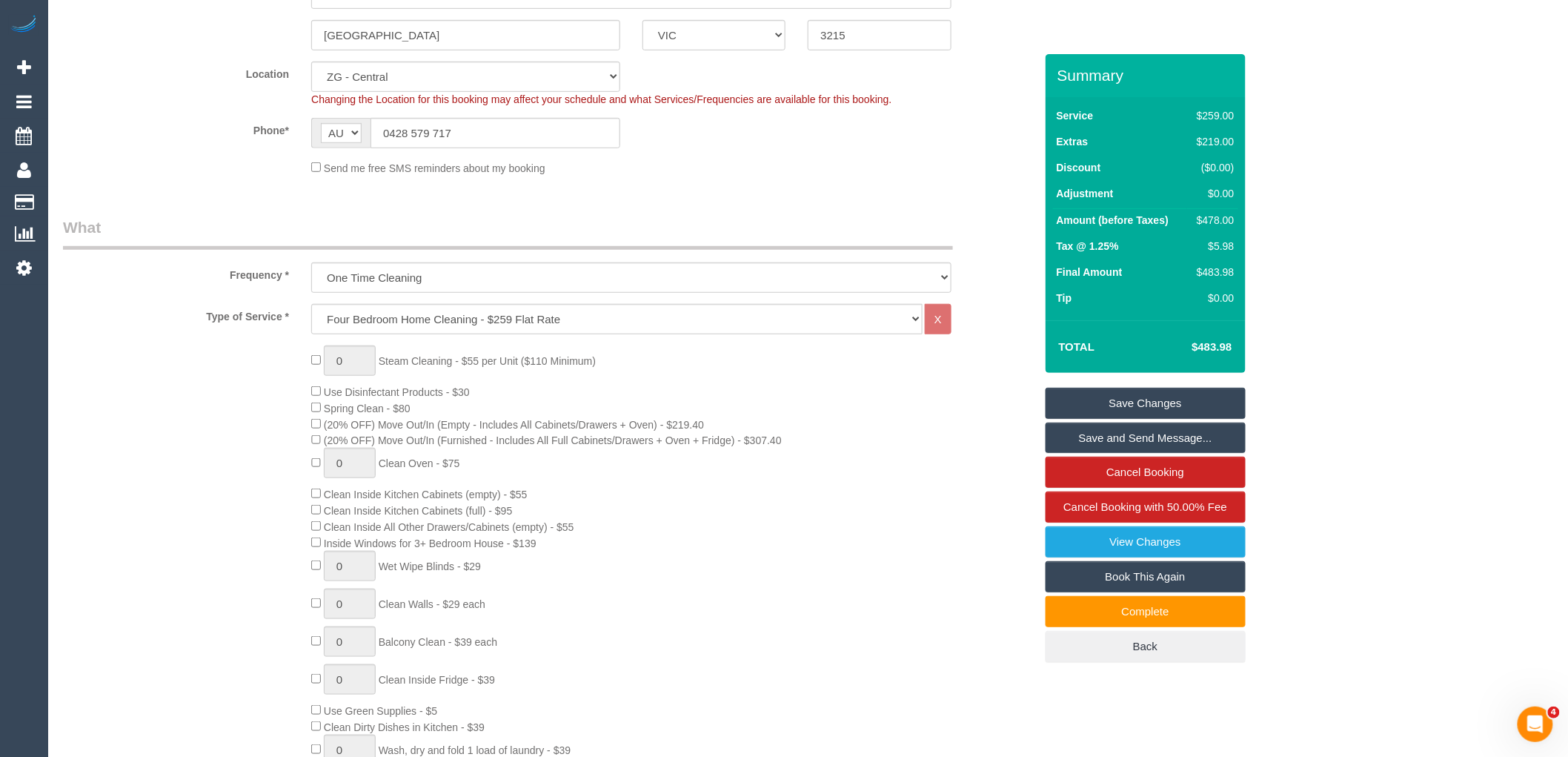
click at [533, 223] on legend "What" at bounding box center [508, 233] width 891 height 33
click at [493, 322] on select "Hourly Service - $70/h Hourly Service - $65/h Hourly Service - $60/h Hourly Ser…" at bounding box center [617, 320] width 612 height 31
select select "209"
click at [311, 305] on select "Hourly Service - $70/h Hourly Service - $65/h Hourly Service - $60/h Hourly Ser…" at bounding box center [617, 320] width 612 height 31
select select "1"
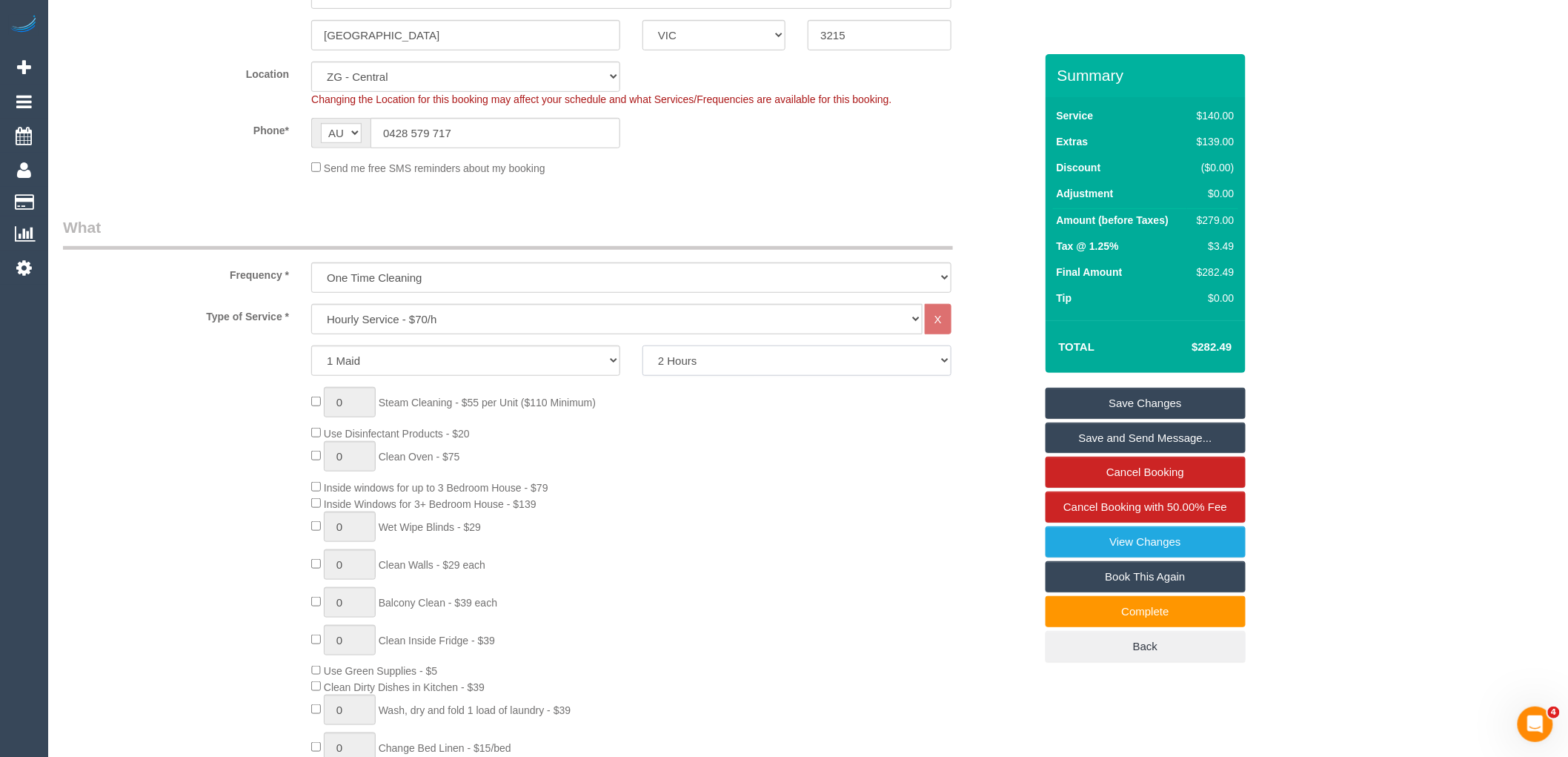
click at [719, 367] on select "2 Hours 2.5 Hours 3 Hours 3.5 Hours 4 Hours 4.5 Hours 5 Hours 5.5 Hours 6 Hours…" at bounding box center [797, 361] width 309 height 31
select select "180"
click at [643, 347] on select "2 Hours 2.5 Hours 3 Hours 3.5 Hours 4 Hours 4.5 Hours 5 Hours 5.5 Hours 6 Hours…" at bounding box center [797, 361] width 309 height 31
click at [512, 361] on select "1 Maid 2 Maids" at bounding box center [465, 361] width 309 height 31
select select "2"
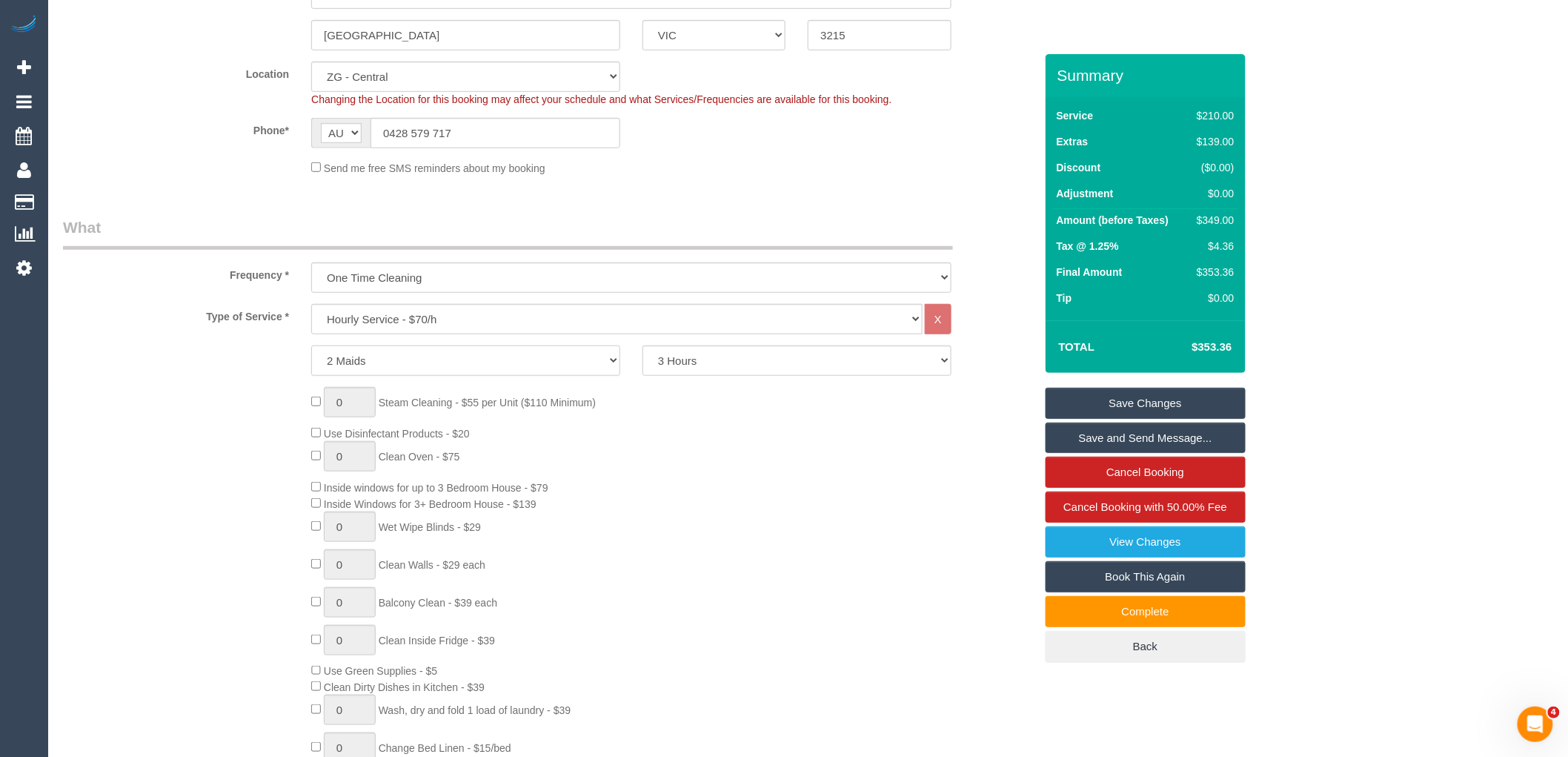
click at [311, 347] on select "1 Maid 2 Maids" at bounding box center [465, 361] width 309 height 31
click at [606, 457] on div "0 Steam Cleaning - $55 per Unit ($110 Minimum) Use Disinfectant Products - $20 …" at bounding box center [672, 605] width 745 height 437
click at [713, 478] on div "0 Steam Cleaning - $55 per Unit ($110 Minimum) Use Disinfectant Products - $20 …" at bounding box center [672, 605] width 745 height 437
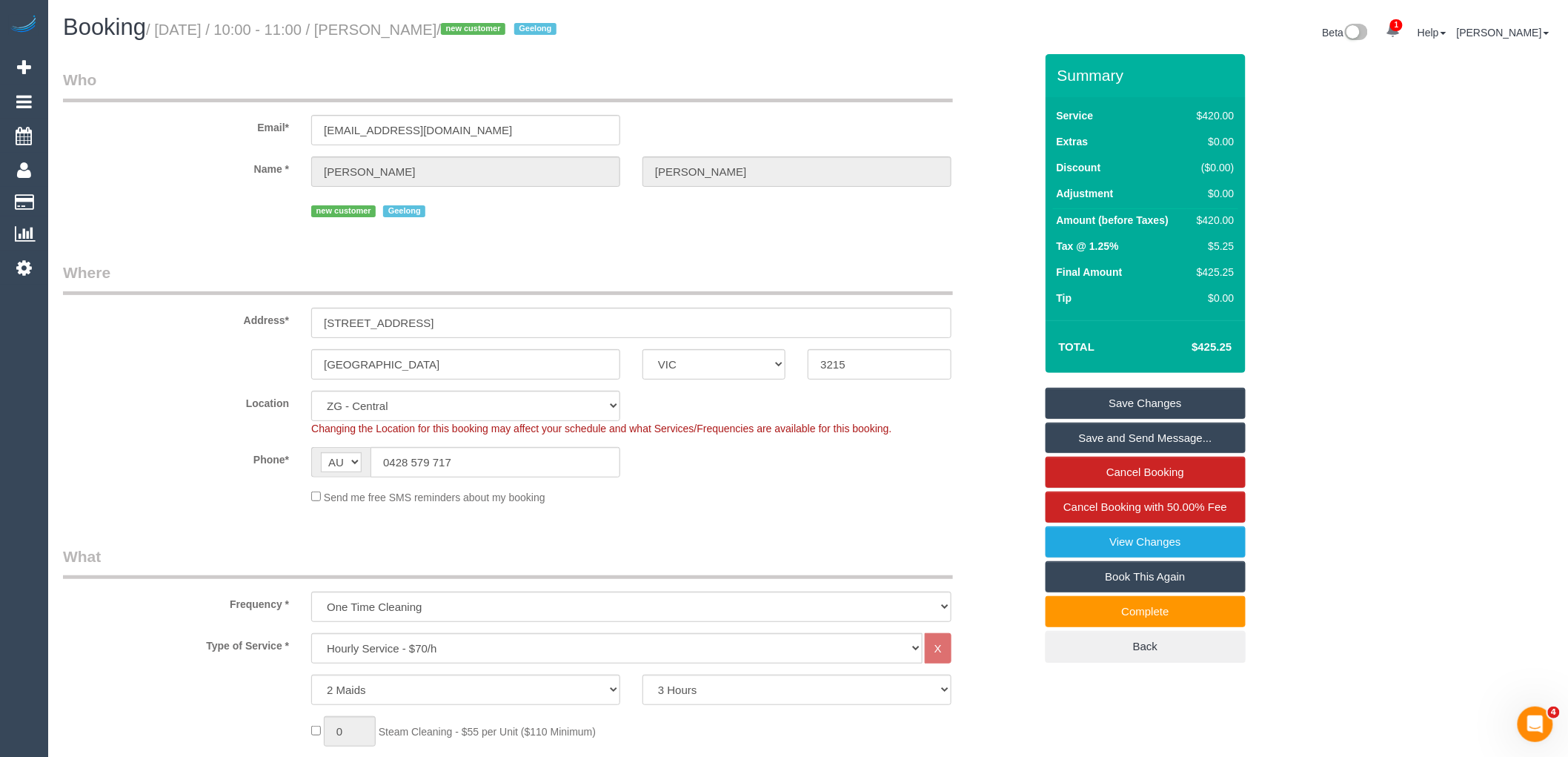
click at [669, 511] on fieldset "Where Address* [STREET_ADDRESS] [GEOGRAPHIC_DATA] ACT [GEOGRAPHIC_DATA] NT [GEO…" at bounding box center [549, 389] width 971 height 254
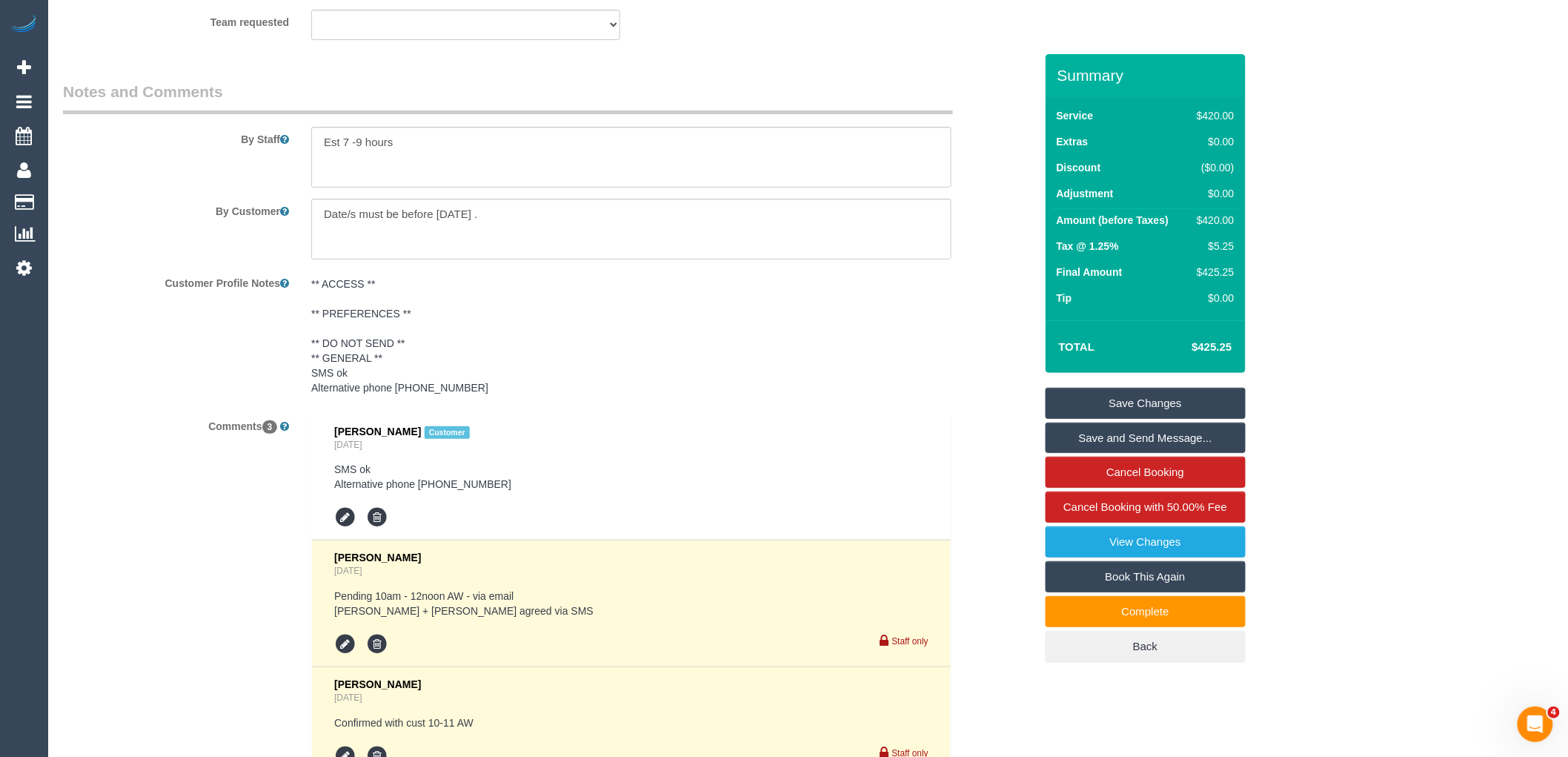
scroll to position [2606, 0]
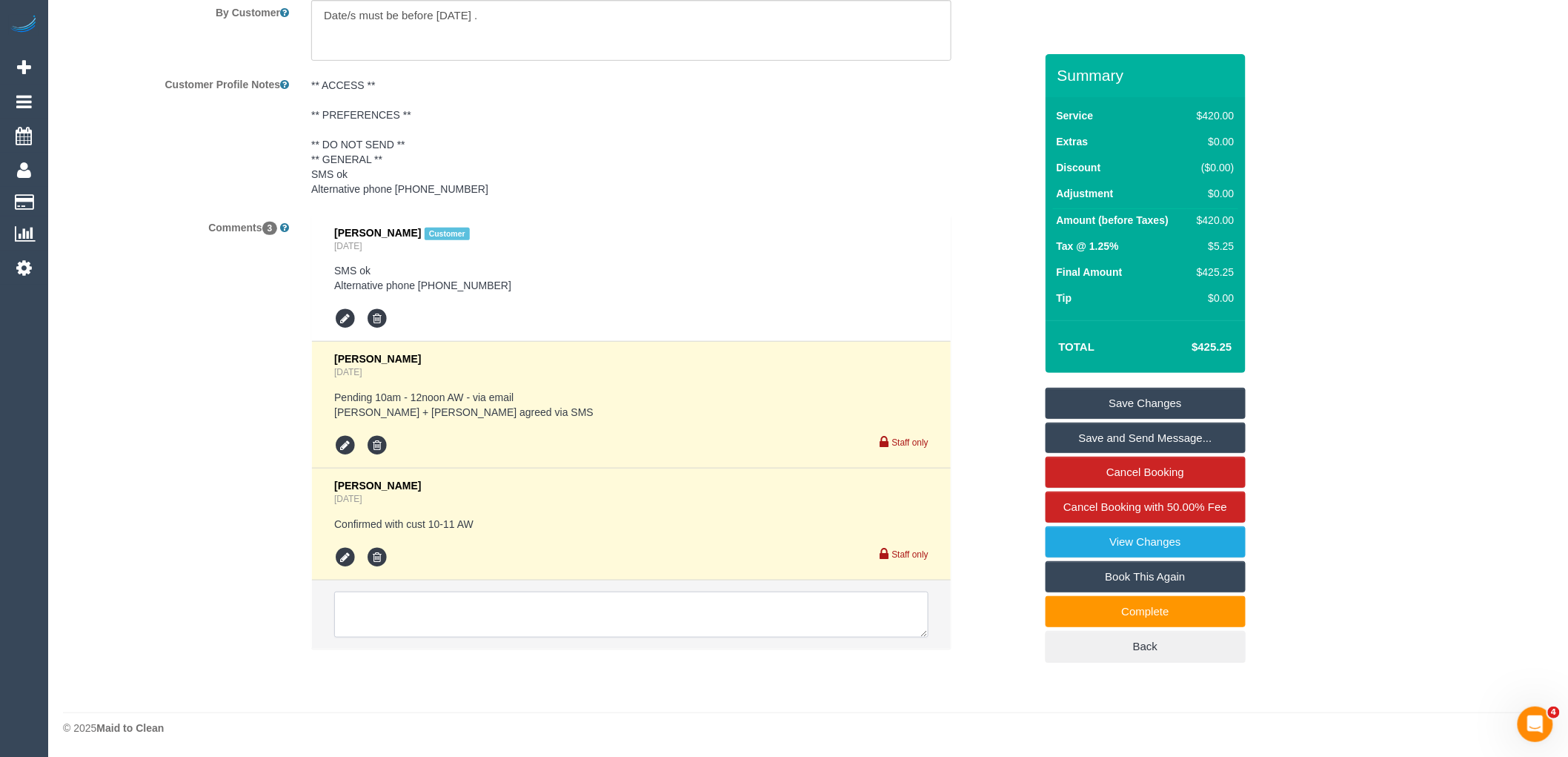
click at [464, 615] on textarea at bounding box center [631, 615] width 595 height 46
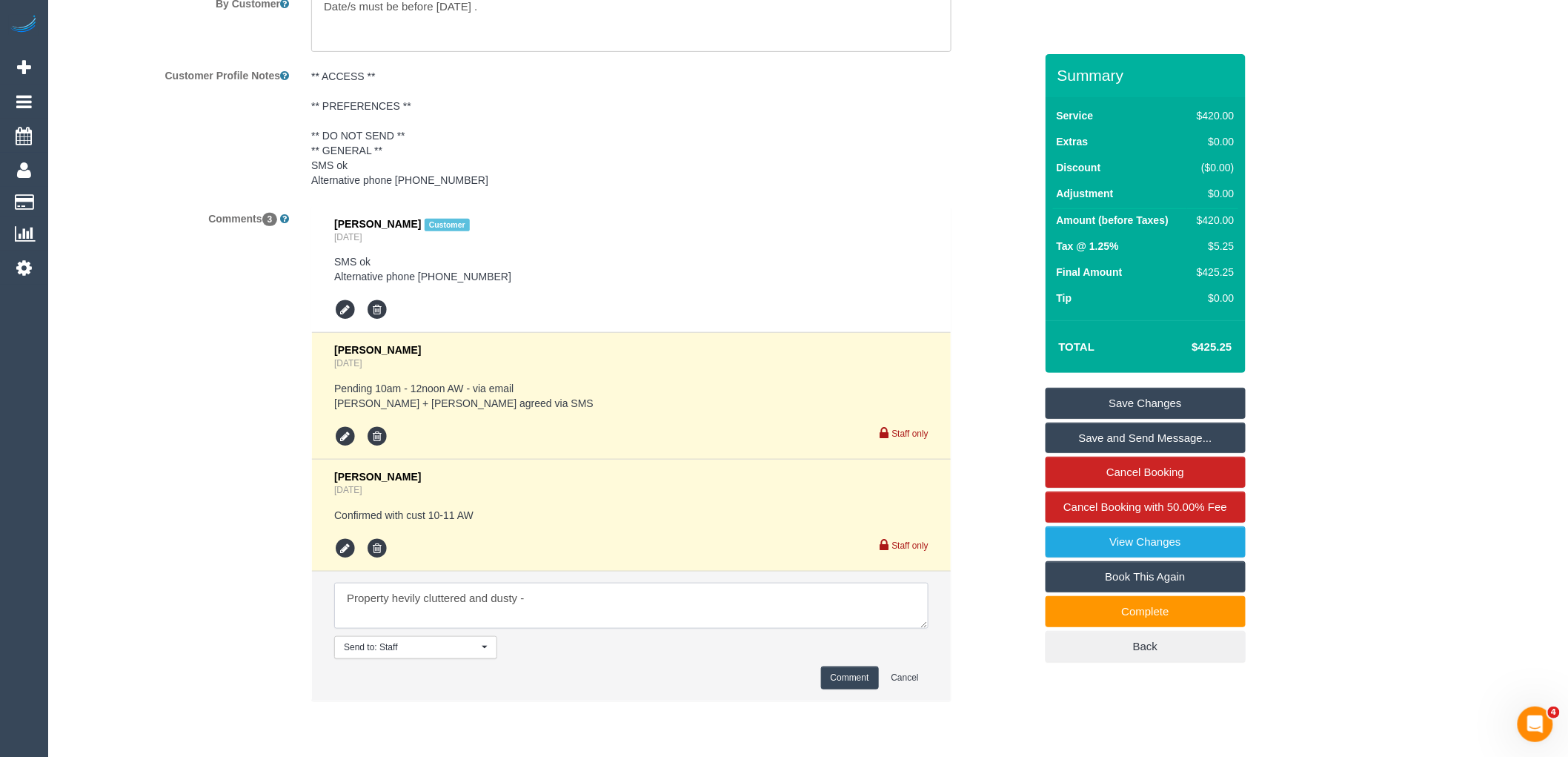
paste textarea "cnv_qdgi28f"
type textarea "Property hevily cluttered and dusty - cnv_qdgi28f Unable to complete service wi…"
click at [852, 685] on button "Comment" at bounding box center [850, 678] width 58 height 23
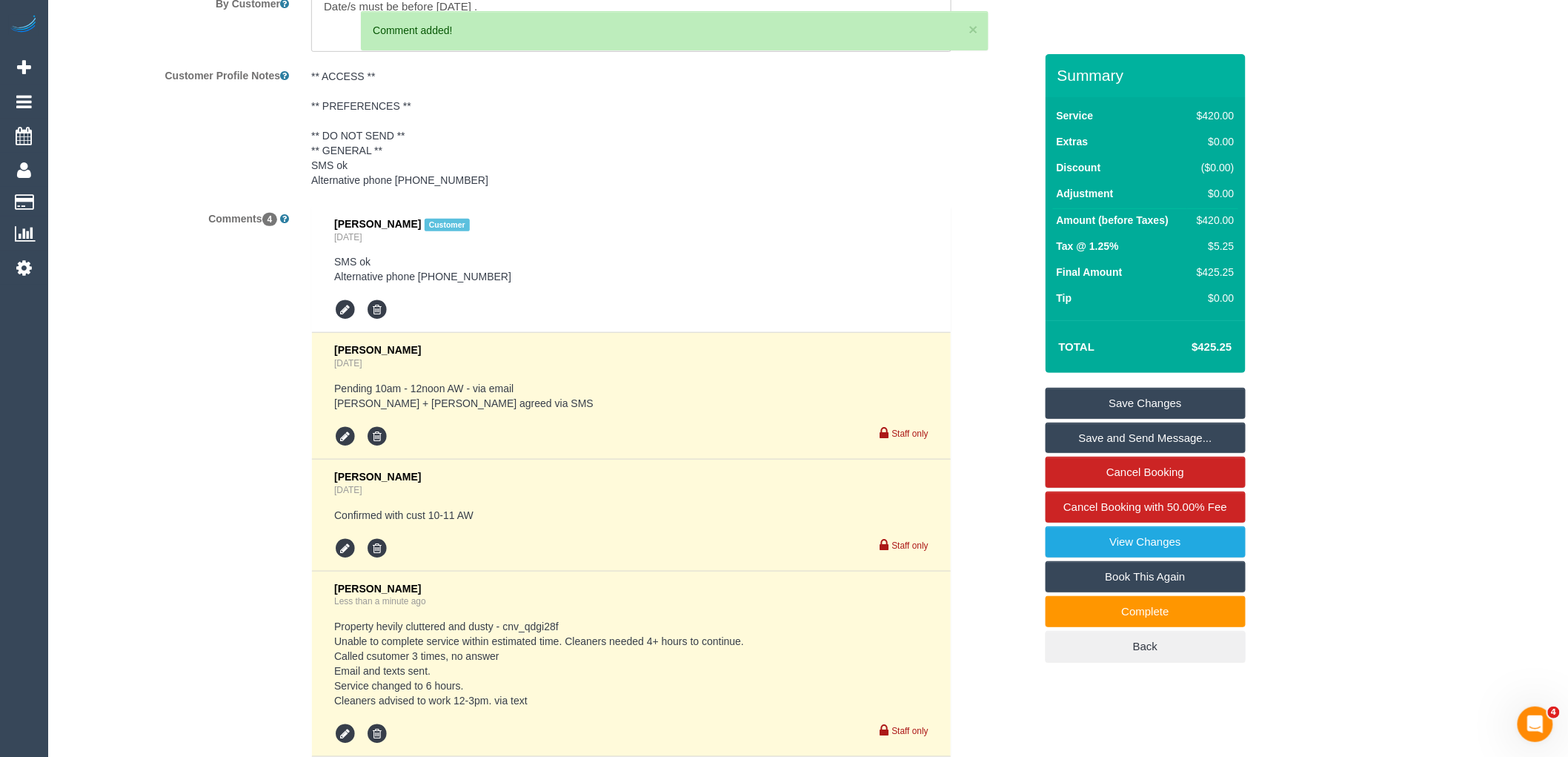
scroll to position [2194, 0]
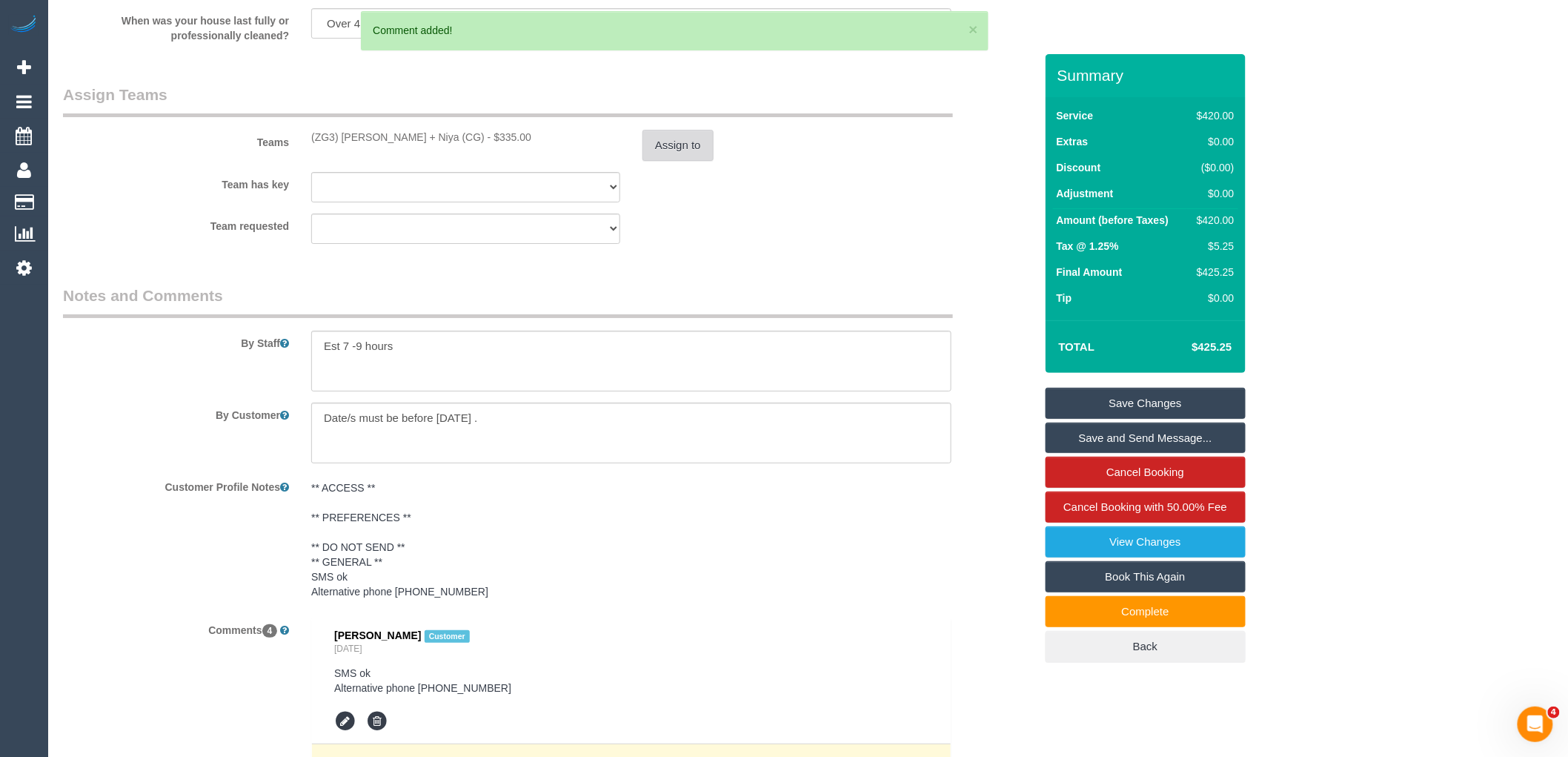
click at [660, 161] on button "Assign to" at bounding box center [677, 145] width 71 height 32
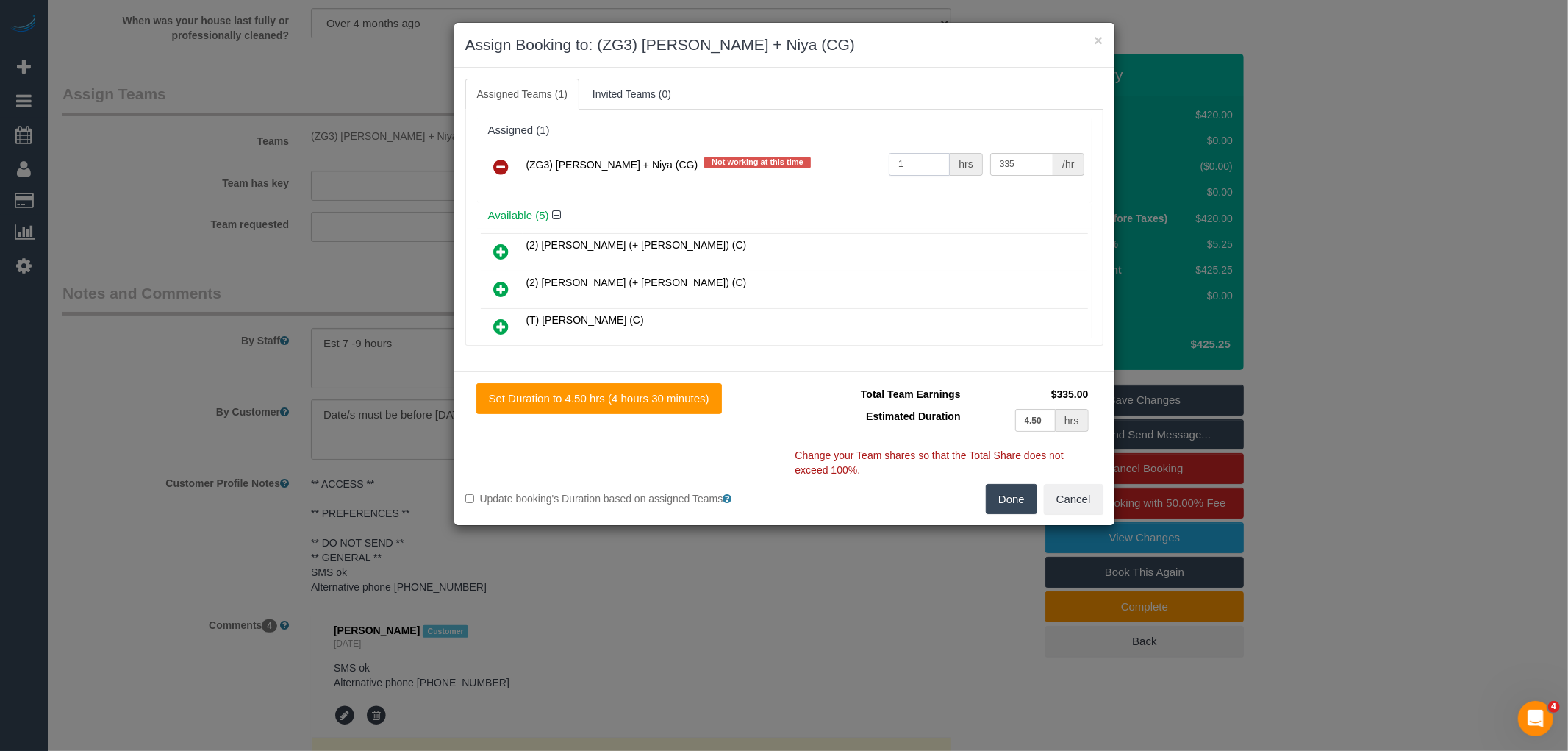
click at [916, 161] on input "1" at bounding box center [919, 164] width 61 height 23
type input "6"
drag, startPoint x: 1025, startPoint y: 165, endPoint x: 931, endPoint y: 165, distance: 94.0
click at [931, 165] on tr "(ZG3) [PERSON_NAME] + Niya (CG) Not working at this time 6 hrs 335 /hr" at bounding box center [784, 167] width 607 height 37
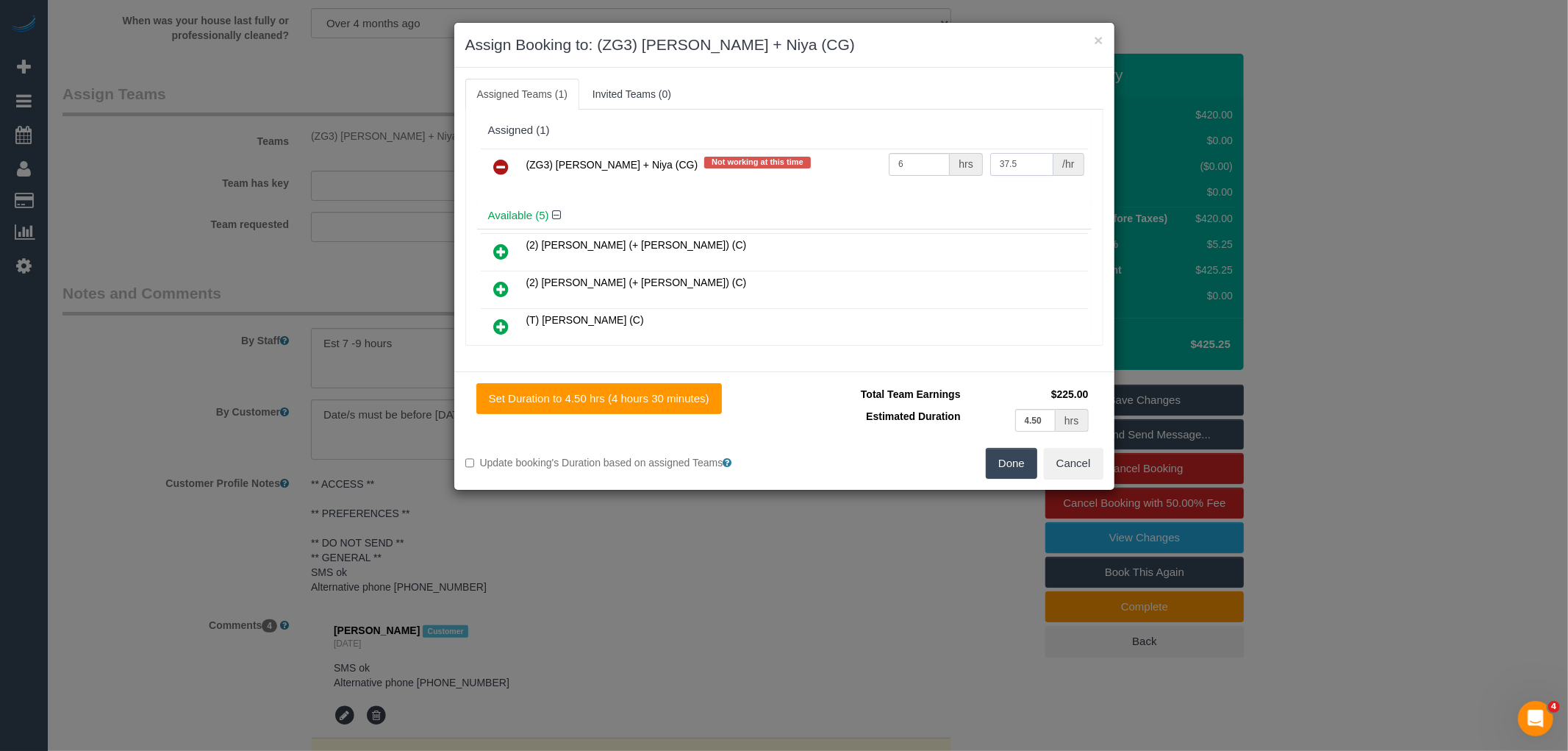
type input "37.5"
click at [1031, 178] on td "37.5 /hr" at bounding box center [1037, 167] width 101 height 37
click at [1014, 460] on button "Done" at bounding box center [1011, 463] width 52 height 31
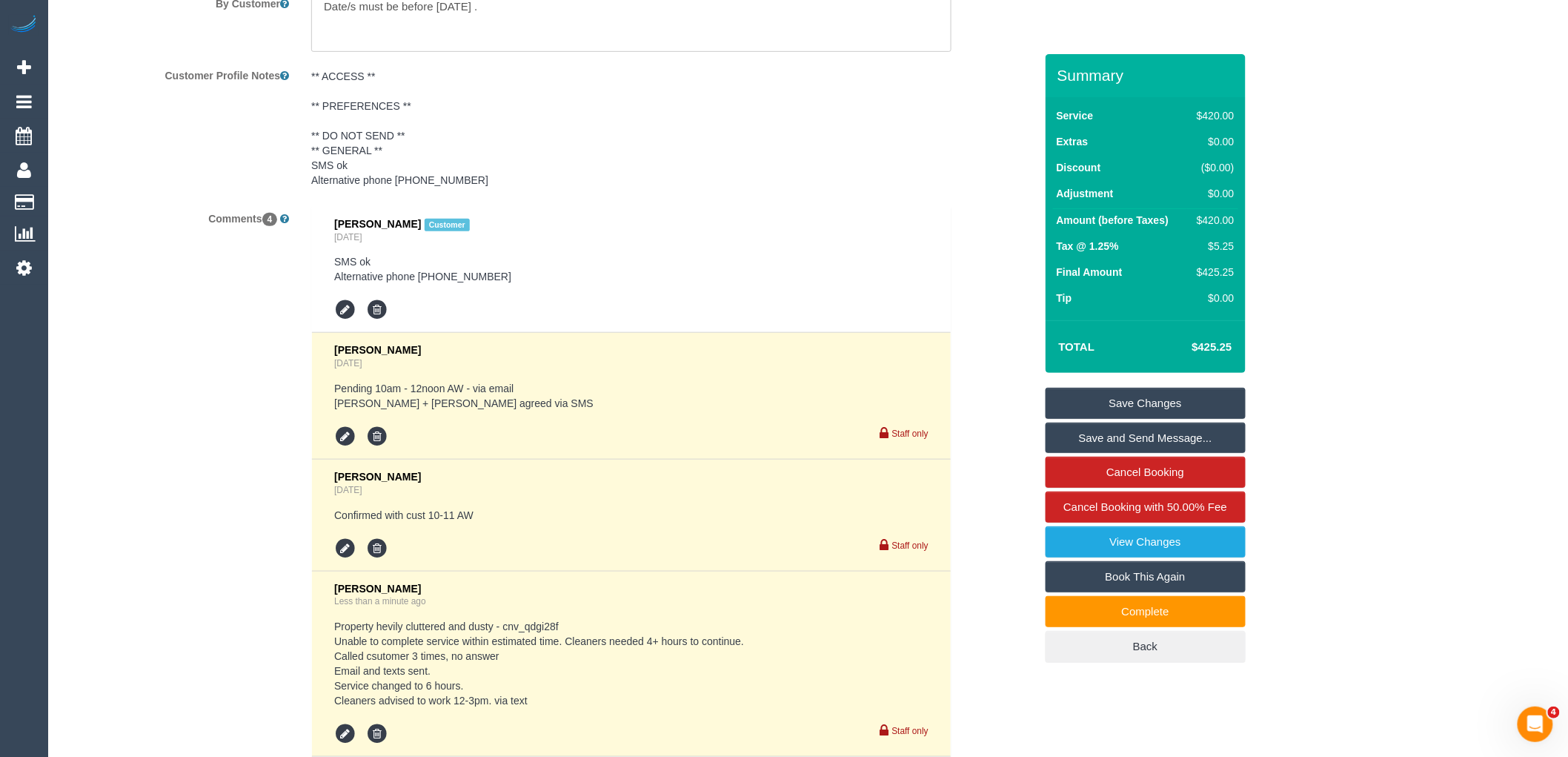
scroll to position [2791, 0]
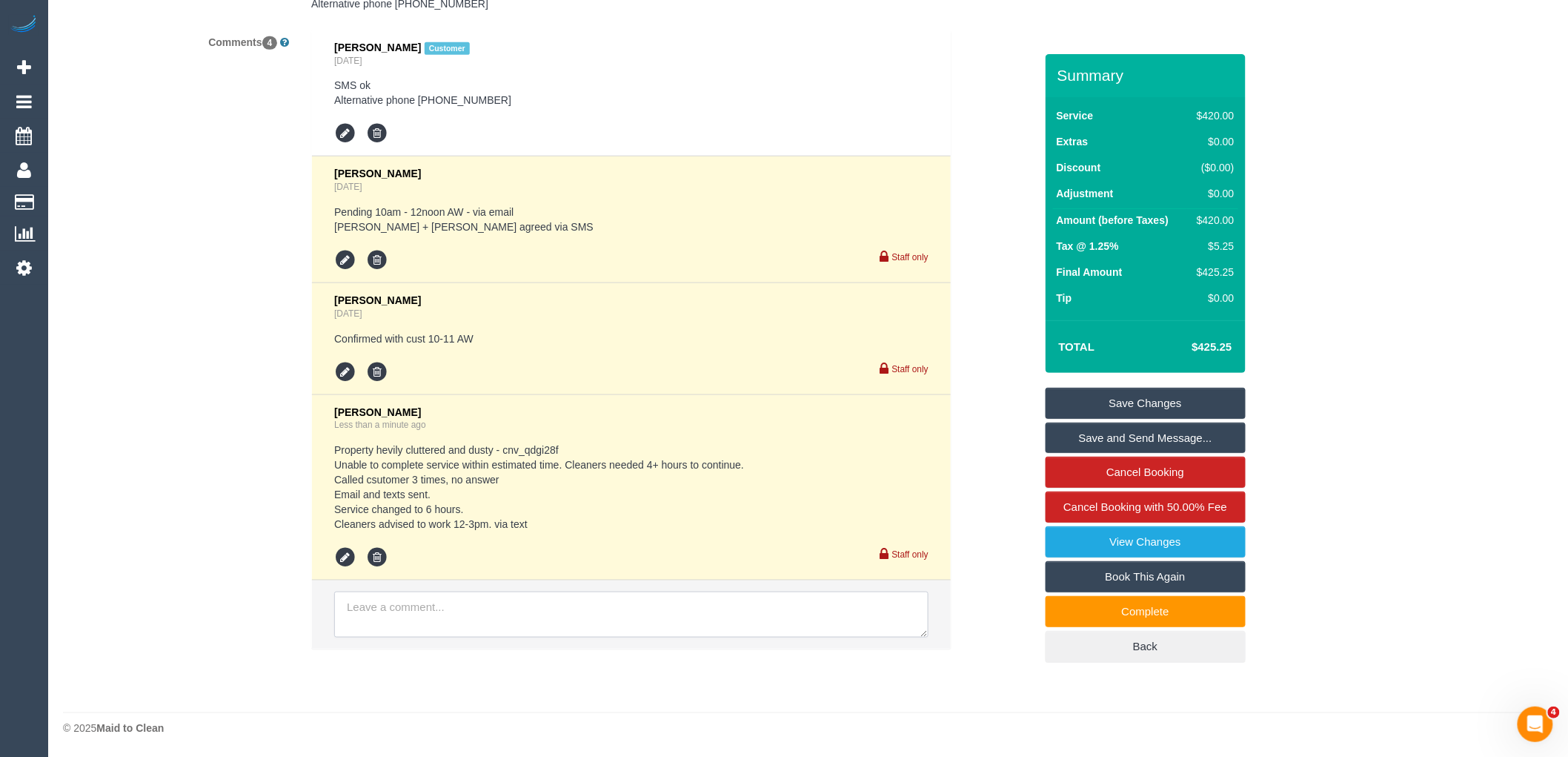
click at [439, 623] on textarea at bounding box center [631, 615] width 595 height 46
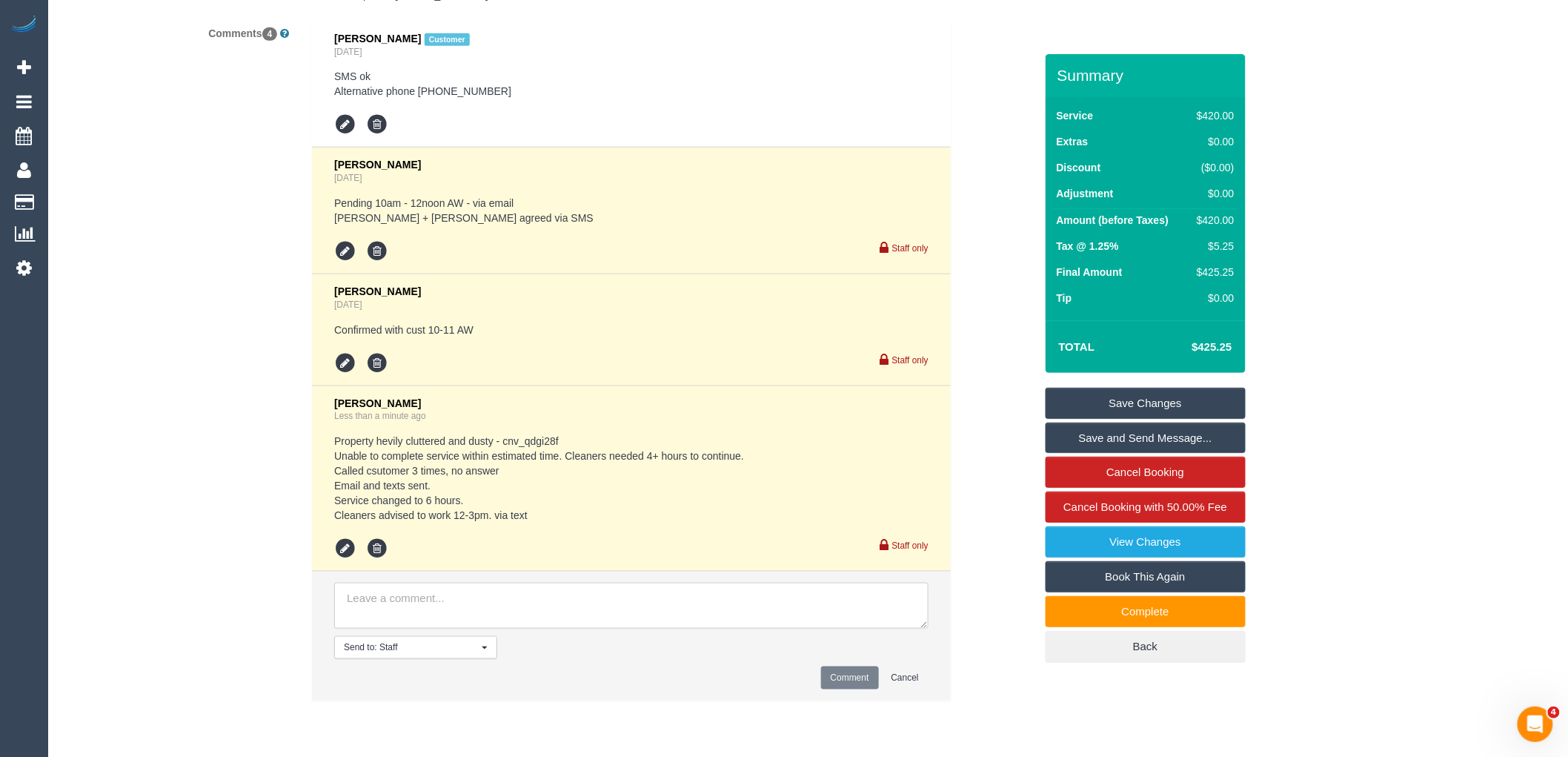
type textarea "P"
type textarea "Cleaners paid higher rate for good communication"
click at [863, 679] on button "Comment" at bounding box center [850, 678] width 58 height 23
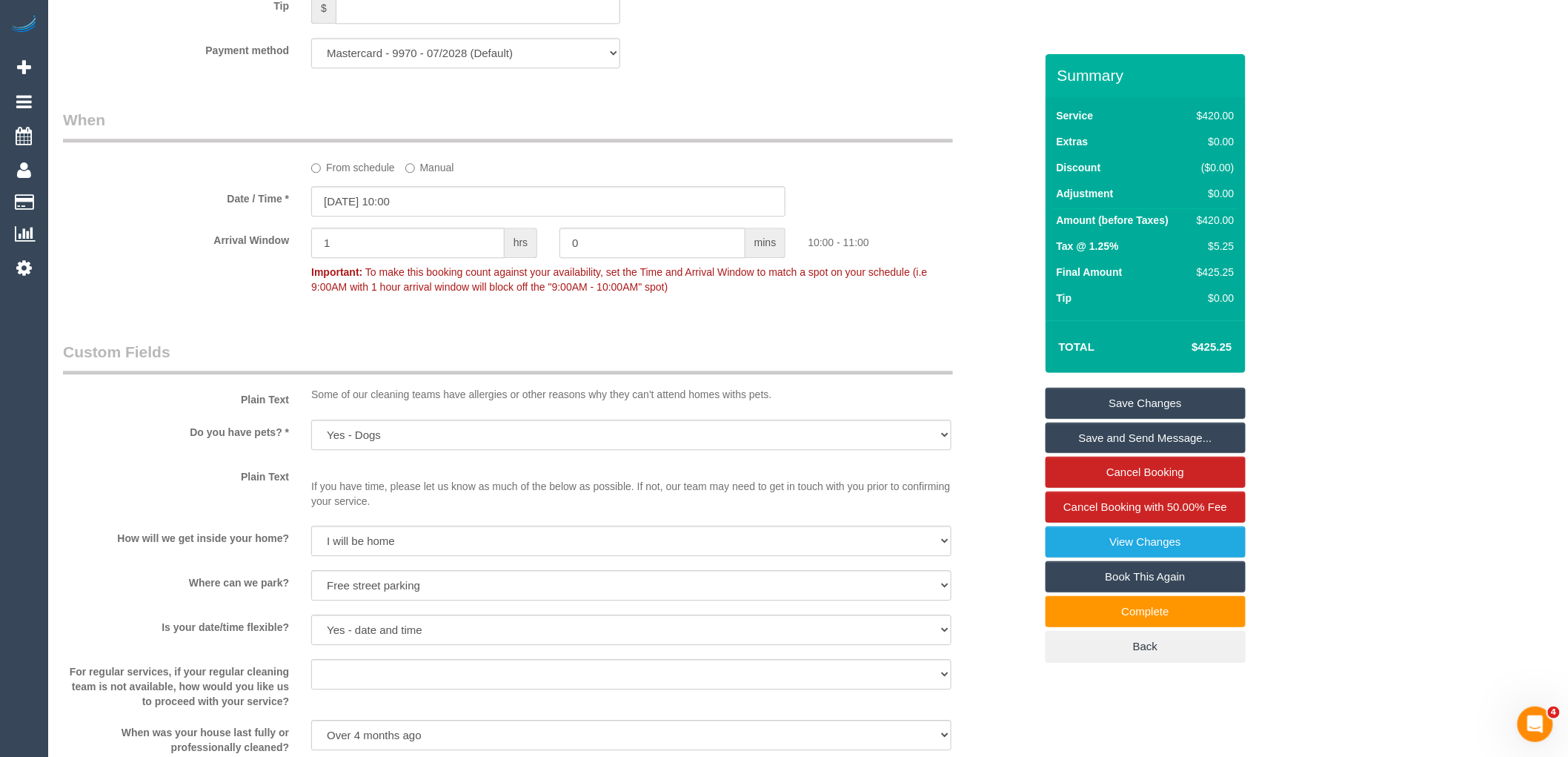
scroll to position [2141, 0]
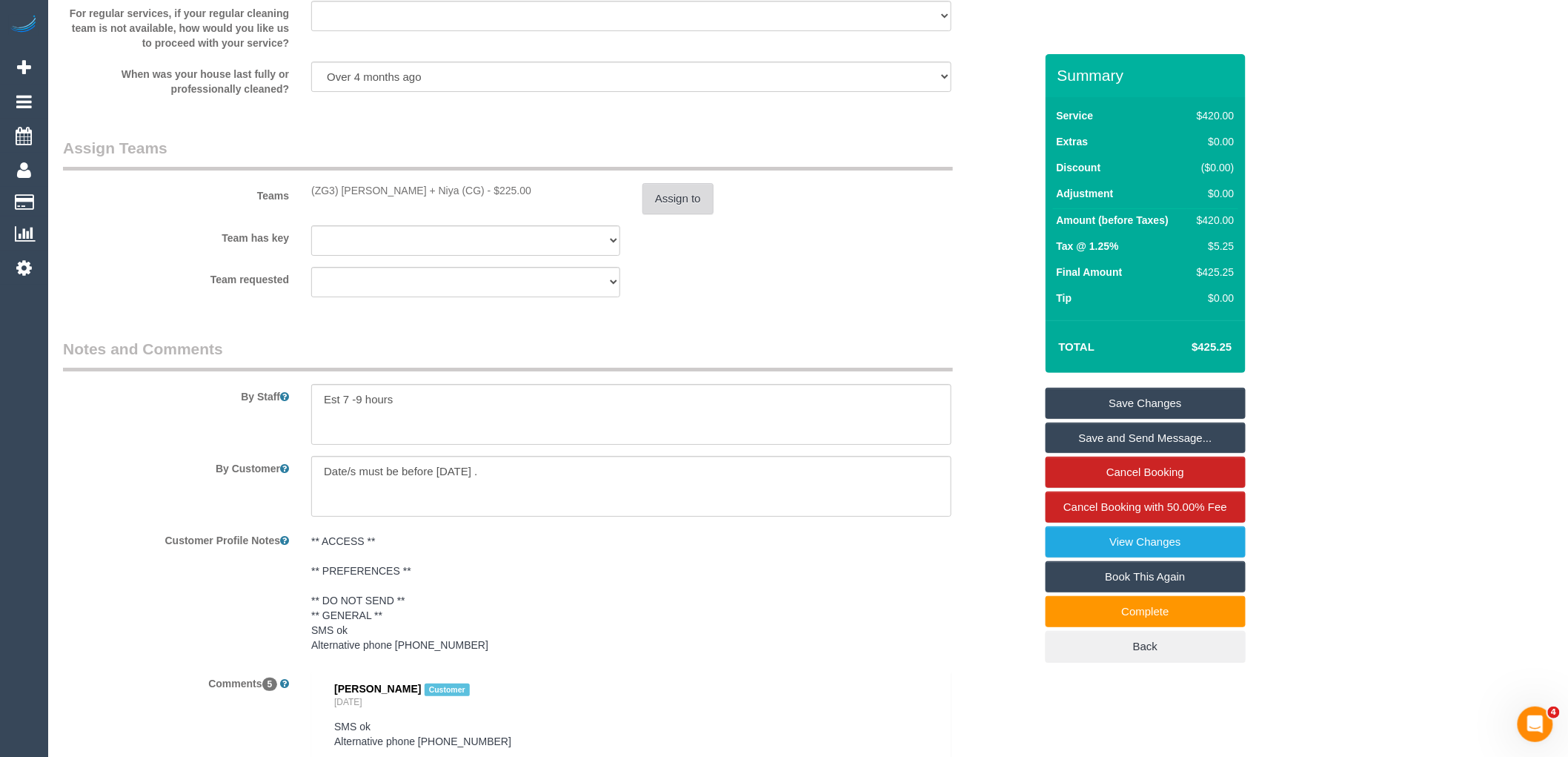
click at [680, 213] on button "Assign to" at bounding box center [677, 199] width 71 height 32
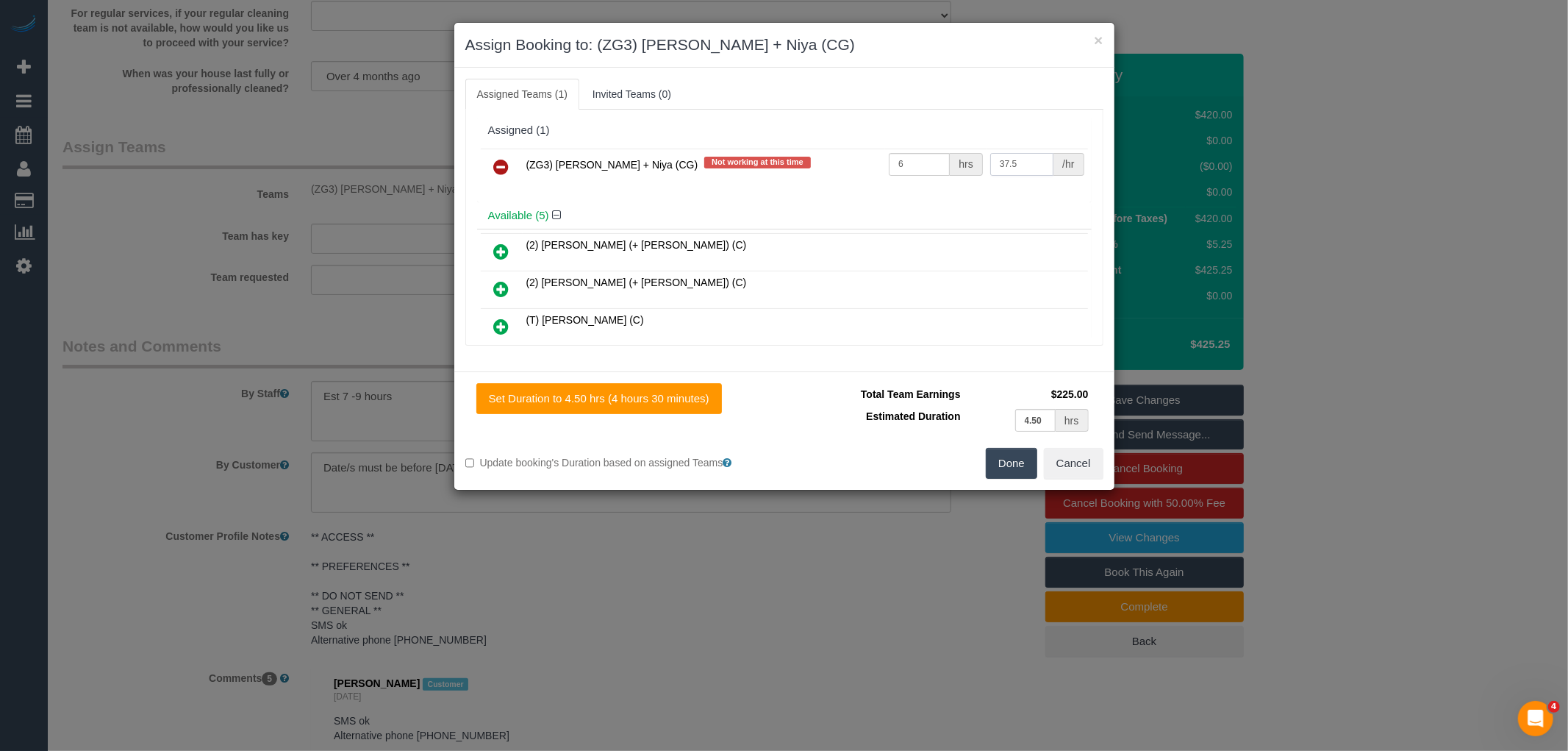
drag, startPoint x: 1040, startPoint y: 163, endPoint x: 917, endPoint y: 151, distance: 123.6
click at [917, 151] on tr "(ZG3) [PERSON_NAME] + Niya (CG) Not working at this time 6 hrs 37.5 /hr" at bounding box center [784, 167] width 607 height 37
type input "41.25"
click at [1013, 469] on button "Done" at bounding box center [1011, 463] width 52 height 31
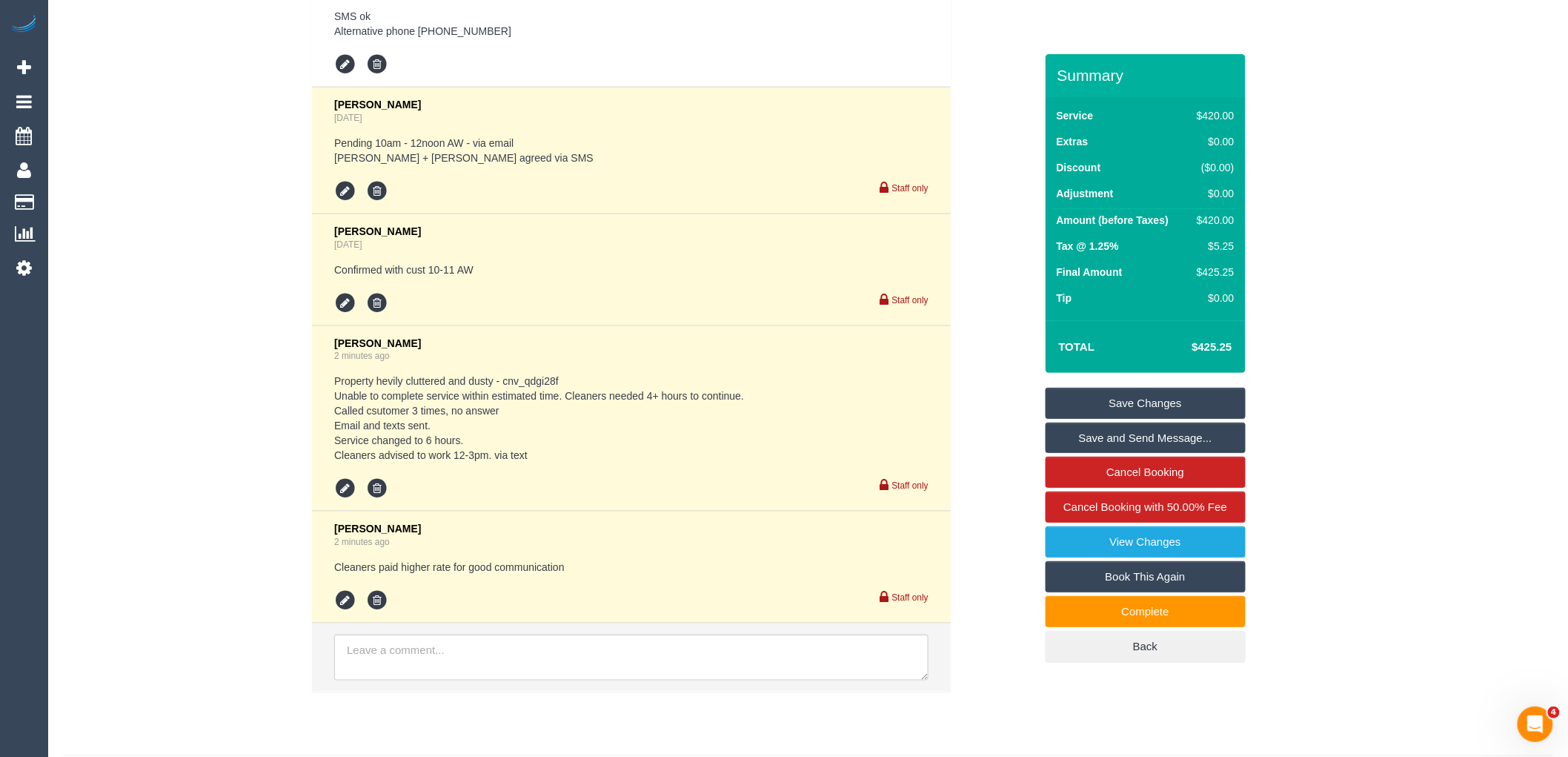
scroll to position [2902, 0]
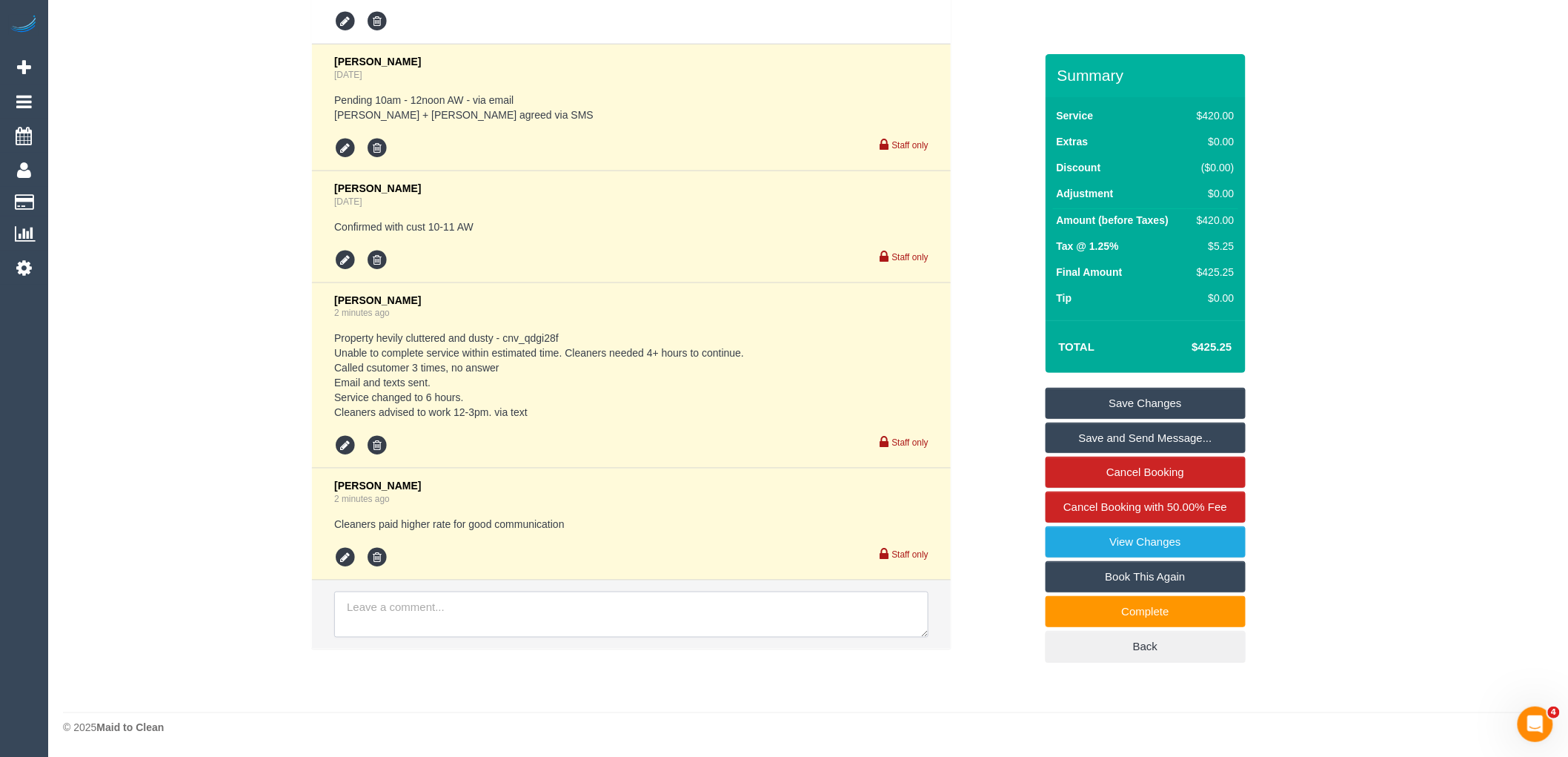
click at [451, 621] on textarea at bounding box center [631, 615] width 595 height 46
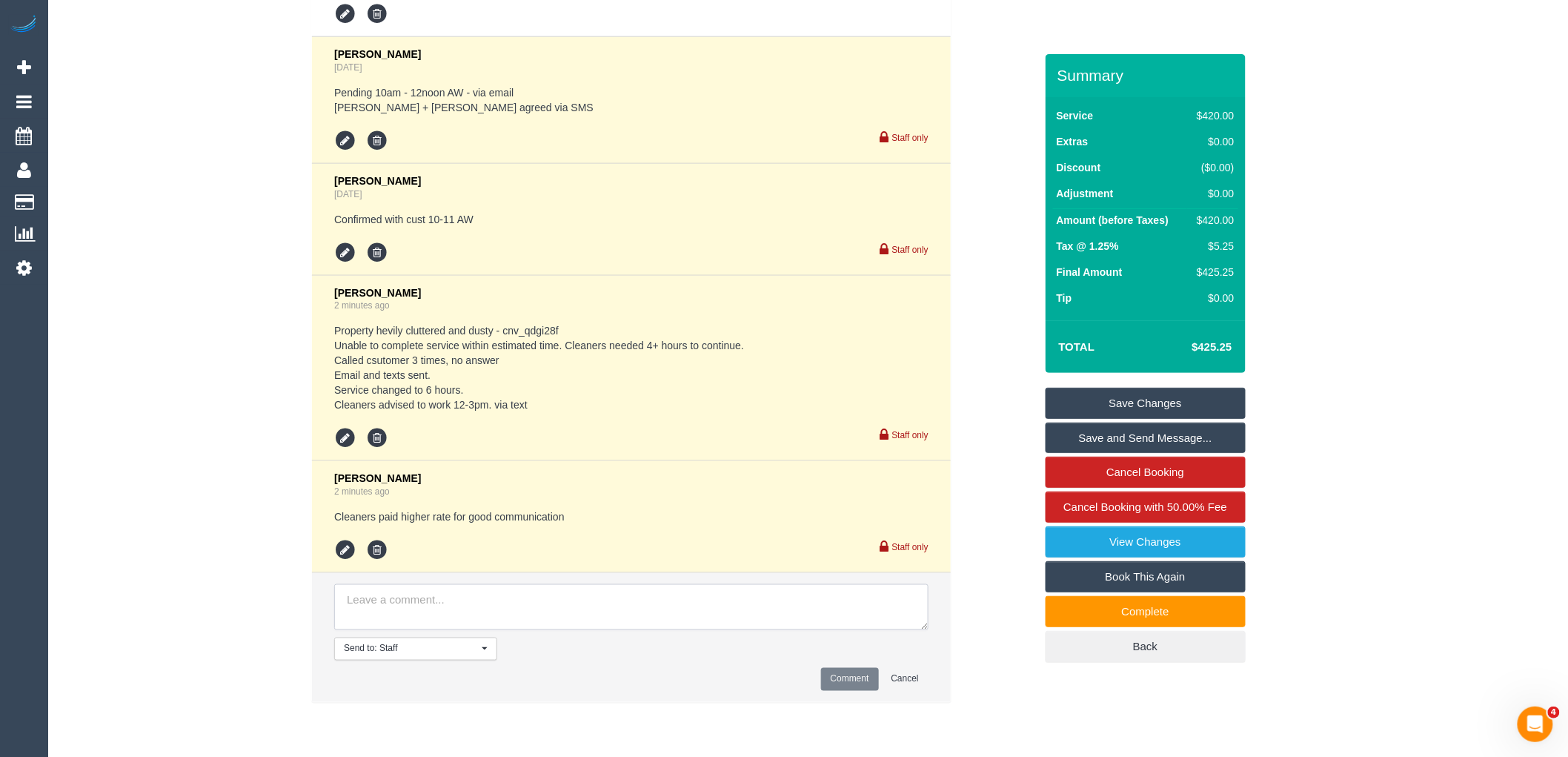
paste textarea "cnv_qdgl5u7"
click at [554, 606] on textarea at bounding box center [631, 607] width 595 height 46
paste textarea "cnv_qcor1zj"
type textarea "cnv_qdgl5u7 customer email cnv_qcor1zj customer text"
click at [856, 690] on button "Comment" at bounding box center [850, 679] width 58 height 23
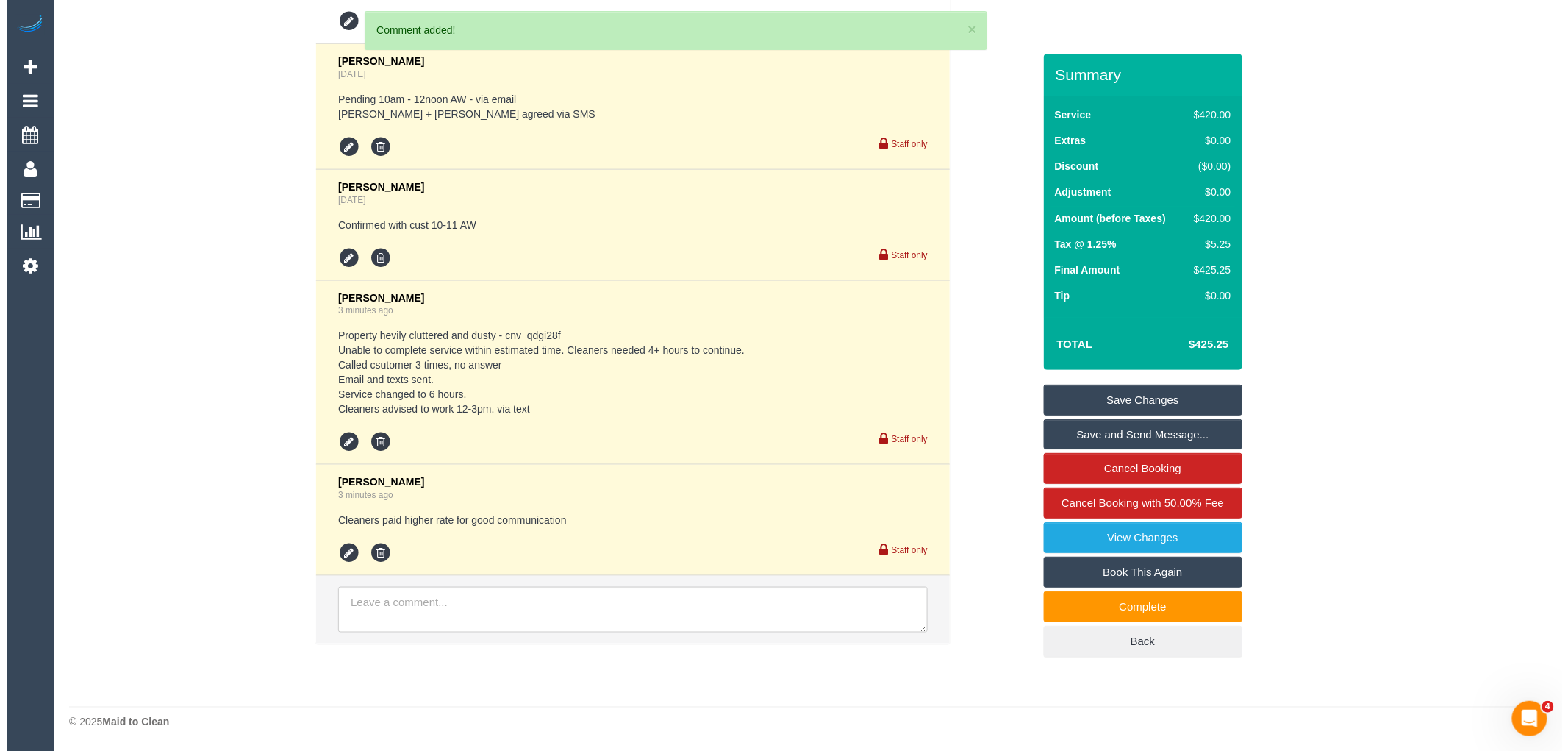
scroll to position [3004, 0]
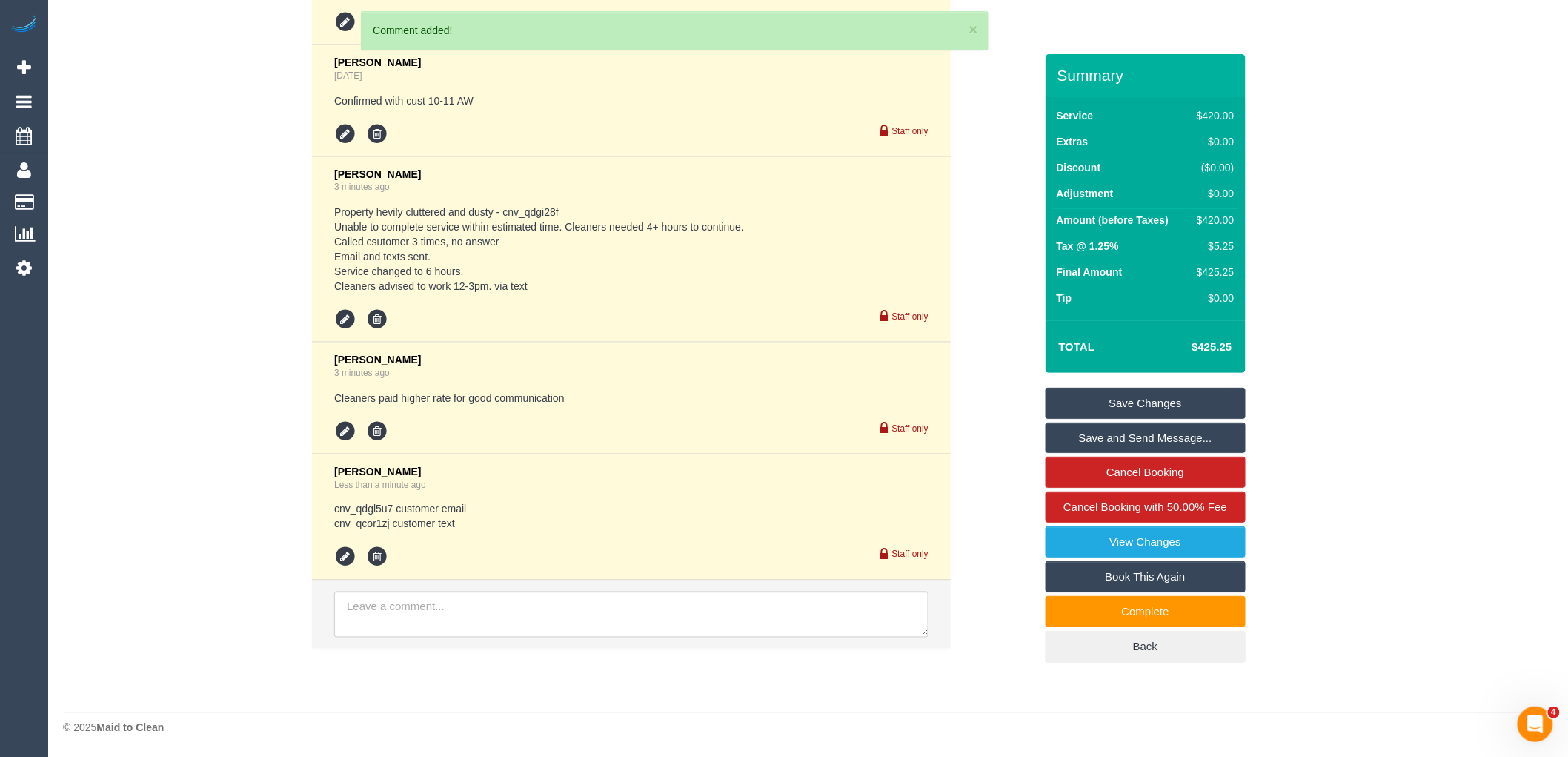
click at [1146, 441] on link "Save and Send Message..." at bounding box center [1145, 438] width 200 height 32
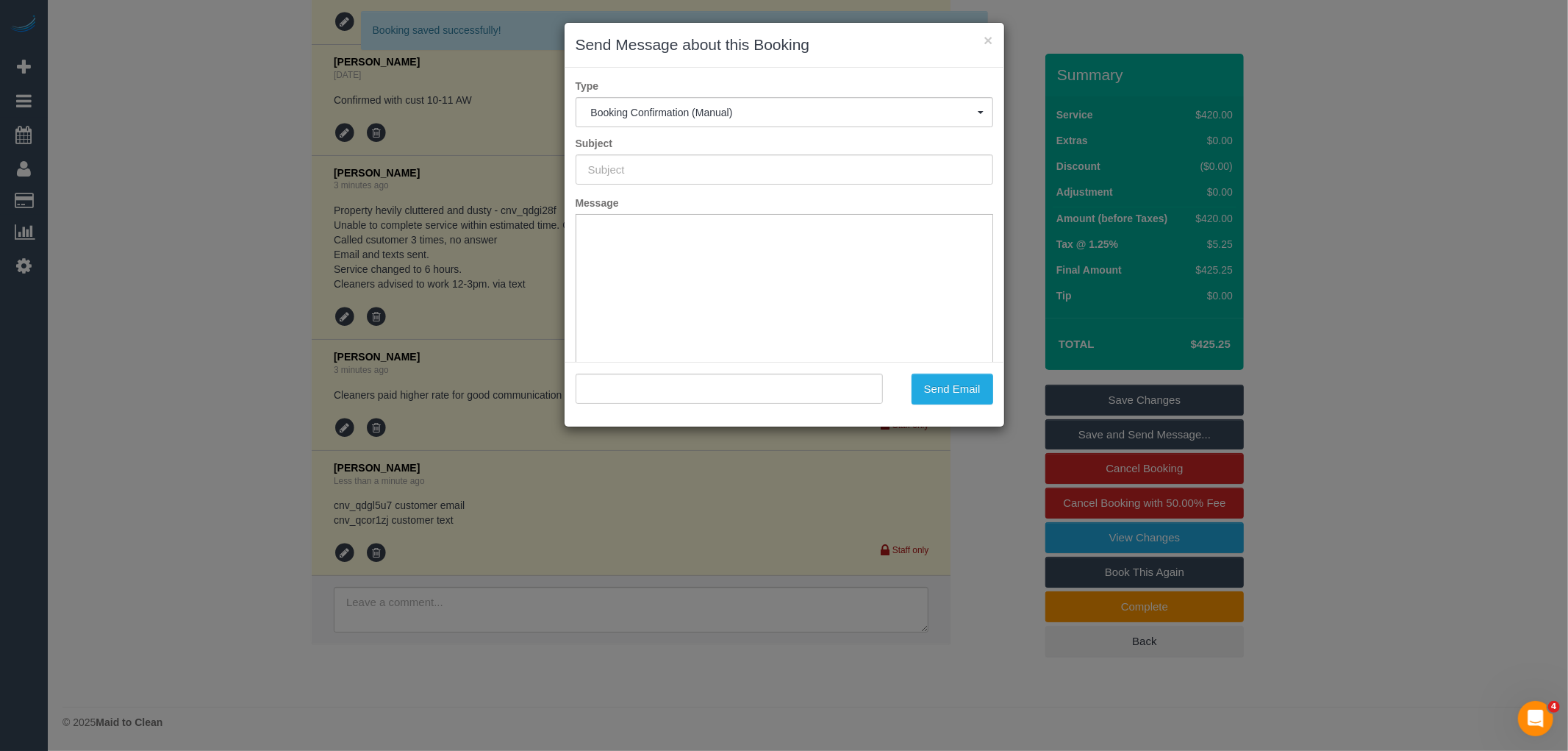
type input "Booking Confirmed"
type input ""Kristine Kristensen" <kristinedawn@gmail.com>"
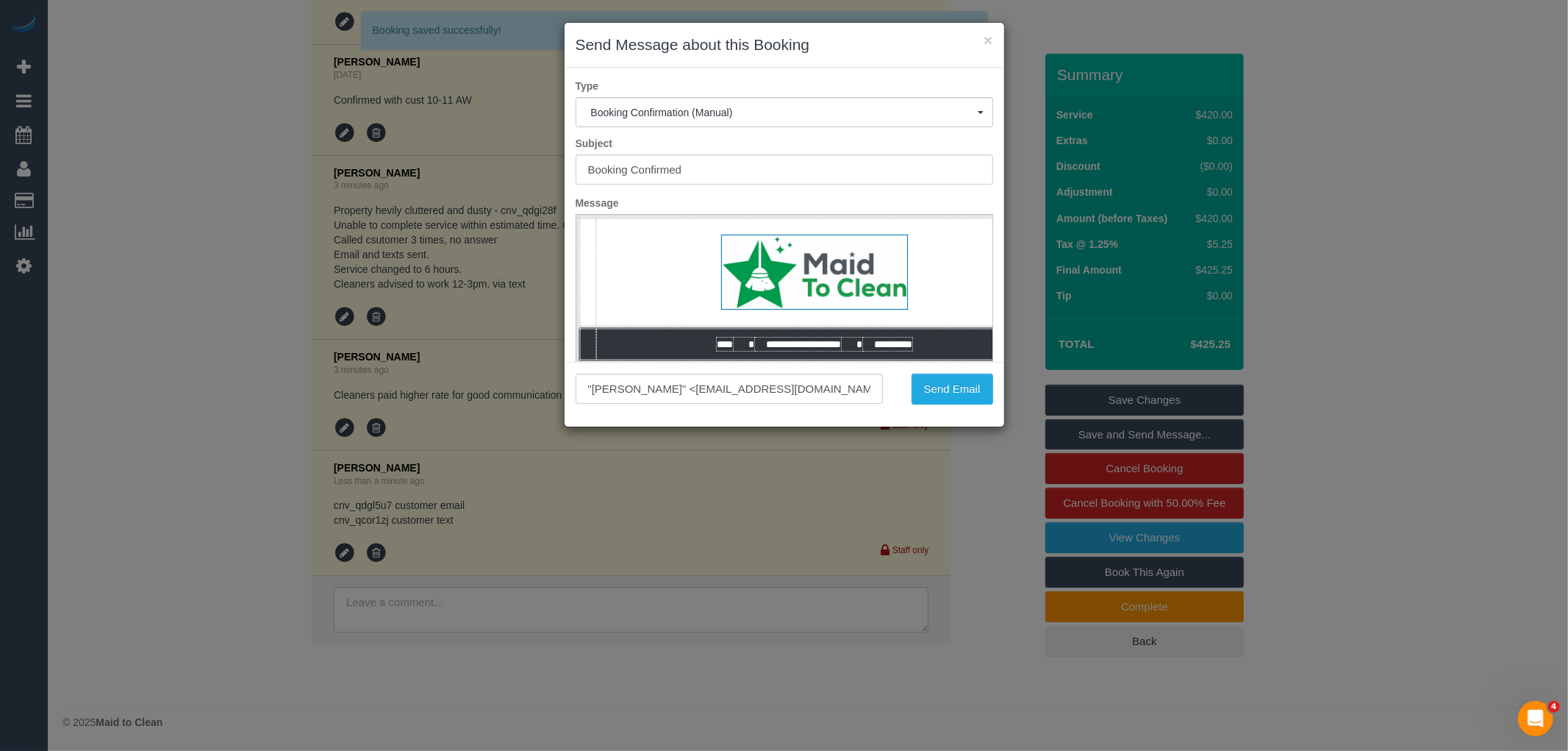
scroll to position [0, 0]
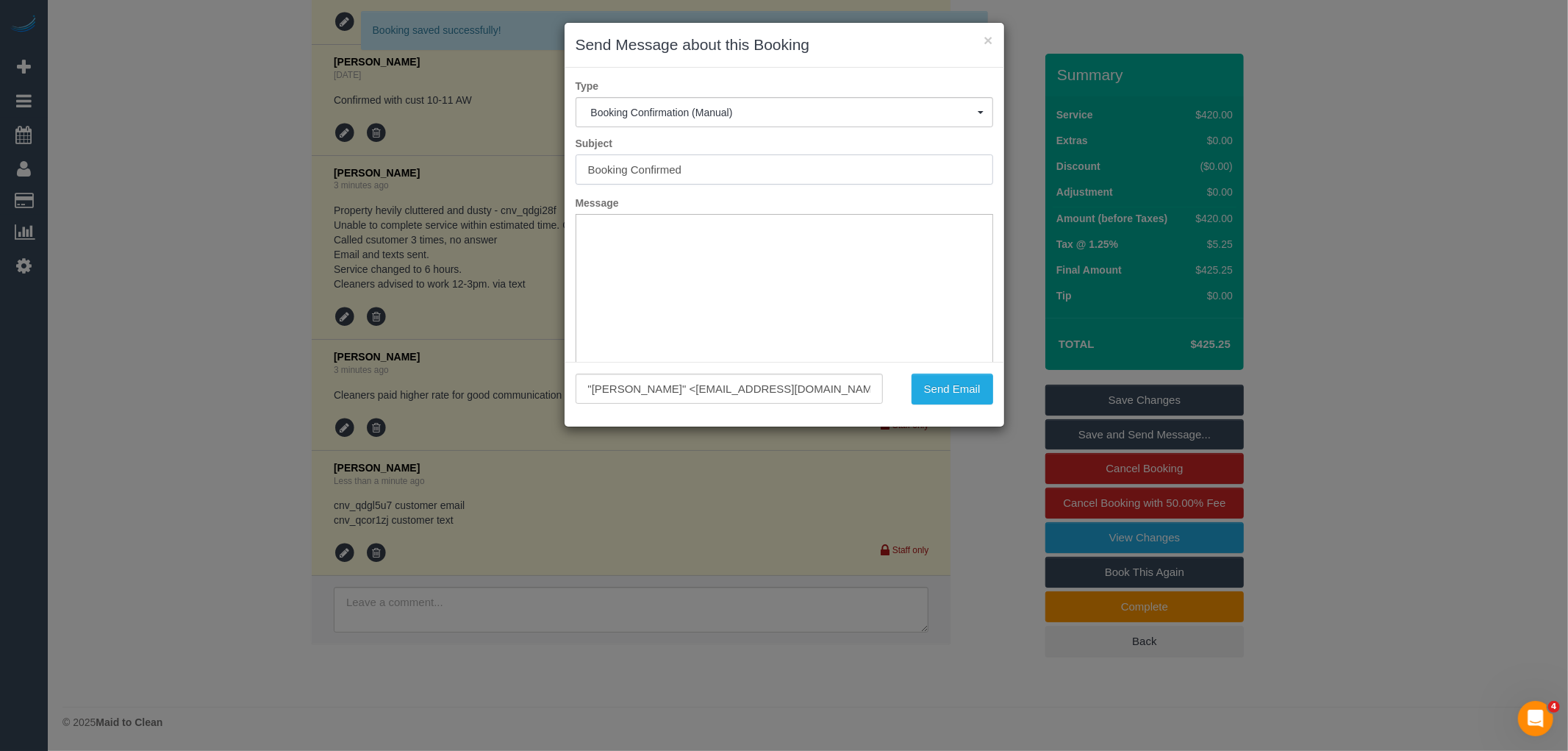
click at [652, 164] on input "Booking Confirmed" at bounding box center [784, 170] width 418 height 30
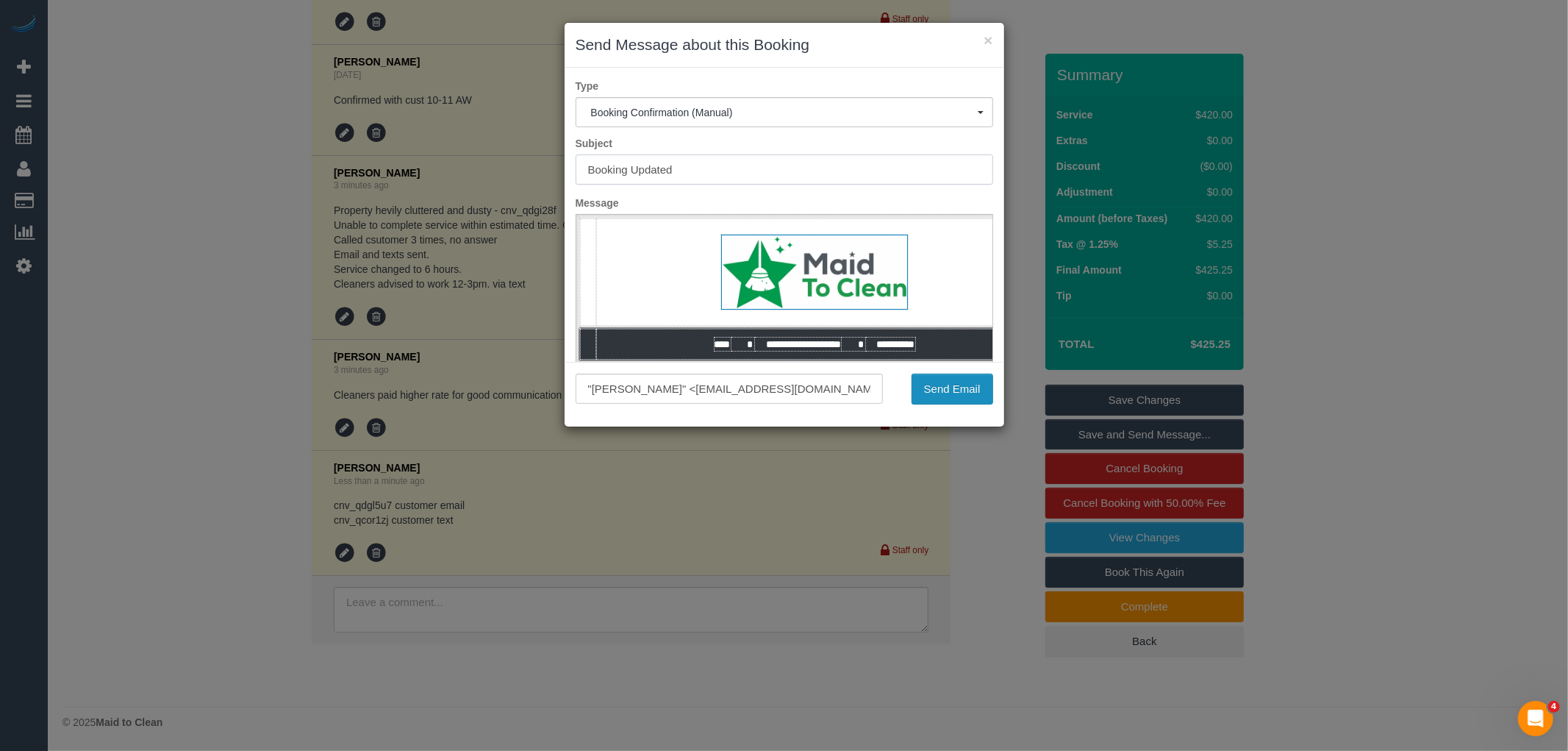
type input "Booking Updated"
click at [928, 384] on button "Send Email" at bounding box center [952, 389] width 82 height 31
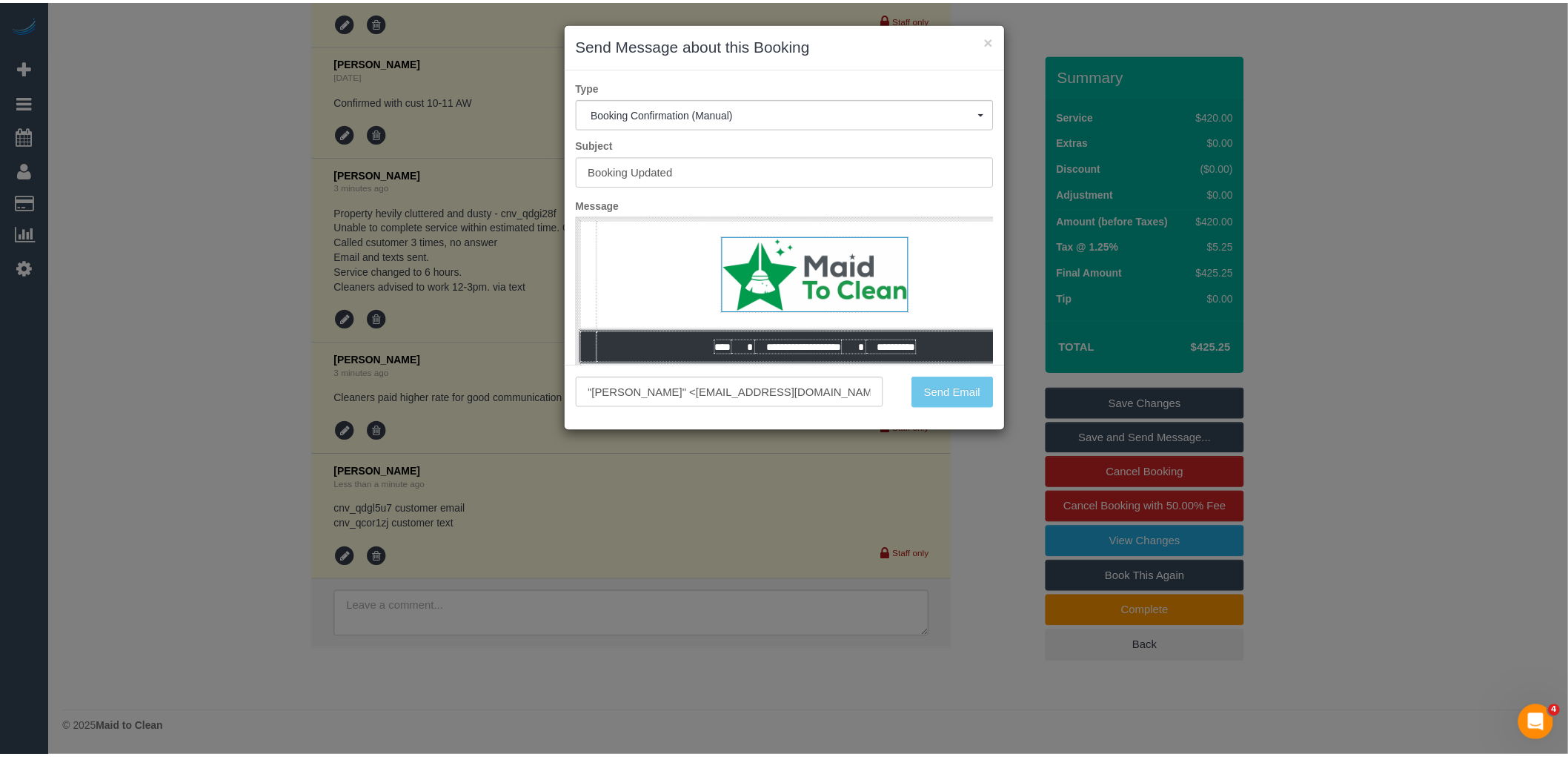
scroll to position [3082, 0]
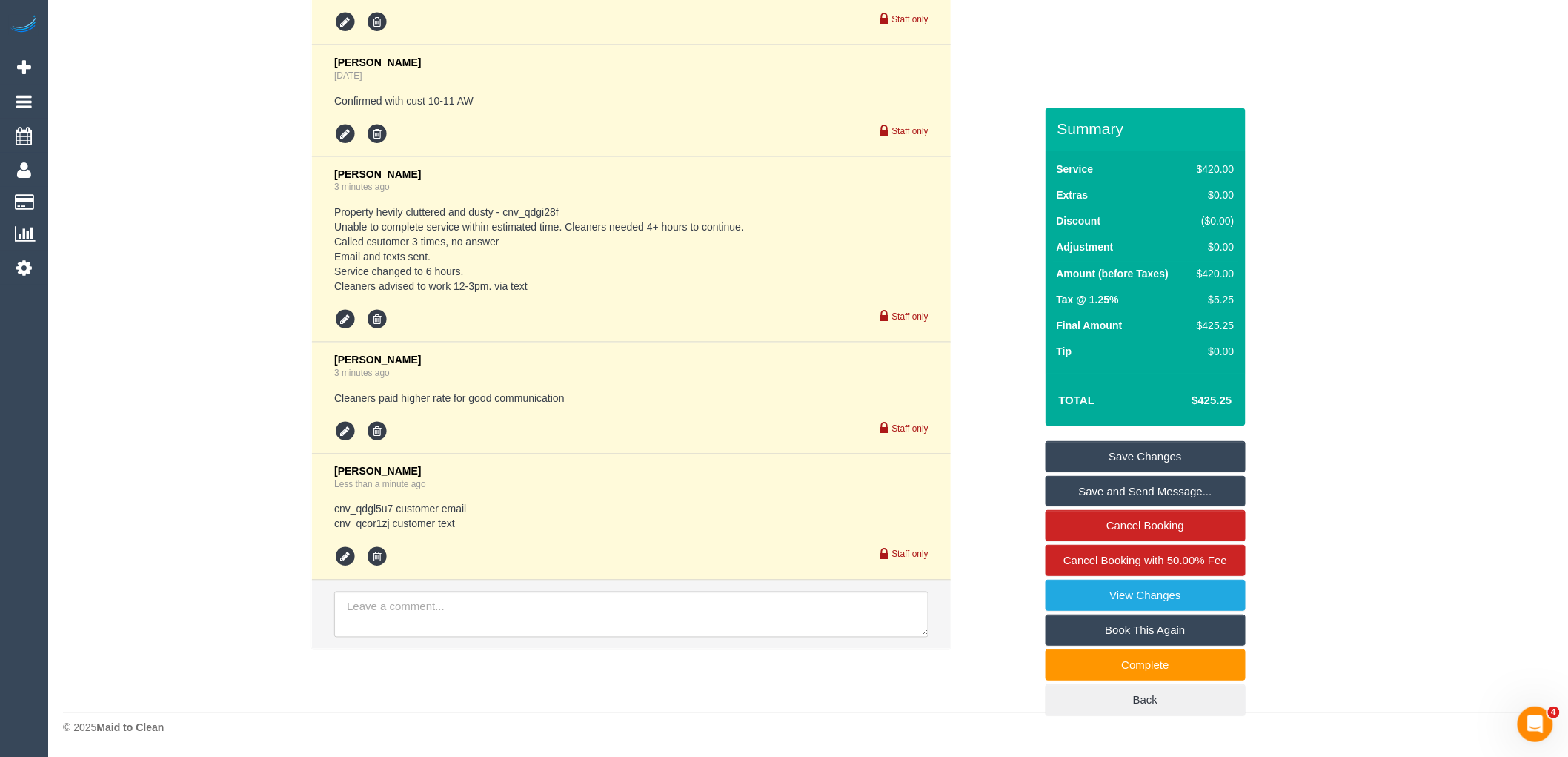
click at [1152, 463] on link "Save Changes" at bounding box center [1145, 456] width 200 height 32
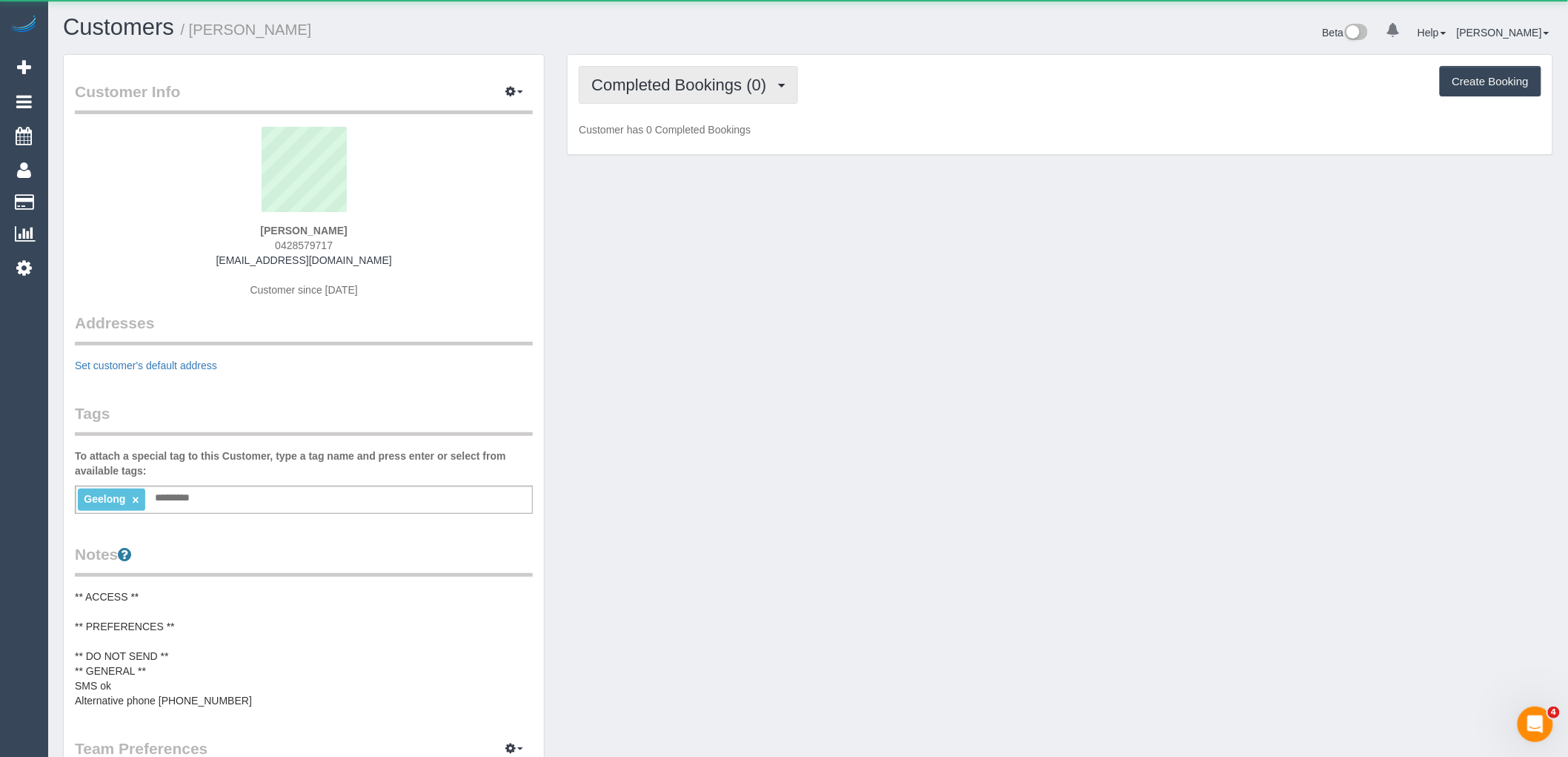
click at [718, 86] on span "Completed Bookings (0)" at bounding box center [683, 85] width 182 height 19
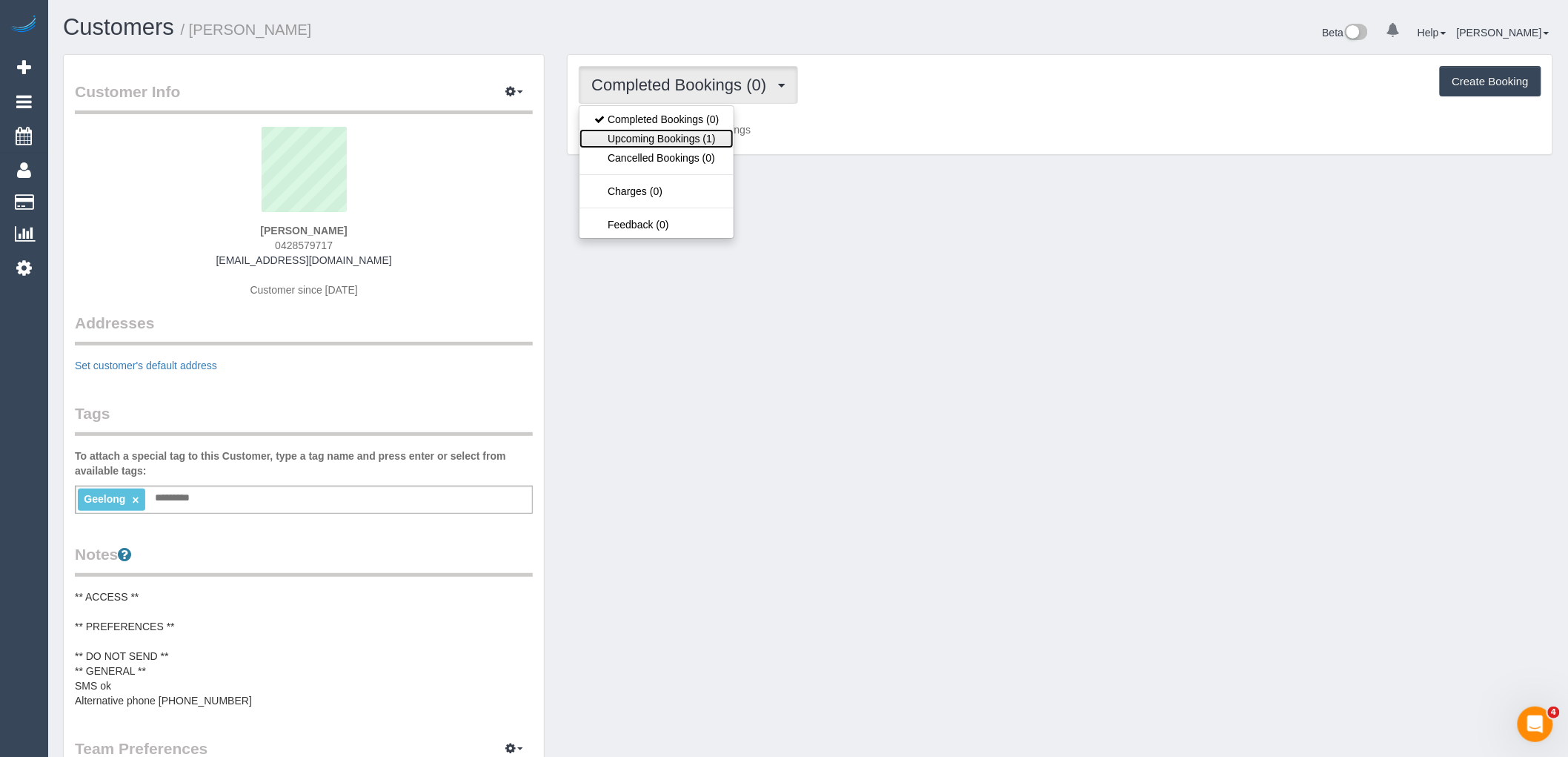
click at [714, 130] on link "Upcoming Bookings (1)" at bounding box center [656, 138] width 154 height 20
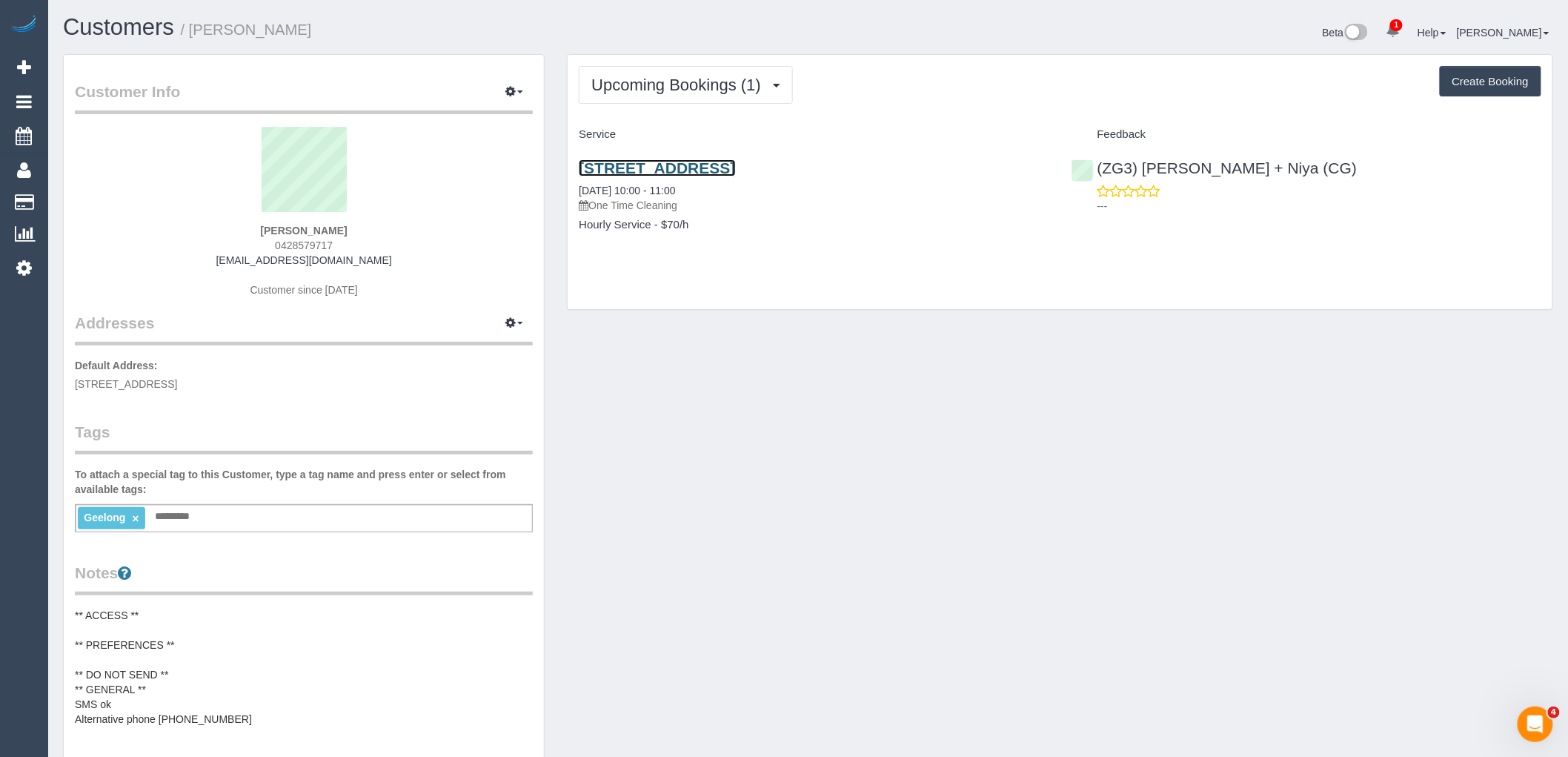
click at [723, 169] on link "[STREET_ADDRESS]" at bounding box center [657, 168] width 157 height 17
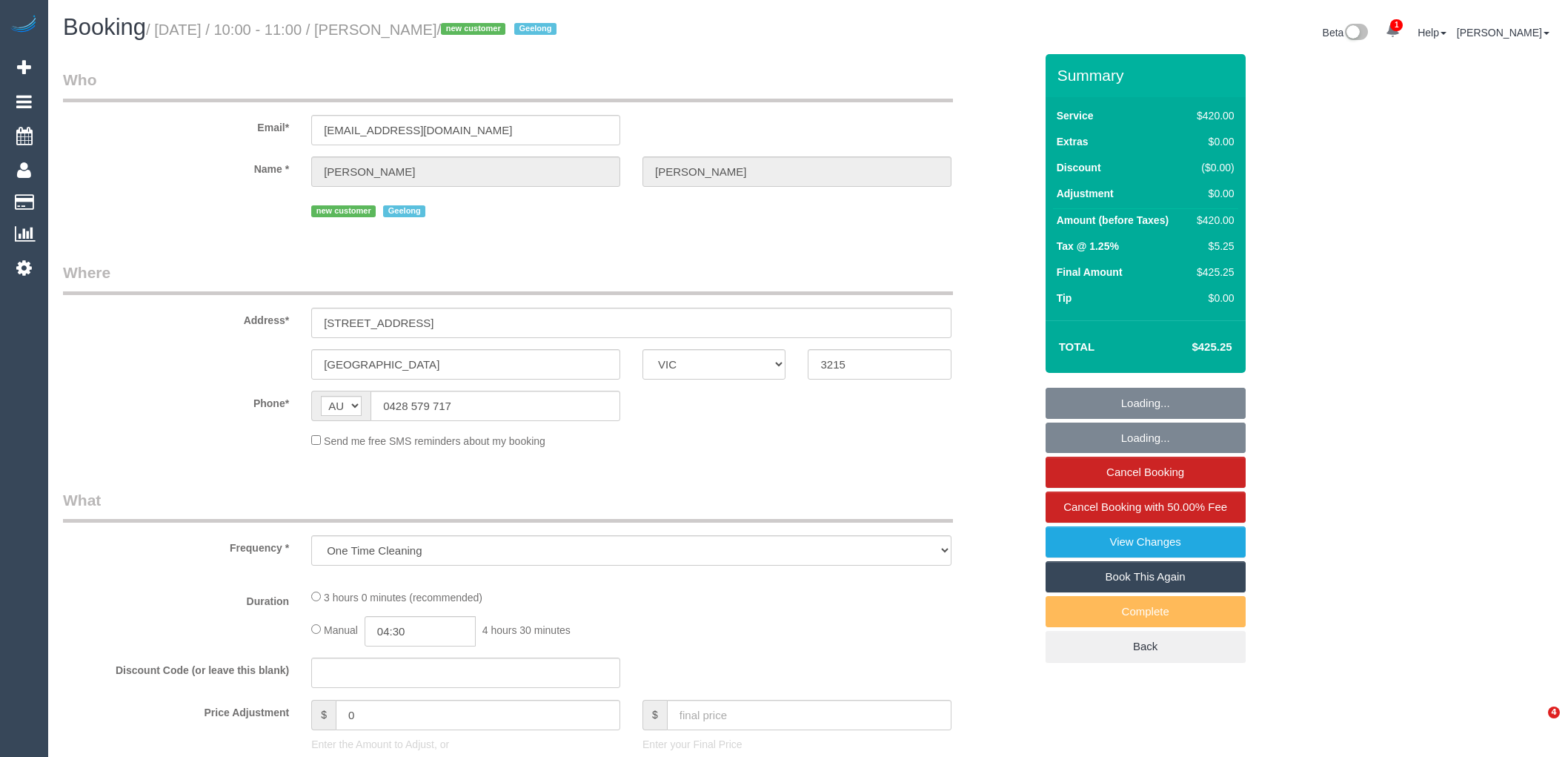
select select "VIC"
select select "string:stripe-pm_1S4u5F2GScqysDRVbCHwj5aI"
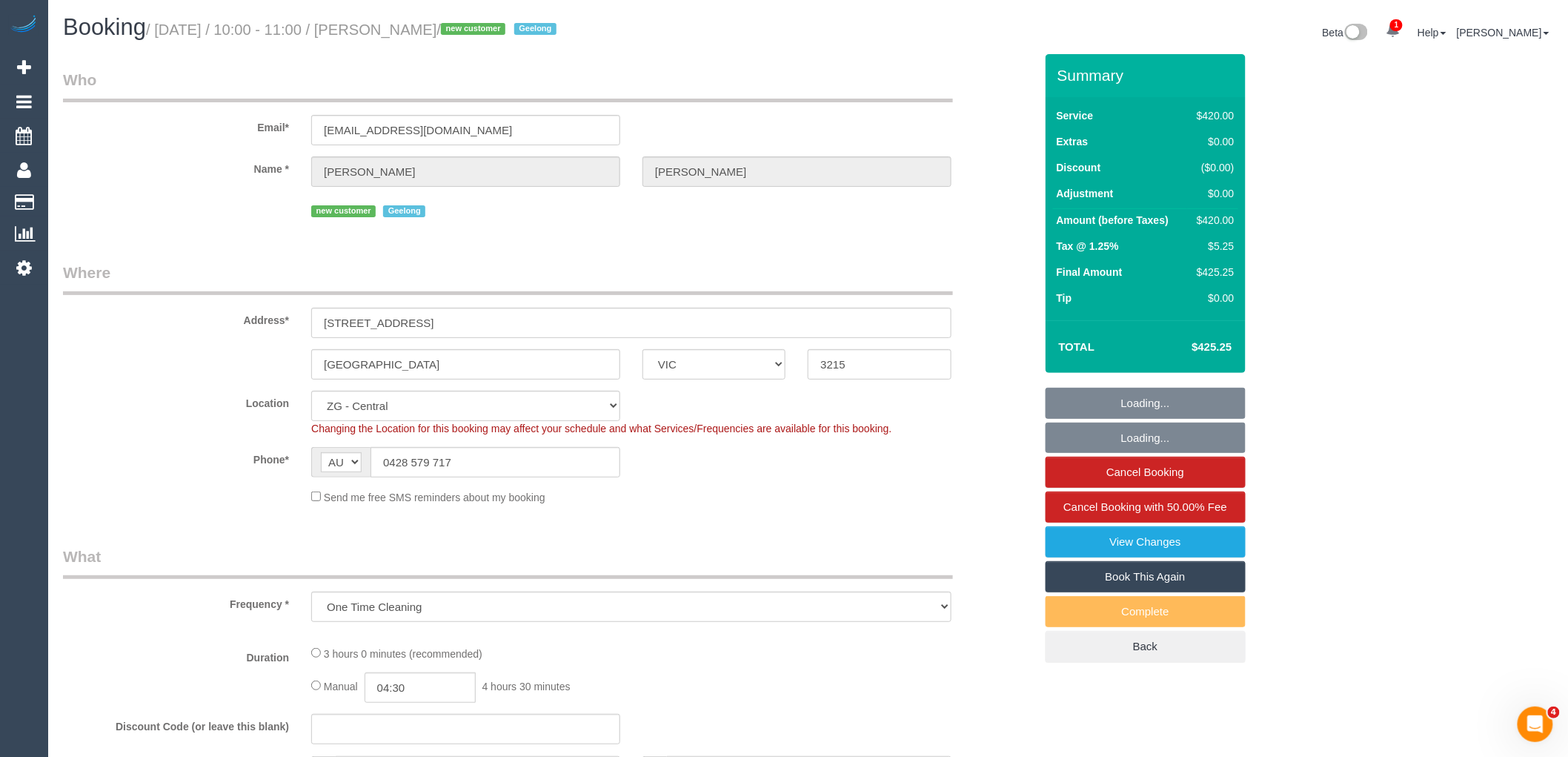
select select "object:892"
select select "number:27"
select select "number:14"
select select "number:19"
select select "number:22"
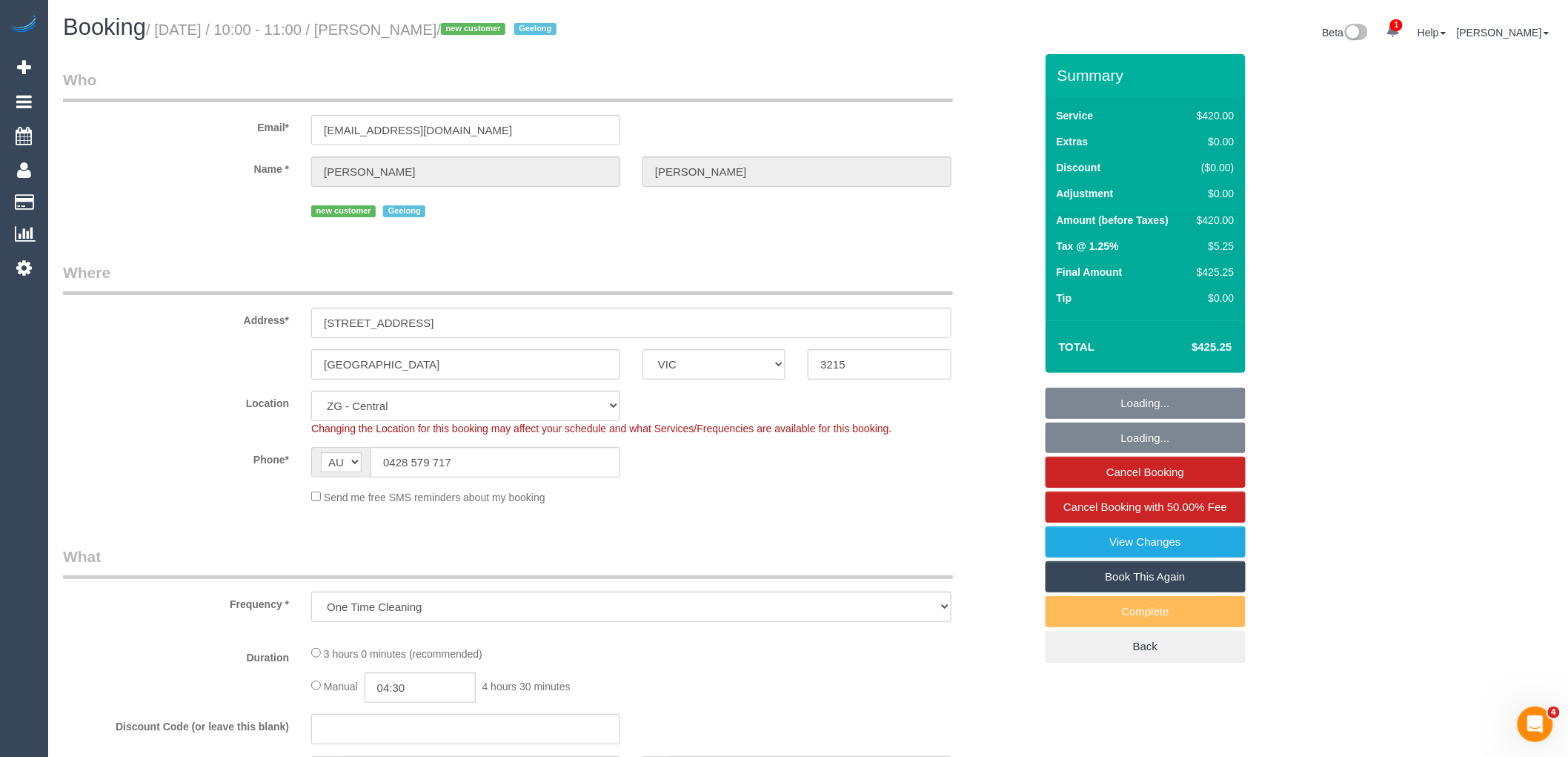
select select "number:26"
select select "2"
select select "180"
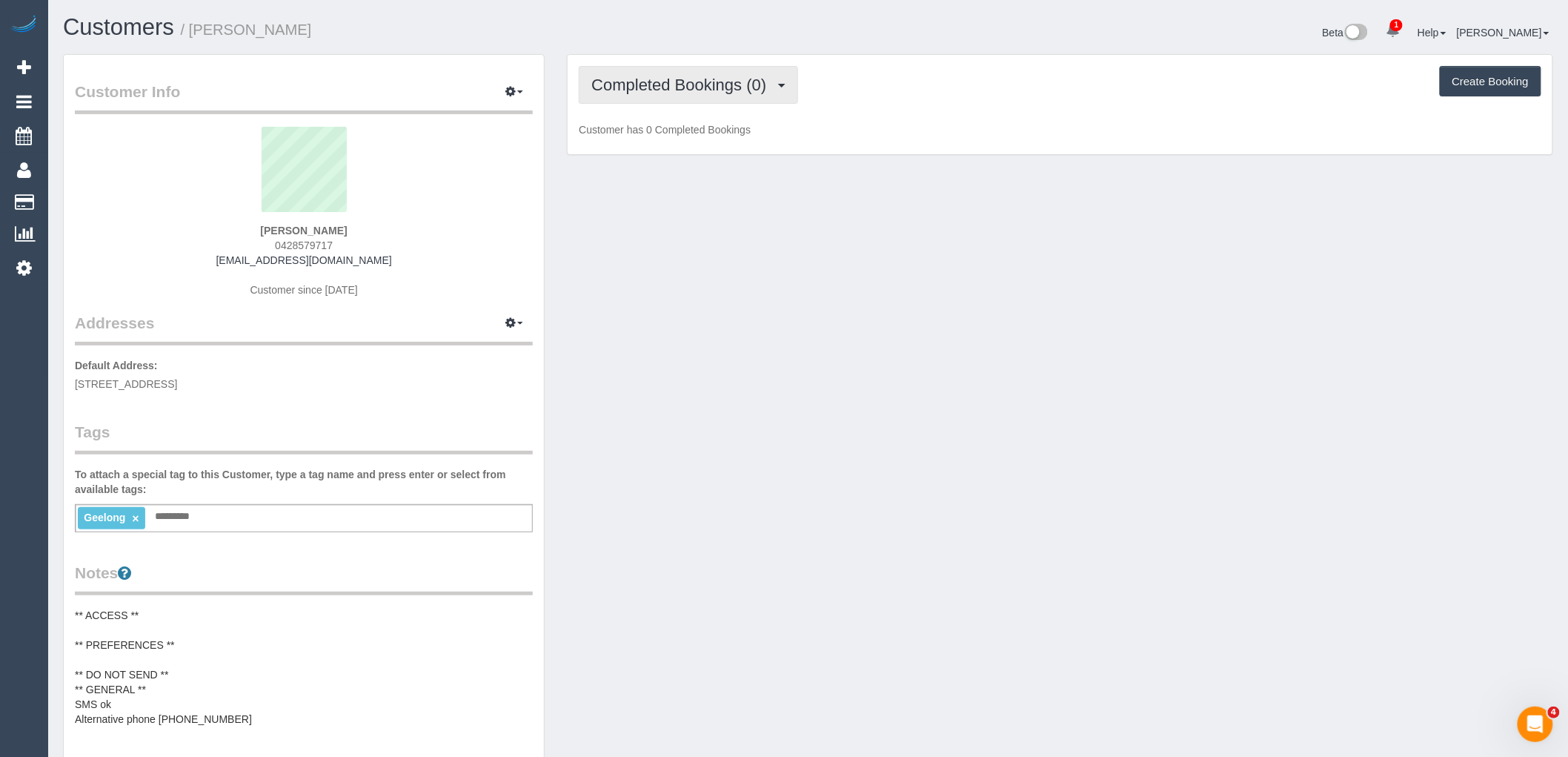
click at [708, 97] on button "Completed Bookings (0)" at bounding box center [688, 84] width 219 height 38
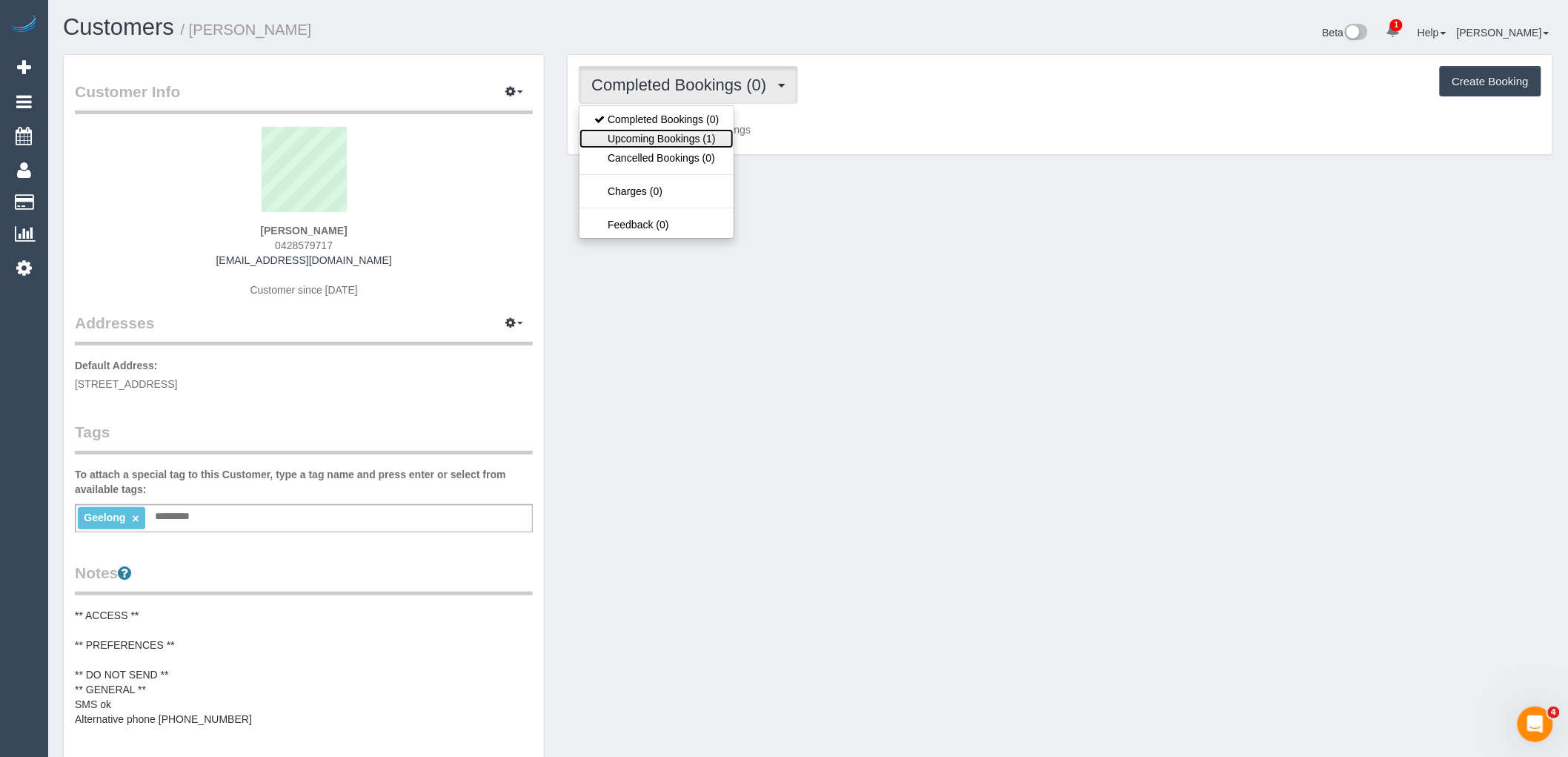
click at [714, 142] on link "Upcoming Bookings (1)" at bounding box center [656, 138] width 154 height 20
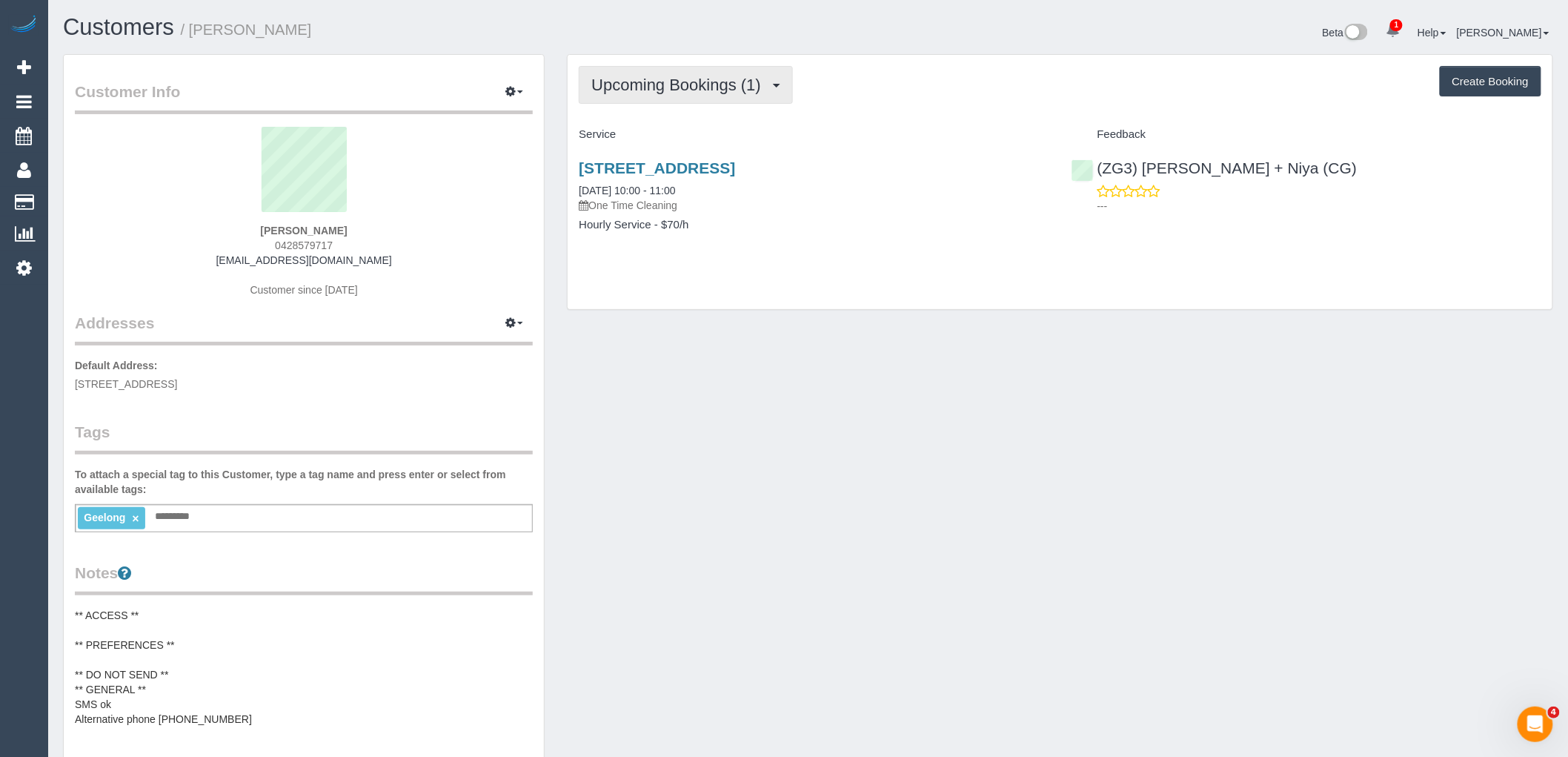
click at [720, 87] on span "Upcoming Bookings (1)" at bounding box center [680, 85] width 177 height 19
click at [781, 156] on div "24 Sheridan St, Hamlyn Heights, VIC 3215 10/09/2025 10:00 - 11:00 One Time Clea…" at bounding box center [813, 204] width 492 height 114
click at [735, 166] on link "24 Sheridan St, Hamlyn Heights, VIC 3215" at bounding box center [657, 168] width 157 height 17
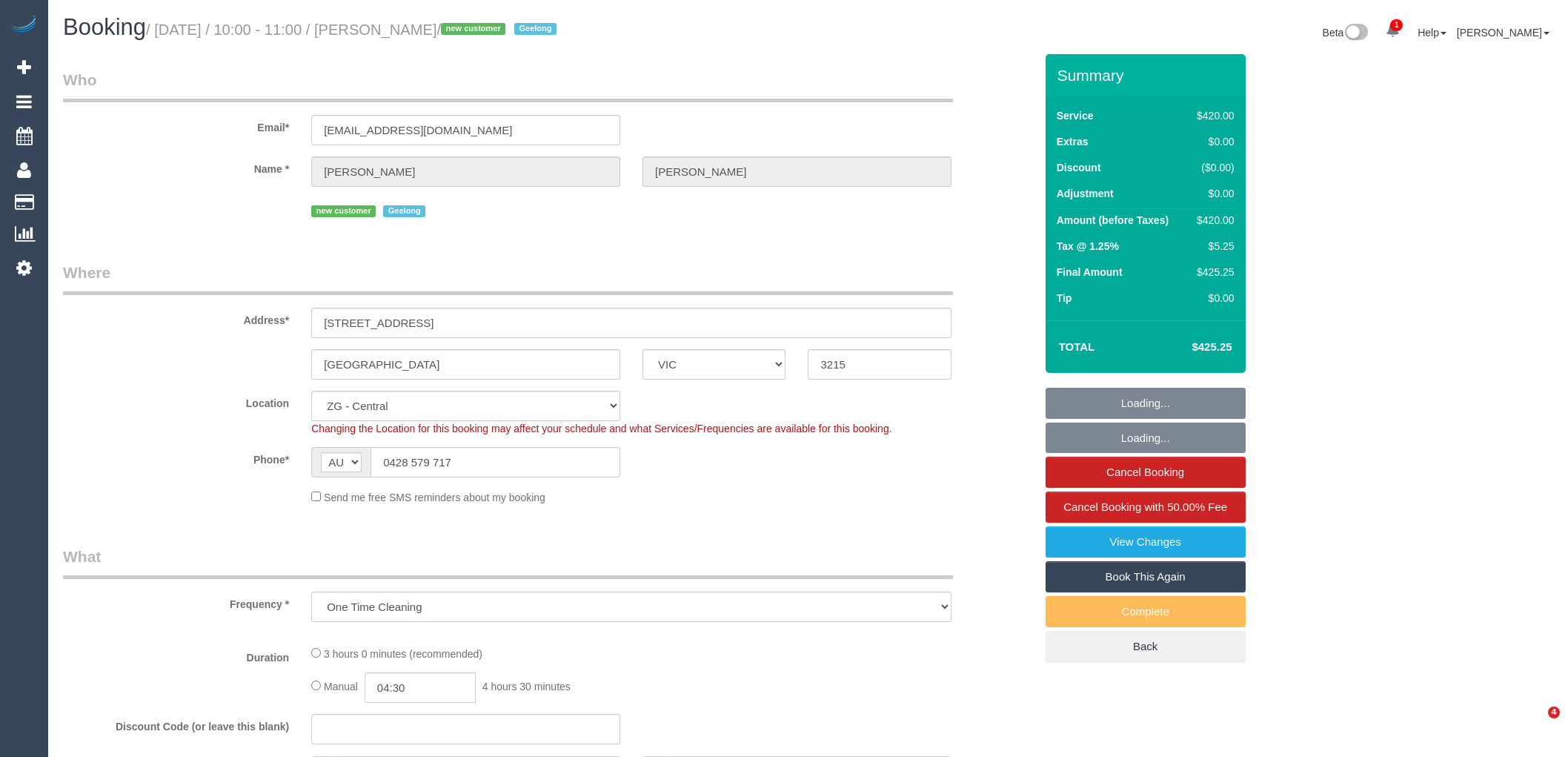
select select "VIC"
select select "number:27"
select select "number:14"
select select "number:19"
select select "number:22"
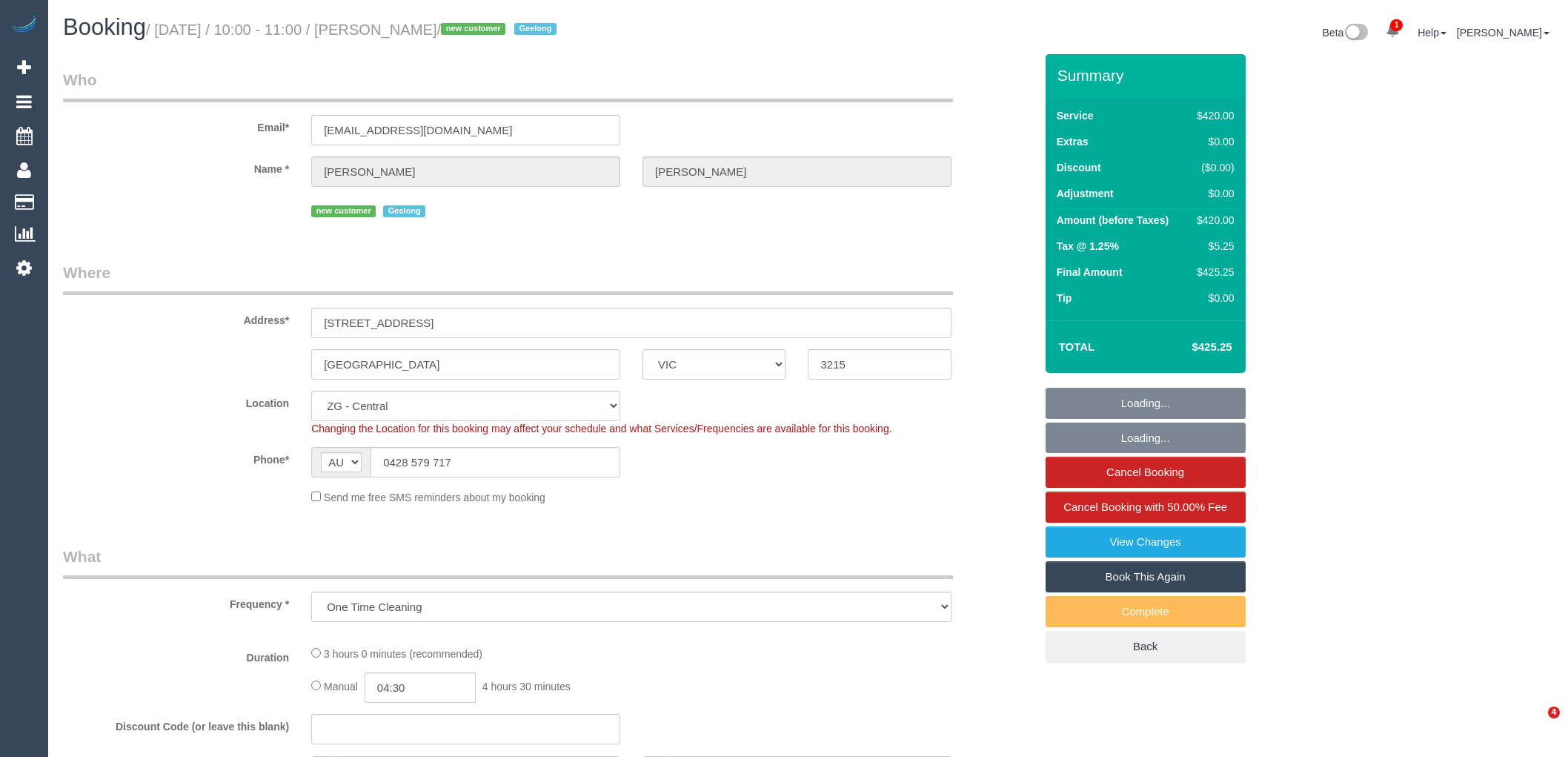
select select "number:26"
select select "2"
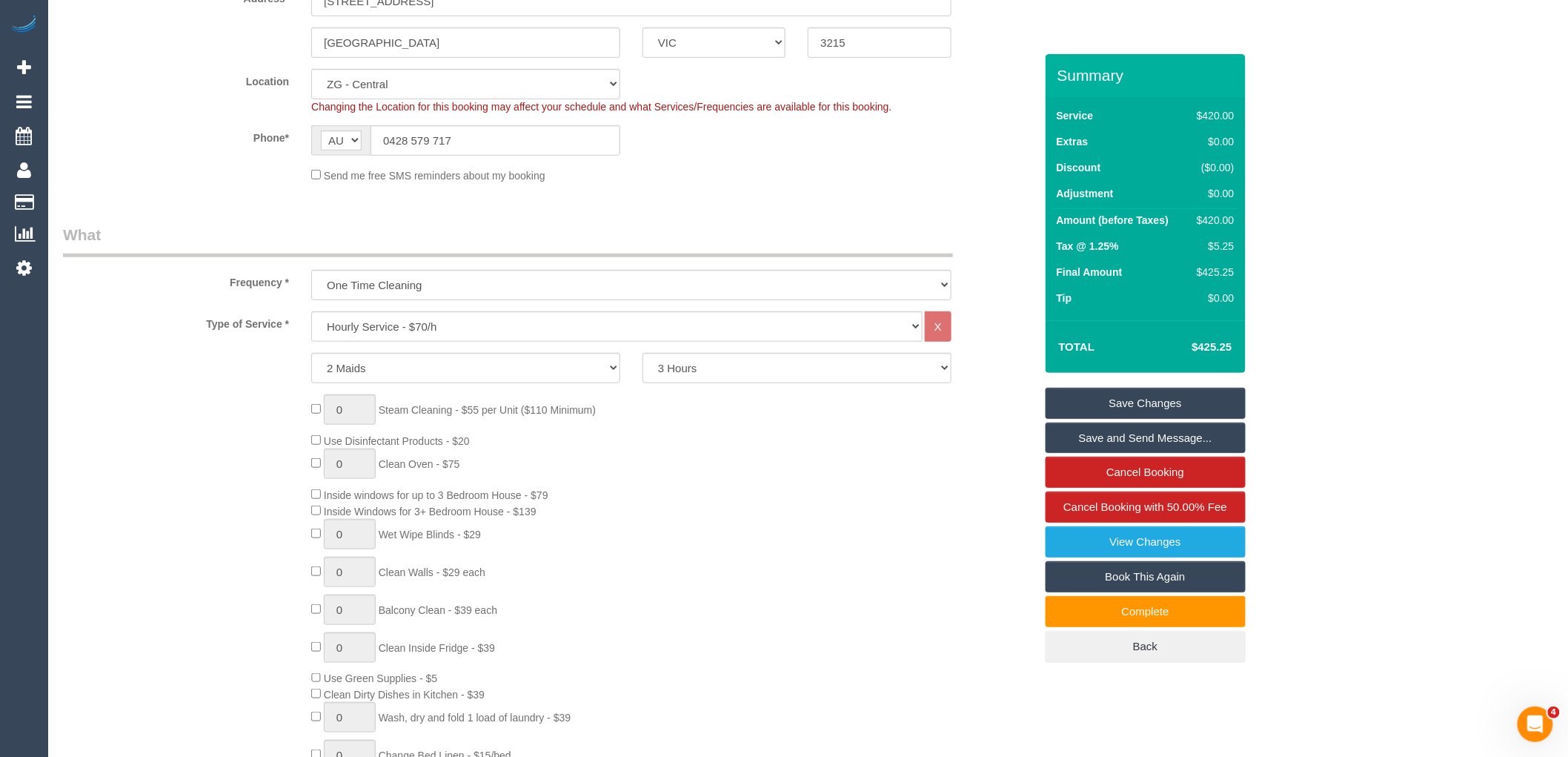
scroll to position [329, 0]
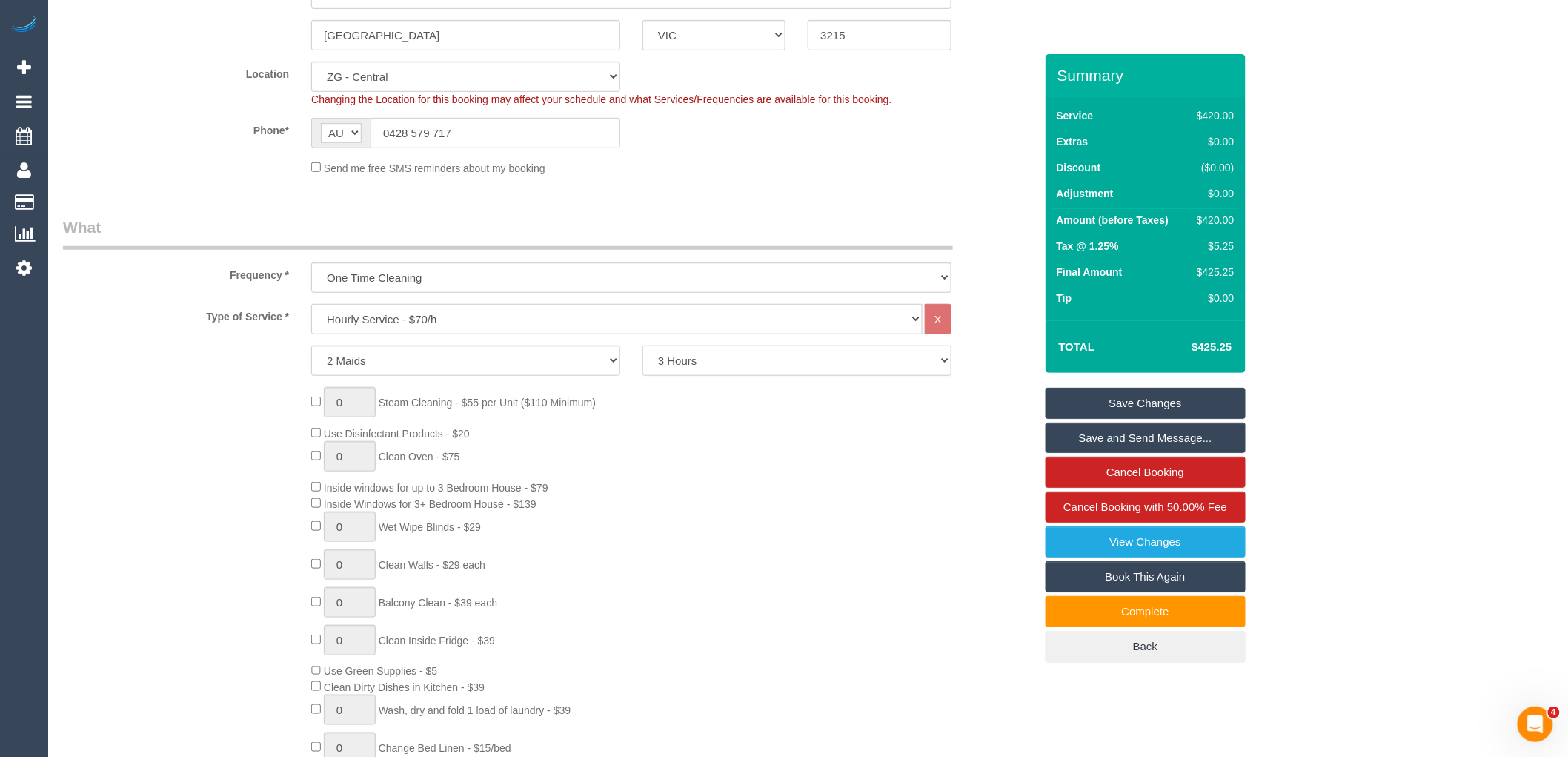
click at [729, 366] on select "2 Hours 2.5 Hours 3 Hours 3.5 Hours 4 Hours 4.5 Hours 5 Hours 5.5 Hours 6 Hours…" at bounding box center [797, 361] width 309 height 31
click at [643, 347] on select "2 Hours 2.5 Hours 3 Hours 3.5 Hours 4 Hours 4.5 Hours 5 Hours 5.5 Hours 6 Hours…" at bounding box center [797, 361] width 309 height 31
click at [712, 477] on div "0 Steam Cleaning - $55 per Unit ($110 Minimum) Use Disinfectant Products - $20 …" at bounding box center [672, 605] width 745 height 437
click at [744, 361] on select "2 Hours 2.5 Hours 3 Hours 3.5 Hours 4 Hours 4.5 Hours 5 Hours 5.5 Hours 6 Hours…" at bounding box center [797, 361] width 309 height 31
click at [768, 543] on div "0 Steam Cleaning - $55 per Unit ($110 Minimum) Use Disinfectant Products - $20 …" at bounding box center [672, 605] width 745 height 437
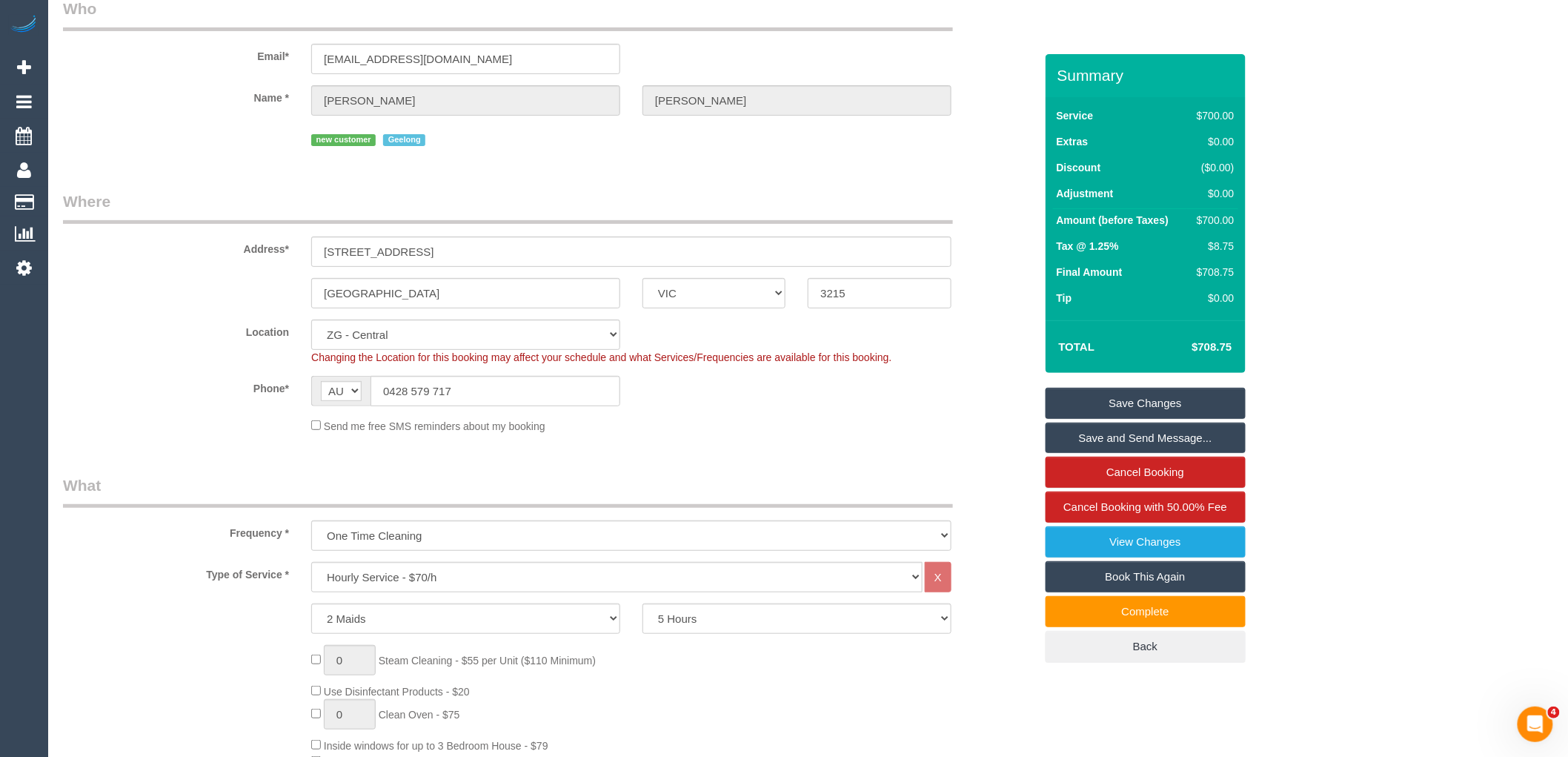
scroll to position [165, 0]
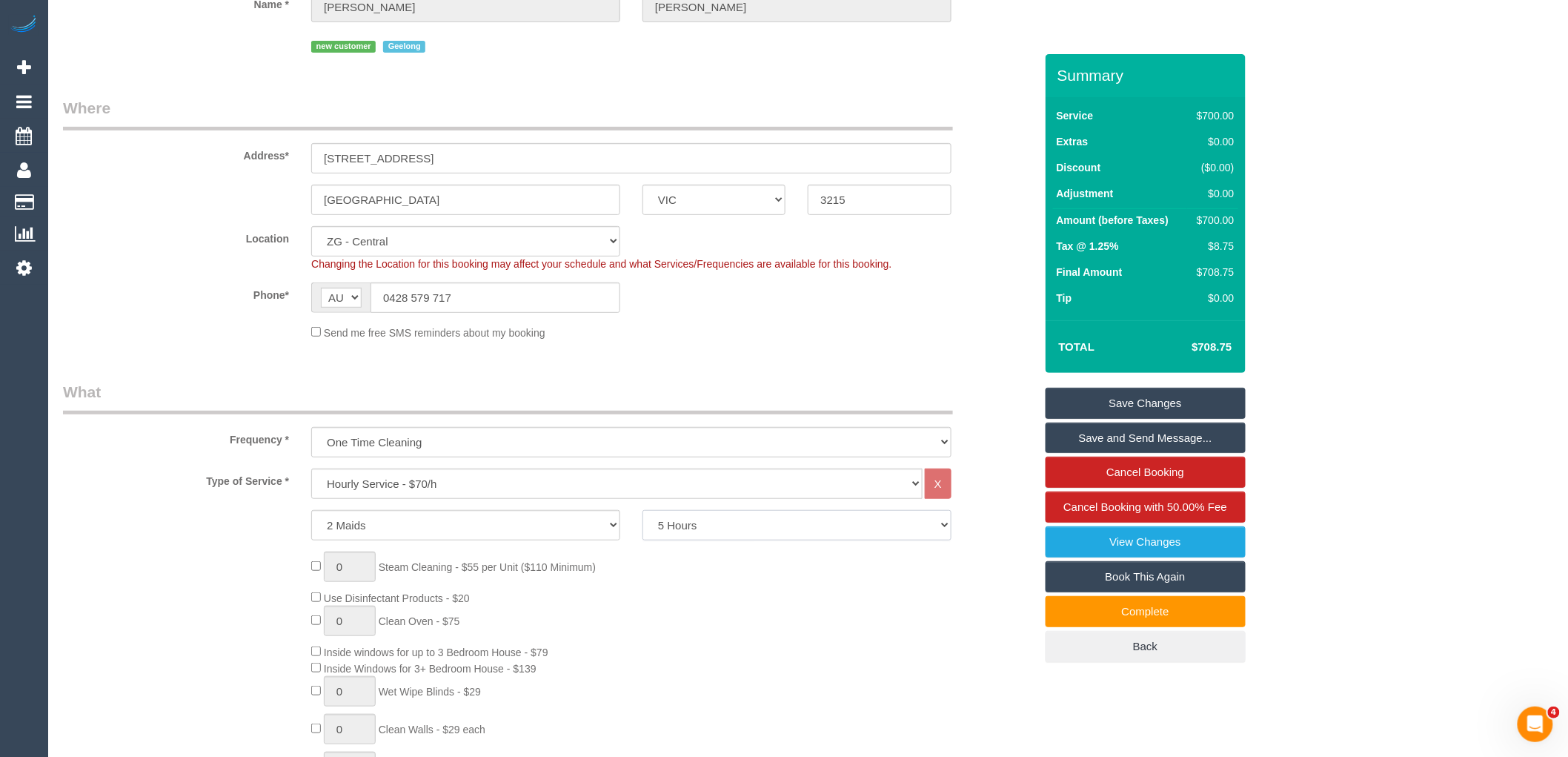
click at [760, 529] on select "2 Hours 2.5 Hours 3 Hours 3.5 Hours 4 Hours 4.5 Hours 5 Hours 5.5 Hours 6 Hours…" at bounding box center [797, 525] width 309 height 31
select select "240"
click at [643, 512] on select "2 Hours 2.5 Hours 3 Hours 3.5 Hours 4 Hours 4.5 Hours 5 Hours 5.5 Hours 6 Hours…" at bounding box center [797, 525] width 309 height 31
click at [704, 609] on div "0 Steam Cleaning - $55 per Unit ($110 Minimum) Use Disinfectant Products - $20 …" at bounding box center [672, 770] width 745 height 437
click at [721, 580] on div "0 Steam Cleaning - $55 per Unit ($110 Minimum) Use Disinfectant Products - $20 …" at bounding box center [672, 770] width 745 height 437
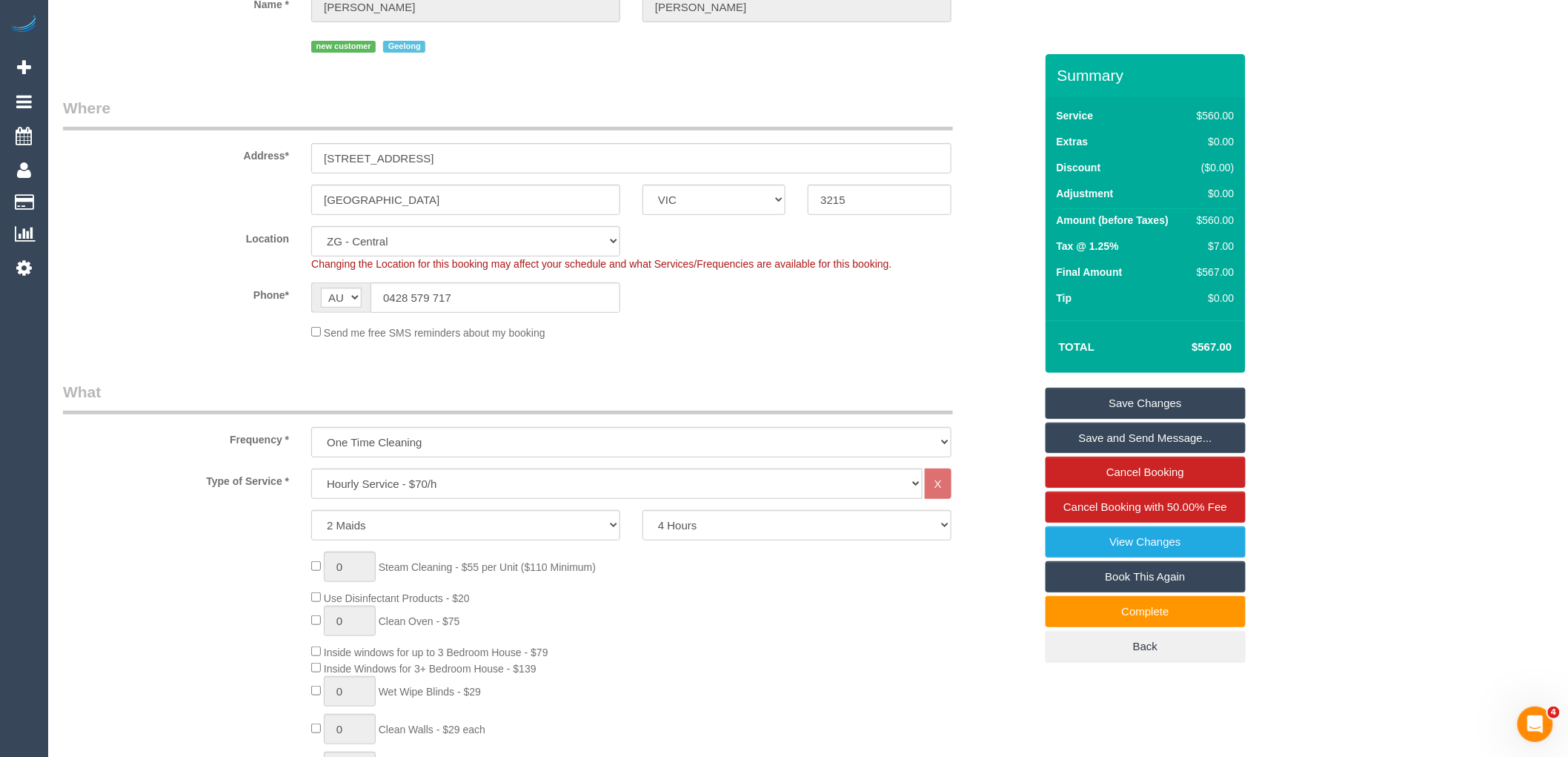
click at [884, 583] on div "0 Steam Cleaning - $55 per Unit ($110 Minimum) Use Disinfectant Products - $20 …" at bounding box center [672, 770] width 745 height 437
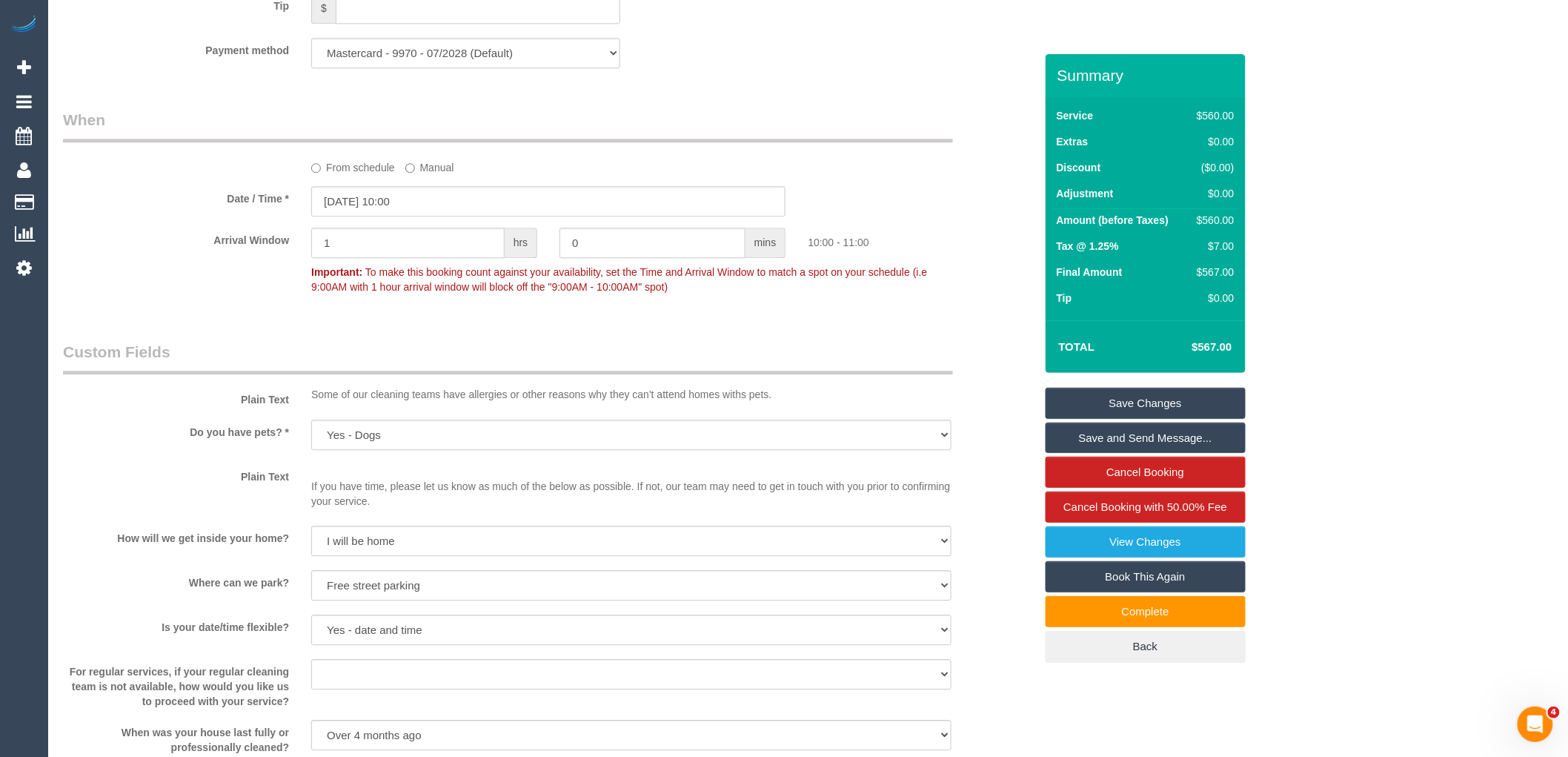
scroll to position [1977, 0]
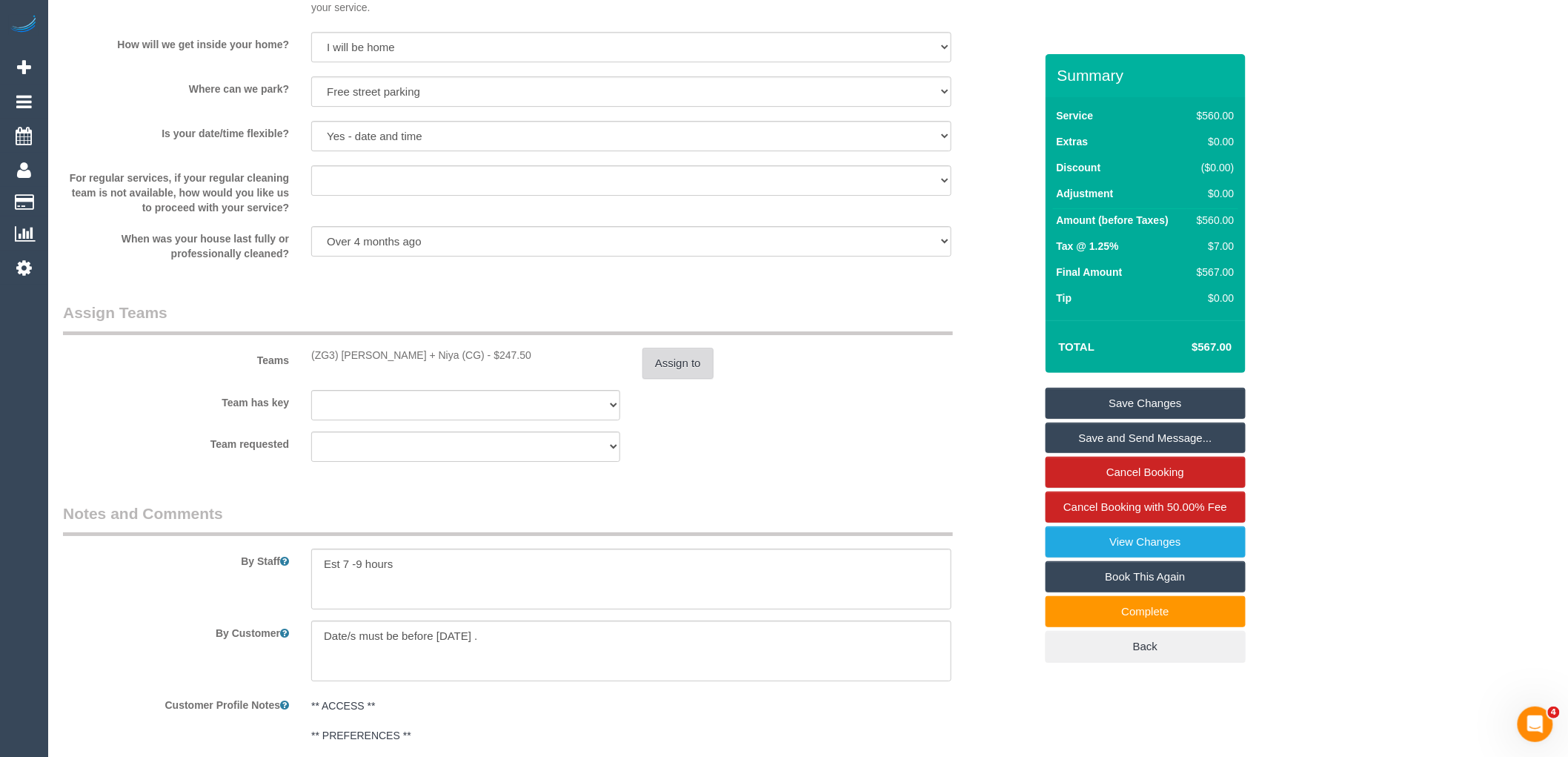
click at [657, 365] on button "Assign to" at bounding box center [677, 363] width 71 height 32
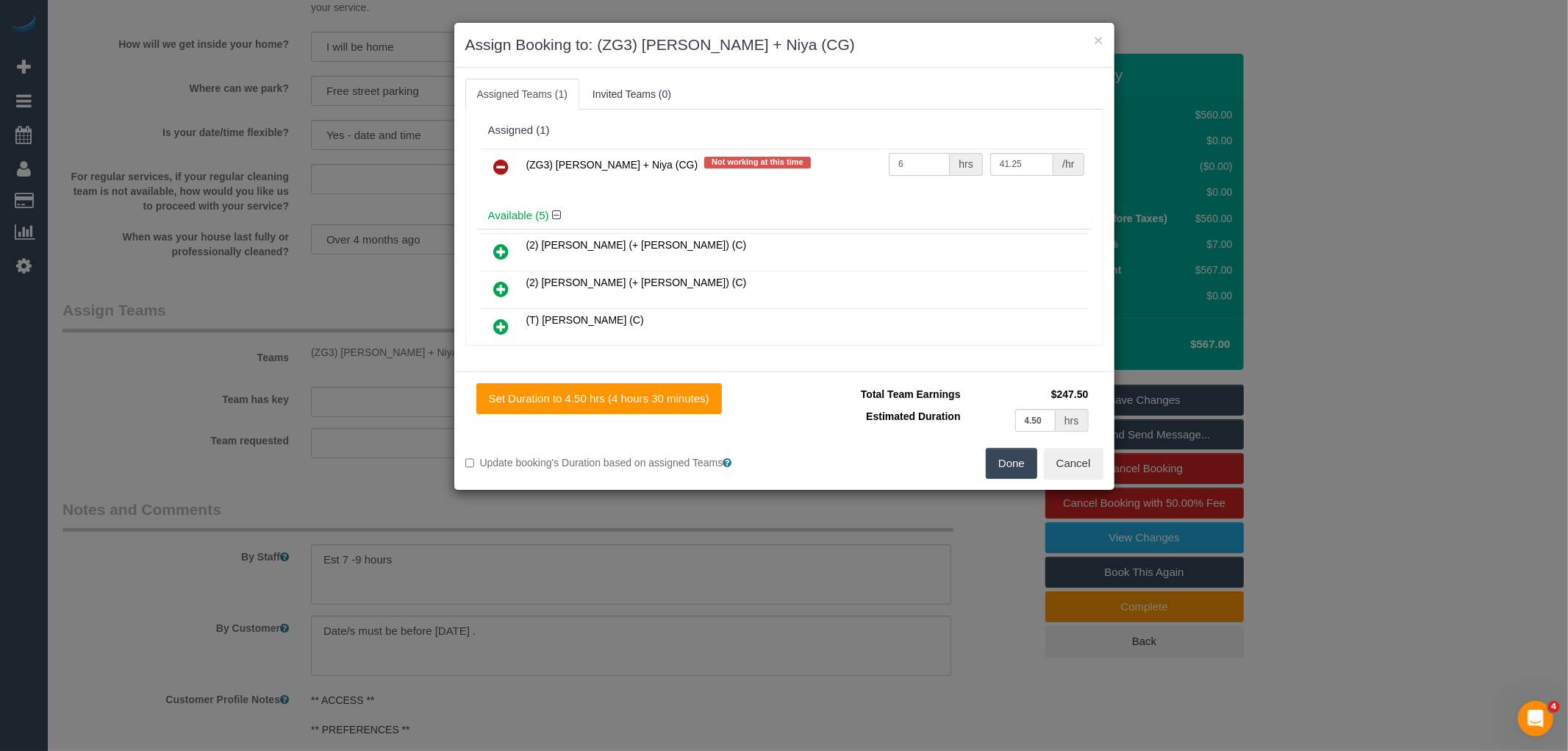
click at [932, 158] on input "6" at bounding box center [919, 164] width 61 height 23
type input "8"
click at [1024, 474] on button "Done" at bounding box center [1011, 463] width 52 height 31
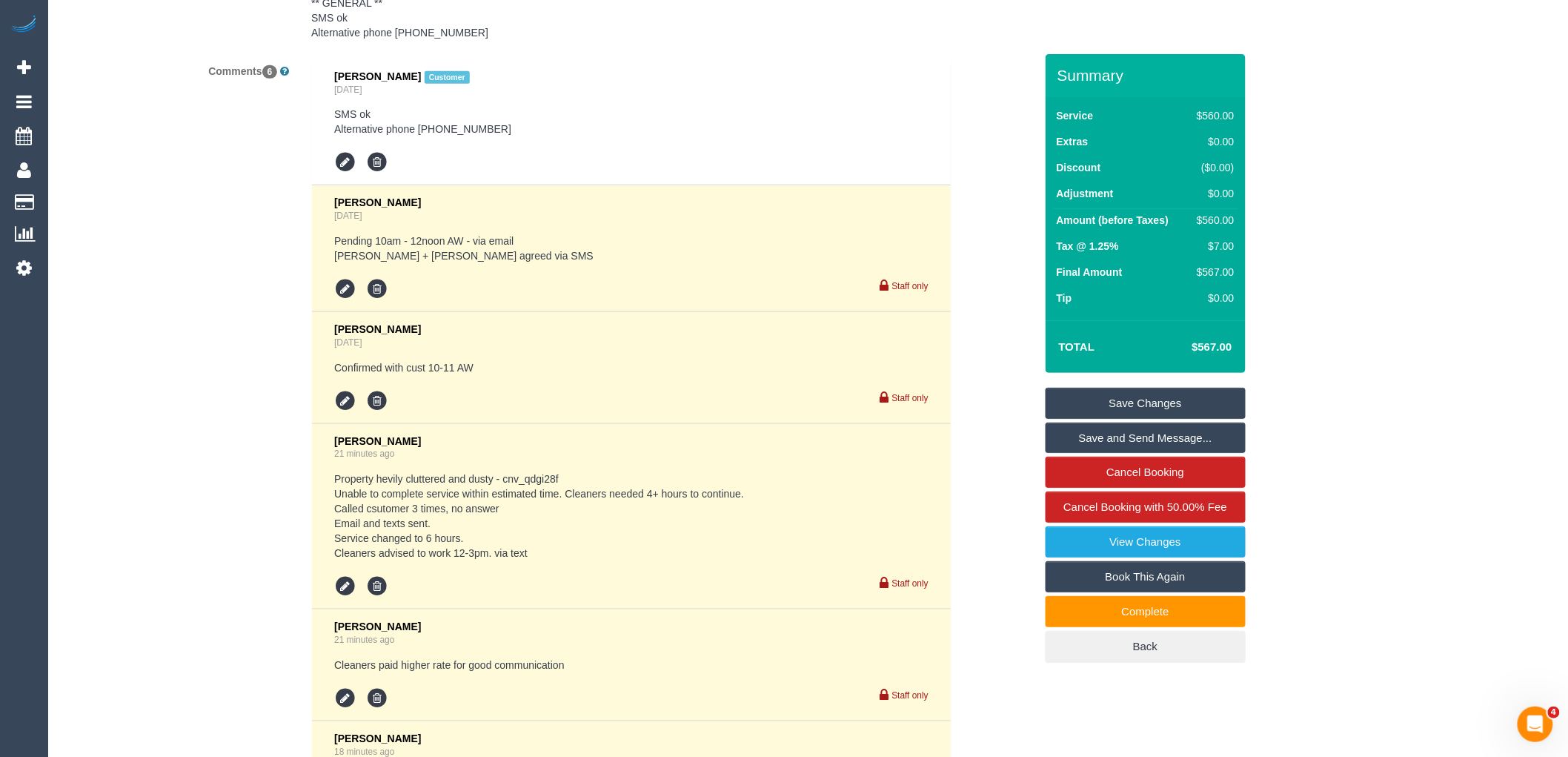
scroll to position [3028, 0]
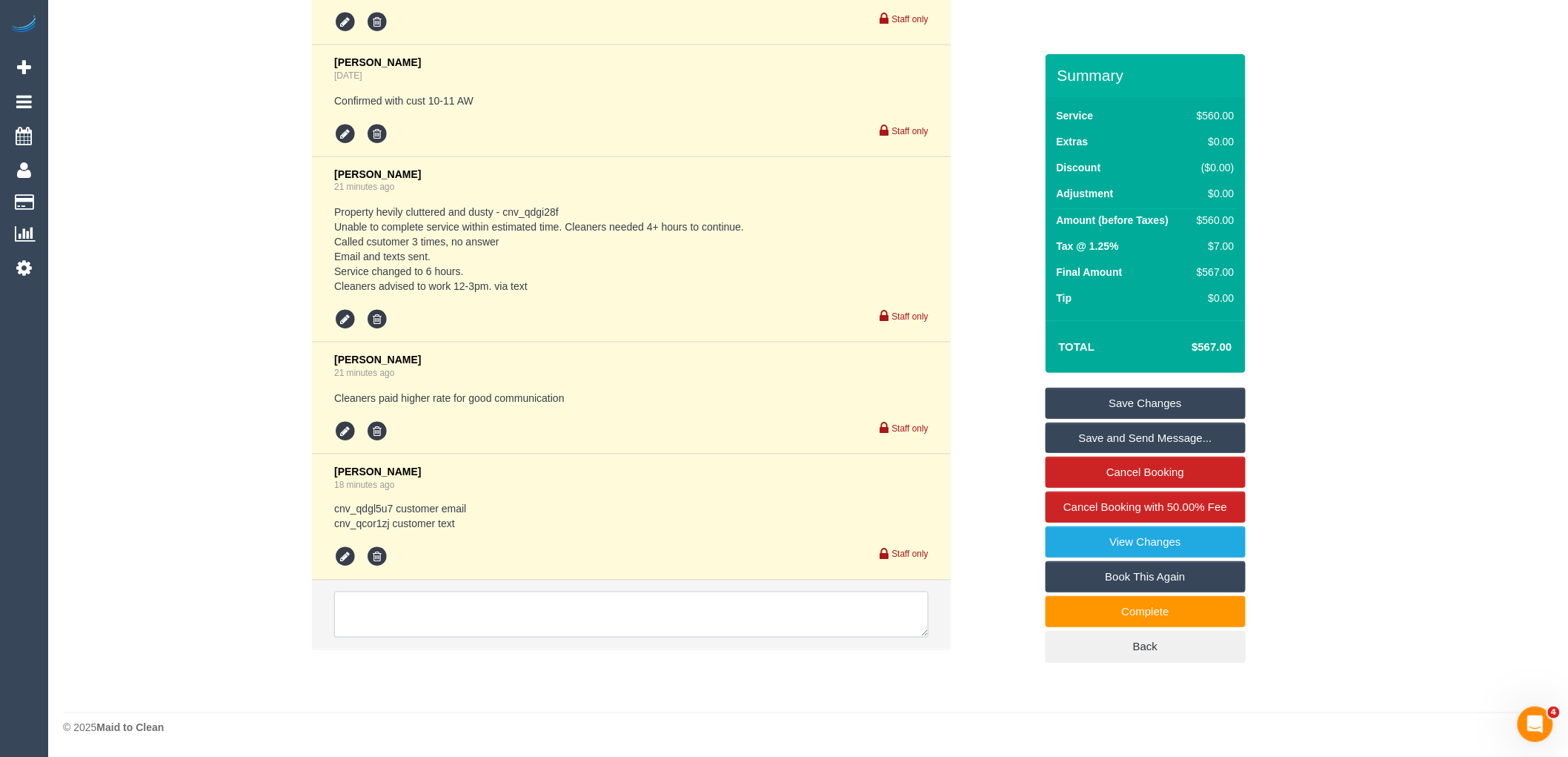
click at [530, 612] on textarea at bounding box center [631, 615] width 595 height 46
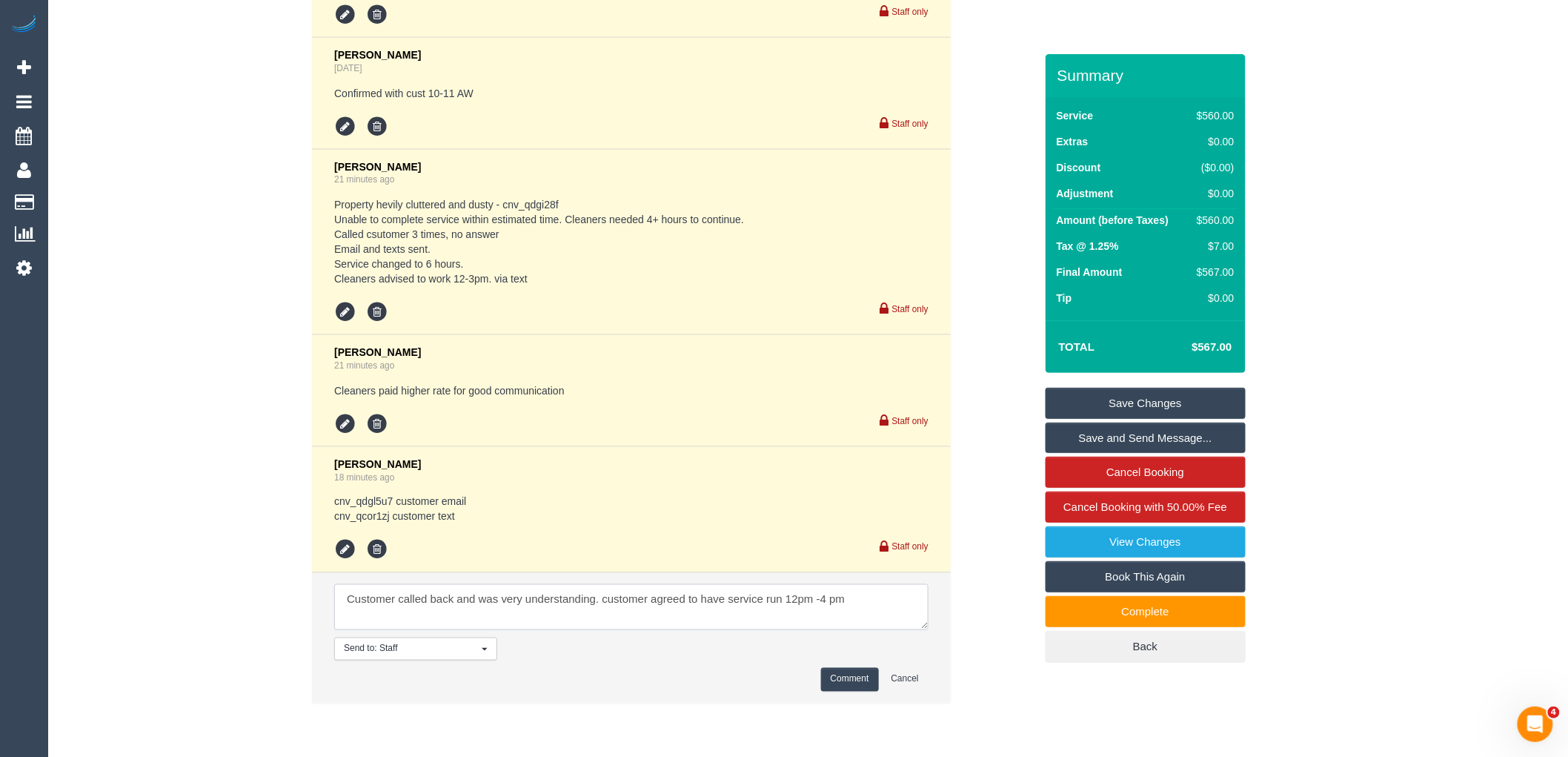
click at [650, 606] on textarea at bounding box center [631, 607] width 595 height 46
click at [921, 609] on textarea at bounding box center [631, 607] width 595 height 46
type textarea "Customer called back and was very understanding. customer and cleaners agreed t…"
click at [855, 685] on button "Comment" at bounding box center [850, 679] width 58 height 23
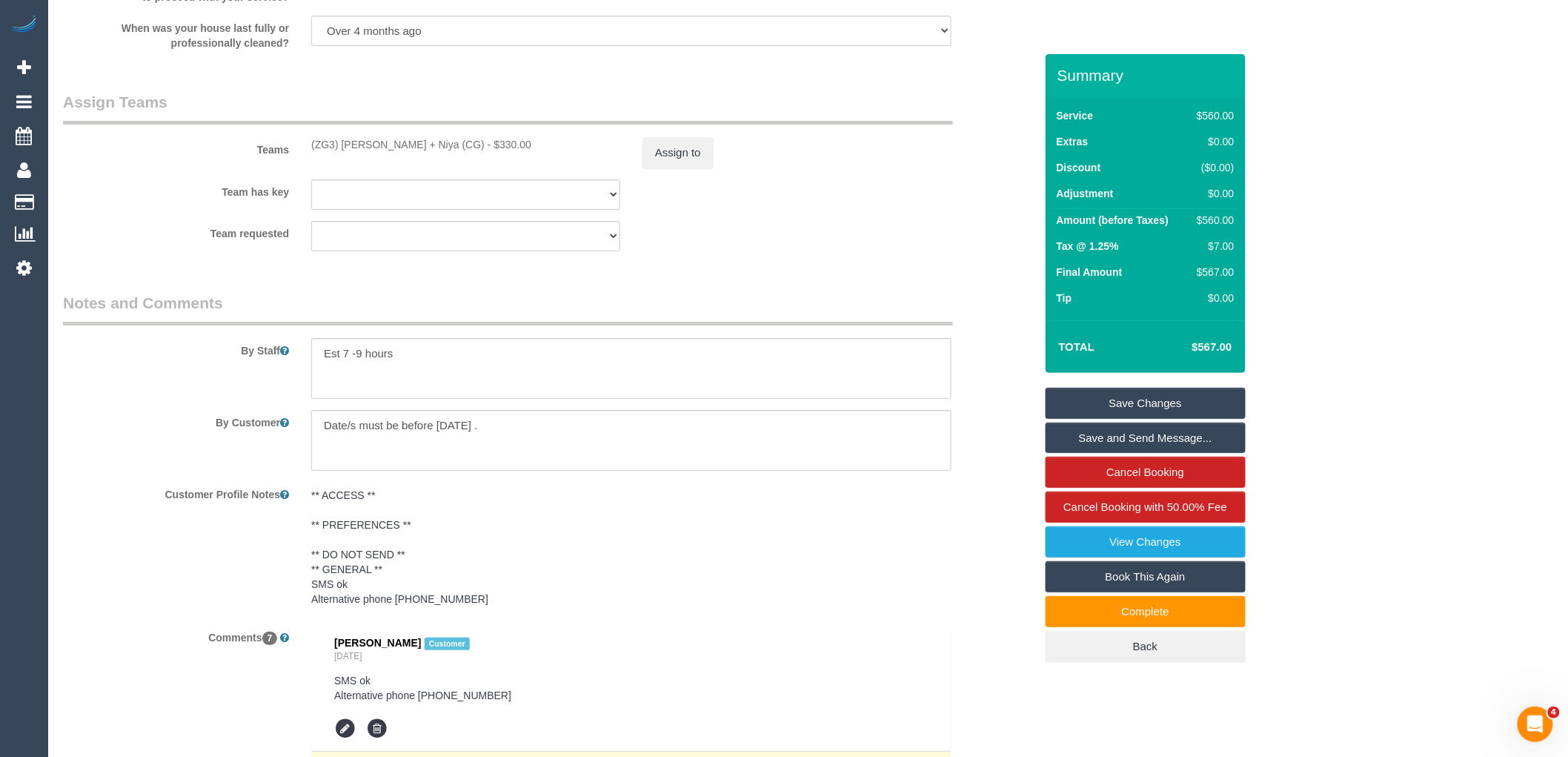
scroll to position [1985, 0]
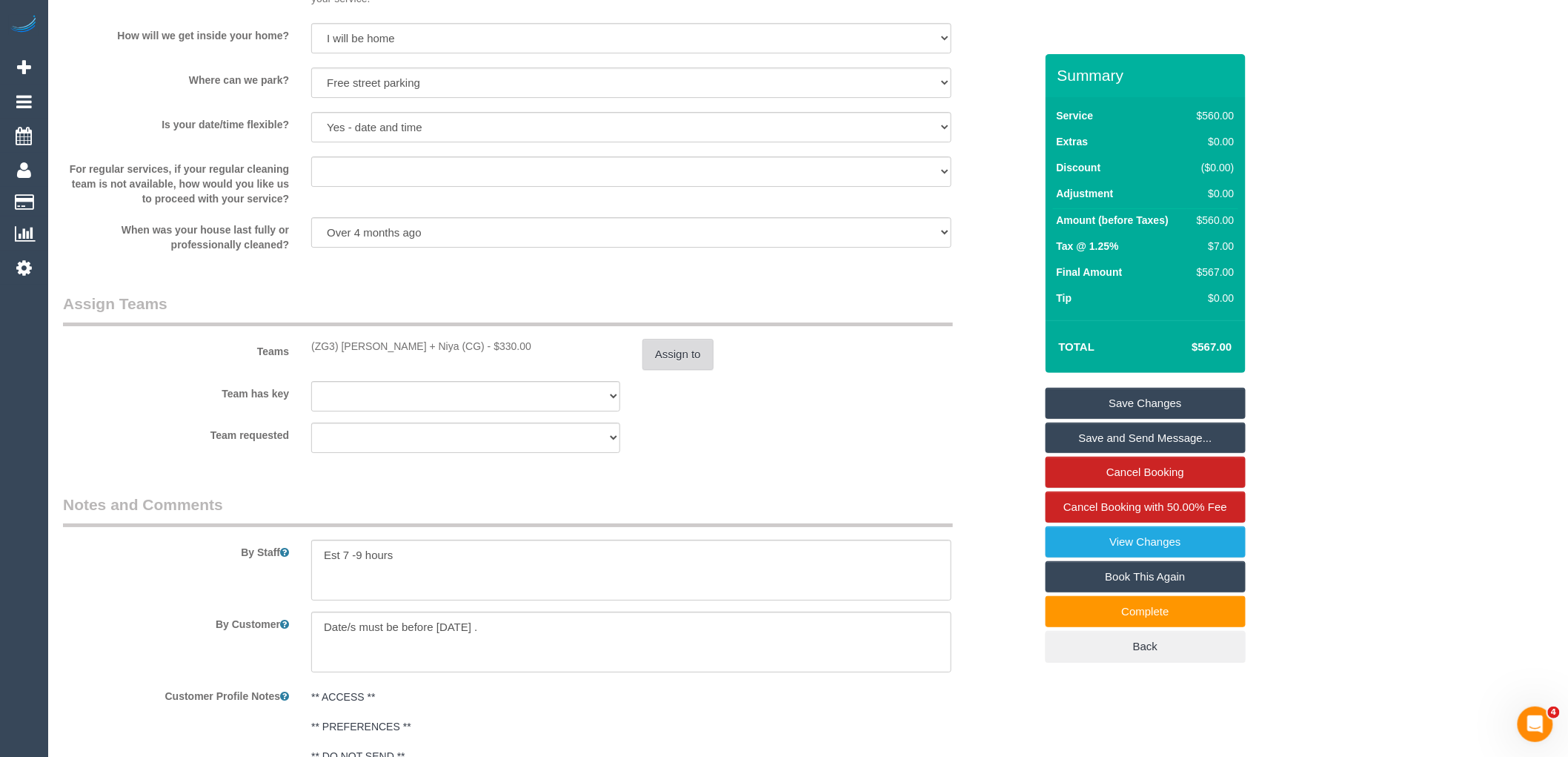
click at [674, 370] on button "Assign to" at bounding box center [677, 354] width 71 height 32
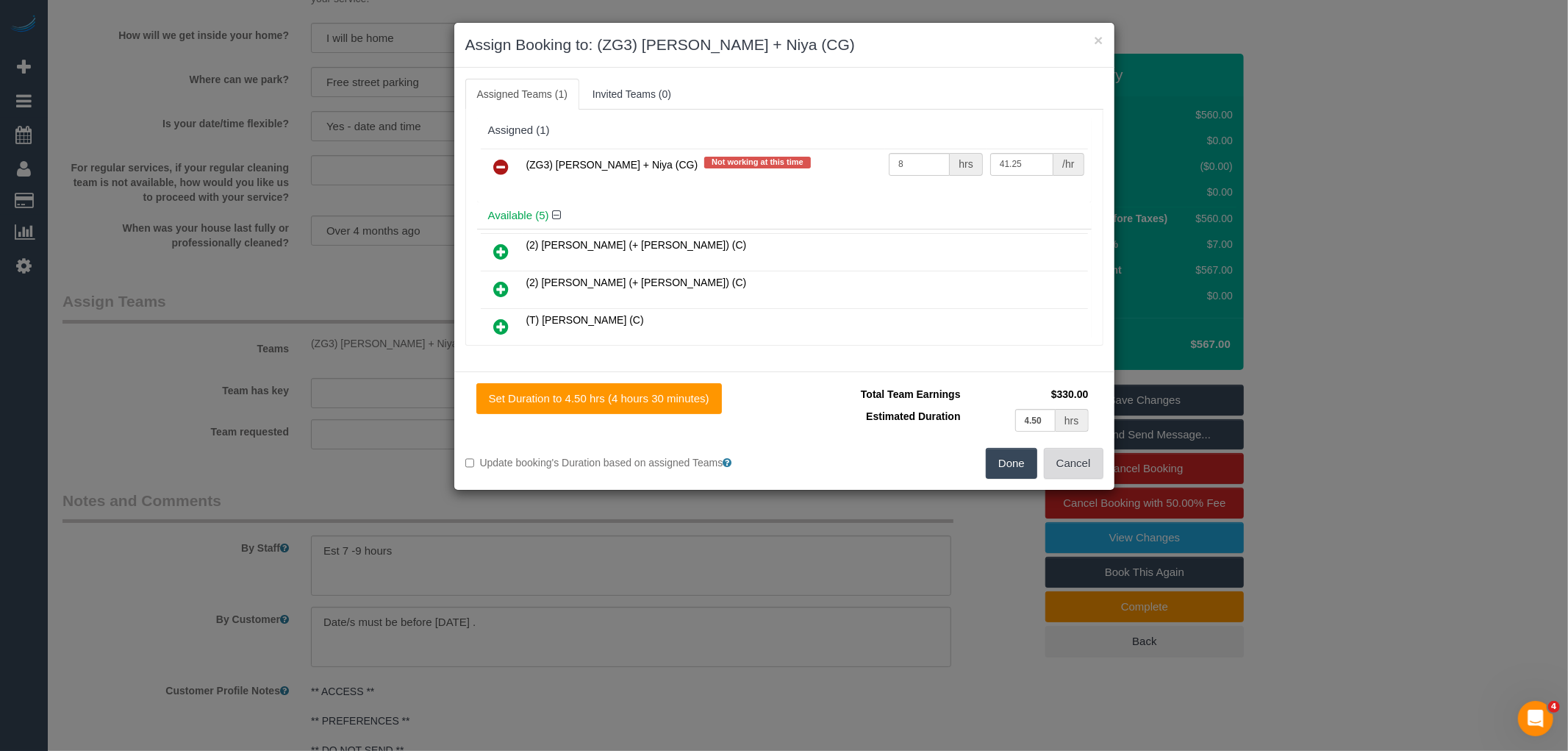
click at [1068, 465] on button "Cancel" at bounding box center [1074, 463] width 59 height 31
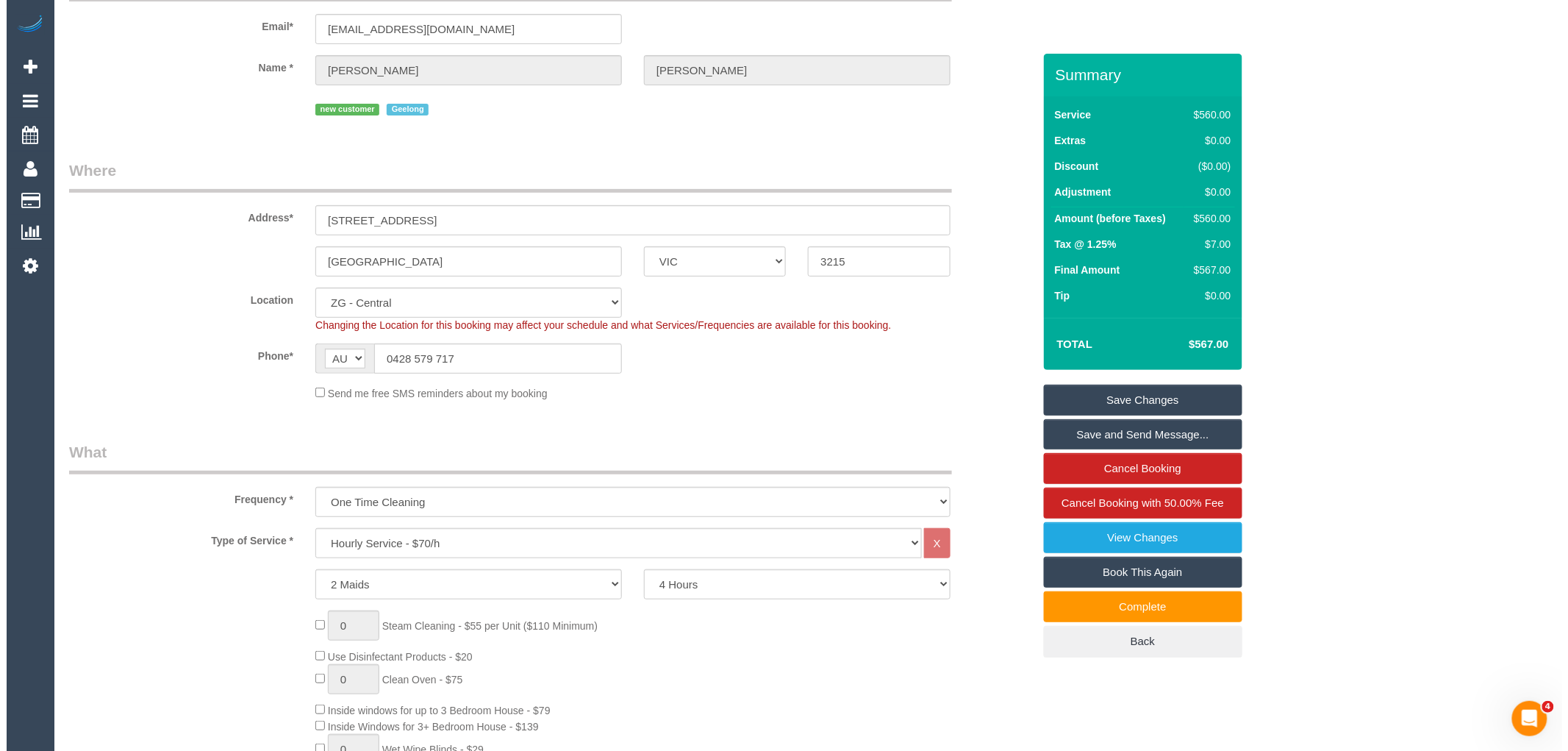
scroll to position [90, 0]
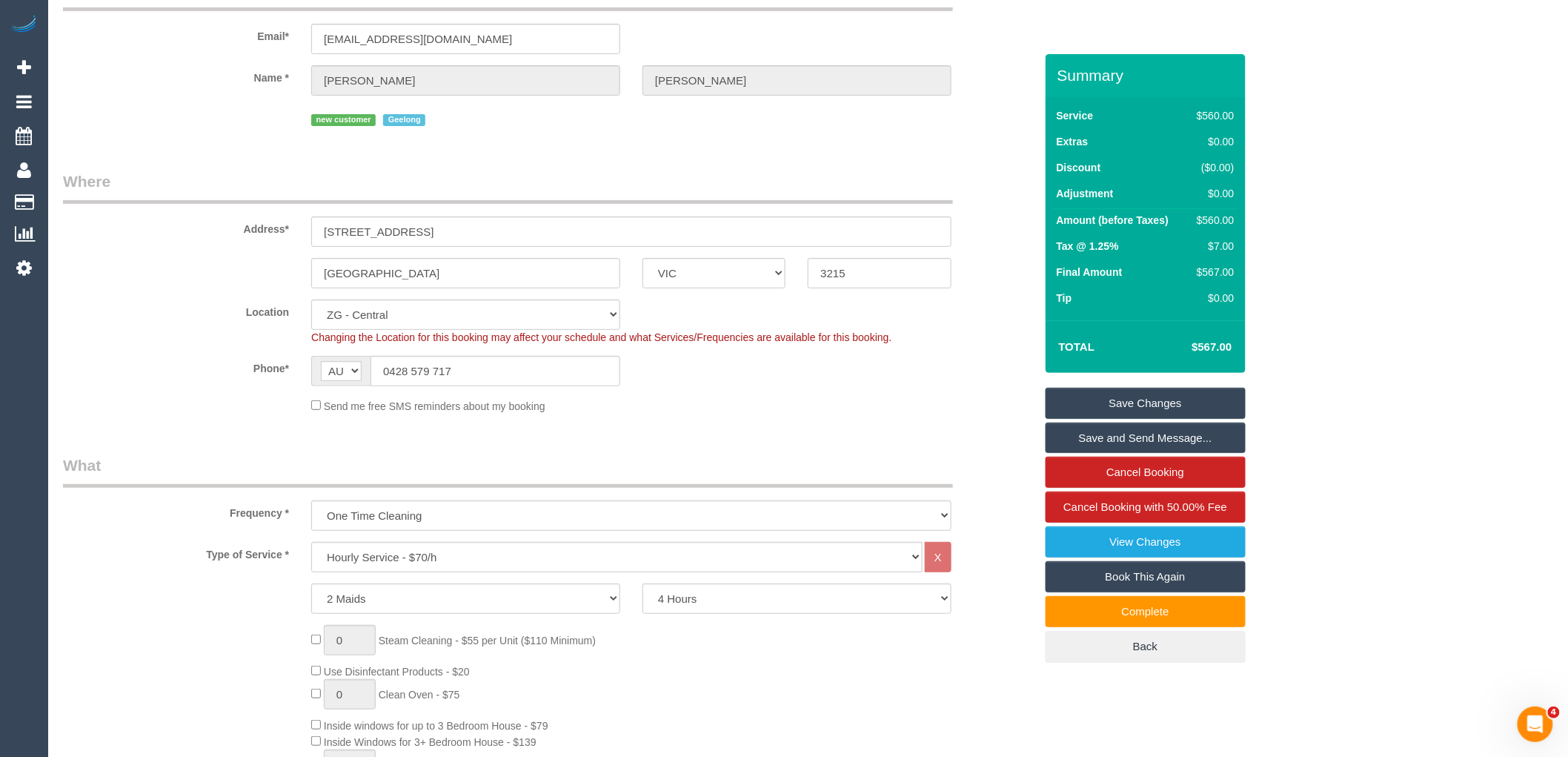
click at [1196, 436] on link "Save and Send Message..." at bounding box center [1145, 438] width 200 height 32
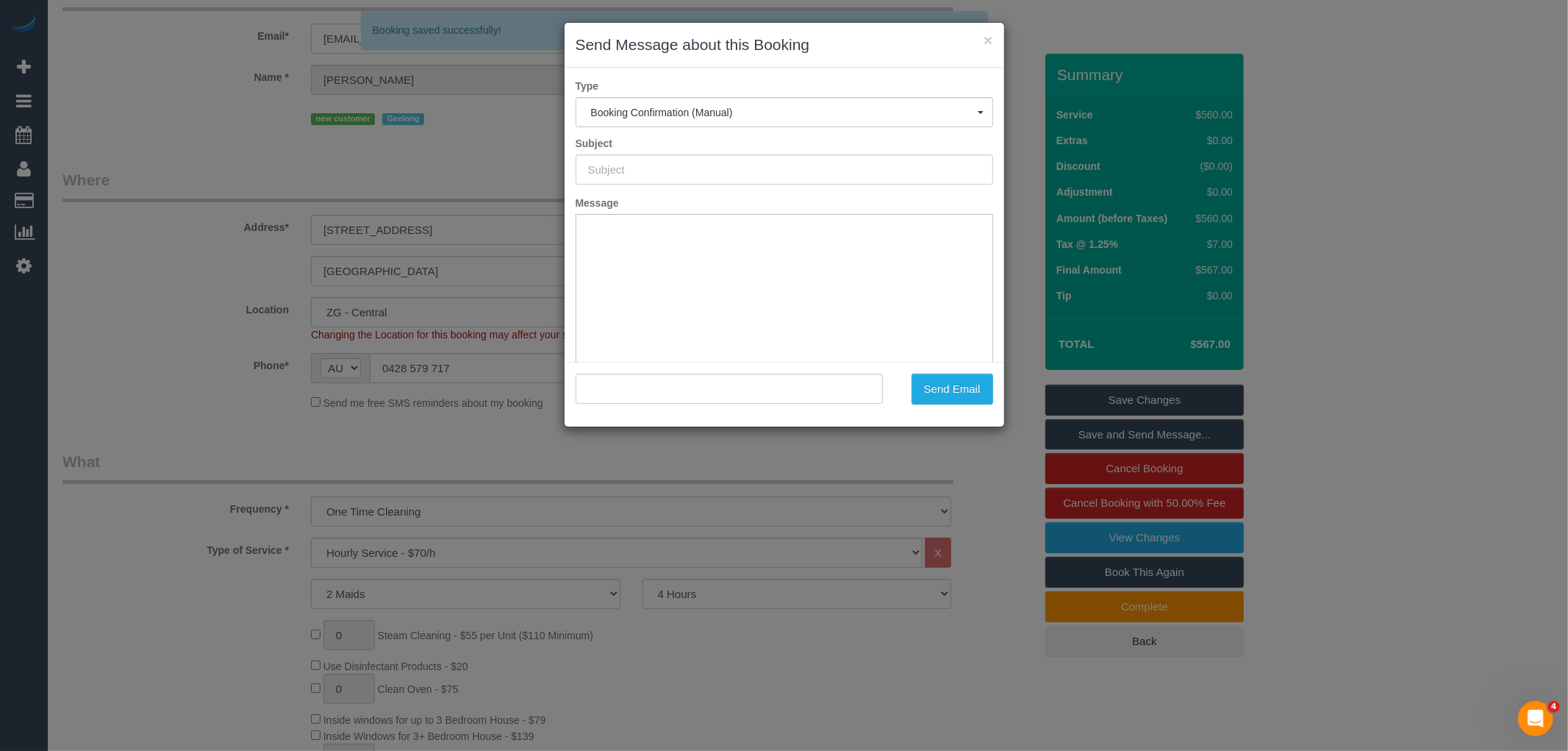
scroll to position [0, 0]
type input "Booking Confirmed"
type input ""Kristine Kristensen" <kristinedawn@gmail.com>"
click at [655, 165] on input "Booking Confirmed" at bounding box center [784, 170] width 418 height 30
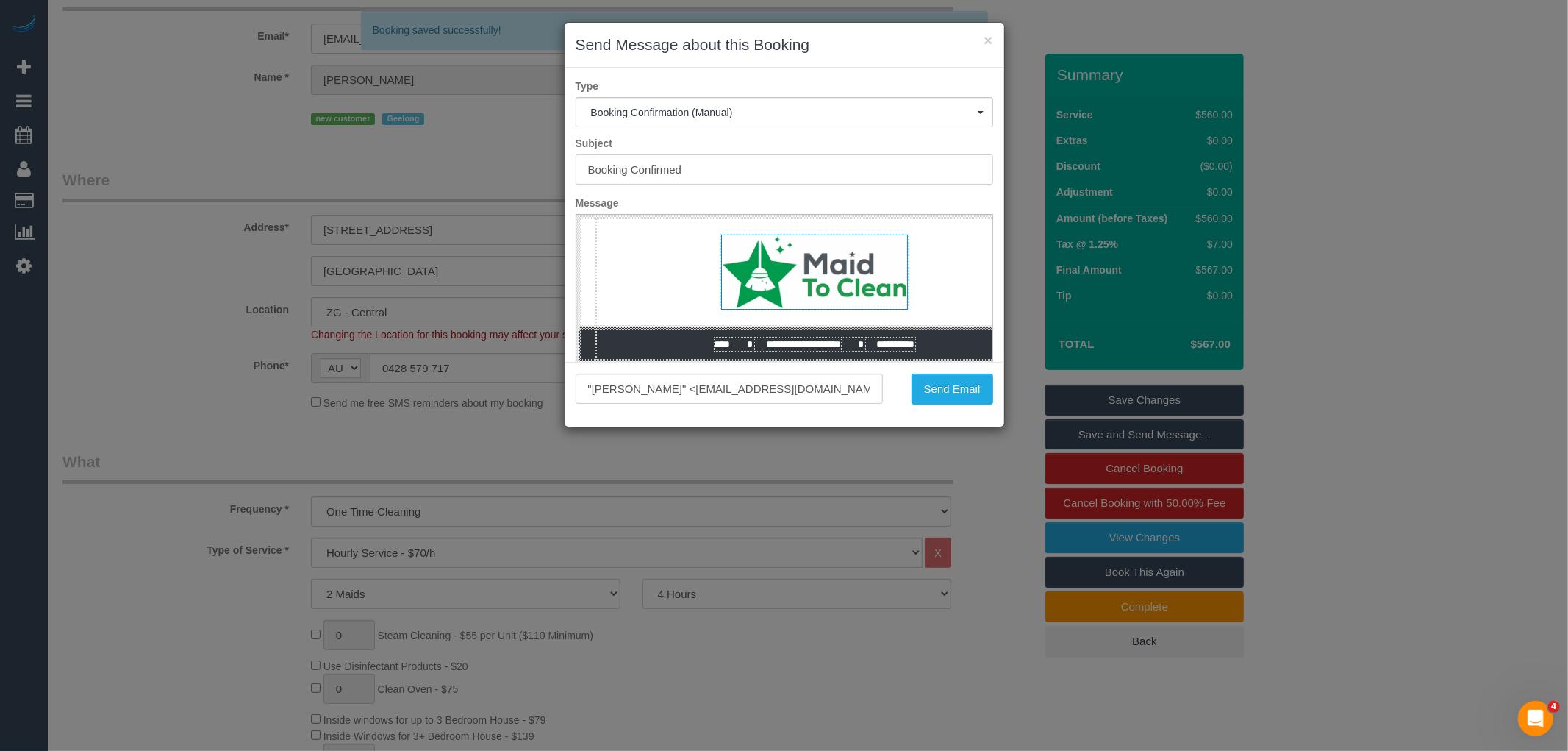
click at [655, 165] on input "Booking Confirmed" at bounding box center [784, 170] width 418 height 30
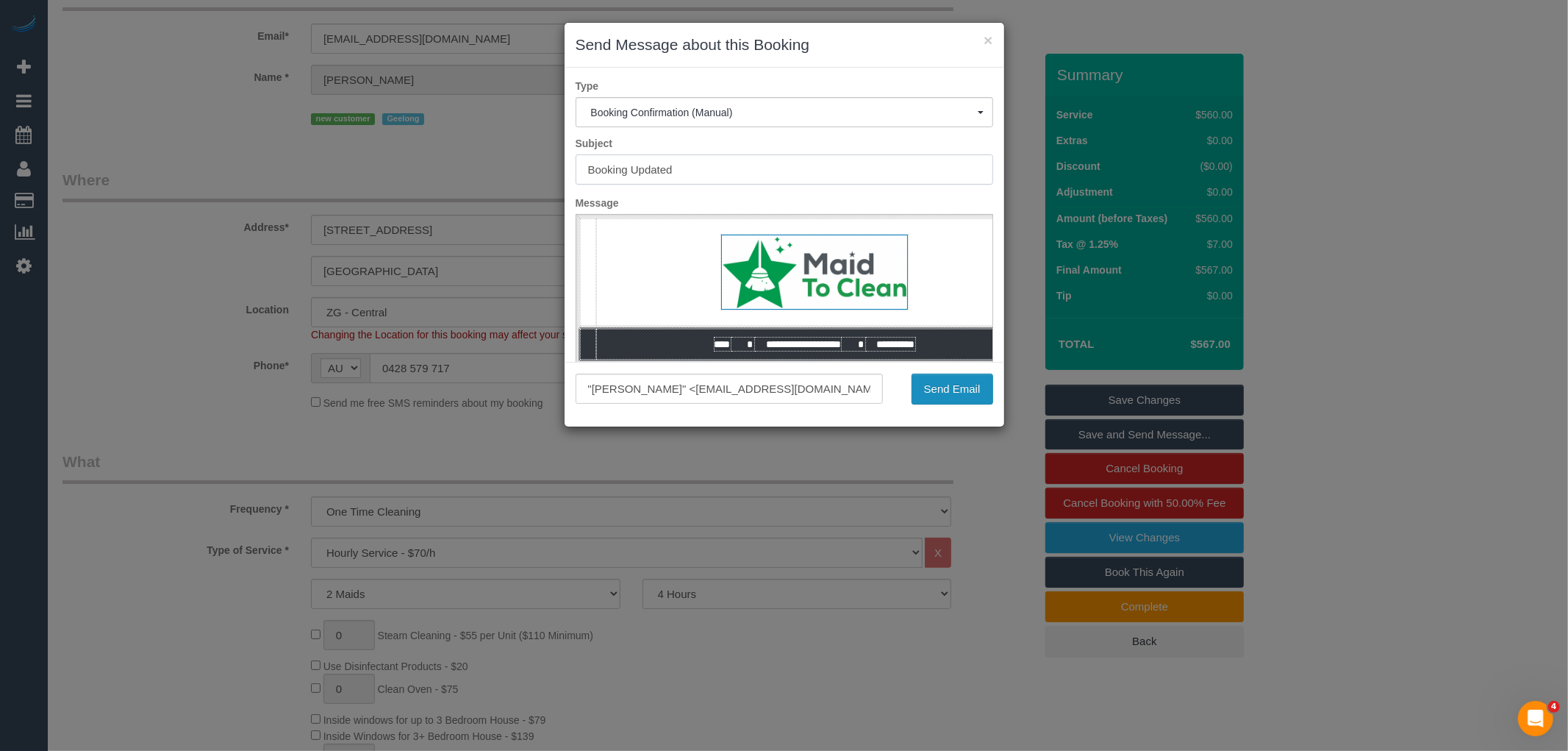
type input "Booking Updated"
click at [956, 393] on button "Send Email" at bounding box center [952, 389] width 82 height 31
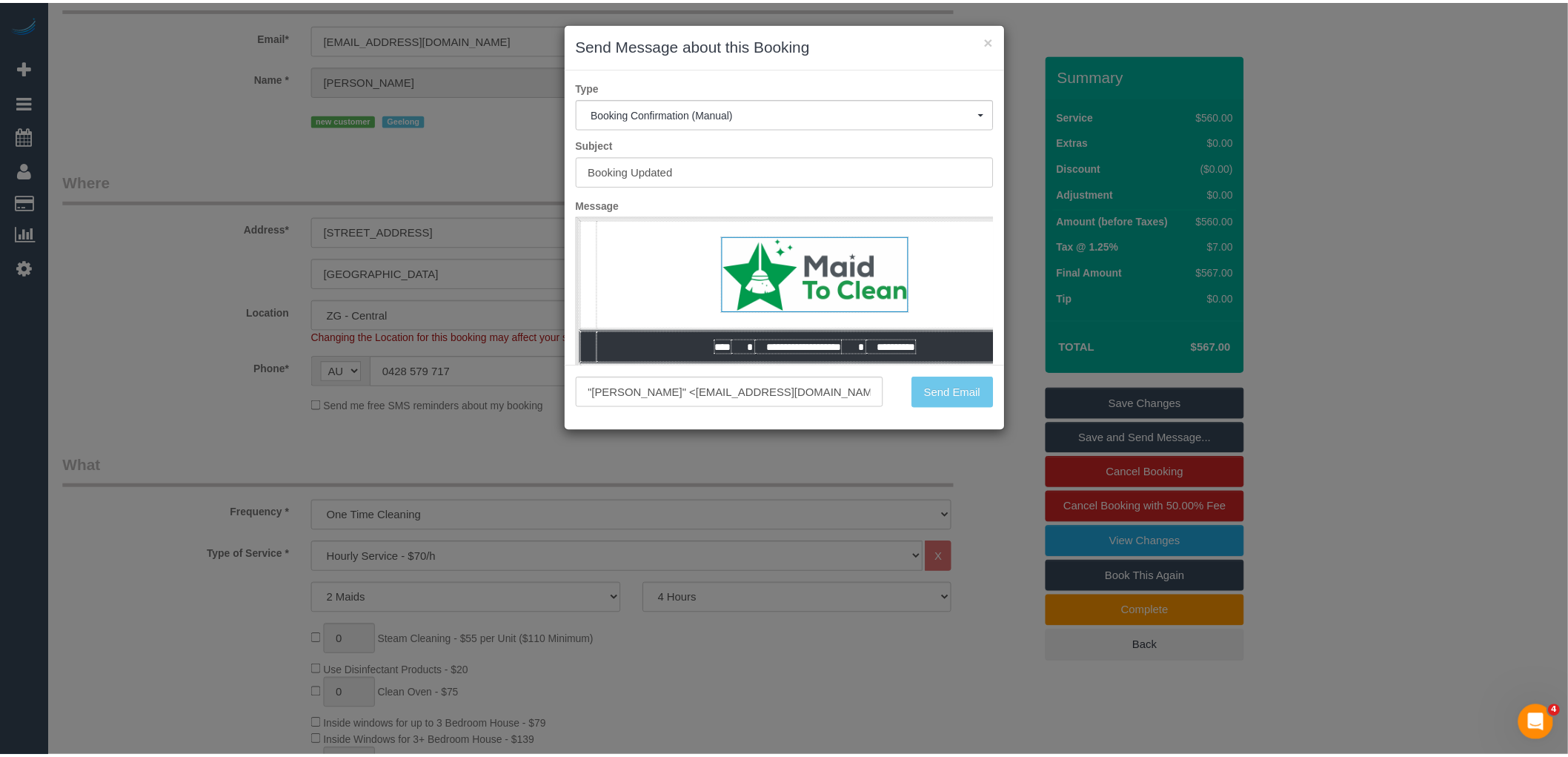
scroll to position [145, 0]
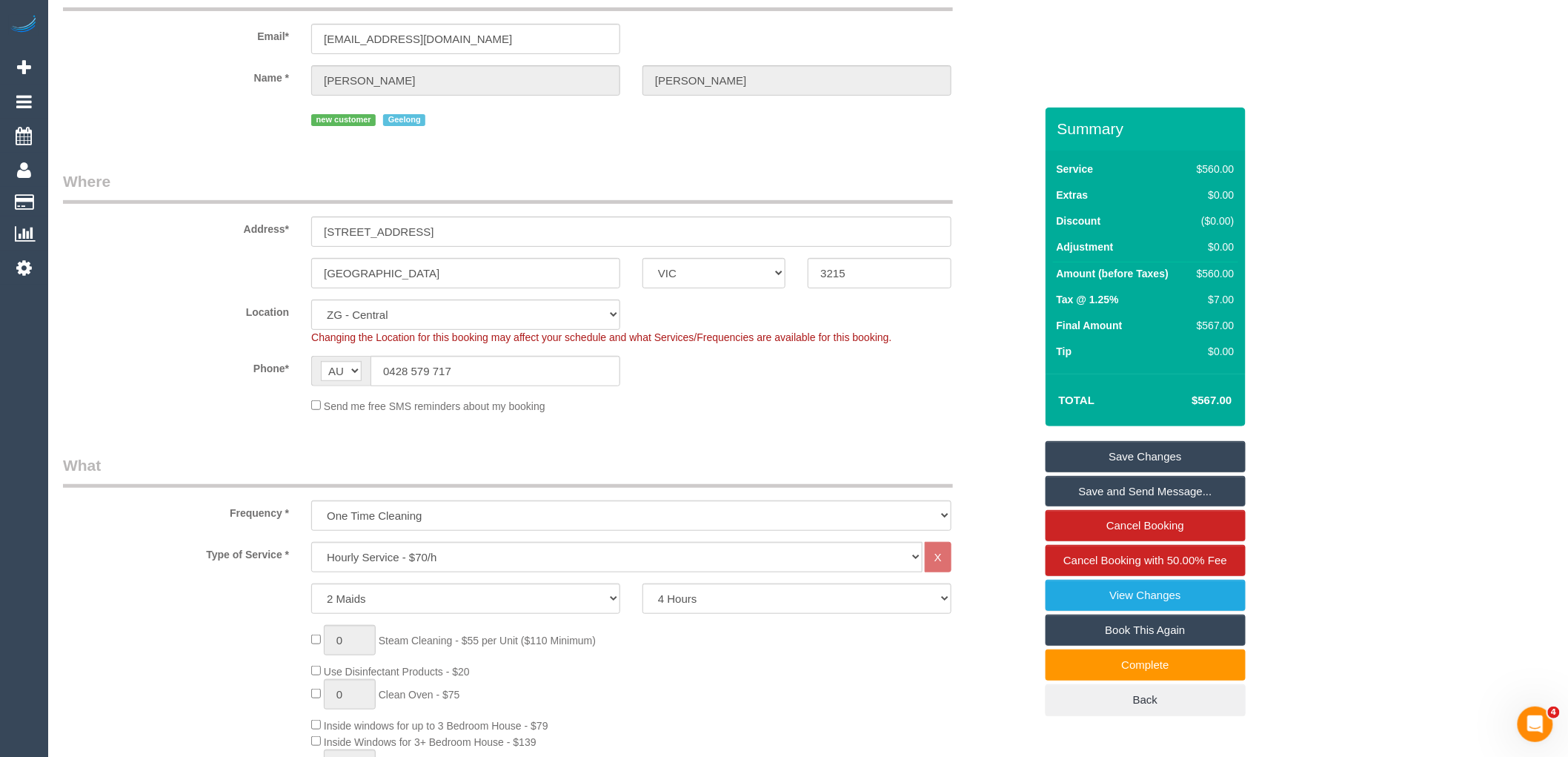
click at [1155, 454] on link "Save Changes" at bounding box center [1145, 456] width 200 height 32
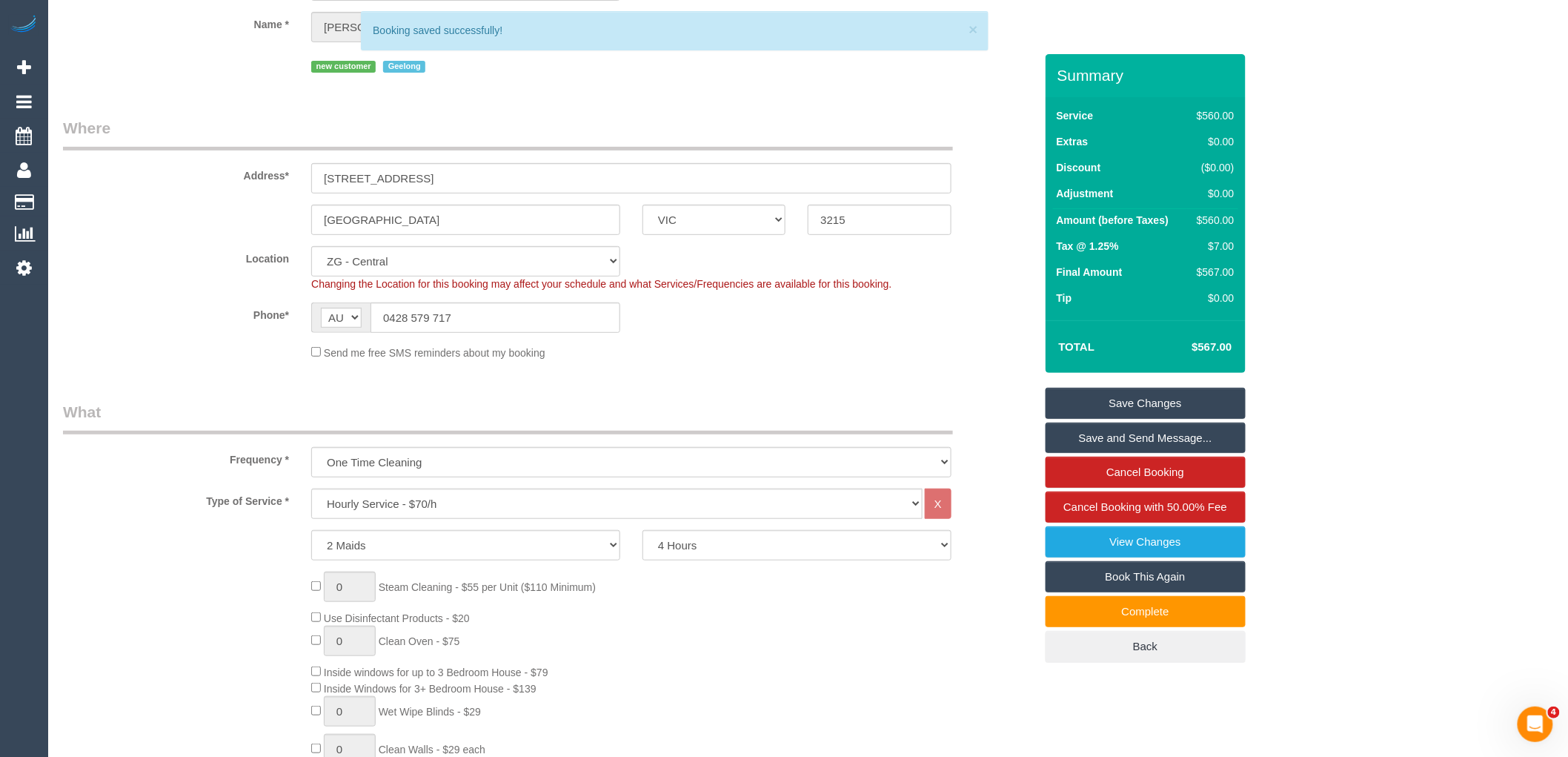
scroll to position [91, 0]
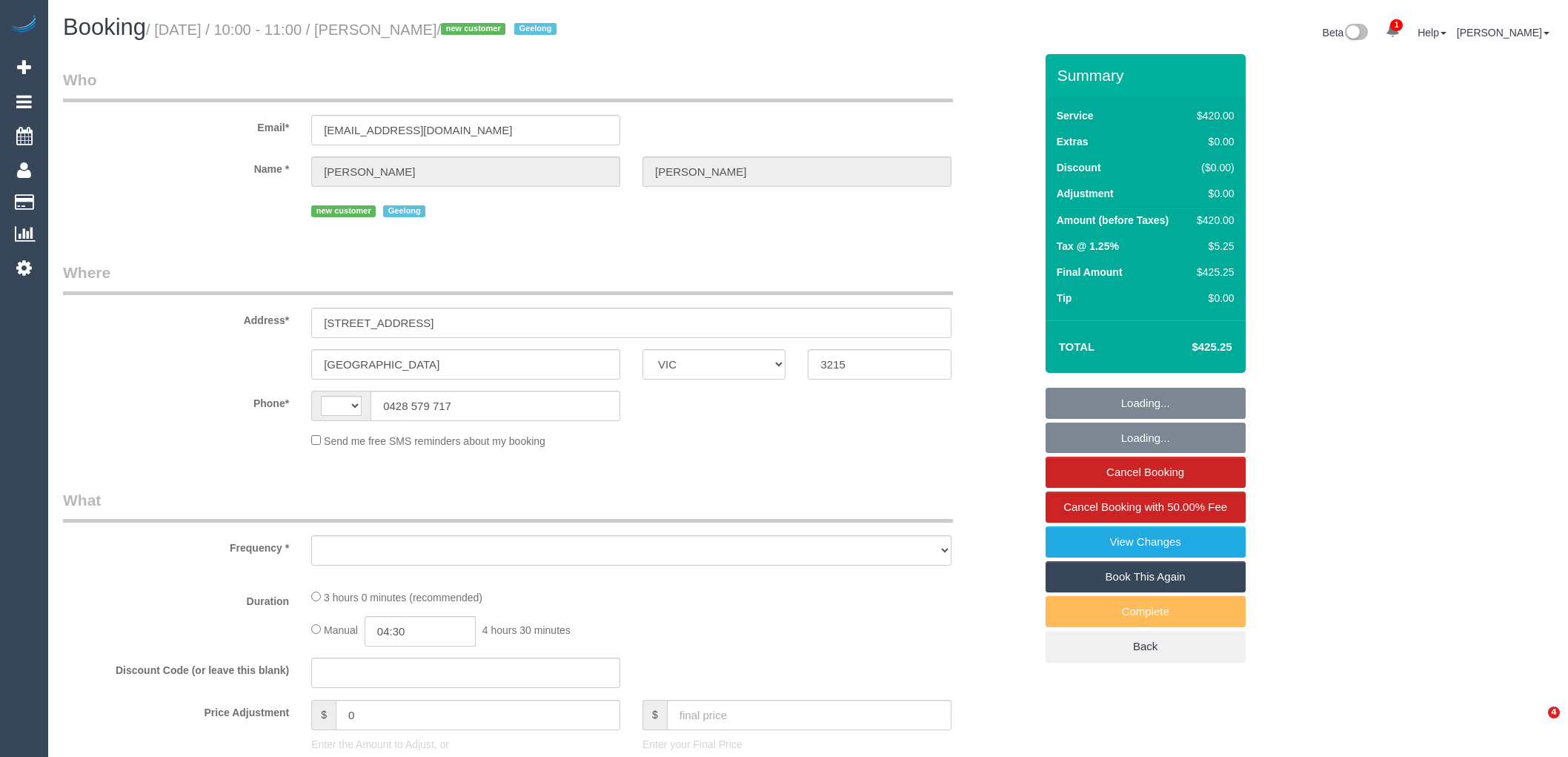
select select "VIC"
select select "string:AU"
select select "object:1056"
select select "2"
select select "180"
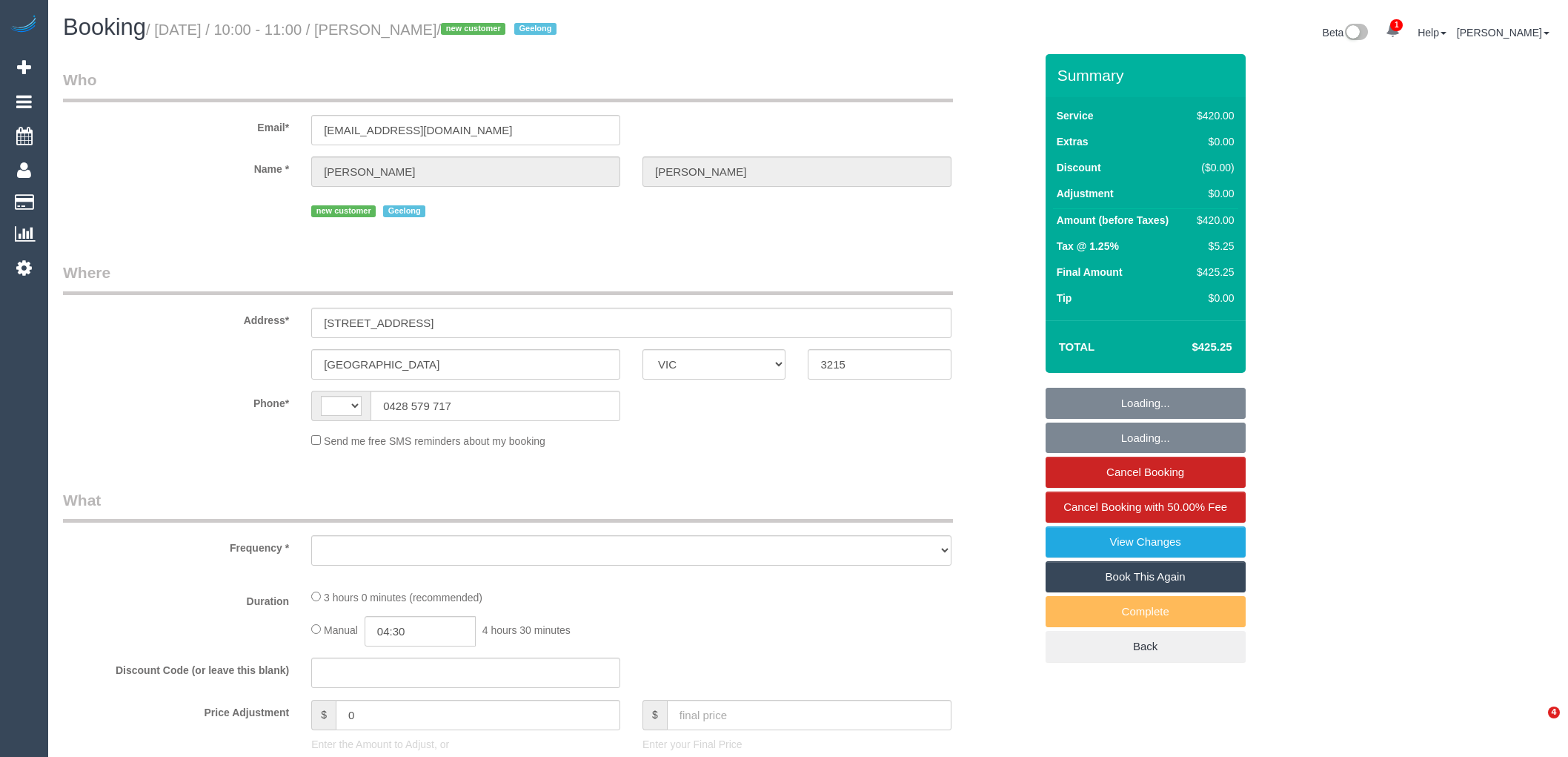
select select "number:27"
select select "number:14"
select select "number:19"
select select "number:22"
select select "number:26"
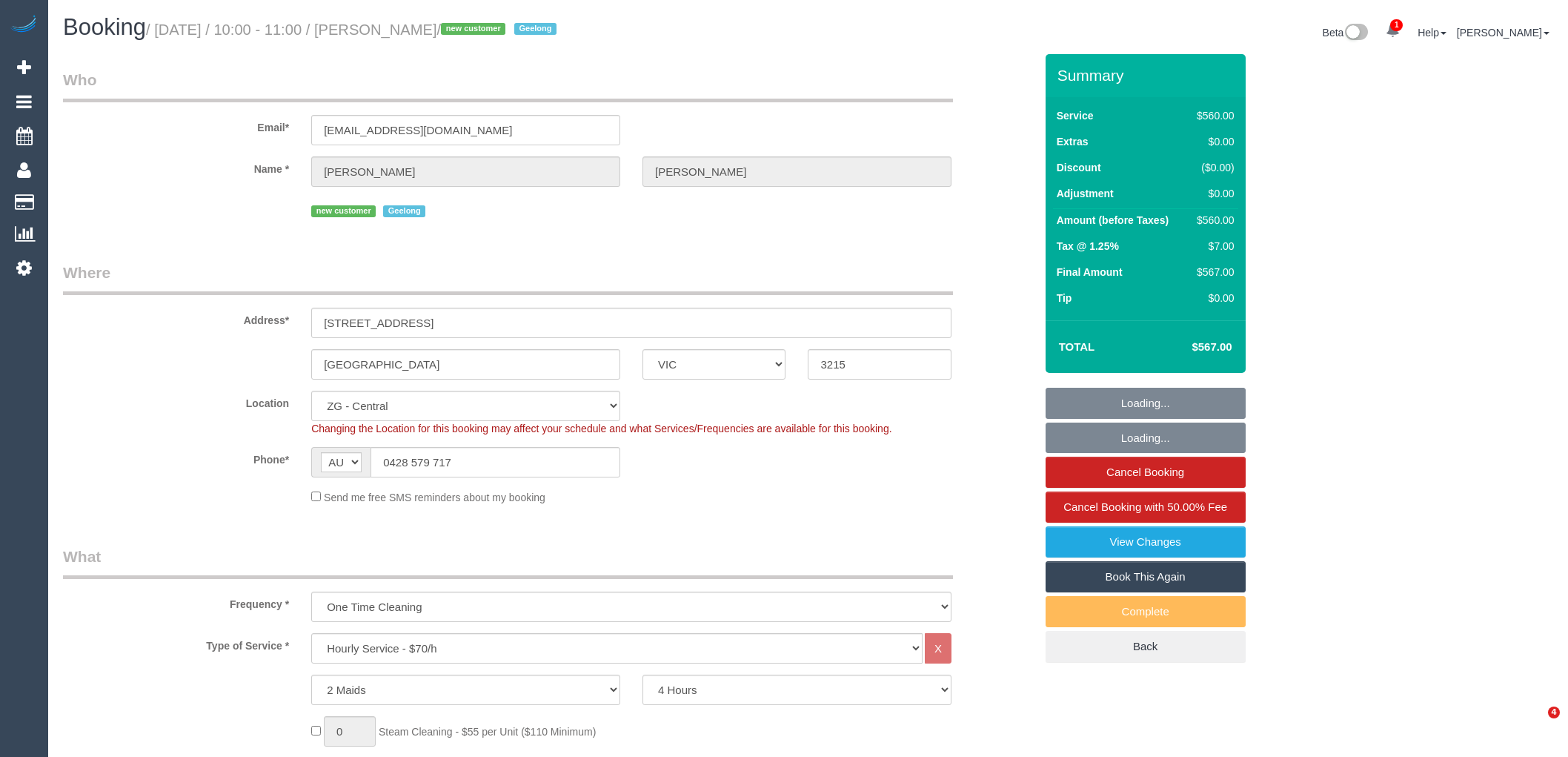
select select "VIC"
select select "2"
select select "240"
select select "number:27"
select select "number:14"
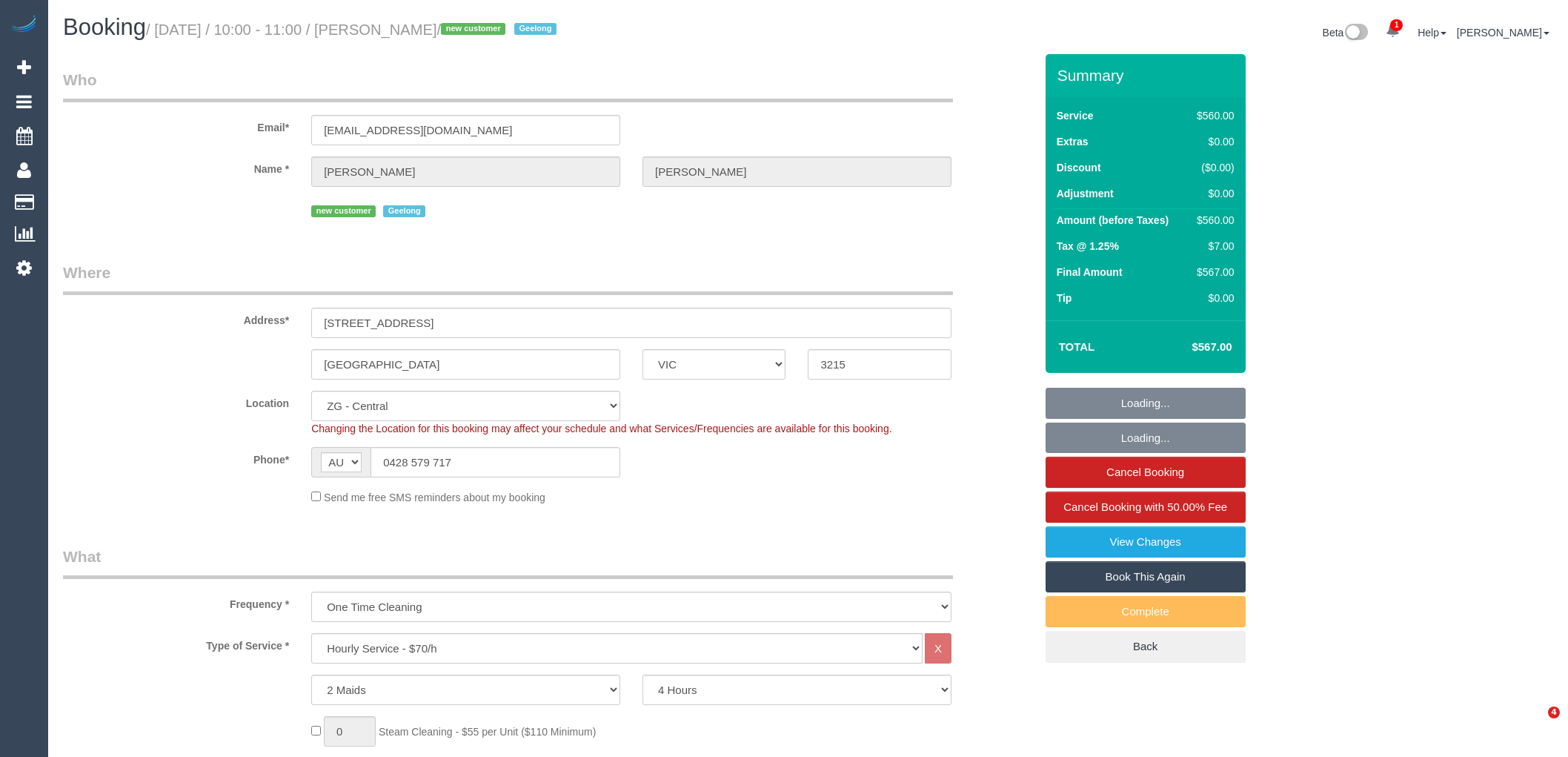
select select "number:19"
select select "number:22"
select select "number:26"
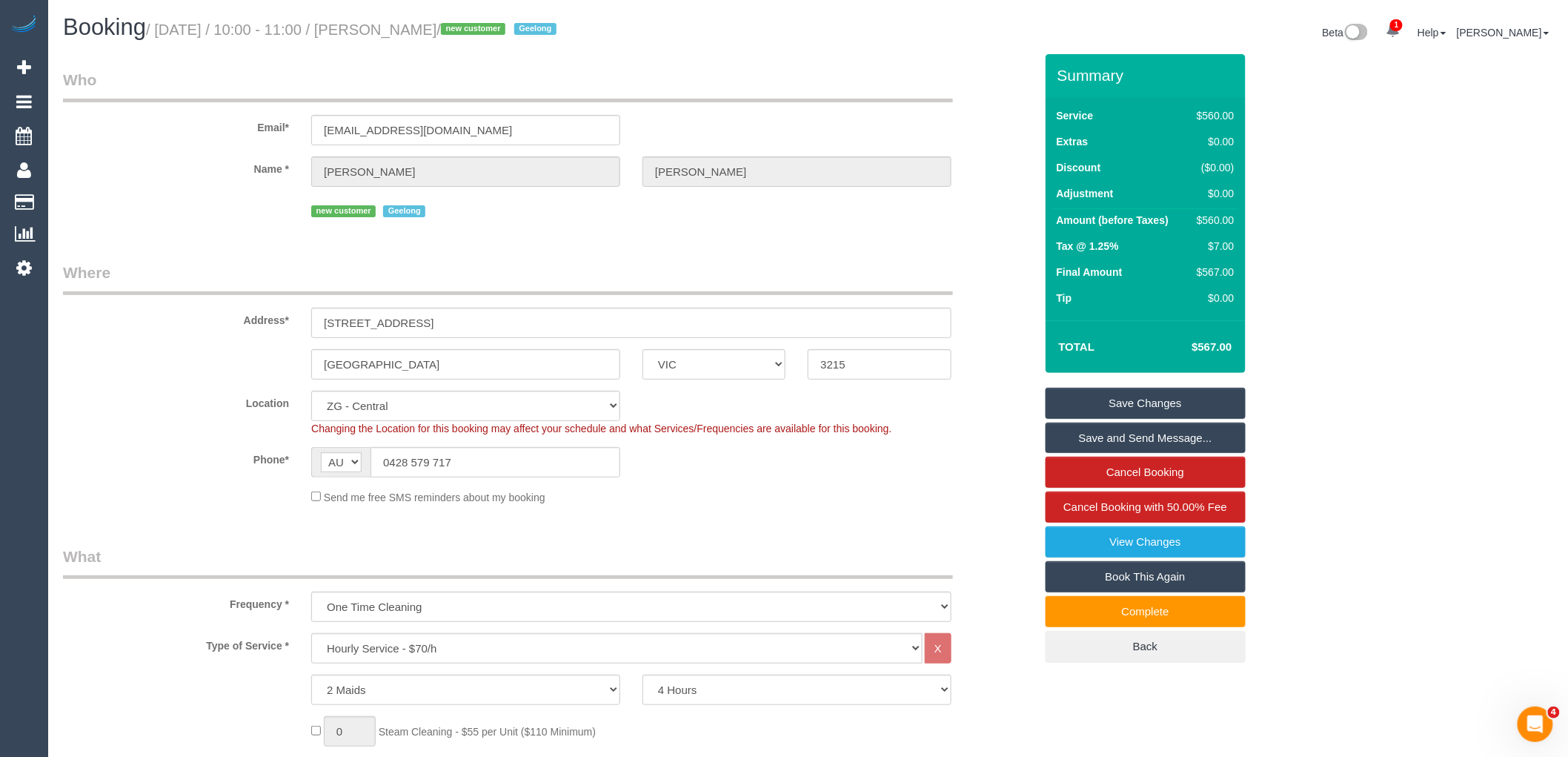
click at [1135, 396] on link "Save Changes" at bounding box center [1145, 403] width 200 height 32
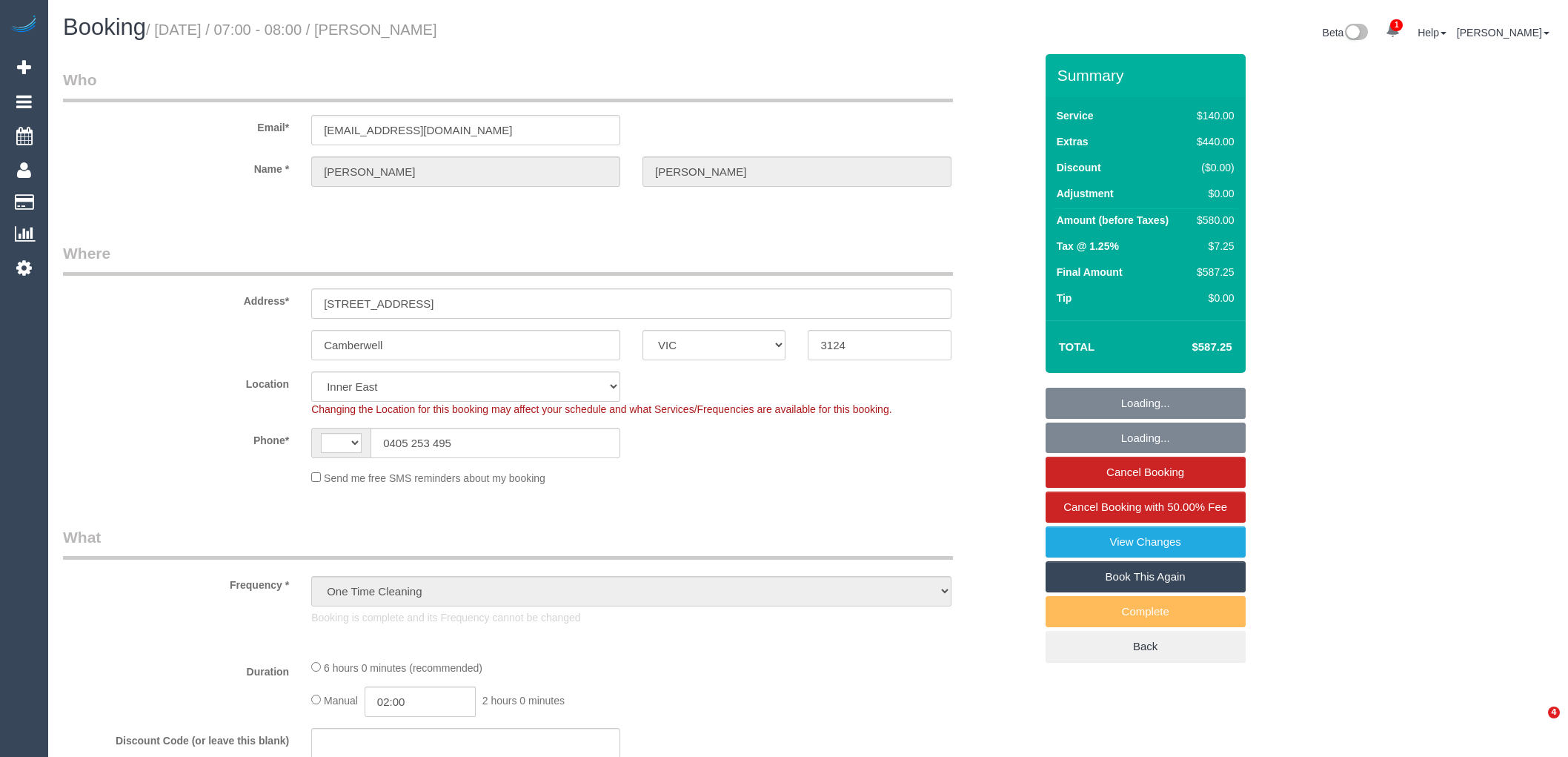
select select "VIC"
select select "object:742"
select select "string:AU"
select select "string:stripe-pm_1S3qJP2GScqysDRVLOWGPqYg"
select select "number:28"
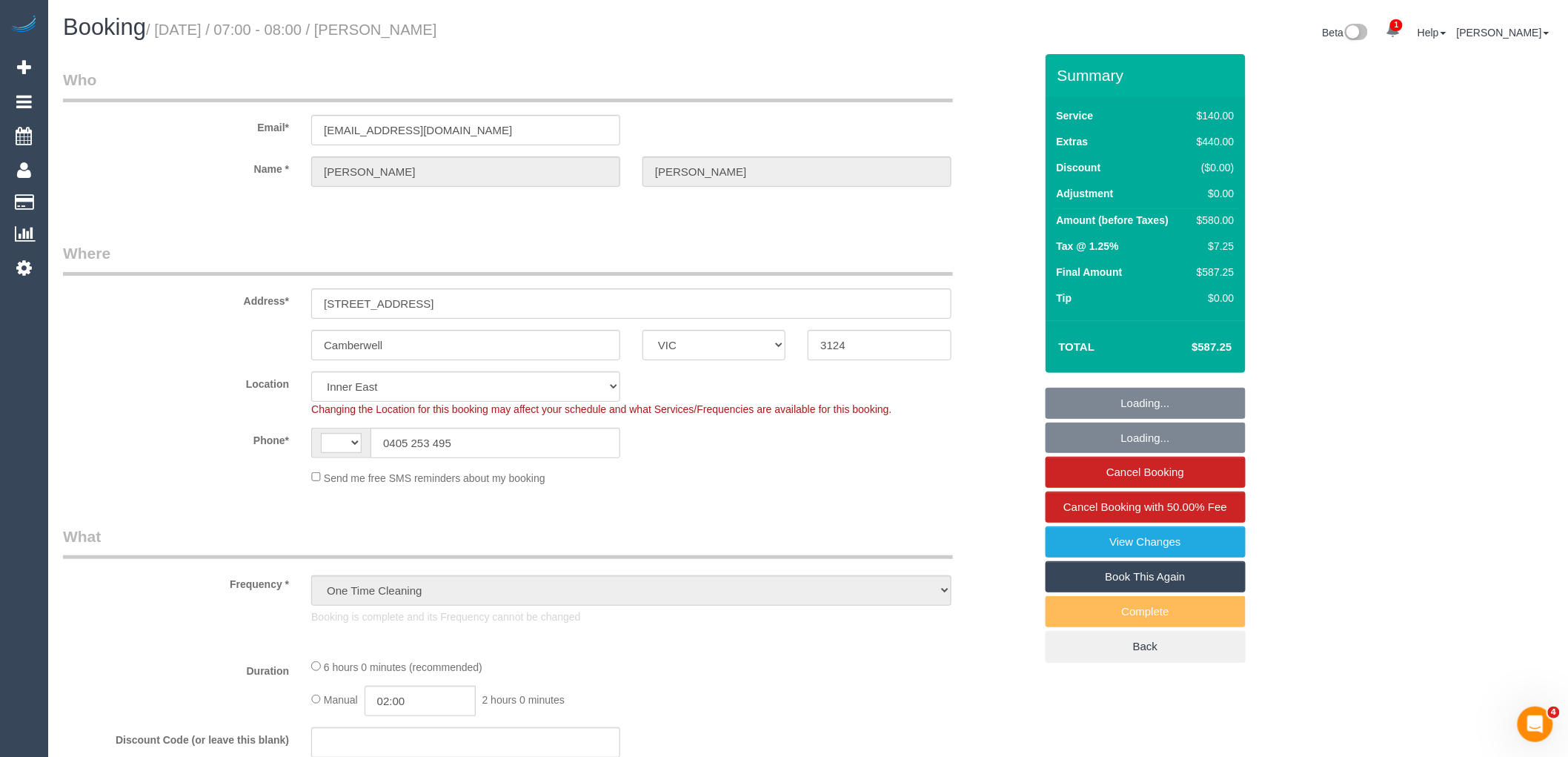
select select "number:14"
select select "number:18"
select select "number:25"
select select "spot1"
select select "VIC"
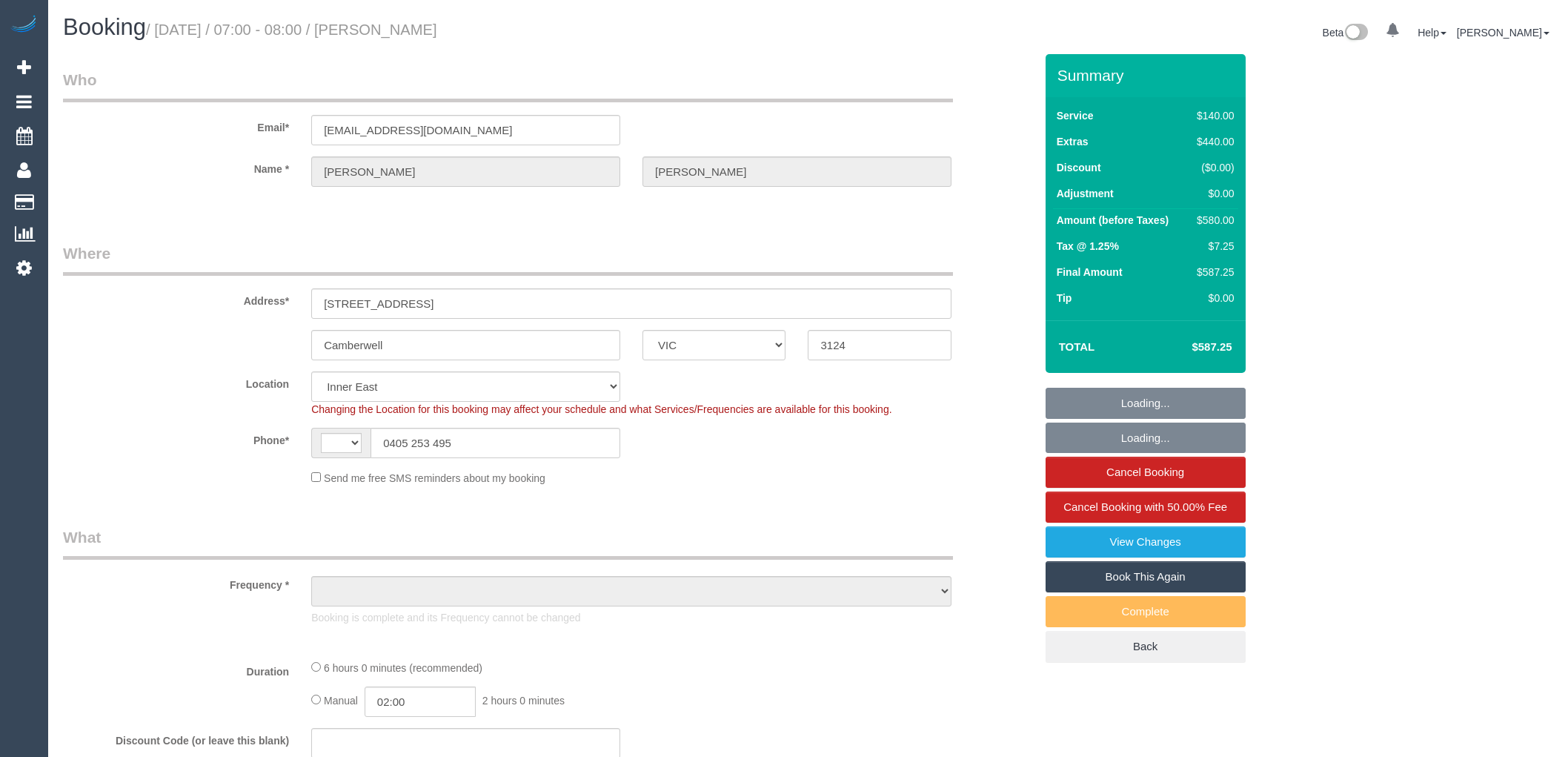
select select "string:AU"
select select "object:1538"
select select "string:stripe-pm_1S3qJP2GScqysDRVLOWGPqYg"
select select "spot1"
select select "number:28"
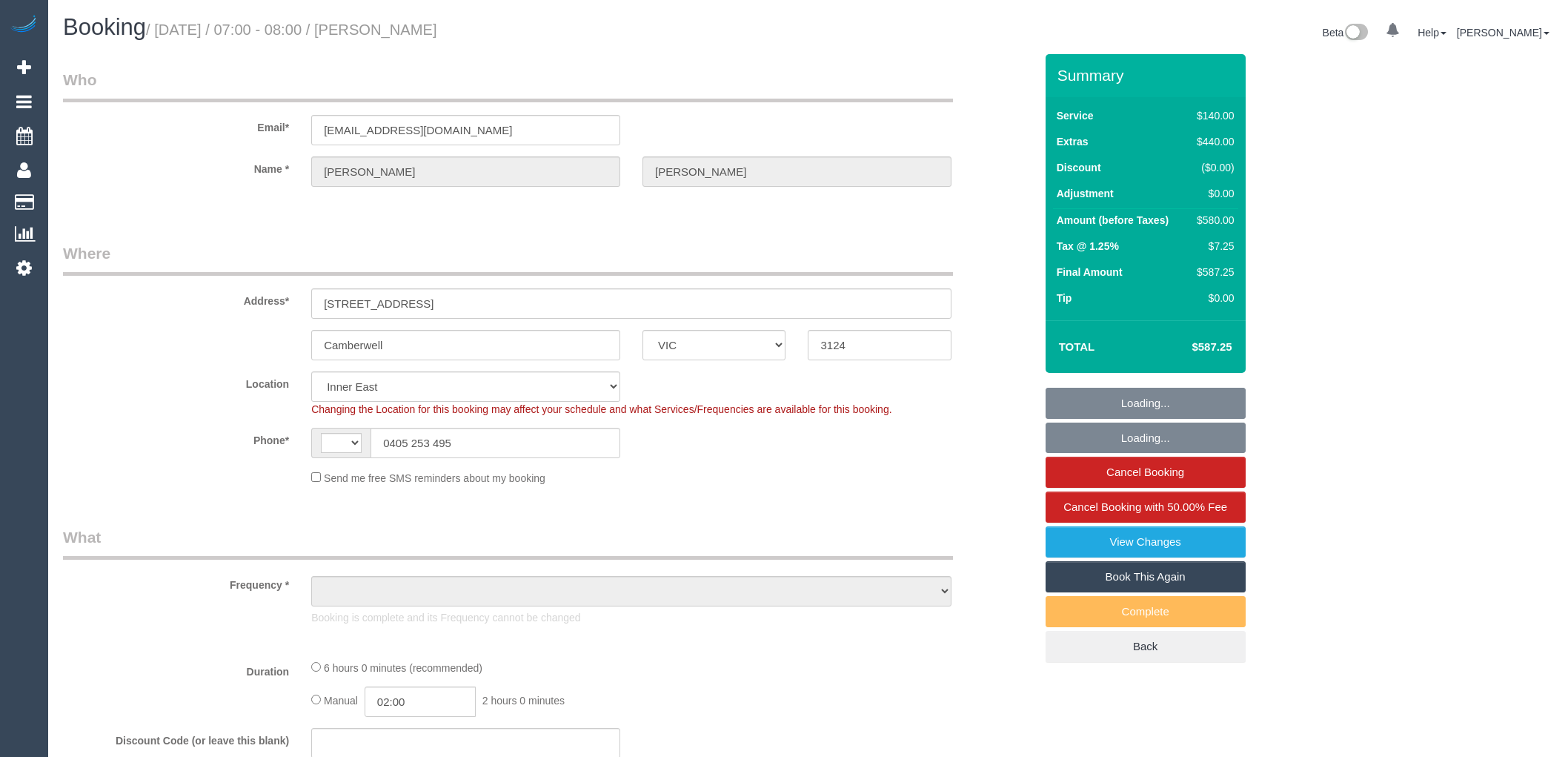
select select "number:14"
select select "number:18"
select select "number:25"
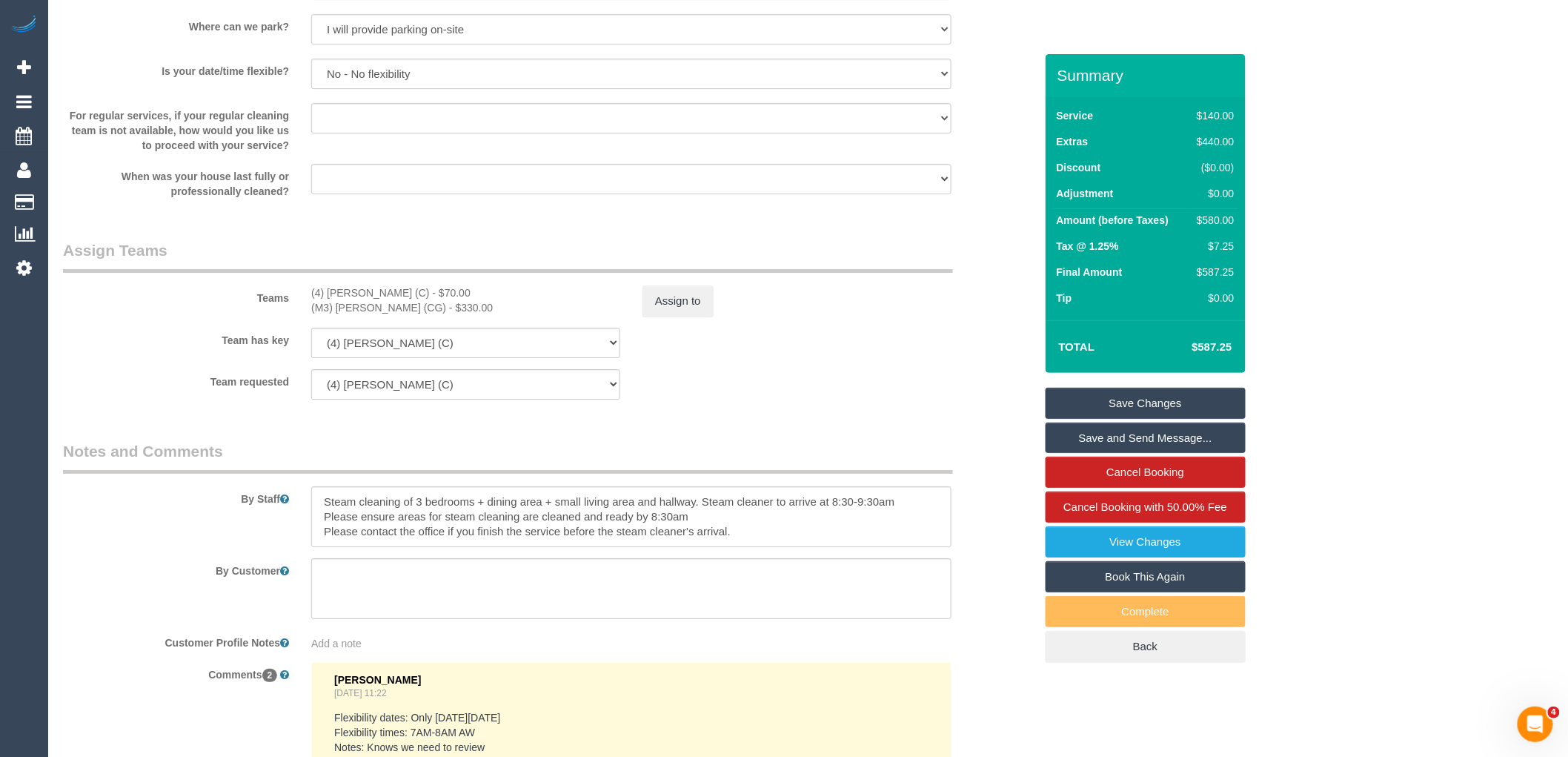
scroll to position [1977, 0]
